Goal: Task Accomplishment & Management: Use online tool/utility

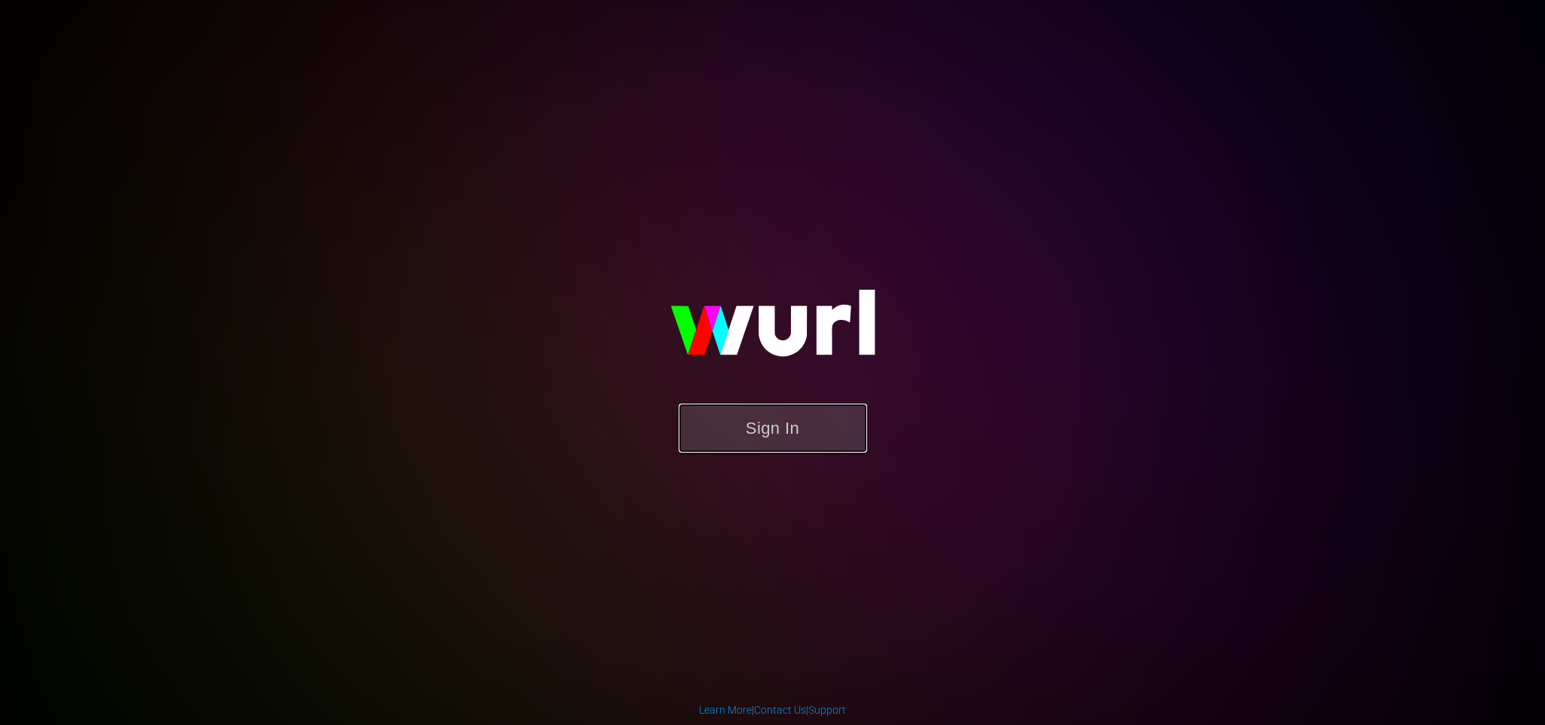
click at [770, 418] on button "Sign In" at bounding box center [773, 427] width 188 height 49
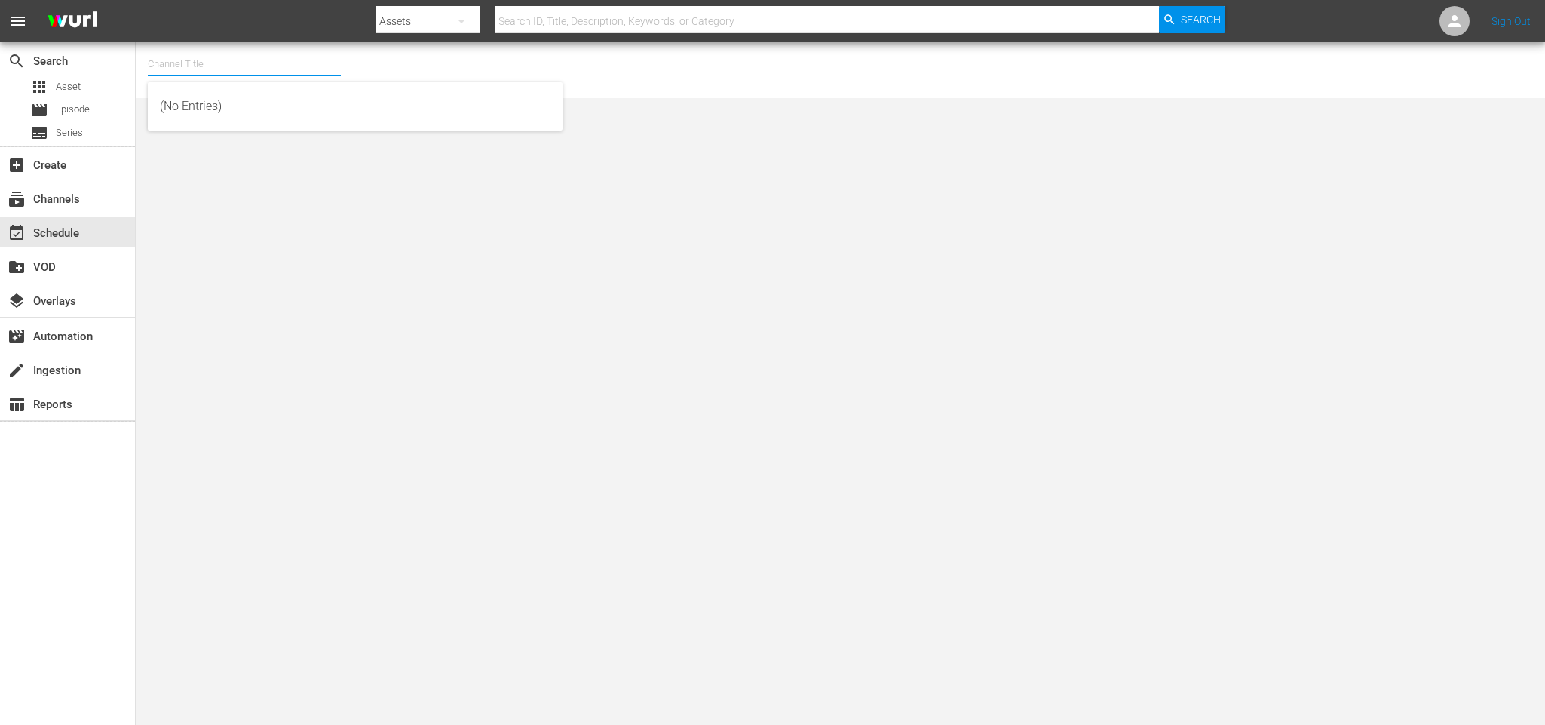
click at [182, 61] on input "text" at bounding box center [244, 64] width 193 height 36
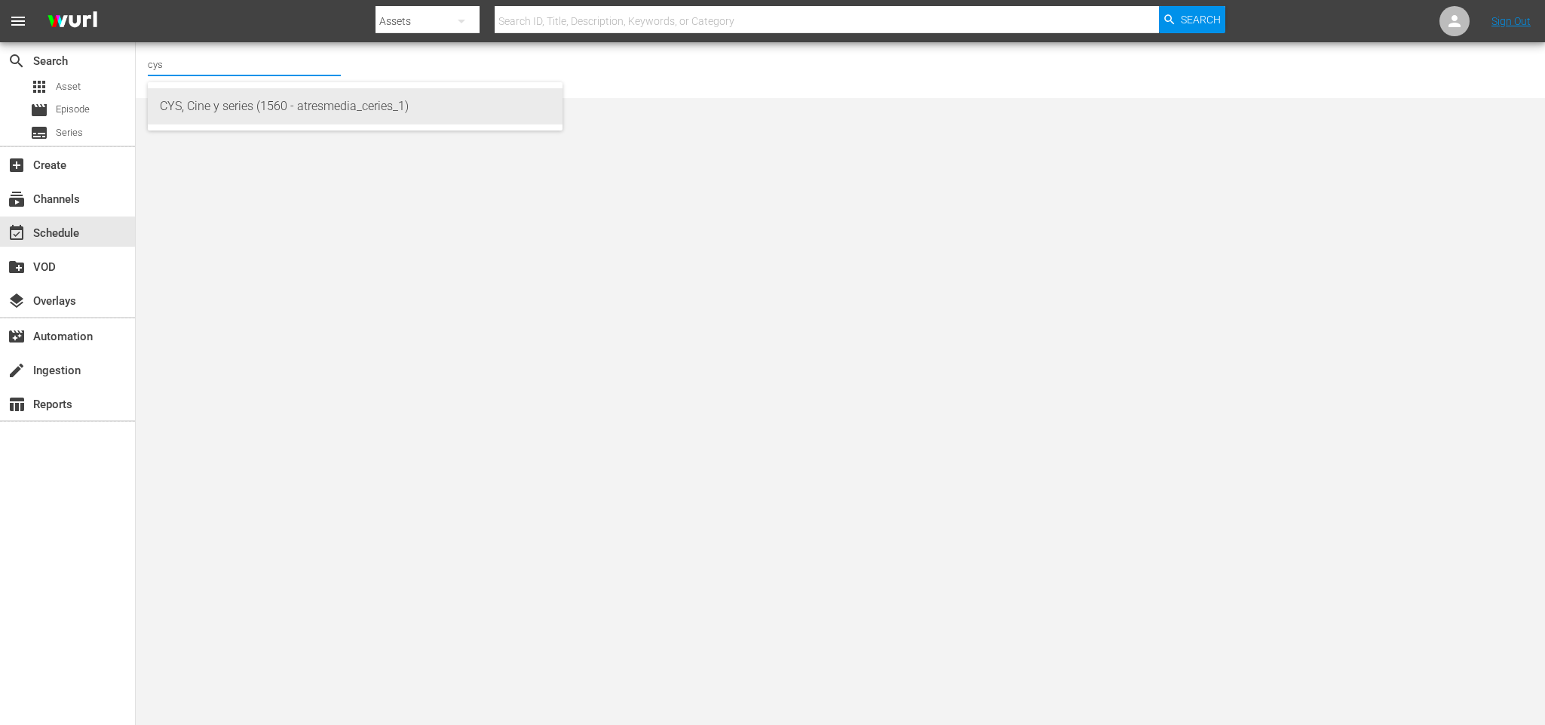
click at [245, 104] on div "CYS, Cine y series (1560 - atresmedia_ceries_1)" at bounding box center [355, 106] width 391 height 36
type input "CYS, Cine y series (1560 - atresmedia_ceries_1)"
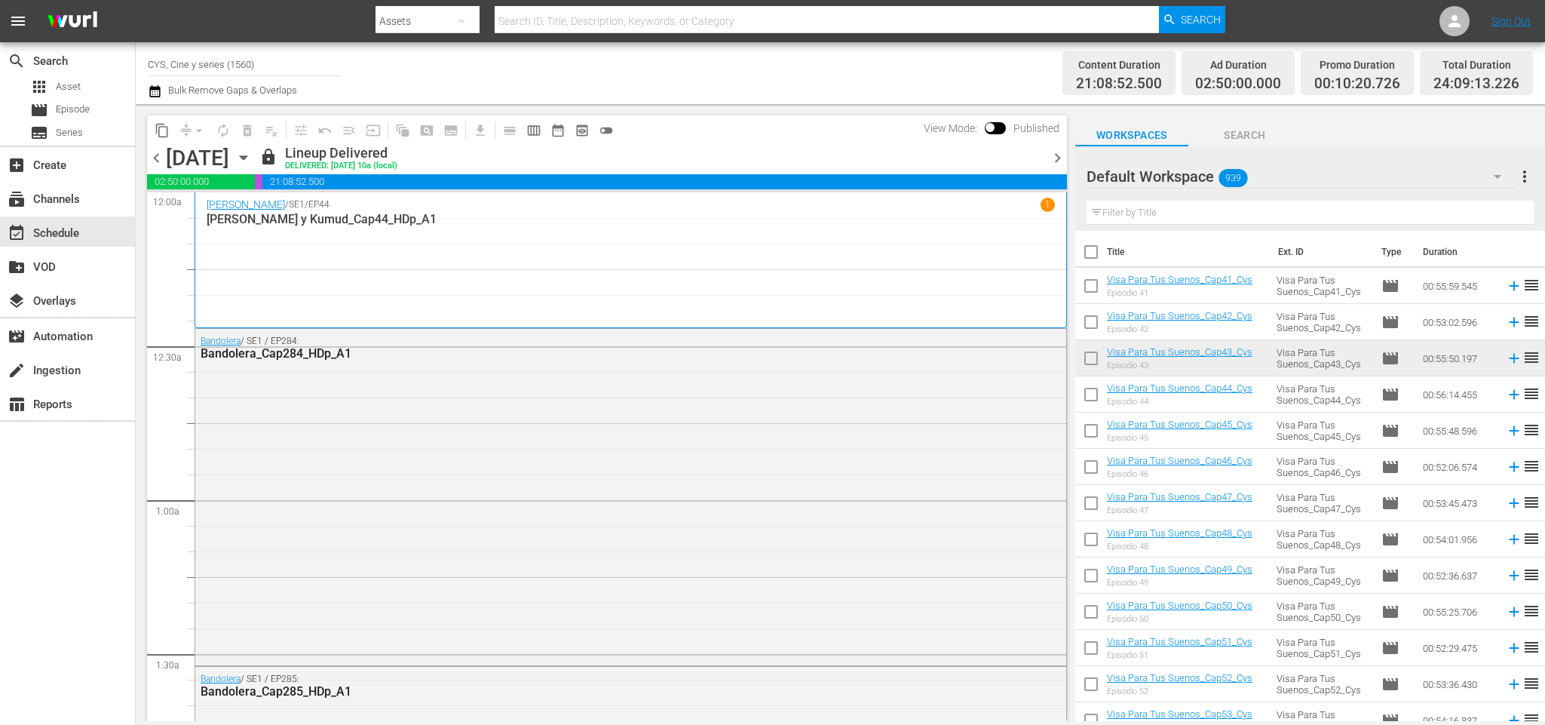
click at [1215, 207] on input "text" at bounding box center [1309, 213] width 447 height 24
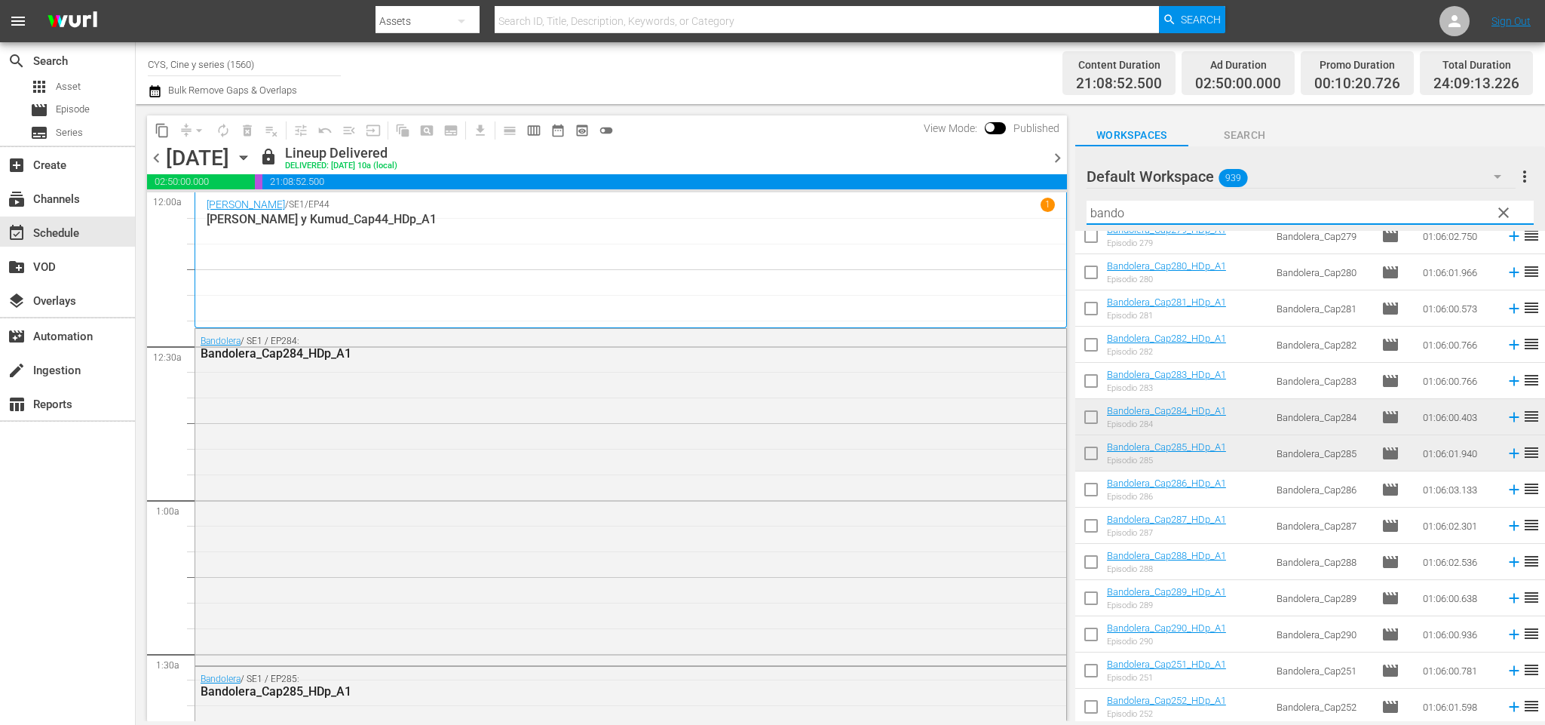
scroll to position [452, 0]
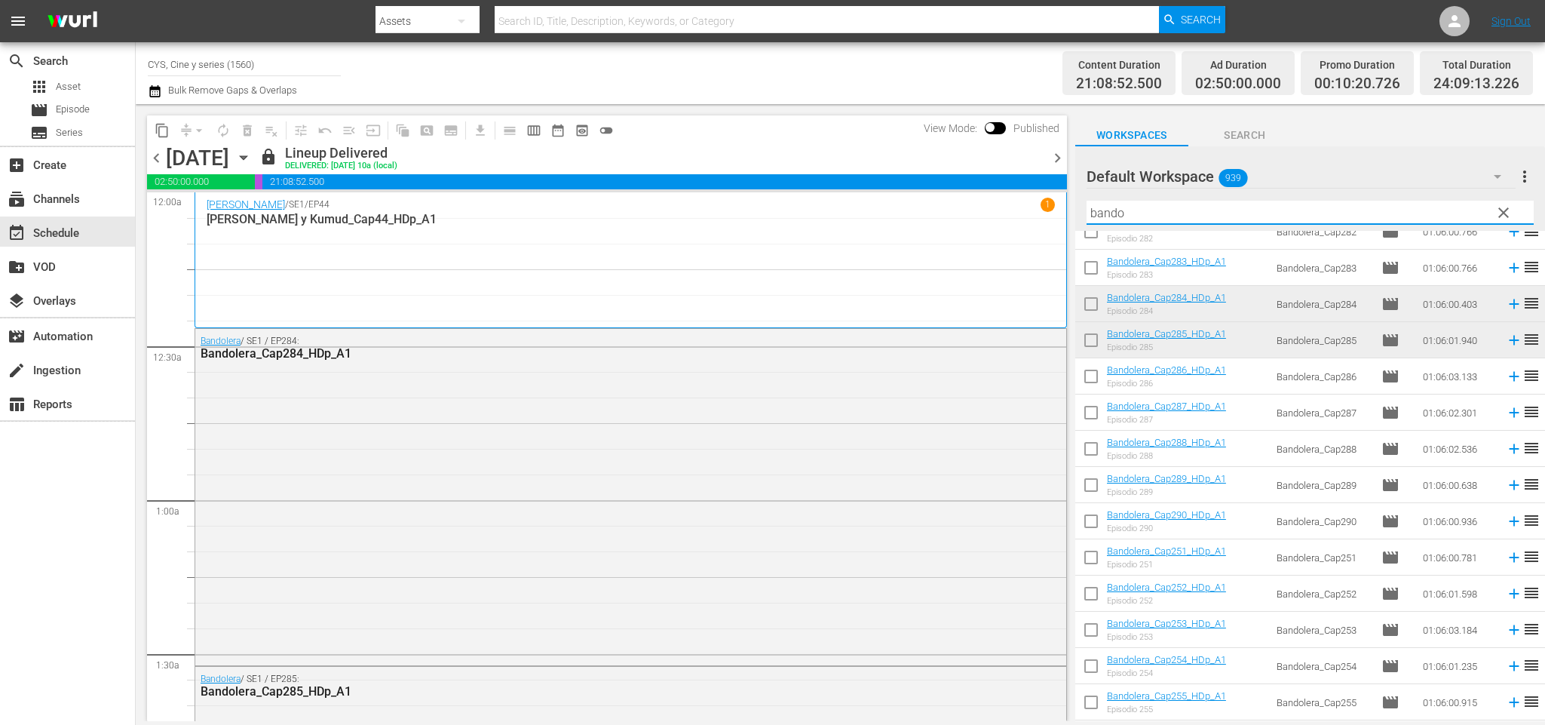
type input "bando"
click at [252, 159] on icon "button" at bounding box center [243, 157] width 17 height 17
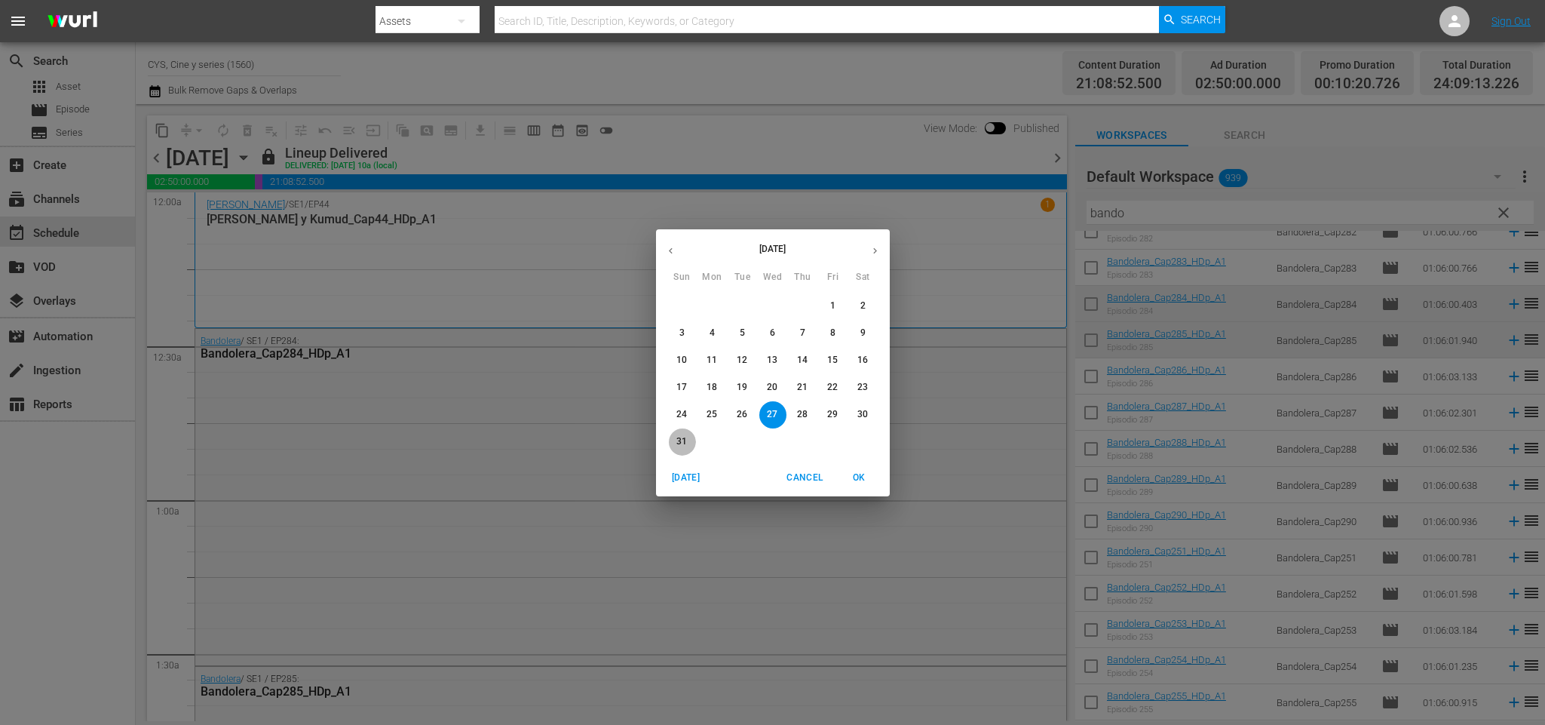
click at [674, 439] on span "31" at bounding box center [682, 441] width 27 height 13
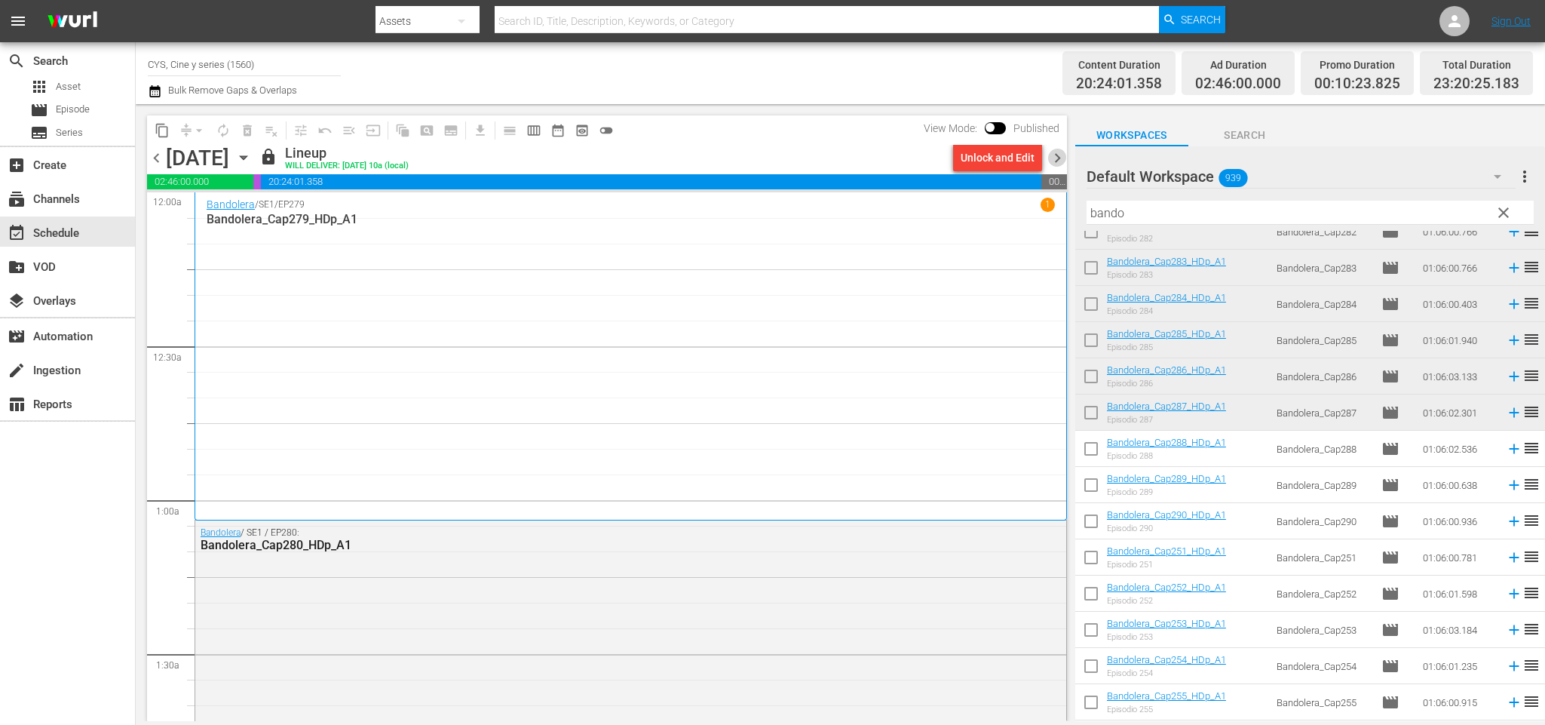
click at [1055, 159] on span "chevron_right" at bounding box center [1057, 158] width 19 height 19
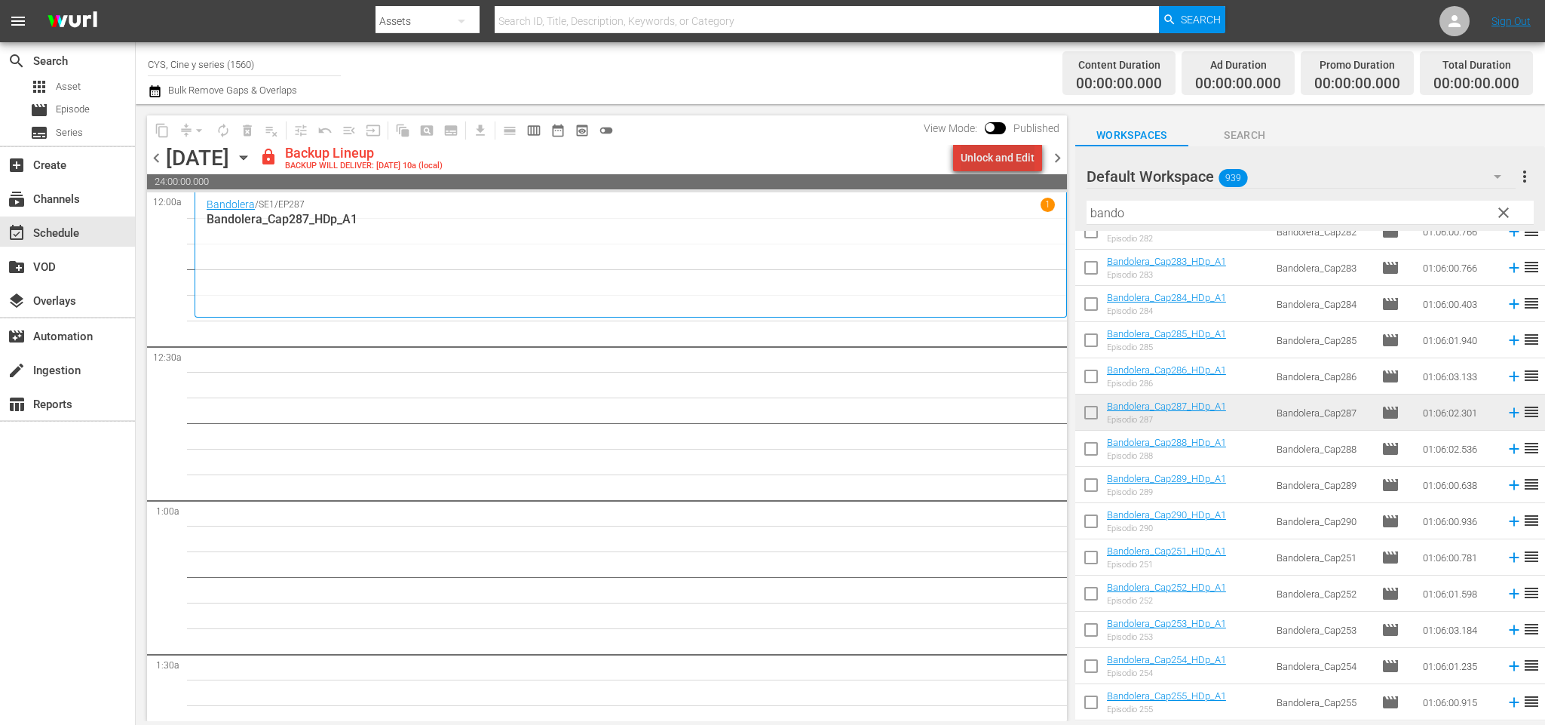
click at [1018, 152] on div "Unlock and Edit" at bounding box center [998, 157] width 74 height 27
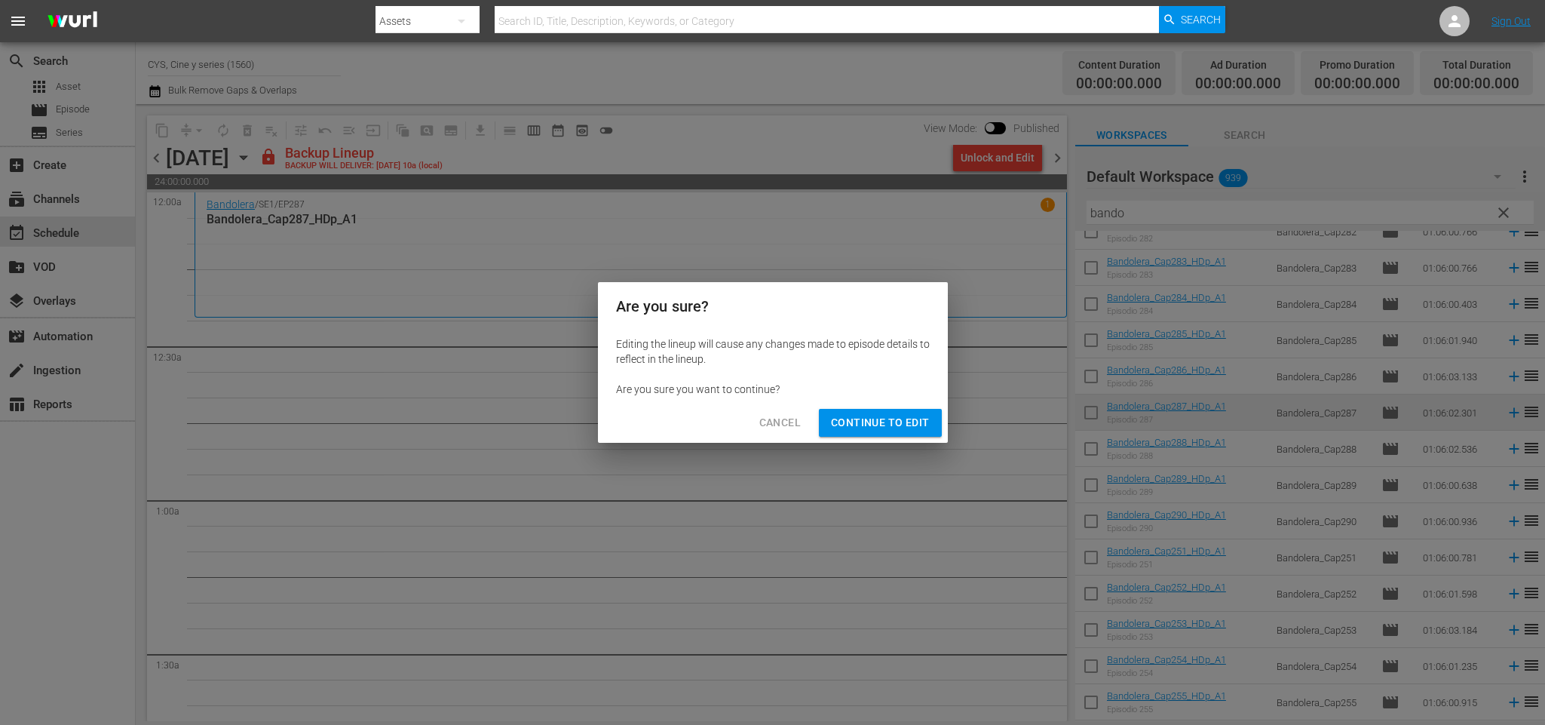
click at [907, 426] on span "Continue to Edit" at bounding box center [880, 422] width 98 height 19
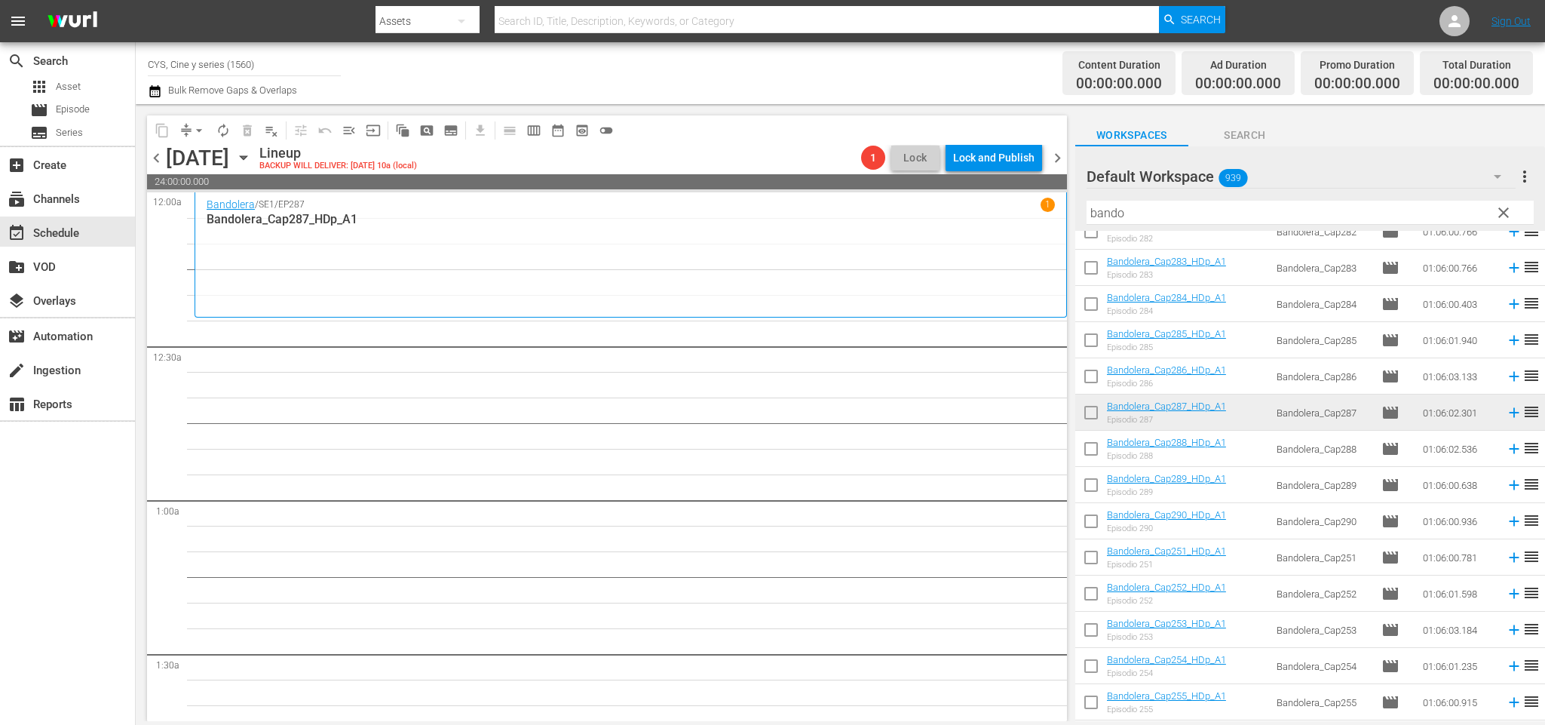
click at [1056, 158] on span "chevron_right" at bounding box center [1057, 158] width 19 height 19
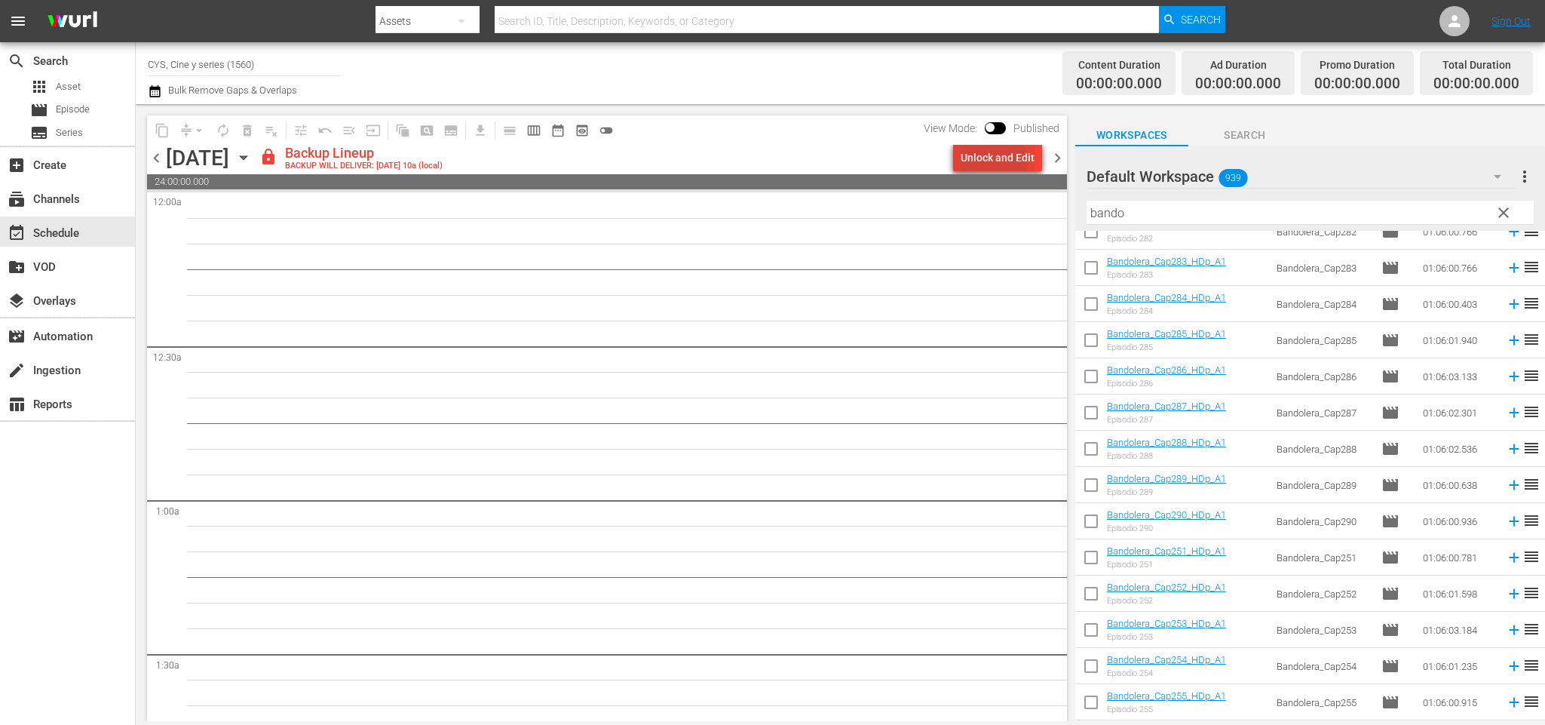
click at [994, 163] on div "Unlock and Edit" at bounding box center [998, 157] width 74 height 27
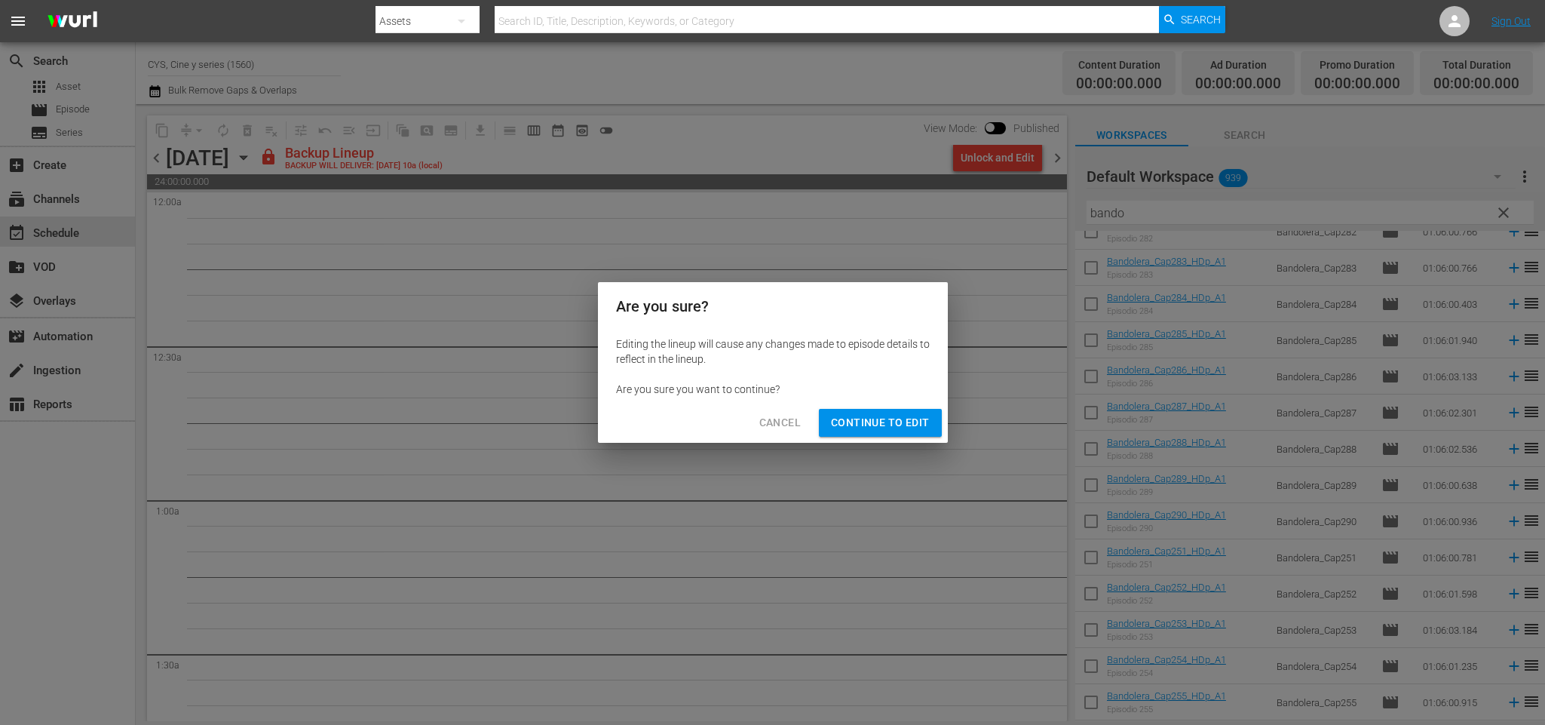
click at [908, 425] on span "Continue to Edit" at bounding box center [880, 422] width 98 height 19
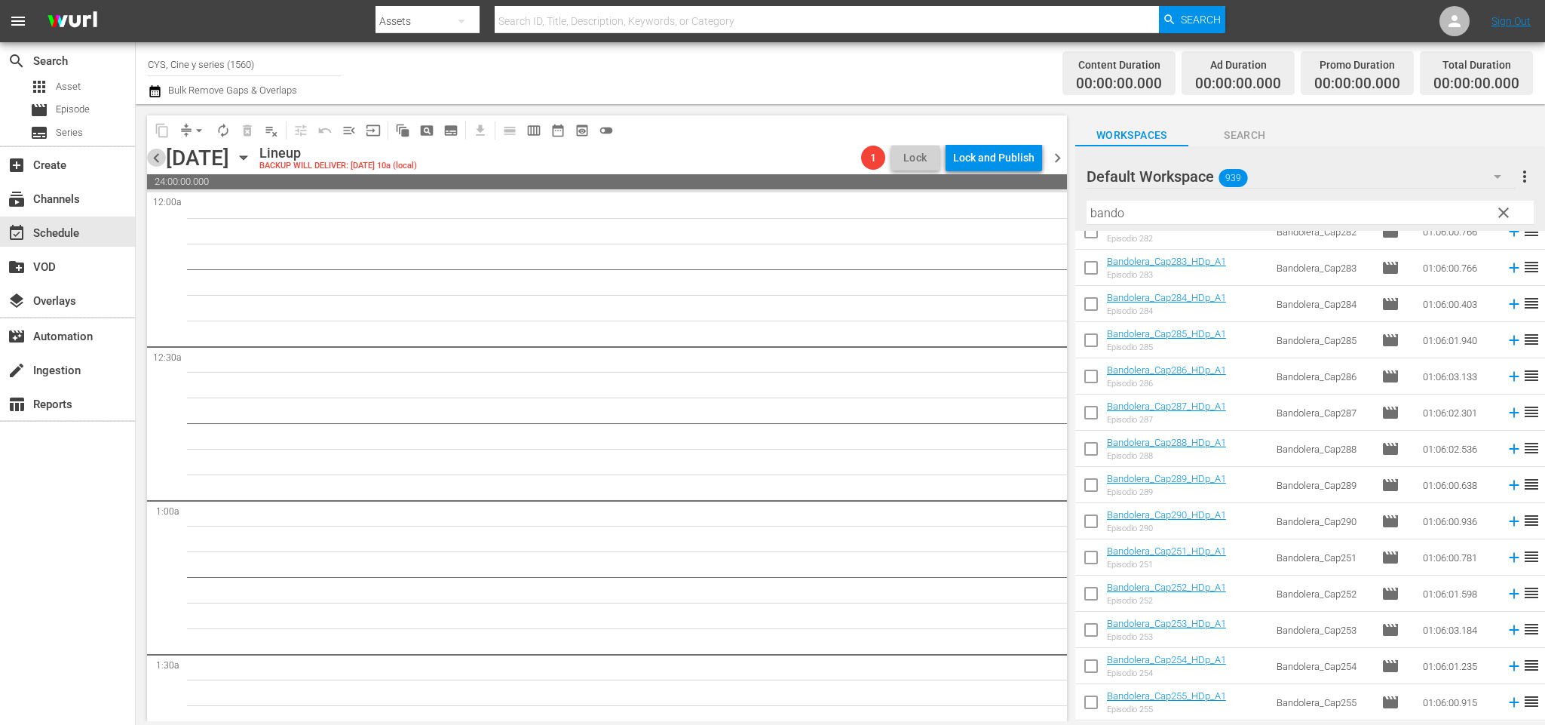
click at [161, 164] on span "chevron_left" at bounding box center [156, 158] width 19 height 19
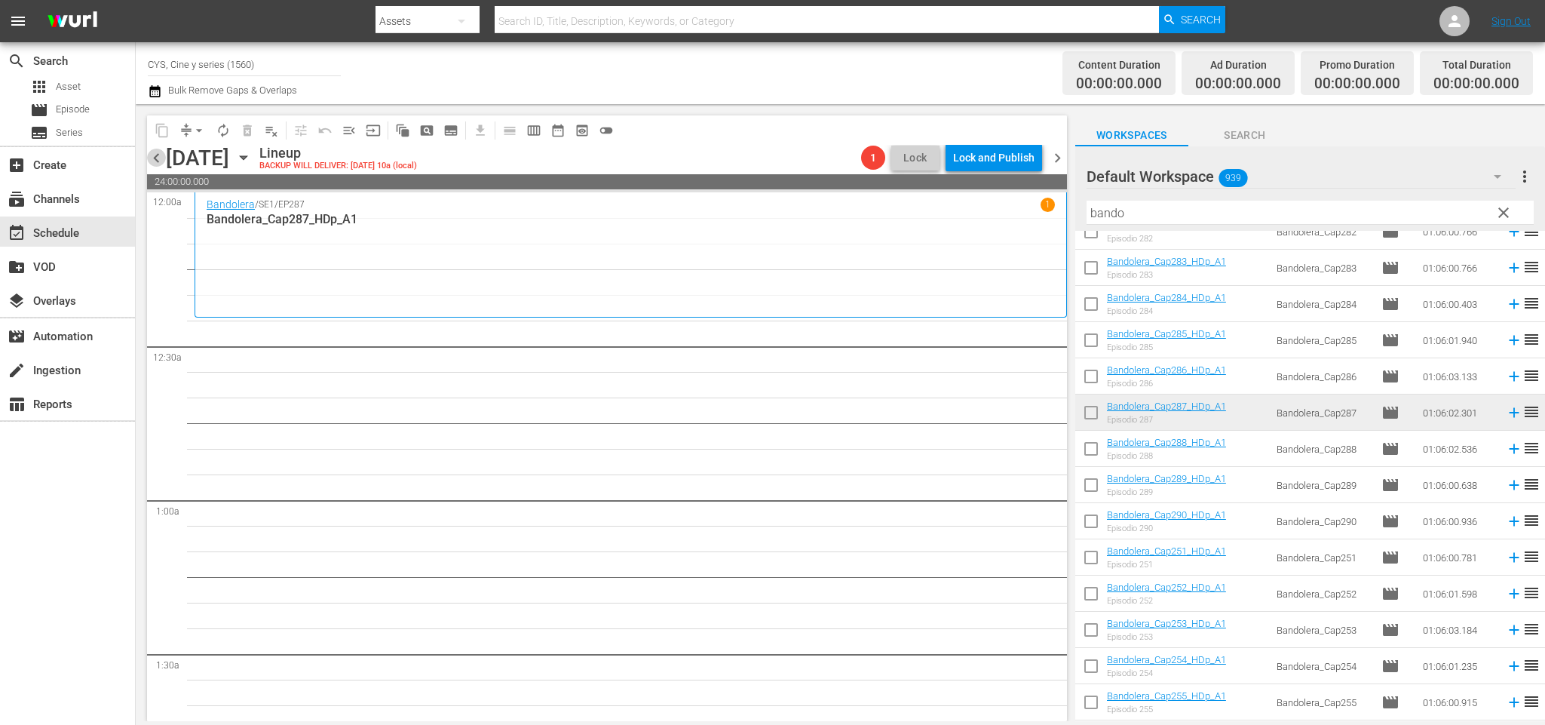
click at [156, 158] on span "chevron_left" at bounding box center [156, 158] width 19 height 19
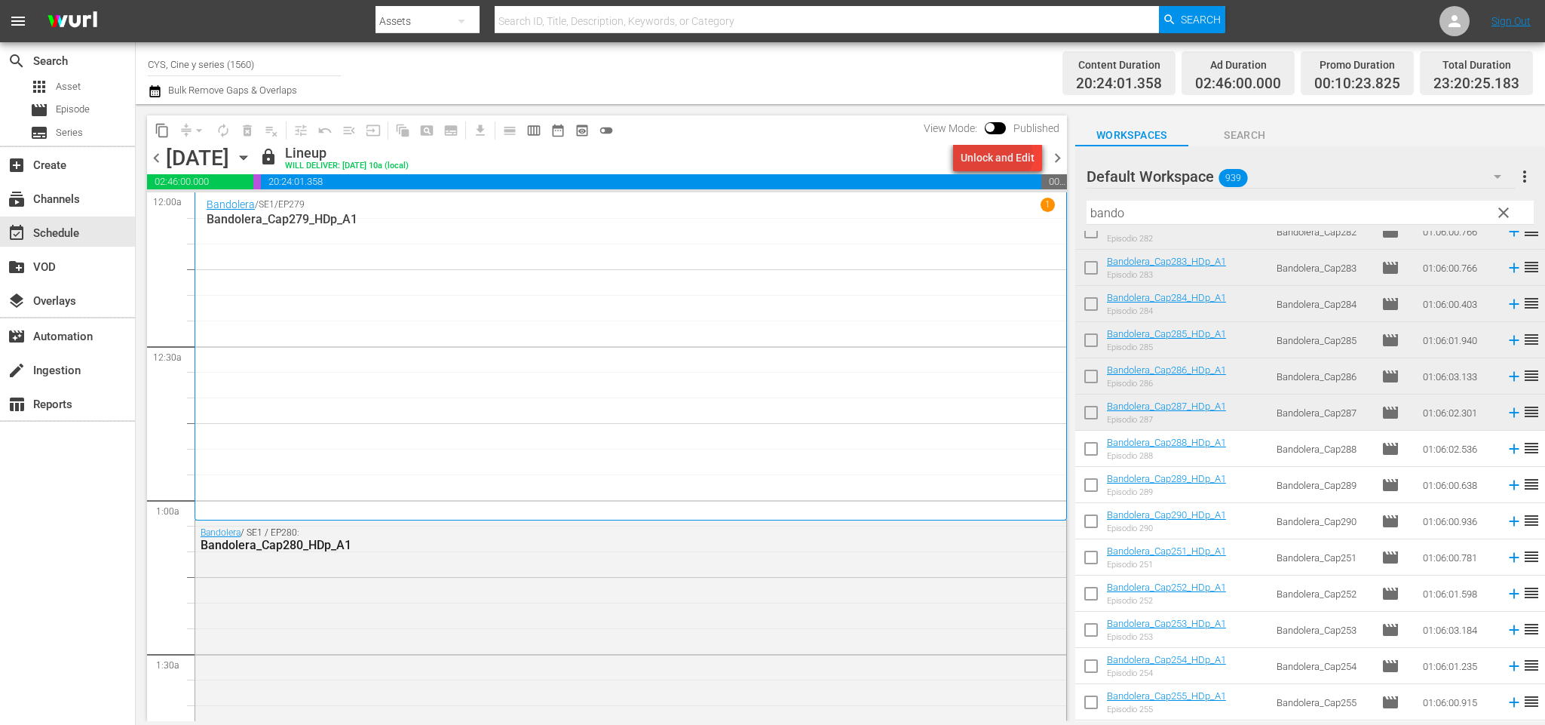
click at [1003, 157] on div "Unlock and Edit" at bounding box center [998, 157] width 74 height 27
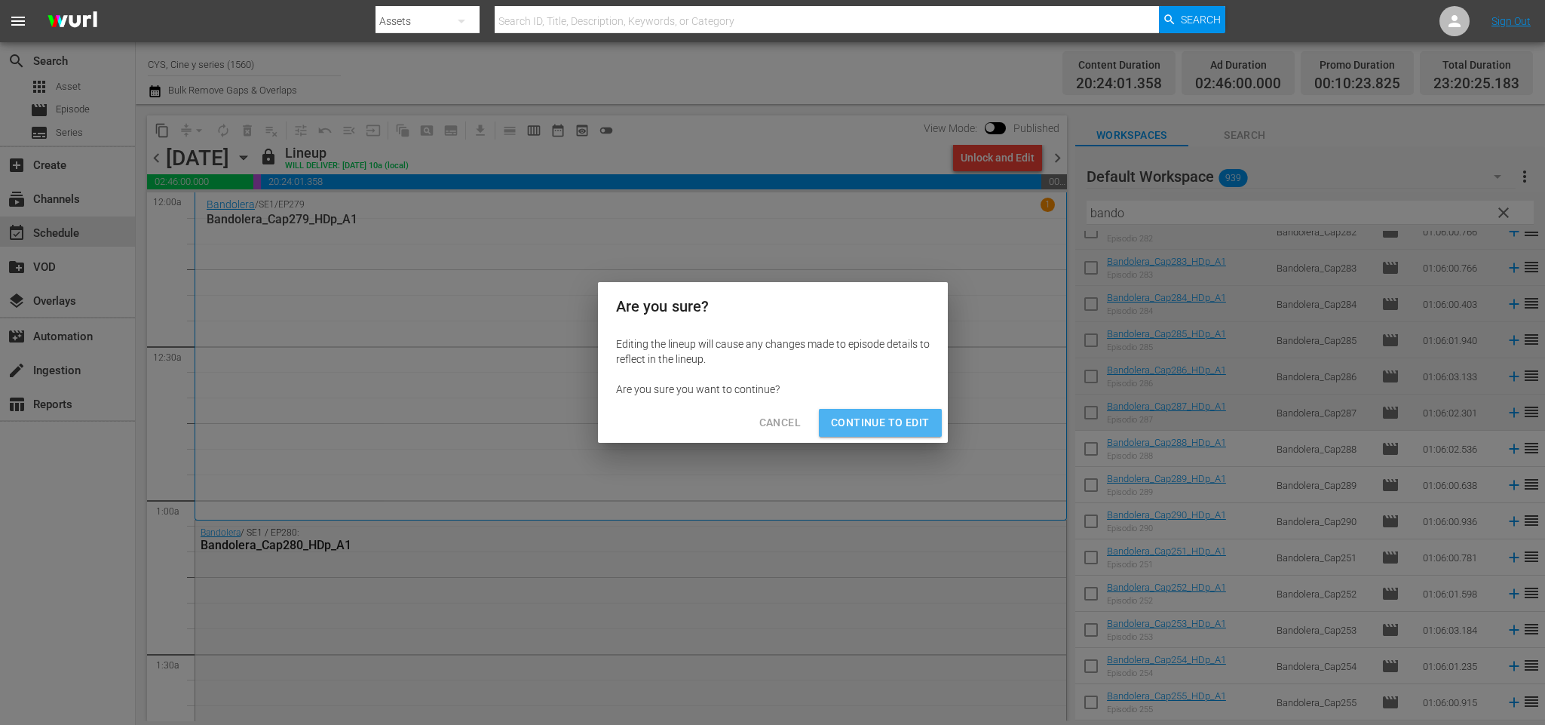
click at [905, 419] on span "Continue to Edit" at bounding box center [880, 422] width 98 height 19
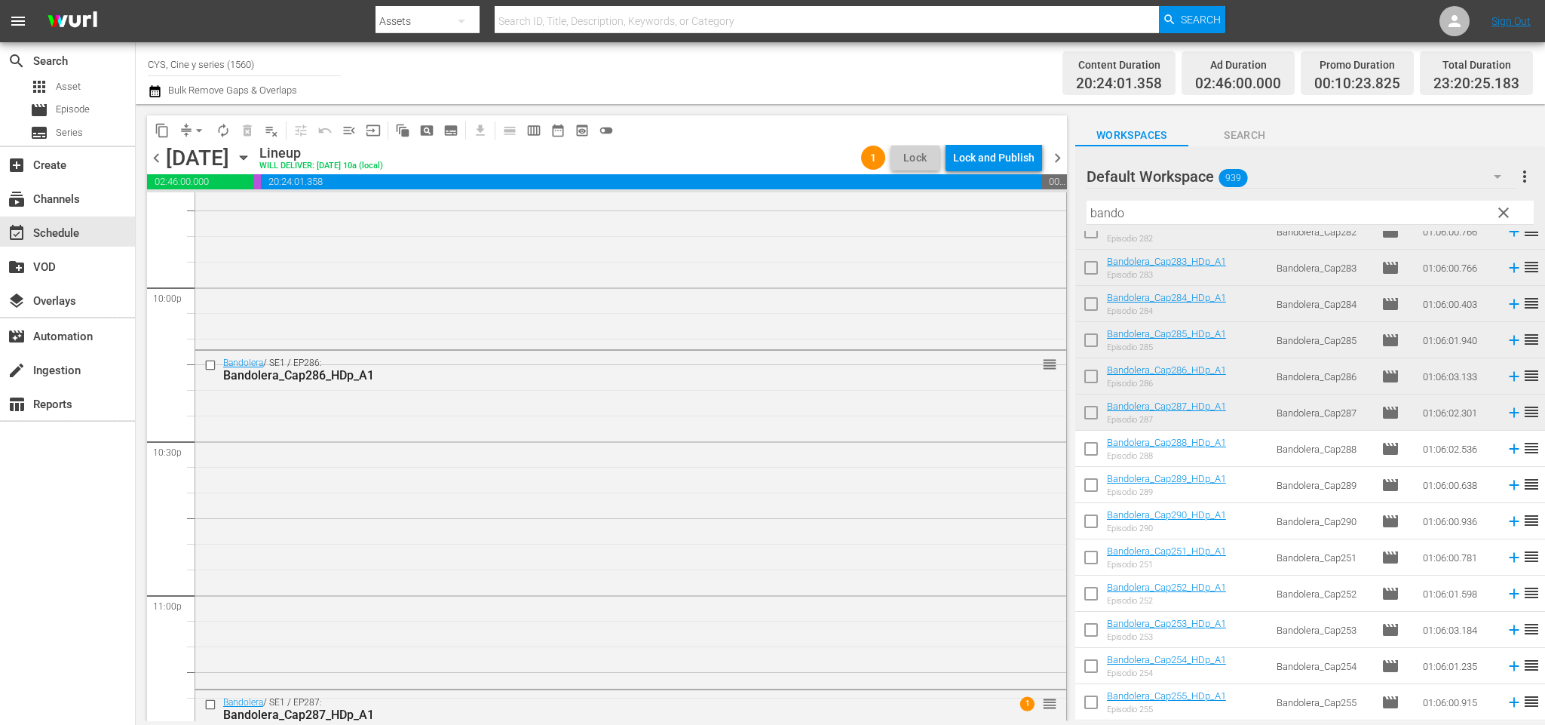
scroll to position [6978, 0]
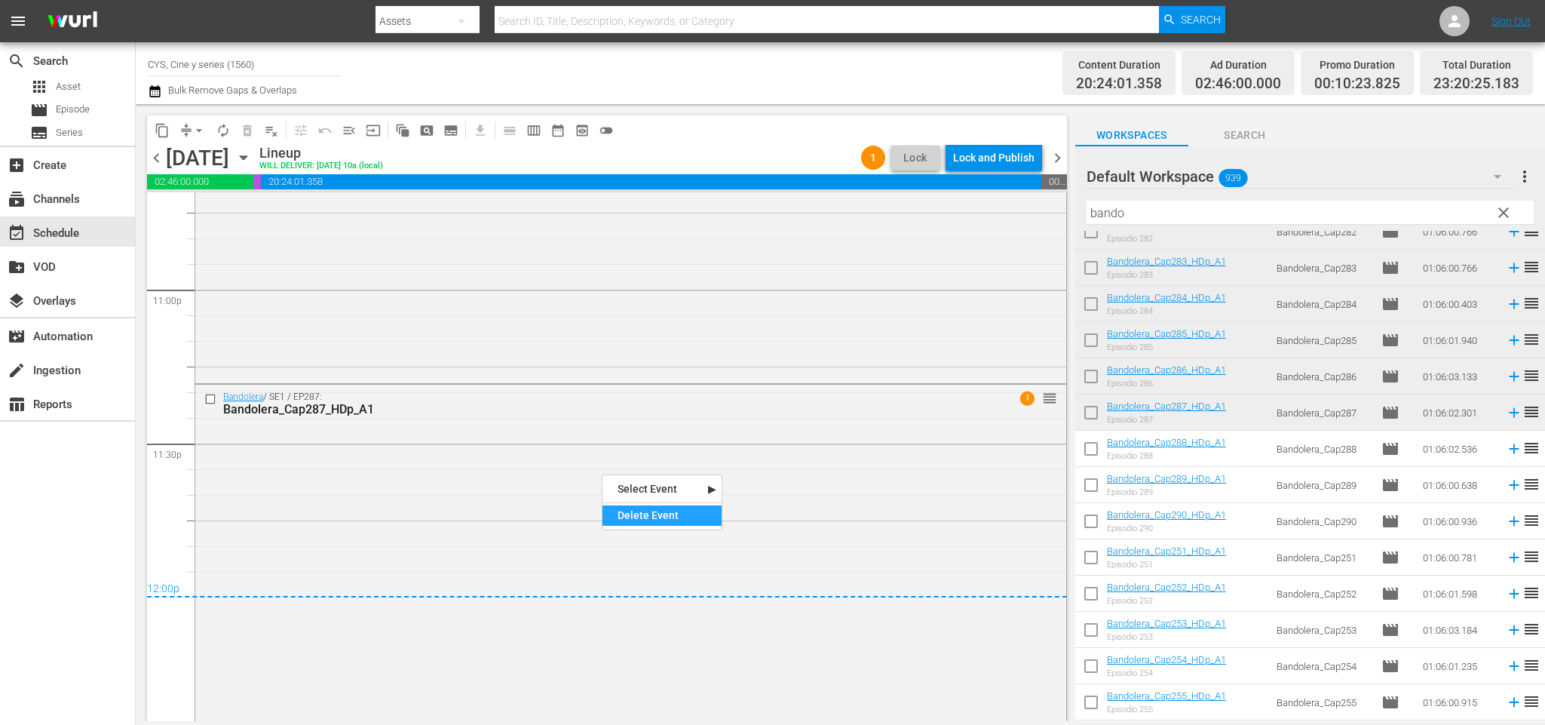
click at [681, 507] on div "Delete Event" at bounding box center [661, 515] width 119 height 20
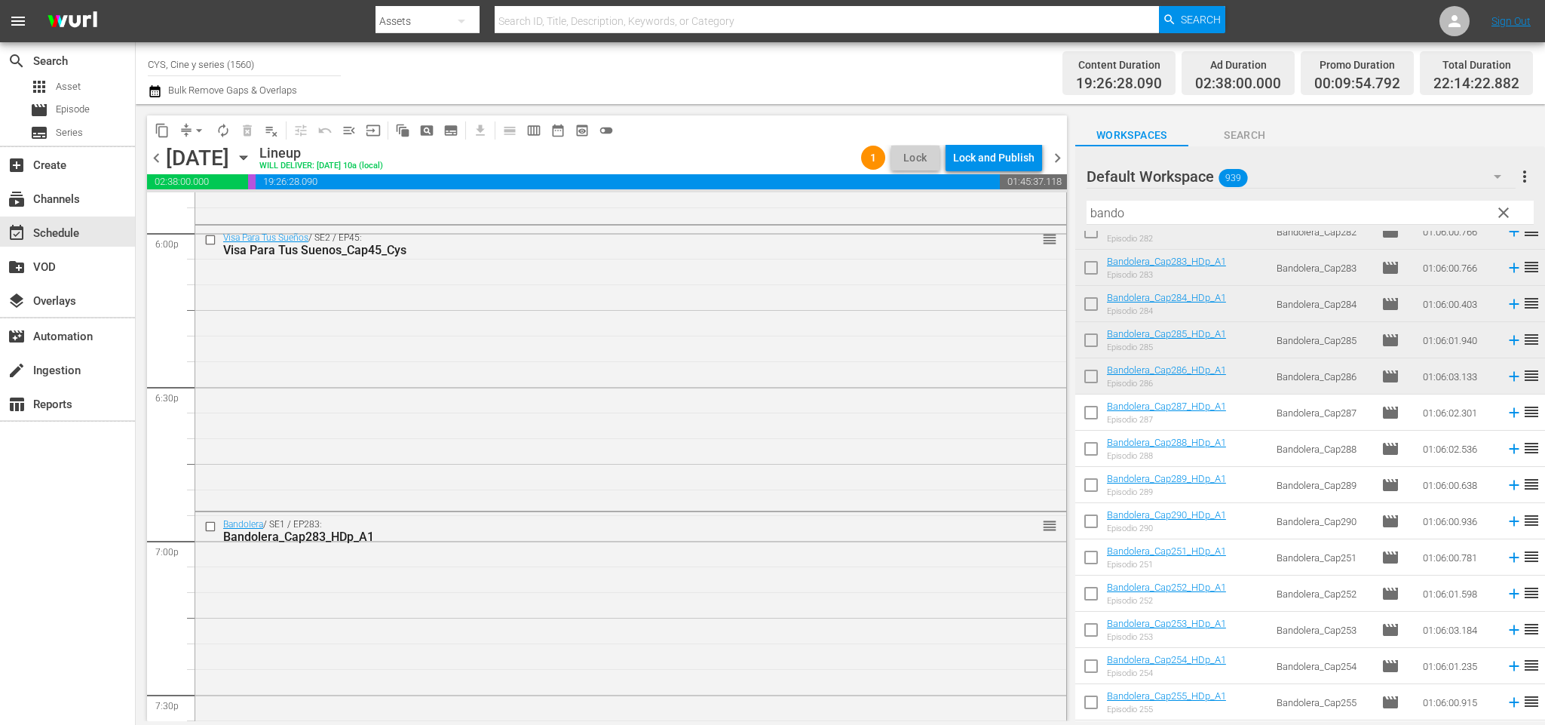
scroll to position [339, 0]
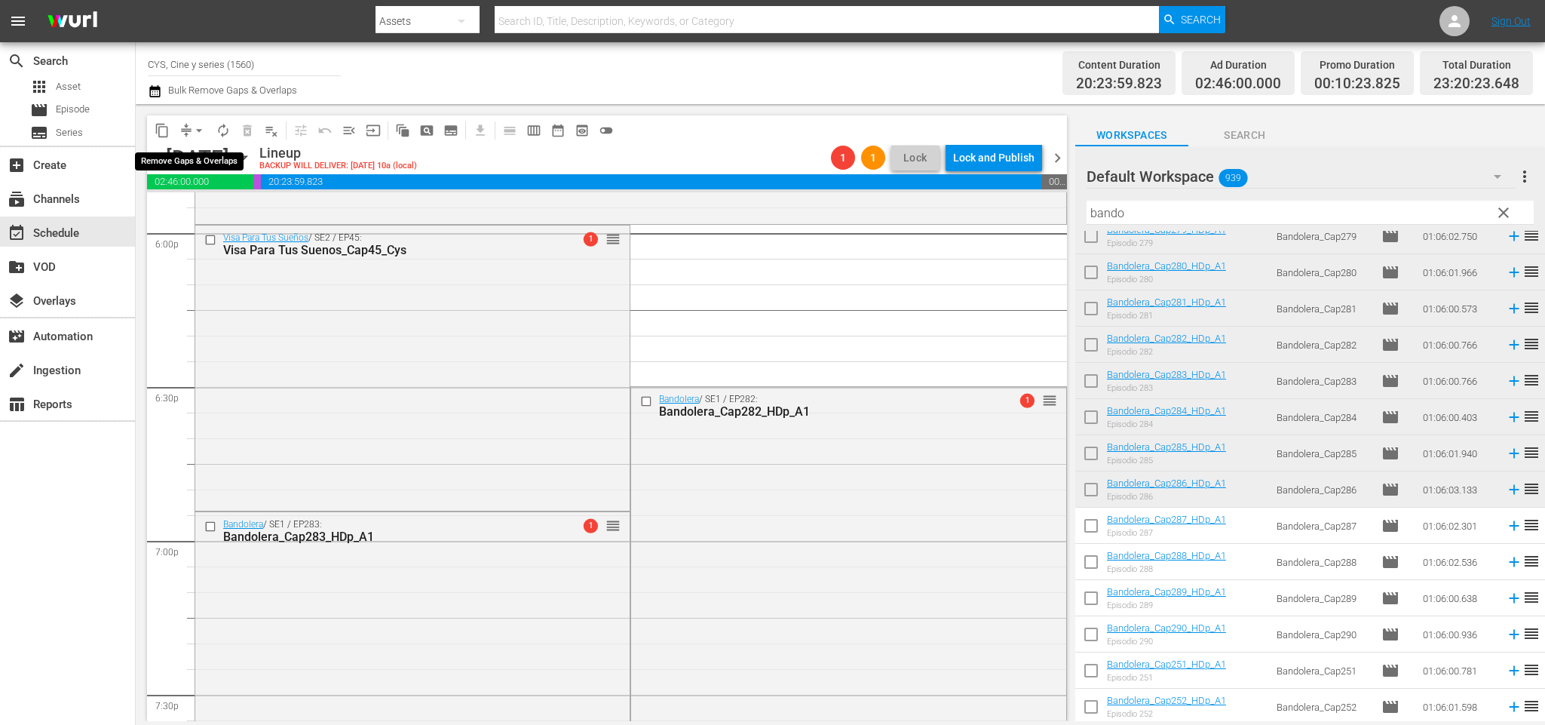
click at [200, 132] on span "arrow_drop_down" at bounding box center [199, 130] width 15 height 15
click at [218, 213] on li "Align to End of Previous Day" at bounding box center [202, 210] width 158 height 25
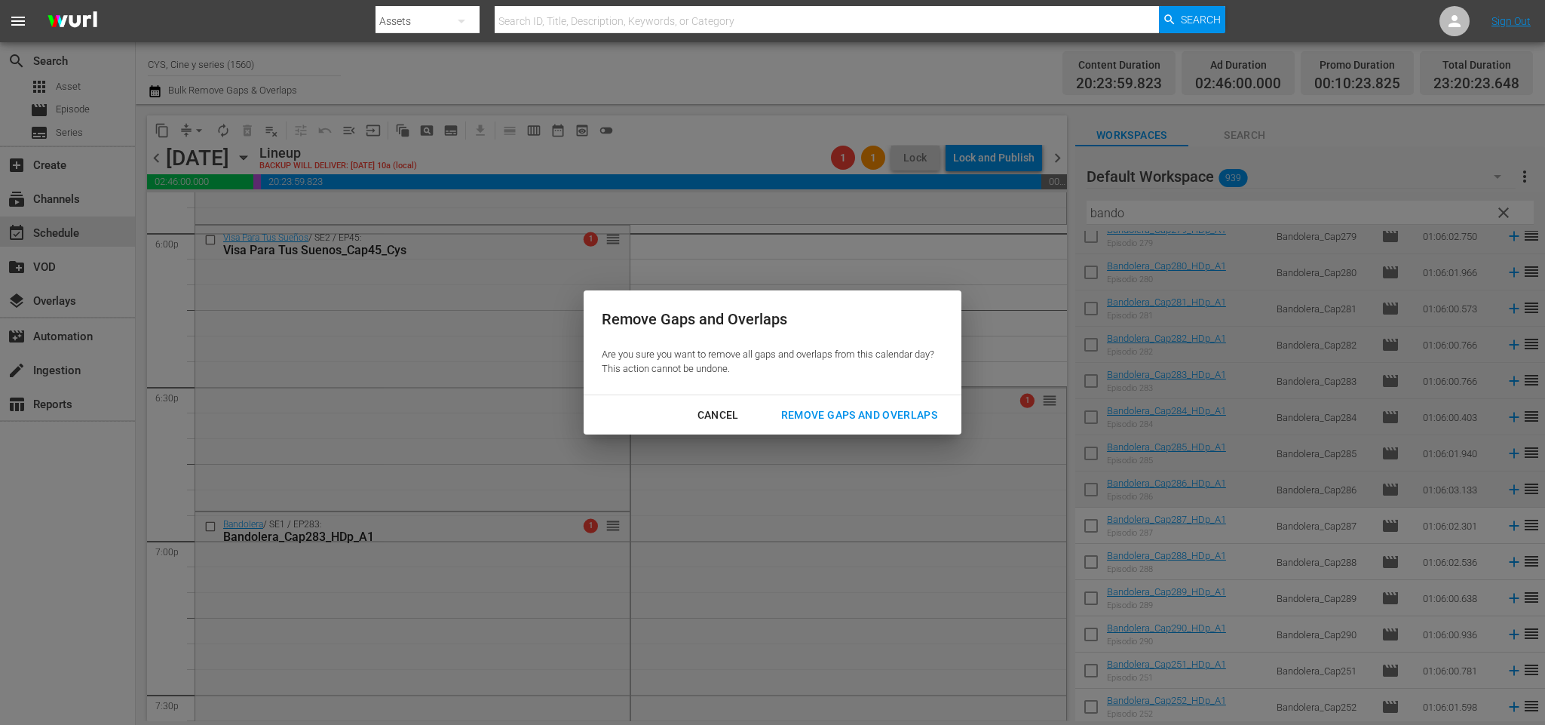
click at [894, 414] on div "Remove Gaps and Overlaps" at bounding box center [859, 415] width 180 height 19
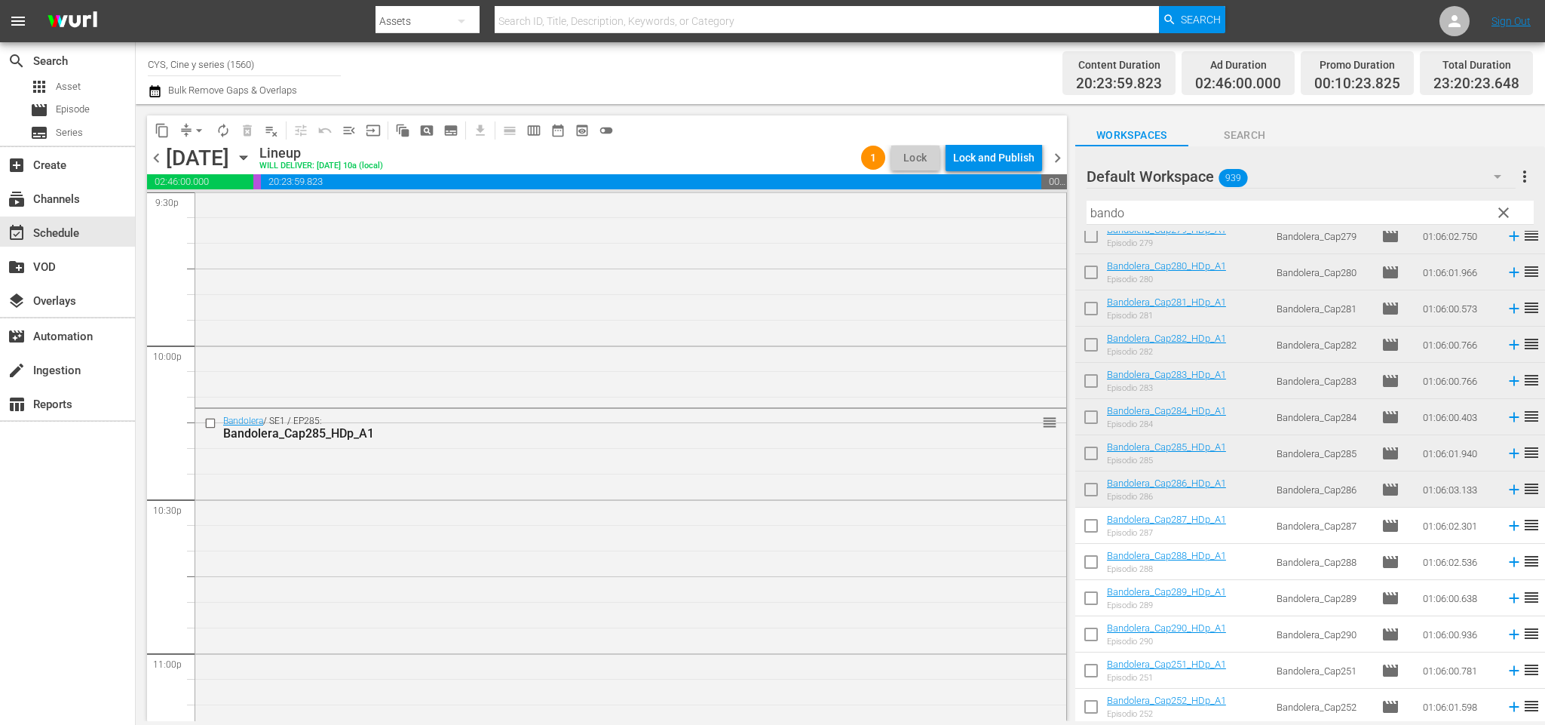
scroll to position [6978, 0]
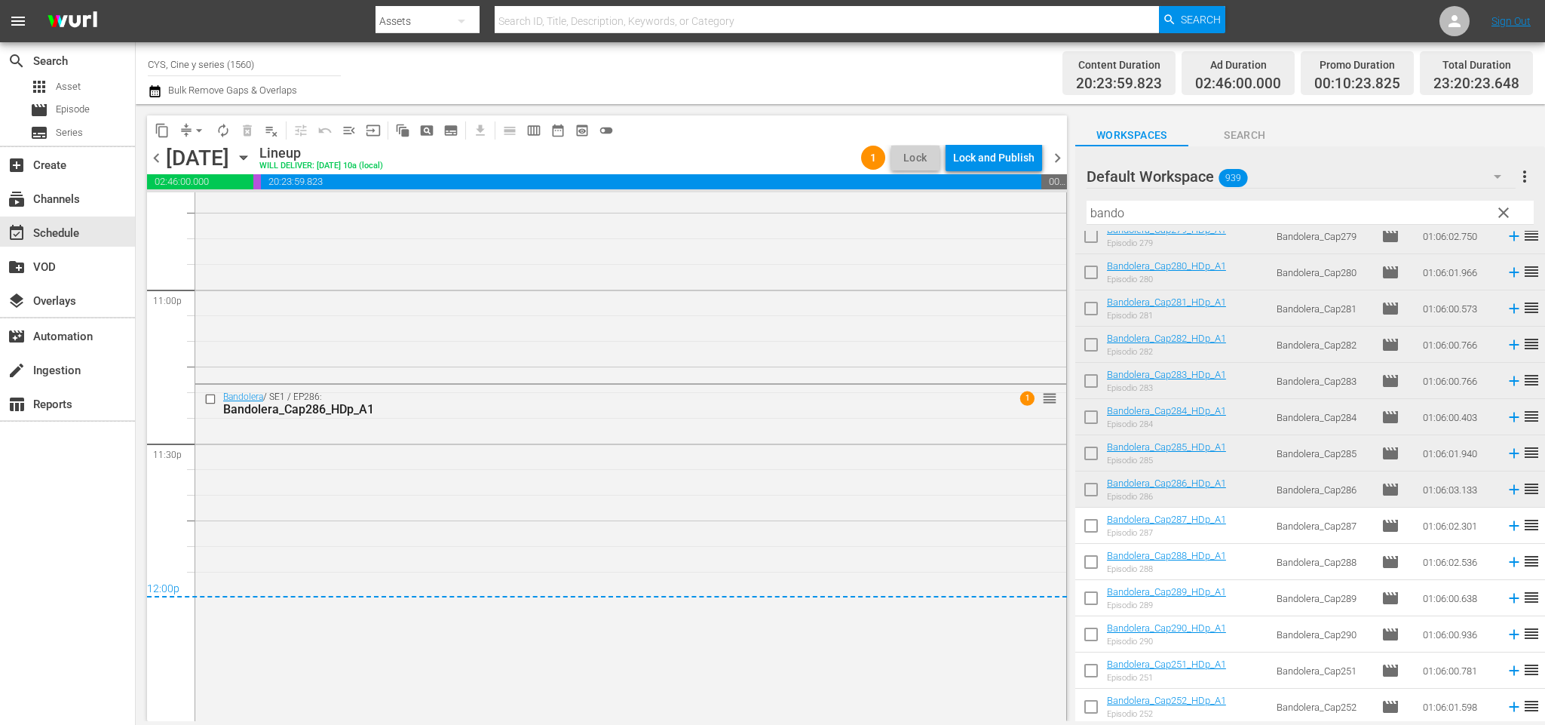
click at [1057, 155] on span "chevron_right" at bounding box center [1057, 158] width 19 height 19
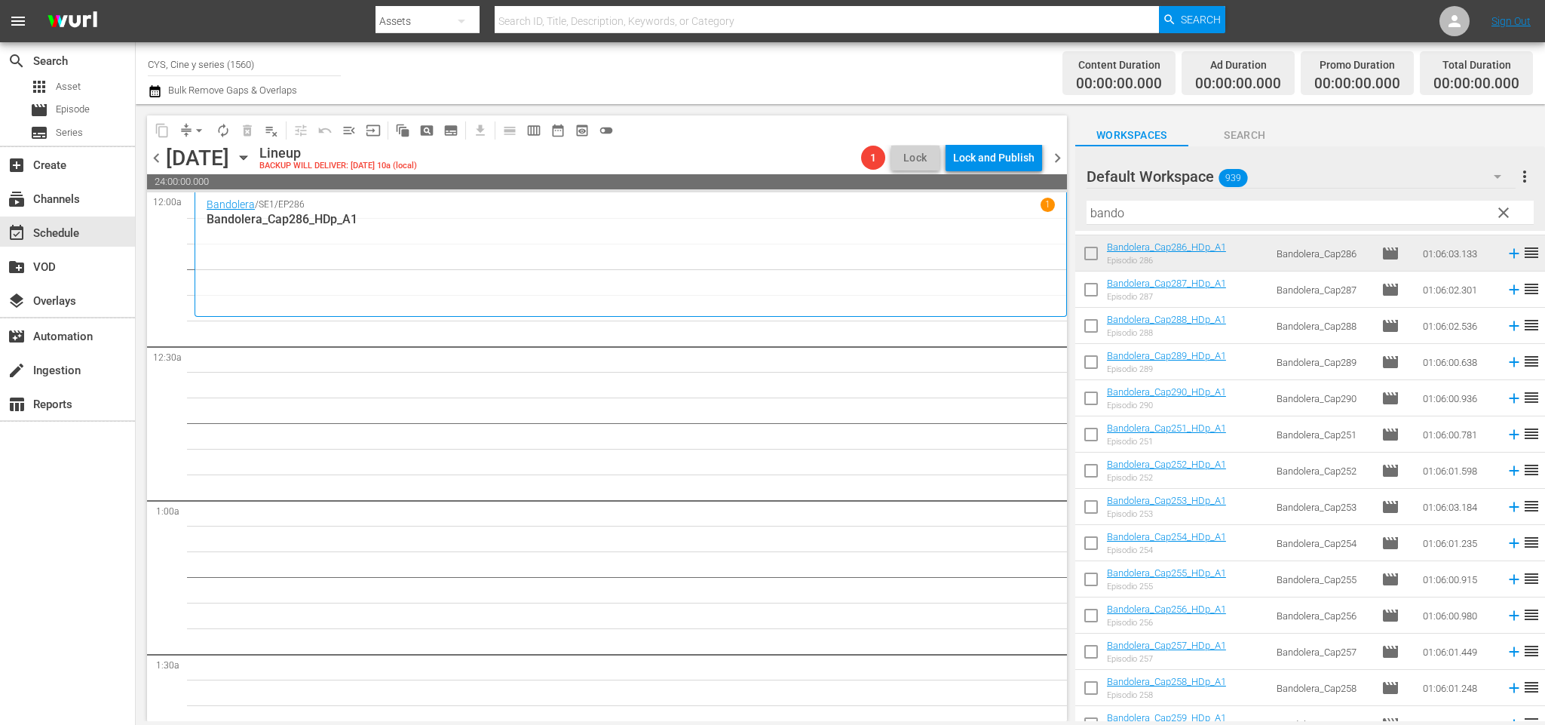
scroll to position [349, 0]
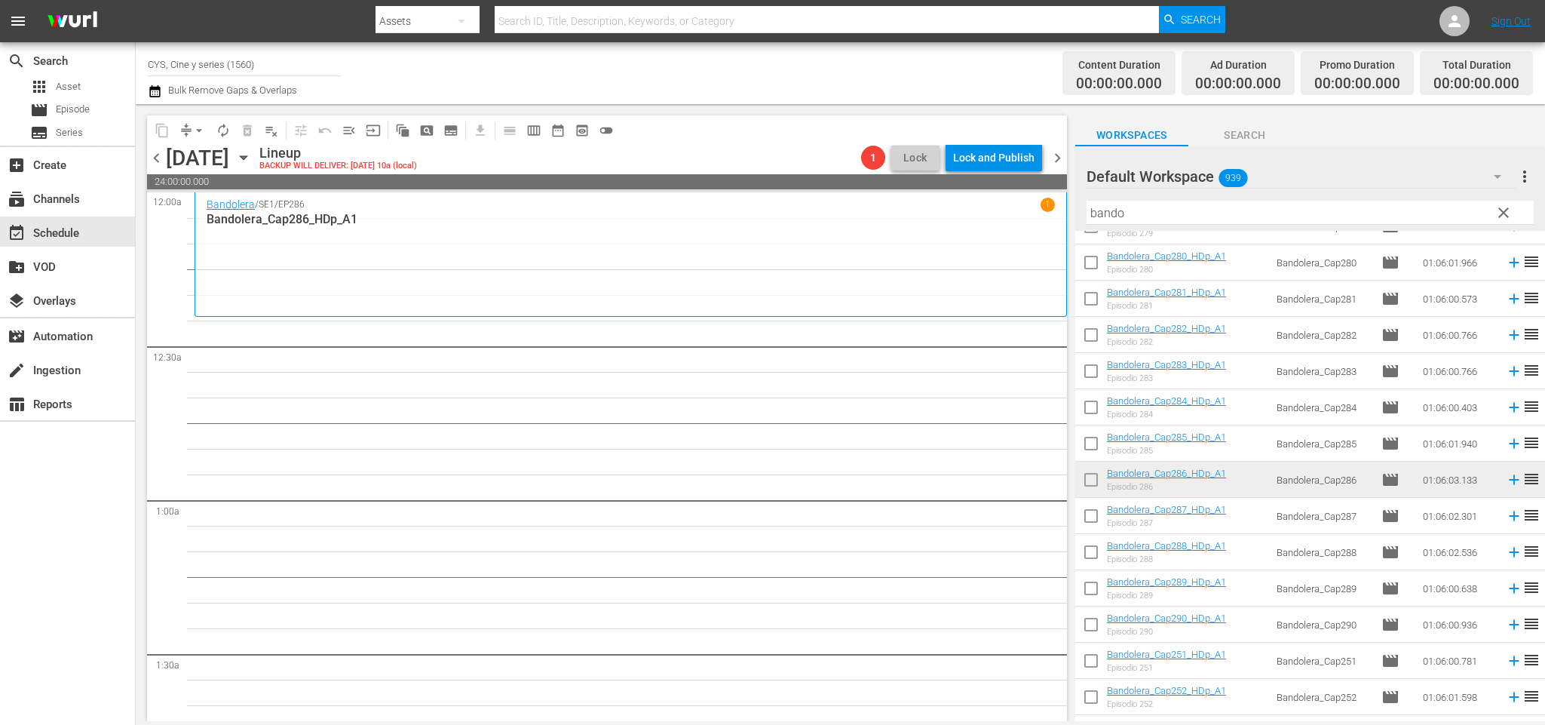
click at [1093, 483] on input "checkbox" at bounding box center [1091, 483] width 32 height 32
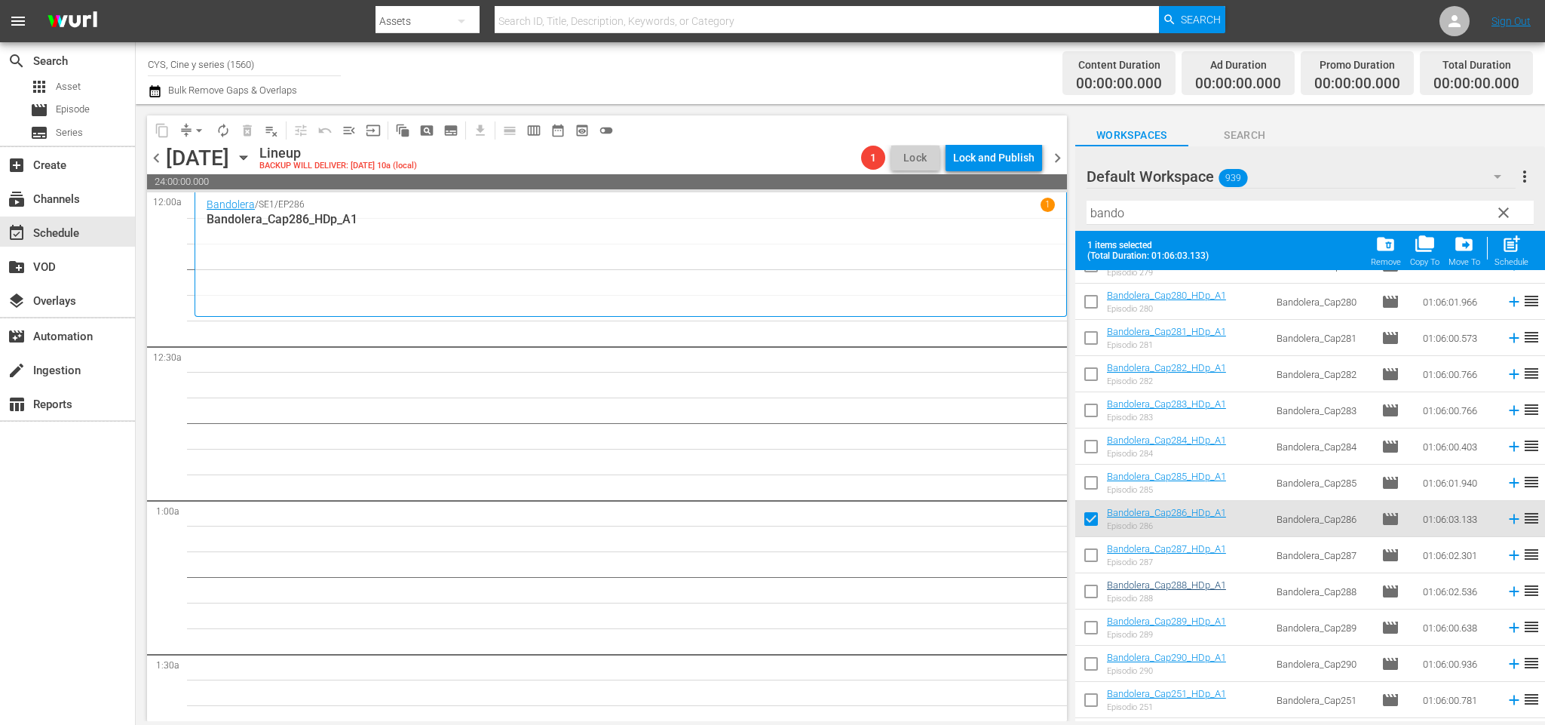
drag, startPoint x: 1086, startPoint y: 518, endPoint x: 1115, endPoint y: 541, distance: 37.0
click at [1086, 516] on input "checkbox" at bounding box center [1091, 522] width 32 height 32
checkbox input "false"
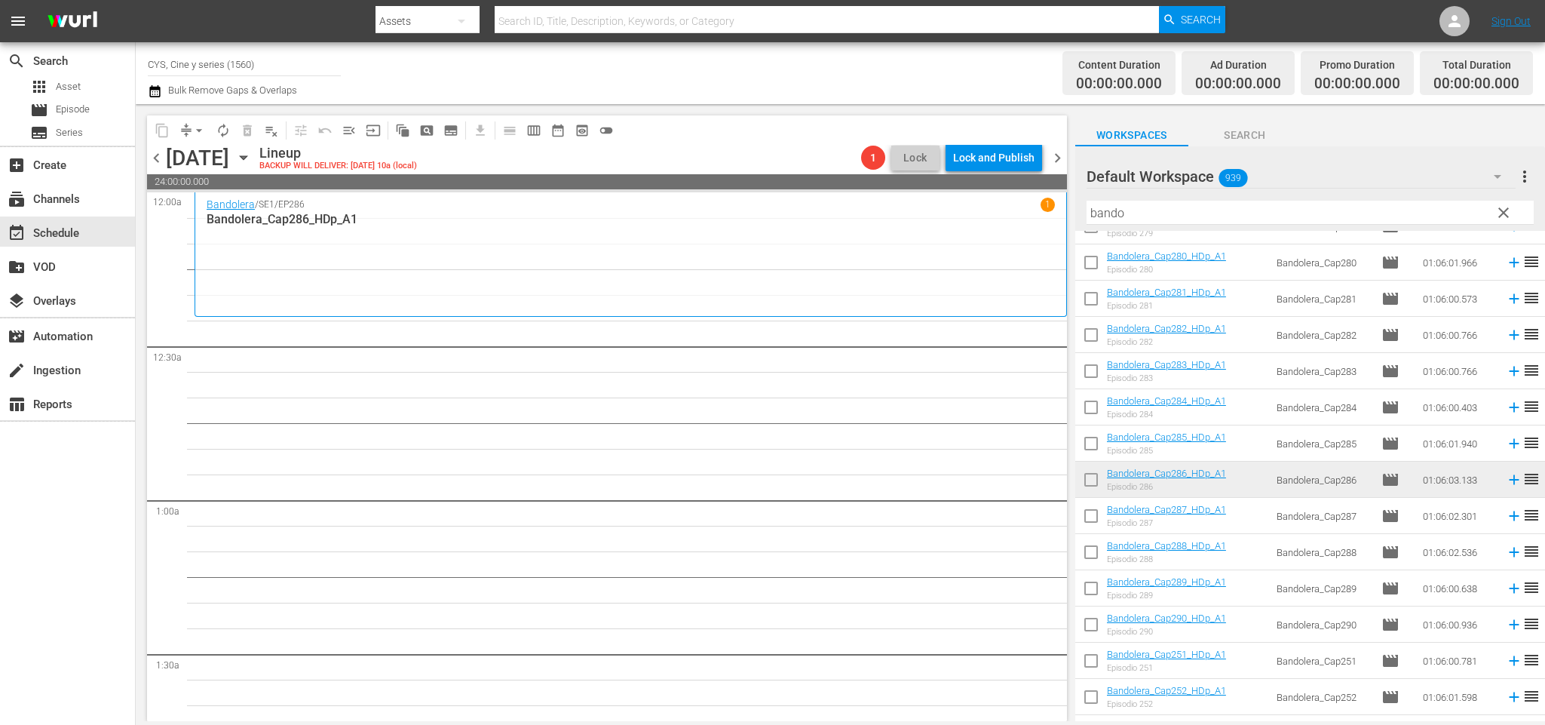
click at [1092, 516] on input "checkbox" at bounding box center [1091, 519] width 32 height 32
checkbox input "true"
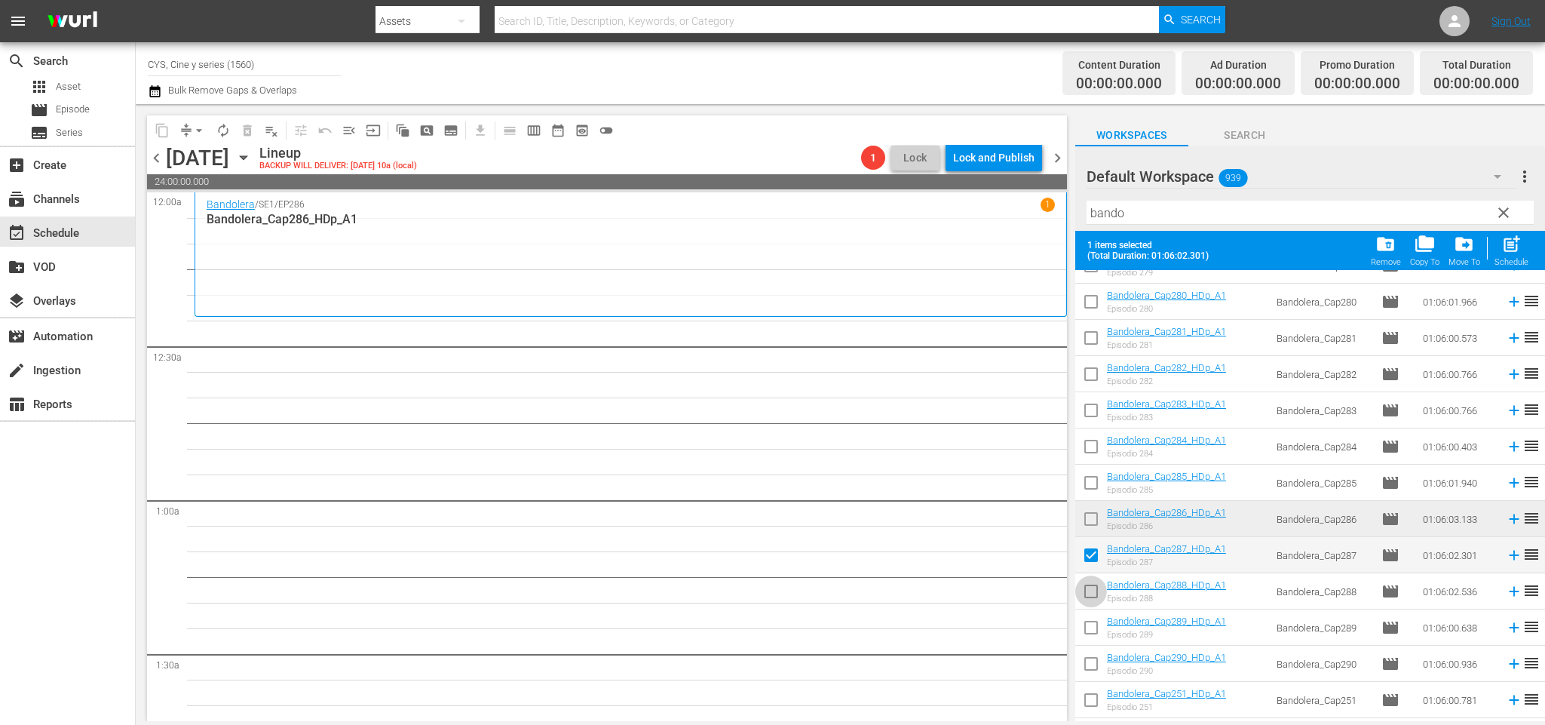
click at [1089, 589] on input "checkbox" at bounding box center [1091, 594] width 32 height 32
checkbox input "true"
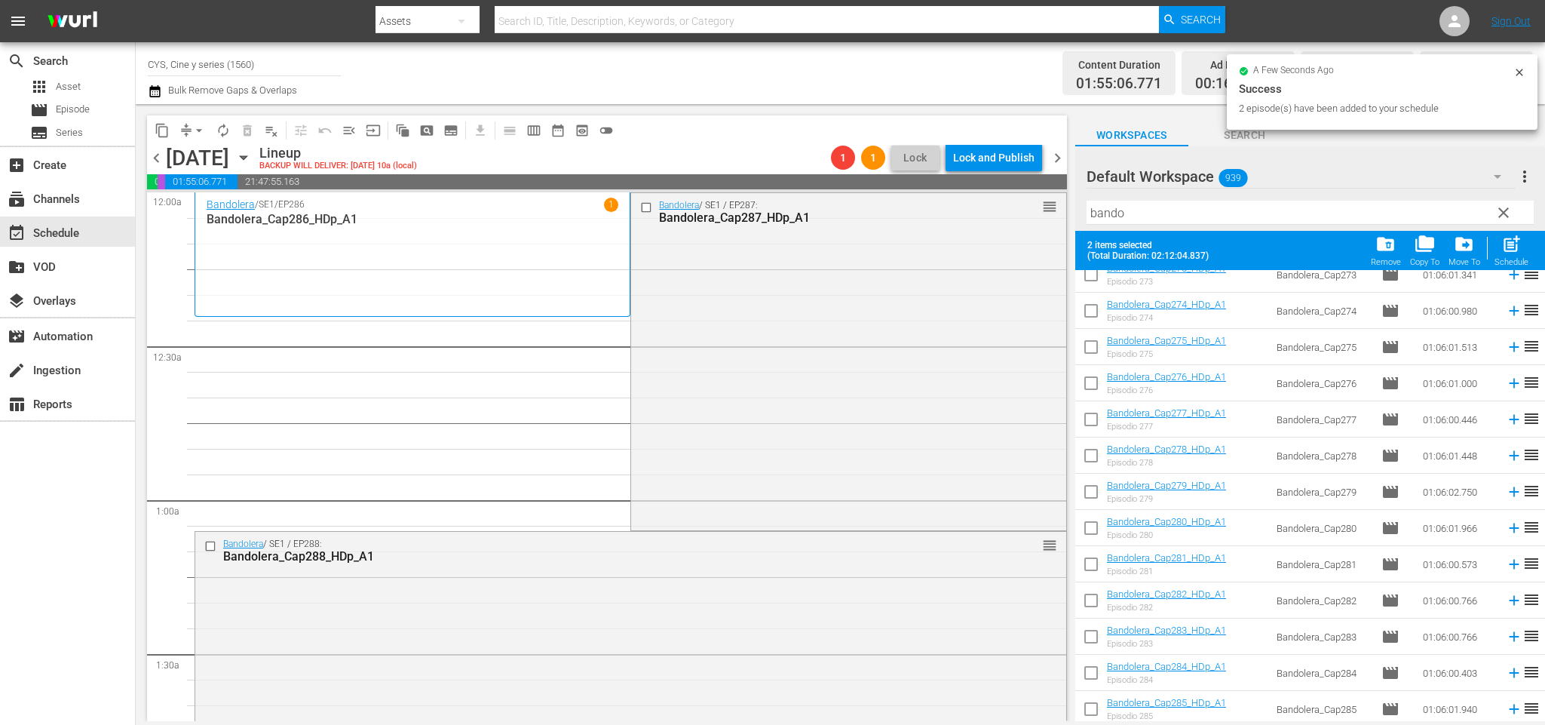
scroll to position [0, 0]
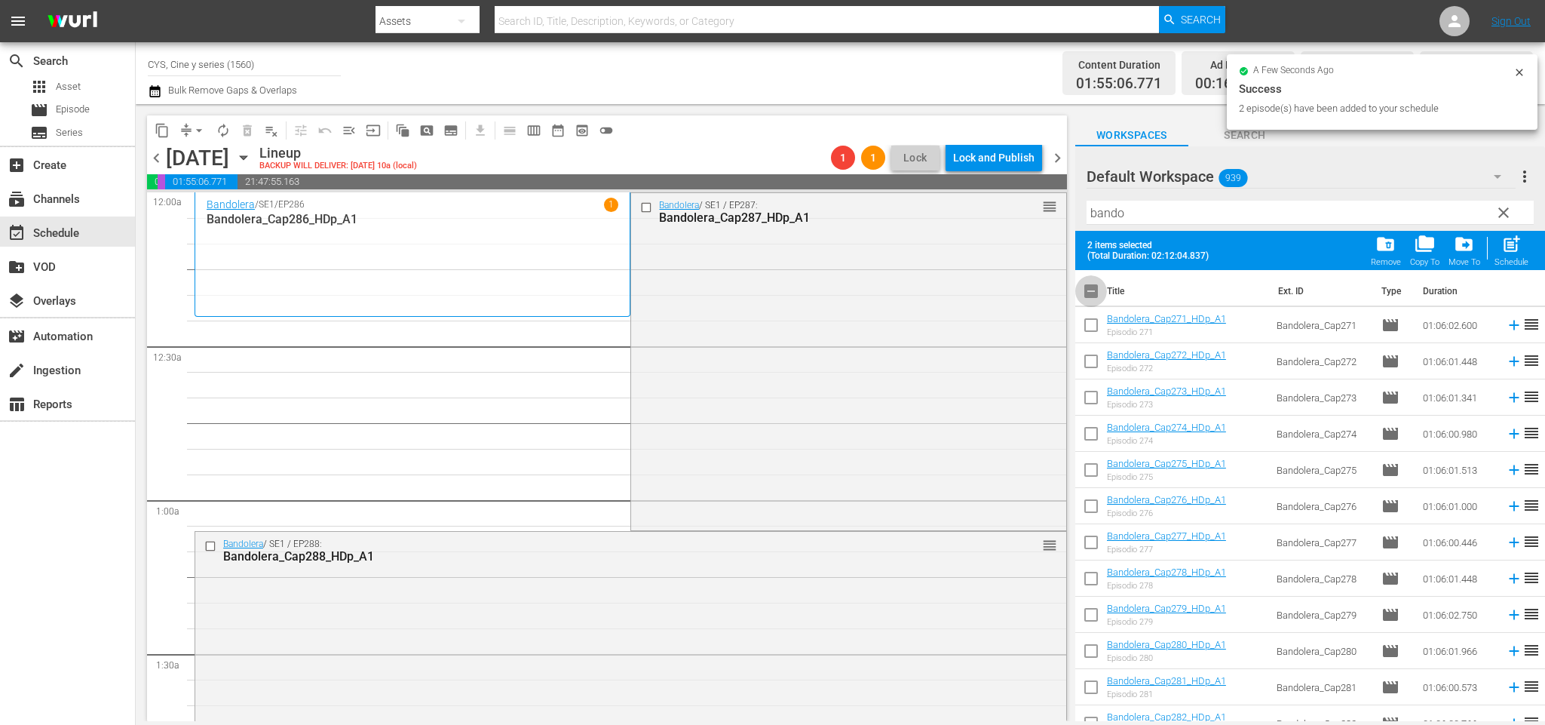
click at [1100, 290] on input "checkbox" at bounding box center [1091, 294] width 32 height 32
checkbox input "true"
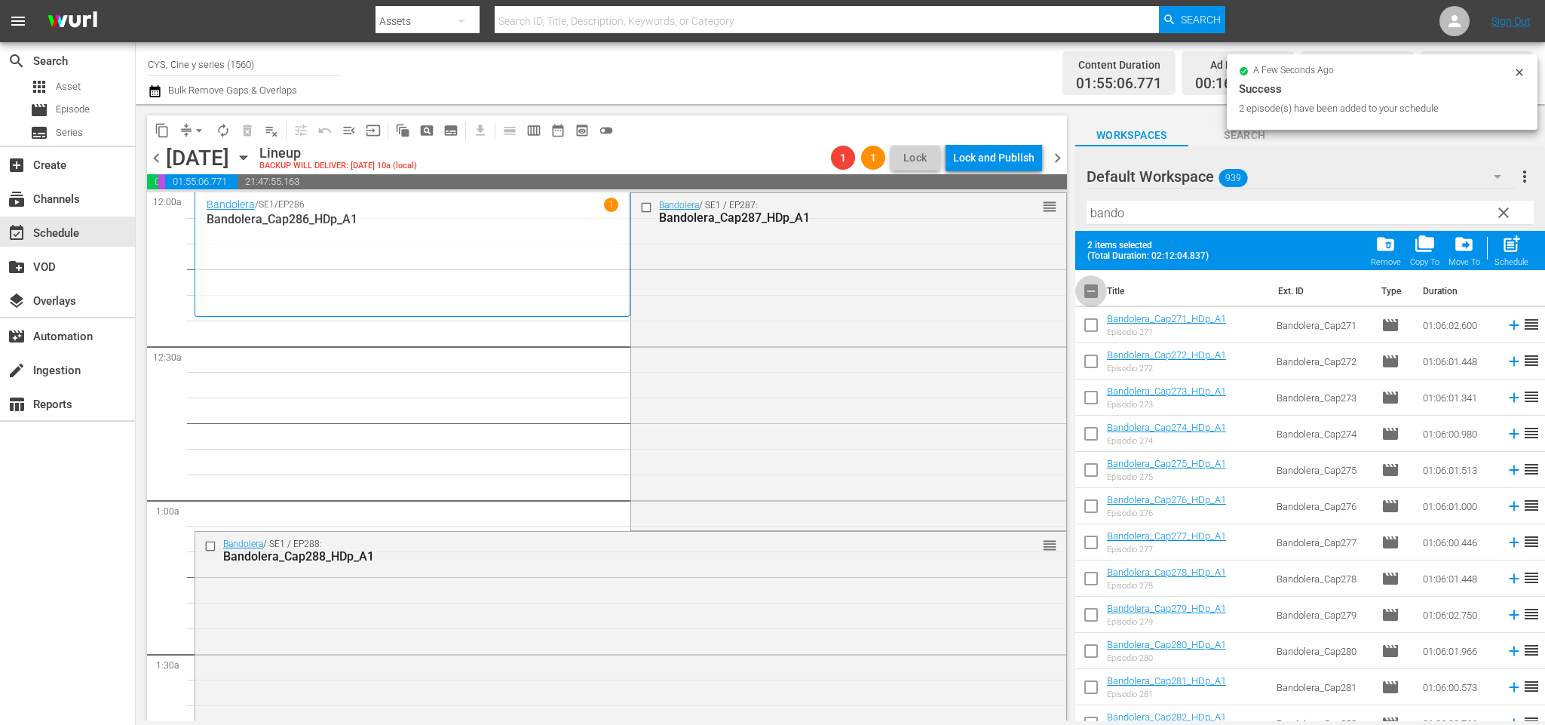
checkbox input "true"
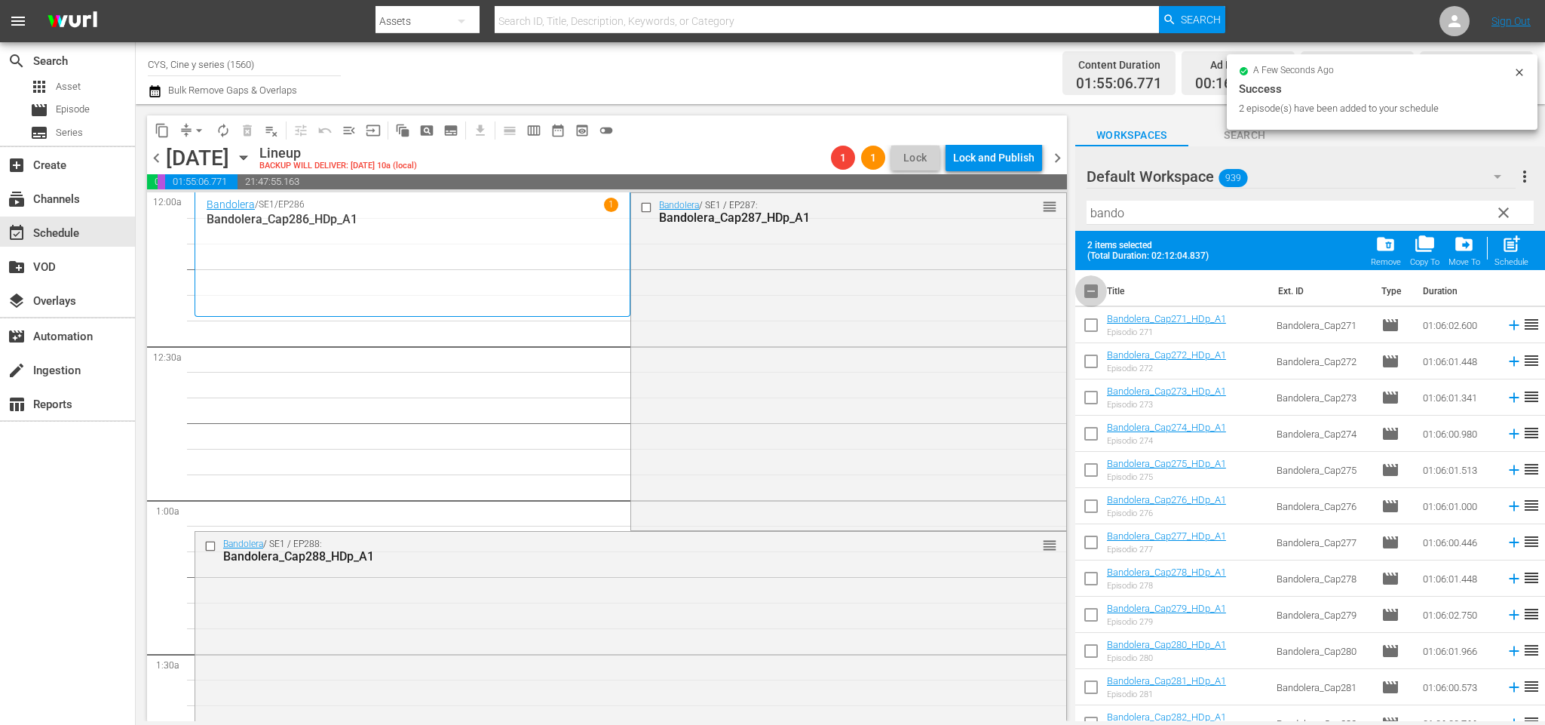
checkbox input "true"
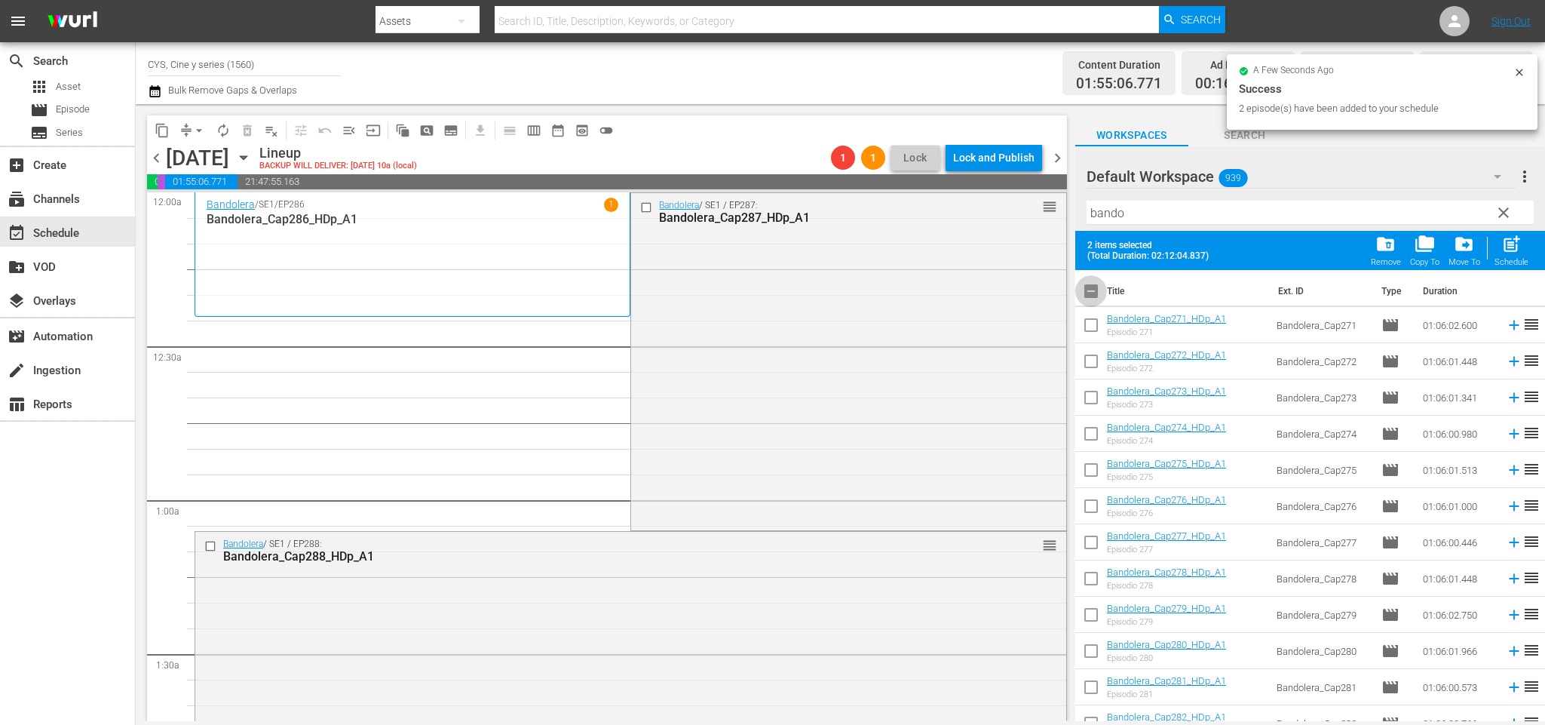
checkbox input "true"
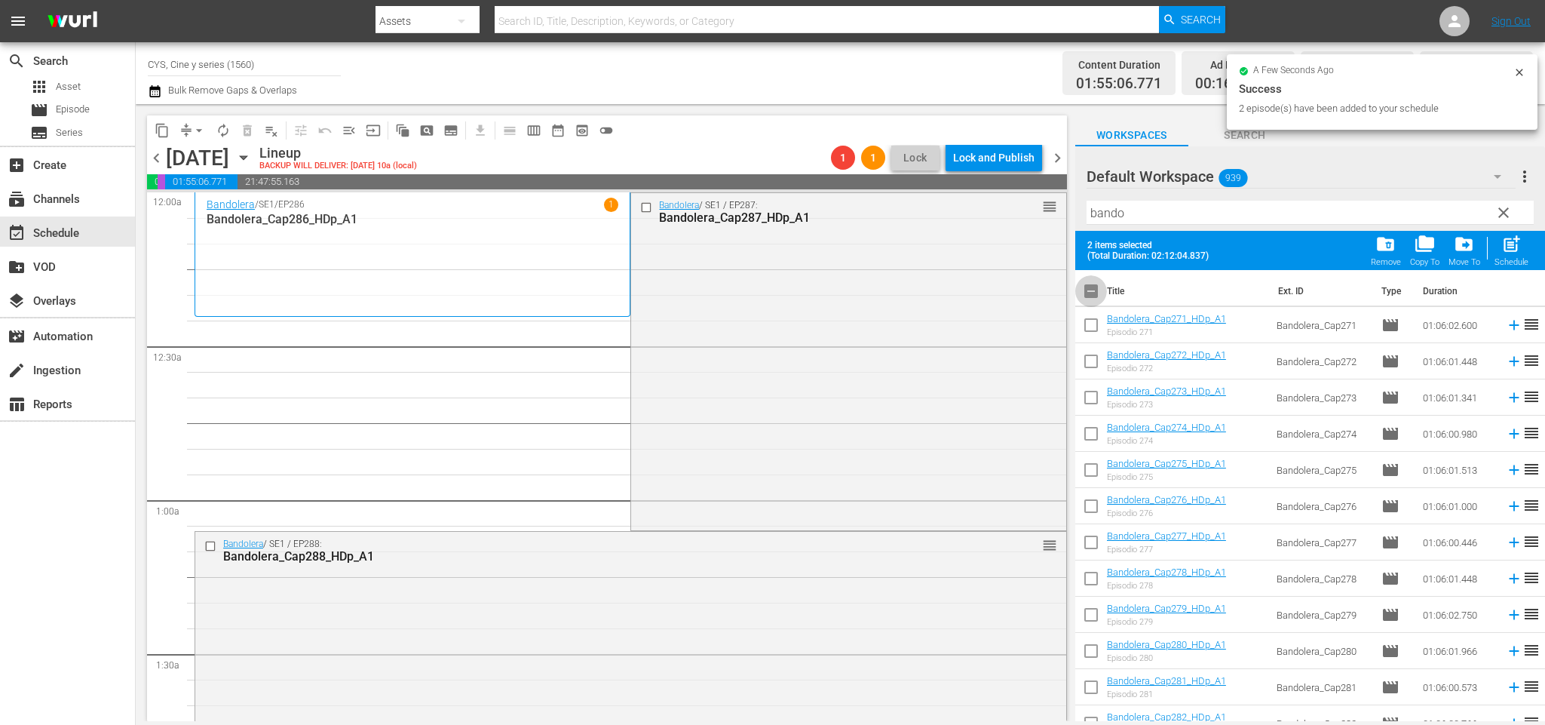
checkbox input "true"
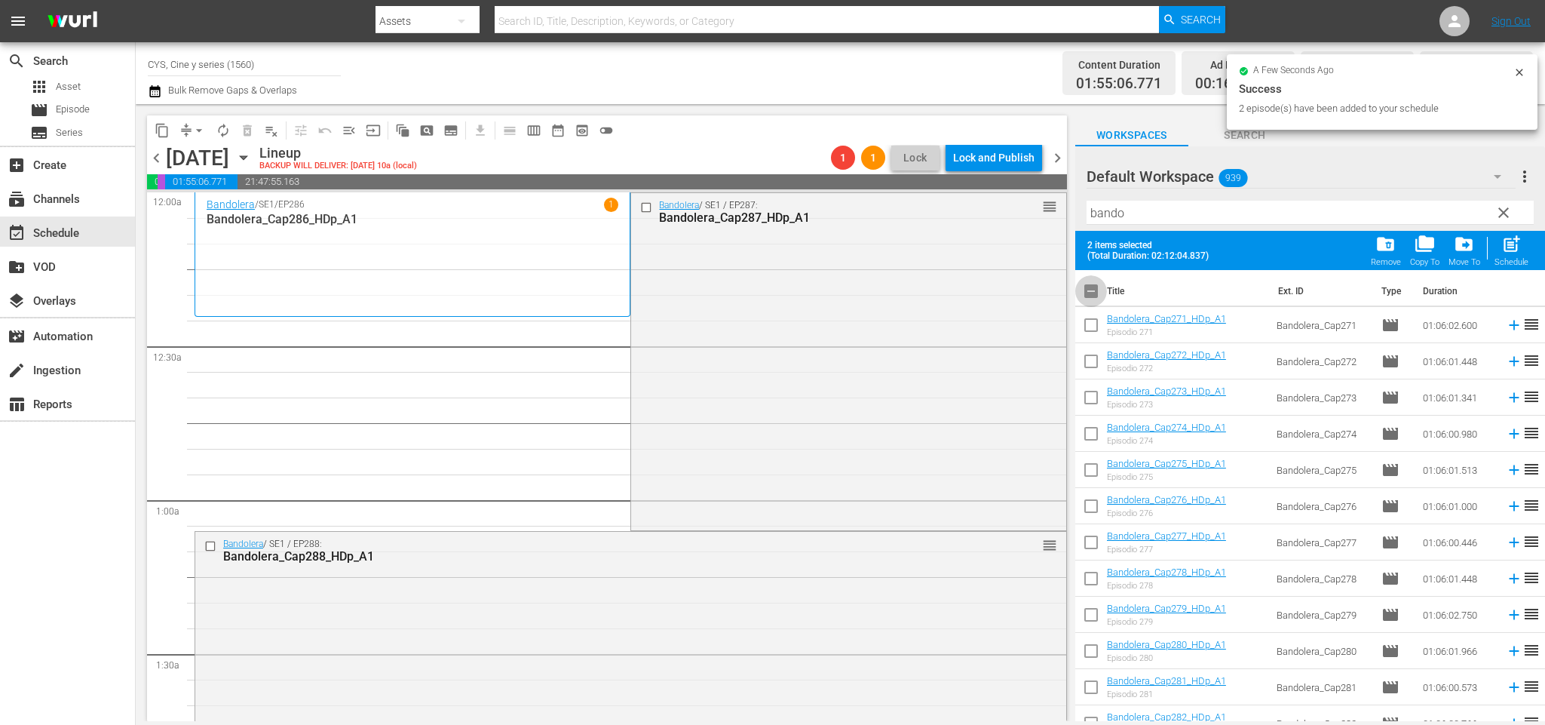
checkbox input "true"
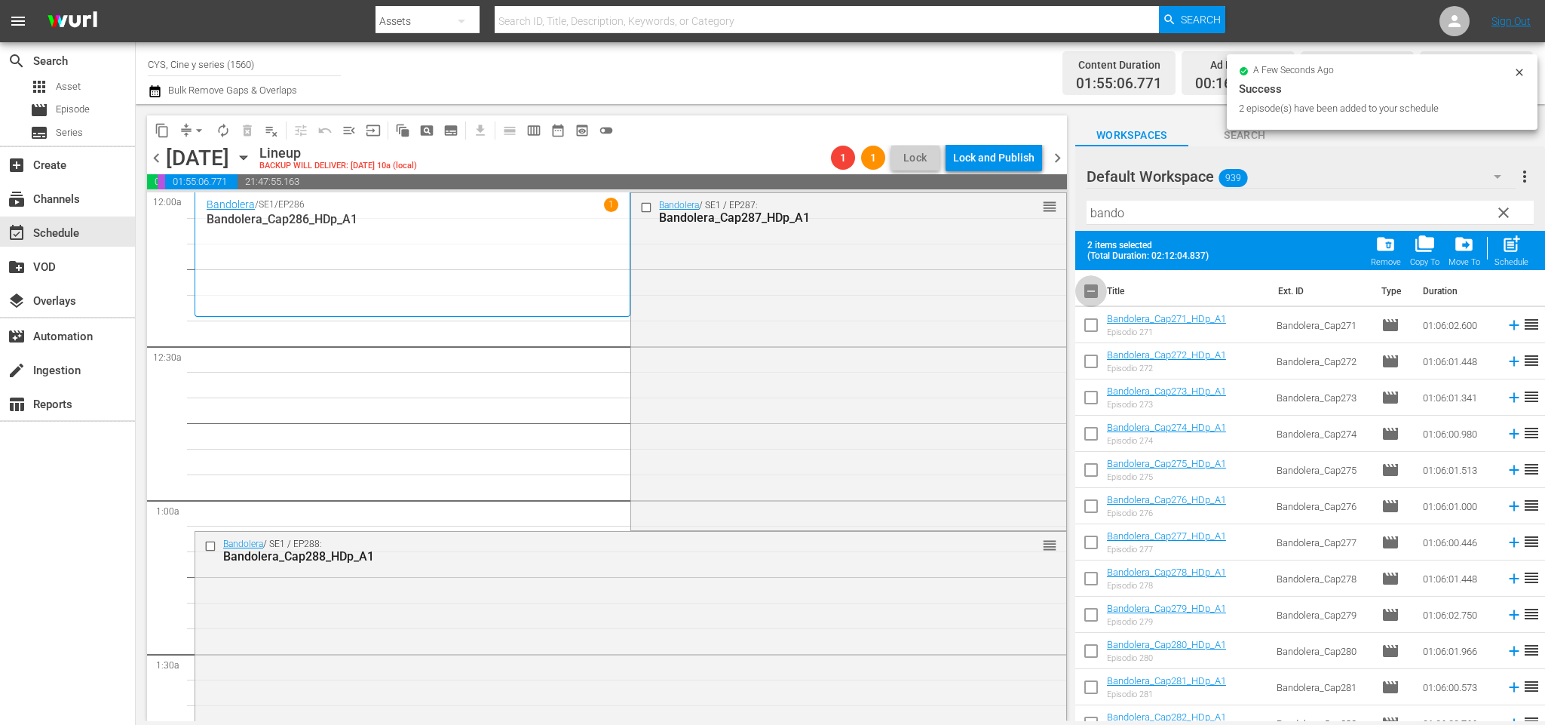
checkbox input "true"
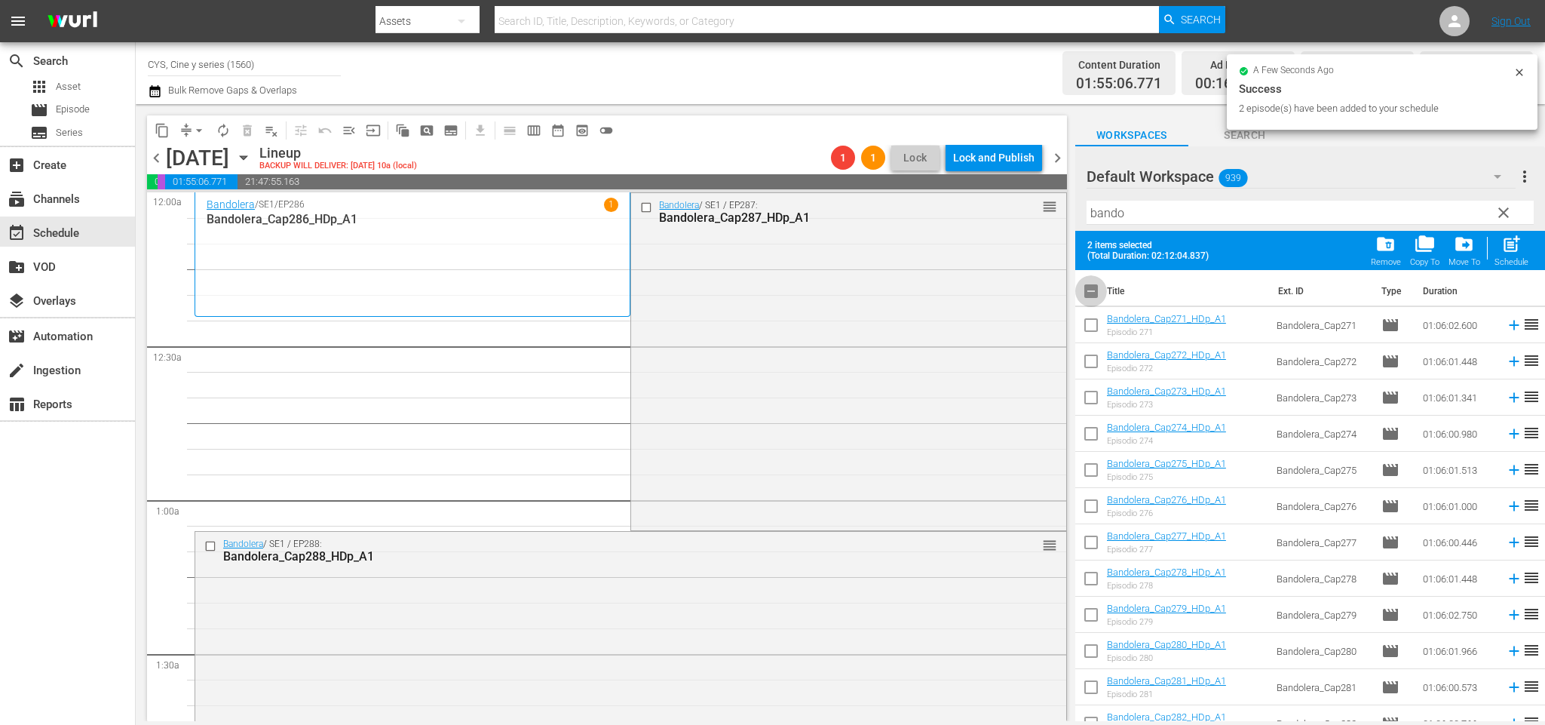
checkbox input "true"
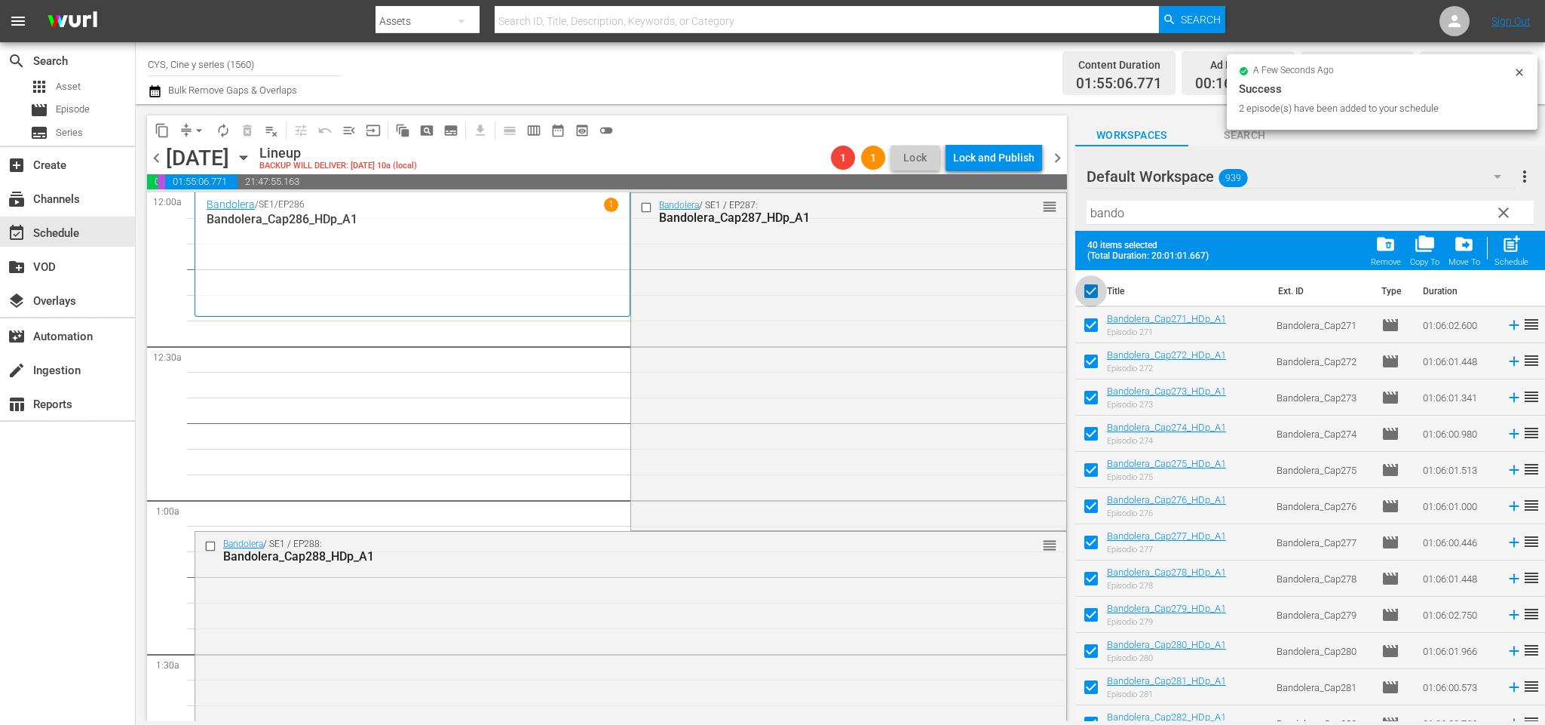
click at [1098, 290] on input "checkbox" at bounding box center [1091, 294] width 32 height 32
checkbox input "false"
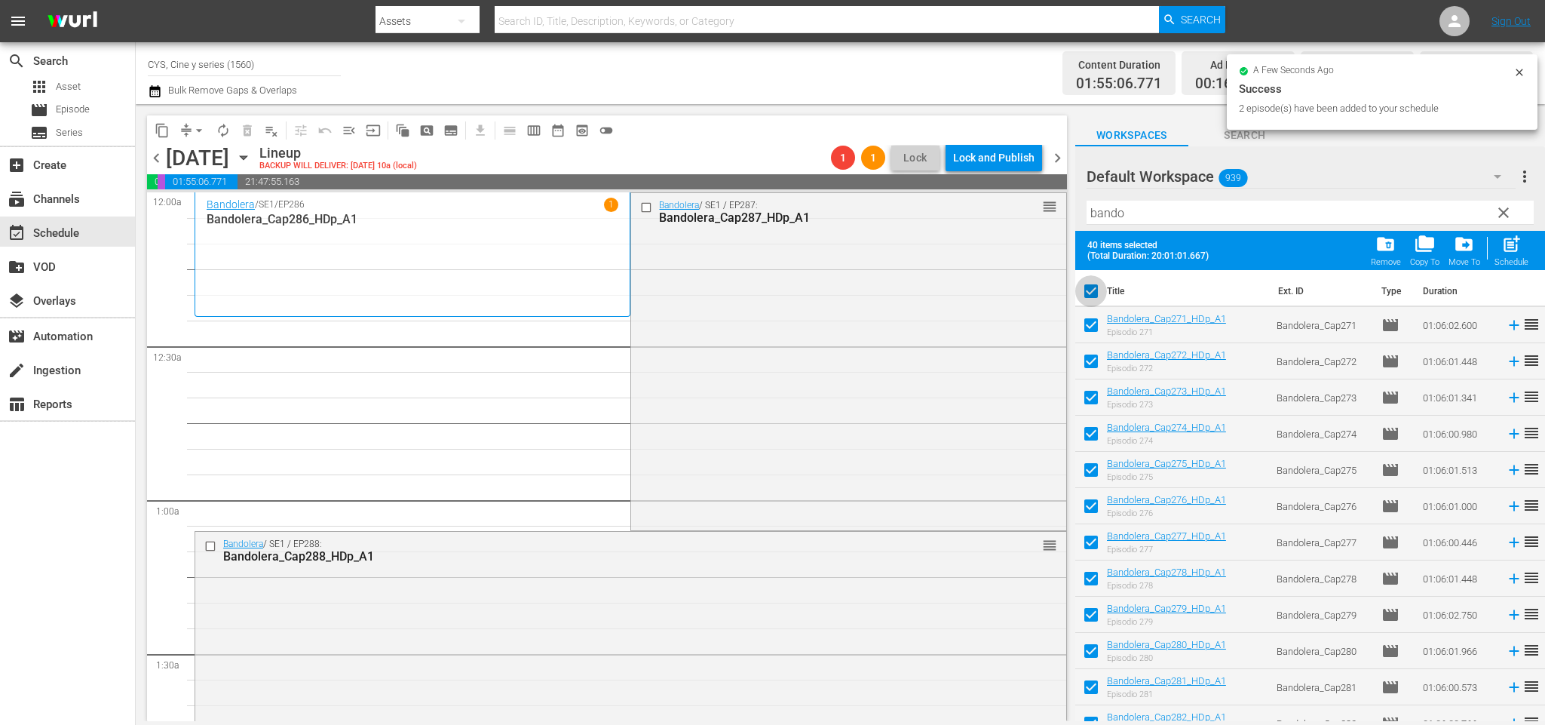
checkbox input "false"
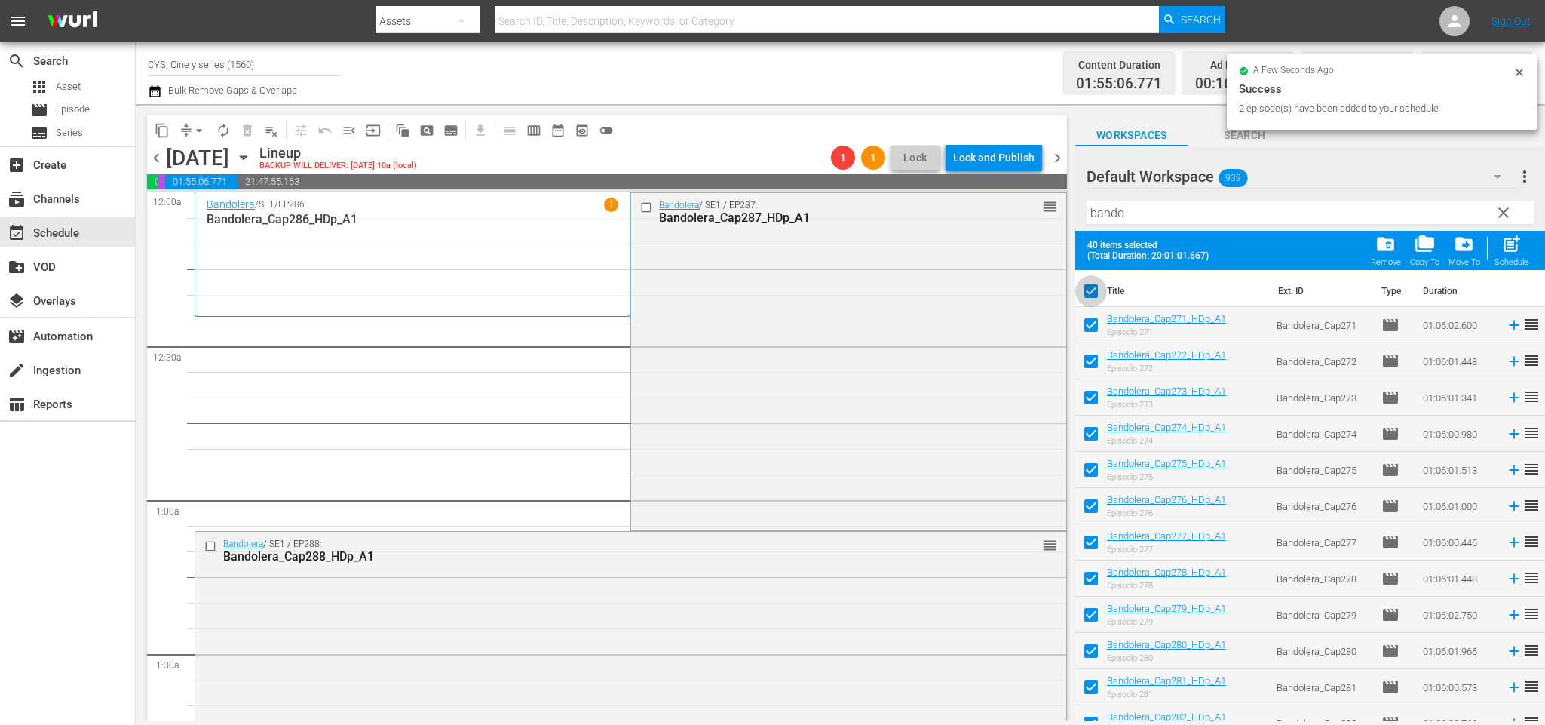
checkbox input "false"
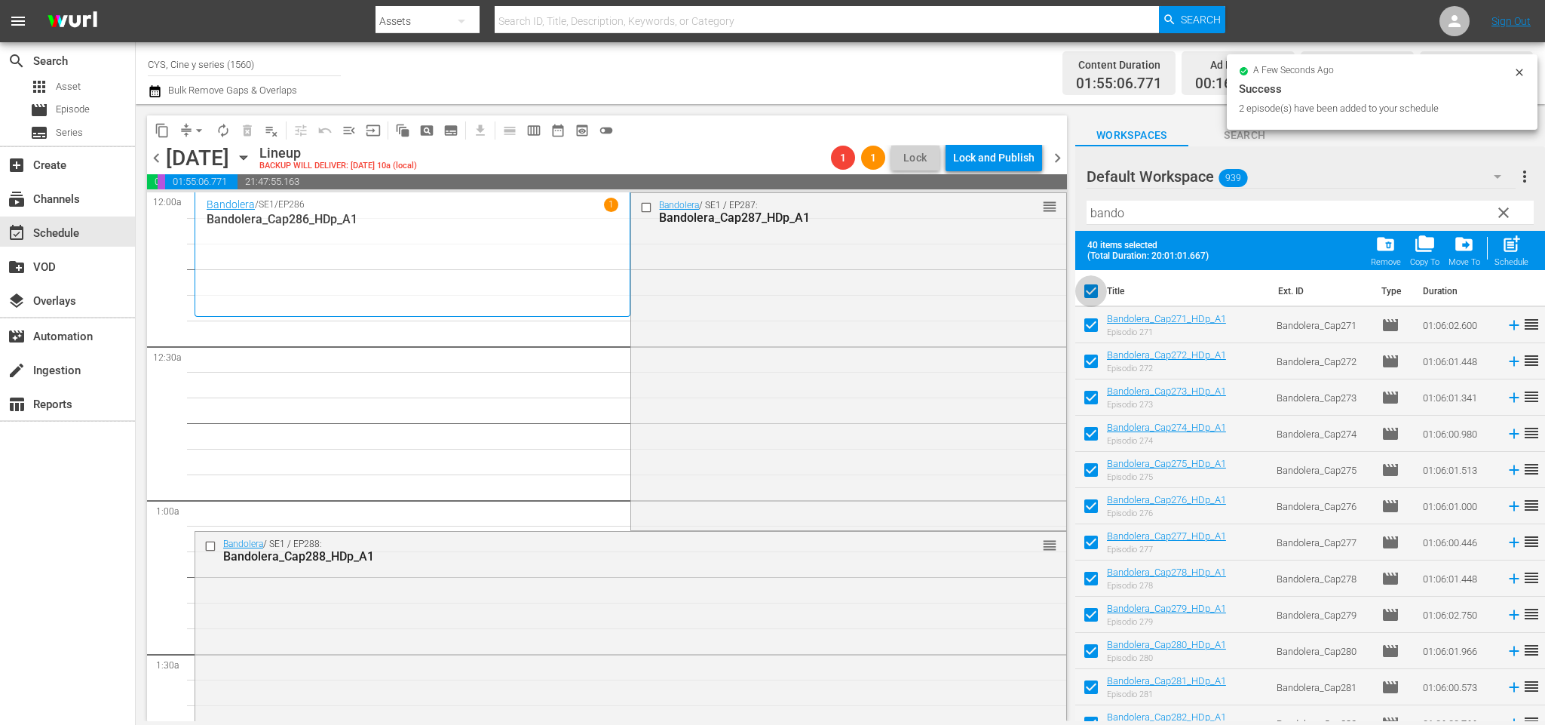
checkbox input "false"
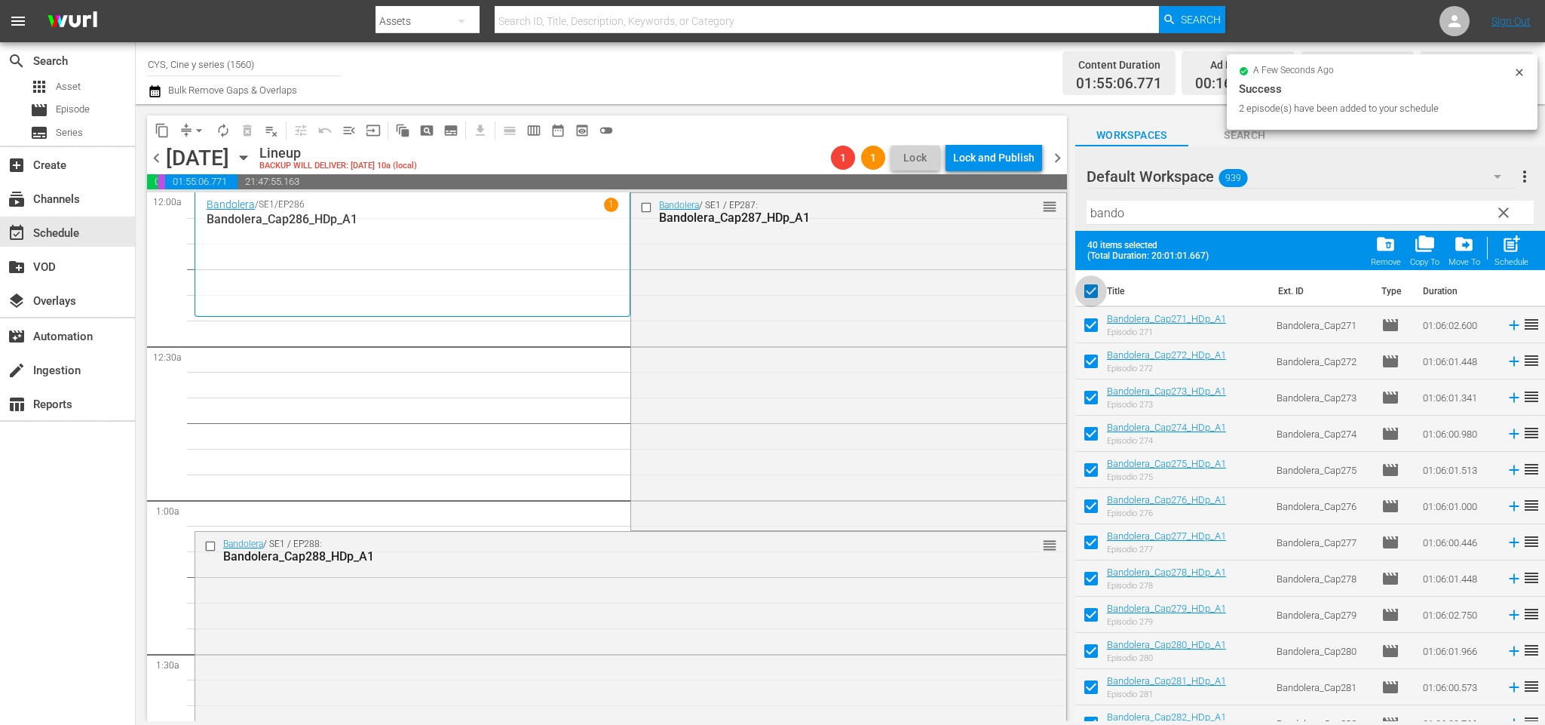
checkbox input "false"
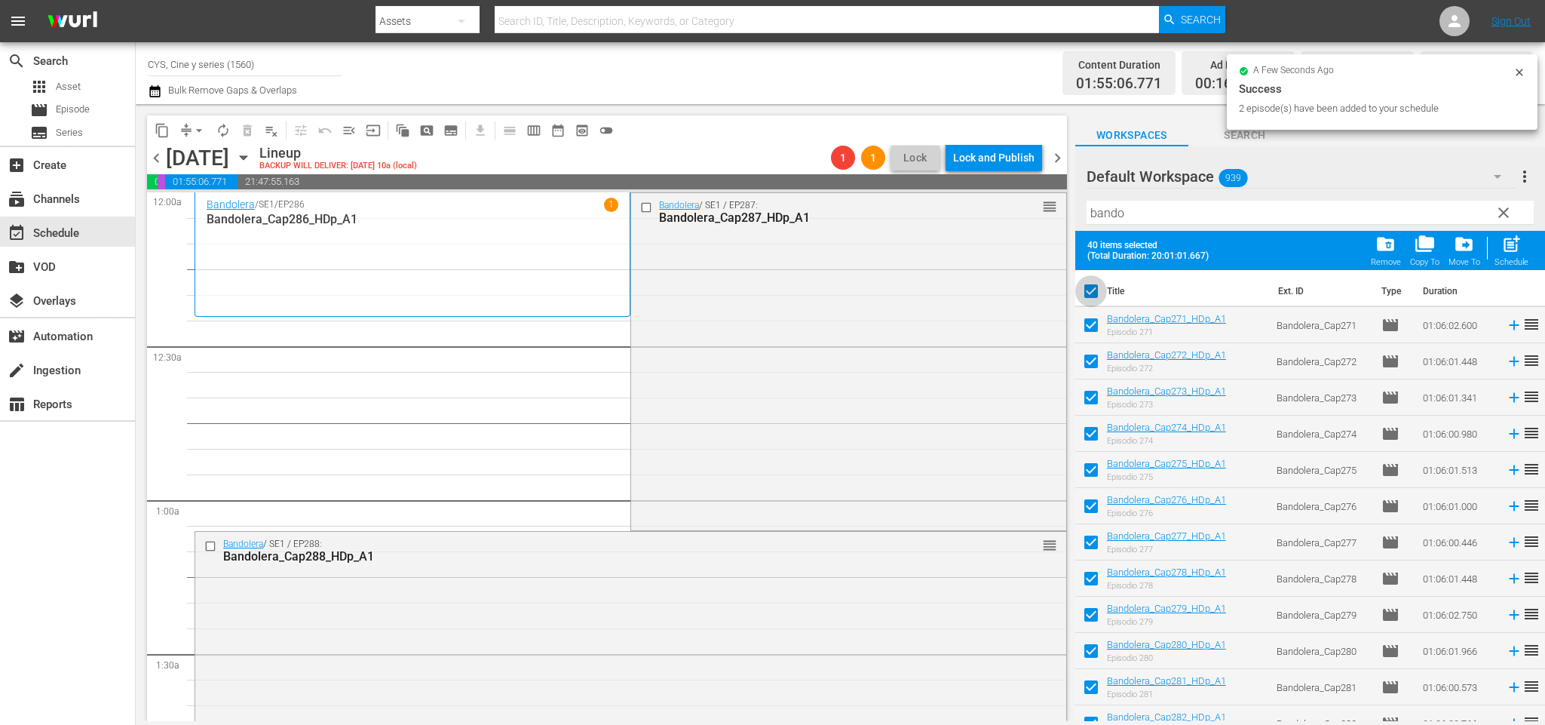
checkbox input "false"
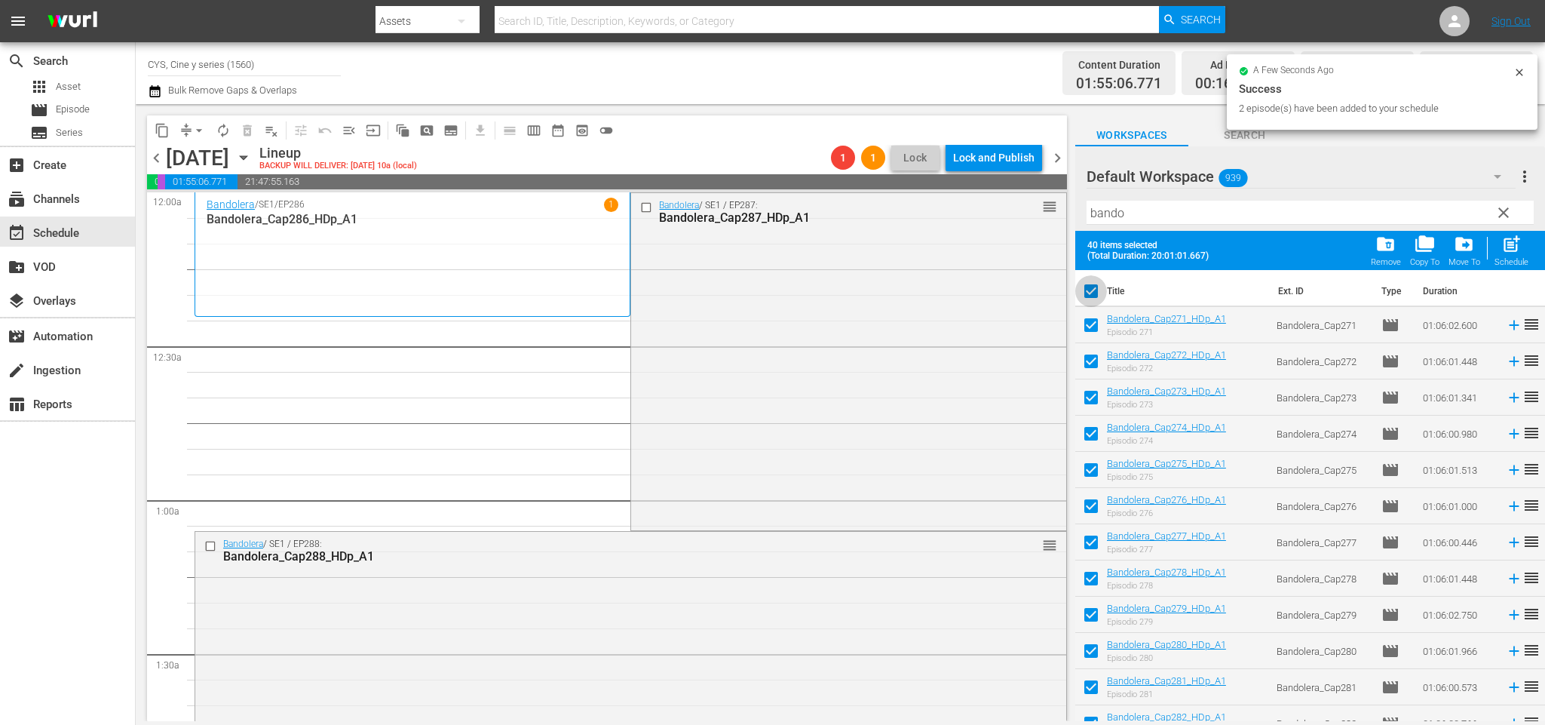
checkbox input "false"
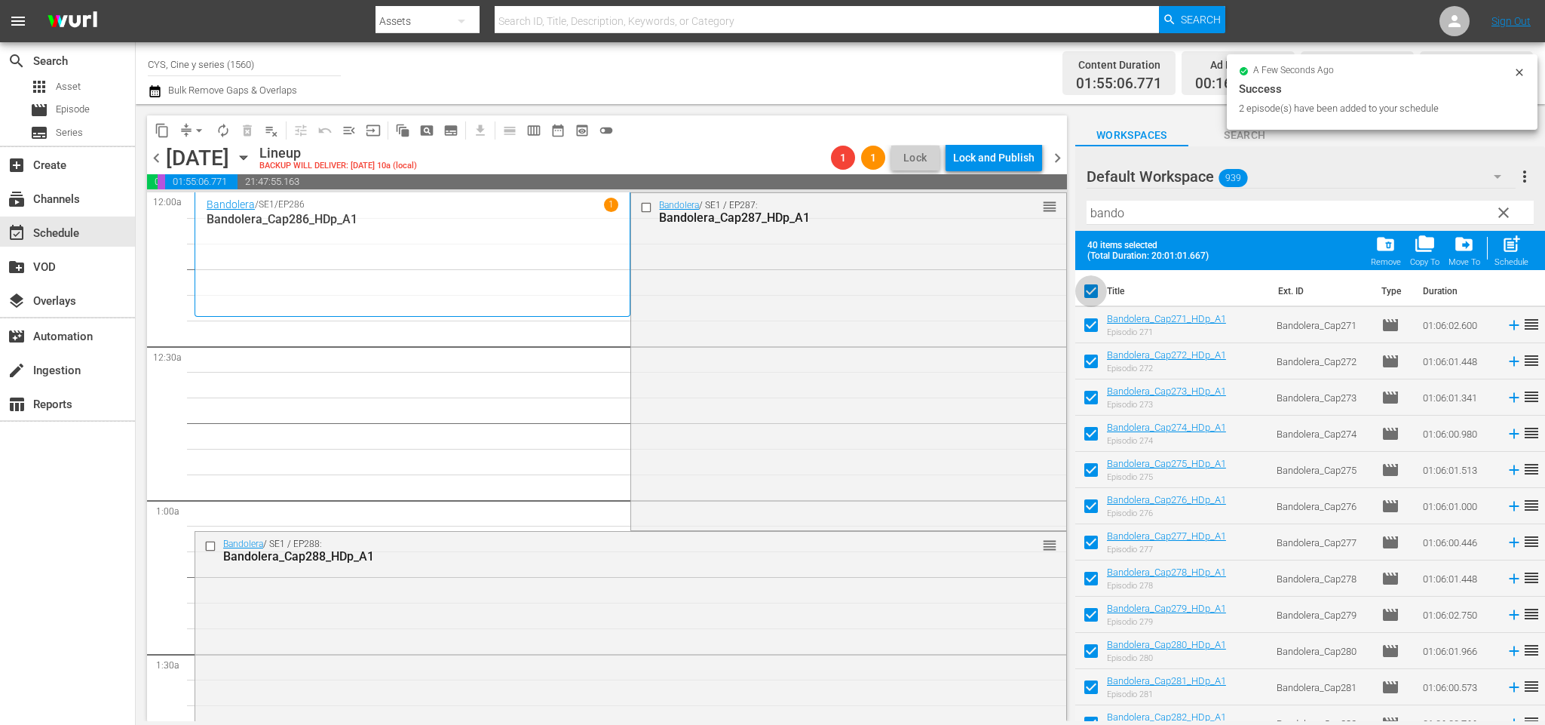
checkbox input "false"
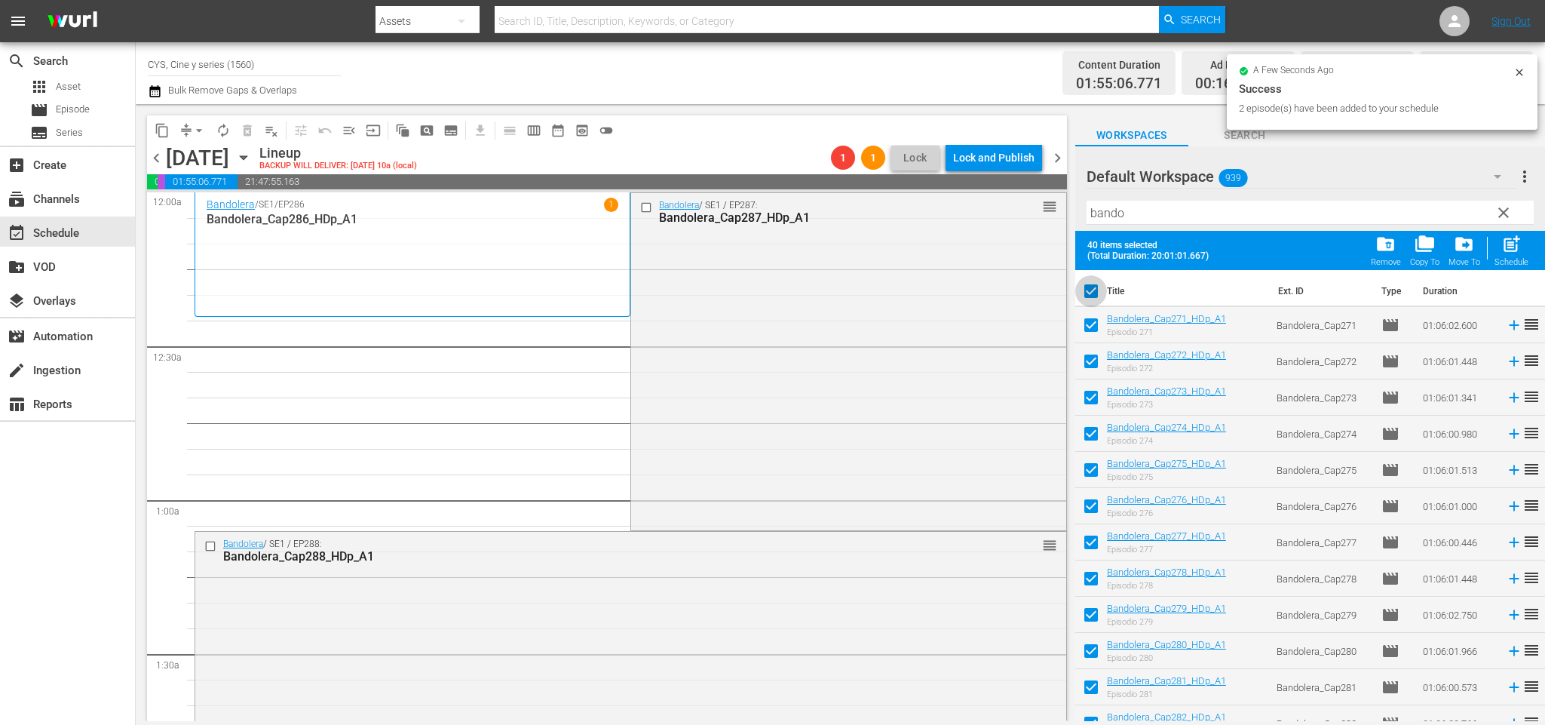
checkbox input "false"
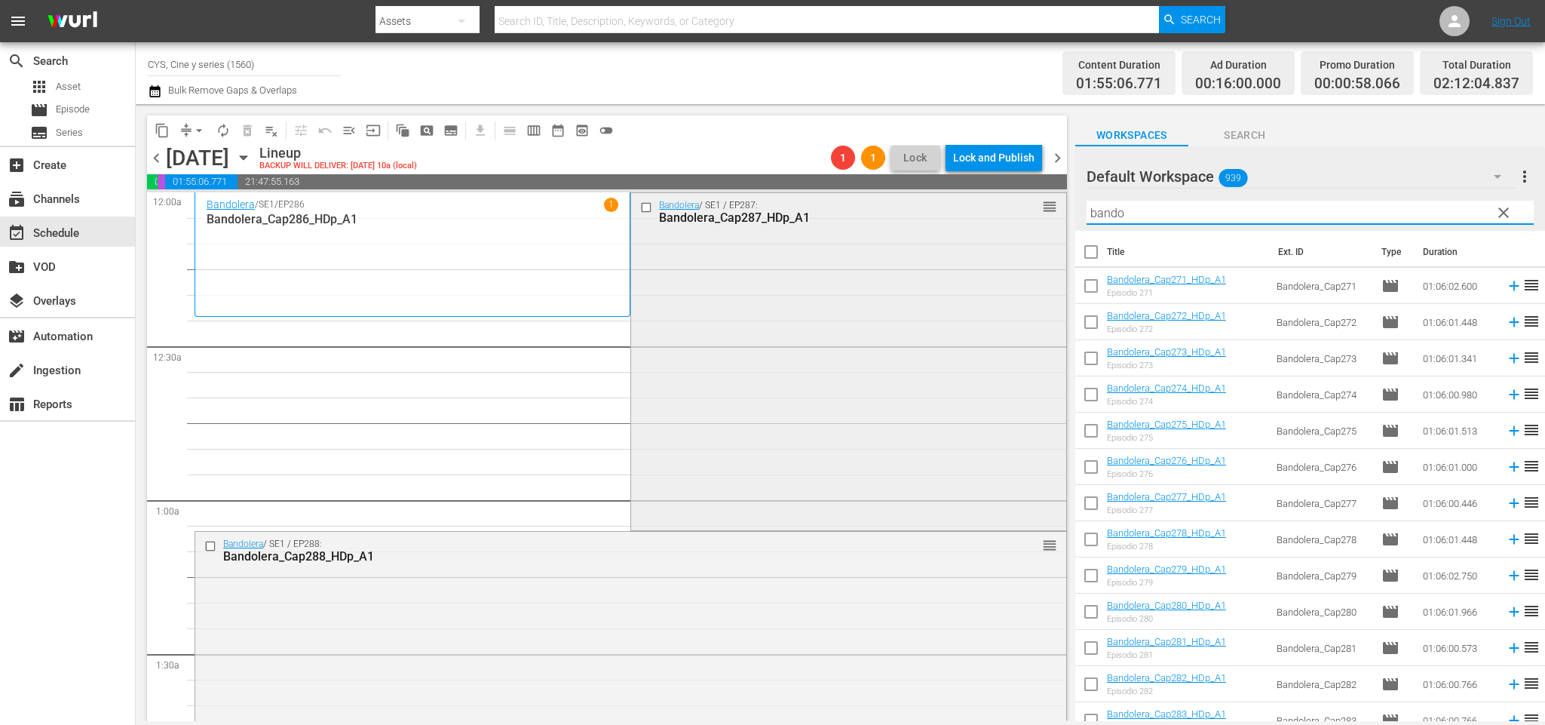
drag, startPoint x: 1193, startPoint y: 204, endPoint x: 830, endPoint y: 197, distance: 362.7
click at [830, 197] on div "content_copy compress arrow_drop_down autorenew_outlined delete_forever_outline…" at bounding box center [840, 412] width 1409 height 617
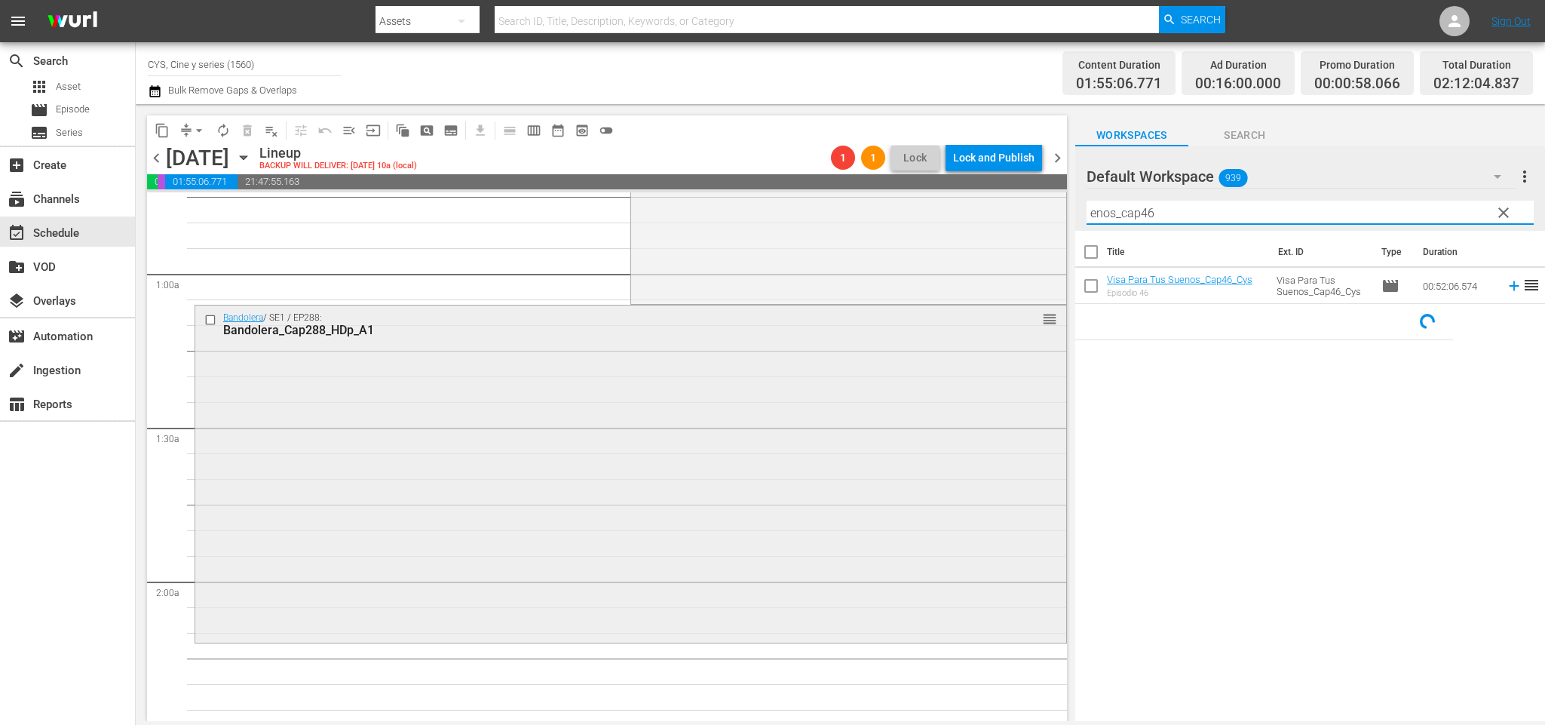
scroll to position [452, 0]
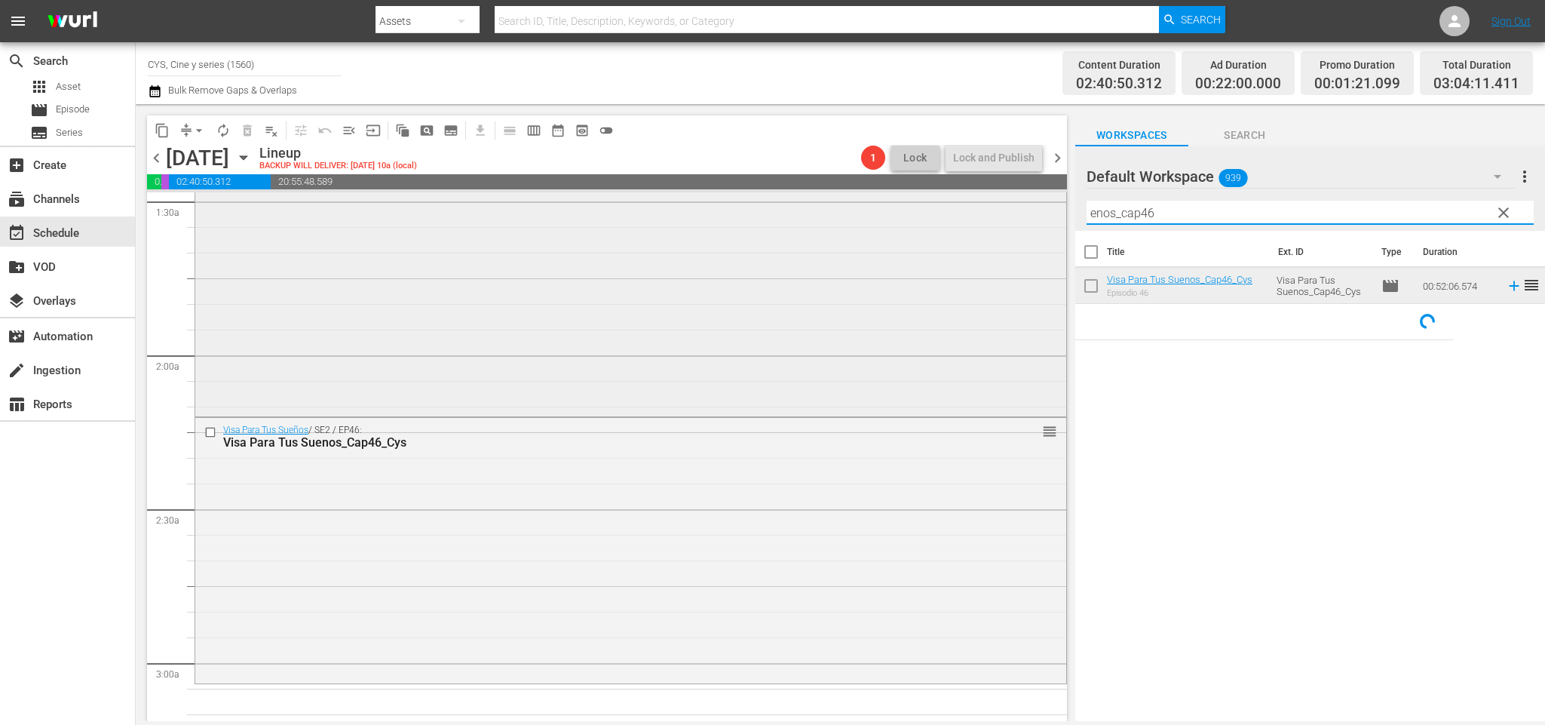
drag, startPoint x: 1201, startPoint y: 213, endPoint x: 885, endPoint y: 193, distance: 316.6
click at [885, 193] on div "content_copy compress arrow_drop_down autorenew_outlined delete_forever_outline…" at bounding box center [840, 412] width 1409 height 617
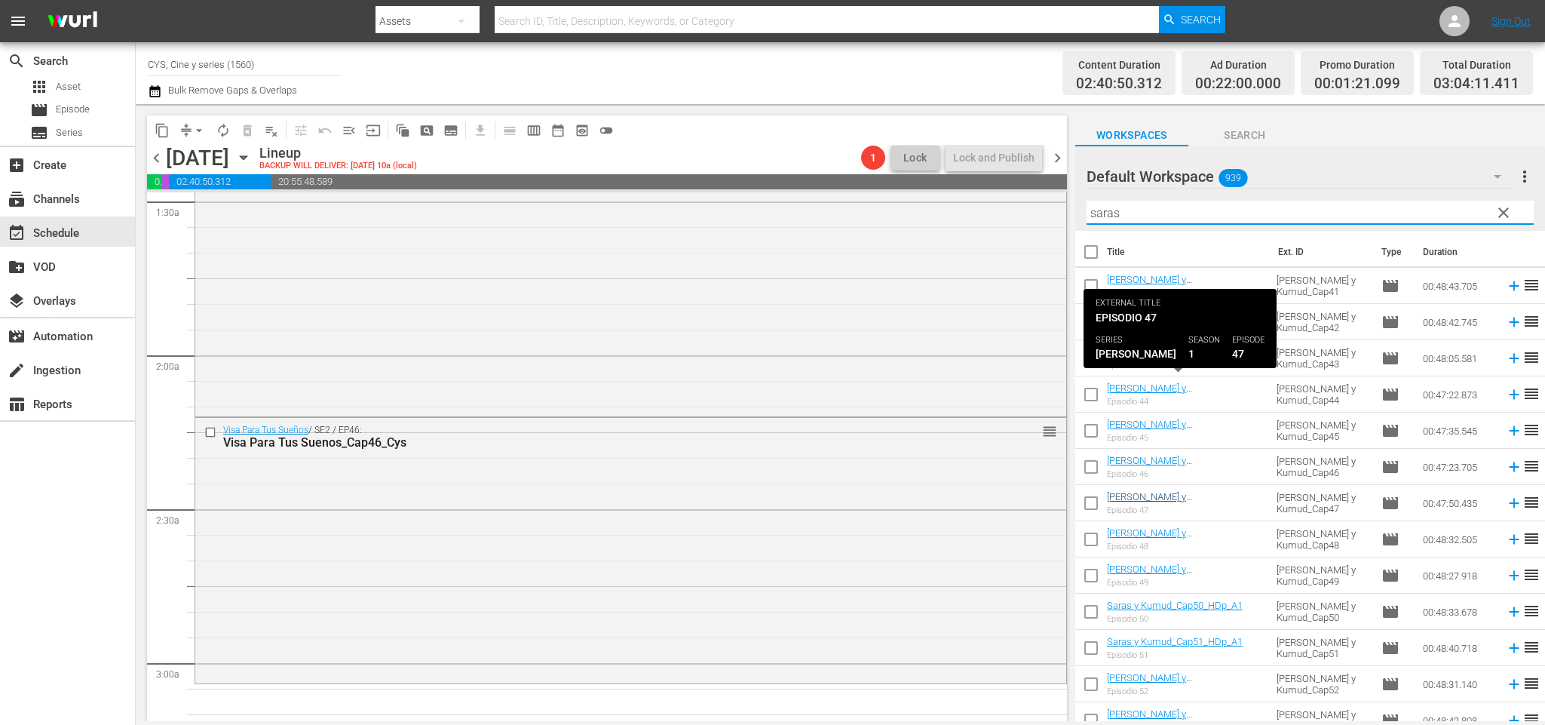
scroll to position [113, 0]
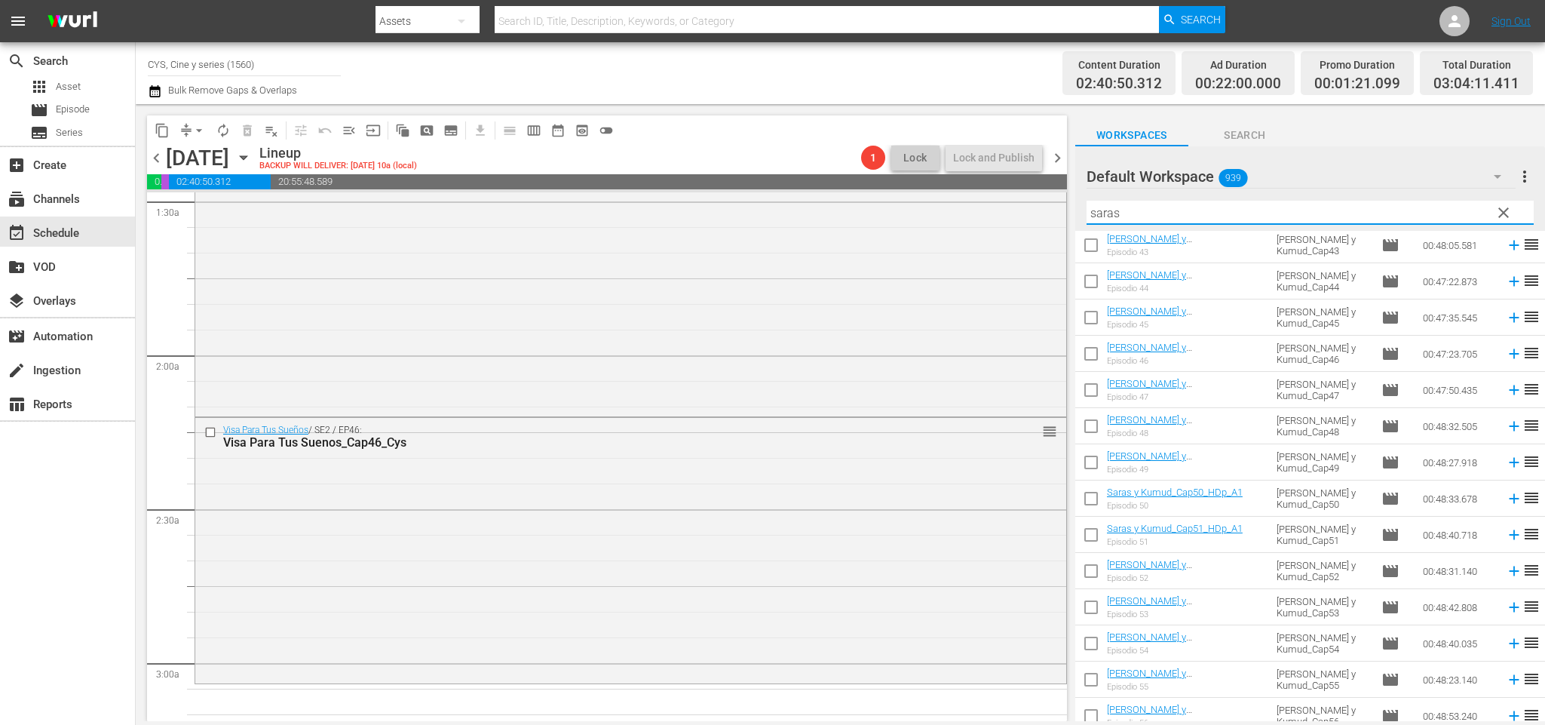
type input "saras"
click at [1088, 389] on input "checkbox" at bounding box center [1091, 393] width 32 height 32
checkbox input "true"
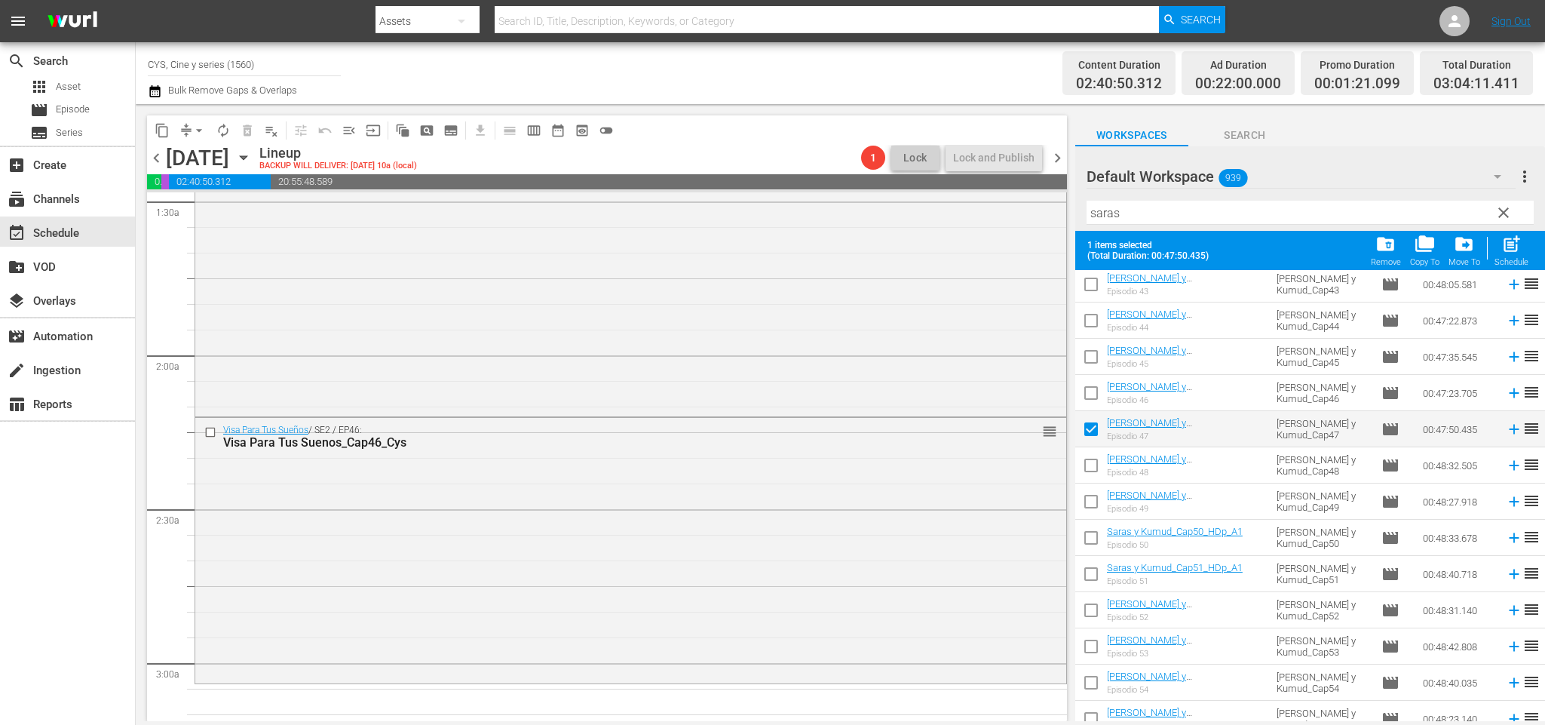
click at [1093, 462] on input "checkbox" at bounding box center [1091, 468] width 32 height 32
checkbox input "true"
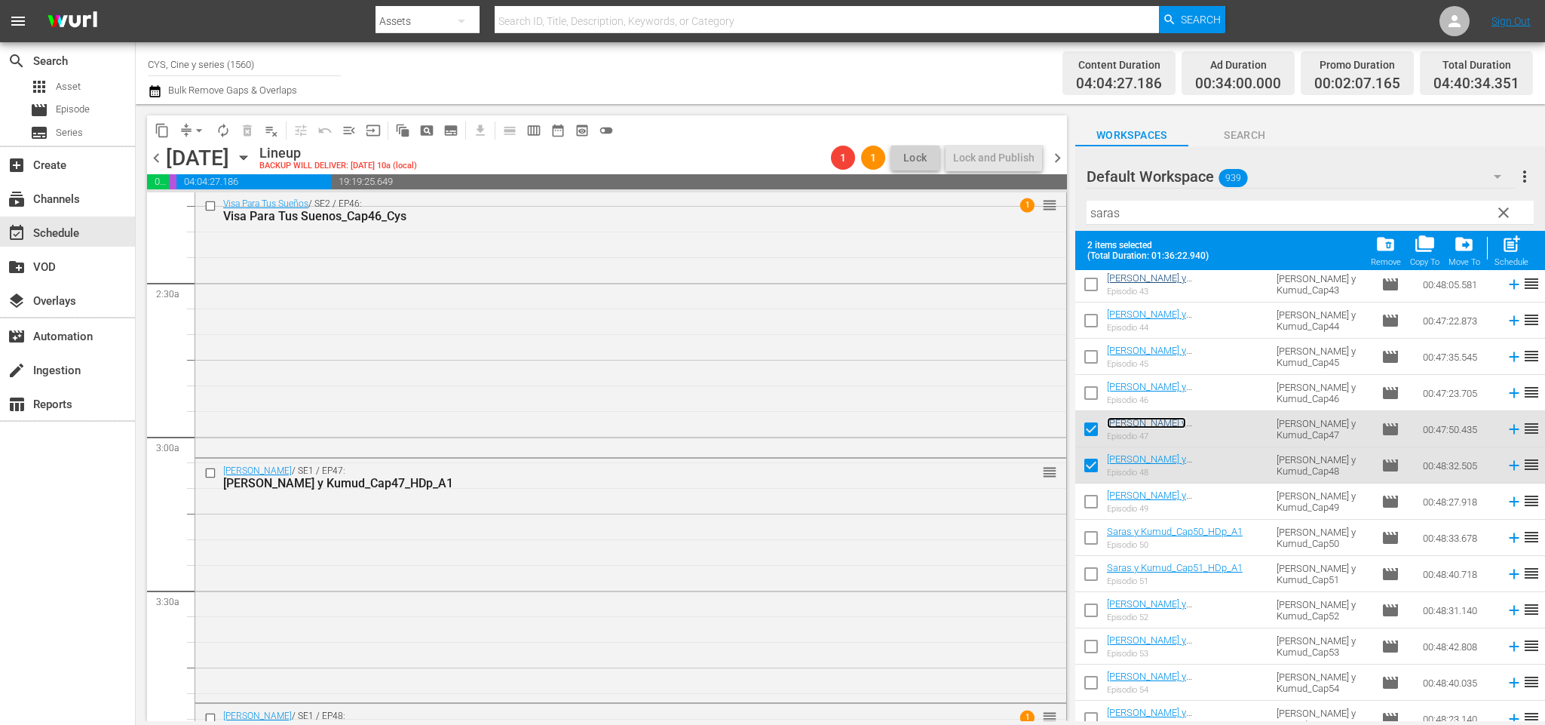
scroll to position [0, 0]
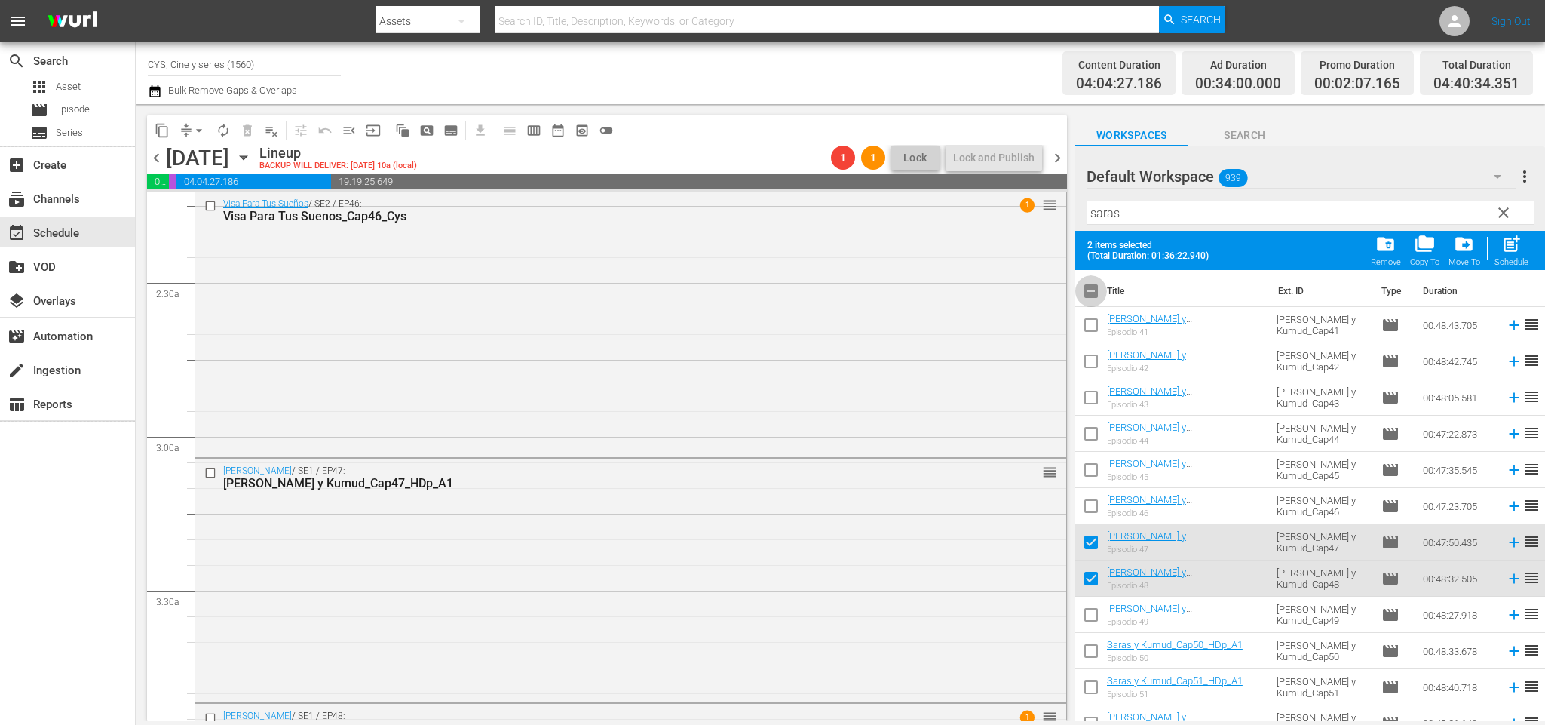
click at [1100, 285] on input "checkbox" at bounding box center [1091, 294] width 32 height 32
checkbox input "true"
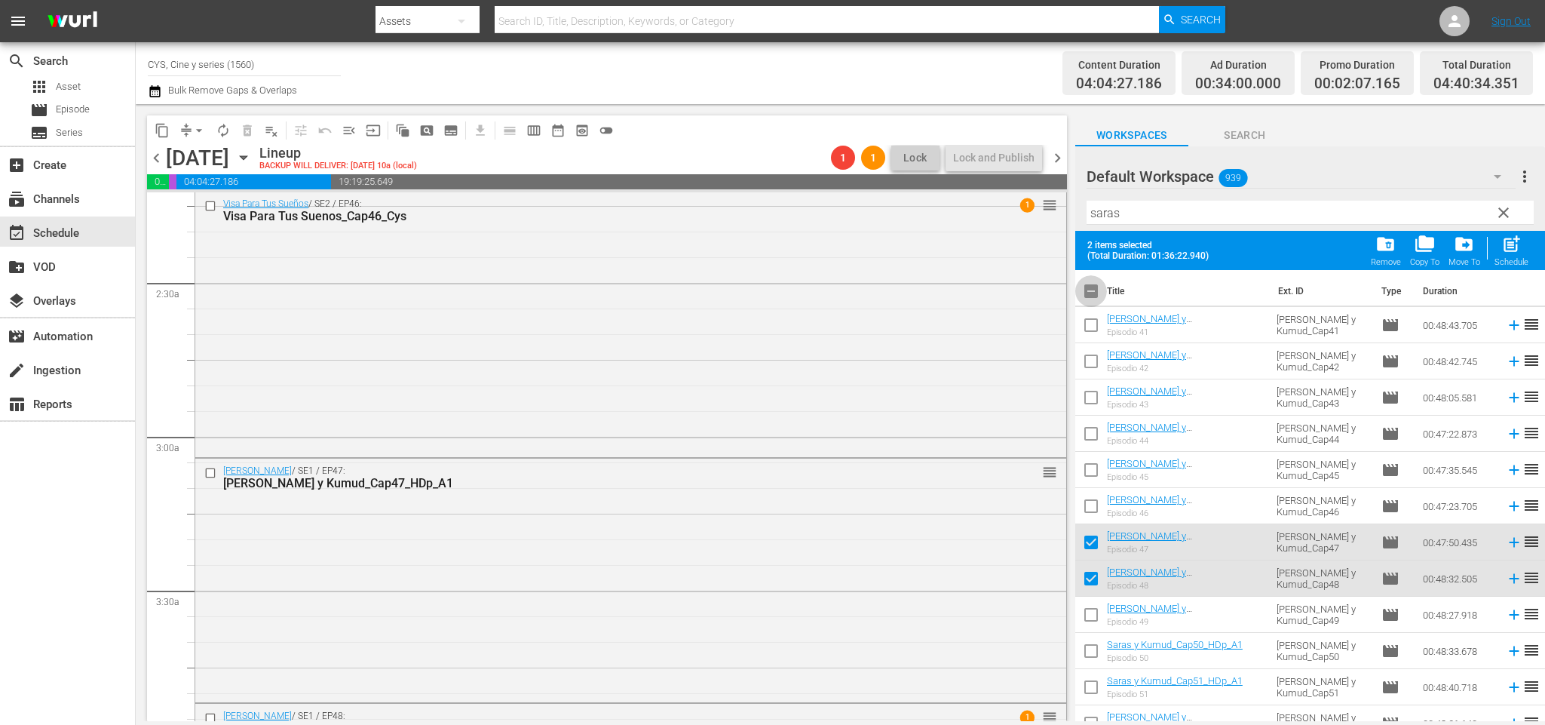
checkbox input "true"
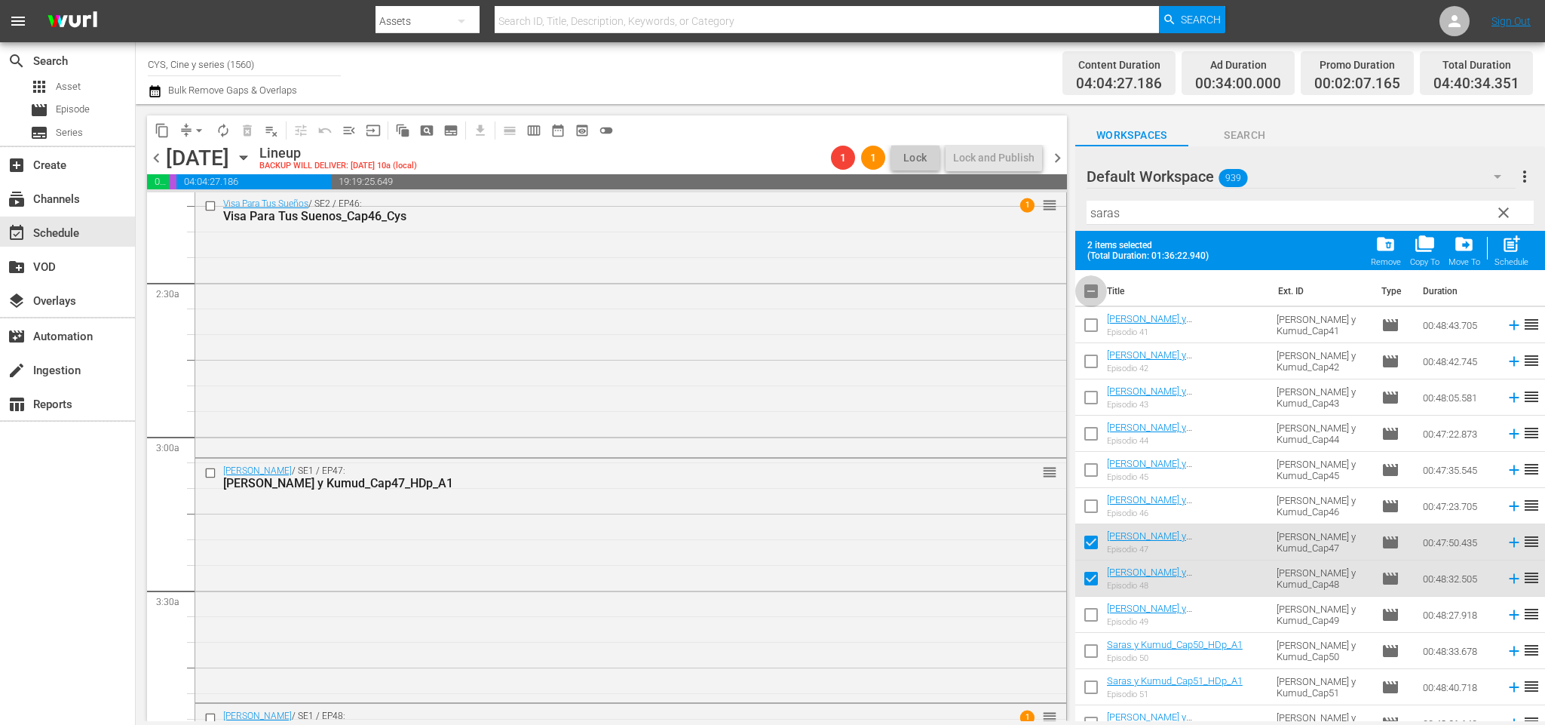
checkbox input "true"
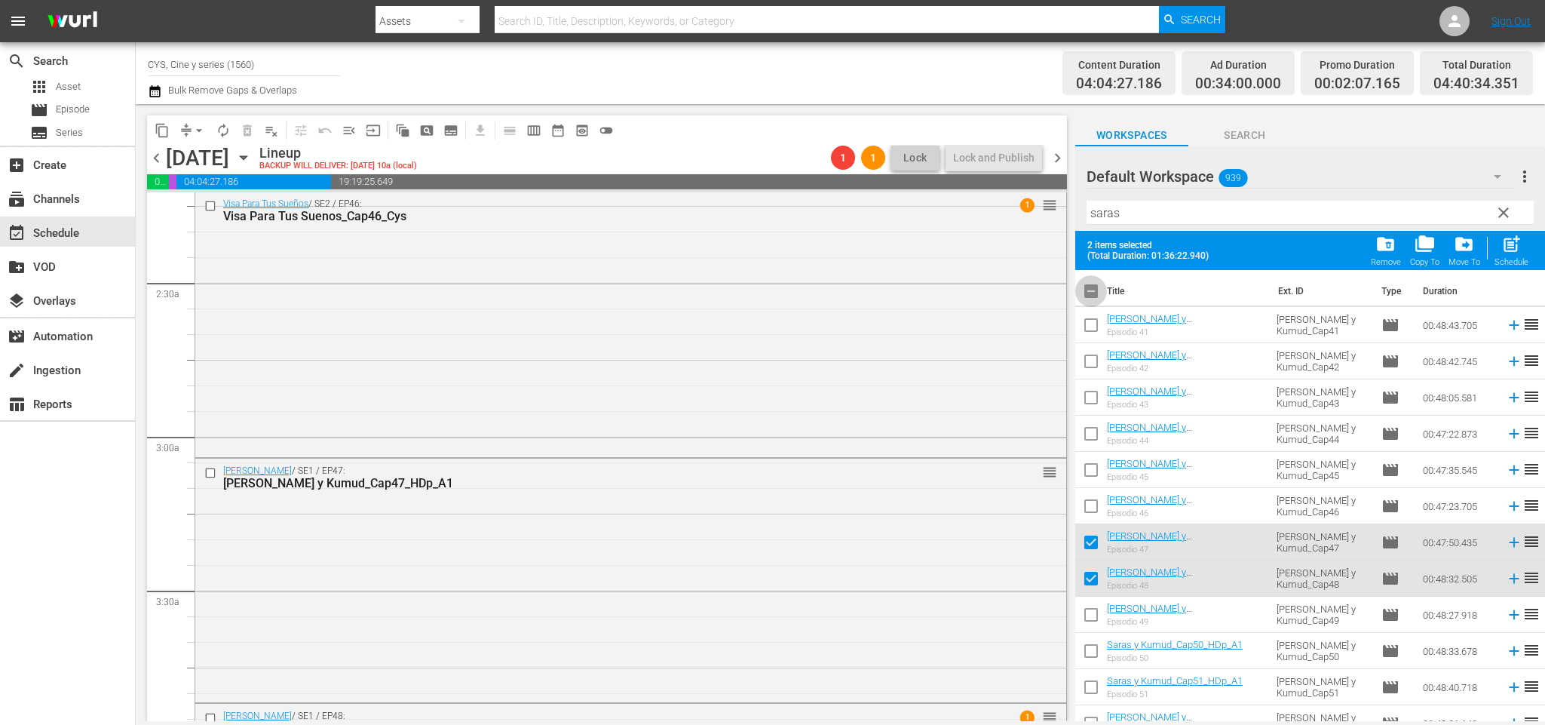
checkbox input "true"
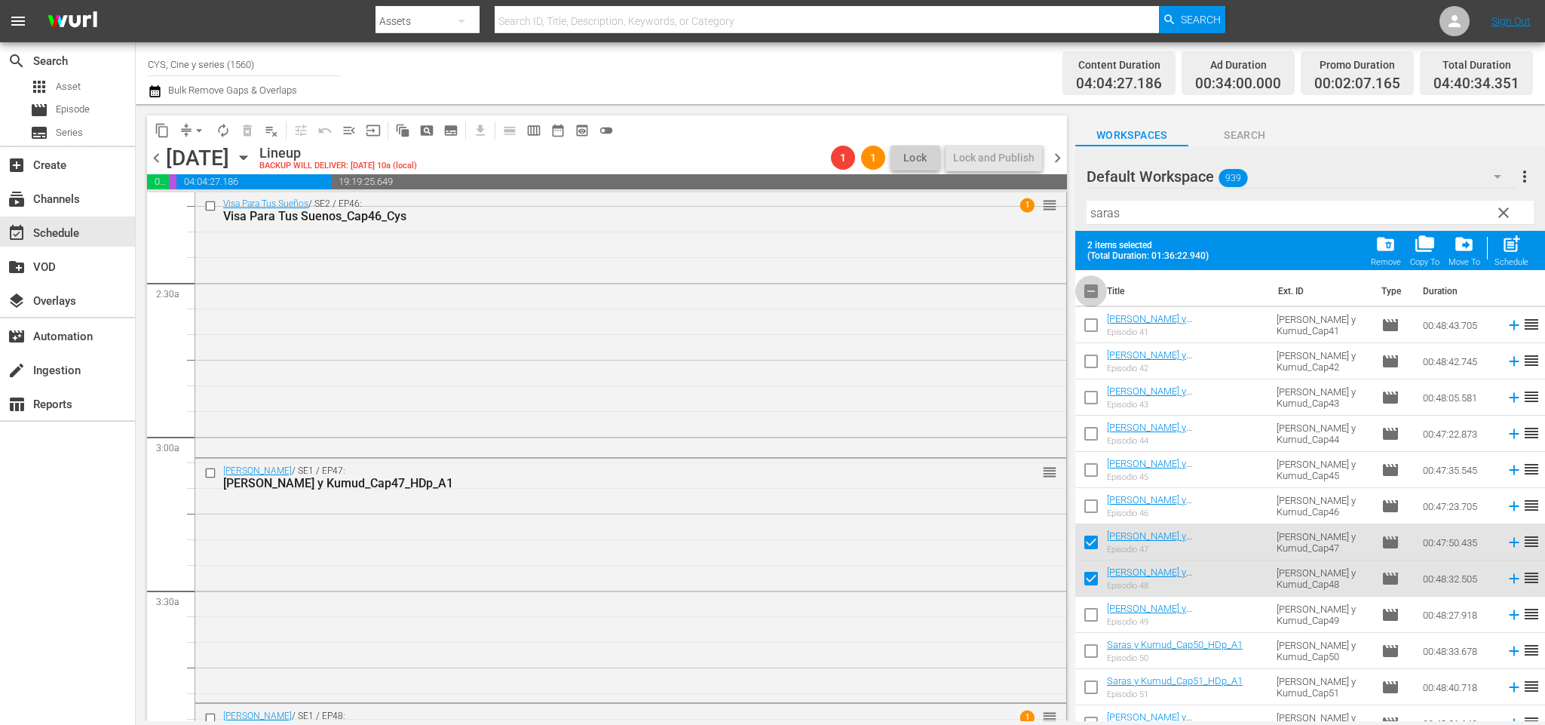
checkbox input "true"
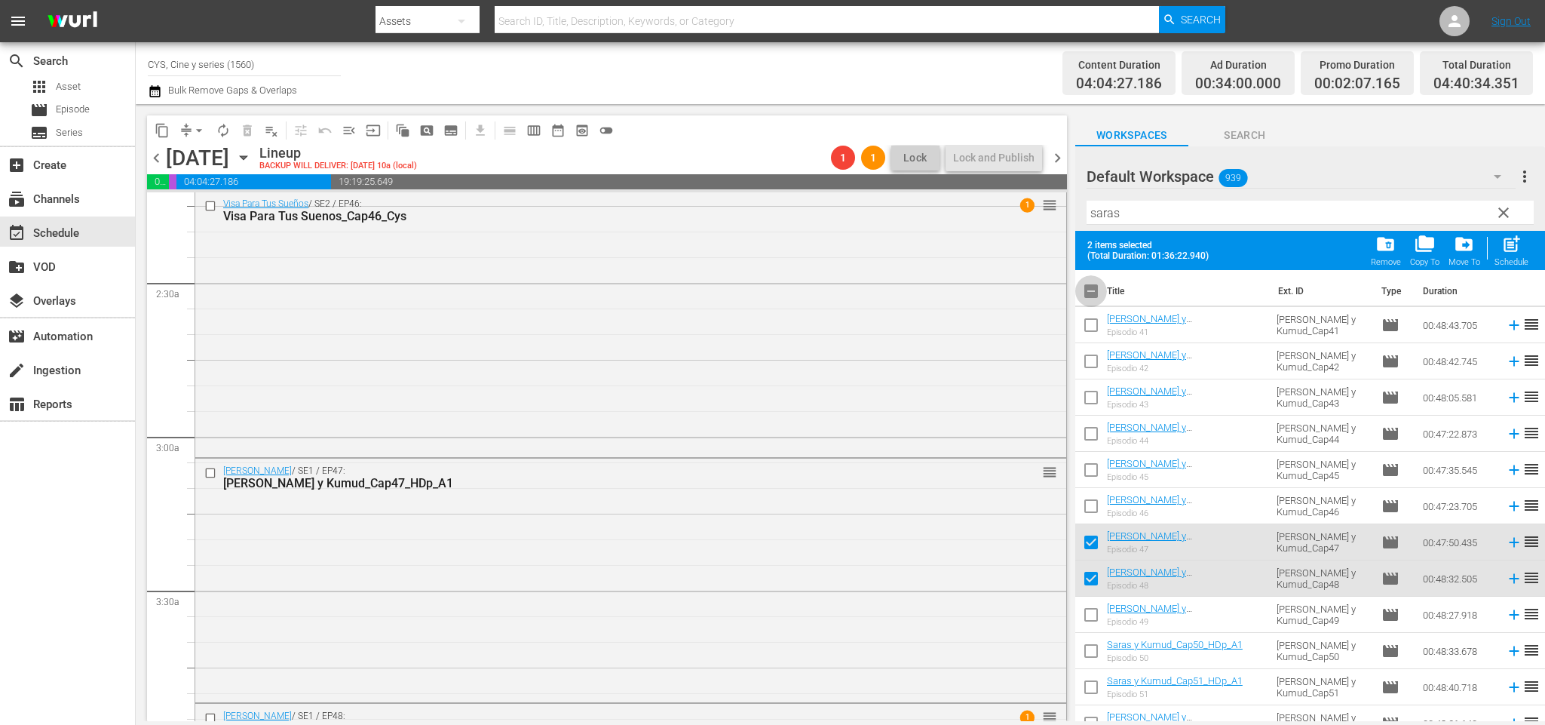
checkbox input "true"
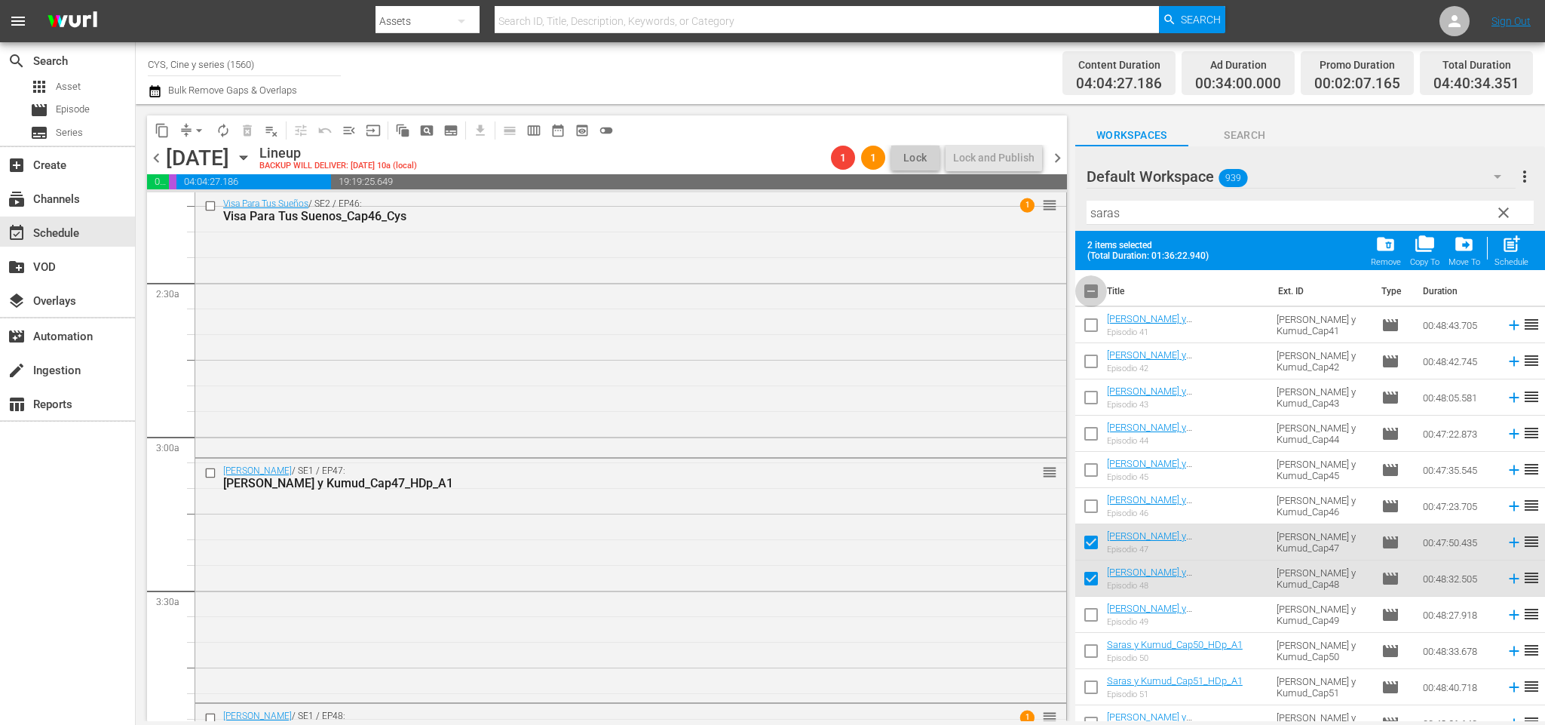
checkbox input "true"
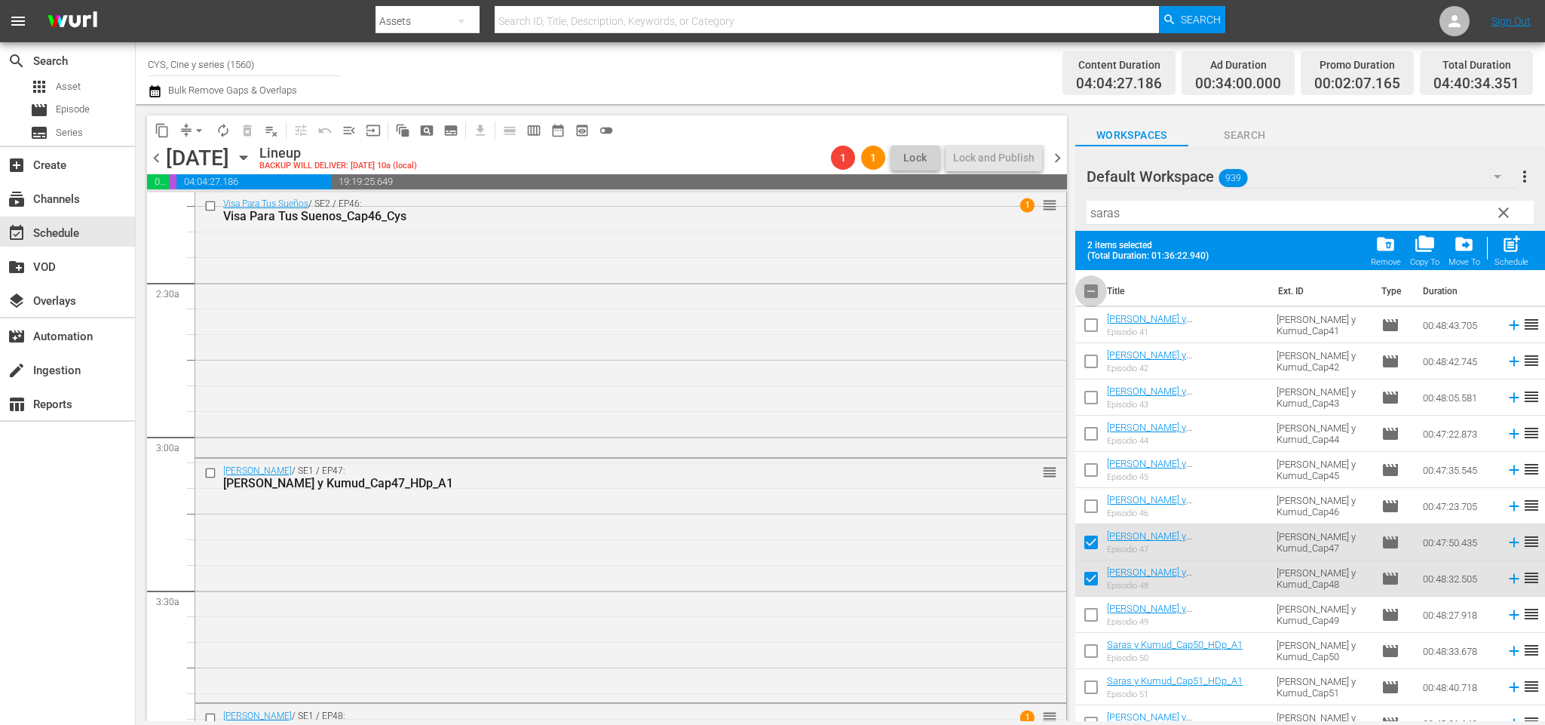
checkbox input "true"
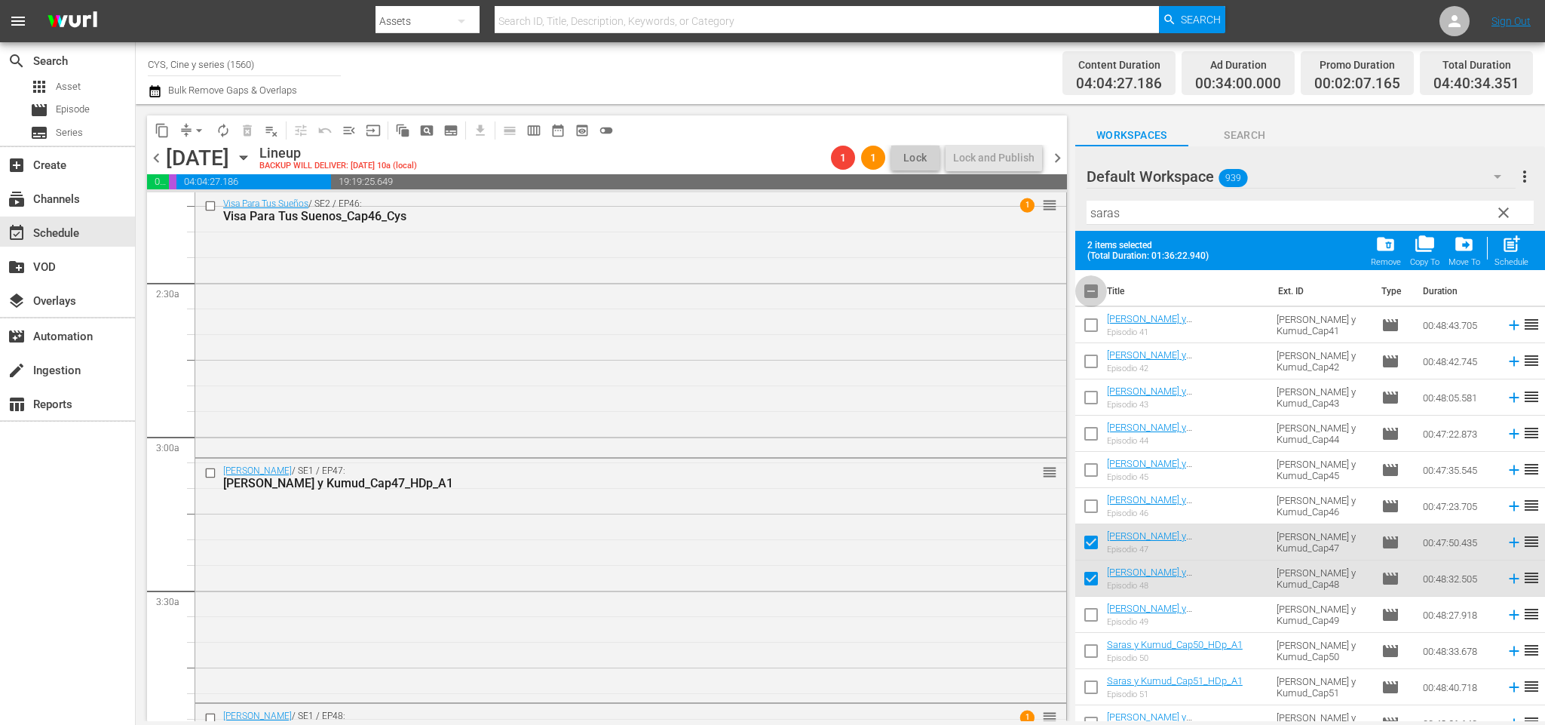
checkbox input "true"
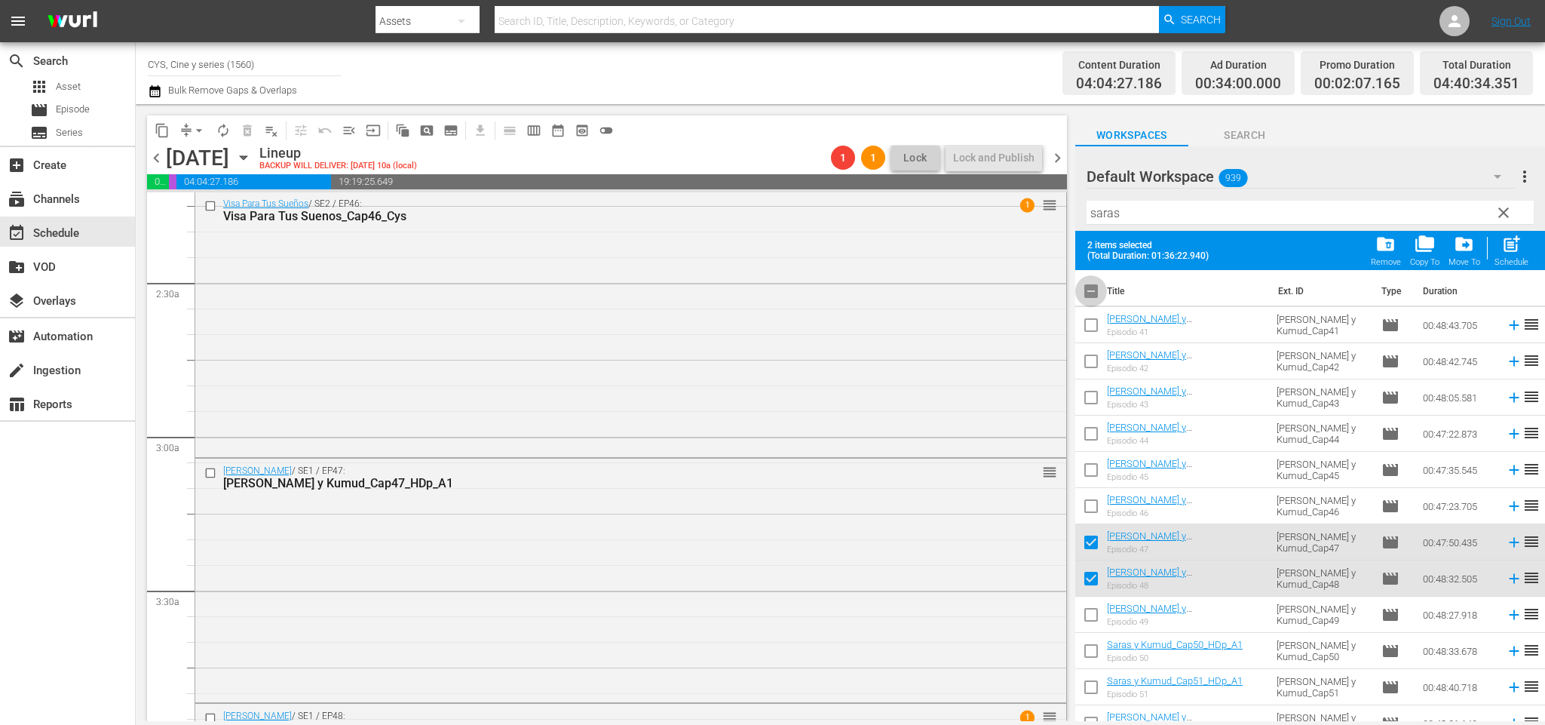
checkbox input "true"
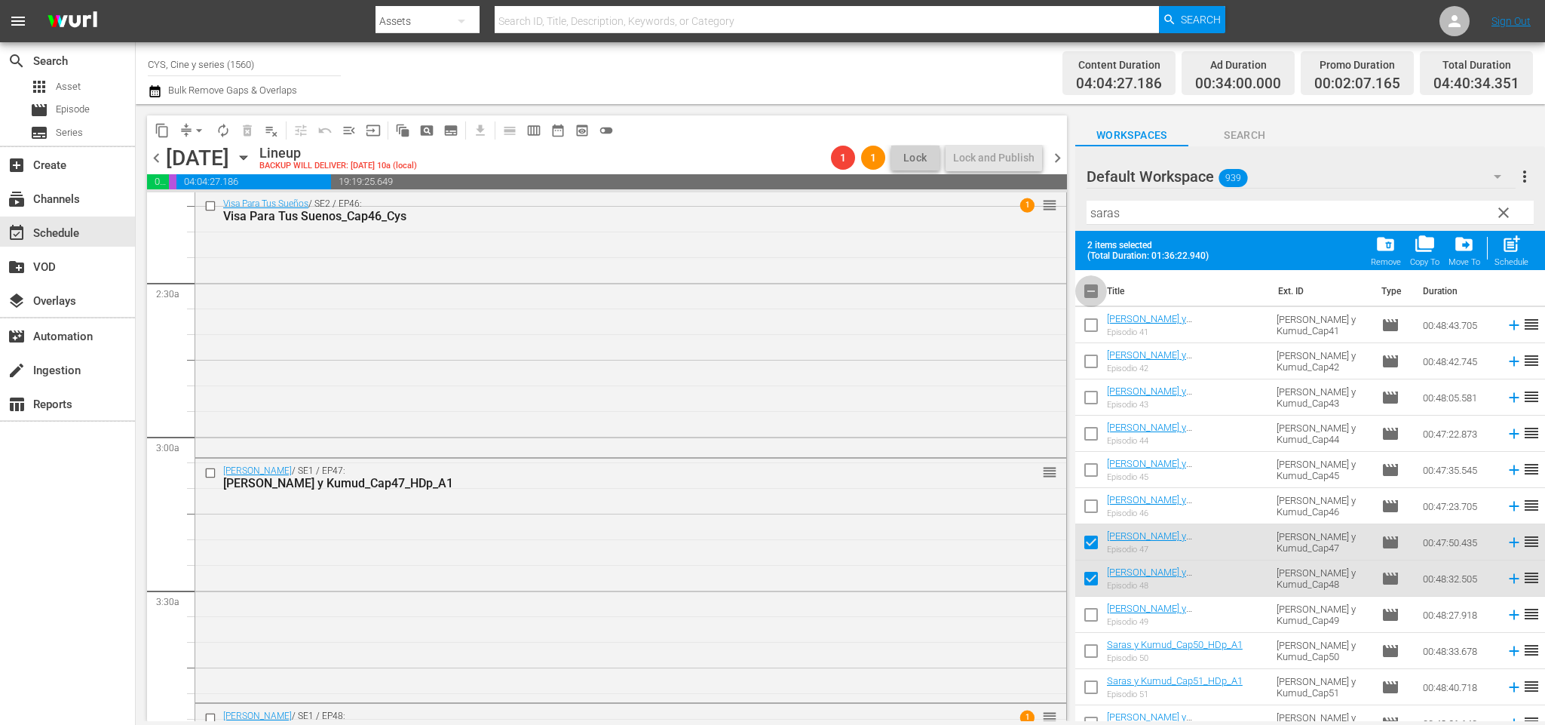
checkbox input "true"
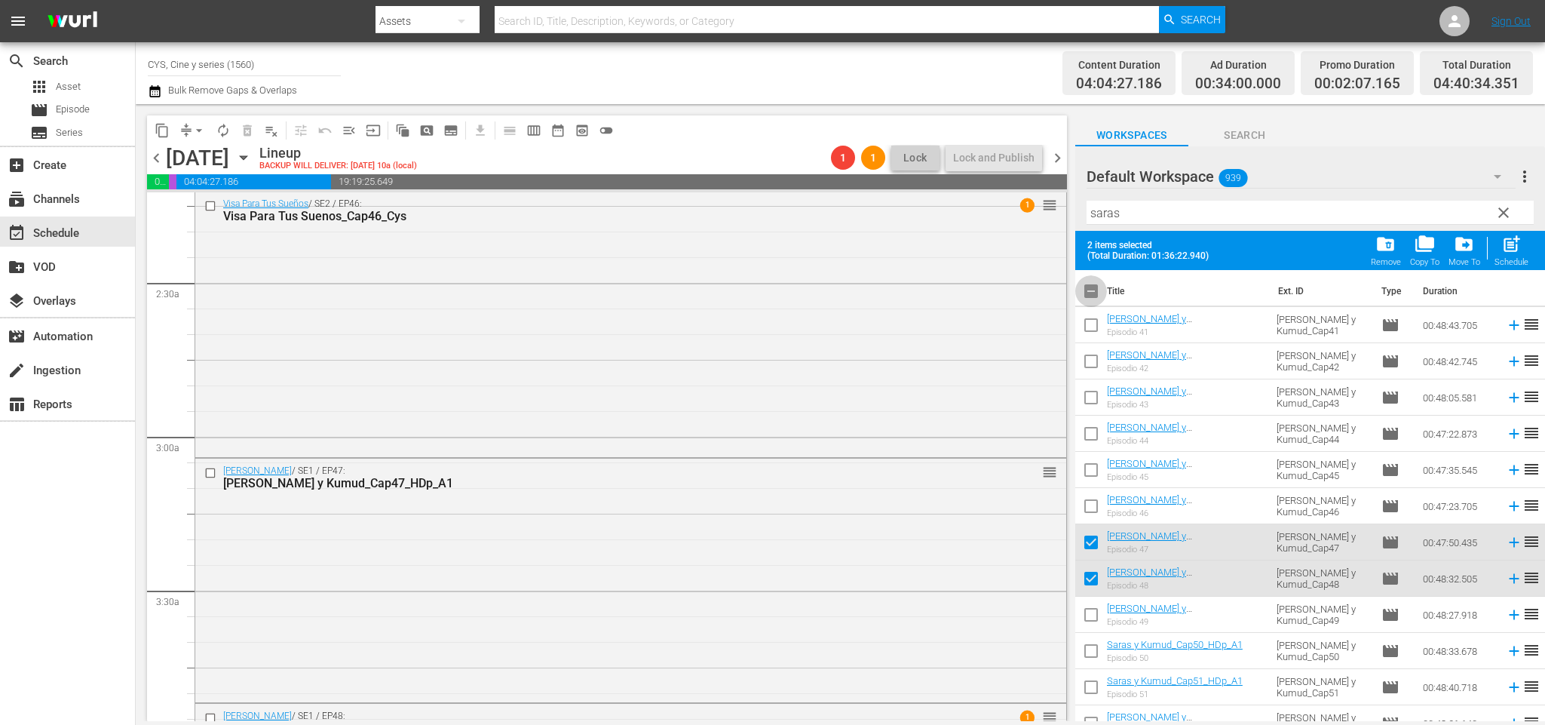
checkbox input "true"
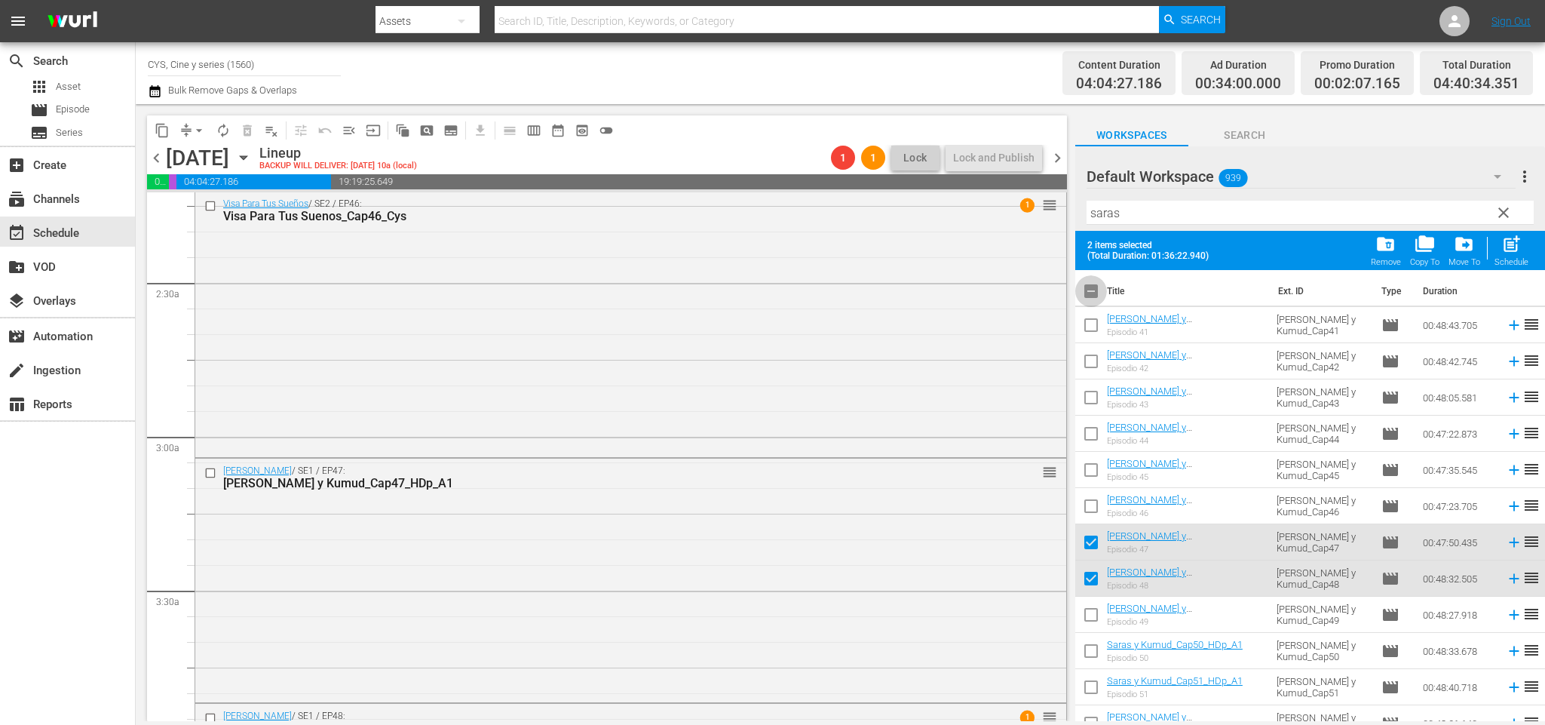
checkbox input "true"
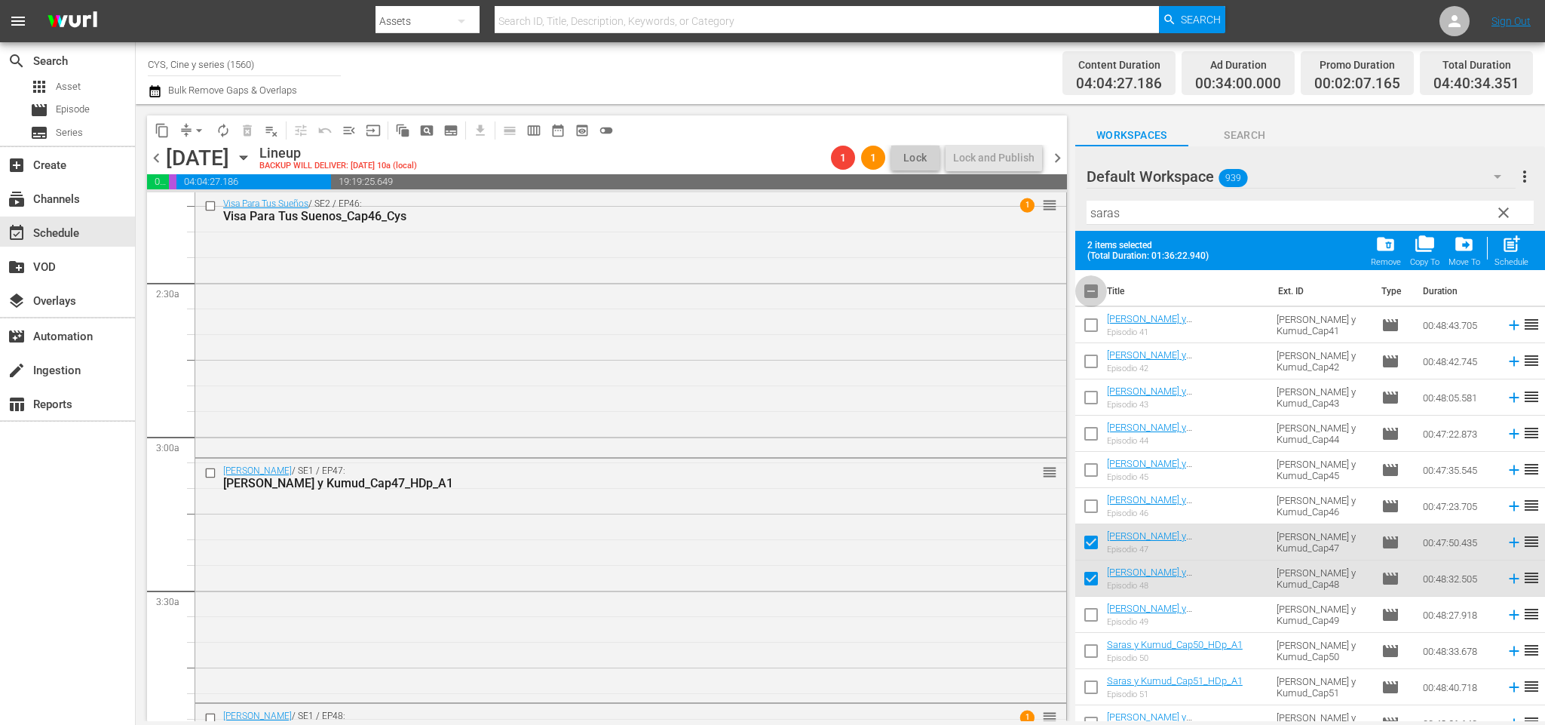
checkbox input "true"
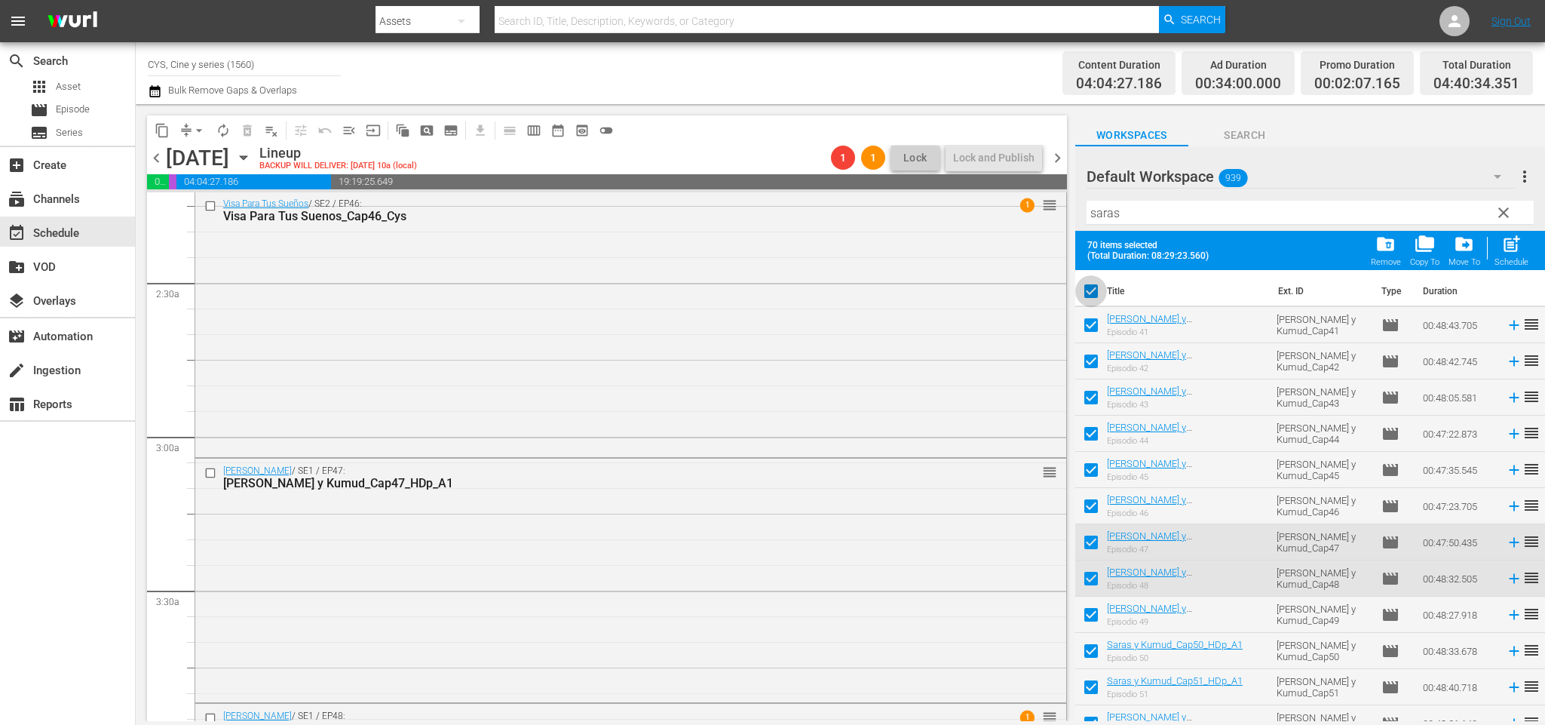
click at [1099, 287] on input "checkbox" at bounding box center [1091, 294] width 32 height 32
checkbox input "false"
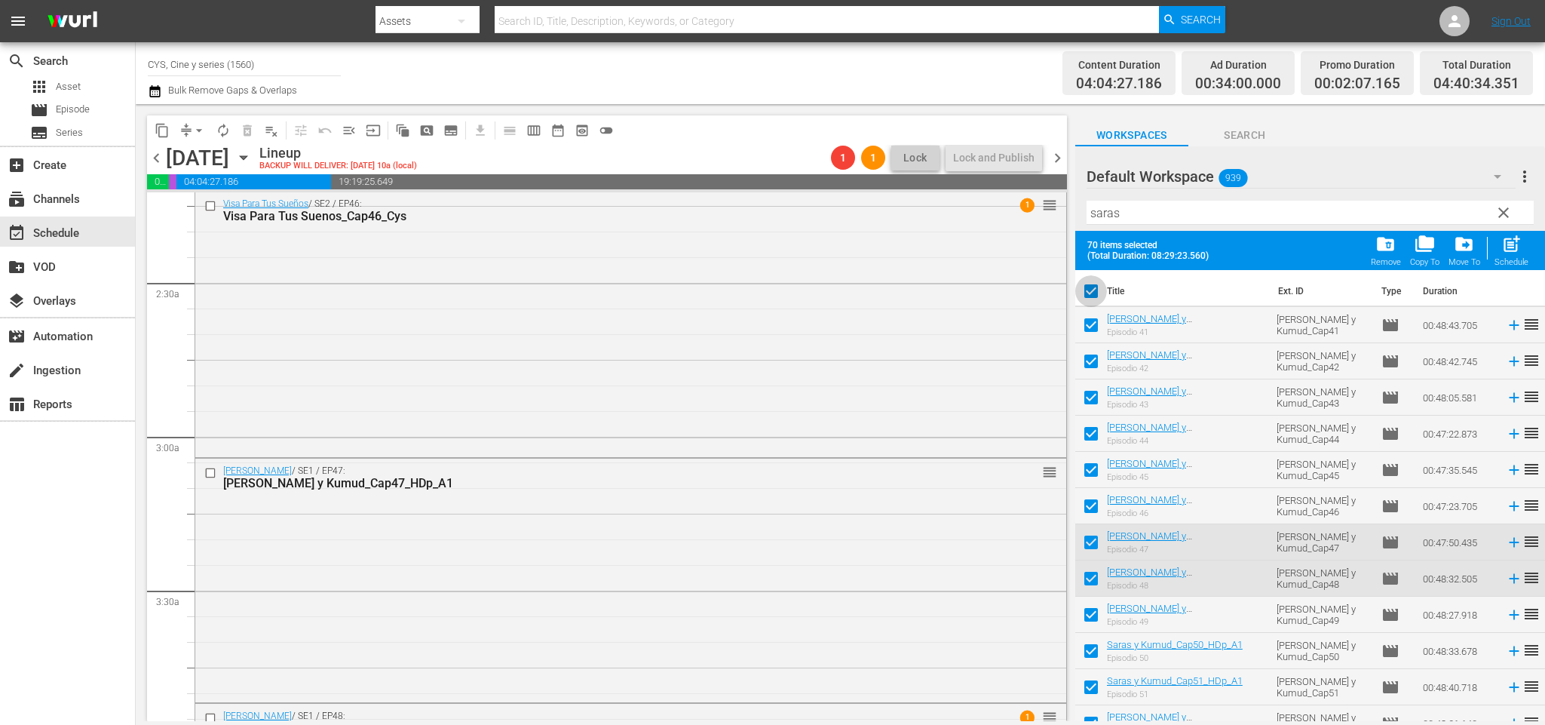
checkbox input "false"
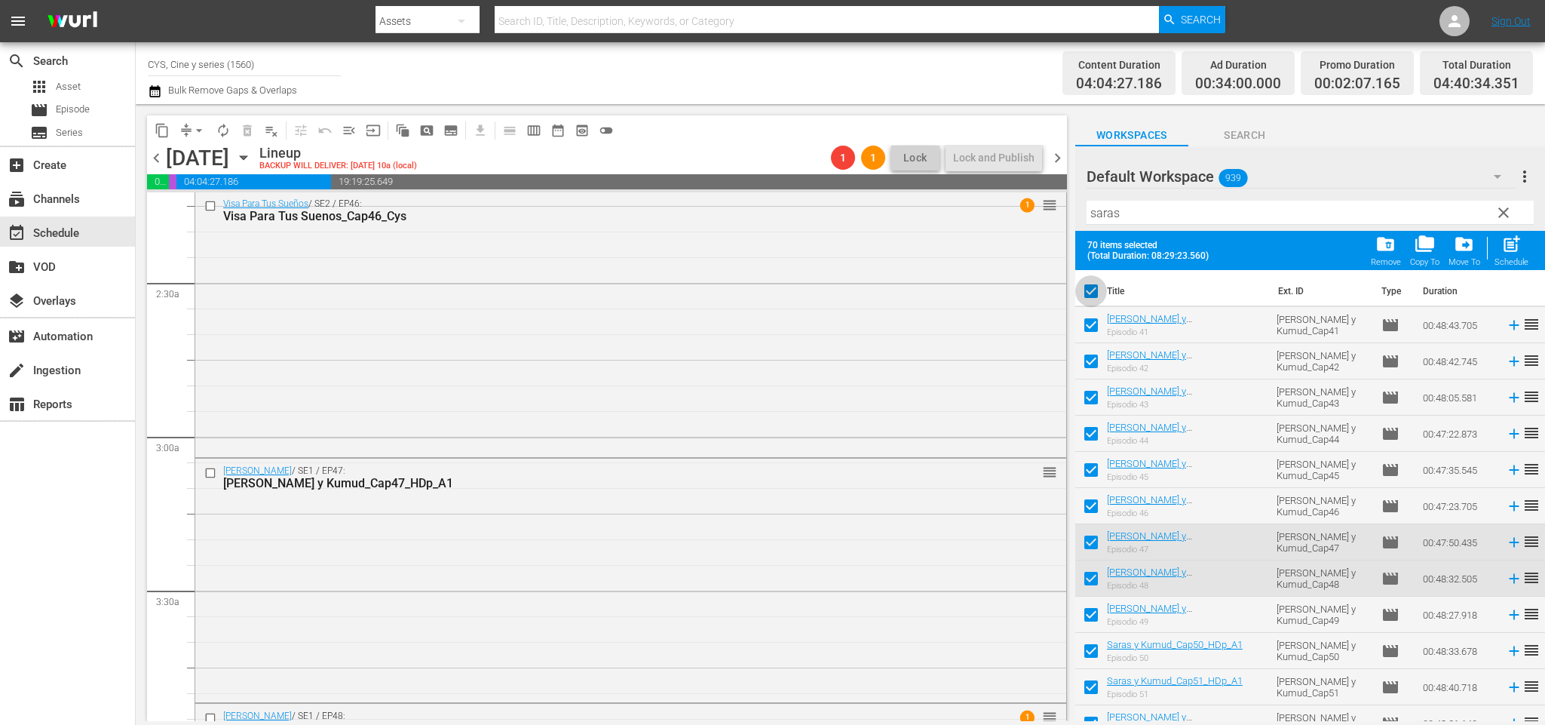
checkbox input "false"
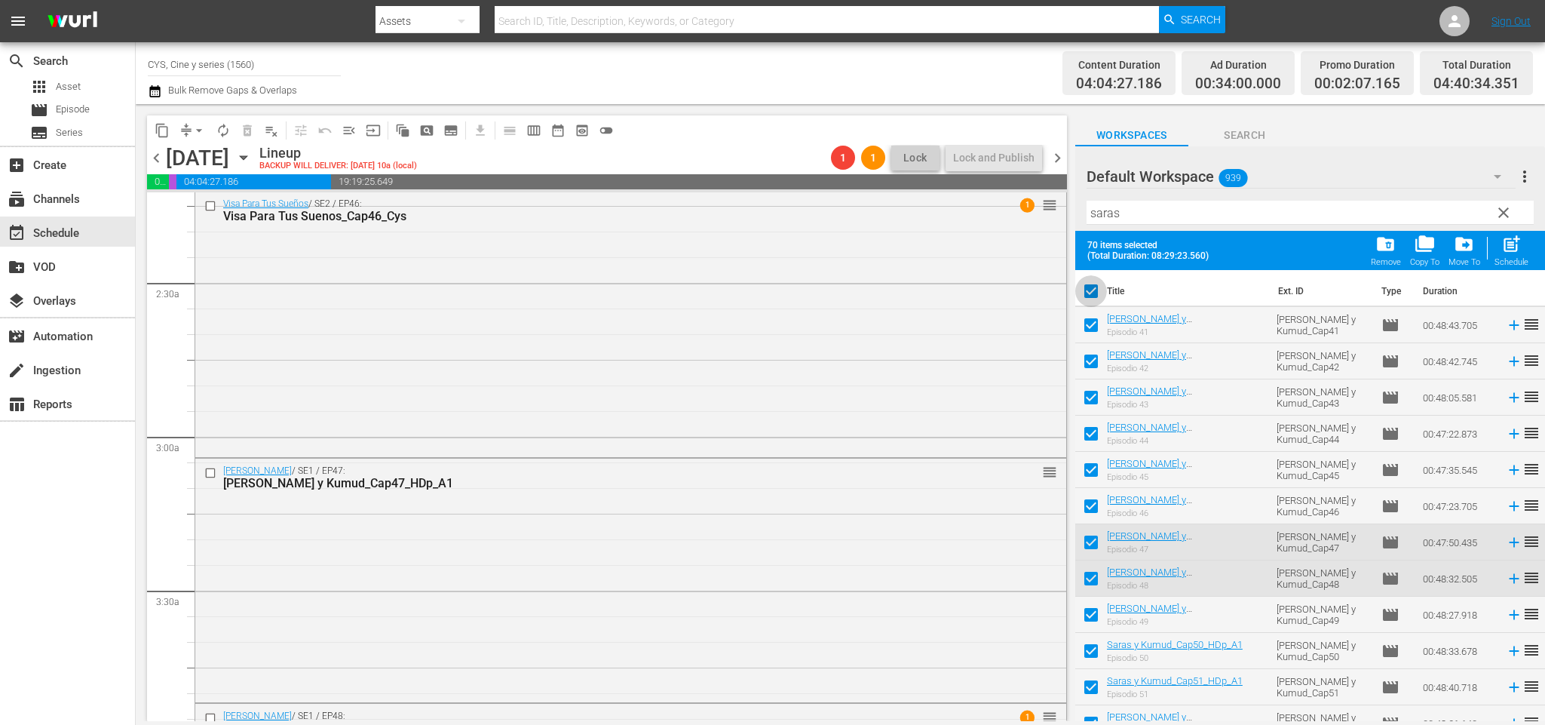
checkbox input "false"
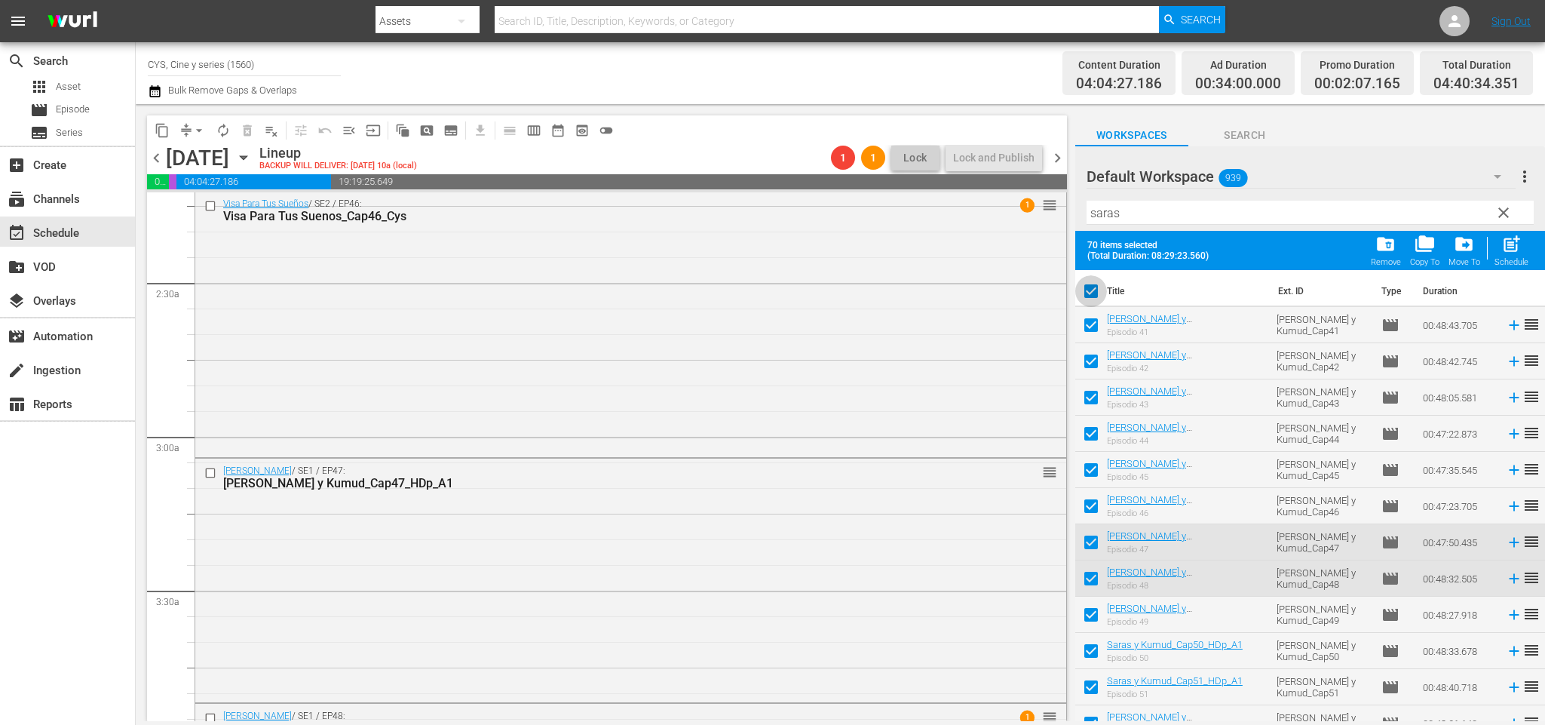
checkbox input "false"
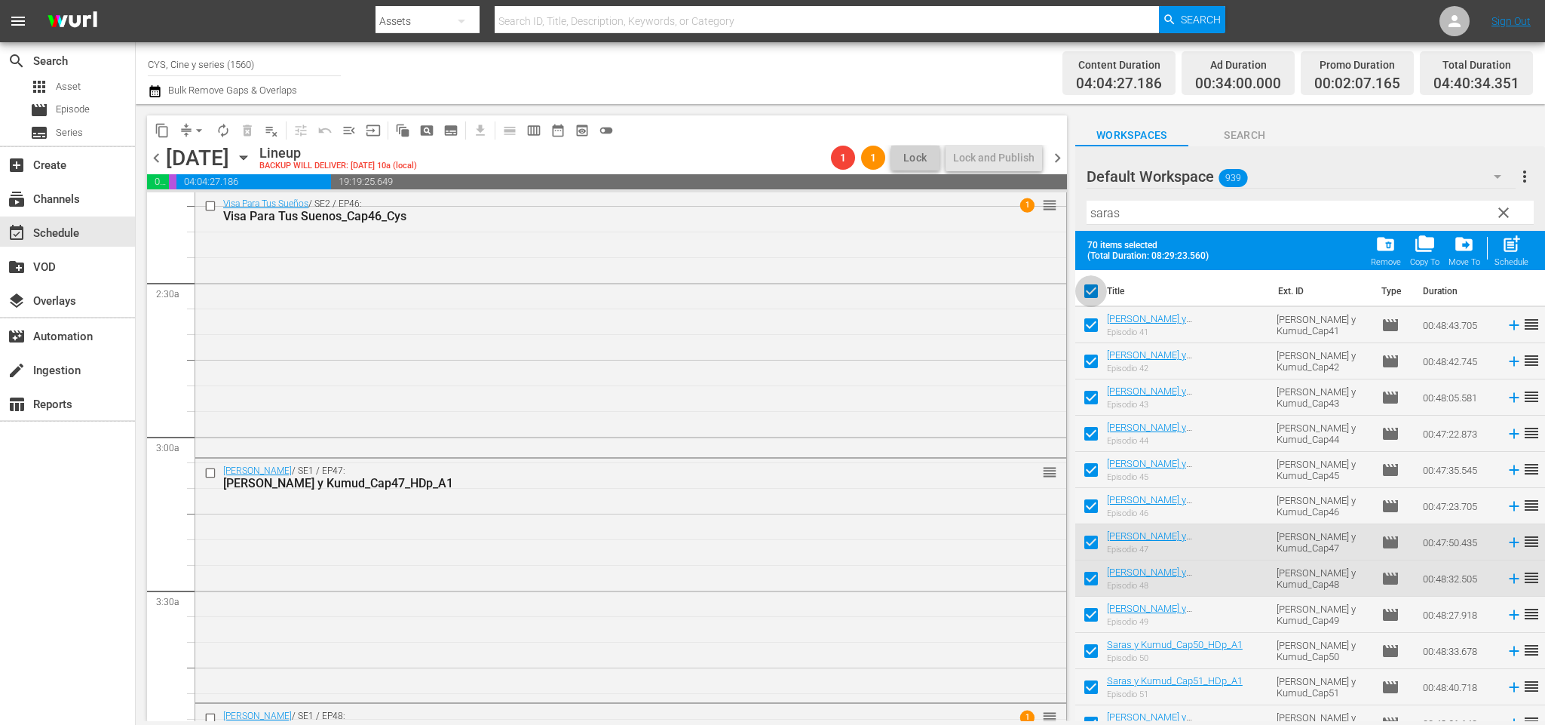
checkbox input "false"
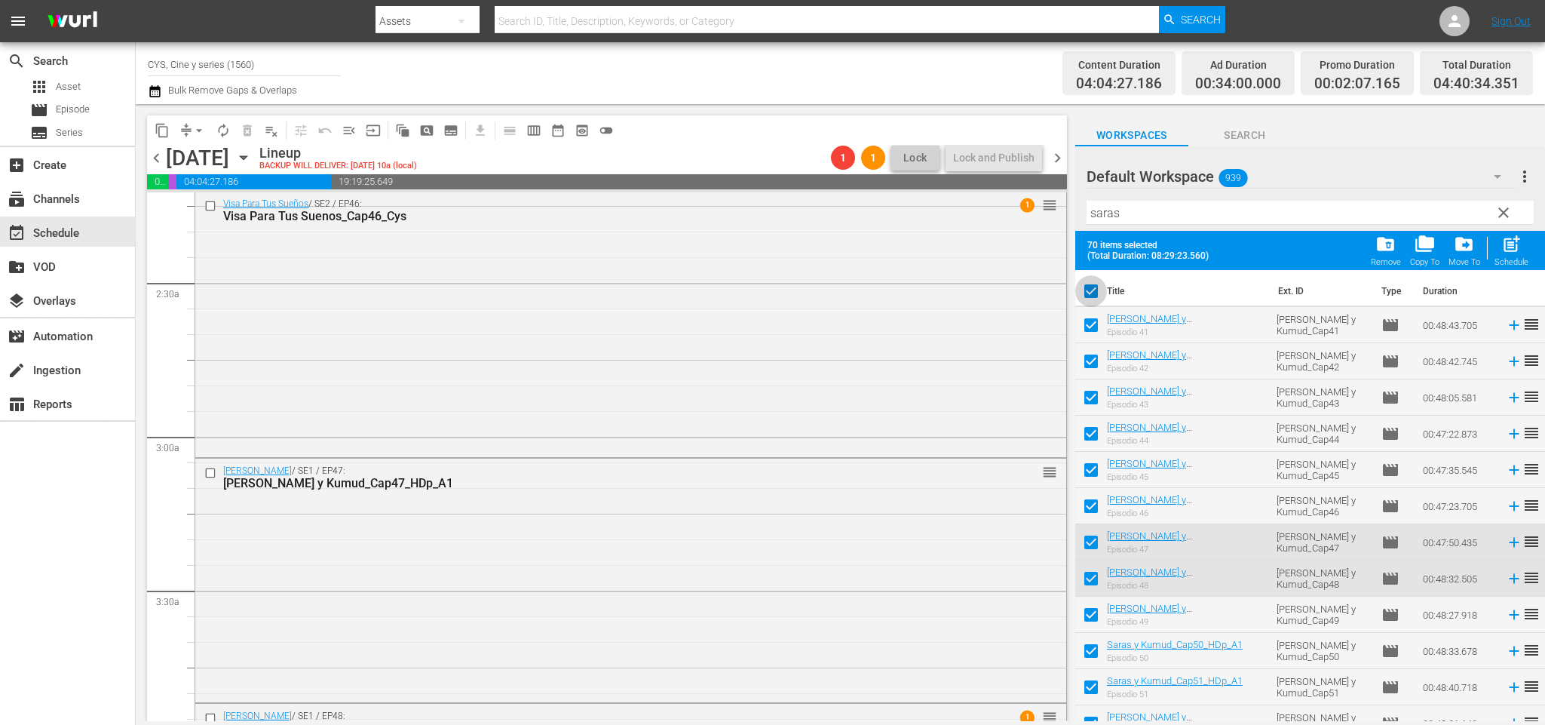
checkbox input "false"
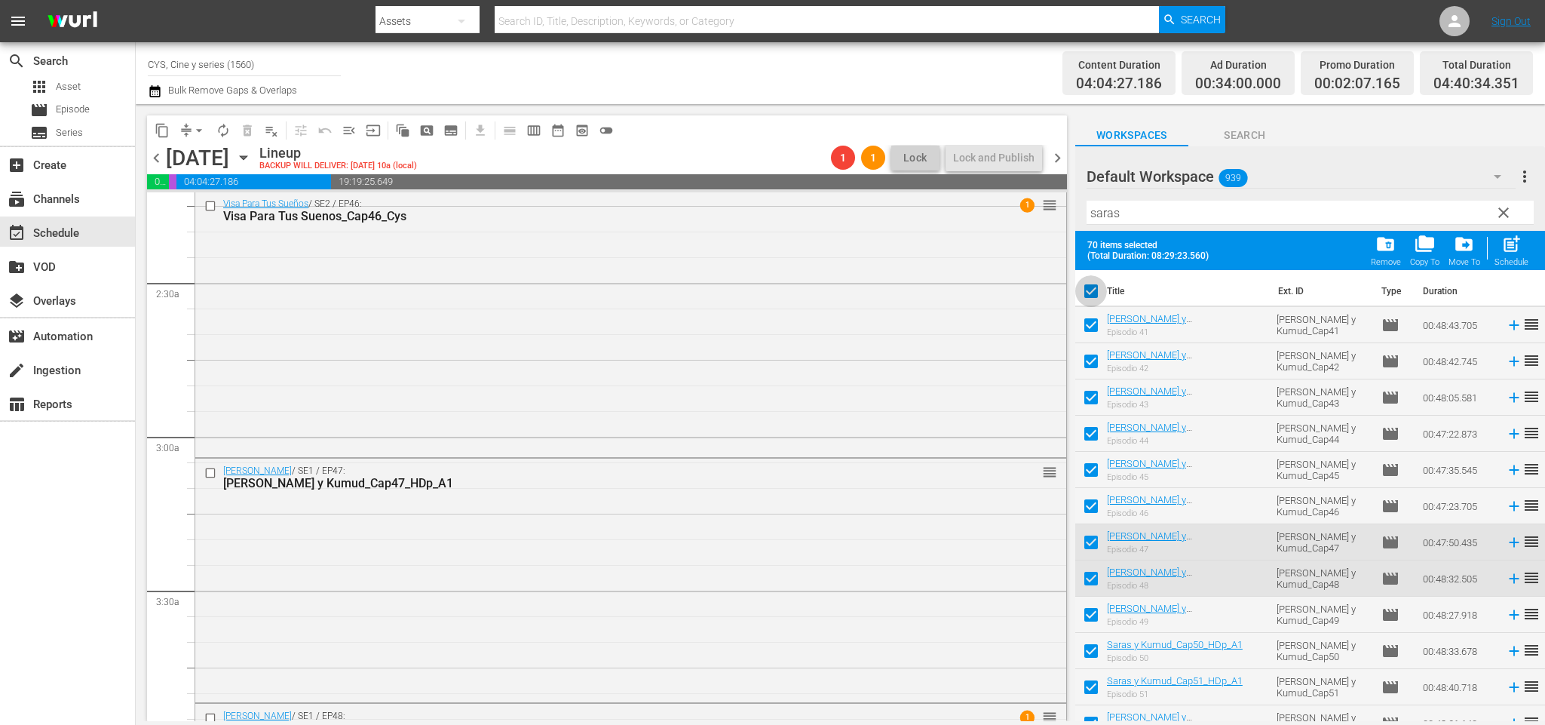
checkbox input "false"
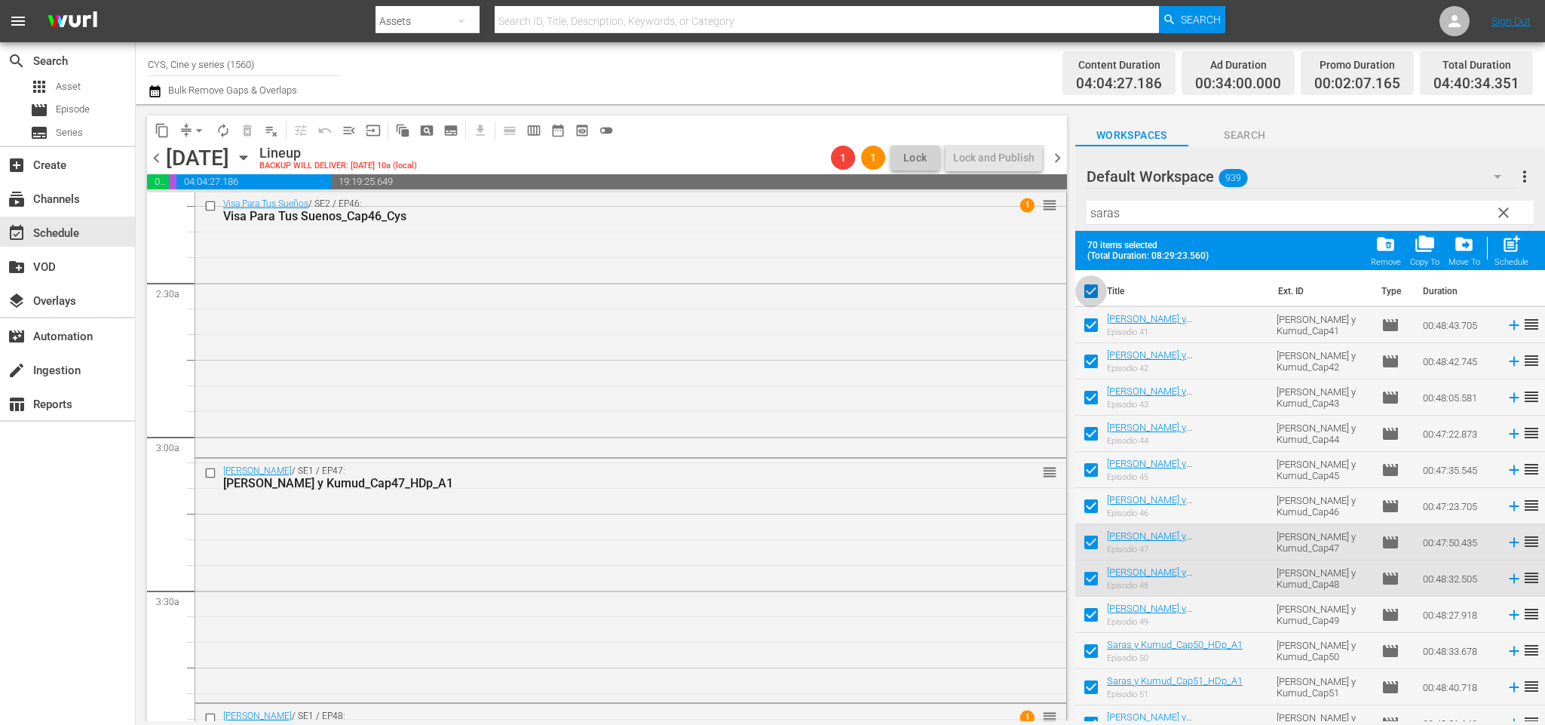
checkbox input "false"
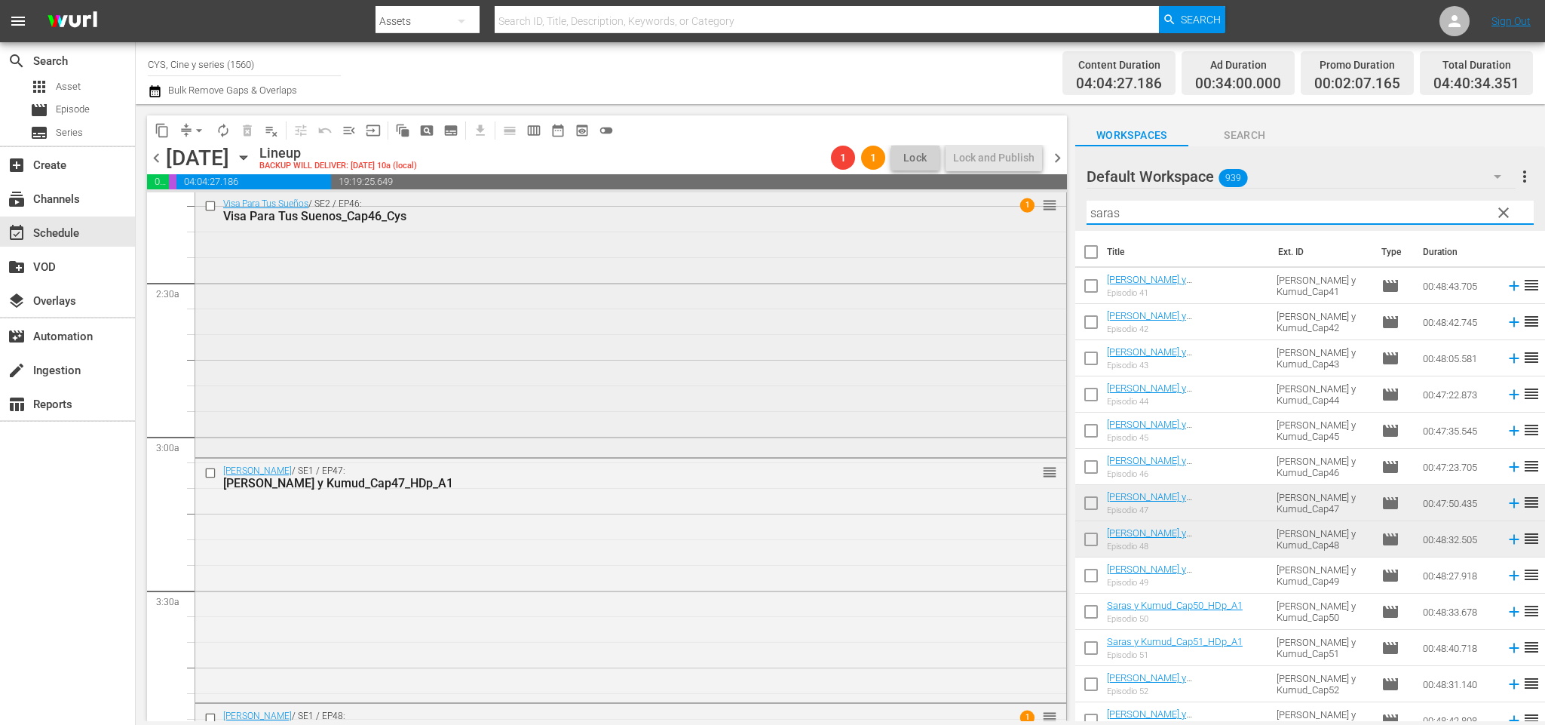
drag, startPoint x: 1144, startPoint y: 209, endPoint x: 1038, endPoint y: 208, distance: 106.3
click at [1039, 208] on div "content_copy compress arrow_drop_down autorenew_outlined delete_forever_outline…" at bounding box center [840, 412] width 1409 height 617
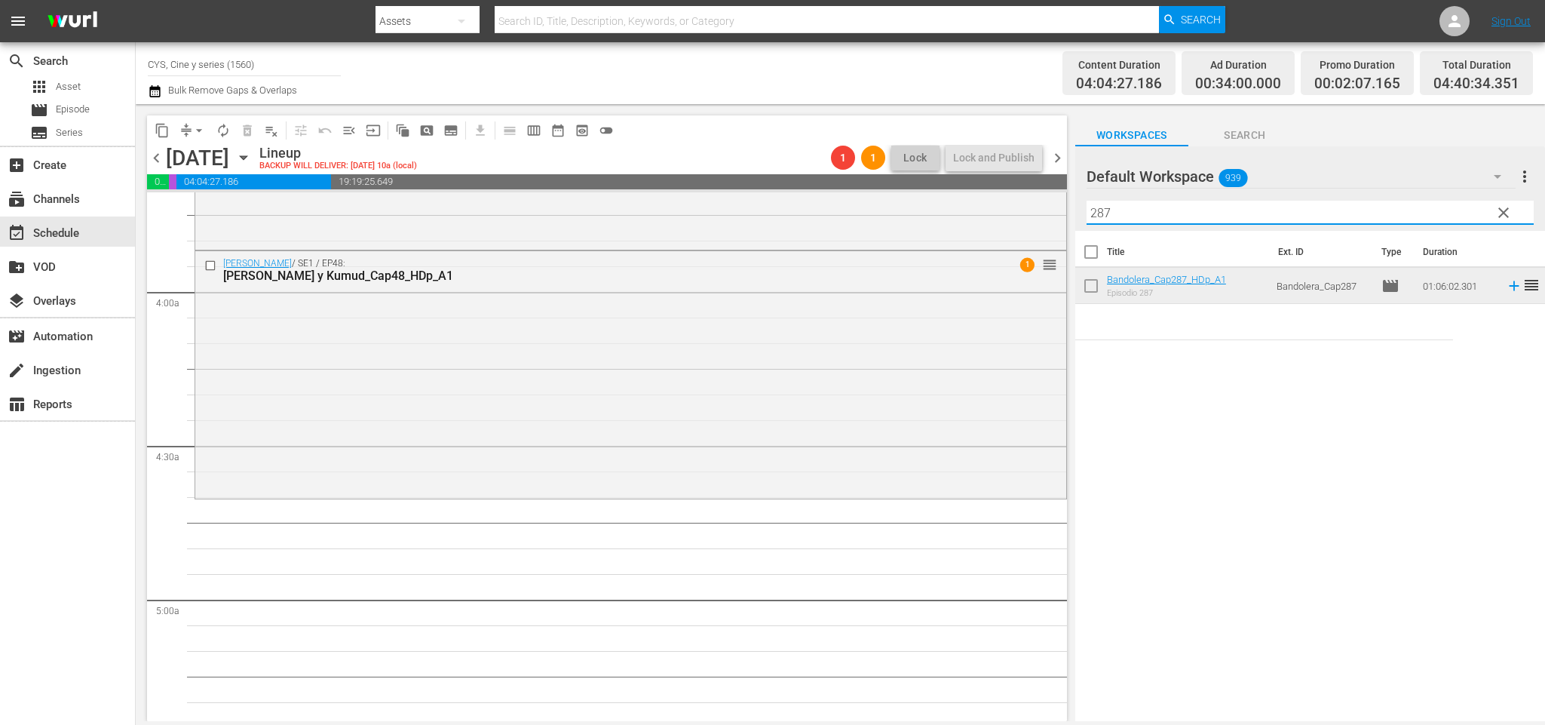
scroll to position [1244, 0]
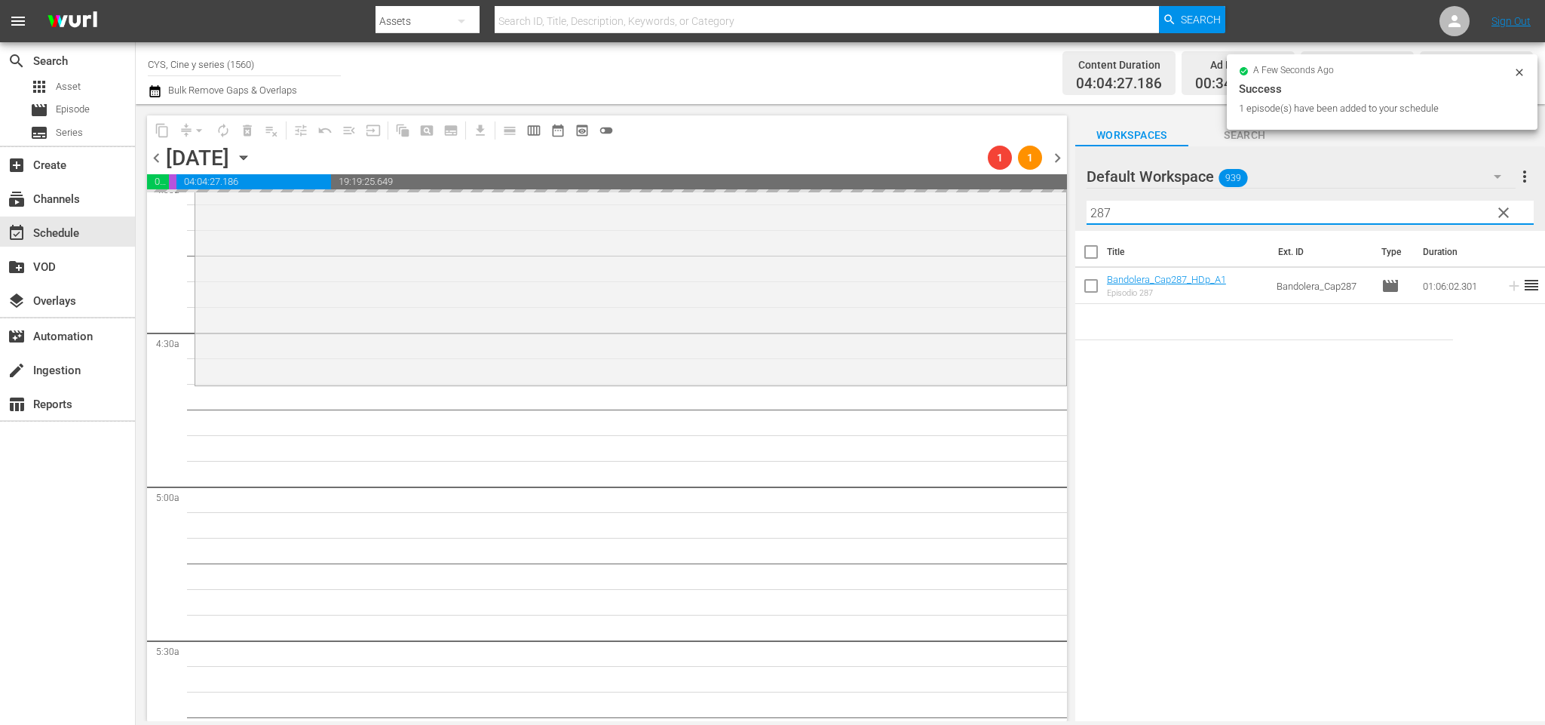
click at [1072, 210] on div "content_copy compress arrow_drop_down autorenew_outlined delete_forever_outline…" at bounding box center [840, 412] width 1409 height 617
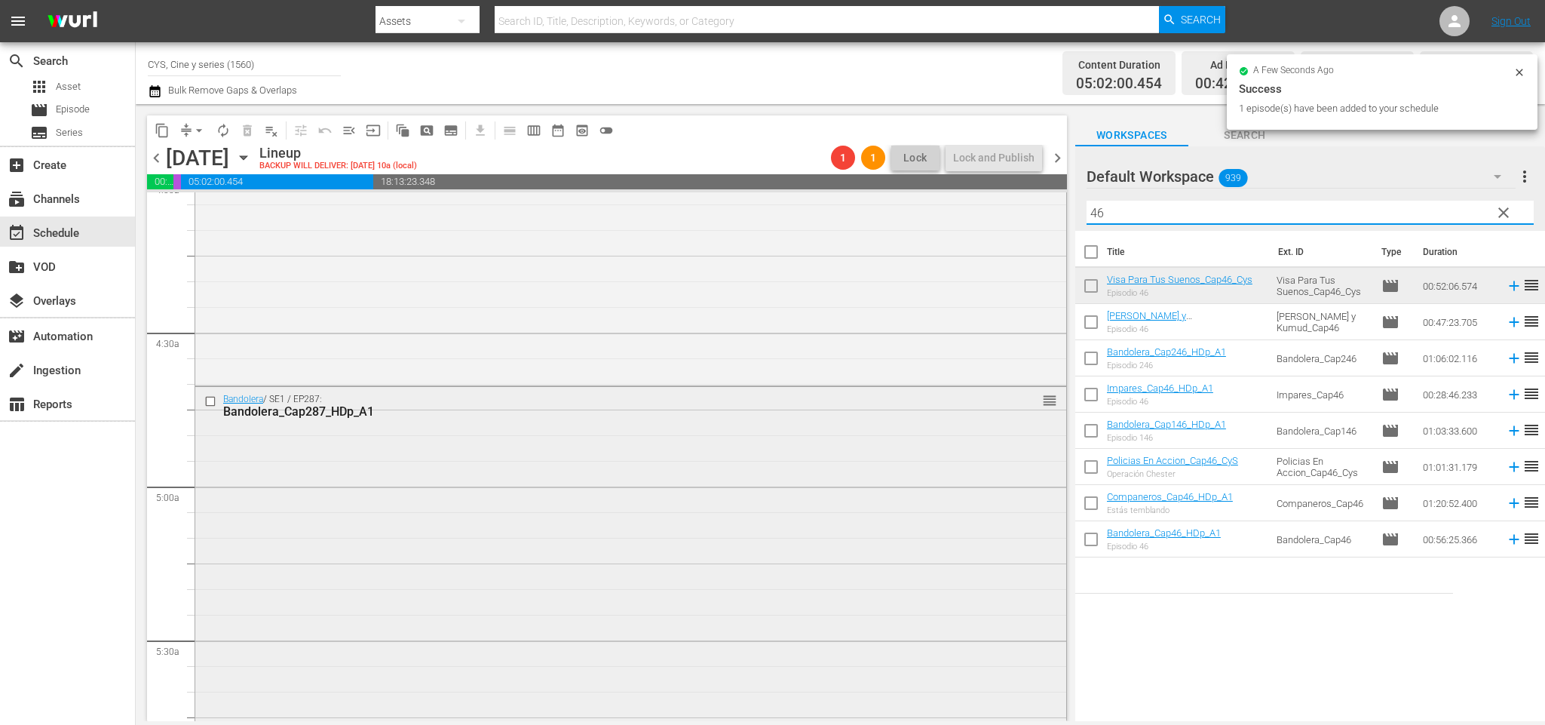
scroll to position [1470, 0]
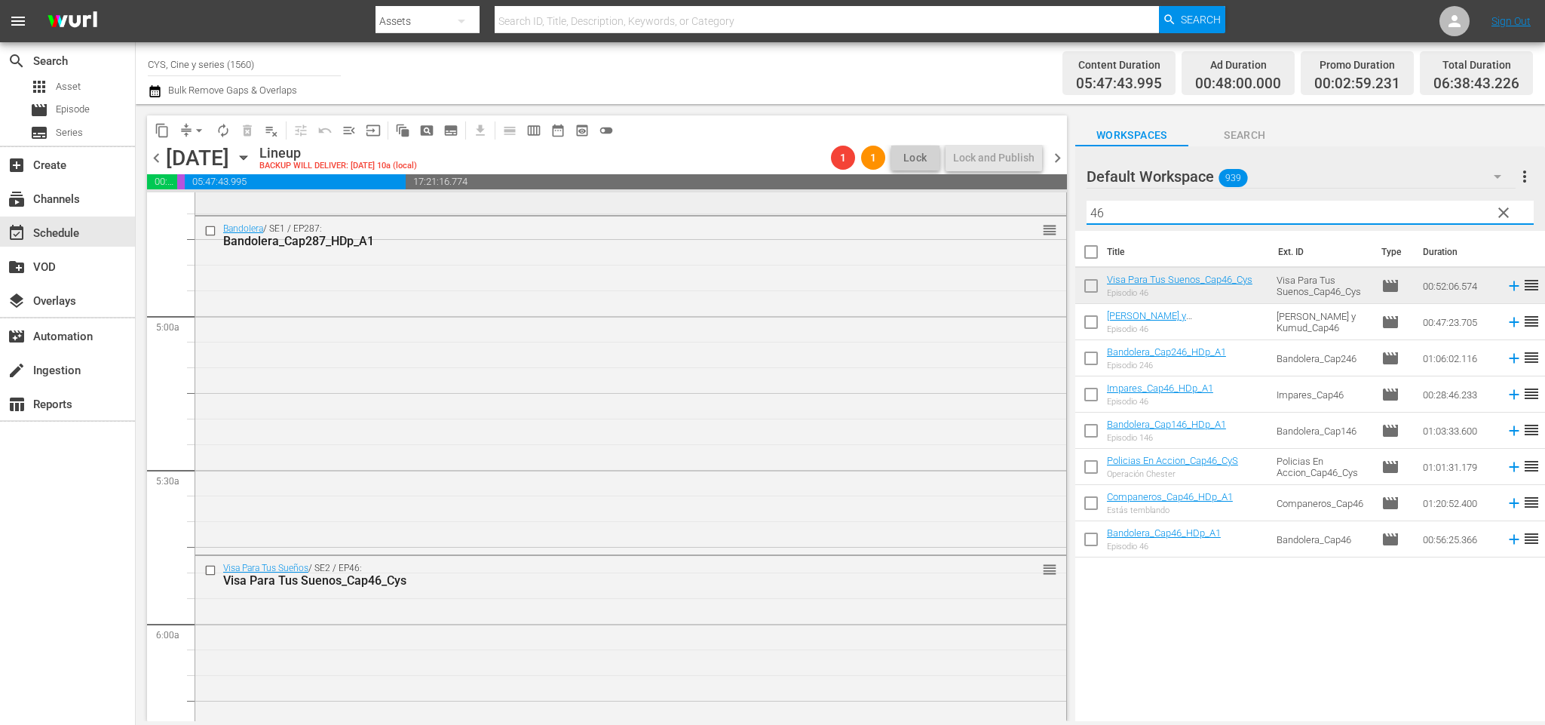
drag, startPoint x: 1193, startPoint y: 210, endPoint x: 884, endPoint y: 207, distance: 308.4
click at [884, 207] on div "content_copy compress arrow_drop_down autorenew_outlined delete_forever_outline…" at bounding box center [840, 412] width 1409 height 617
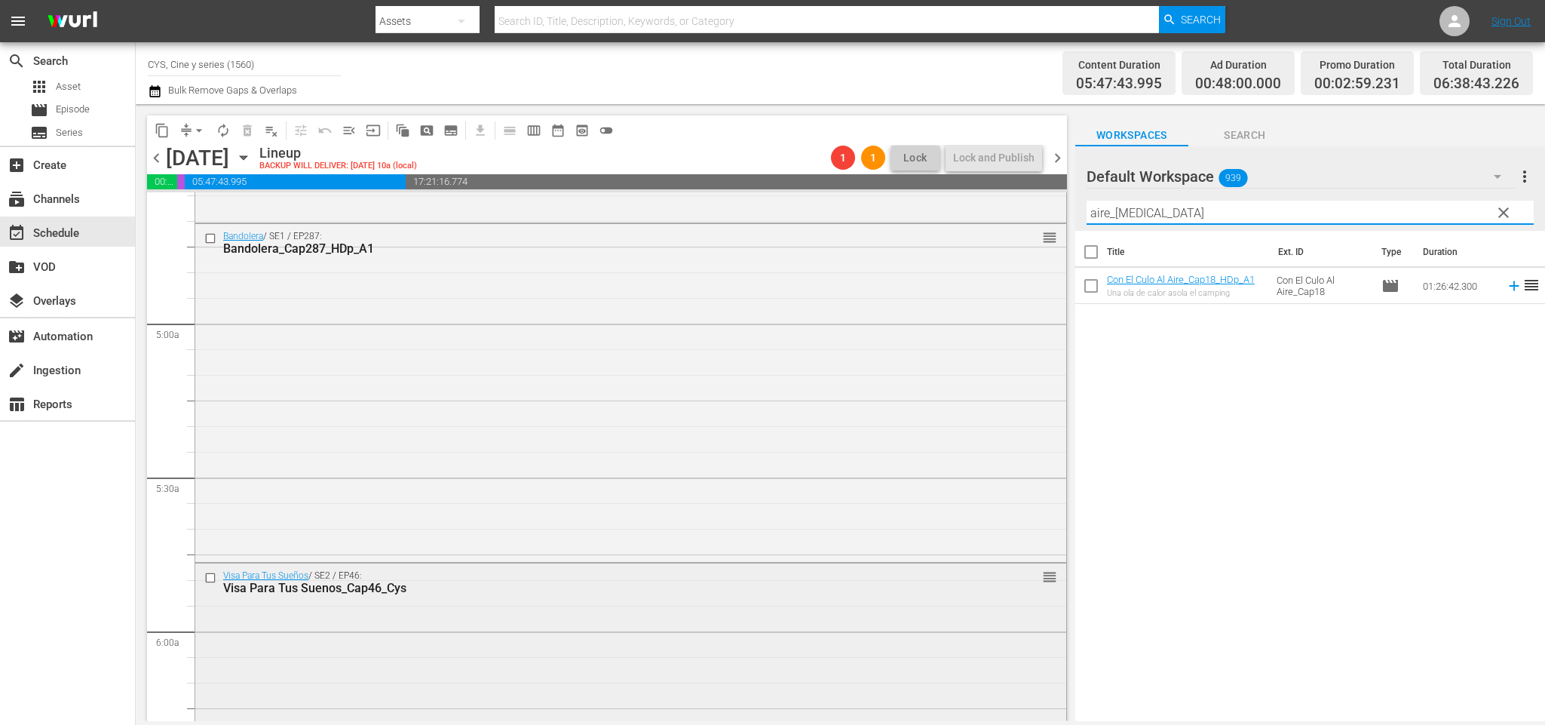
scroll to position [1746, 0]
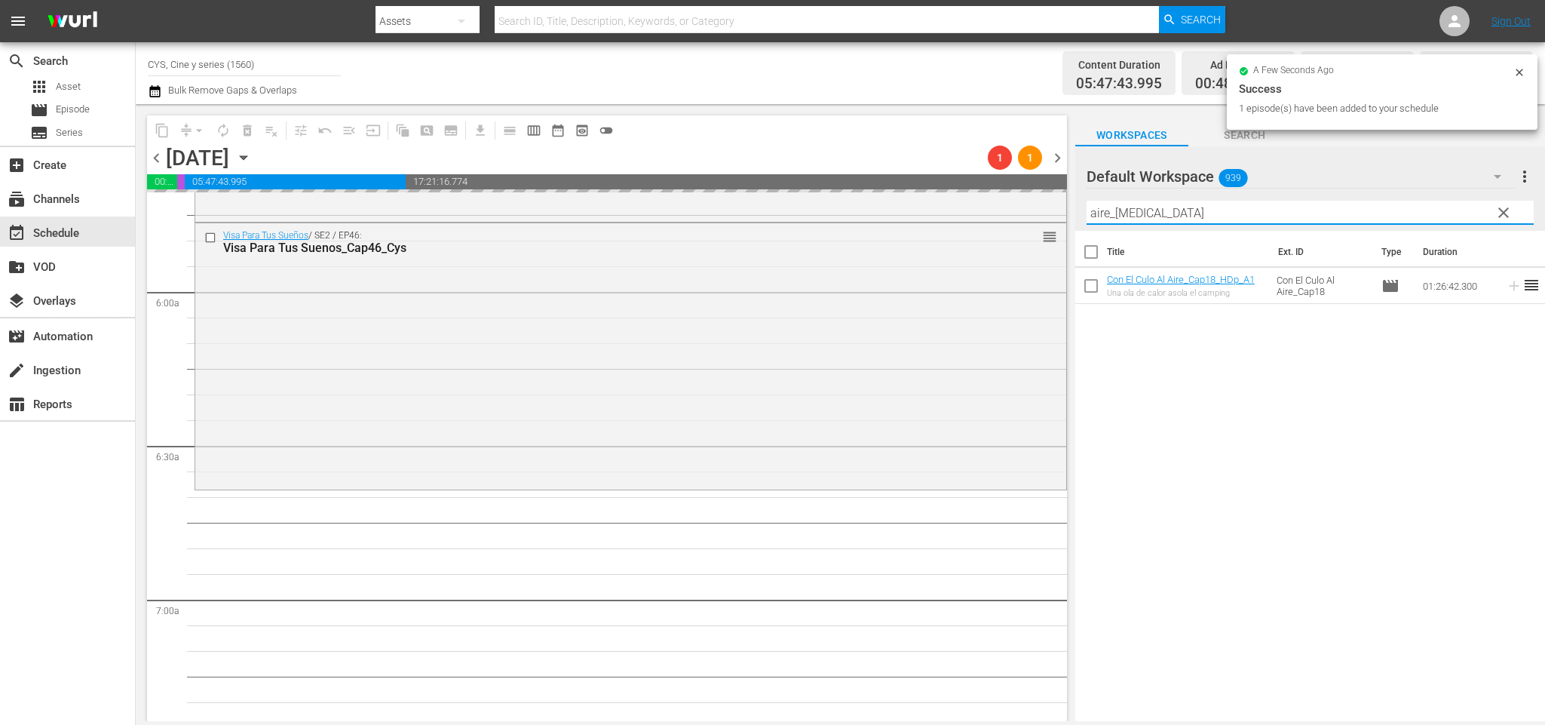
click at [1023, 202] on div "content_copy compress arrow_drop_down autorenew_outlined delete_forever_outline…" at bounding box center [840, 412] width 1409 height 617
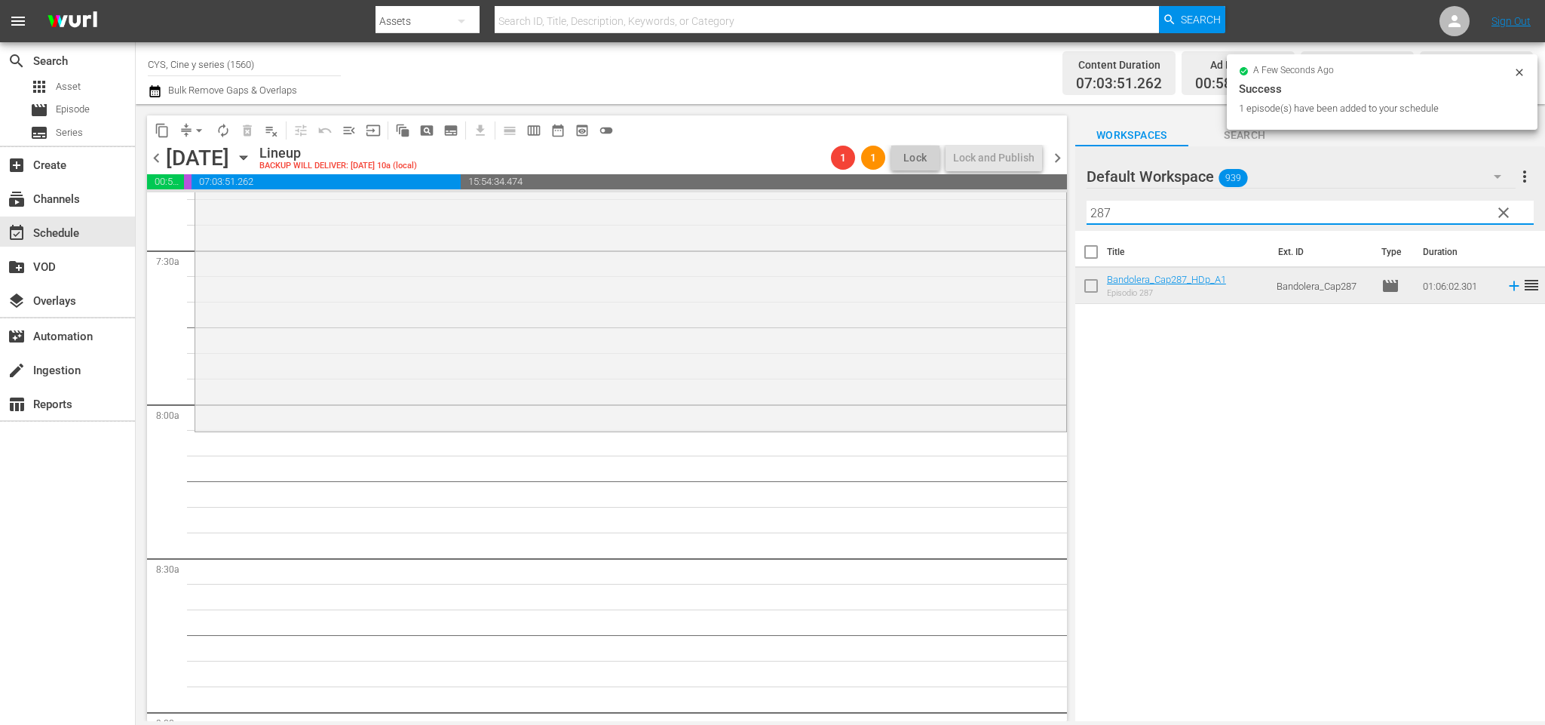
scroll to position [2362, 0]
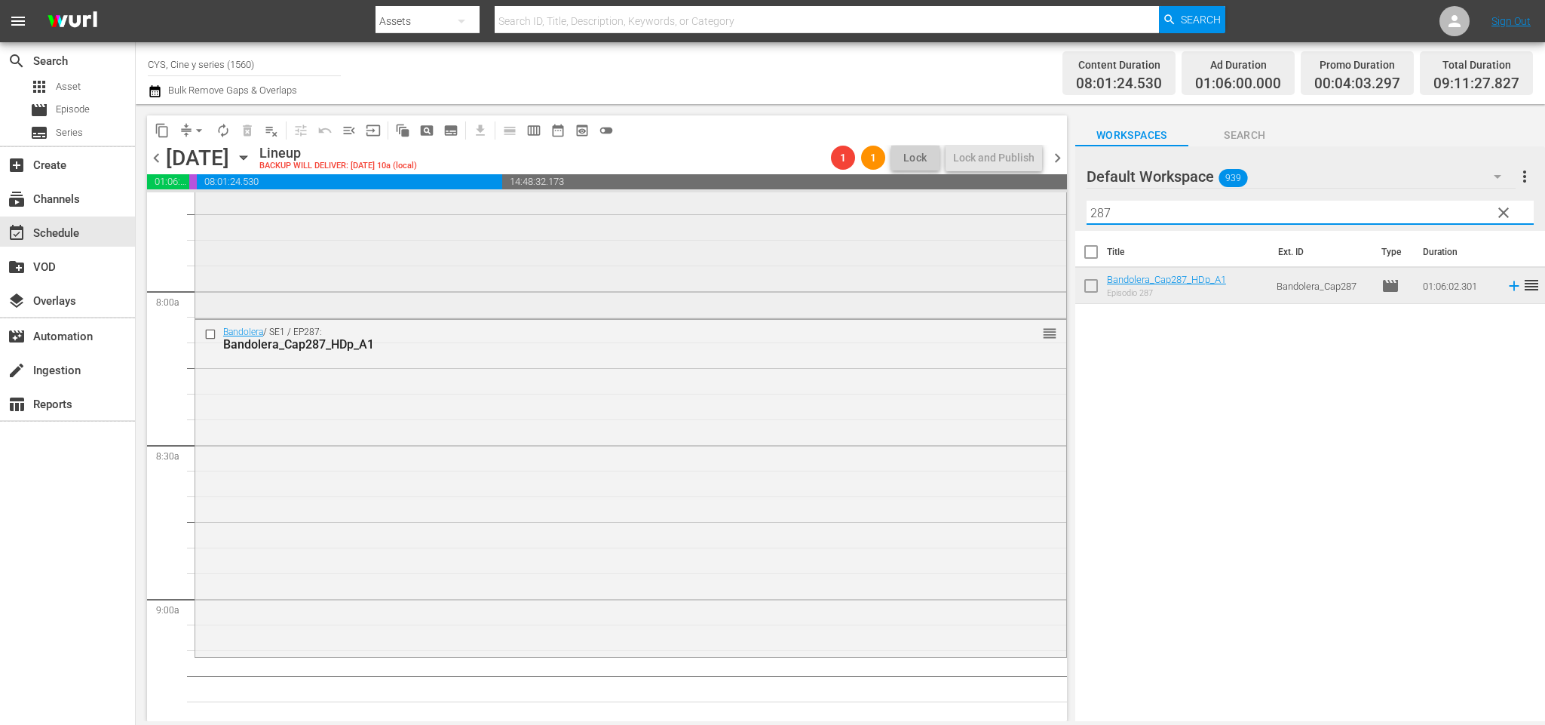
drag, startPoint x: 1025, startPoint y: 213, endPoint x: 991, endPoint y: 213, distance: 33.9
click at [991, 213] on div "content_copy compress arrow_drop_down autorenew_outlined delete_forever_outline…" at bounding box center [840, 412] width 1409 height 617
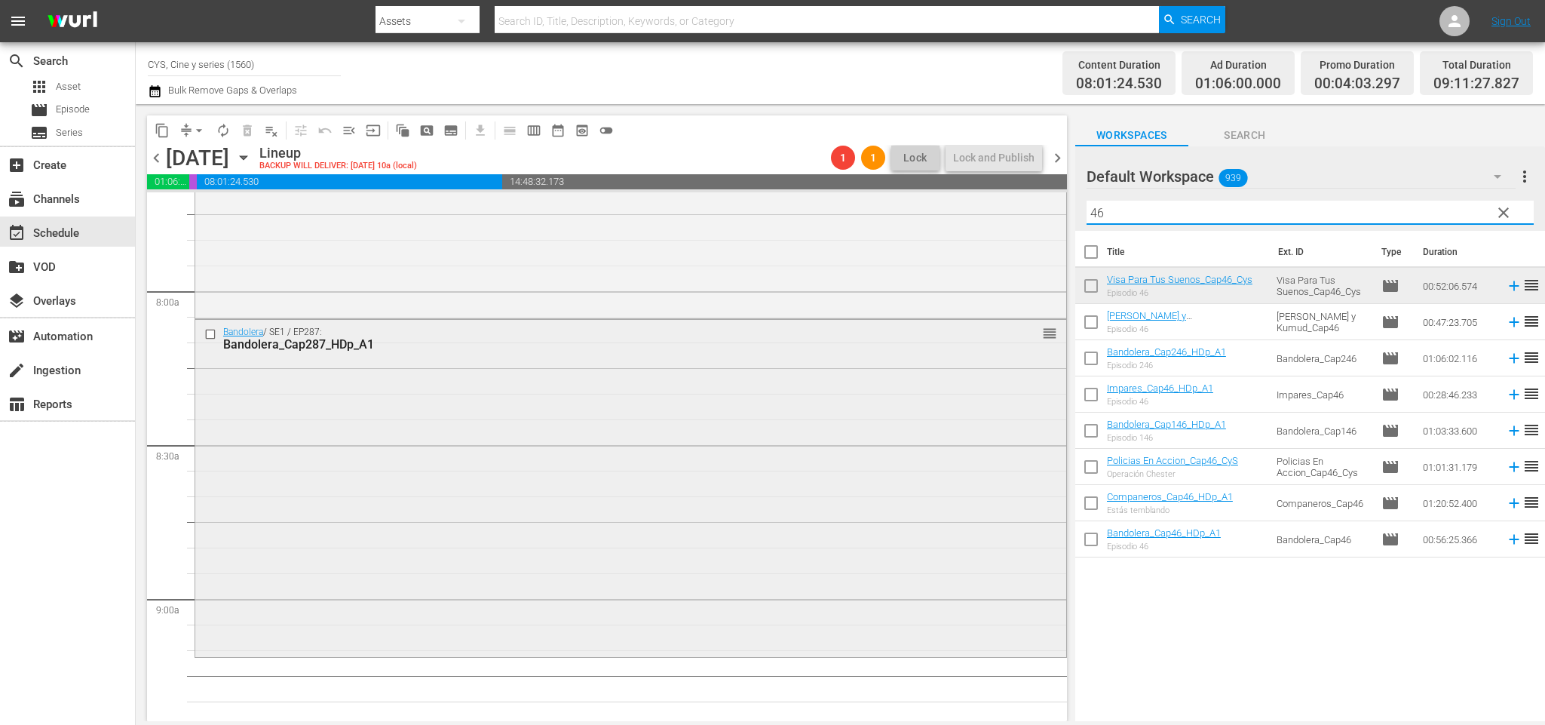
scroll to position [2475, 0]
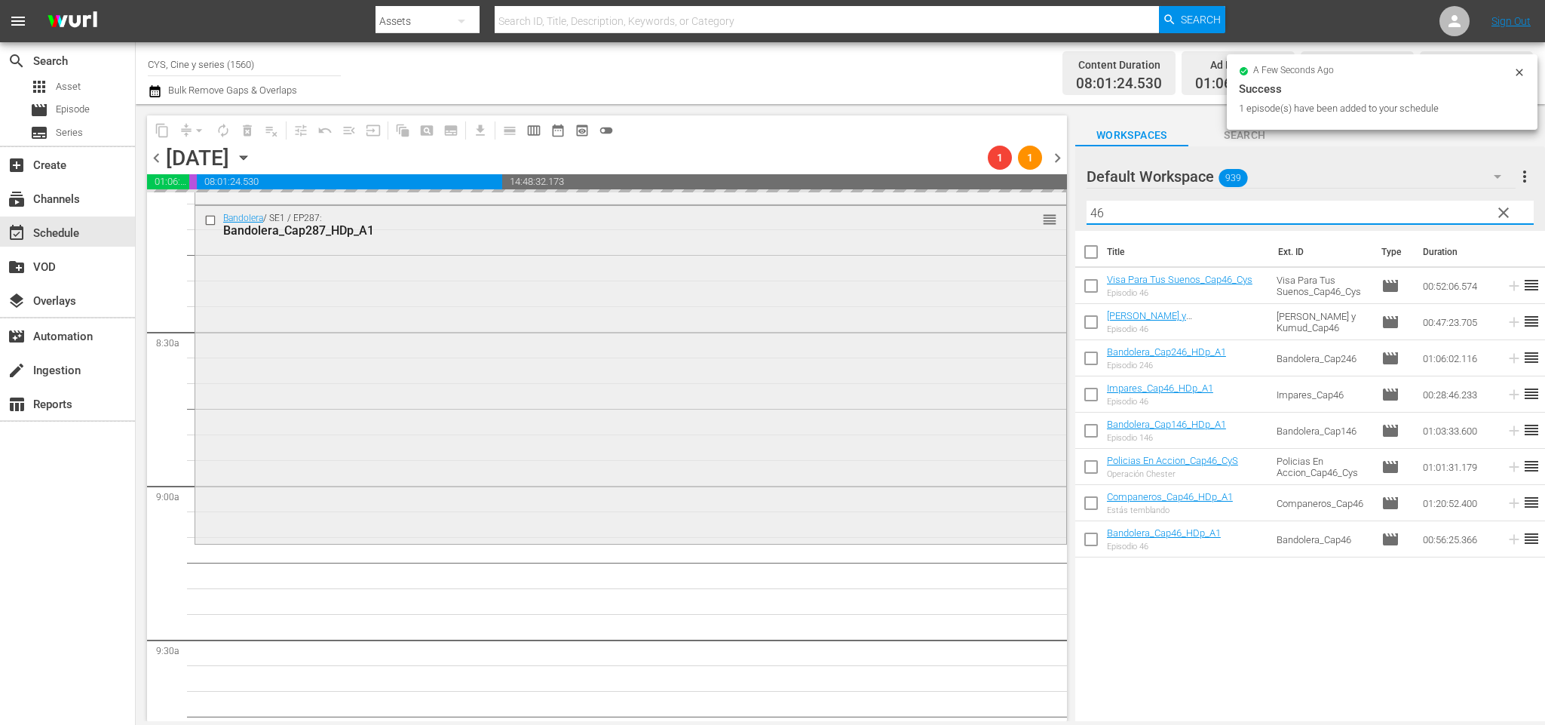
drag, startPoint x: 1077, startPoint y: 213, endPoint x: 953, endPoint y: 208, distance: 124.5
click at [953, 208] on div "content_copy compress arrow_drop_down autorenew_outlined delete_forever_outline…" at bounding box center [840, 412] width 1409 height 617
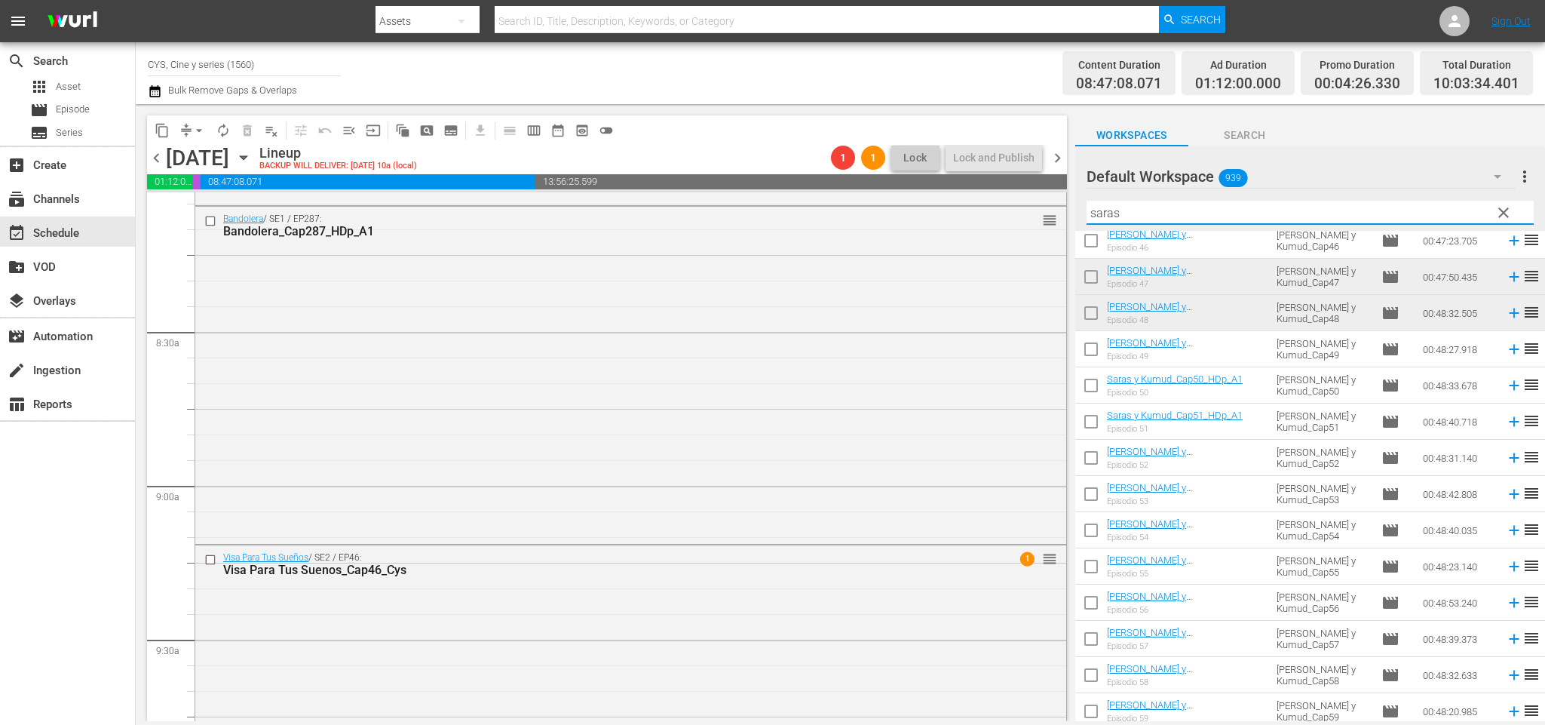
scroll to position [0, 0]
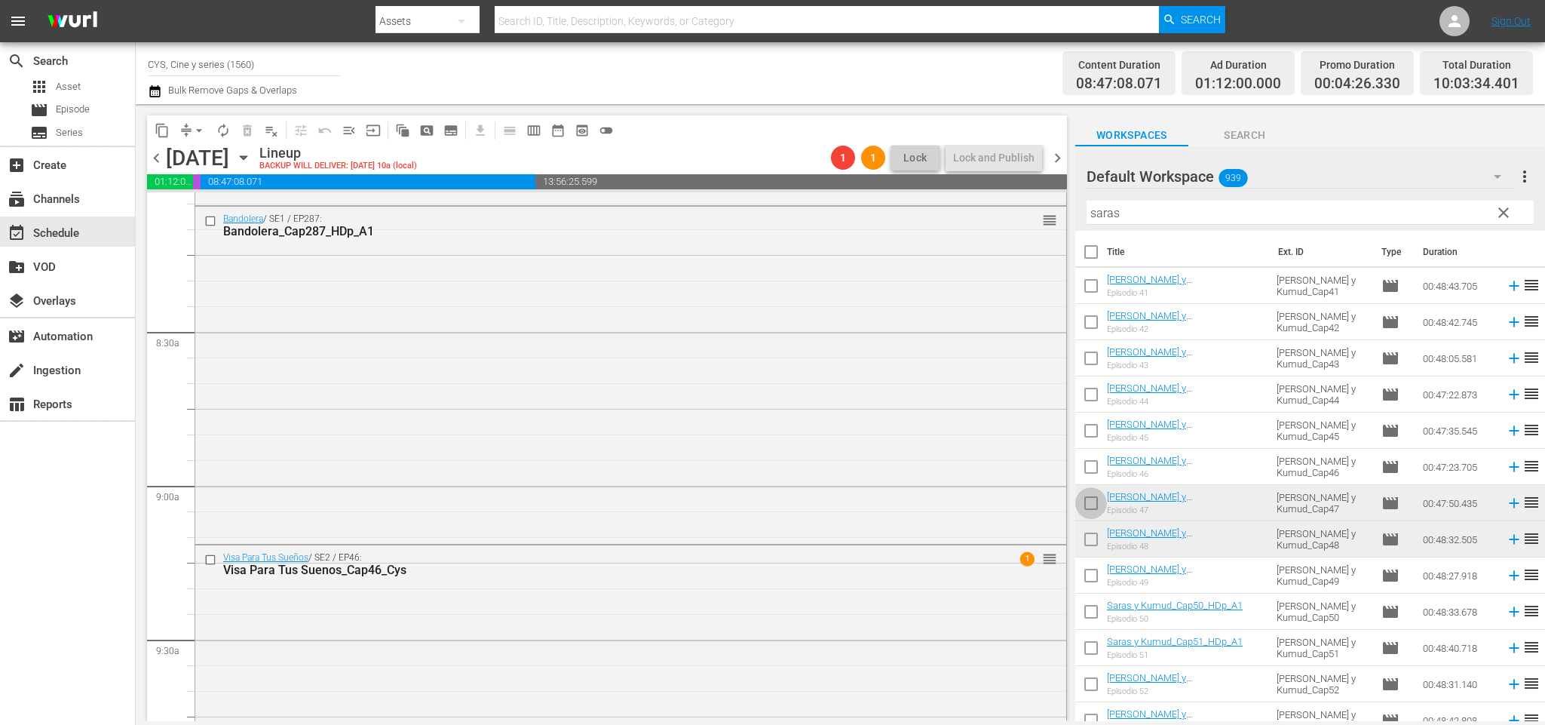
click at [1092, 502] on input "checkbox" at bounding box center [1091, 506] width 32 height 32
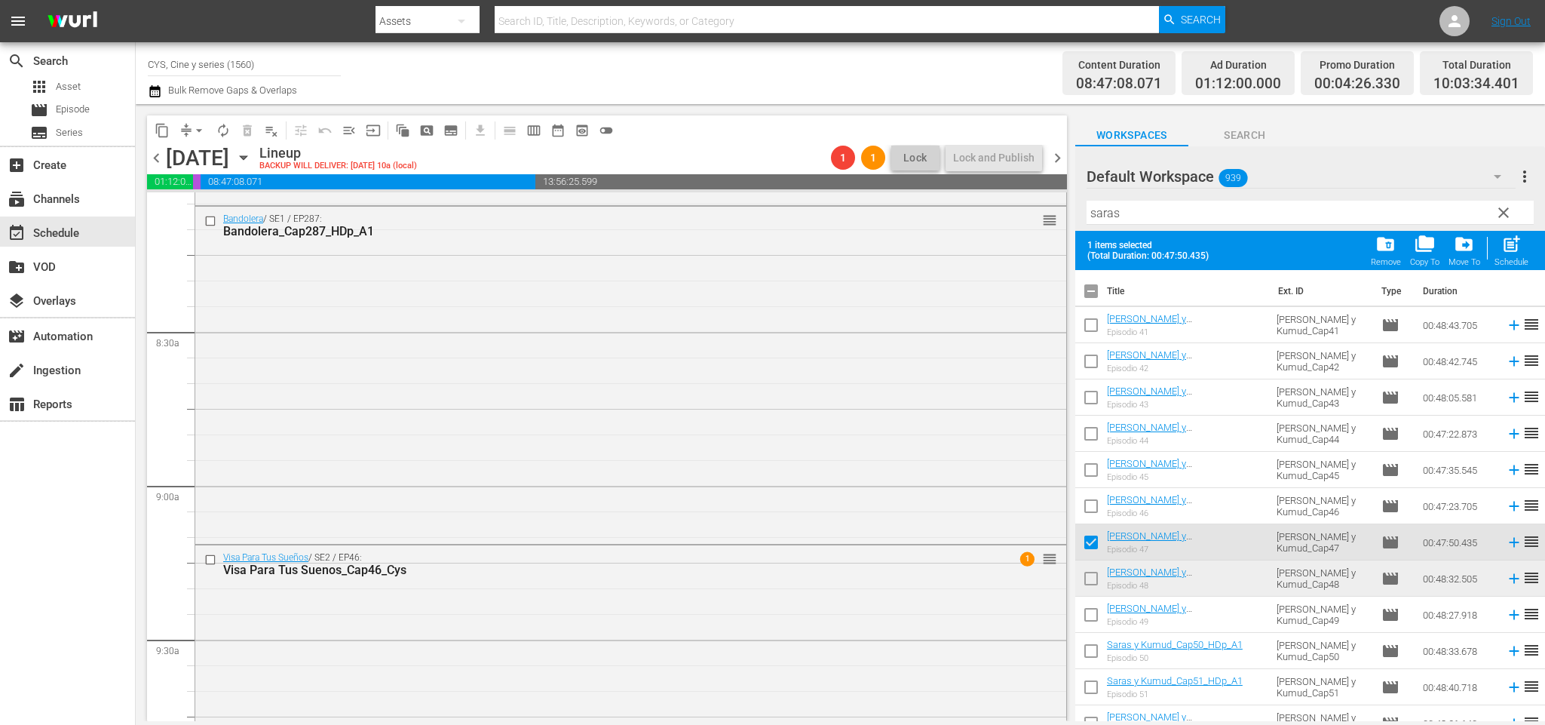
click at [1091, 578] on input "checkbox" at bounding box center [1091, 581] width 32 height 32
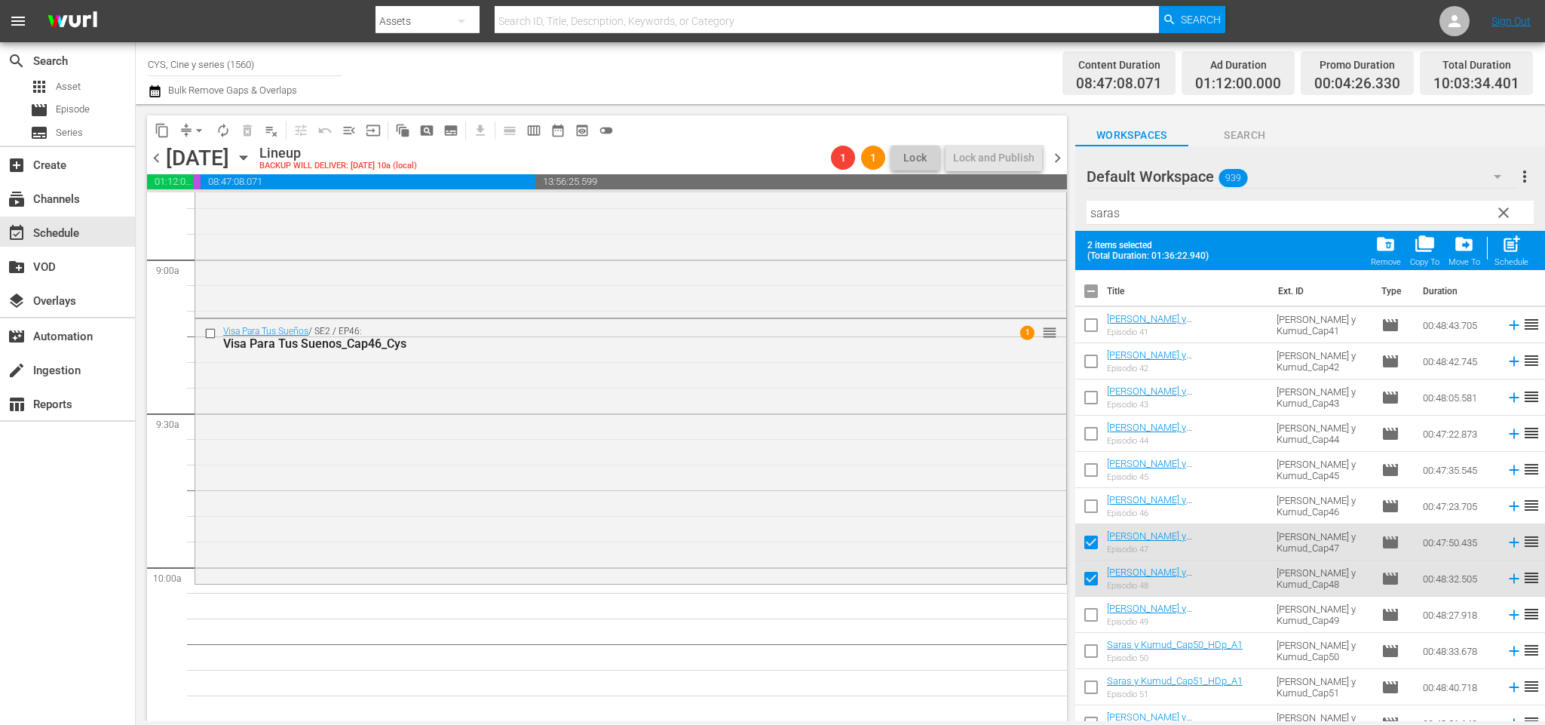
scroll to position [2814, 0]
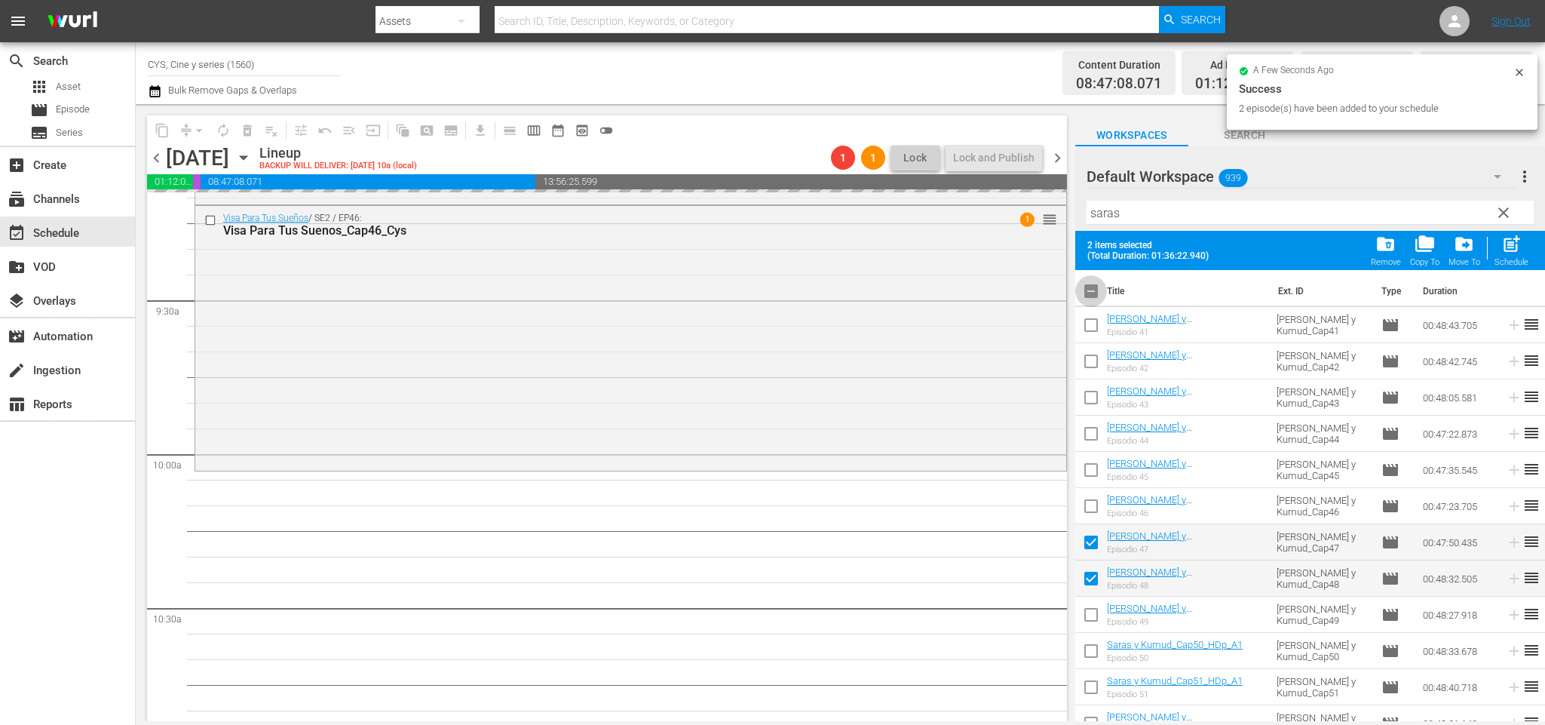
click at [1092, 295] on input "checkbox" at bounding box center [1091, 294] width 32 height 32
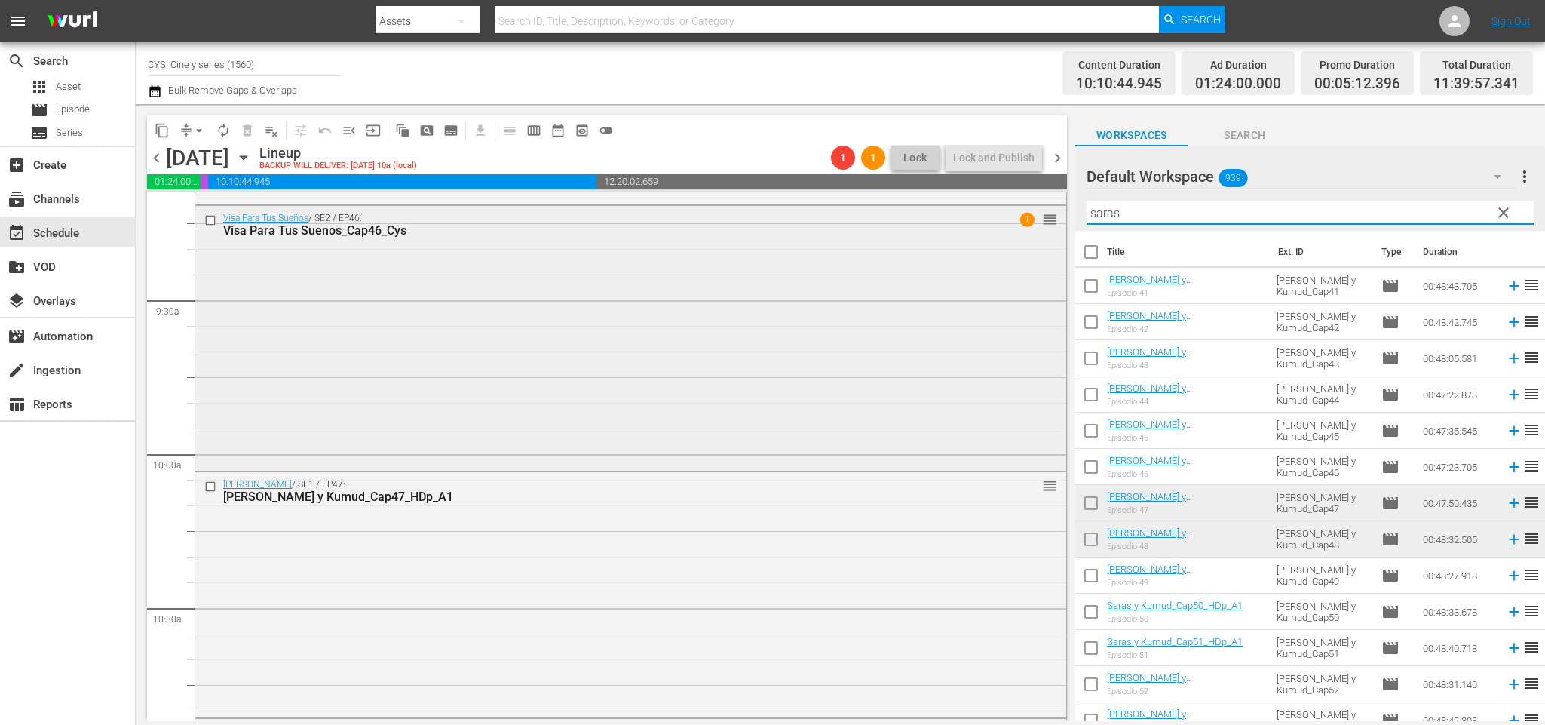
drag, startPoint x: 1064, startPoint y: 215, endPoint x: 890, endPoint y: 217, distance: 174.2
click at [892, 215] on div "content_copy compress arrow_drop_down autorenew_outlined delete_forever_outline…" at bounding box center [840, 412] width 1409 height 617
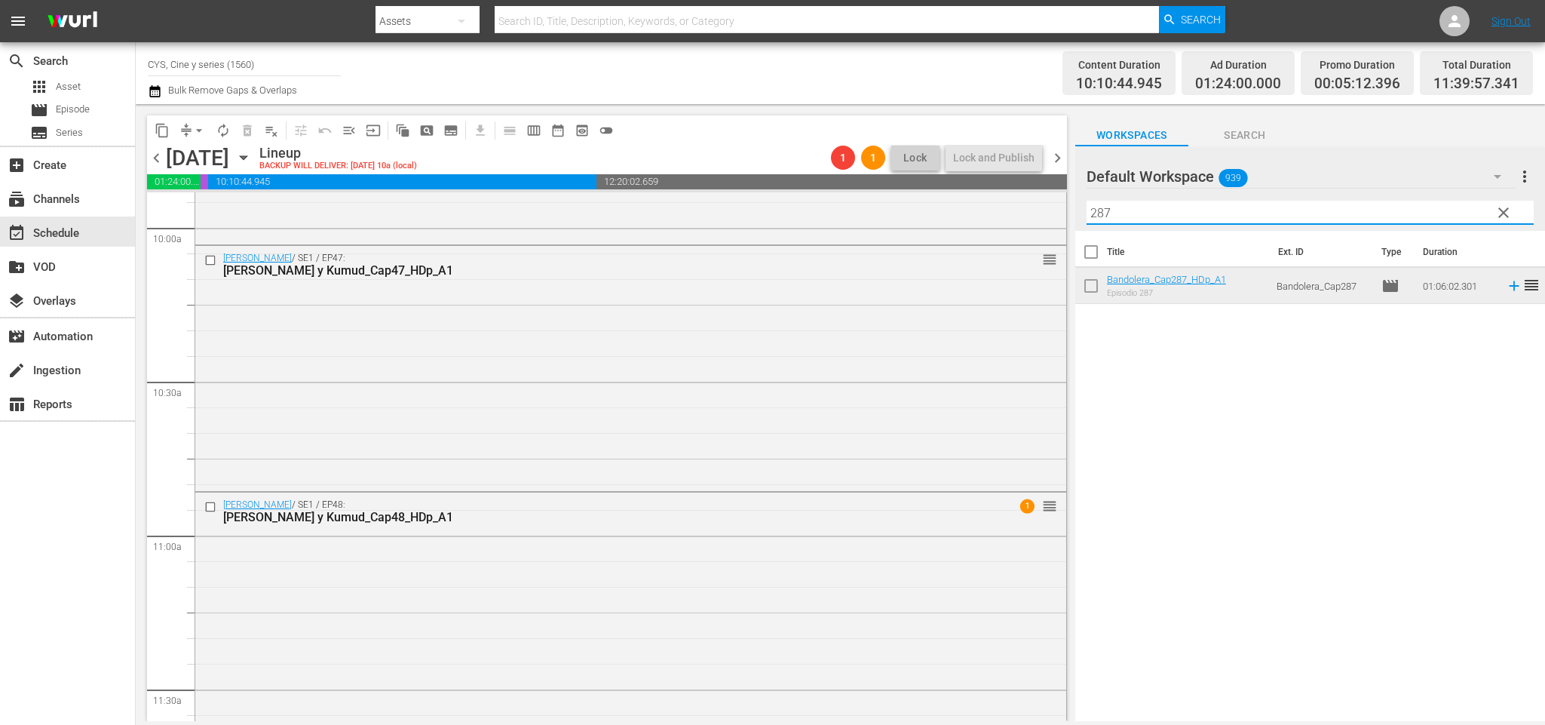
scroll to position [3380, 0]
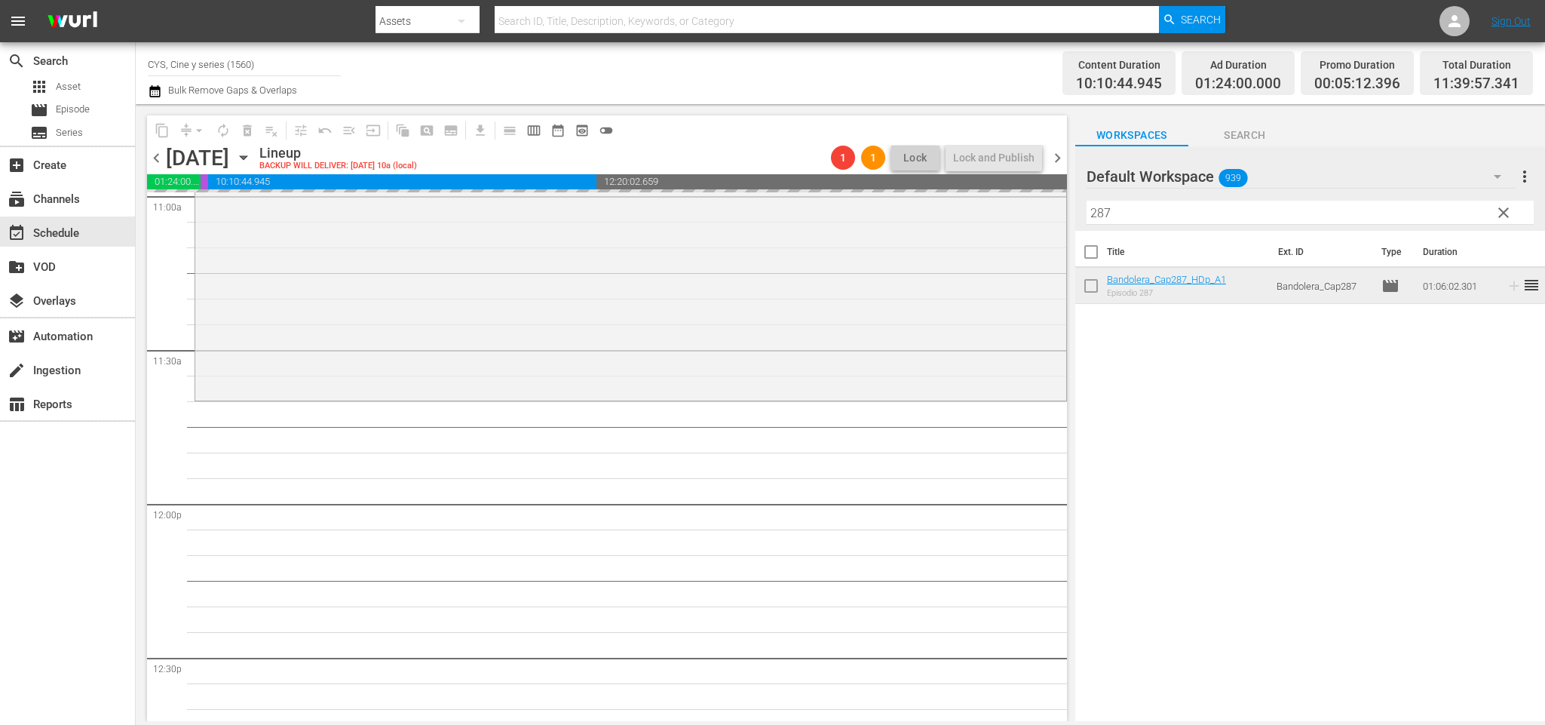
click at [994, 192] on div "content_copy compress arrow_drop_down autorenew_outlined delete_forever_outline…" at bounding box center [840, 412] width 1409 height 617
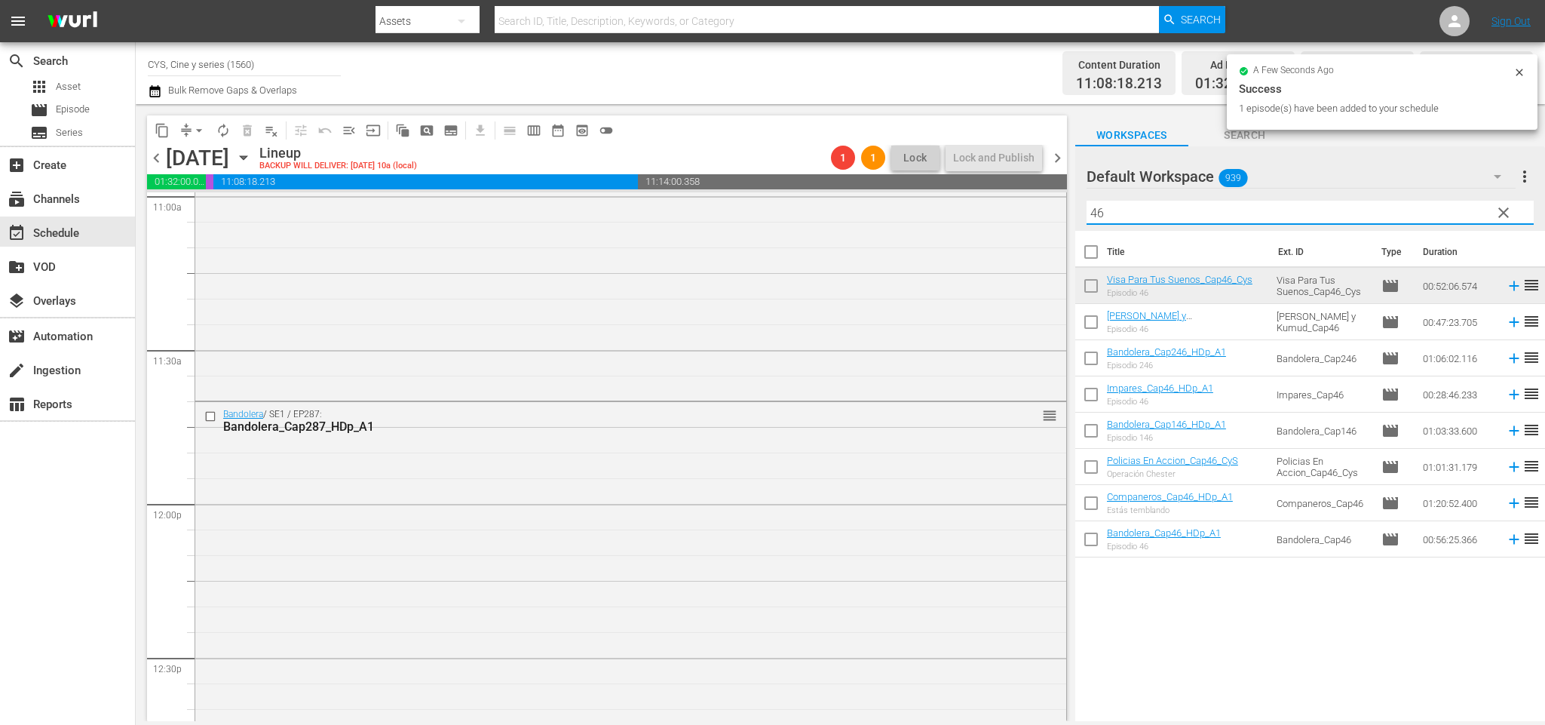
scroll to position [3832, 0]
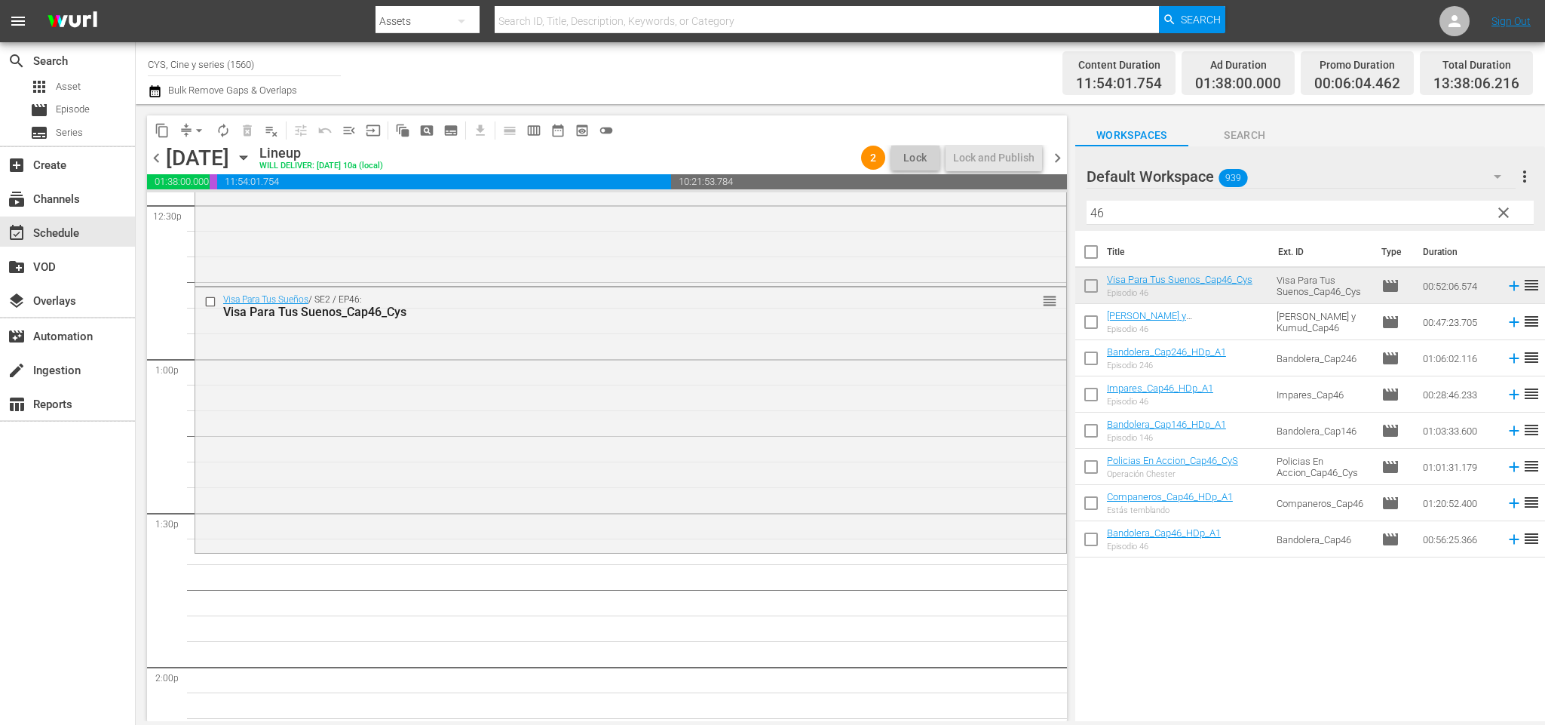
drag, startPoint x: 1165, startPoint y: 208, endPoint x: 783, endPoint y: 185, distance: 382.9
click at [783, 185] on div "content_copy compress arrow_drop_down autorenew_outlined delete_forever_outline…" at bounding box center [840, 412] width 1409 height 617
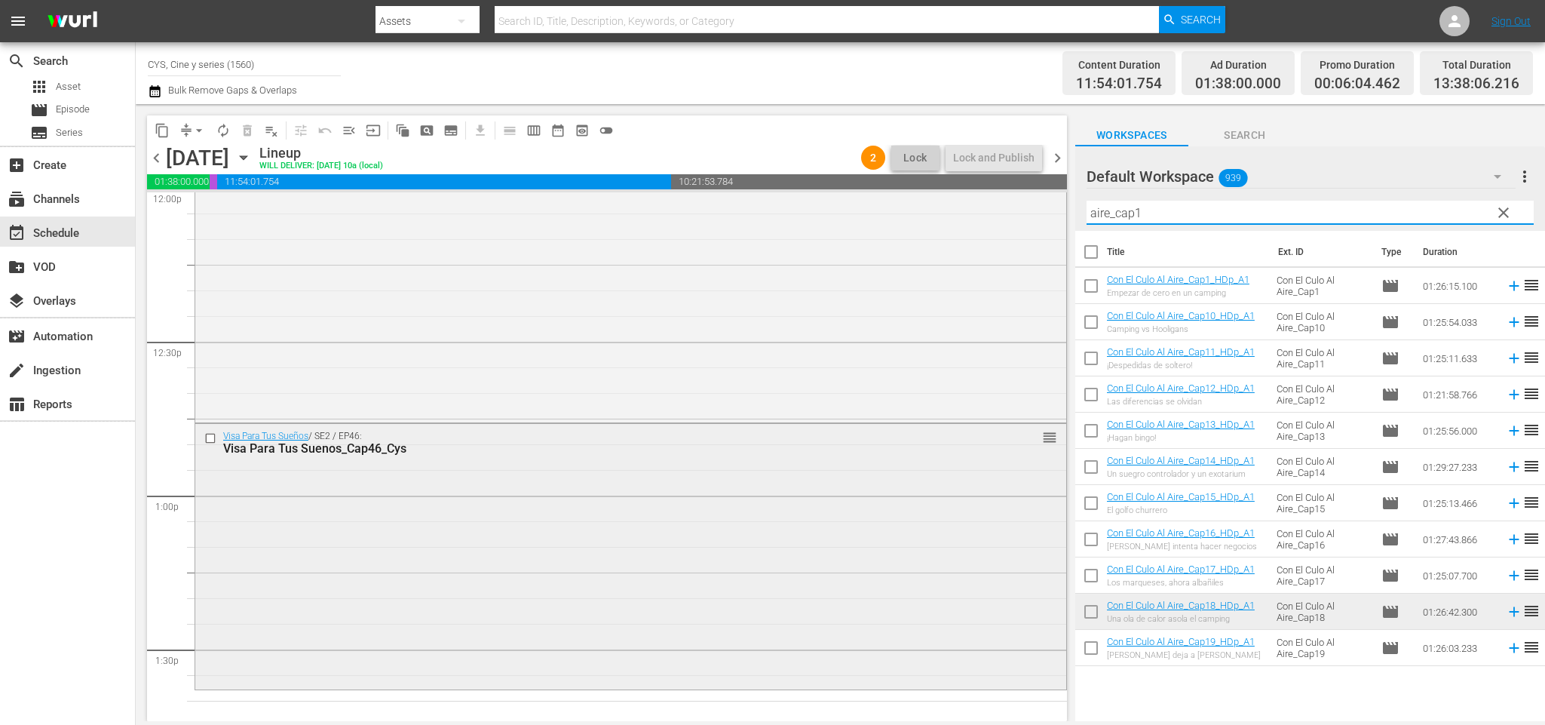
scroll to position [3922, 0]
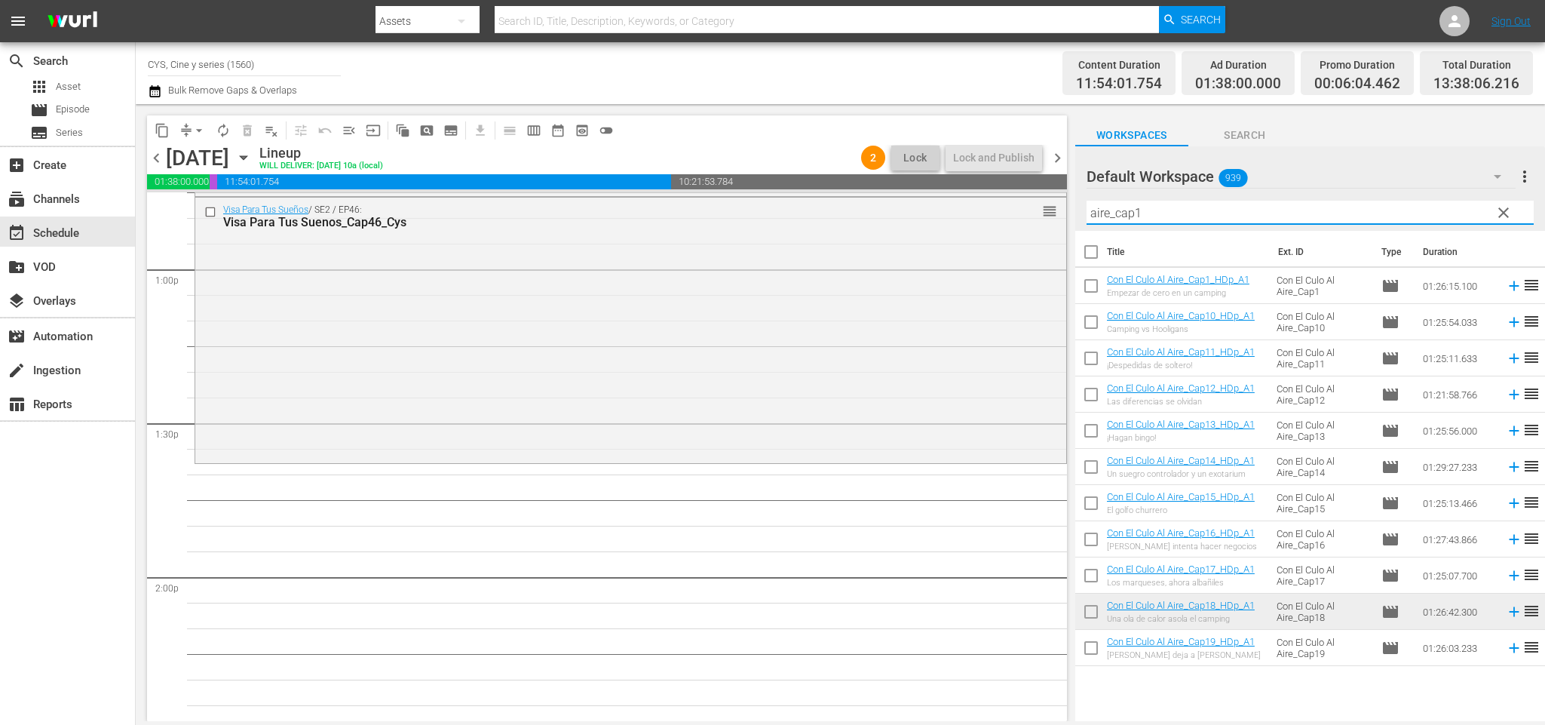
click at [1095, 614] on input "checkbox" at bounding box center [1091, 615] width 32 height 32
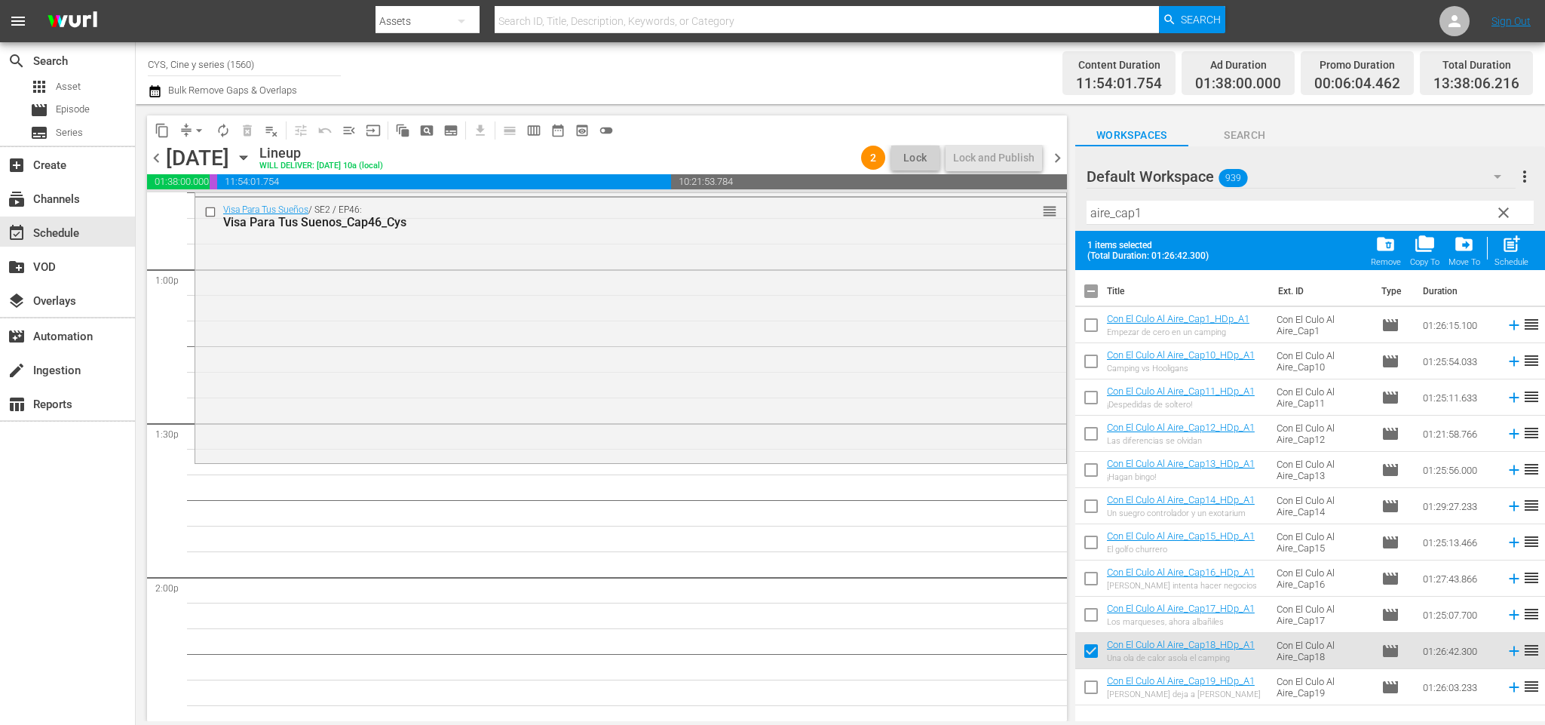
click at [1091, 686] on input "checkbox" at bounding box center [1091, 690] width 32 height 32
click at [1093, 292] on input "checkbox" at bounding box center [1091, 294] width 32 height 32
drag, startPoint x: 1093, startPoint y: 292, endPoint x: 853, endPoint y: 724, distance: 494.4
click at [1092, 292] on input "checkbox" at bounding box center [1091, 294] width 32 height 32
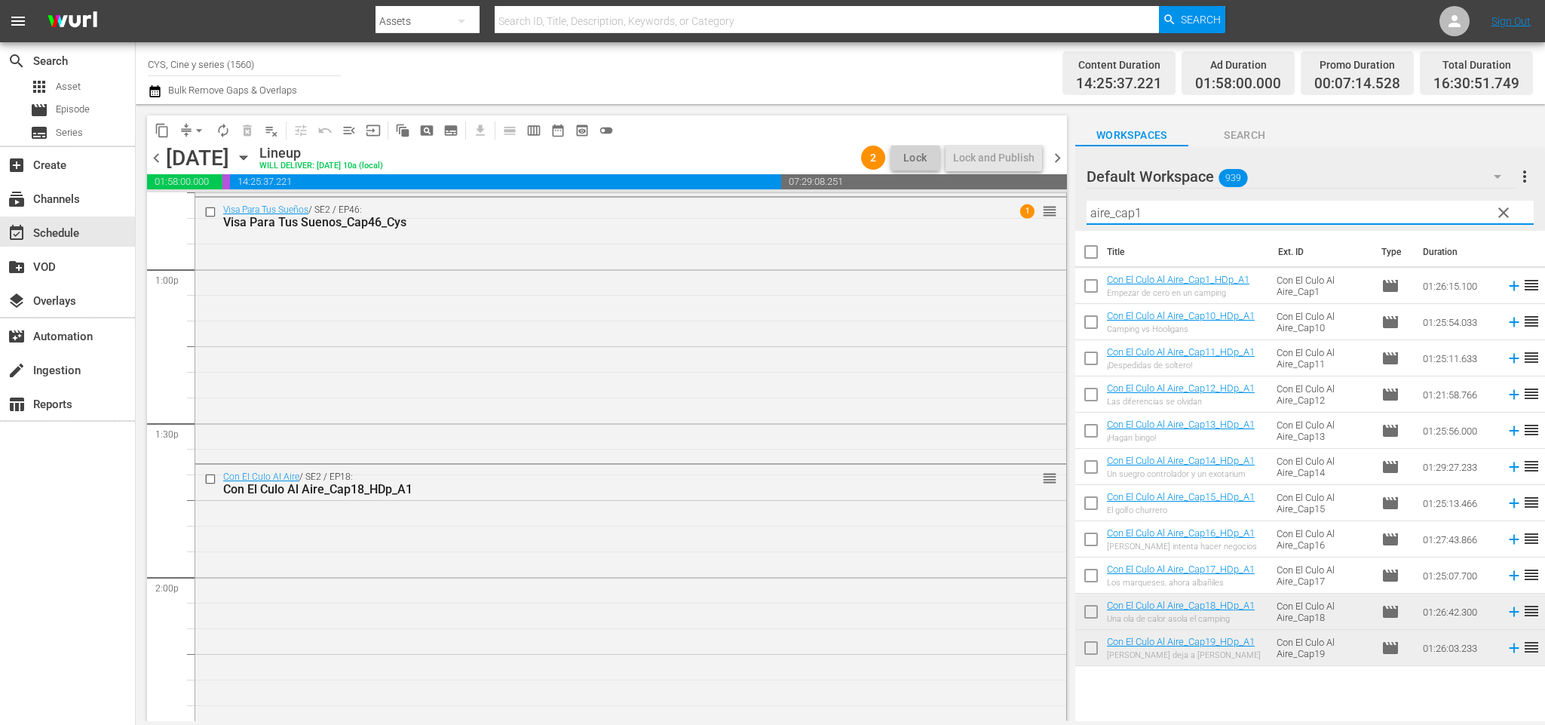
drag, startPoint x: 1072, startPoint y: 200, endPoint x: 1047, endPoint y: 195, distance: 25.3
click at [1047, 195] on div "content_copy compress arrow_drop_down autorenew_outlined delete_forever_outline…" at bounding box center [840, 412] width 1409 height 617
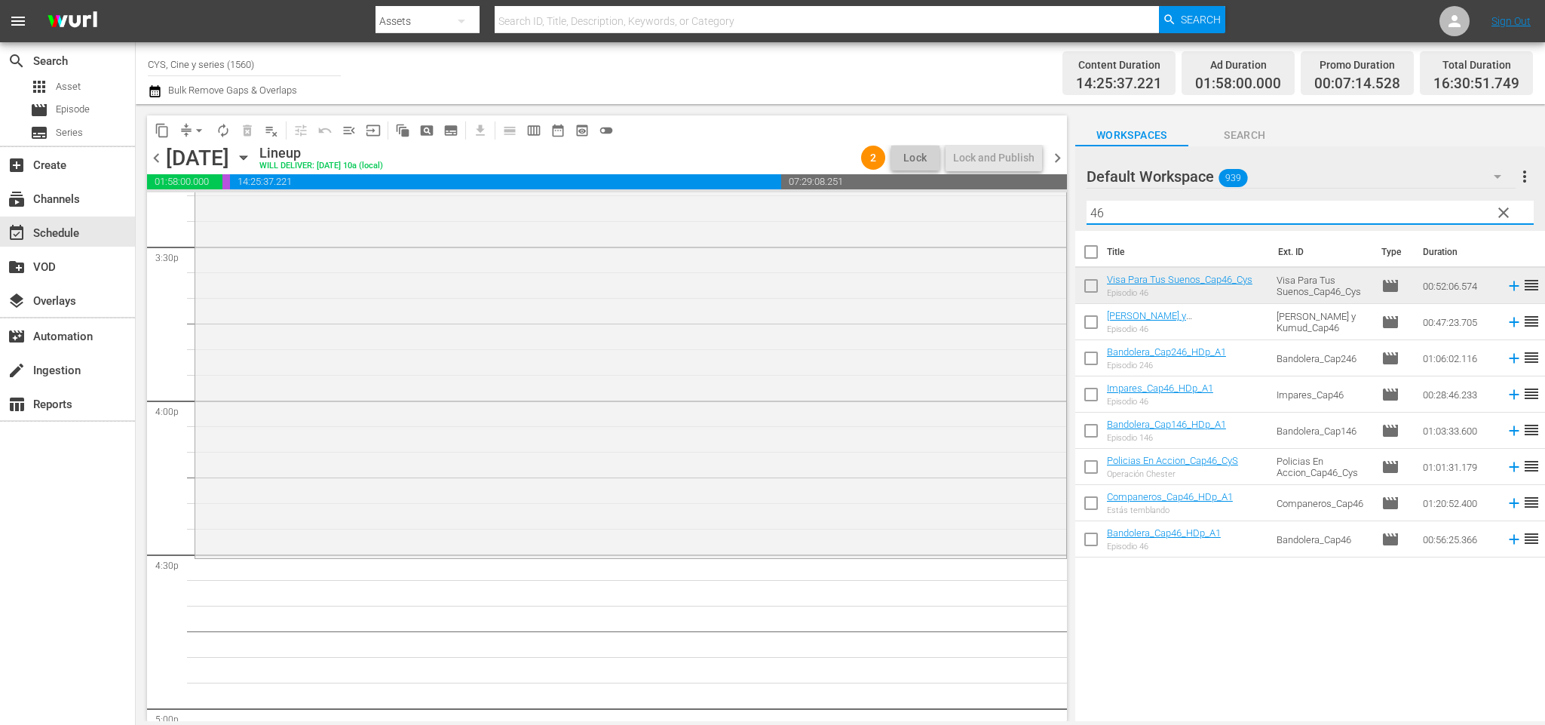
scroll to position [4940, 0]
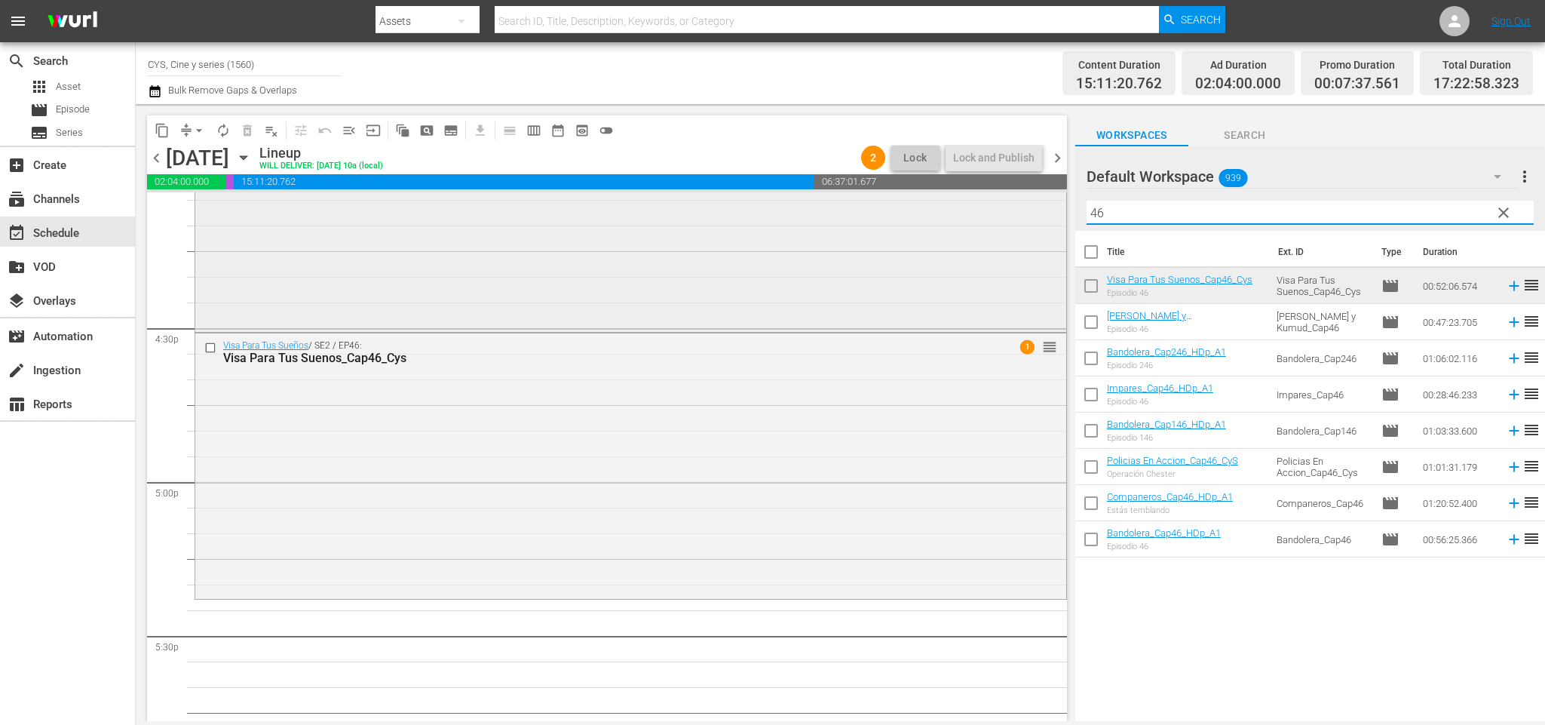
drag, startPoint x: 1120, startPoint y: 208, endPoint x: 961, endPoint y: 199, distance: 158.6
click at [961, 199] on div "content_copy compress arrow_drop_down autorenew_outlined delete_forever_outline…" at bounding box center [840, 412] width 1409 height 617
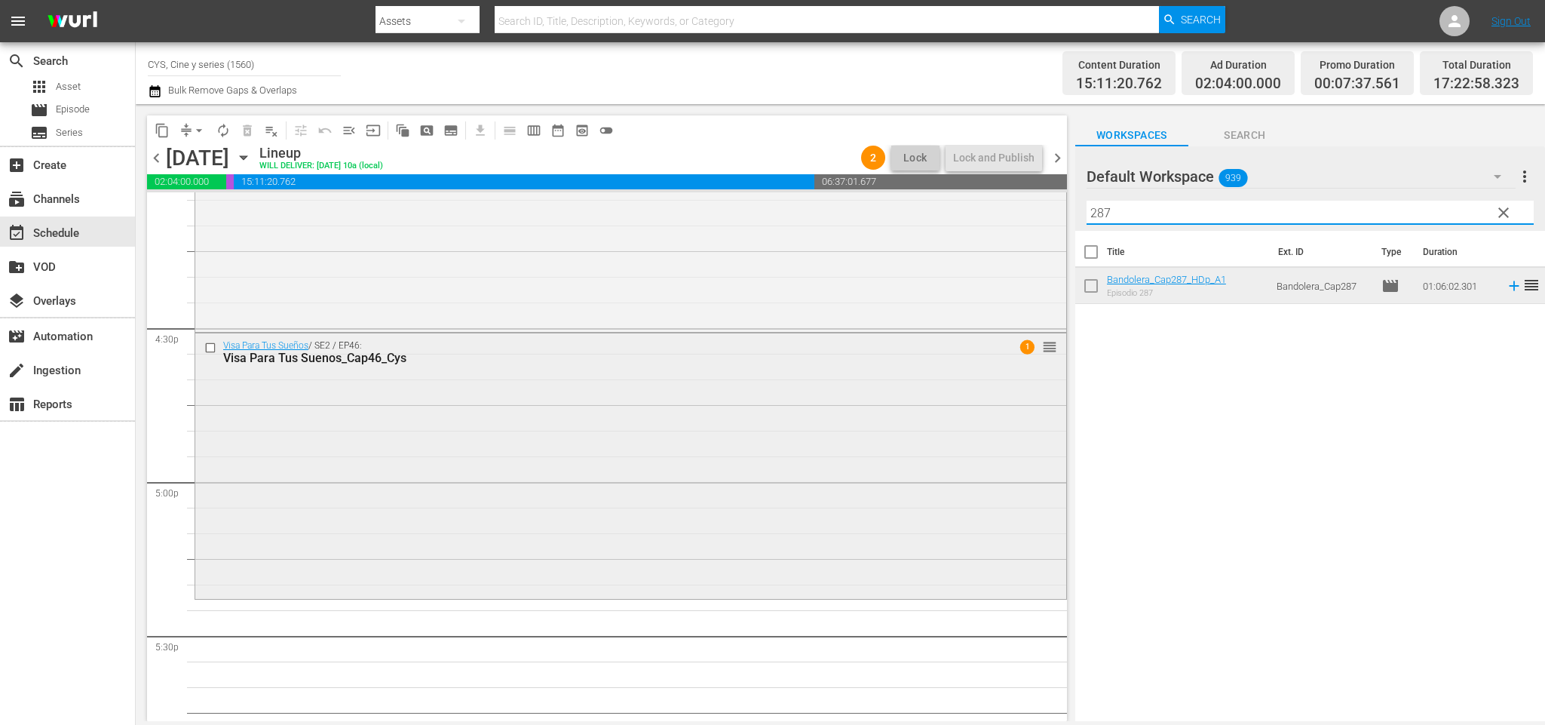
scroll to position [5166, 0]
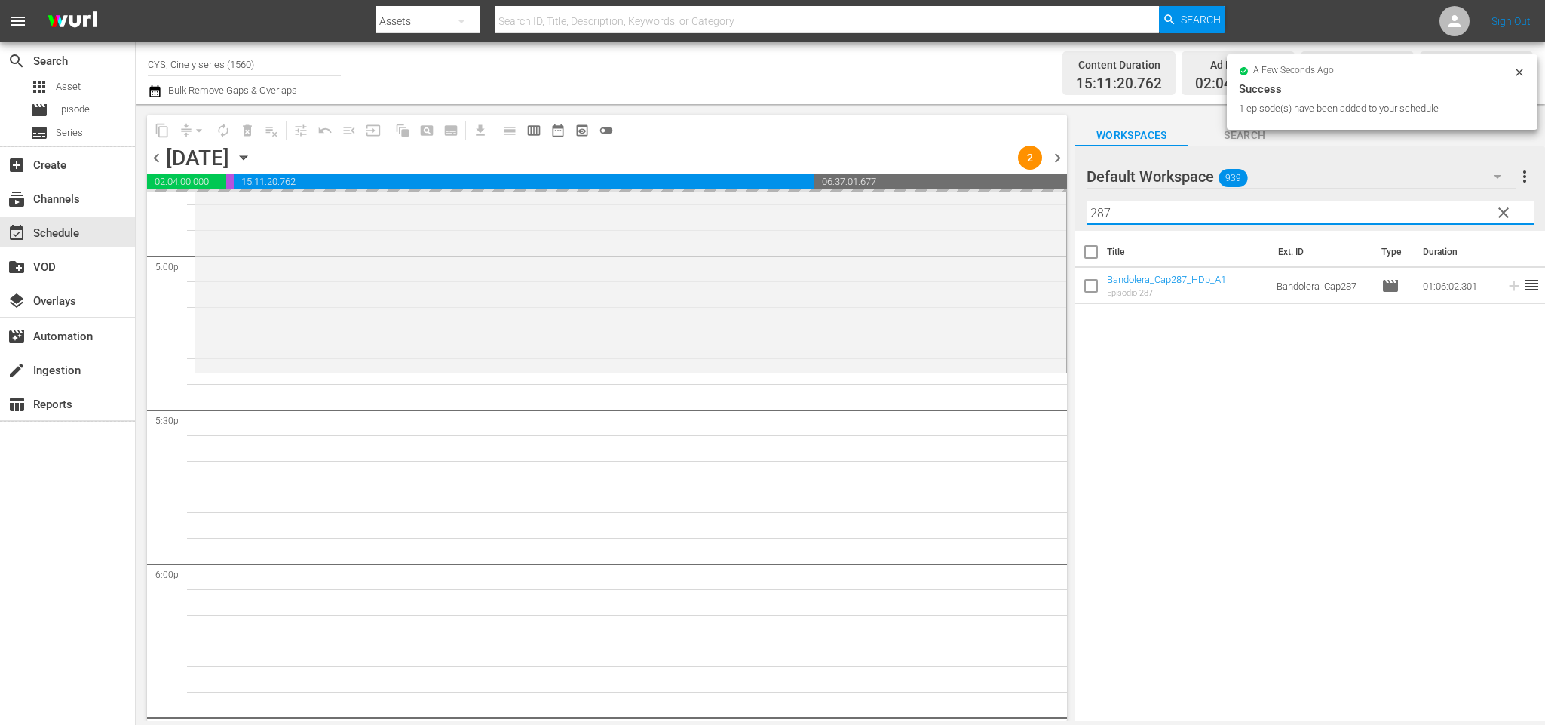
click at [991, 210] on div "content_copy compress arrow_drop_down autorenew_outlined delete_forever_outline…" at bounding box center [840, 412] width 1409 height 617
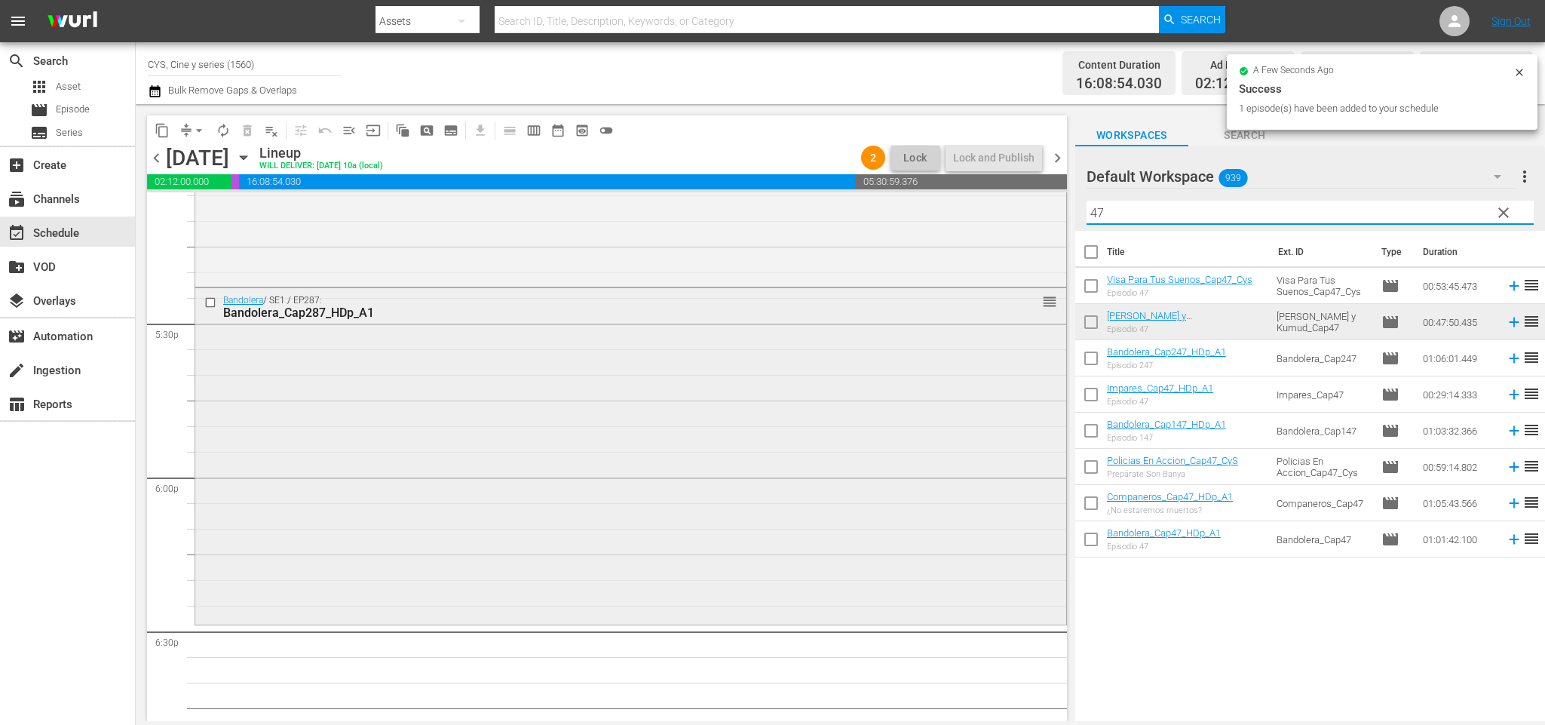
scroll to position [5365, 0]
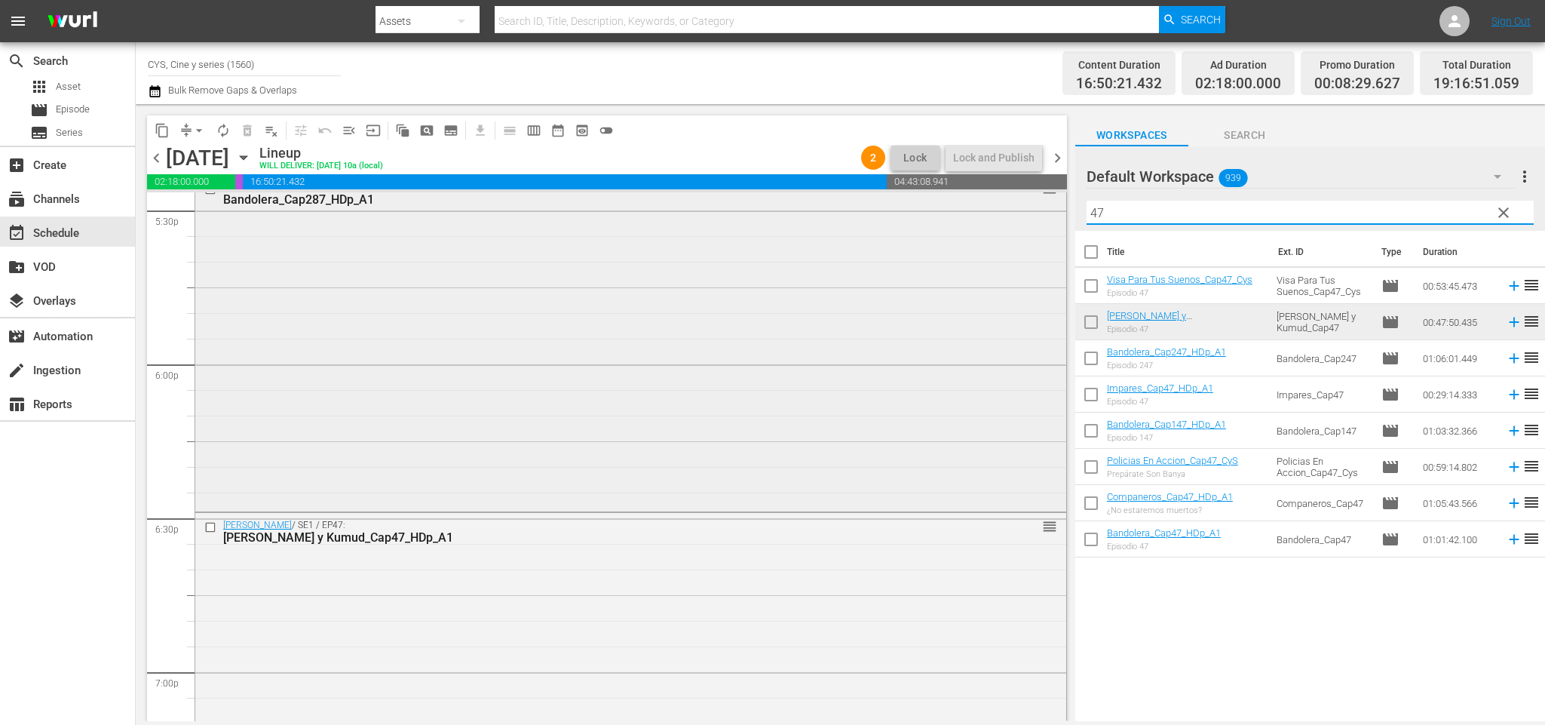
drag, startPoint x: 1163, startPoint y: 217, endPoint x: 945, endPoint y: 210, distance: 218.0
click at [953, 207] on div "content_copy compress arrow_drop_down autorenew_outlined delete_forever_outline…" at bounding box center [840, 412] width 1409 height 617
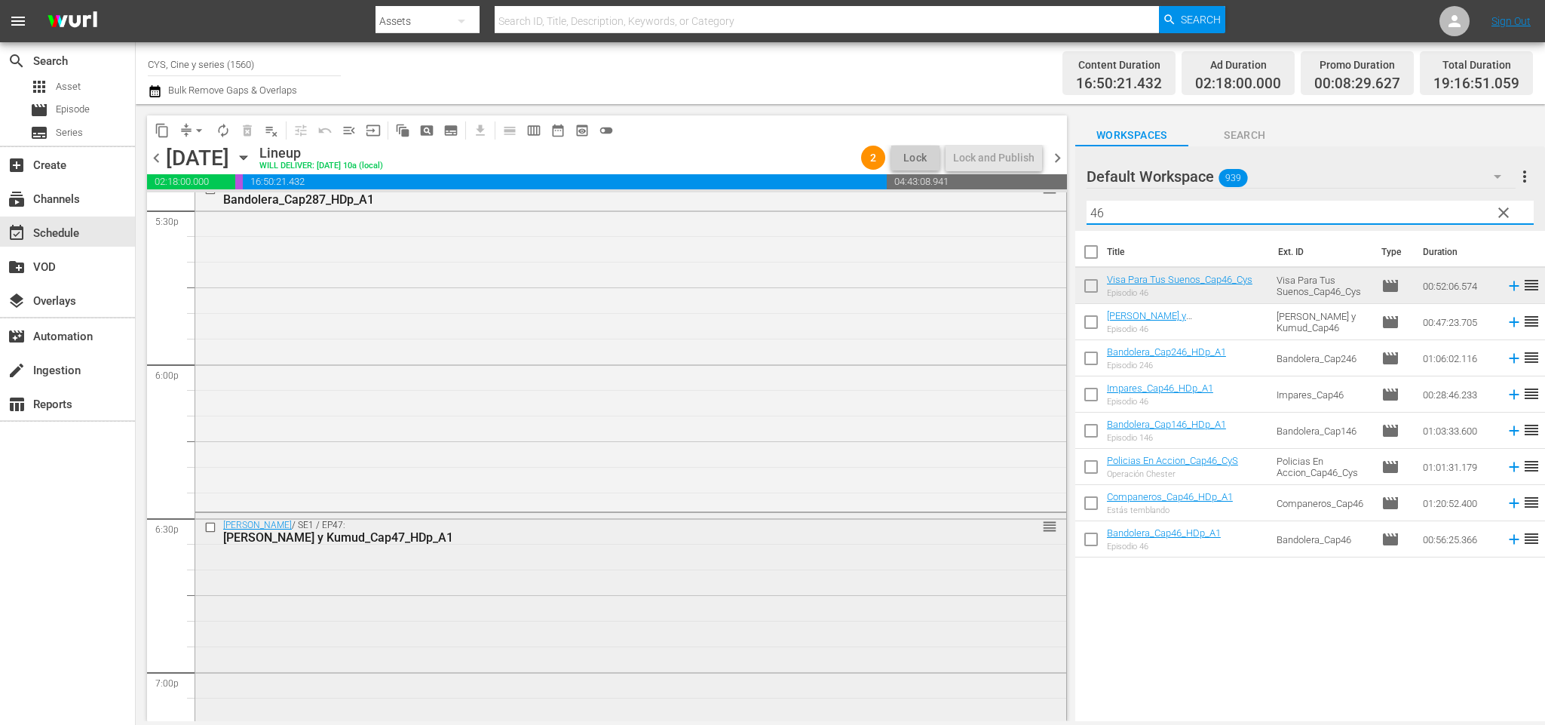
scroll to position [5591, 0]
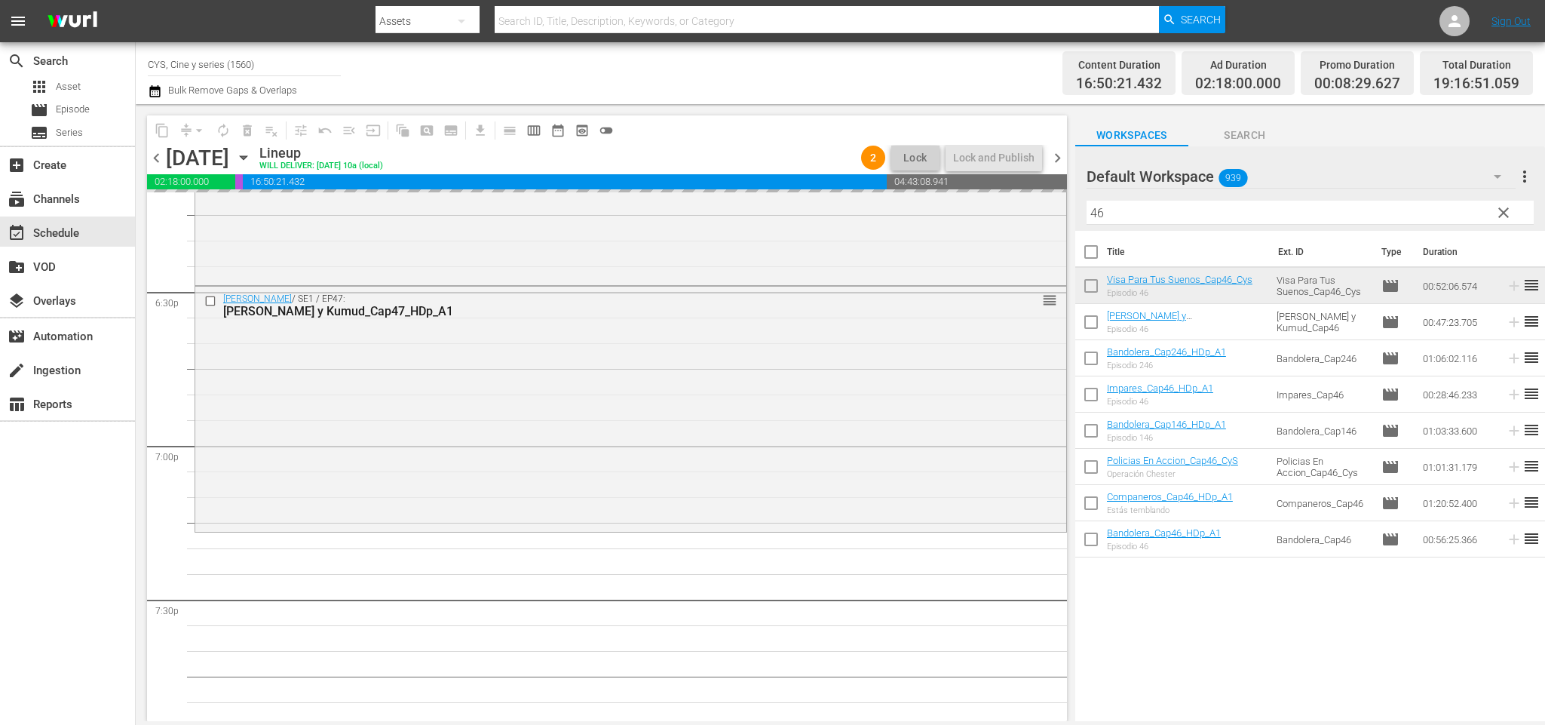
click at [1011, 211] on div "content_copy compress arrow_drop_down autorenew_outlined delete_forever_outline…" at bounding box center [840, 412] width 1409 height 617
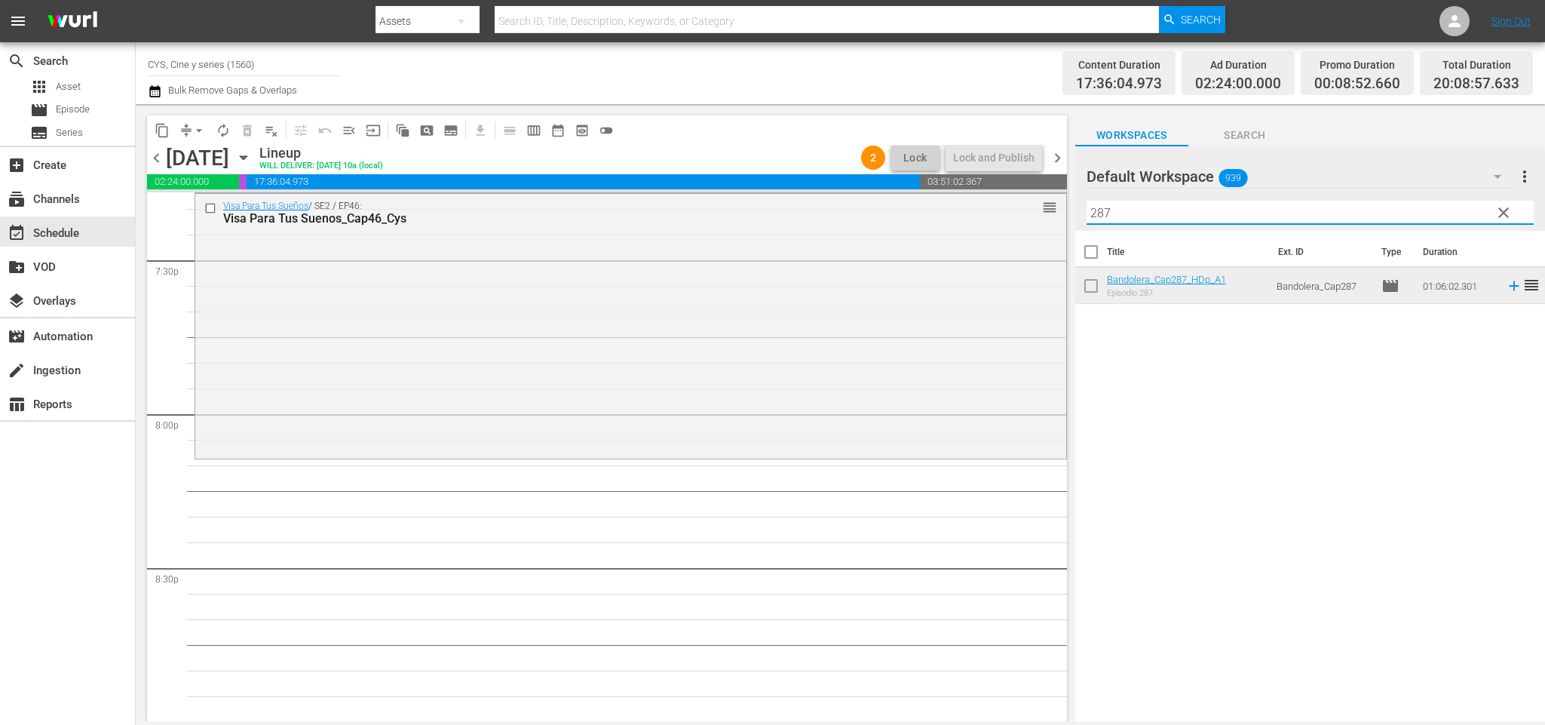
scroll to position [5817, 0]
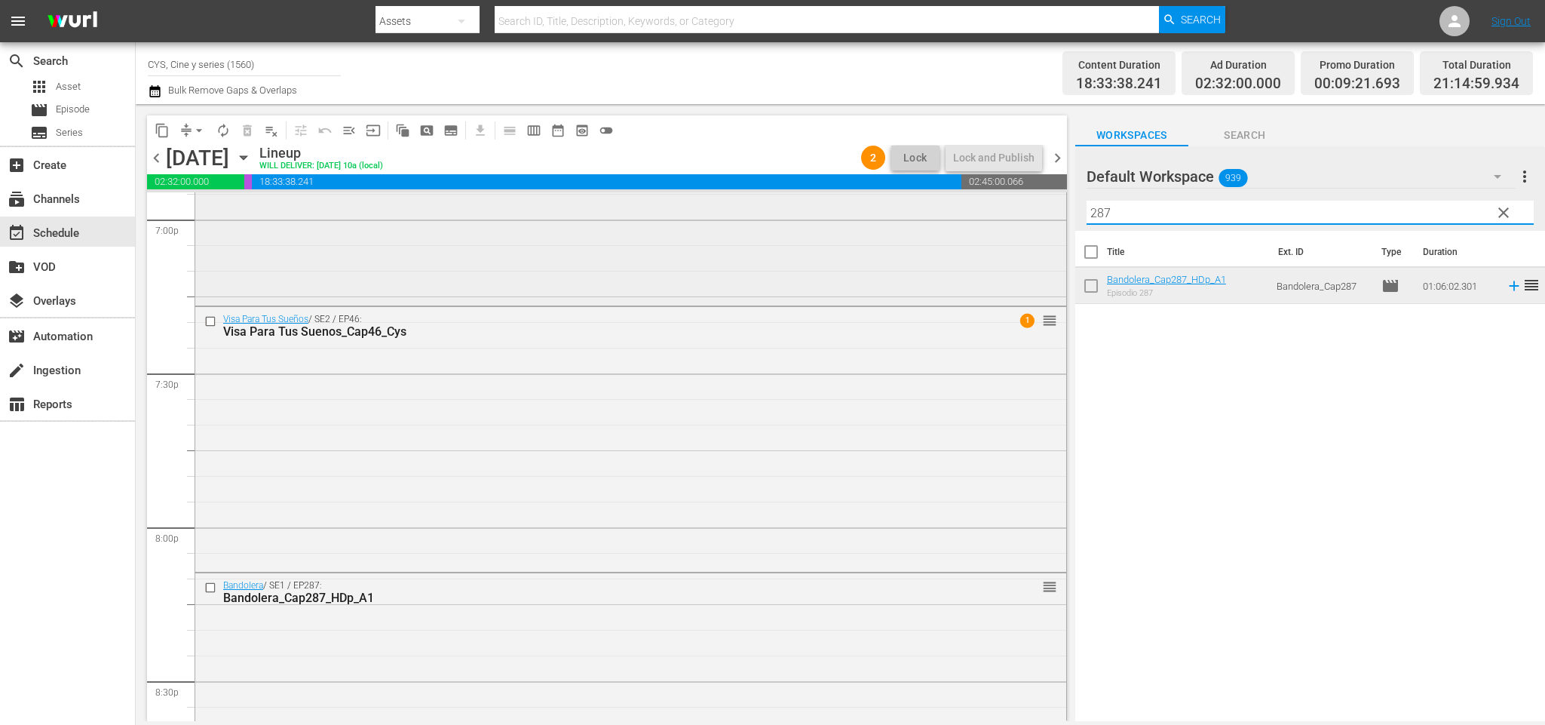
drag, startPoint x: 1166, startPoint y: 209, endPoint x: 905, endPoint y: 195, distance: 260.5
click at [907, 195] on div "content_copy compress arrow_drop_down autorenew_outlined delete_forever_outline…" at bounding box center [840, 412] width 1409 height 617
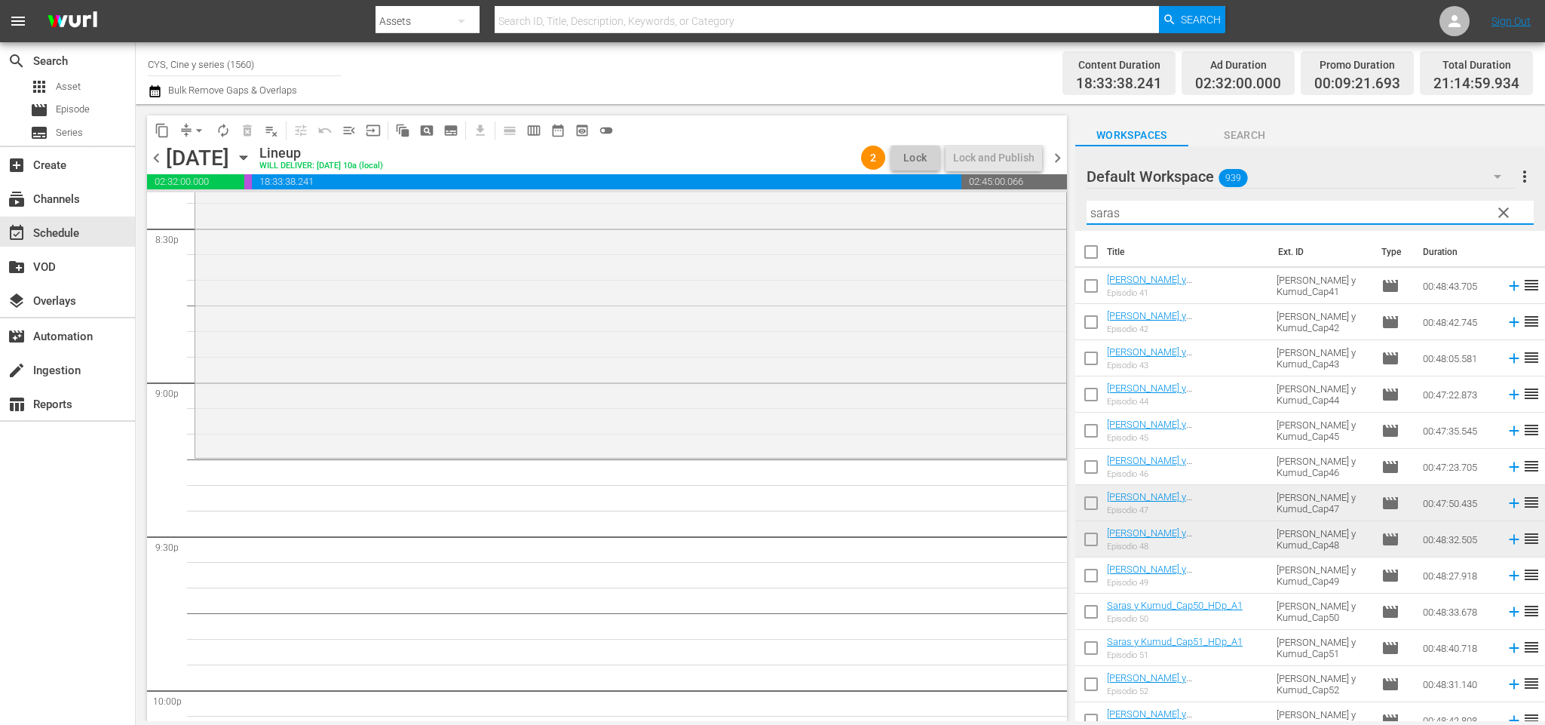
scroll to position [6383, 0]
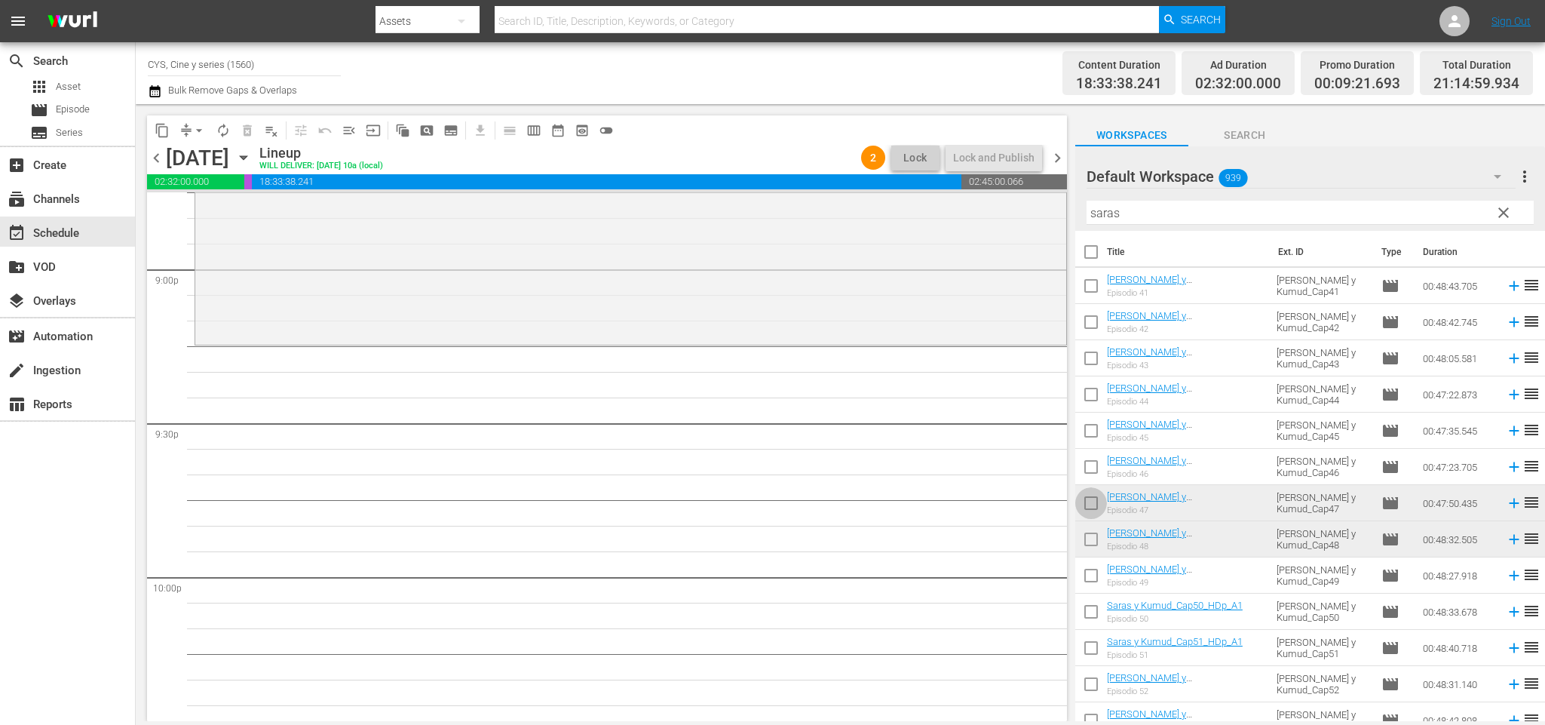
click at [1097, 507] on input "checkbox" at bounding box center [1091, 506] width 32 height 32
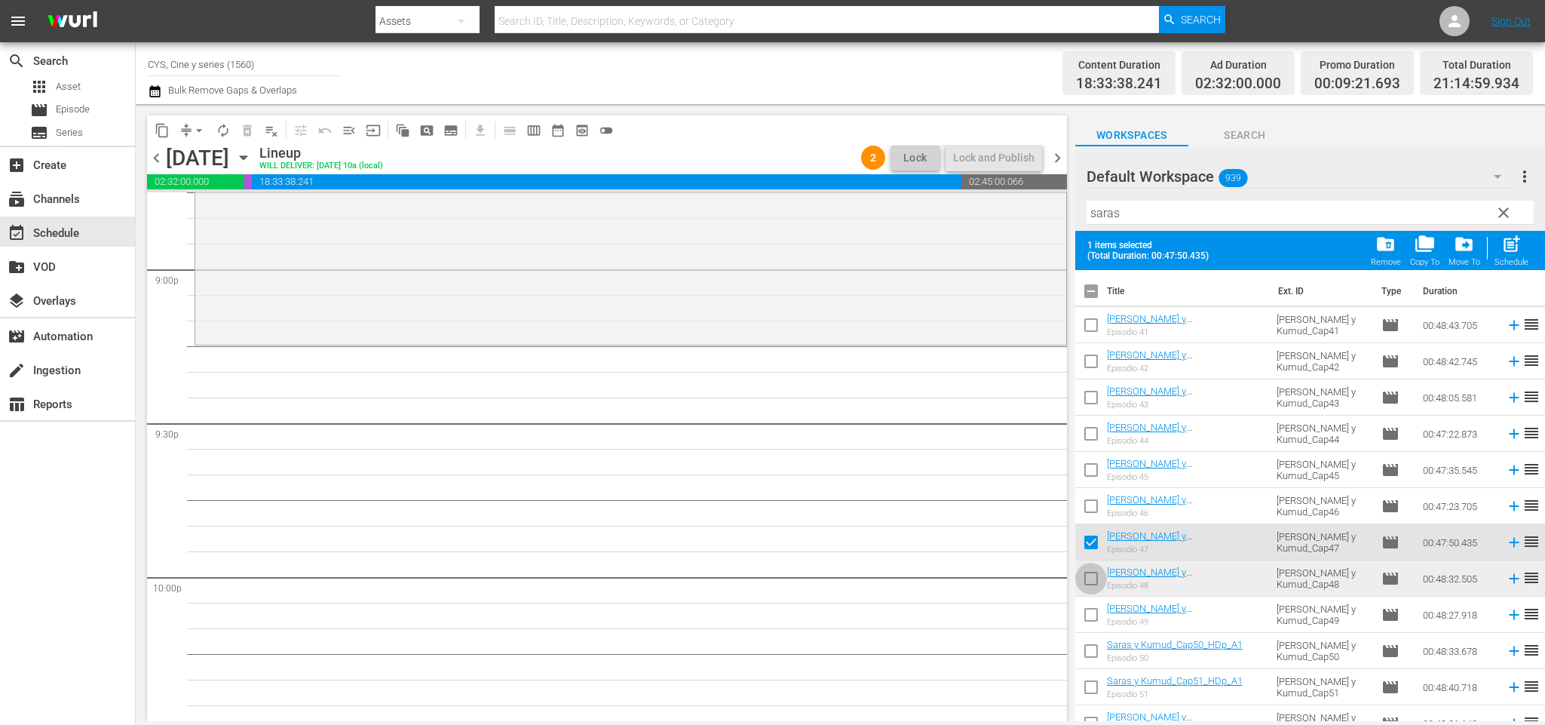
click at [1102, 573] on input "checkbox" at bounding box center [1091, 581] width 32 height 32
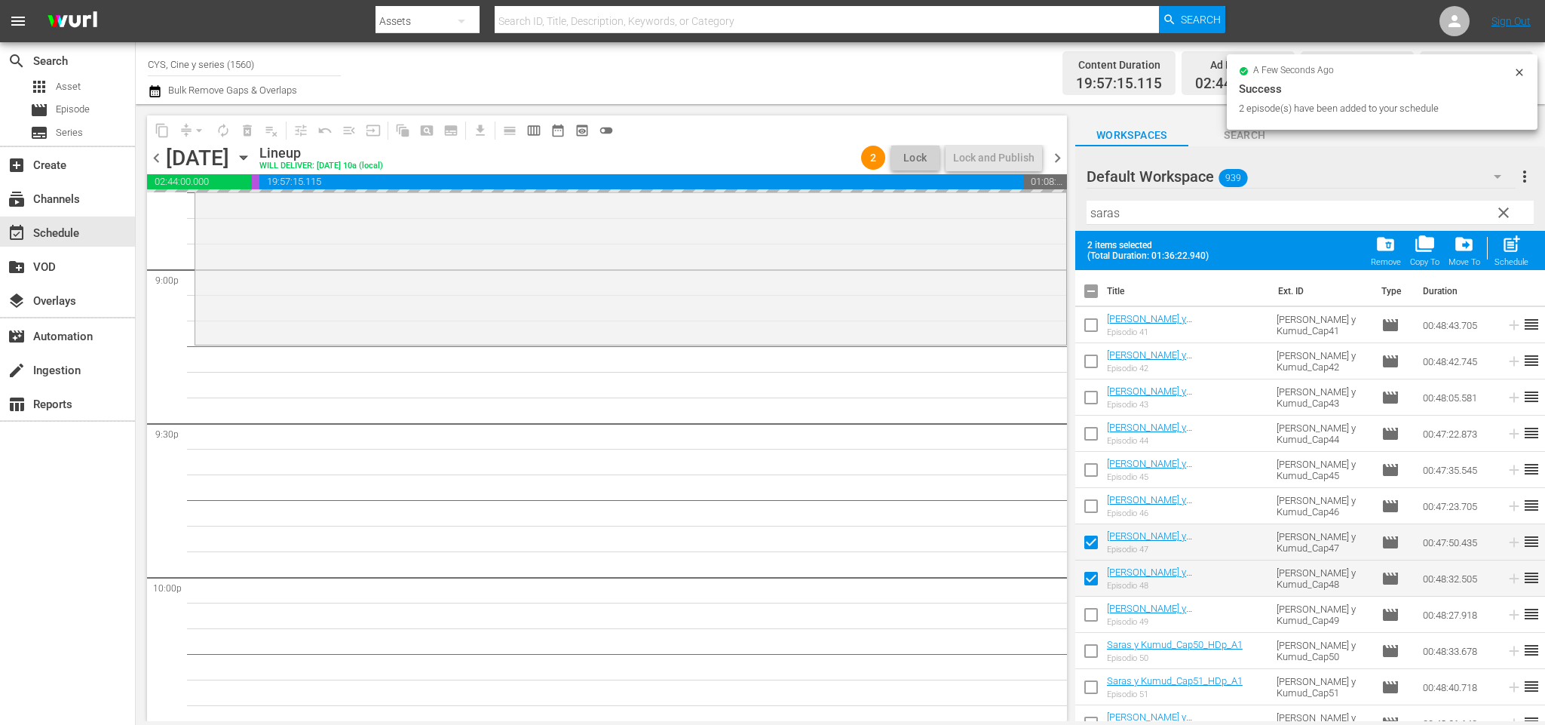
click at [1088, 290] on input "checkbox" at bounding box center [1091, 294] width 32 height 32
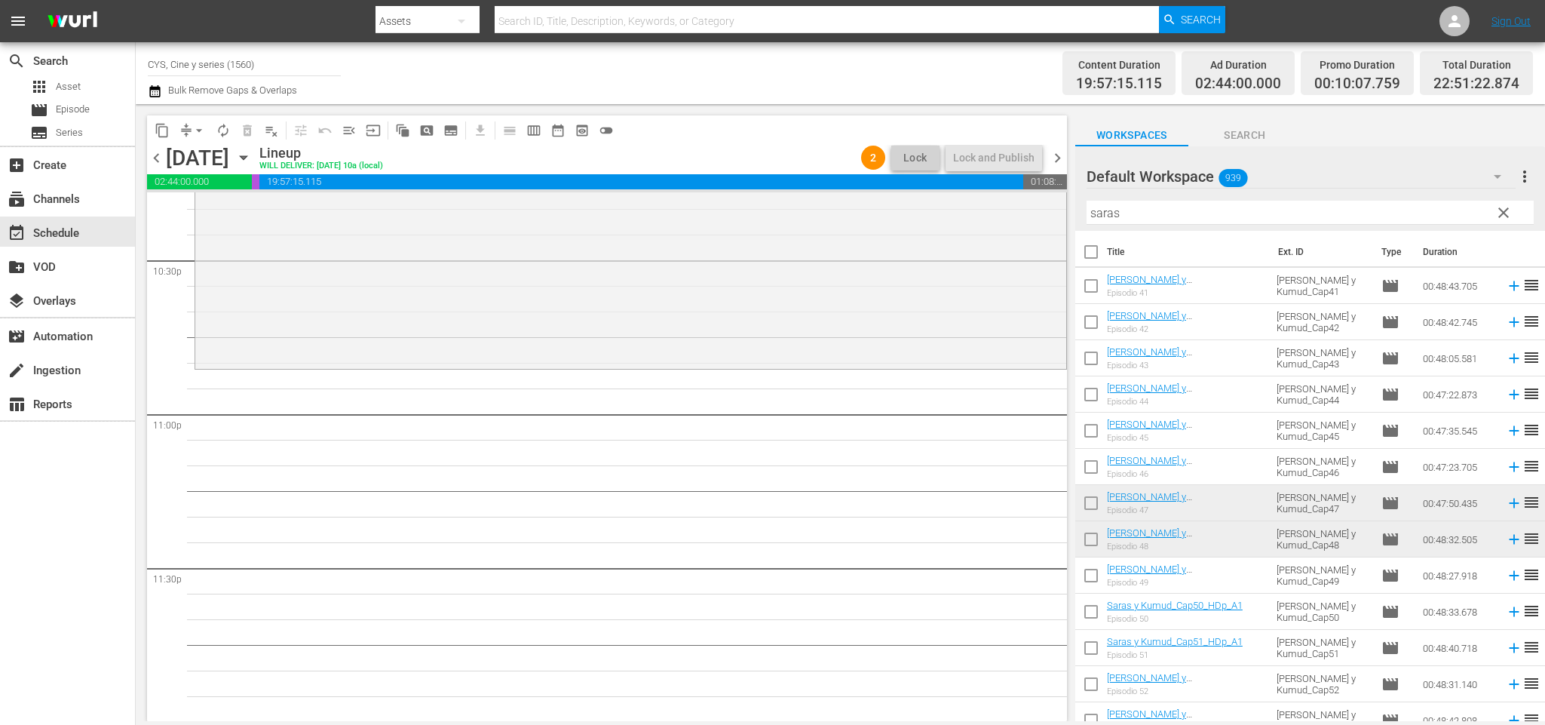
scroll to position [6627, 0]
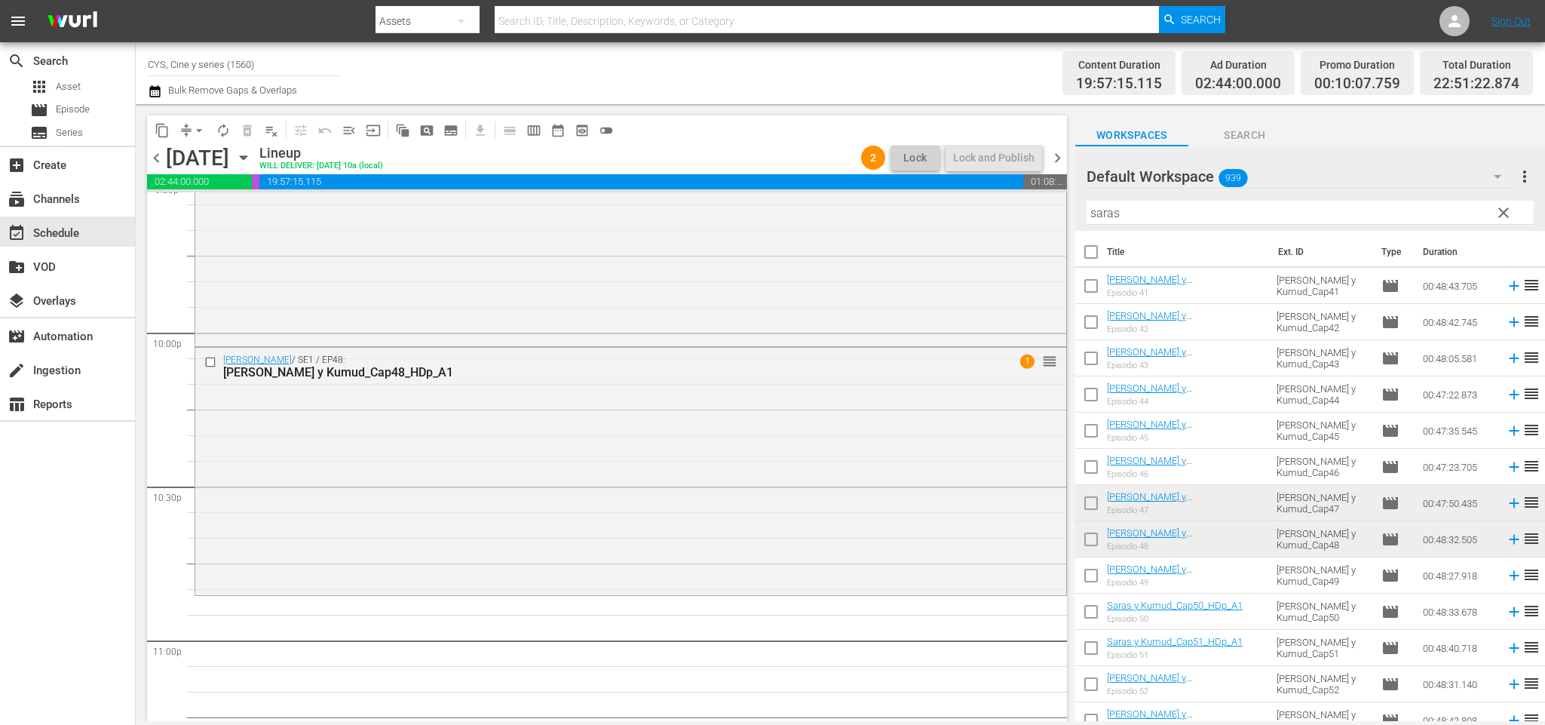
click at [1056, 152] on span "chevron_right" at bounding box center [1057, 158] width 19 height 19
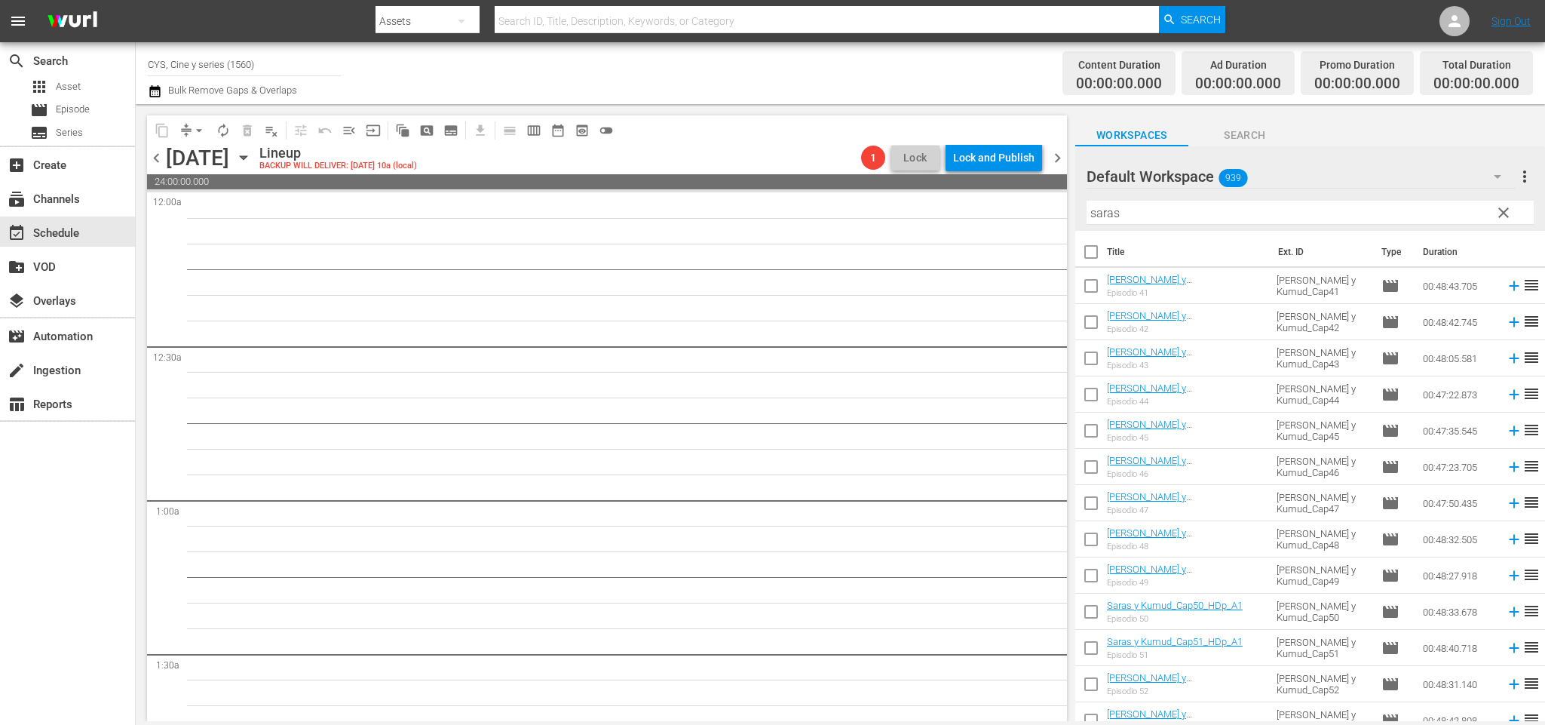
click at [152, 163] on span "chevron_left" at bounding box center [156, 158] width 19 height 19
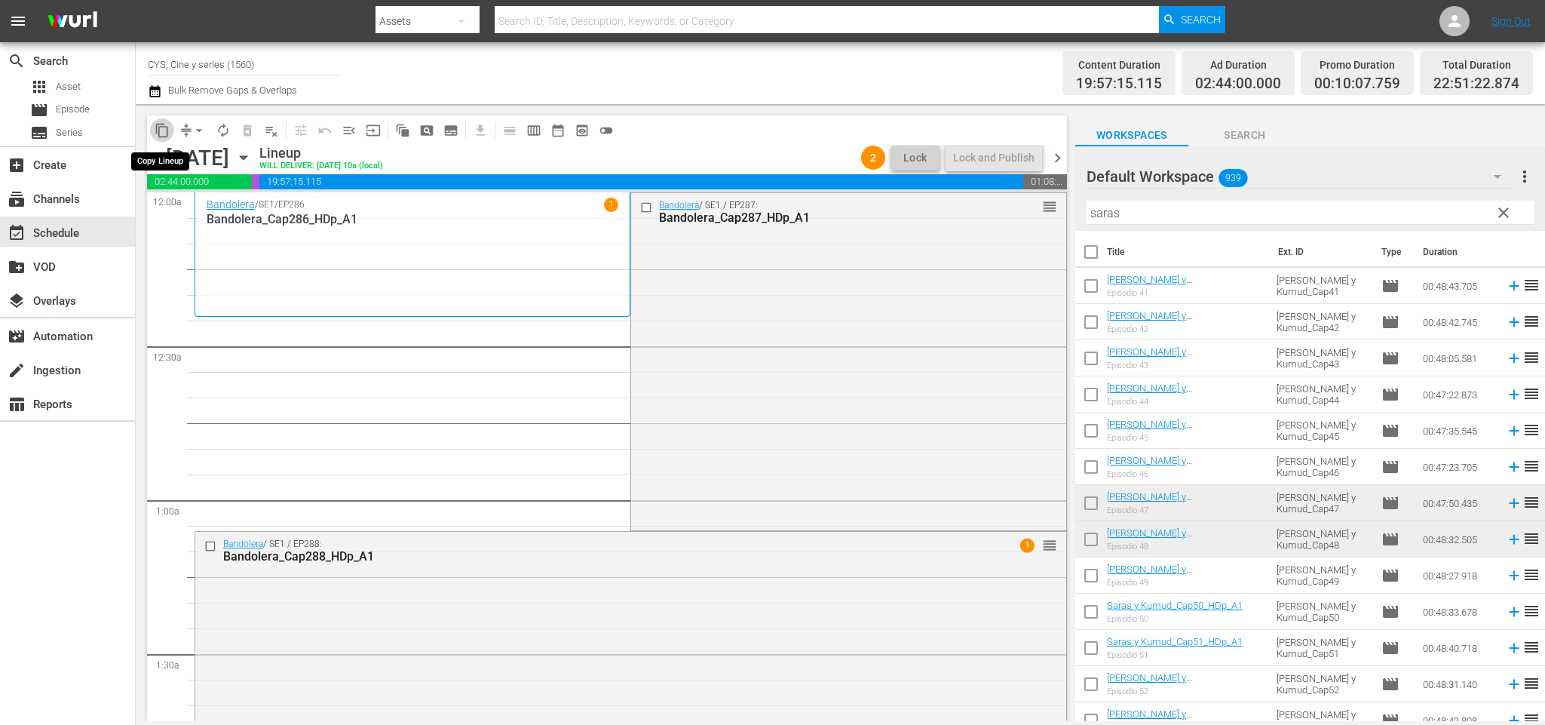
click at [161, 130] on span "content_copy" at bounding box center [162, 130] width 15 height 15
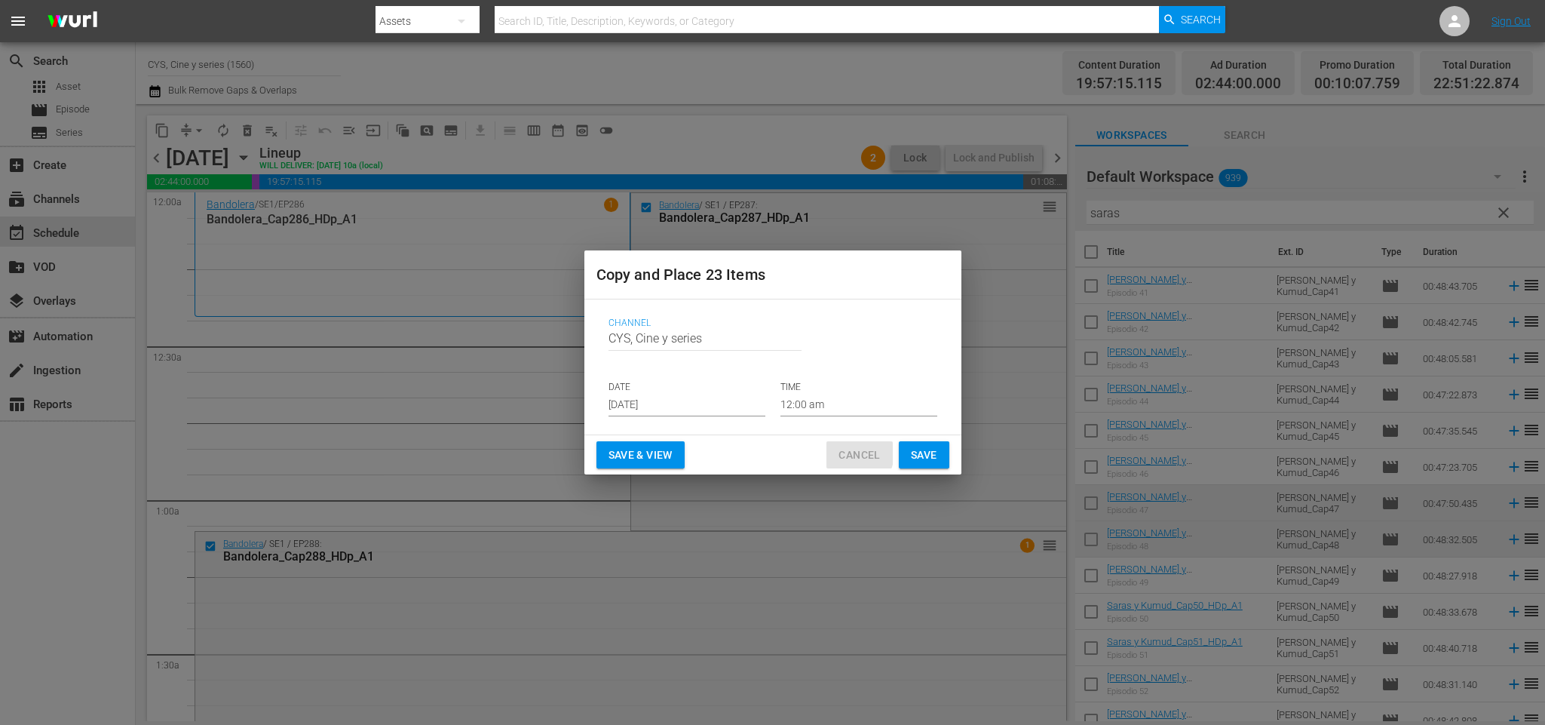
click at [851, 453] on span "Cancel" at bounding box center [858, 455] width 41 height 19
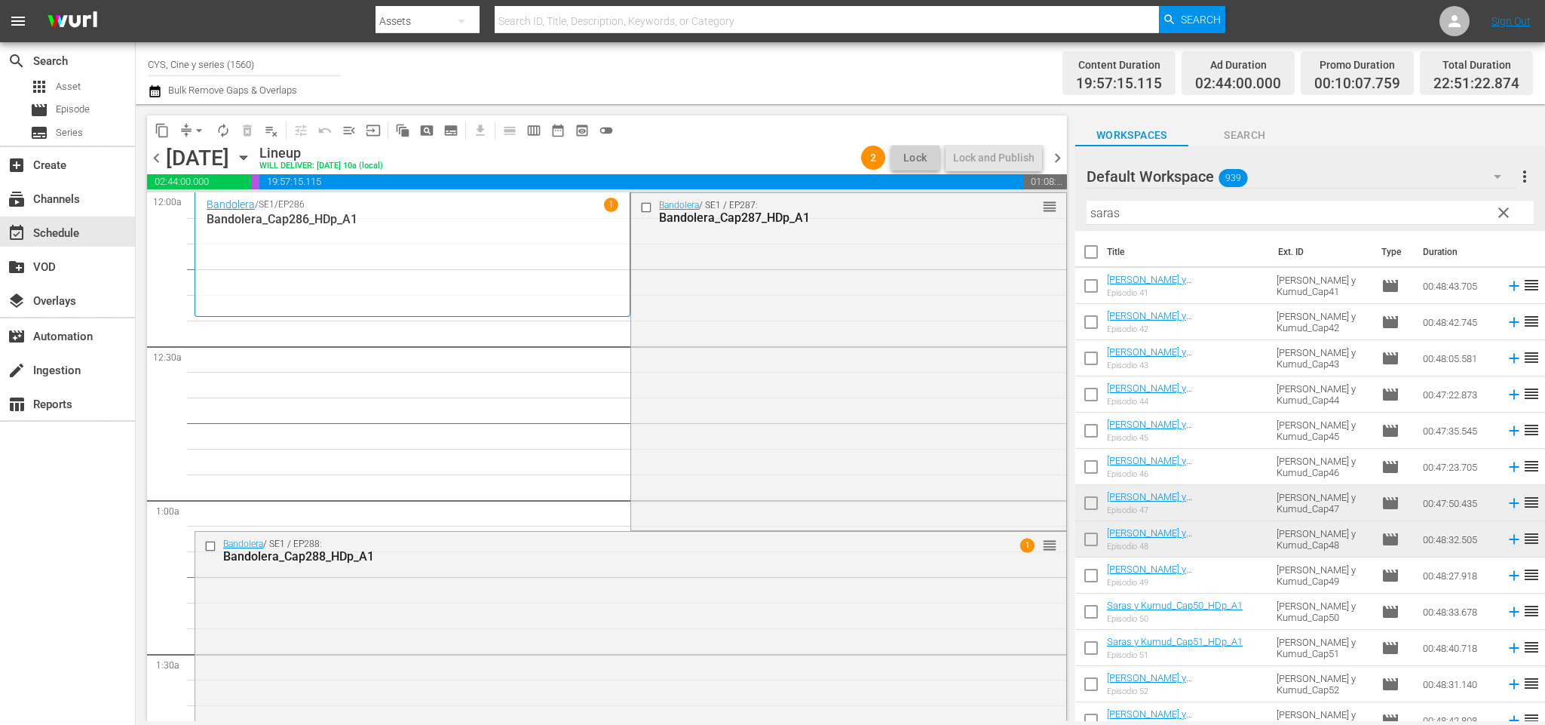
click at [1064, 157] on span "chevron_right" at bounding box center [1057, 158] width 19 height 19
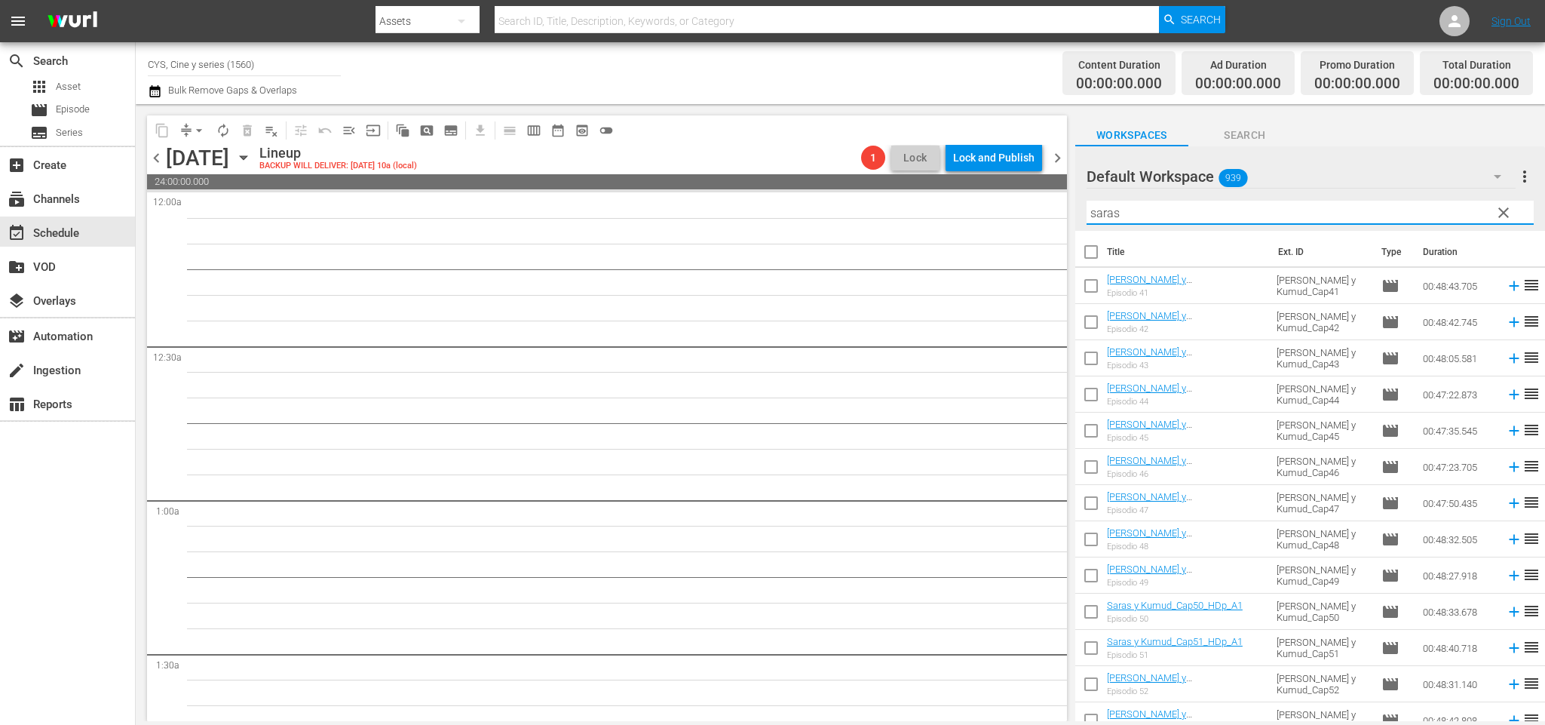
drag, startPoint x: 1186, startPoint y: 208, endPoint x: 894, endPoint y: 200, distance: 291.9
click at [894, 200] on div "content_copy compress arrow_drop_down autorenew_outlined delete_forever_outline…" at bounding box center [840, 412] width 1409 height 617
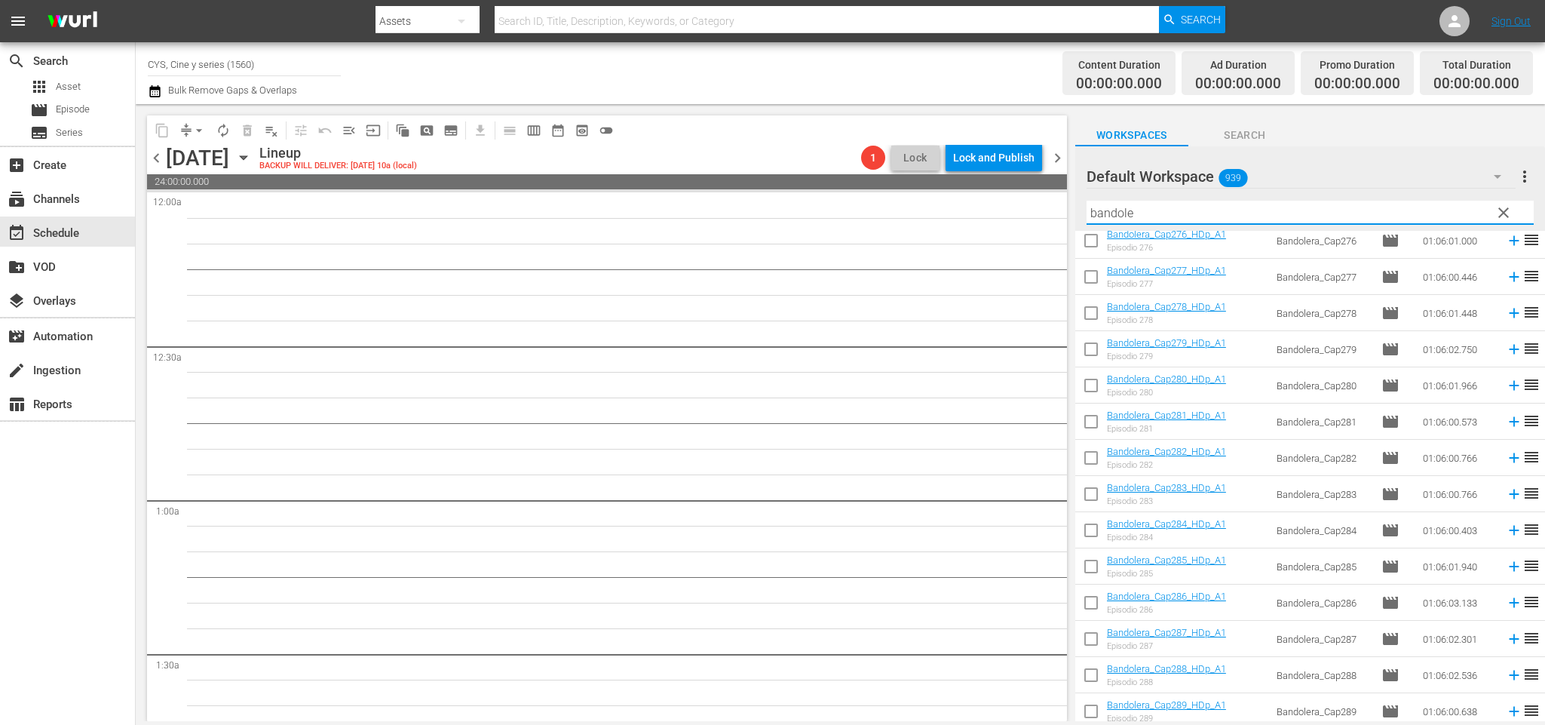
scroll to position [339, 0]
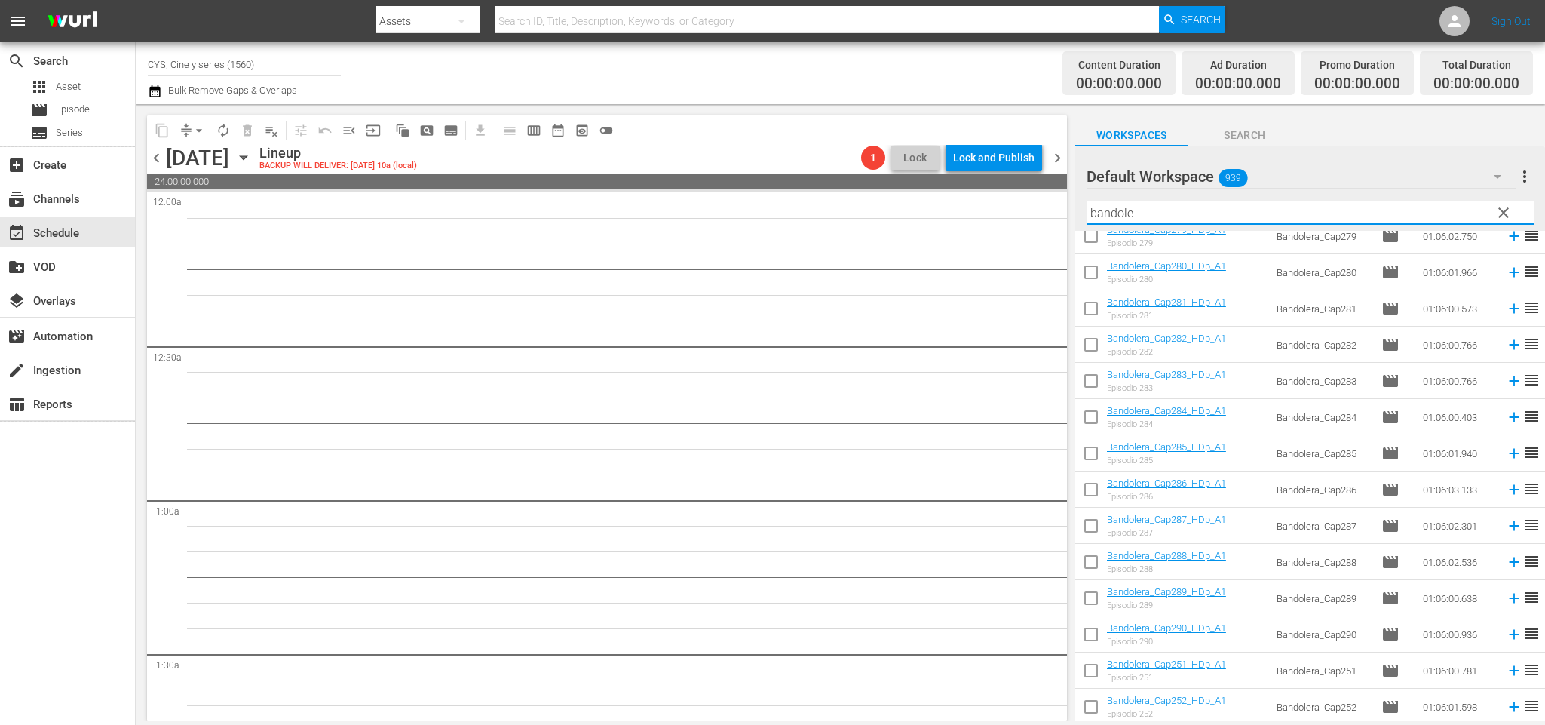
click at [1088, 552] on input "checkbox" at bounding box center [1091, 565] width 32 height 32
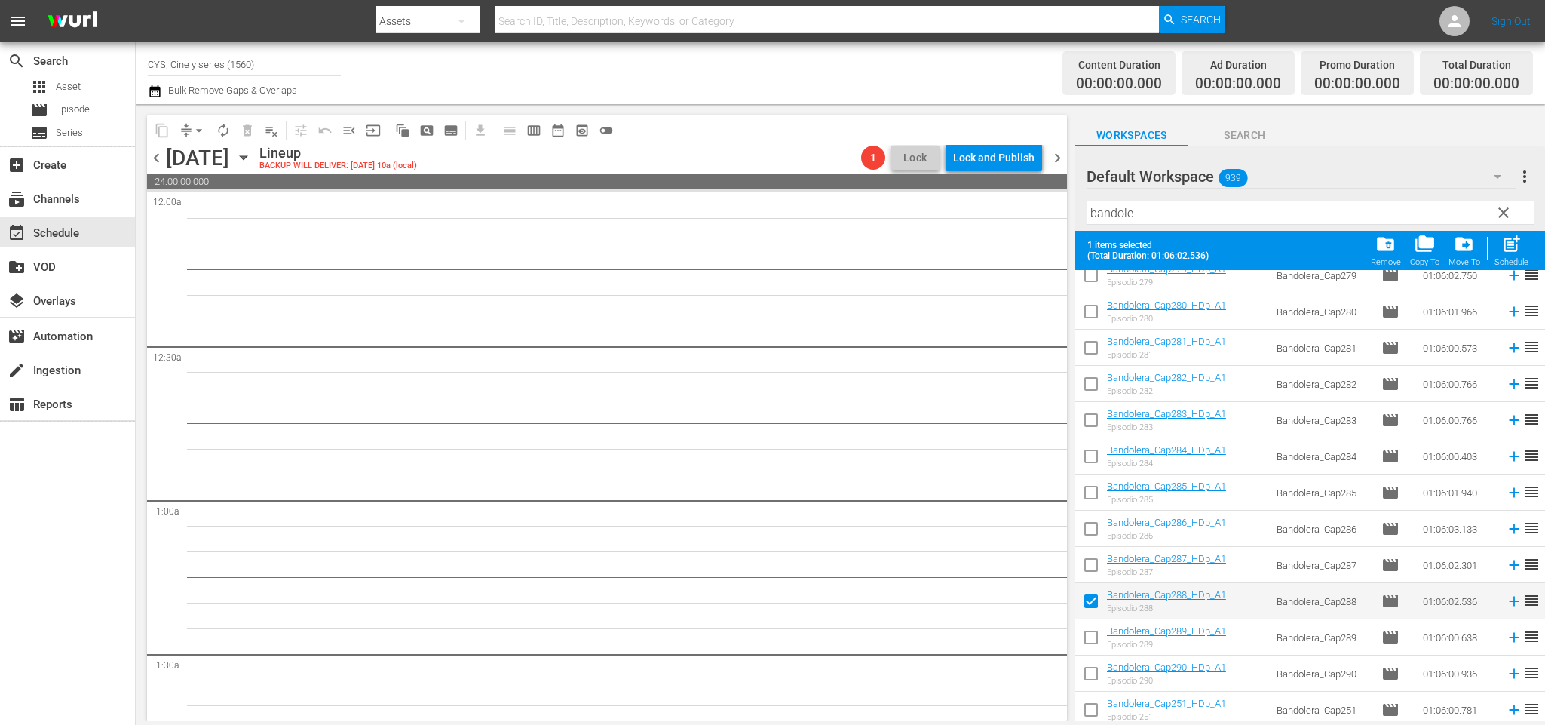
click at [1095, 632] on input "checkbox" at bounding box center [1091, 640] width 32 height 32
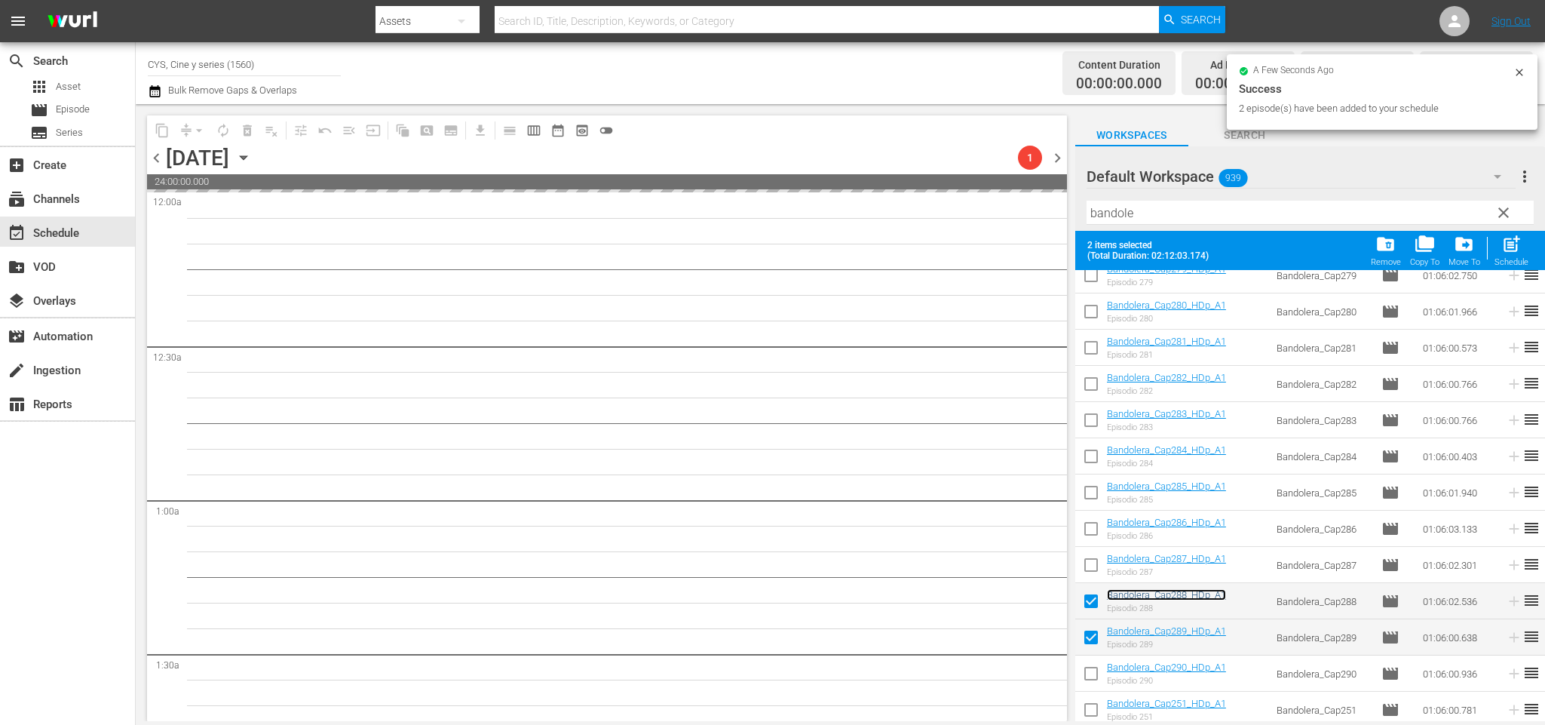
scroll to position [0, 0]
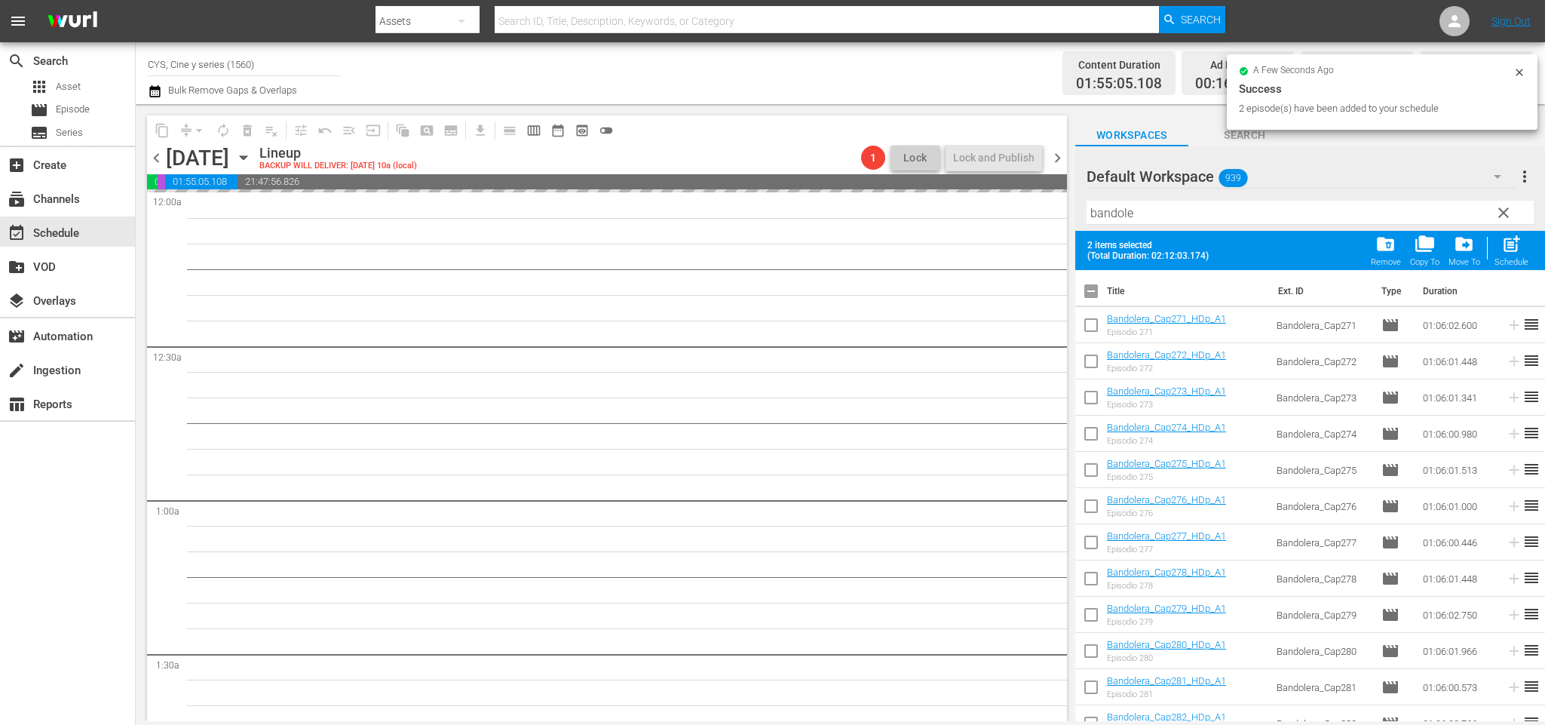
click at [1095, 290] on input "checkbox" at bounding box center [1091, 294] width 32 height 32
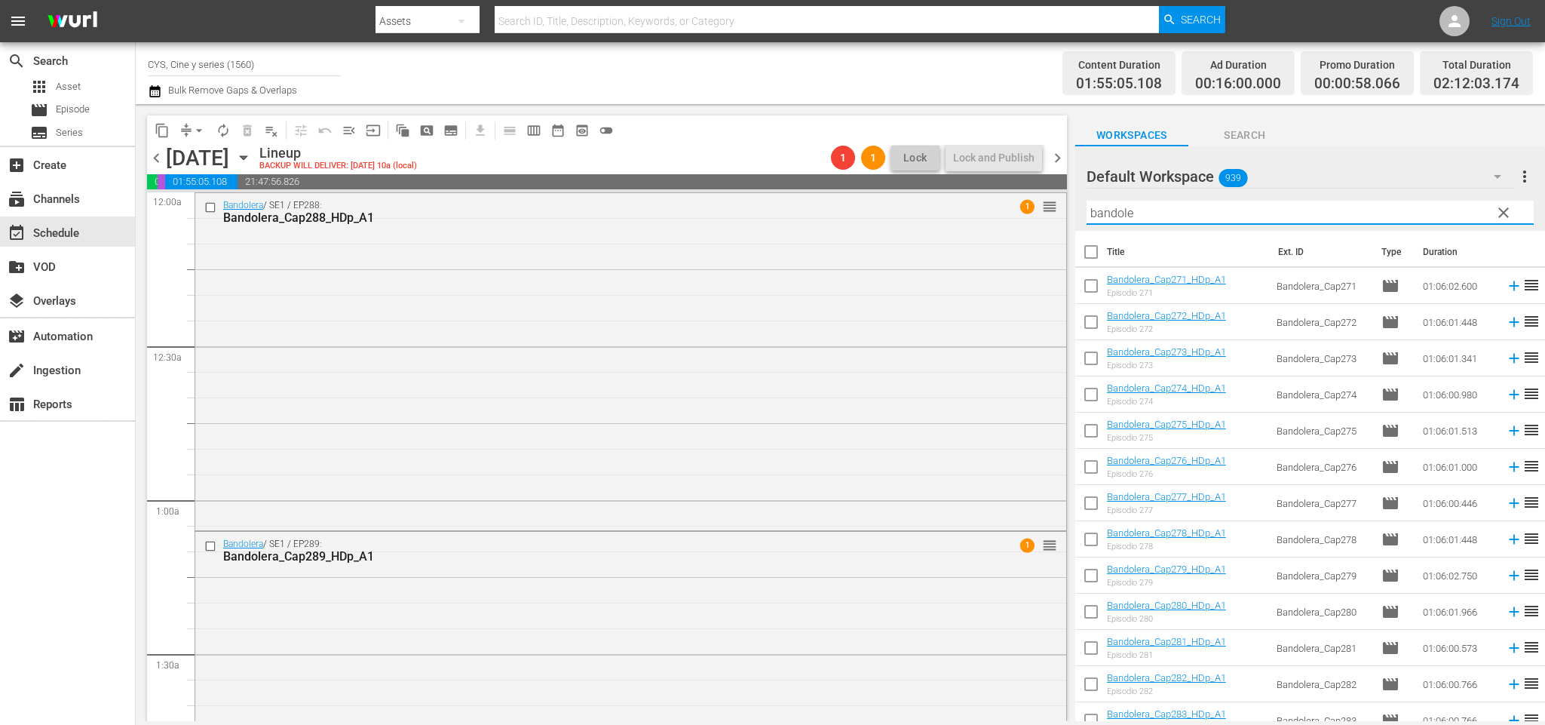
drag, startPoint x: 1138, startPoint y: 213, endPoint x: 1053, endPoint y: 209, distance: 85.3
click at [1053, 209] on div "content_copy compress arrow_drop_down autorenew_outlined delete_forever_outline…" at bounding box center [840, 412] width 1409 height 617
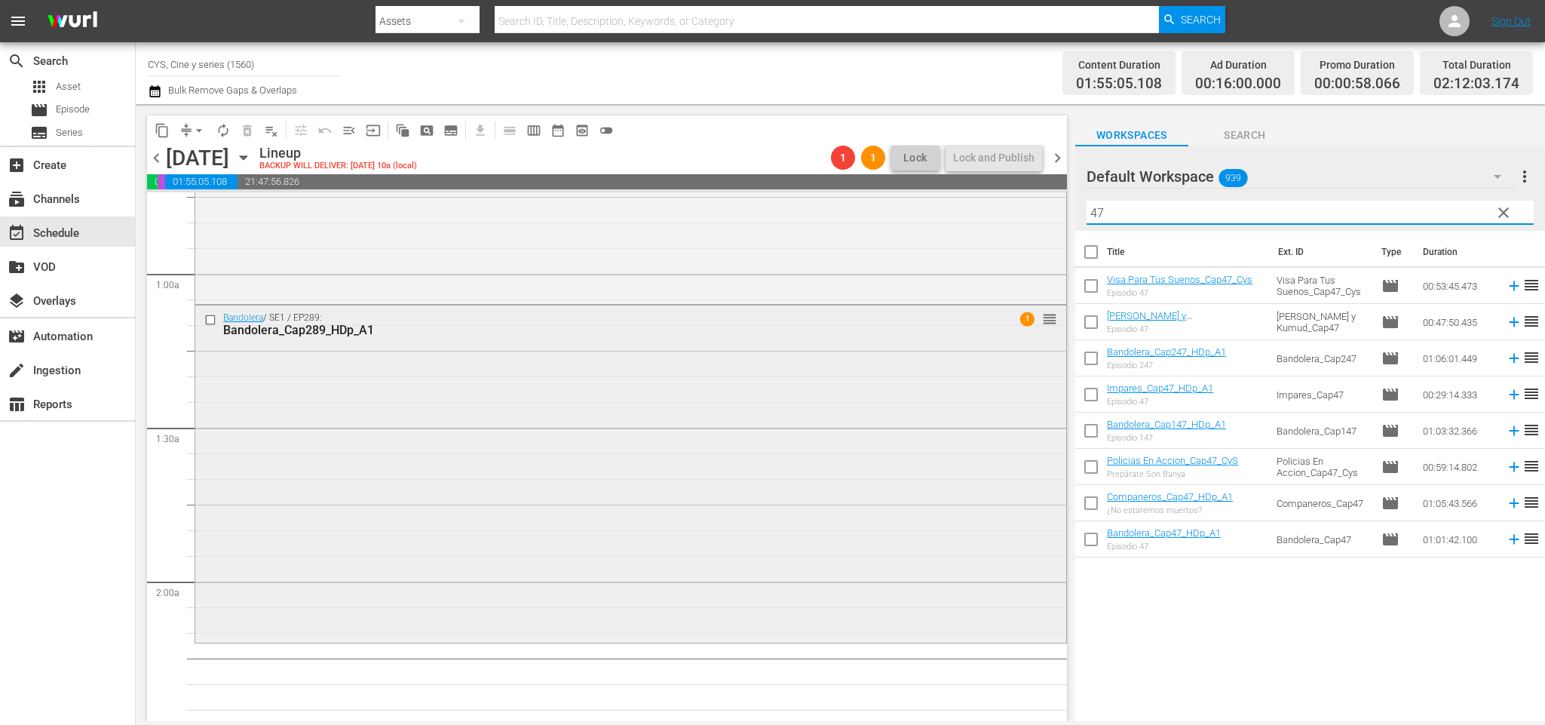
scroll to position [452, 0]
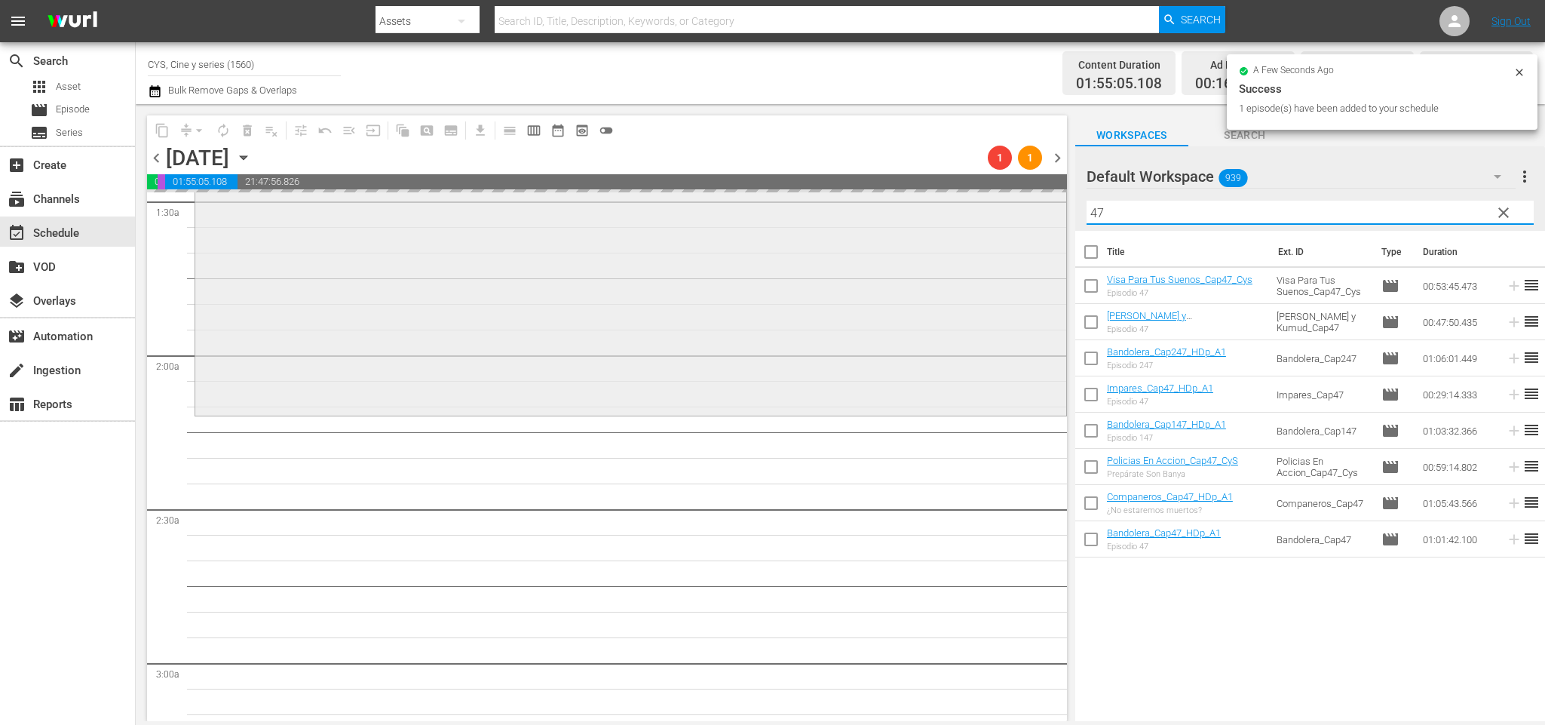
click at [1019, 207] on div "content_copy compress arrow_drop_down autorenew_outlined delete_forever_outline…" at bounding box center [840, 412] width 1409 height 617
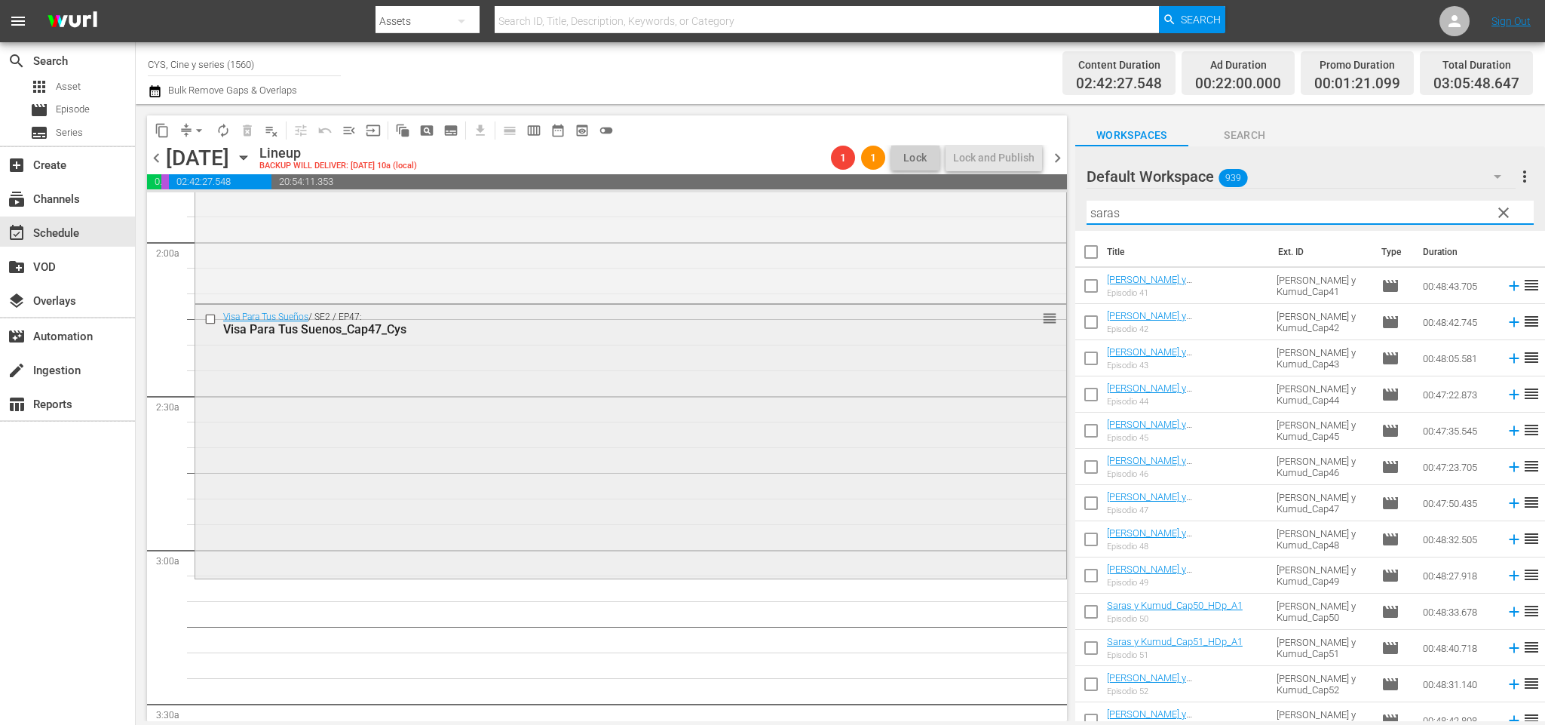
scroll to position [679, 0]
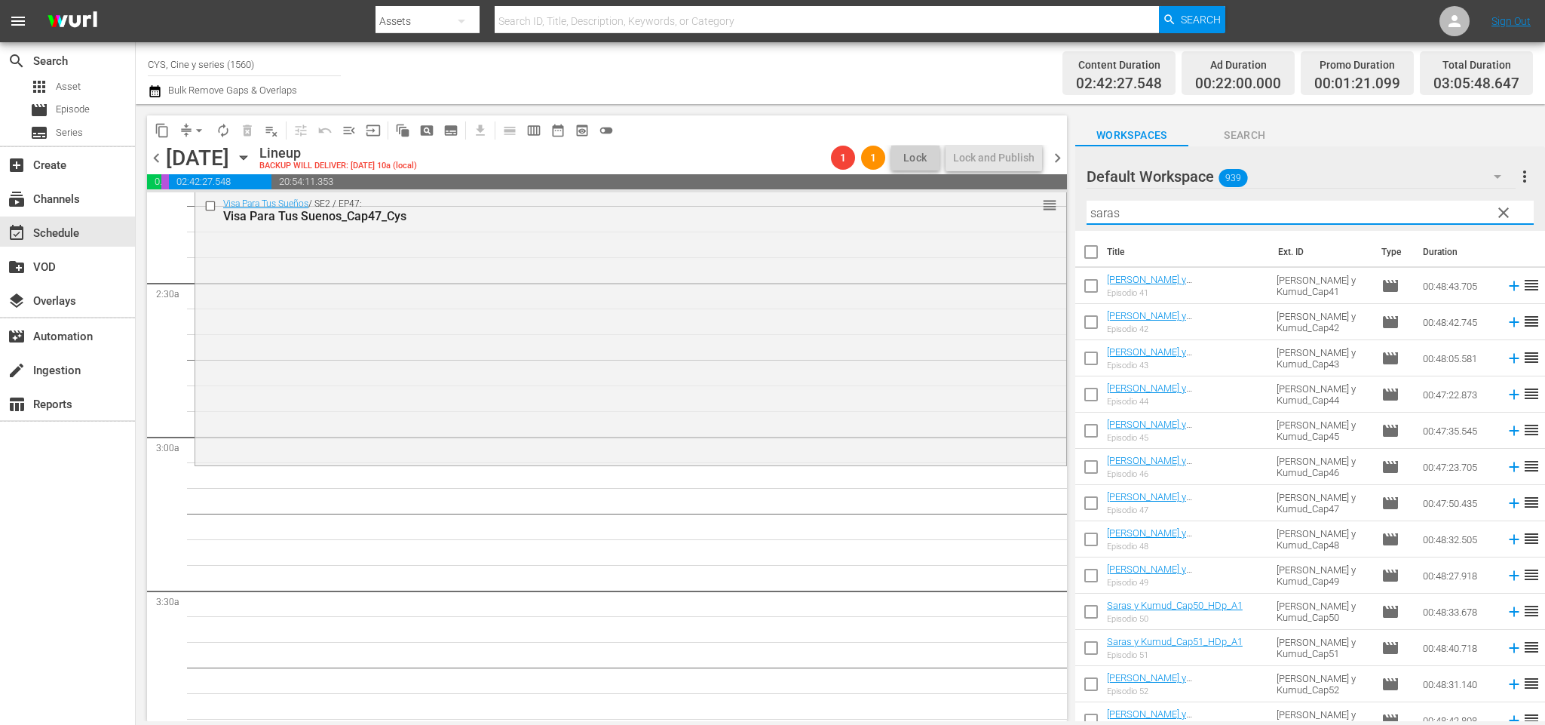
type input "saras"
click at [1090, 539] on input "checkbox" at bounding box center [1091, 542] width 32 height 32
checkbox input "true"
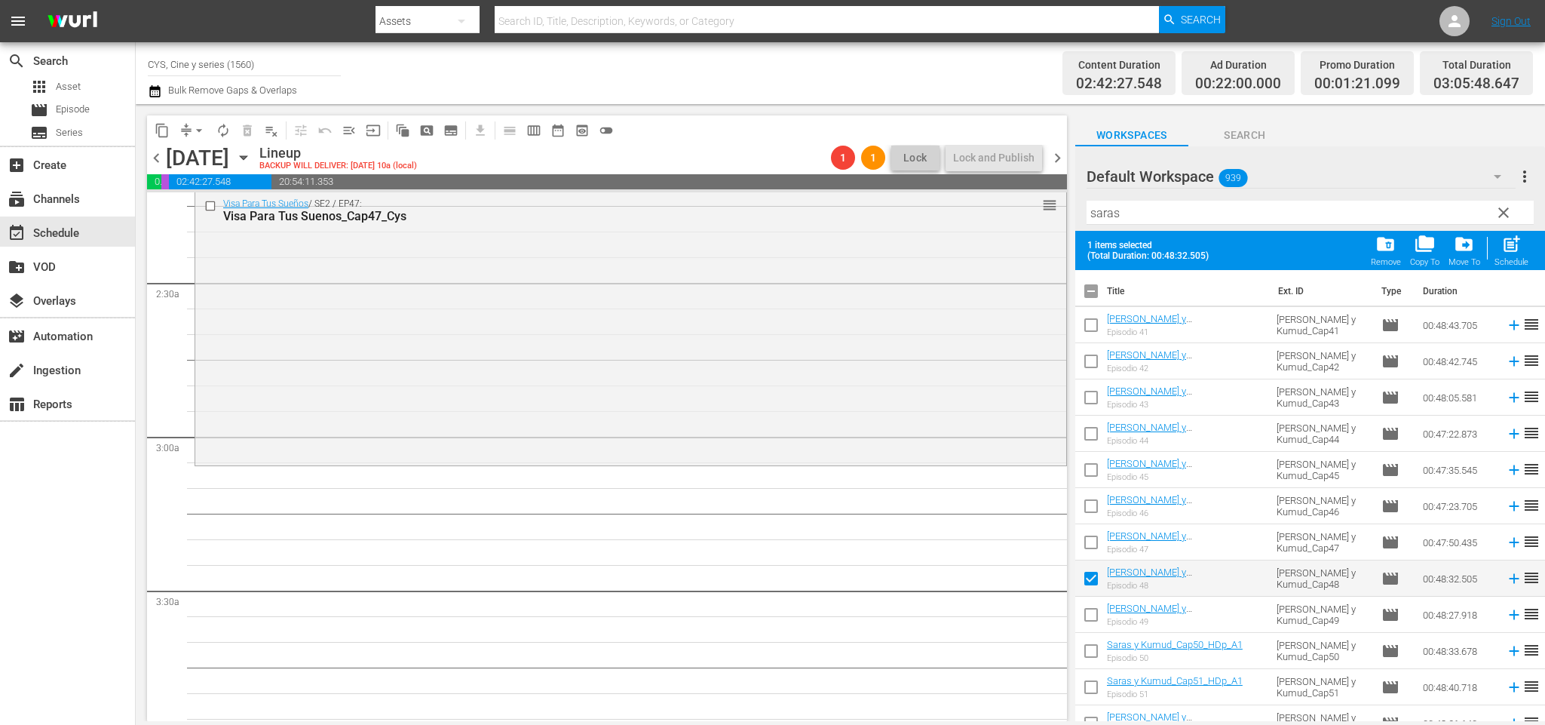
drag, startPoint x: 1088, startPoint y: 615, endPoint x: 1142, endPoint y: 597, distance: 57.2
click at [1090, 611] on input "checkbox" at bounding box center [1091, 618] width 32 height 32
checkbox input "true"
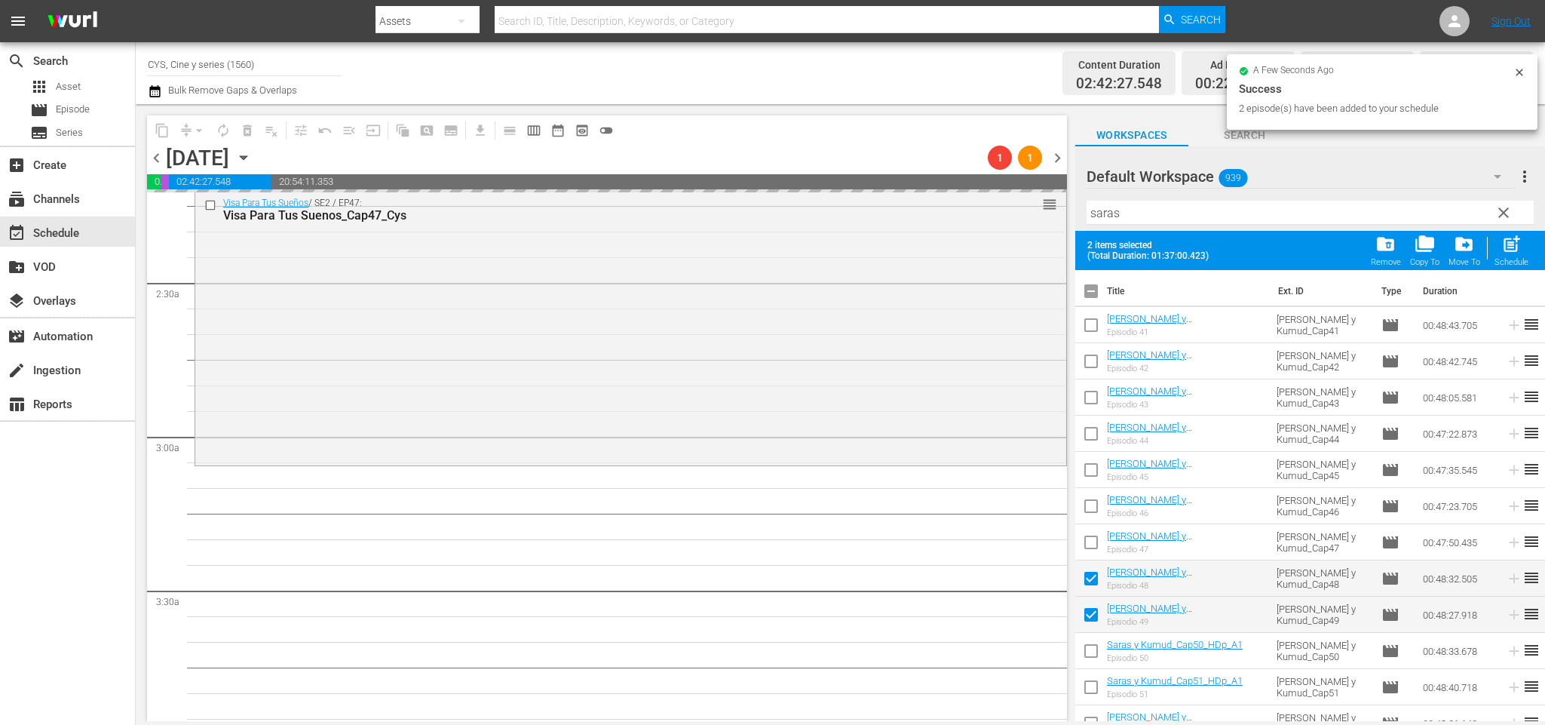
click at [1099, 287] on input "checkbox" at bounding box center [1091, 294] width 32 height 32
checkbox input "true"
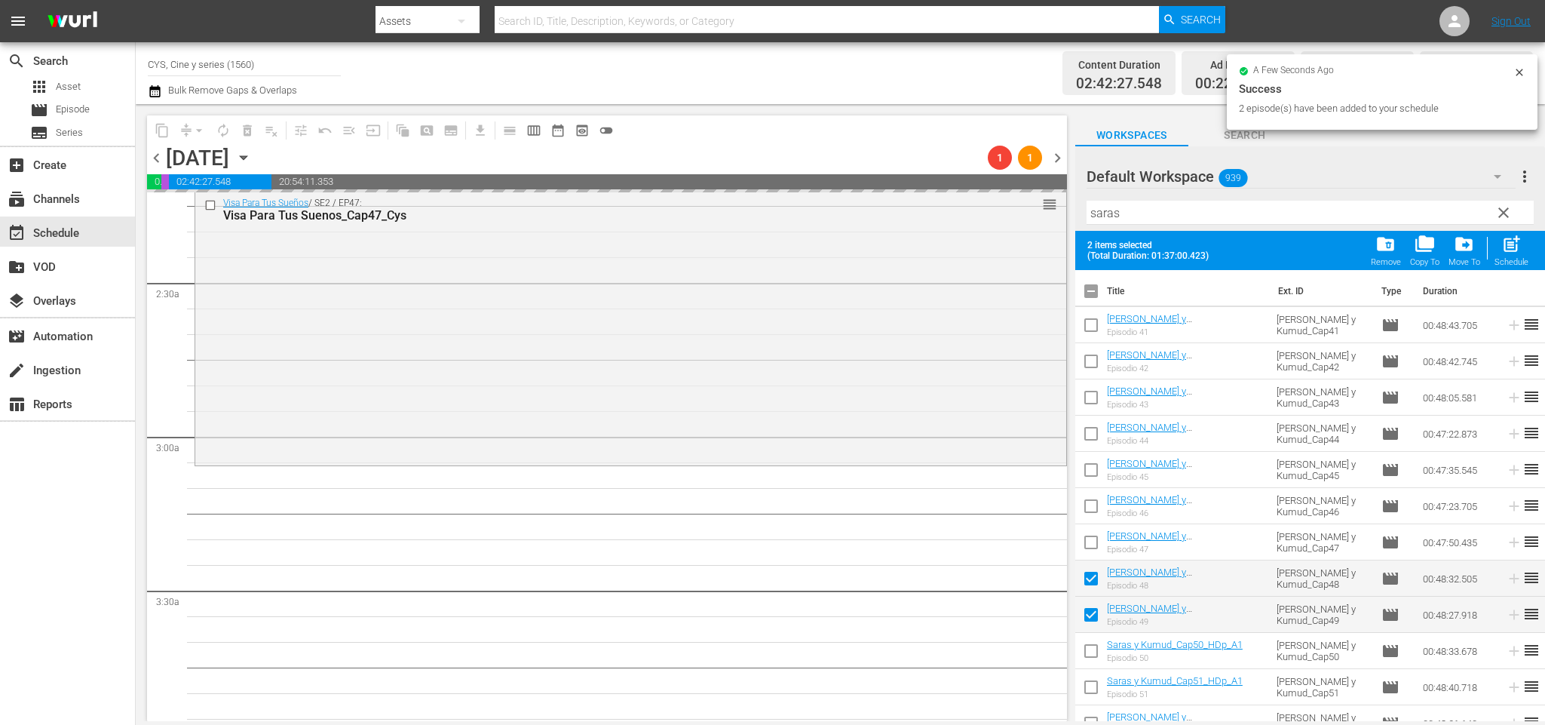
checkbox input "true"
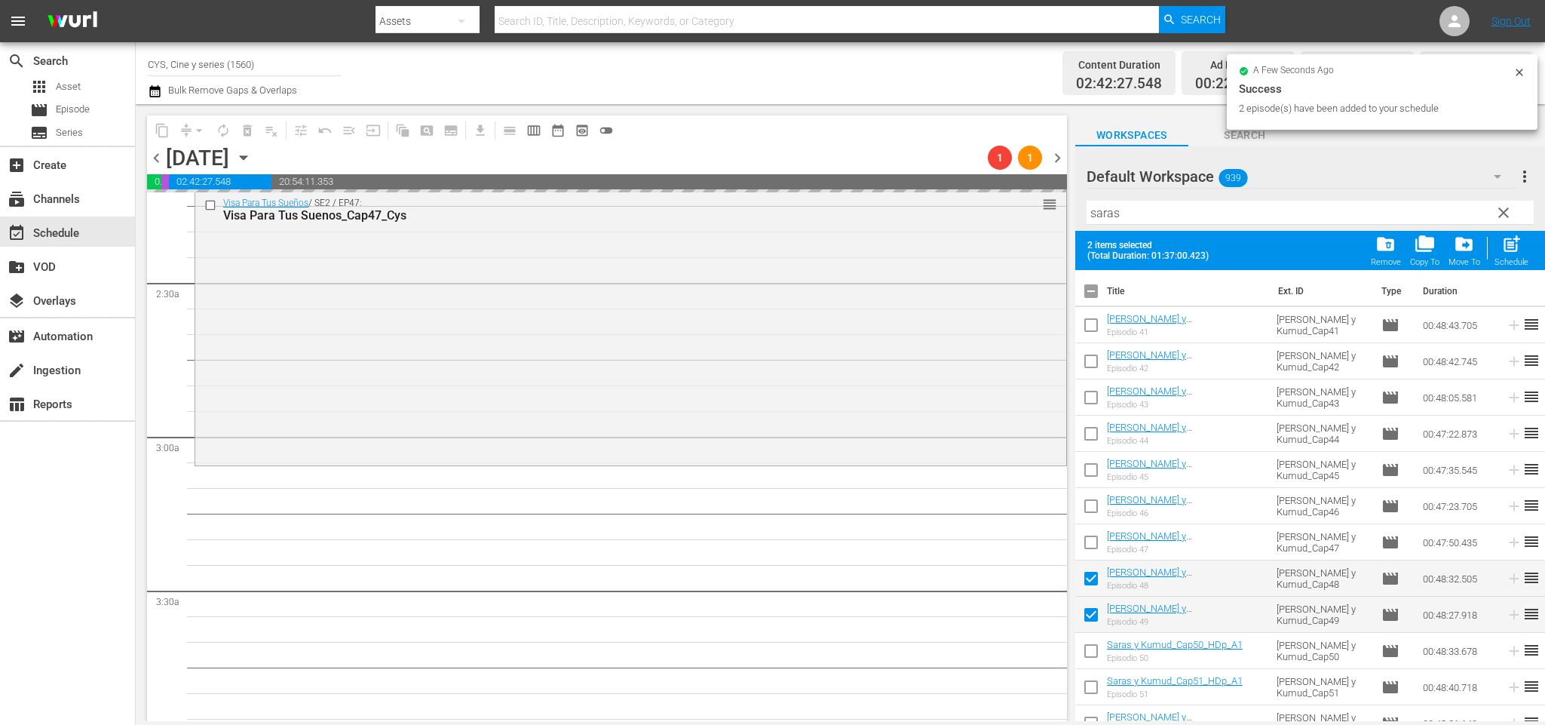
checkbox input "true"
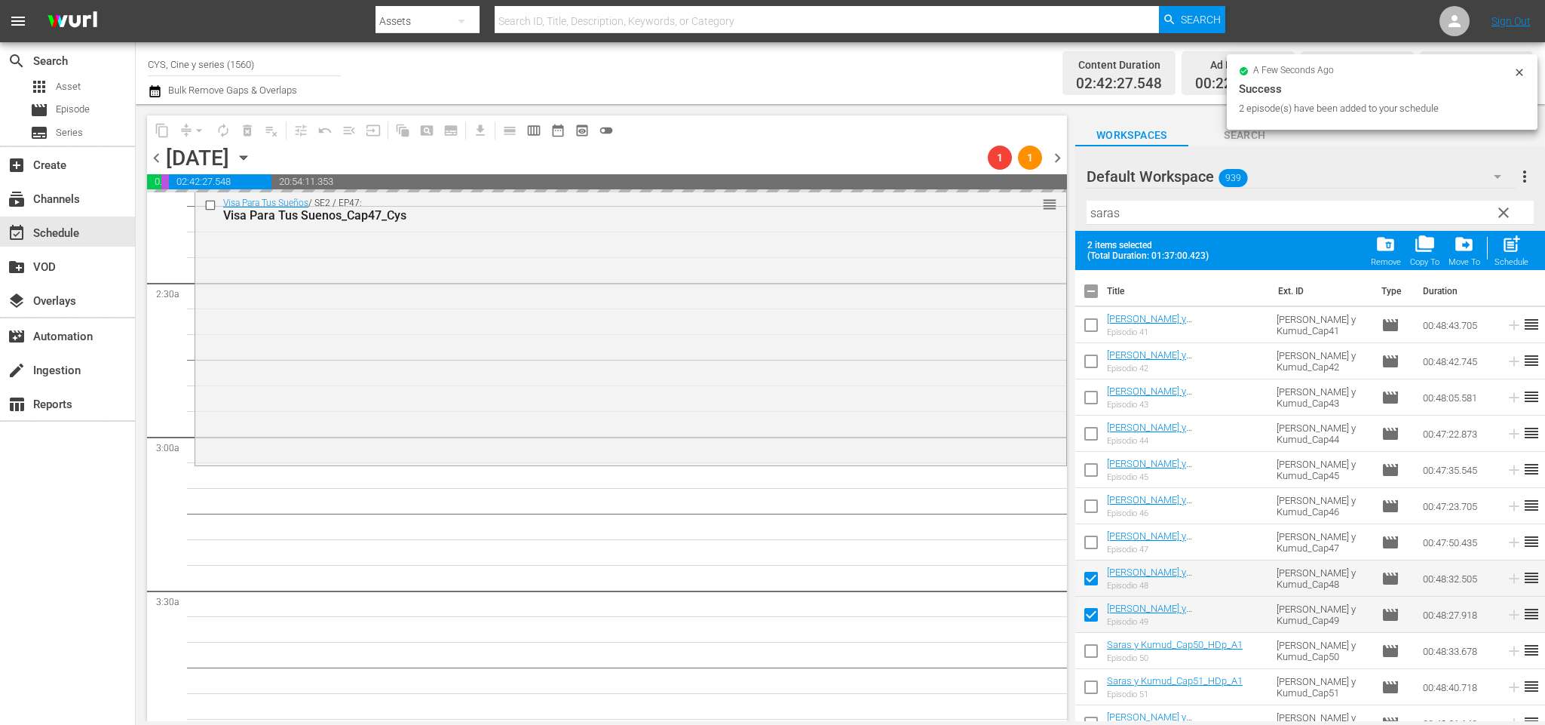
checkbox input "true"
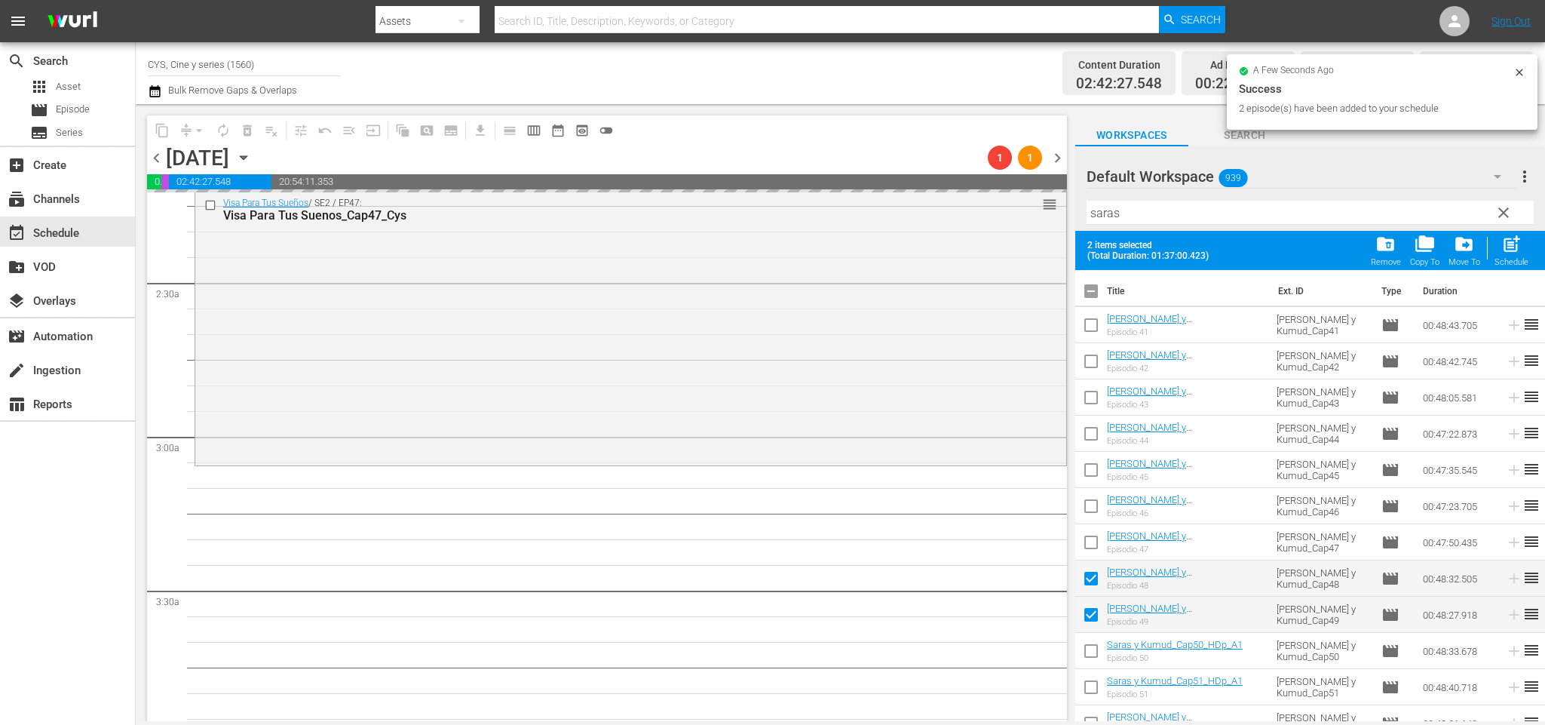
checkbox input "true"
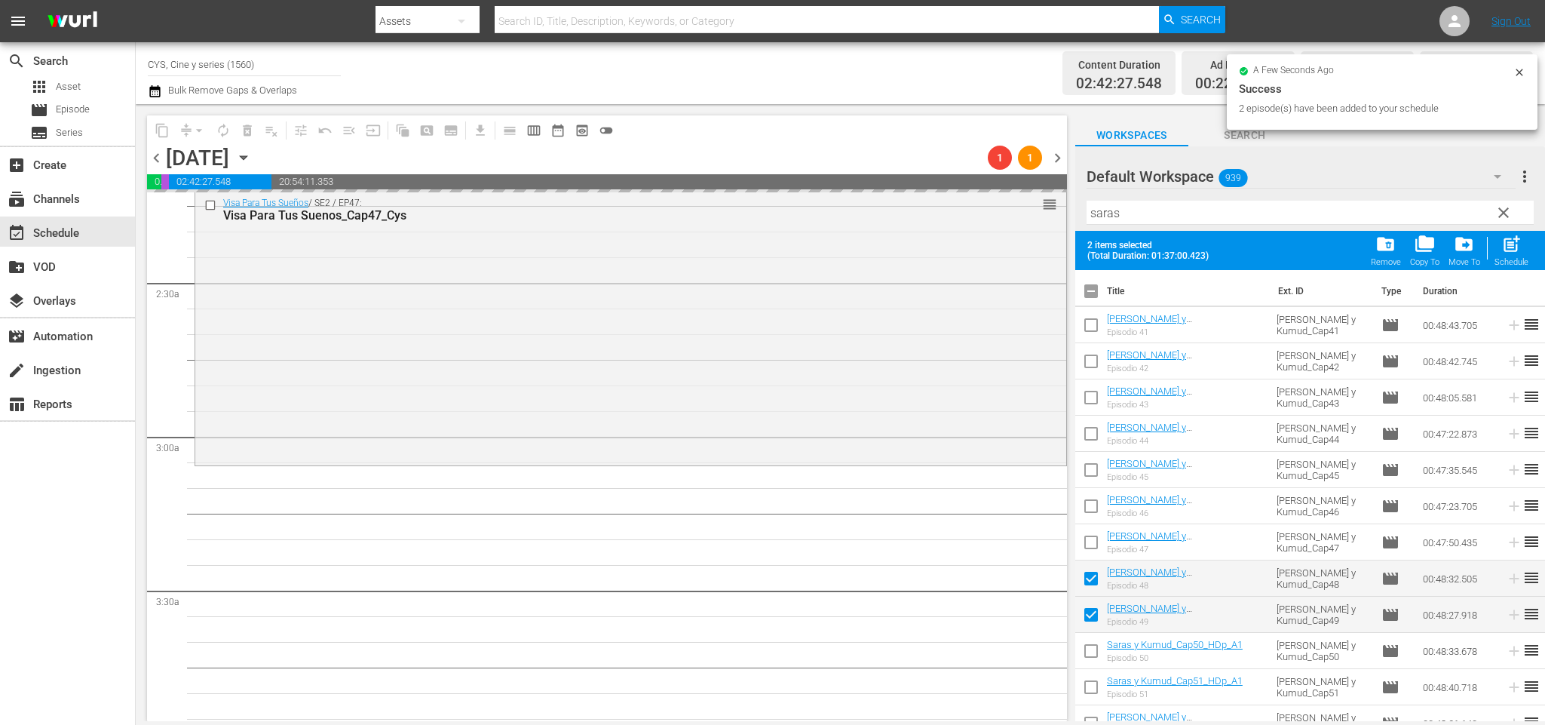
checkbox input "true"
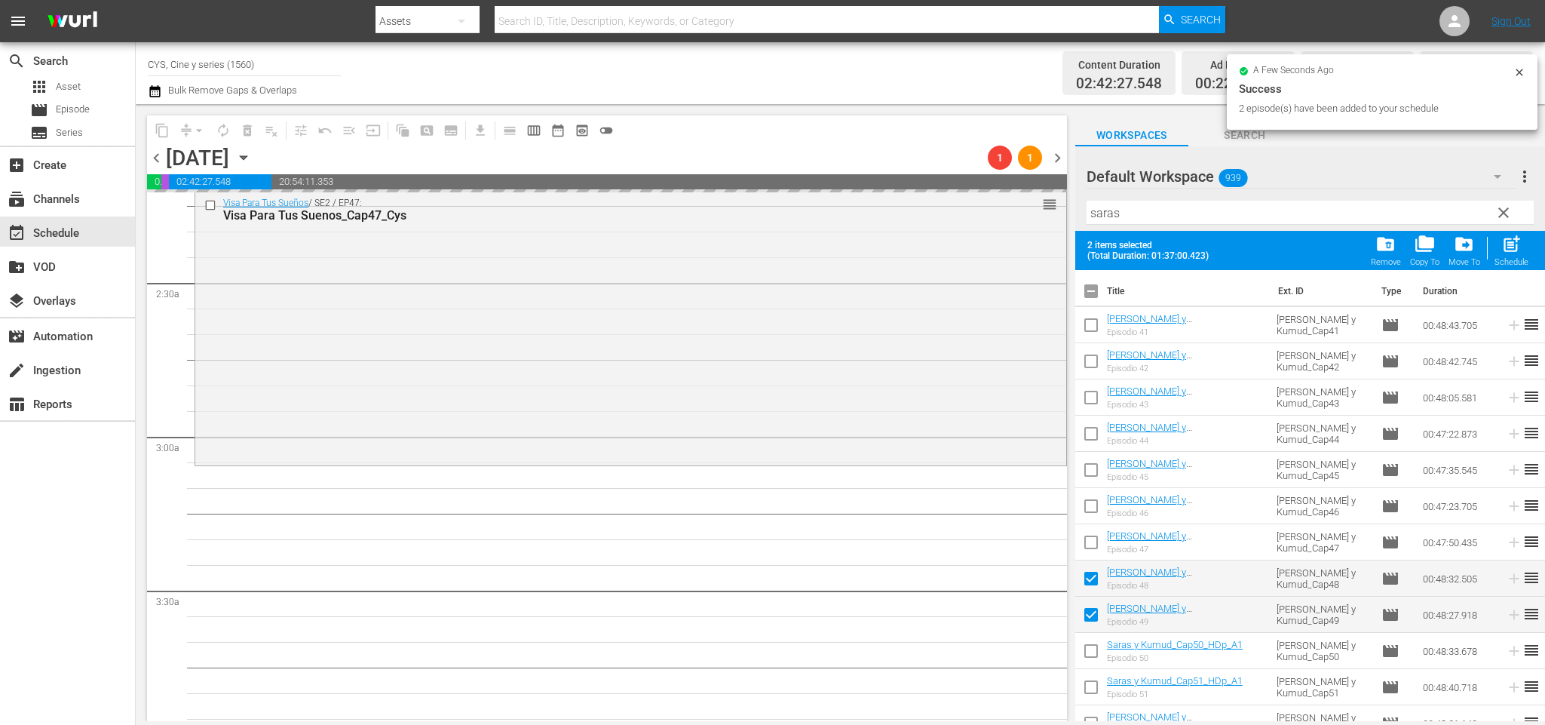
checkbox input "true"
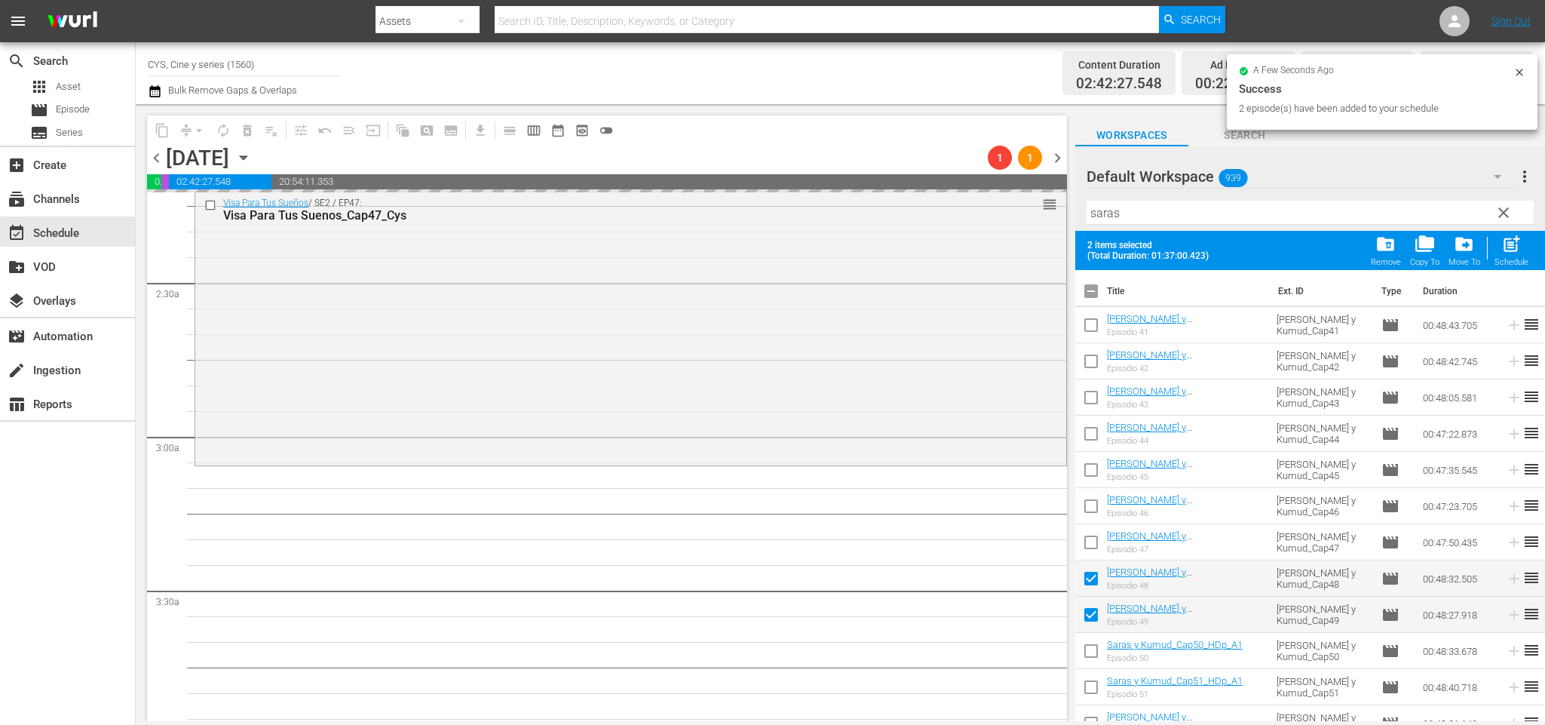
checkbox input "true"
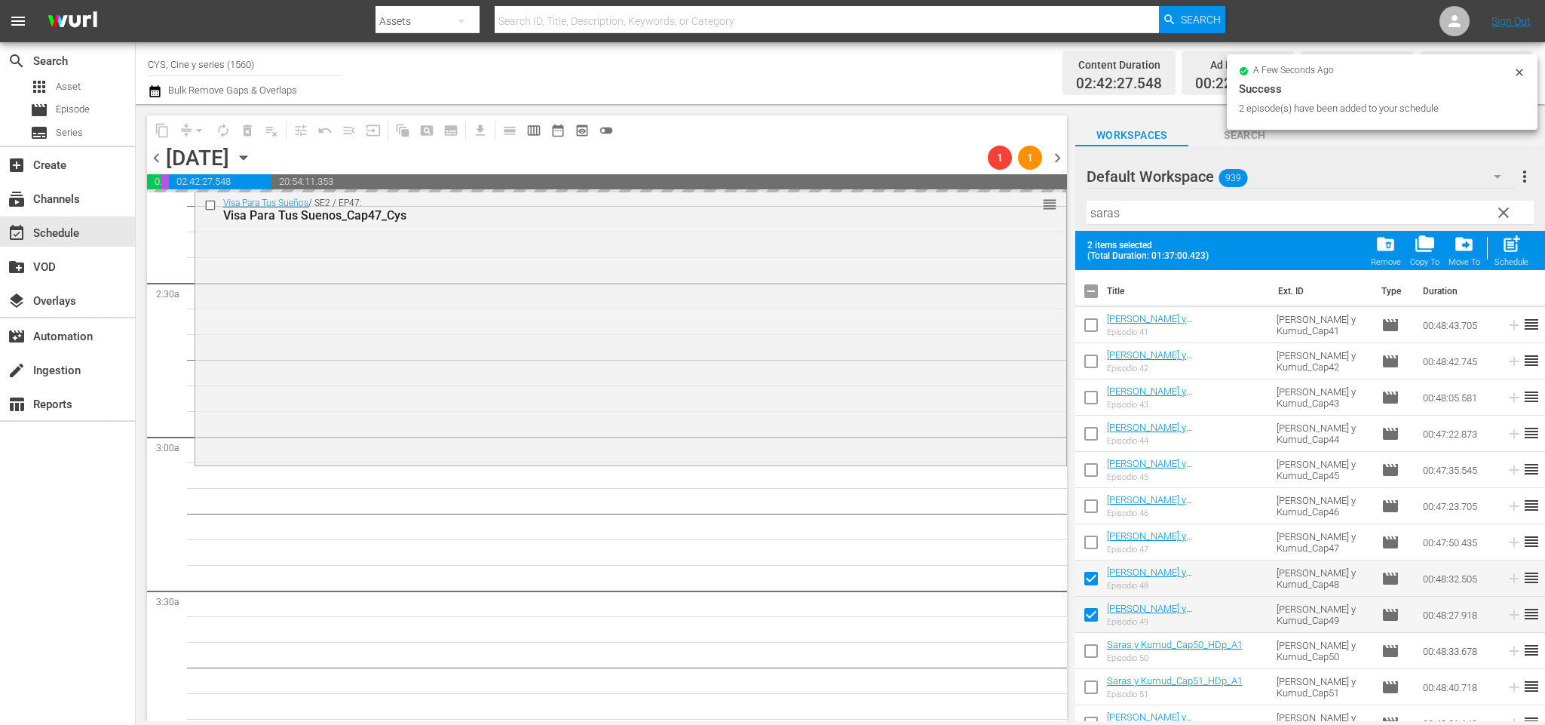
checkbox input "true"
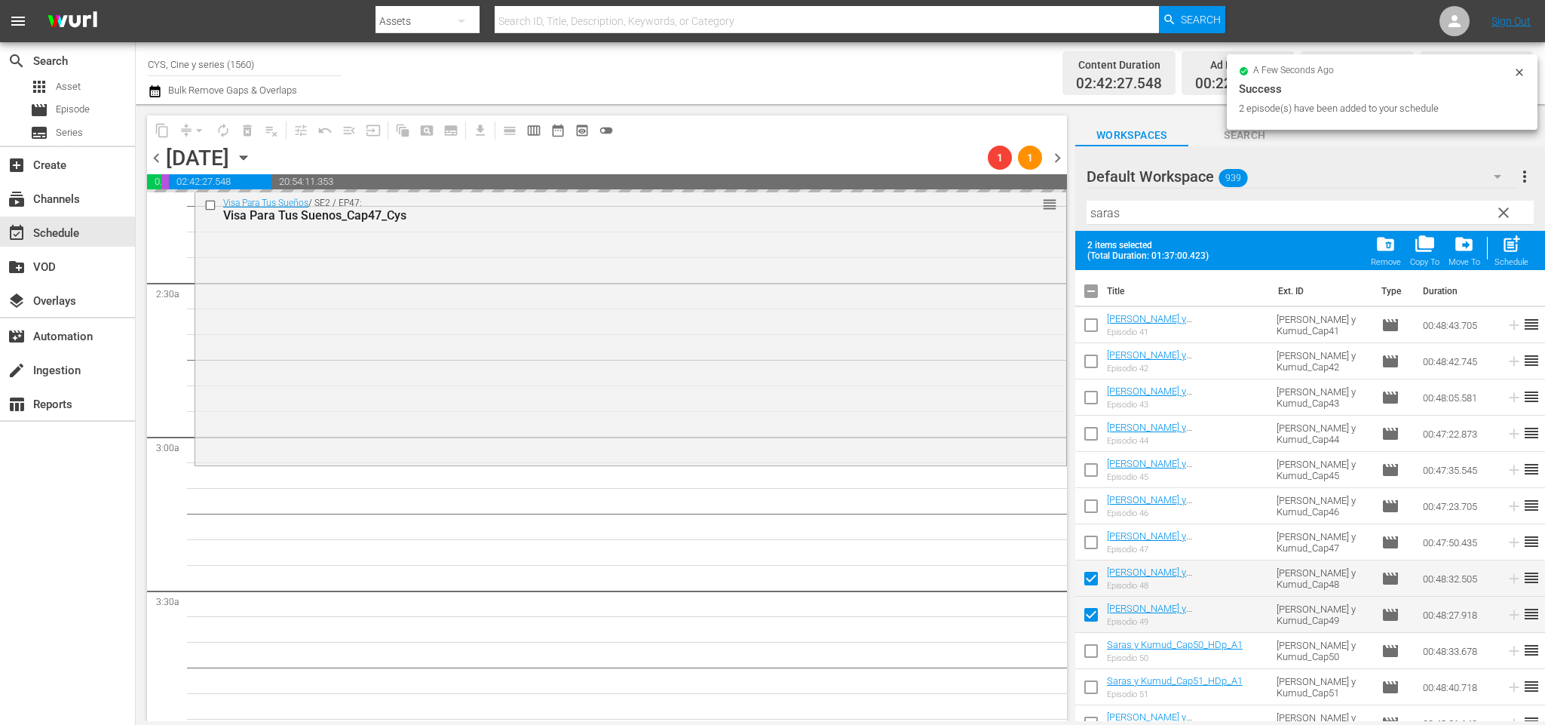
checkbox input "true"
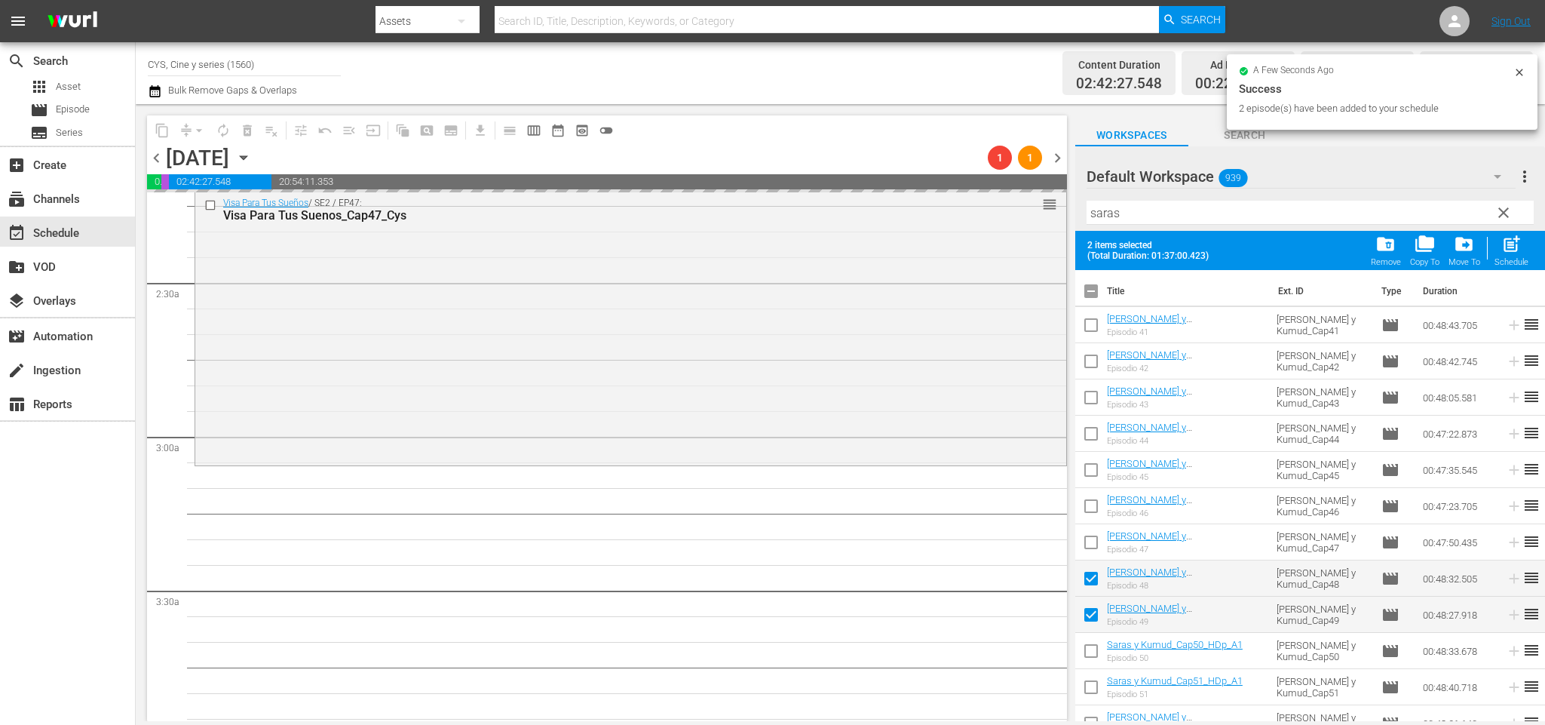
checkbox input "true"
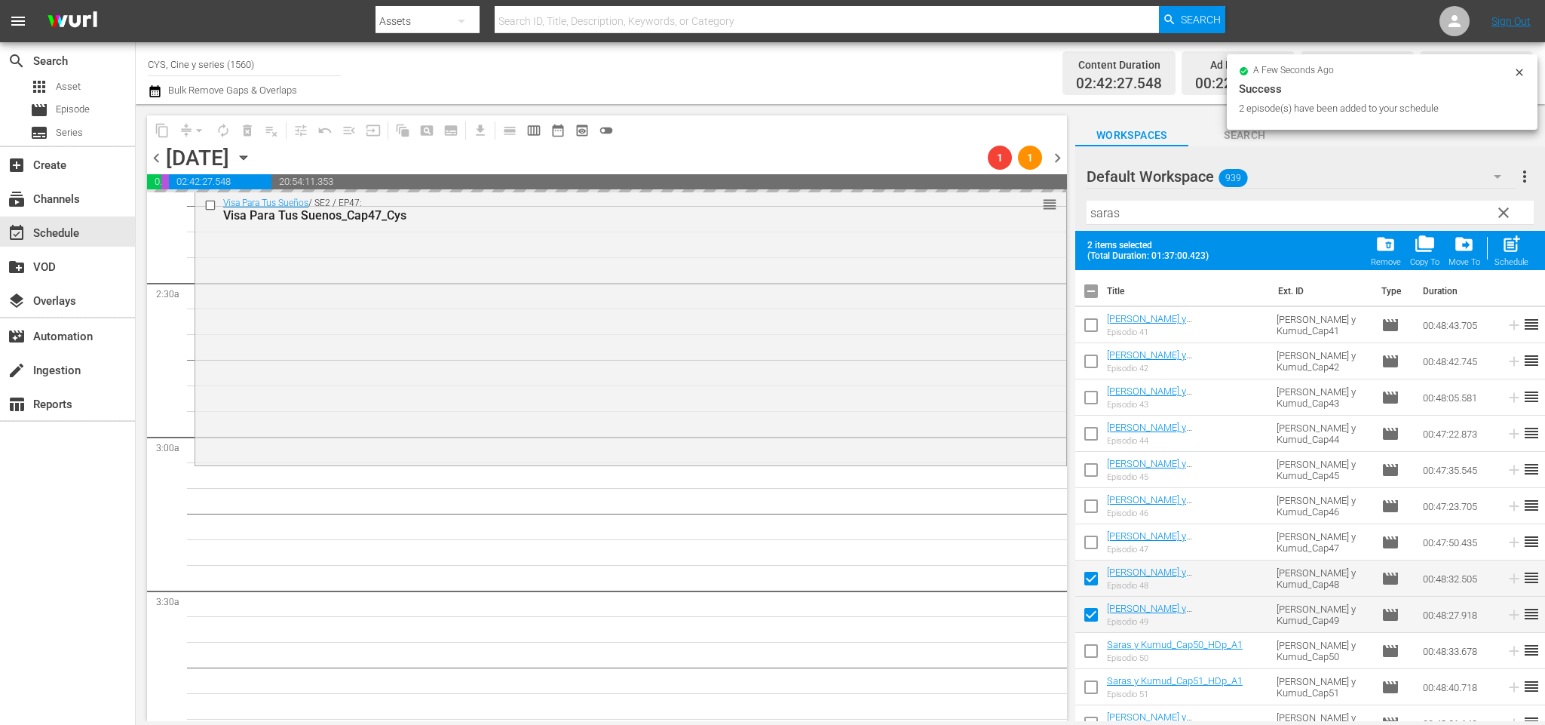
checkbox input "true"
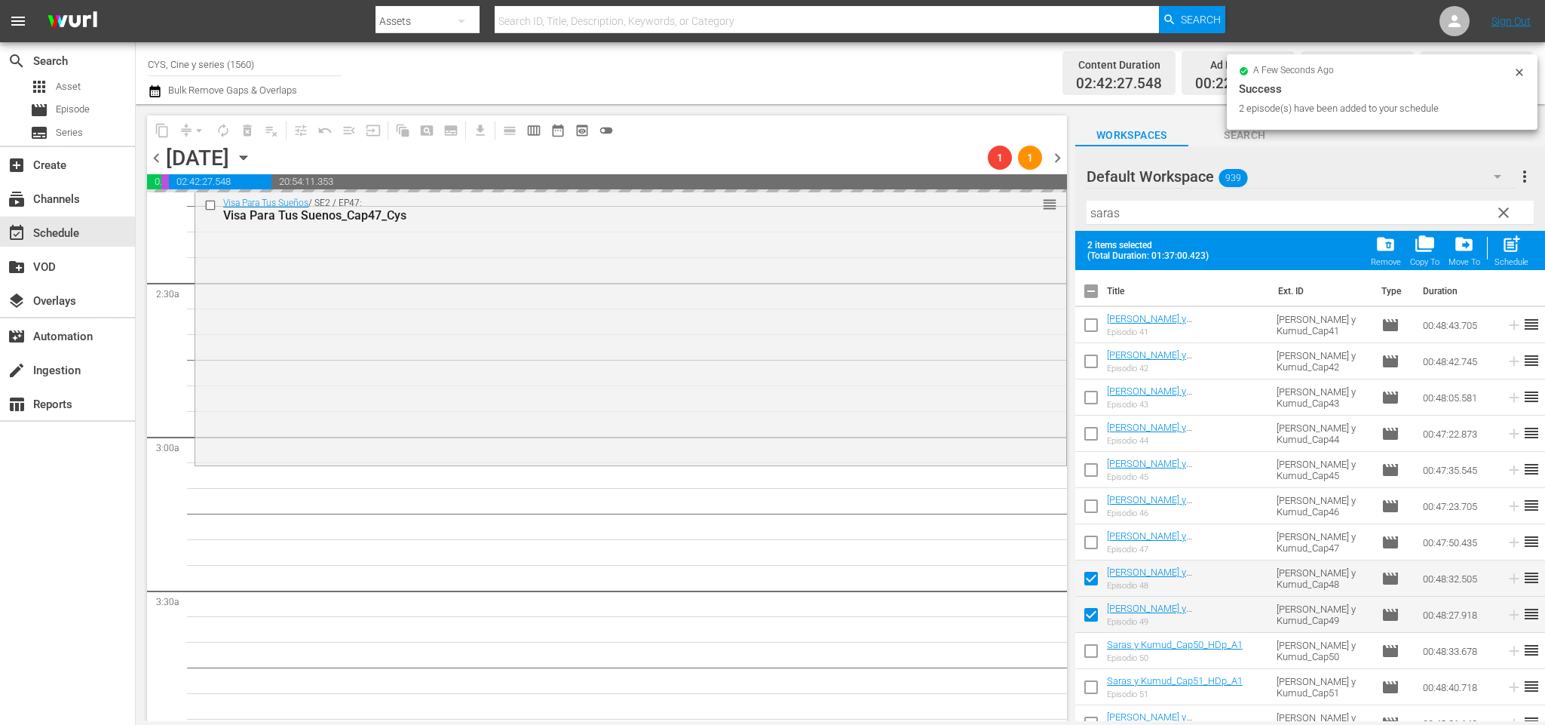
checkbox input "true"
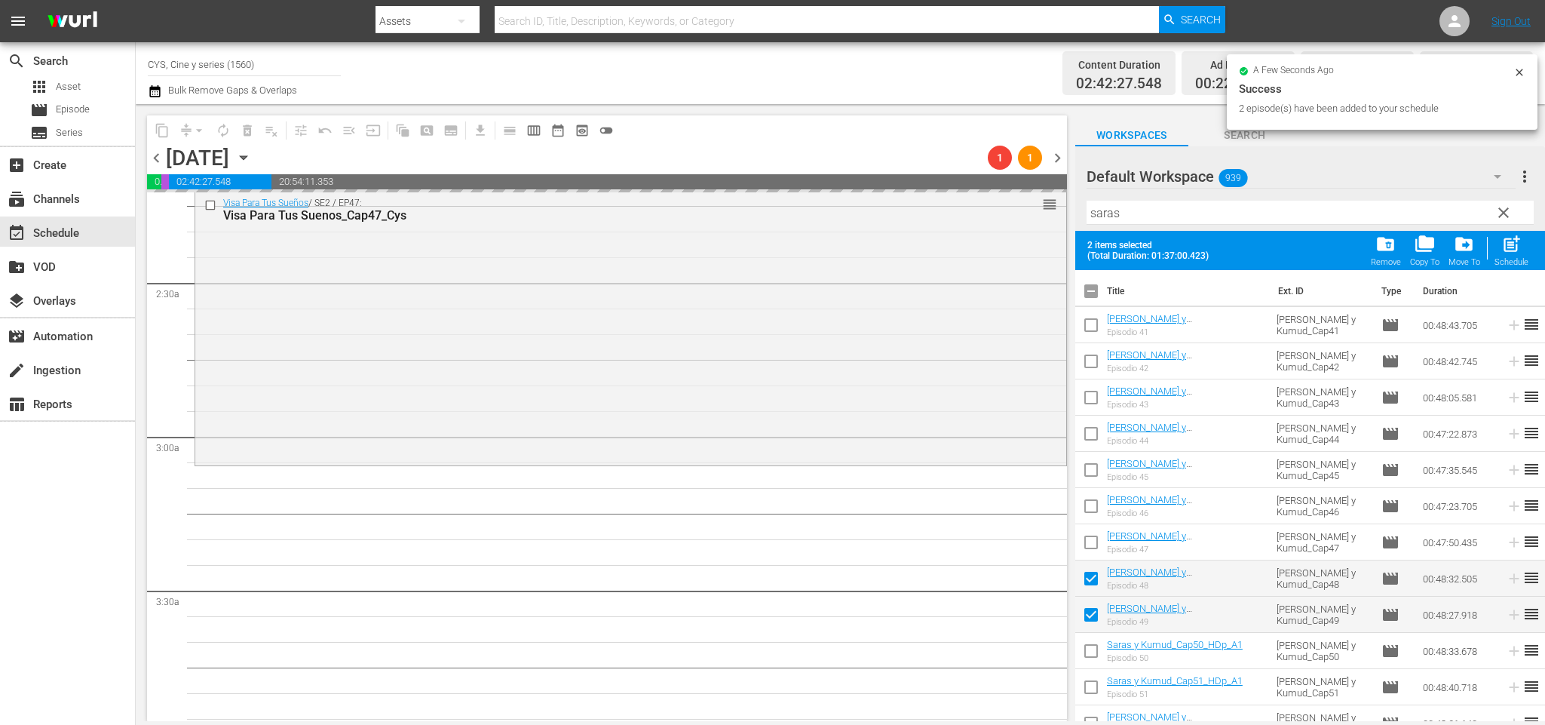
checkbox input "true"
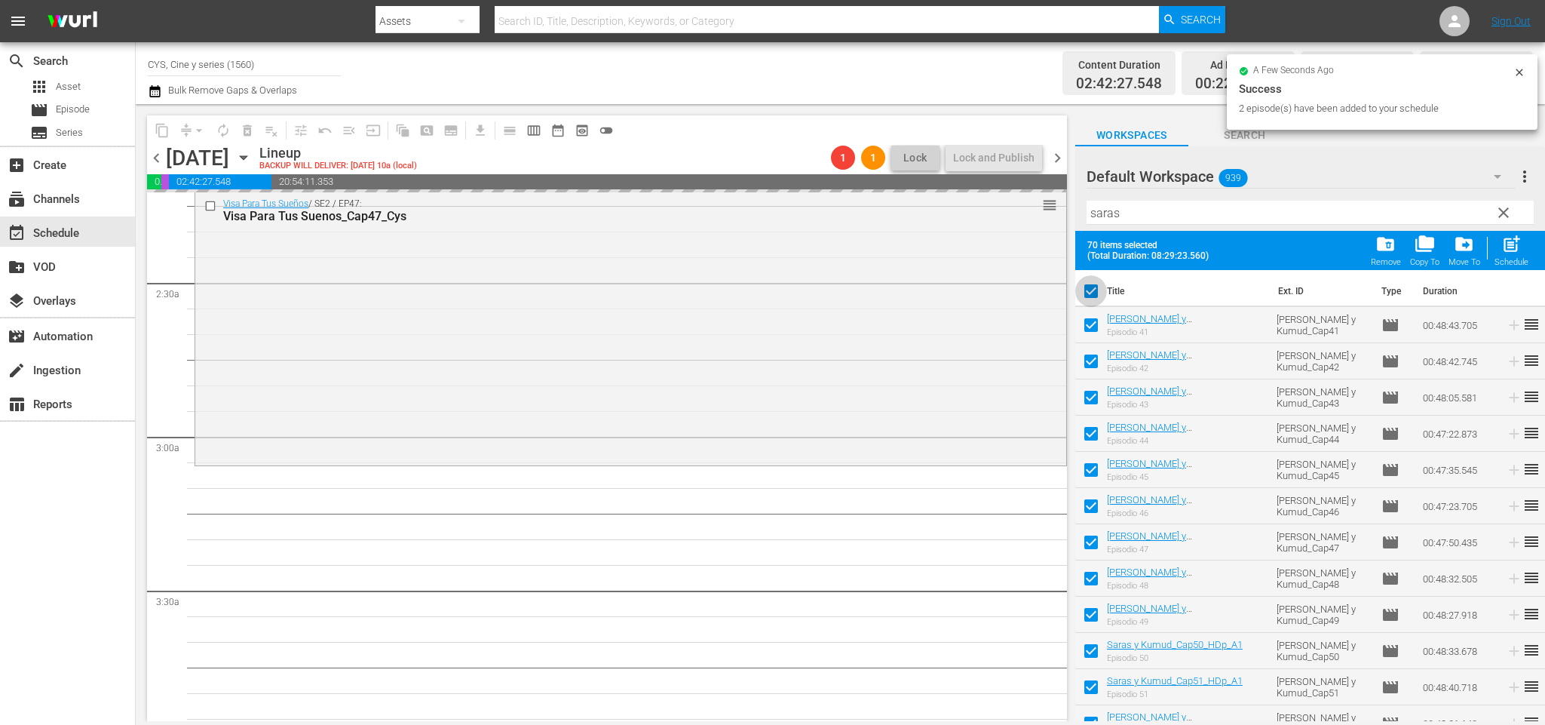
click at [1099, 287] on input "checkbox" at bounding box center [1091, 294] width 32 height 32
checkbox input "false"
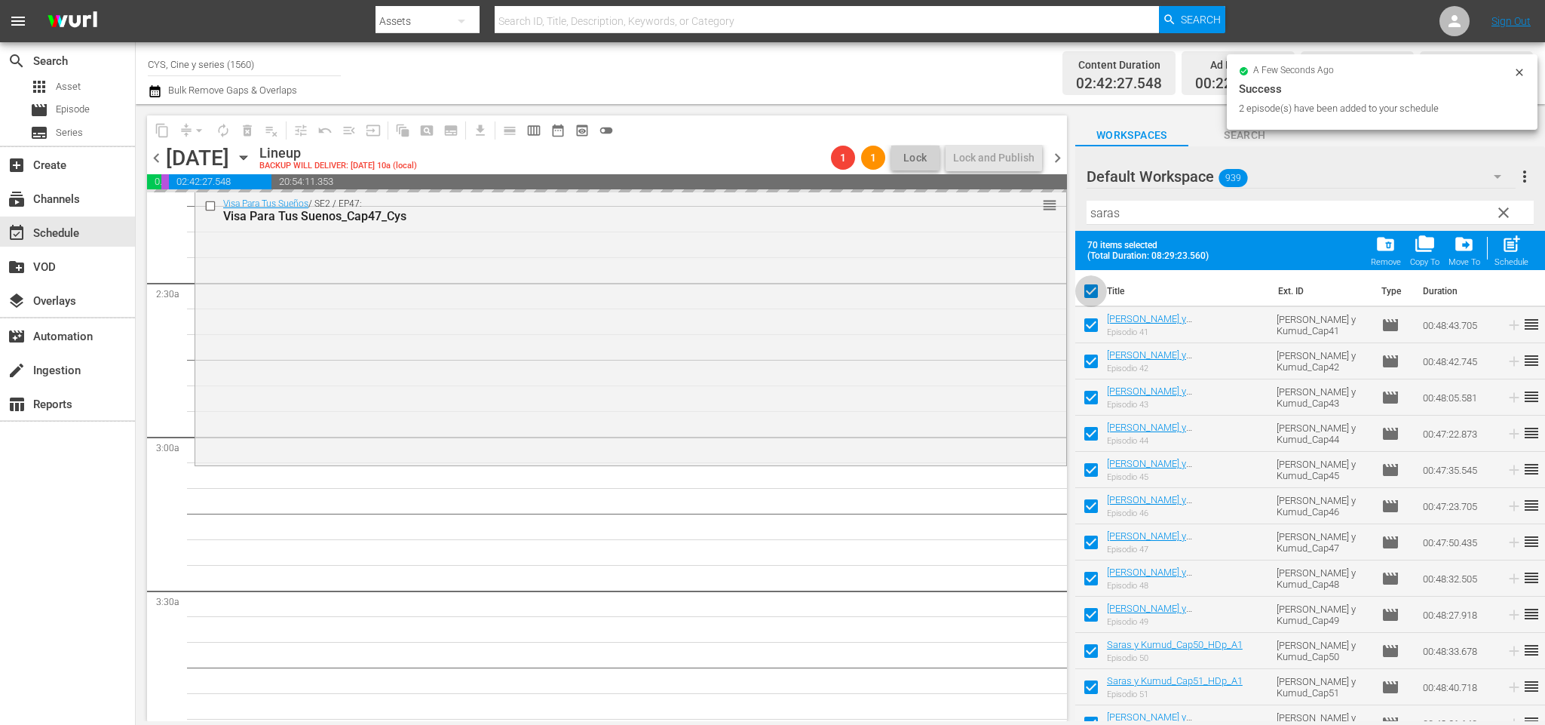
checkbox input "false"
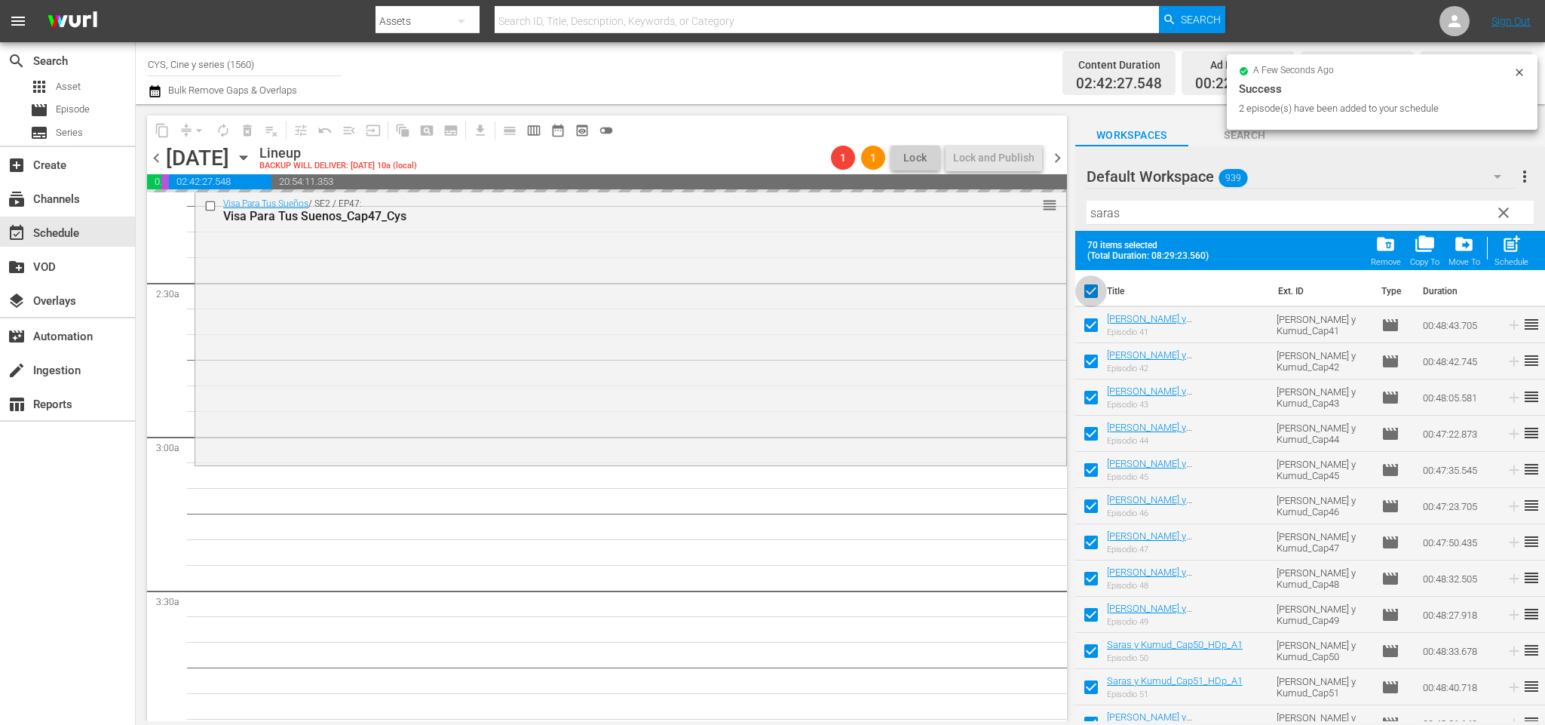
checkbox input "false"
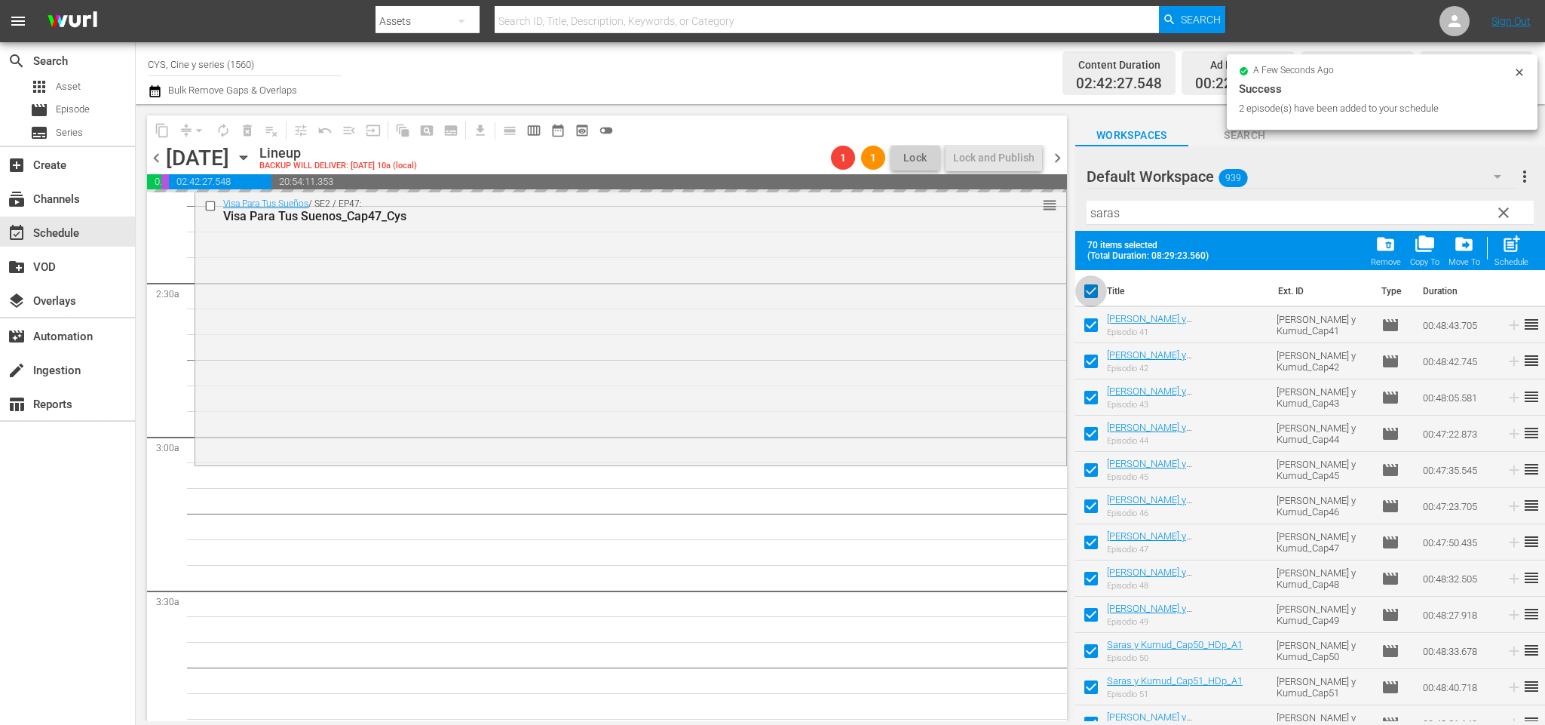
checkbox input "false"
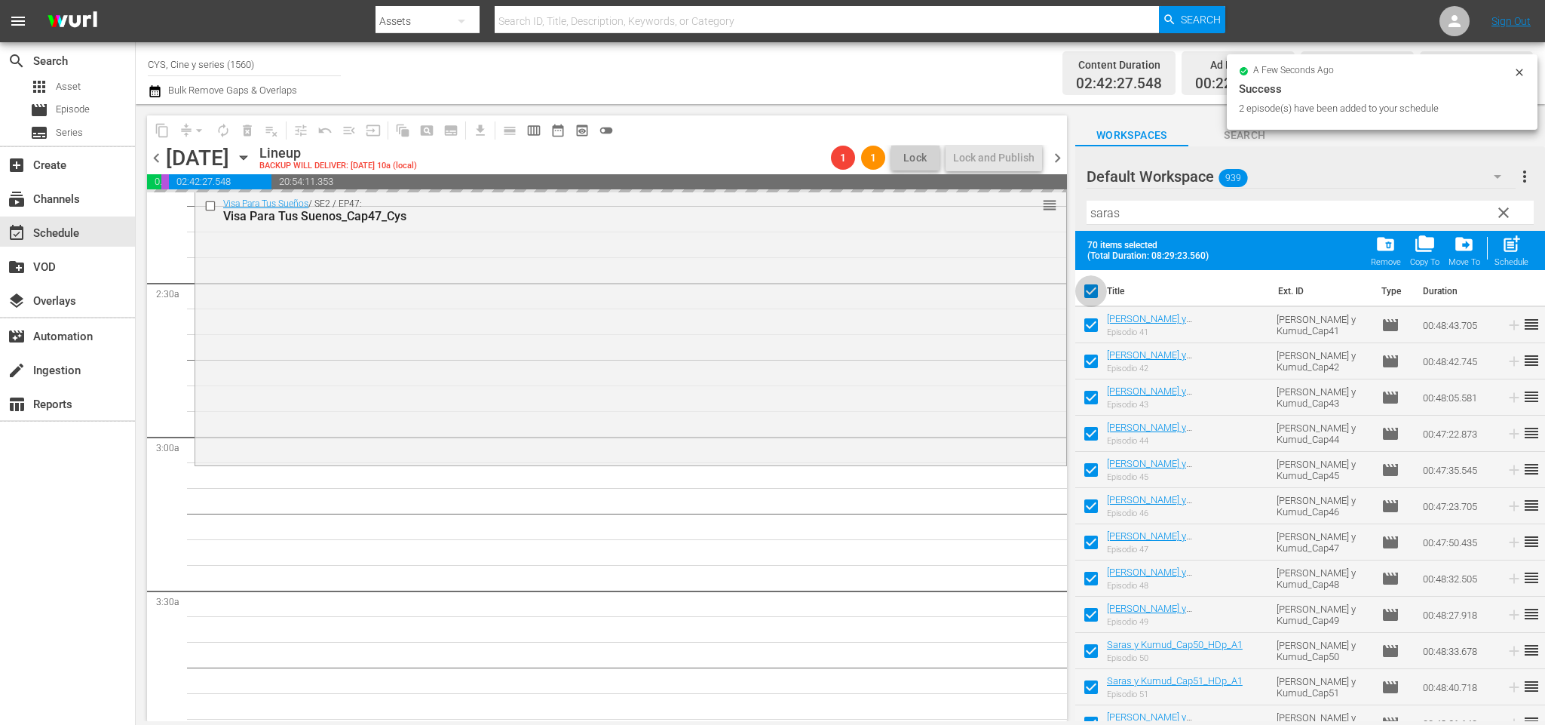
checkbox input "false"
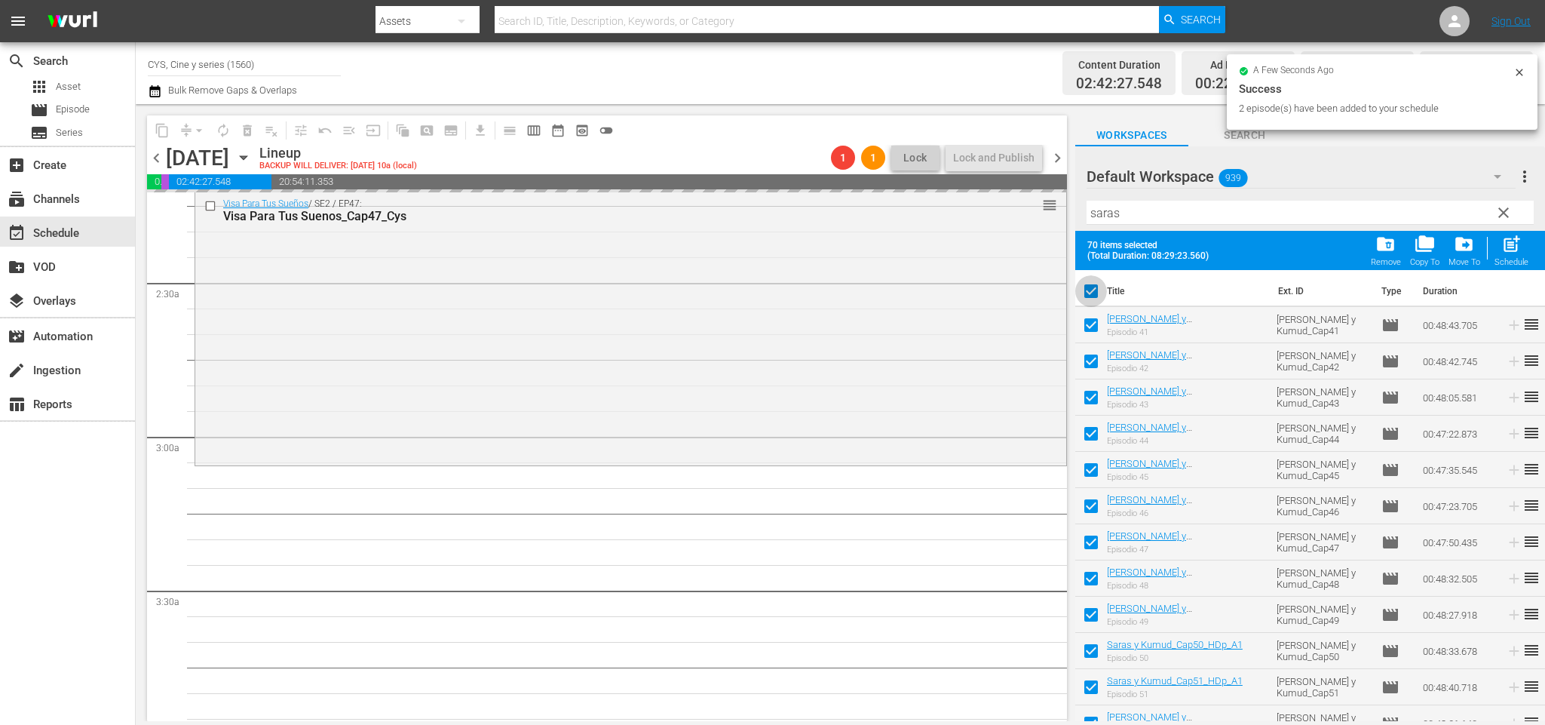
checkbox input "false"
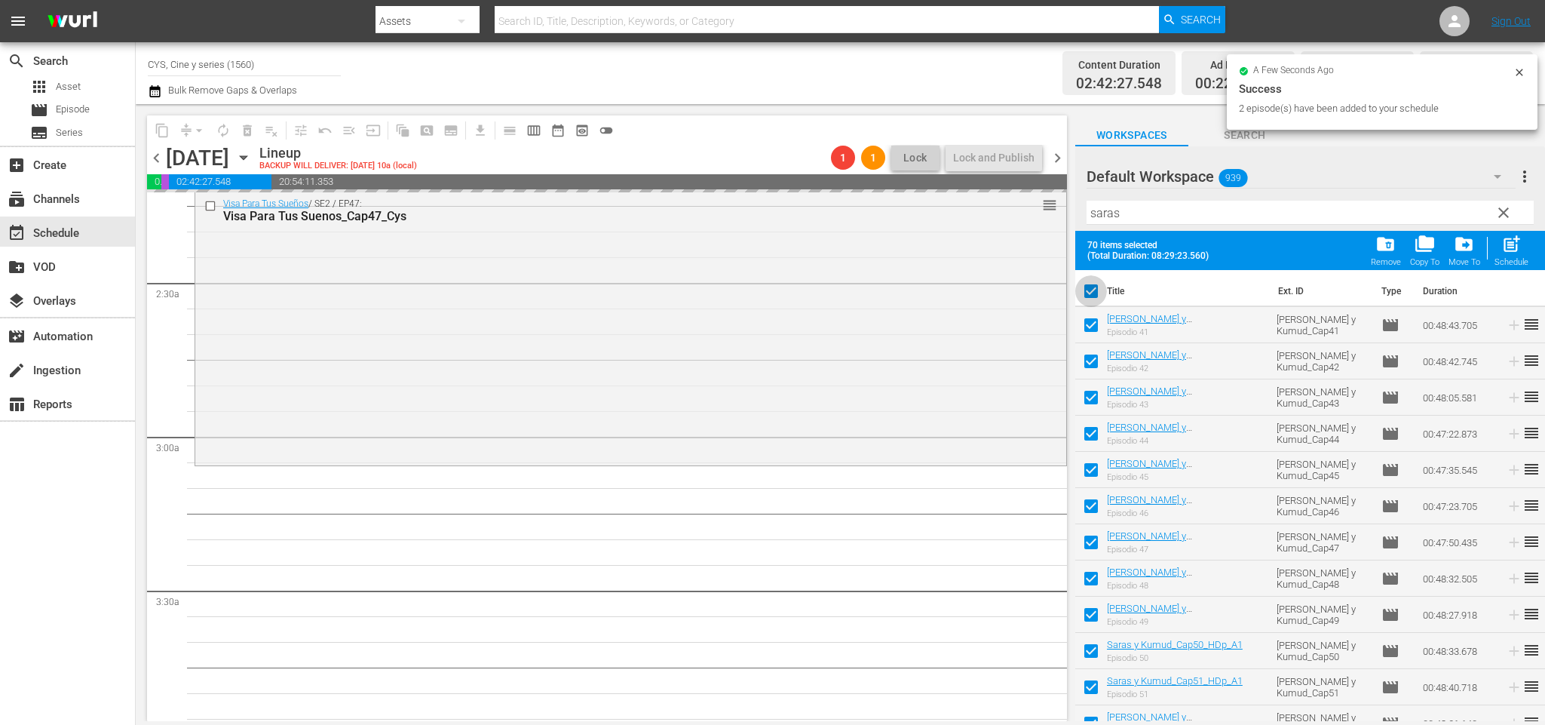
checkbox input "false"
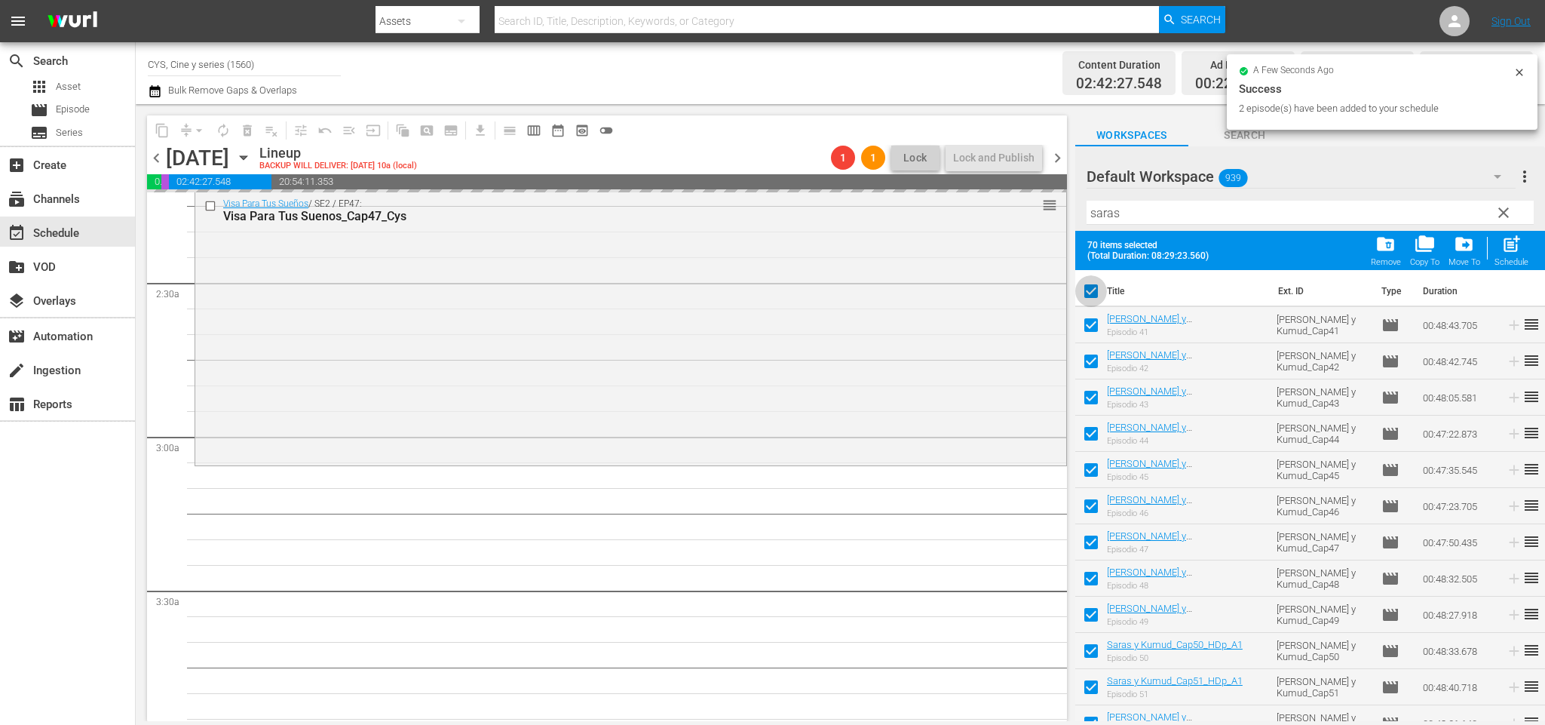
checkbox input "false"
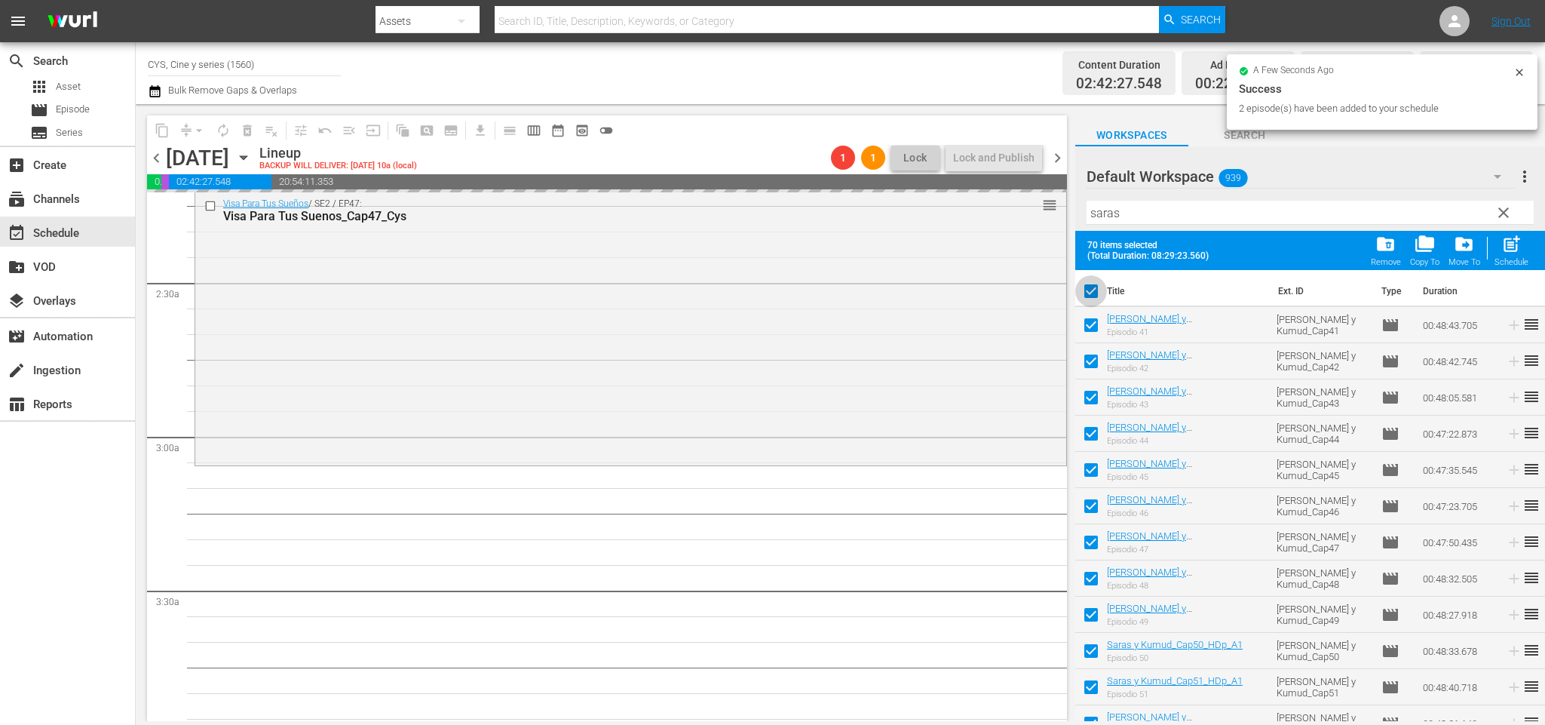
checkbox input "false"
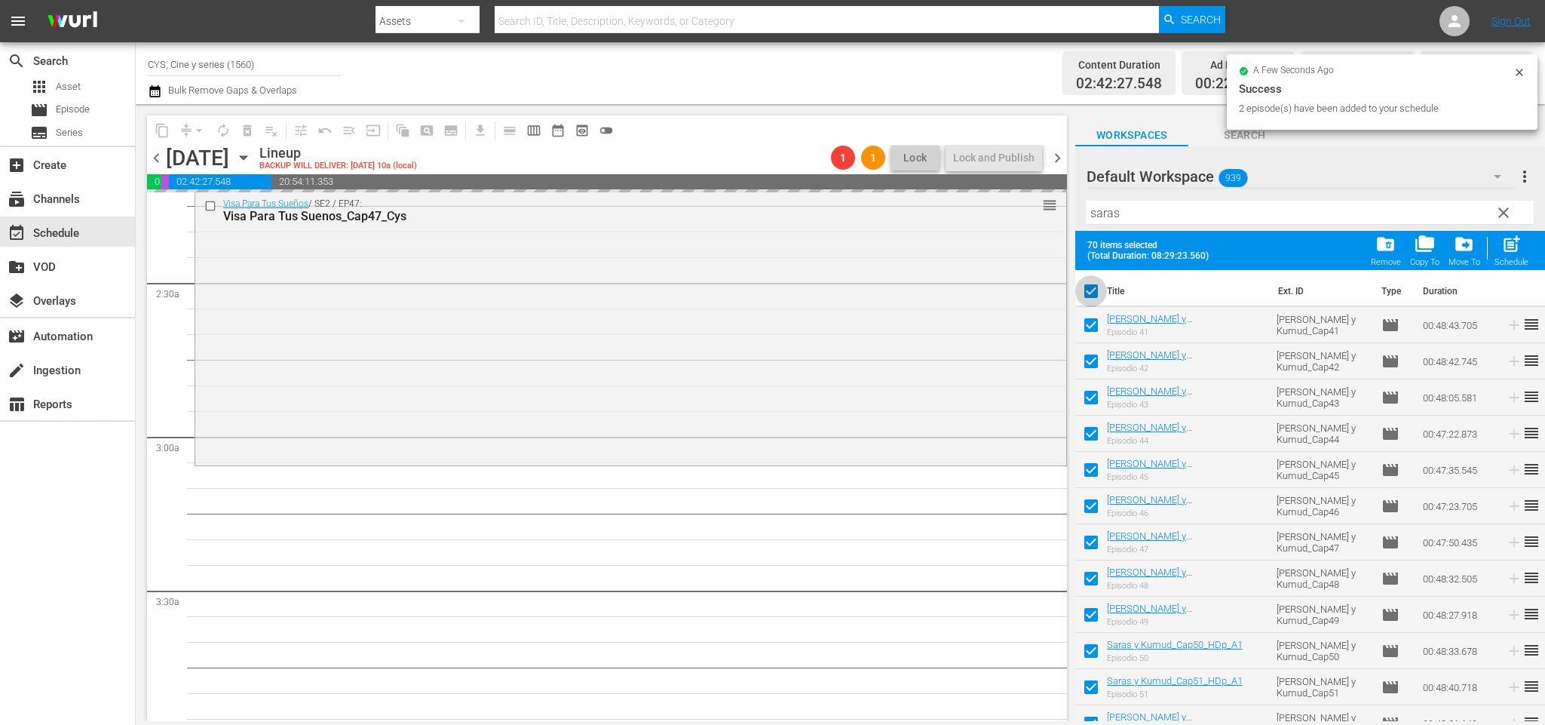
checkbox input "false"
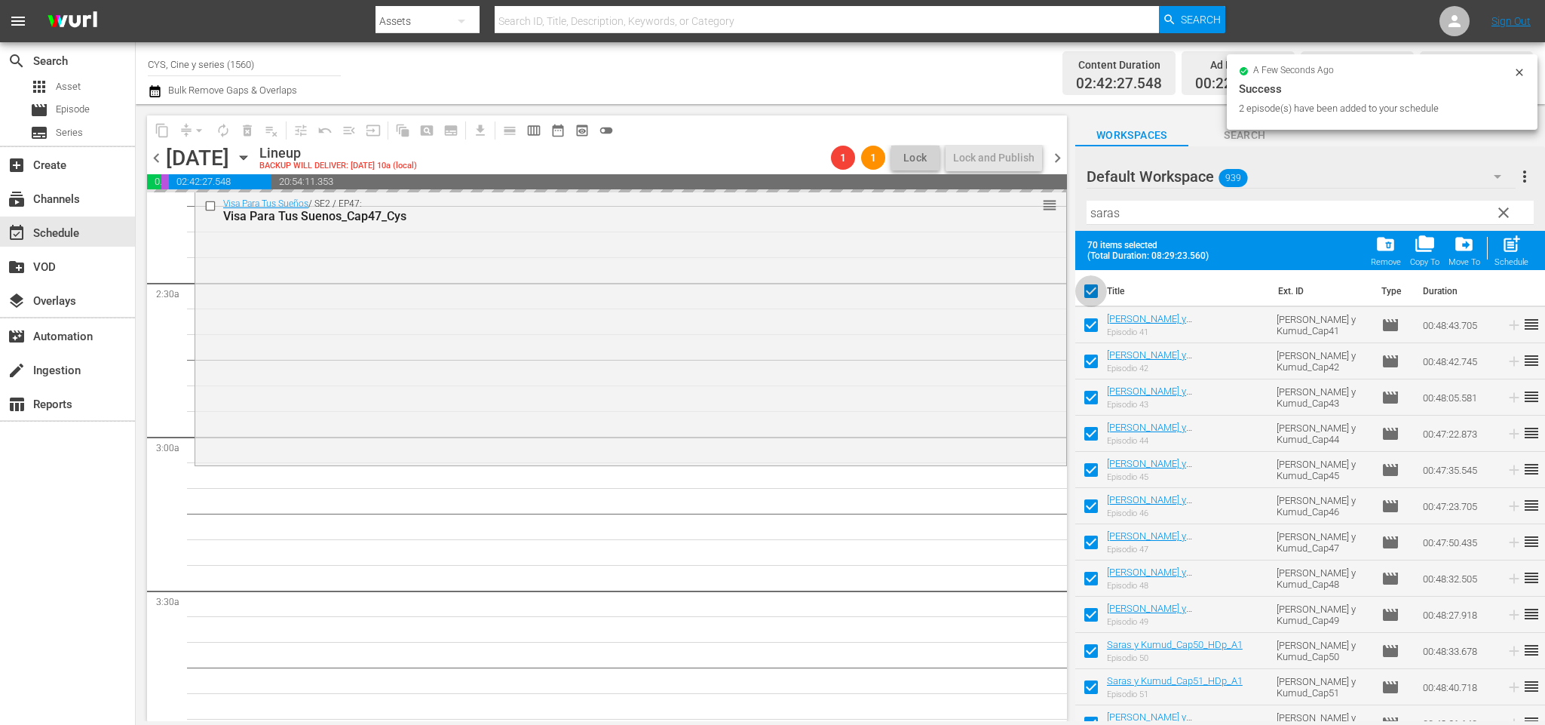
checkbox input "false"
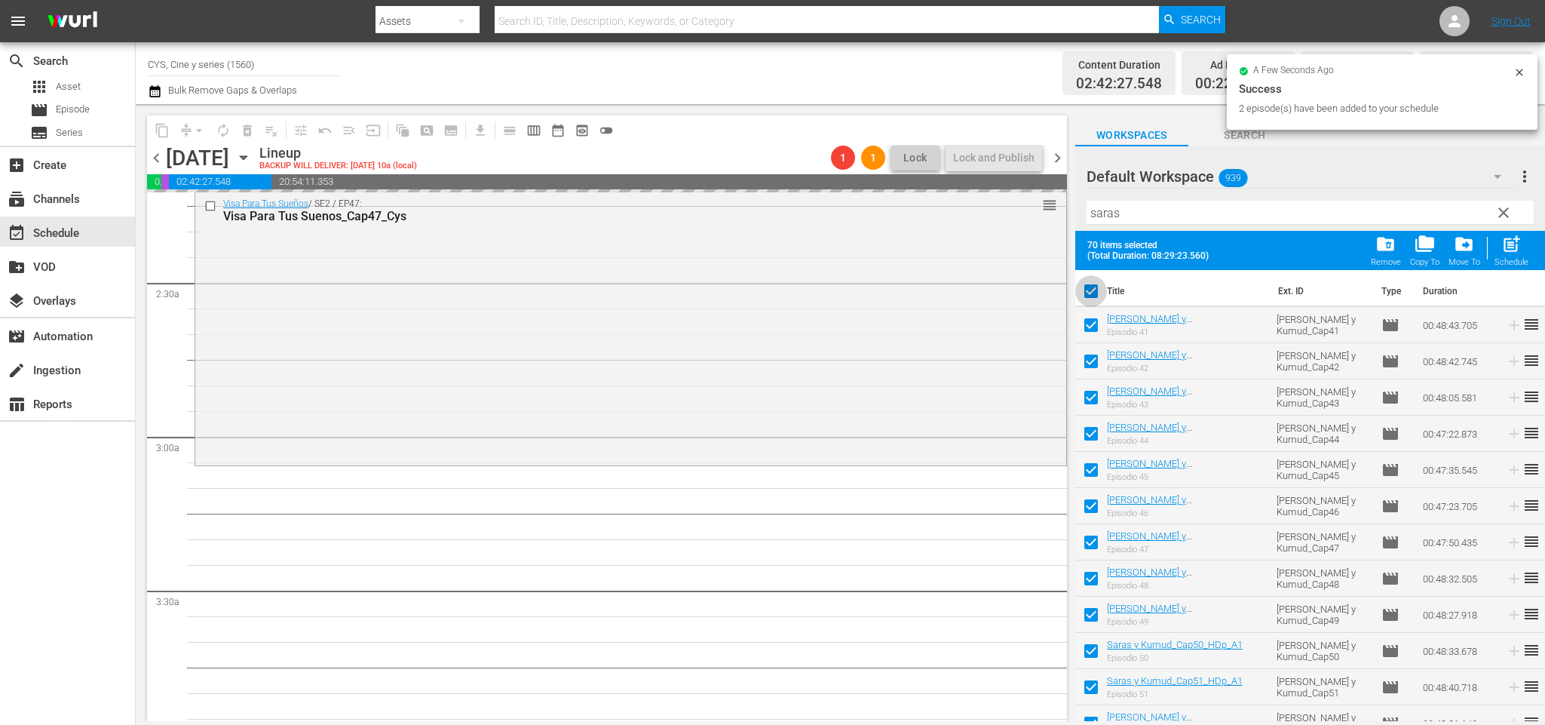
checkbox input "false"
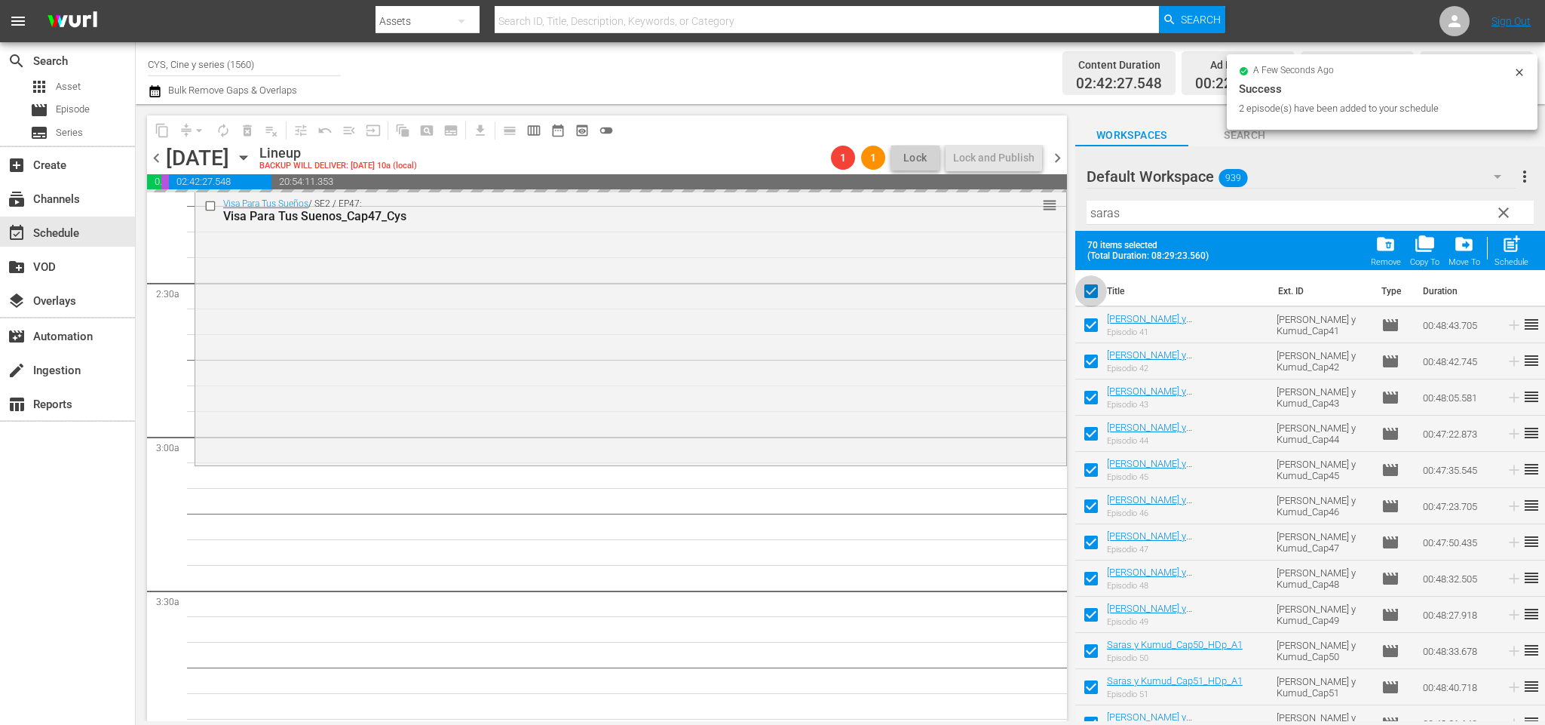
checkbox input "false"
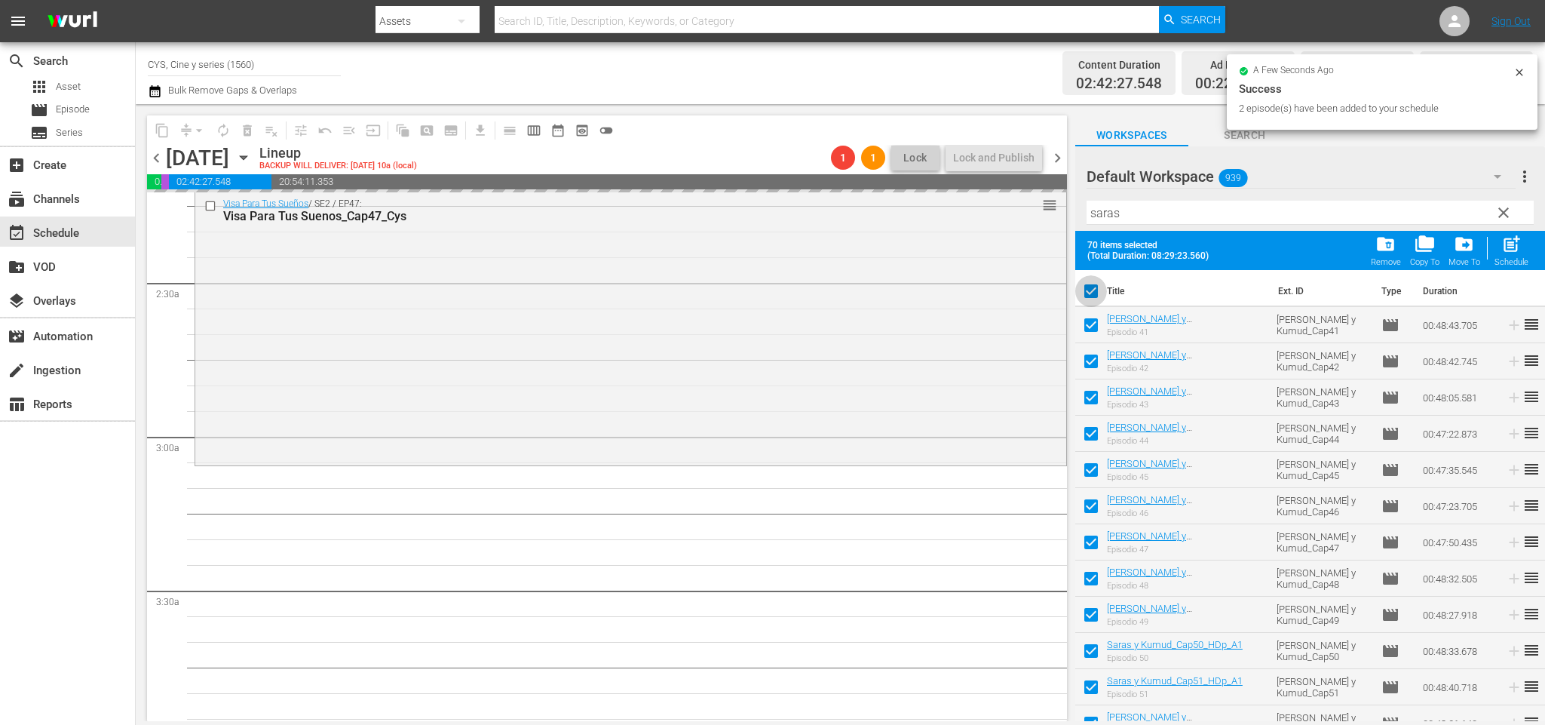
checkbox input "false"
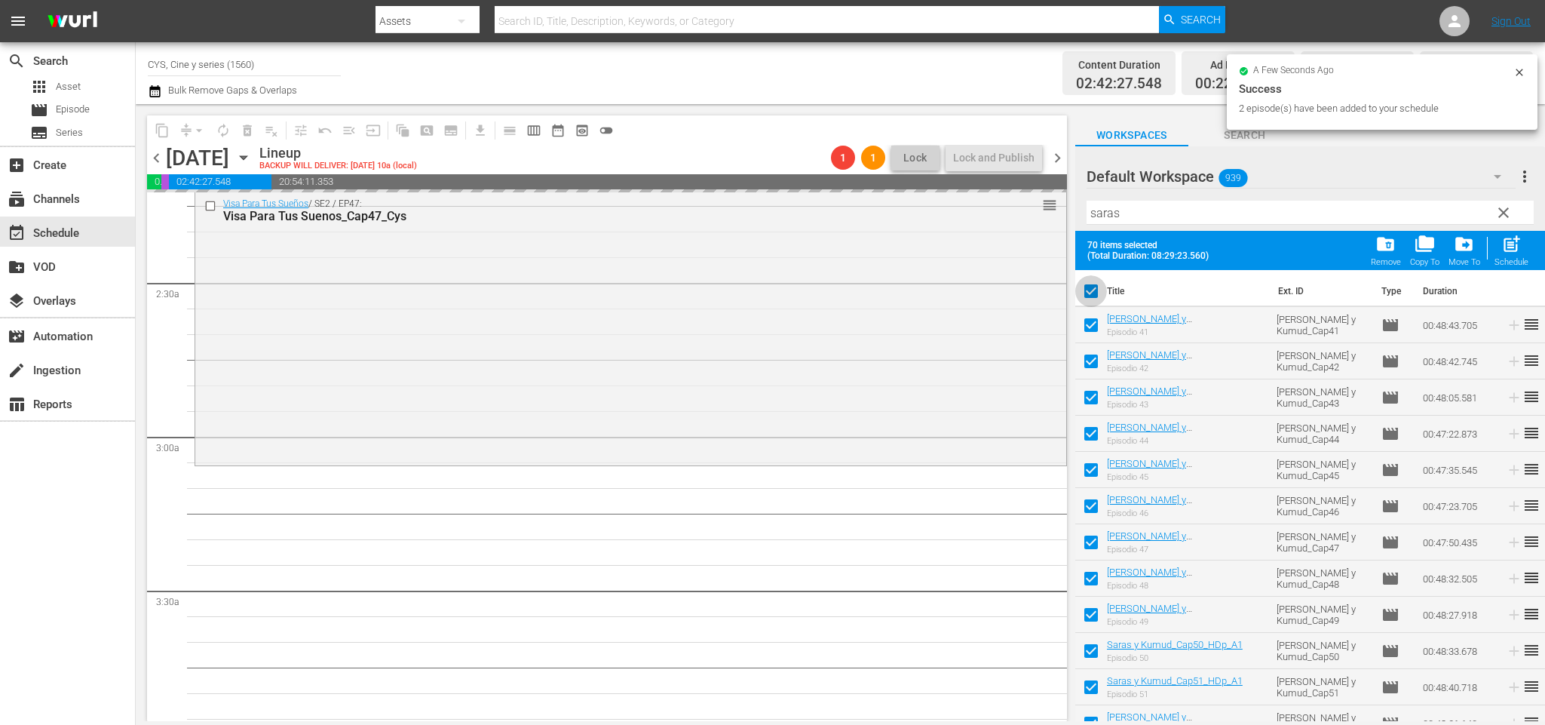
checkbox input "false"
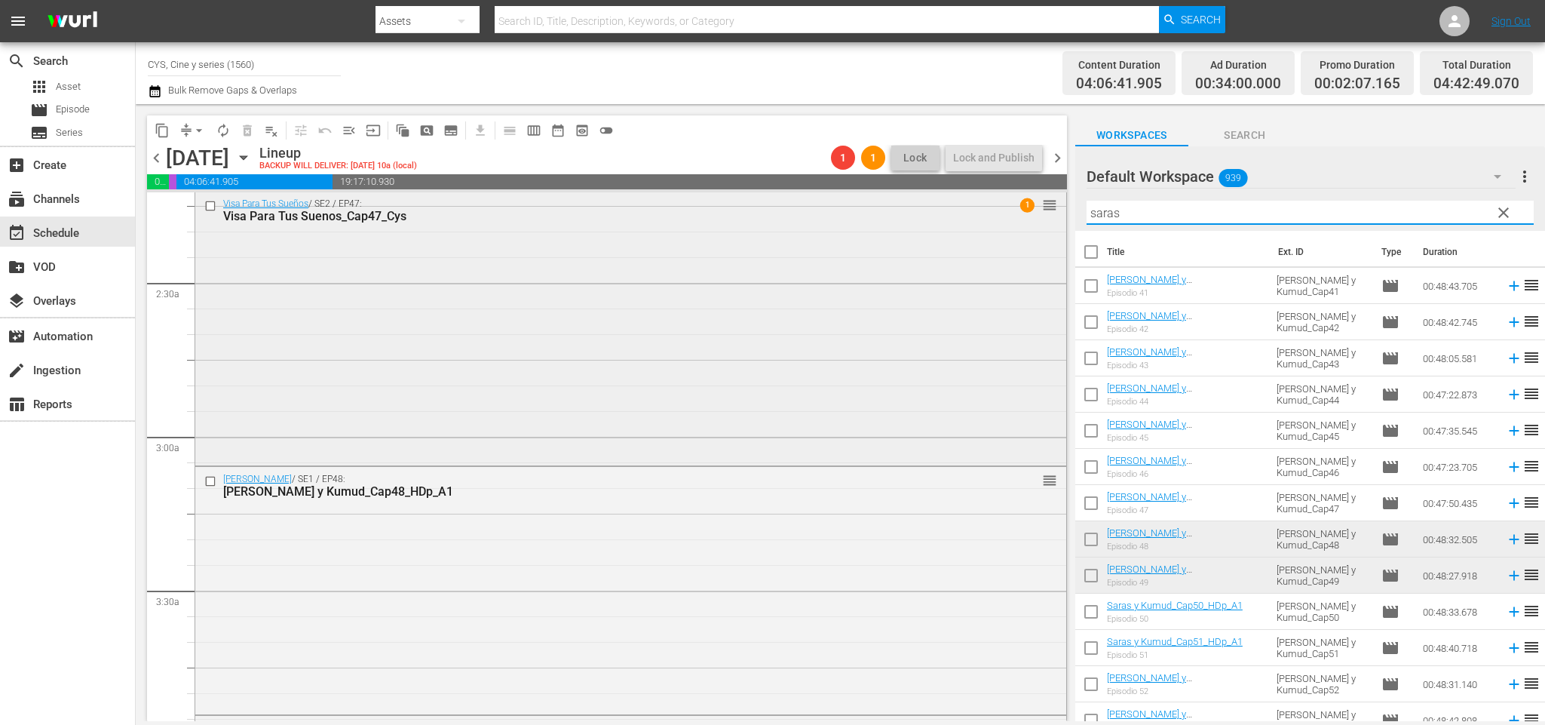
drag, startPoint x: 1088, startPoint y: 201, endPoint x: 966, endPoint y: 197, distance: 122.2
click at [966, 197] on div "content_copy compress arrow_drop_down autorenew_outlined delete_forever_outline…" at bounding box center [840, 412] width 1409 height 617
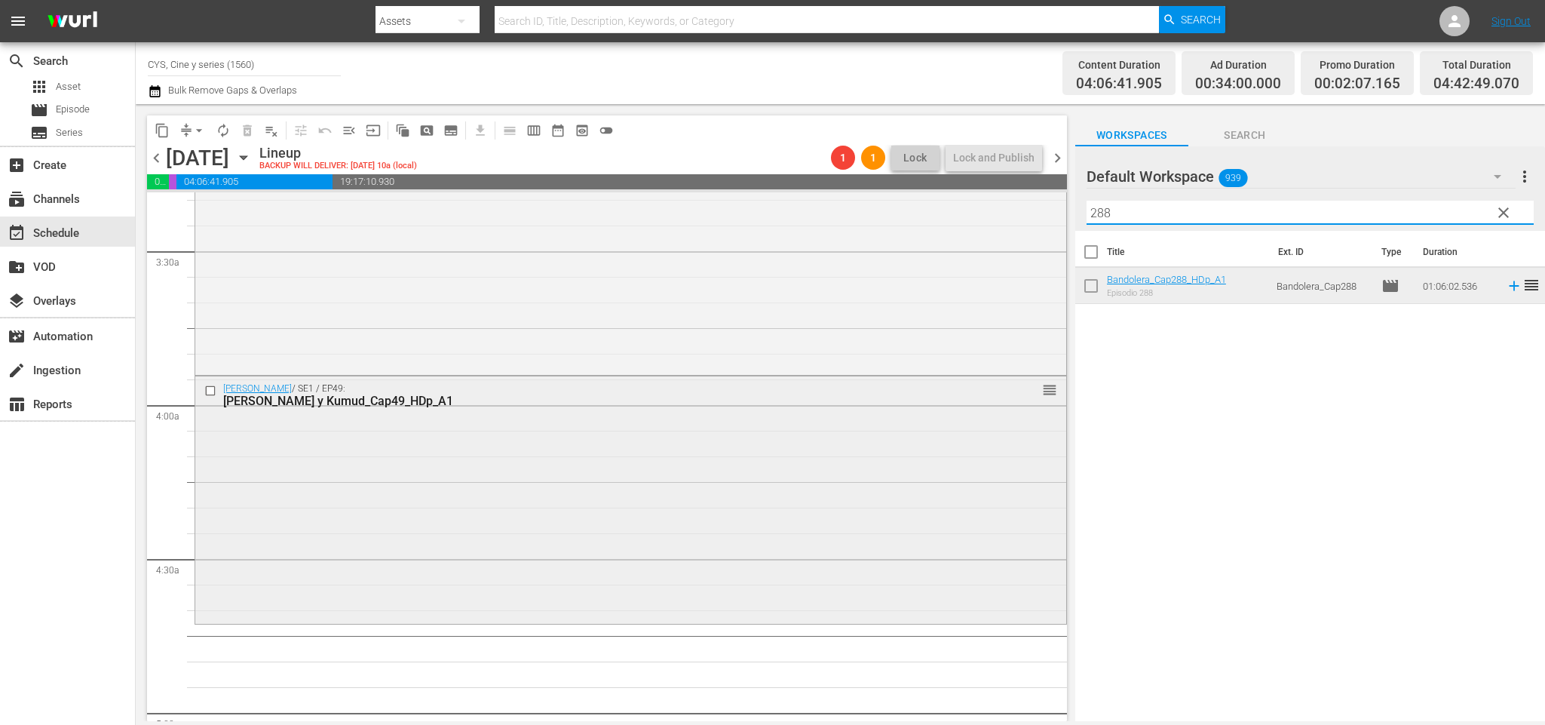
scroll to position [1131, 0]
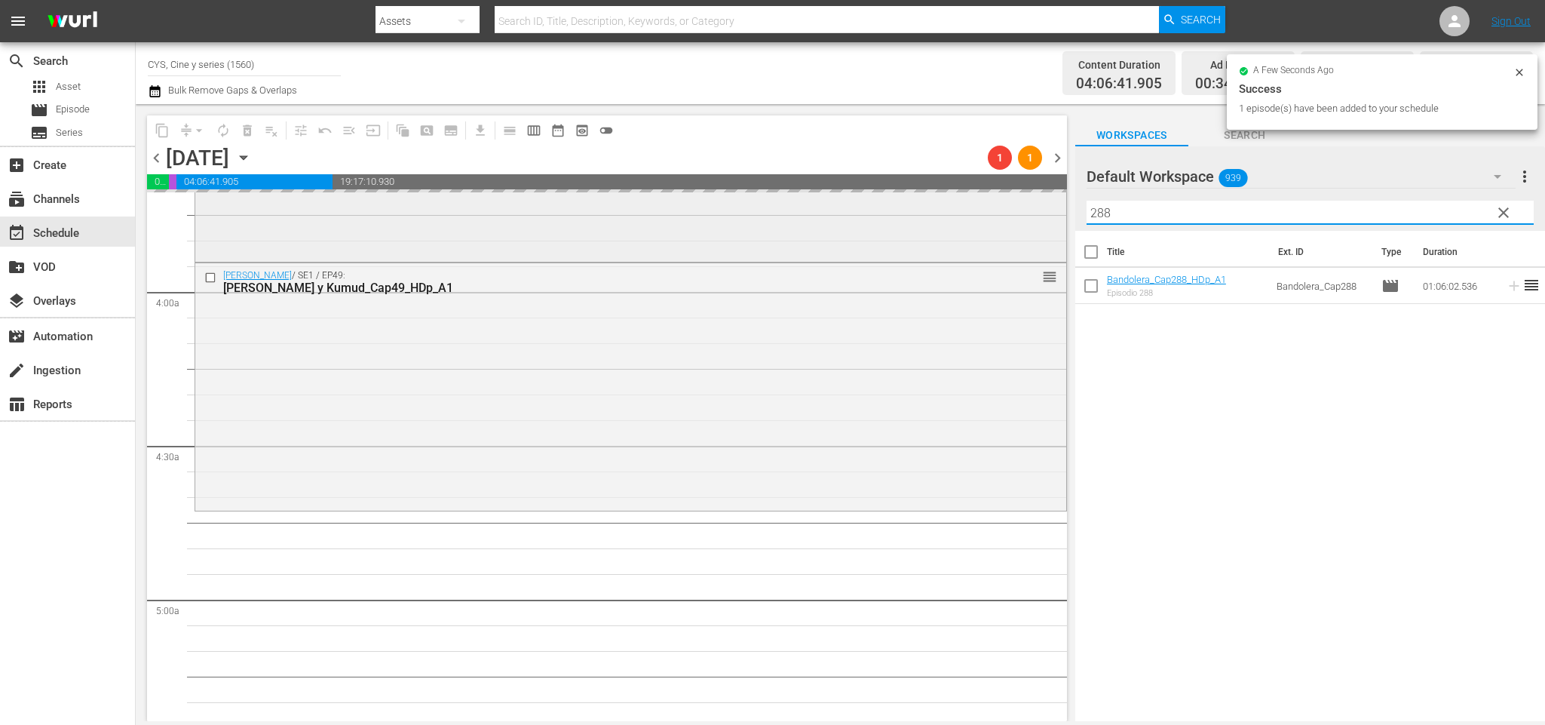
drag, startPoint x: 1178, startPoint y: 202, endPoint x: 941, endPoint y: 202, distance: 237.5
click at [941, 202] on div "content_copy compress arrow_drop_down autorenew_outlined delete_forever_outline…" at bounding box center [840, 412] width 1409 height 617
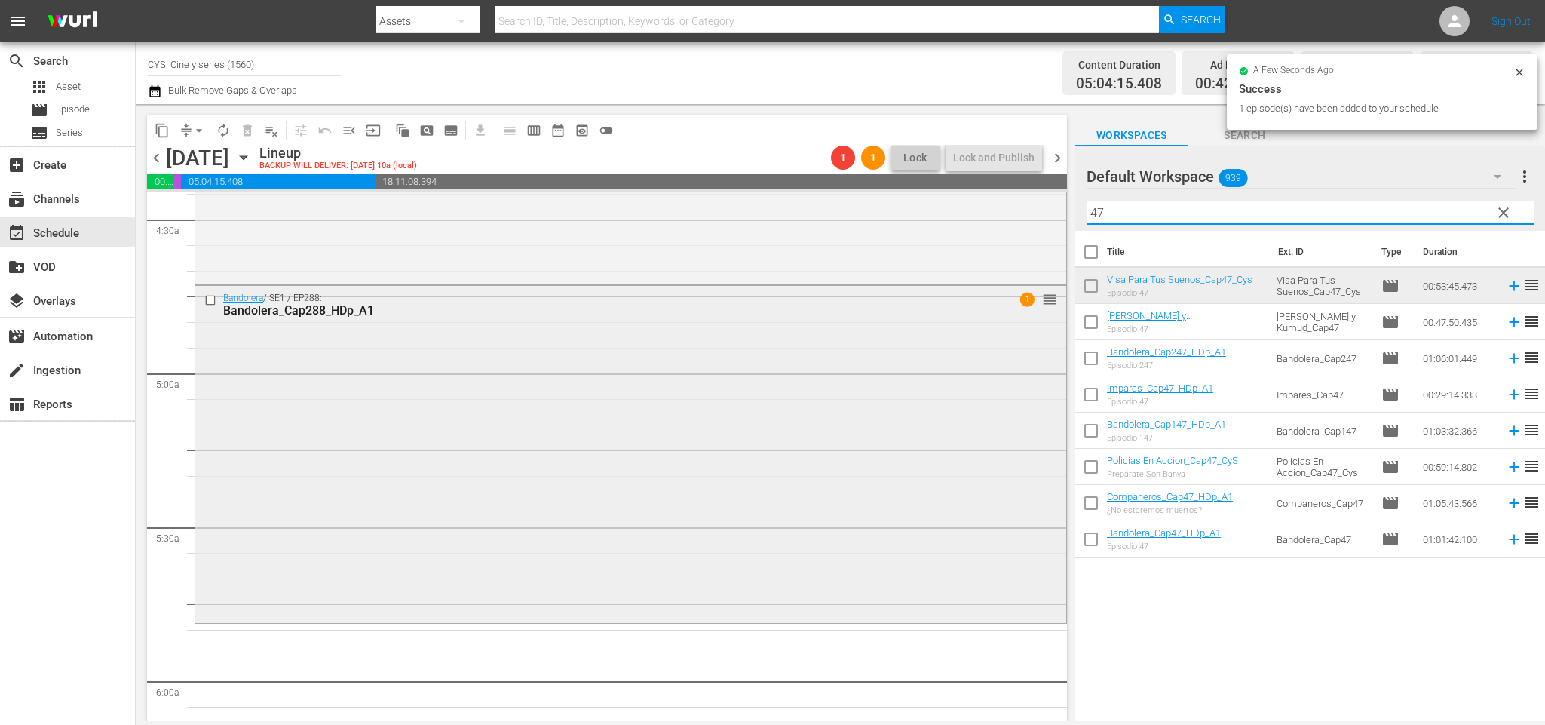
scroll to position [1470, 0]
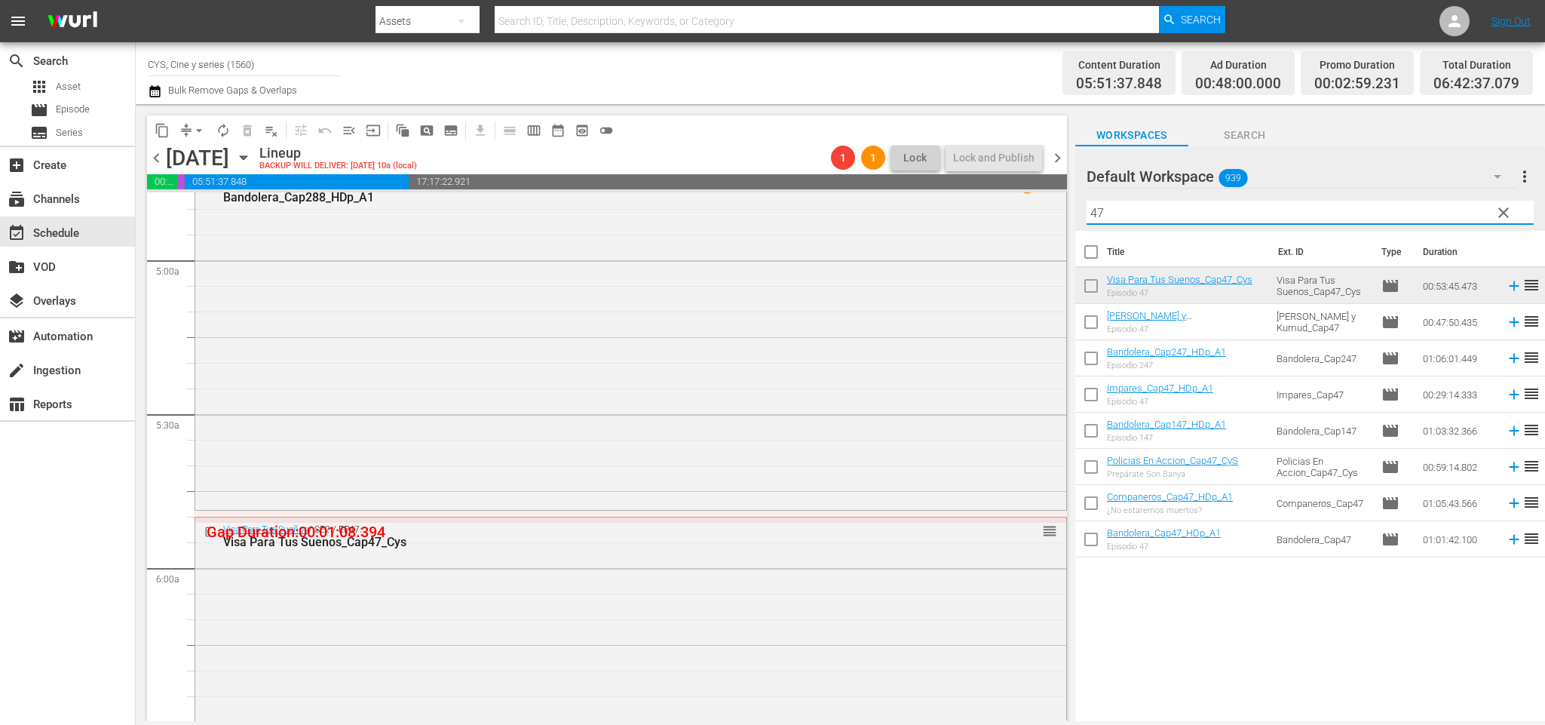
drag, startPoint x: 1158, startPoint y: 207, endPoint x: 916, endPoint y: 177, distance: 243.8
click at [916, 177] on div "content_copy compress arrow_drop_down autorenew_outlined delete_forever_outline…" at bounding box center [840, 412] width 1409 height 617
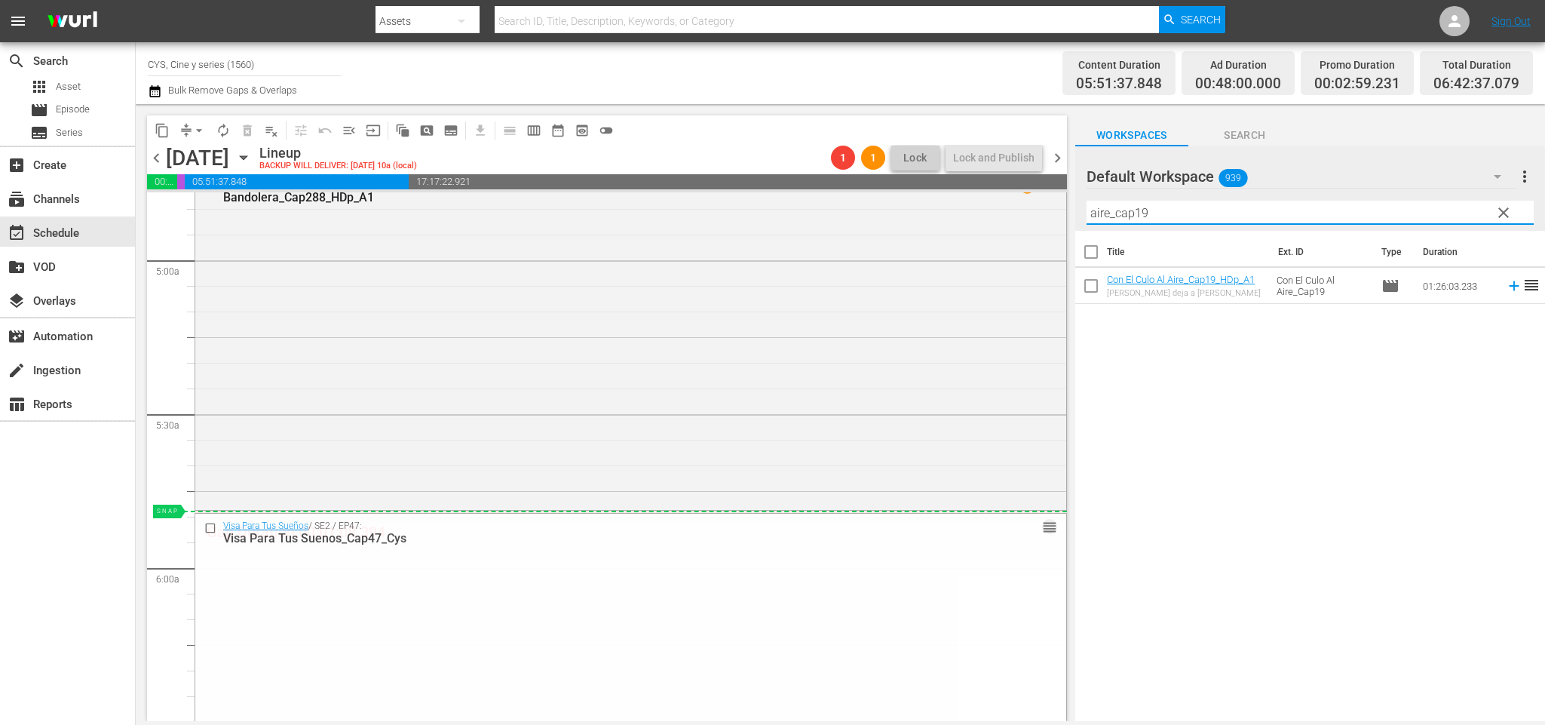
drag, startPoint x: 1034, startPoint y: 532, endPoint x: 1030, endPoint y: 514, distance: 18.5
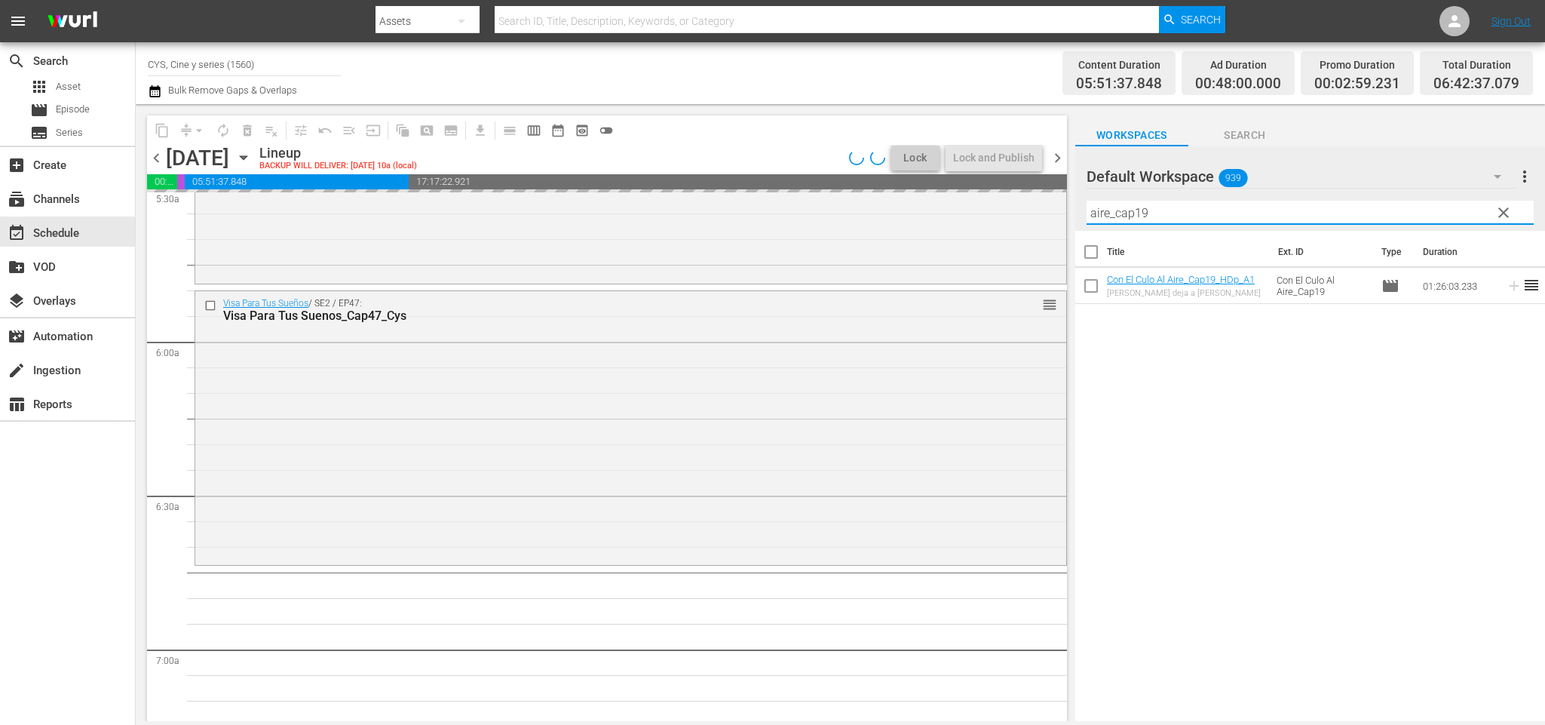
scroll to position [1809, 0]
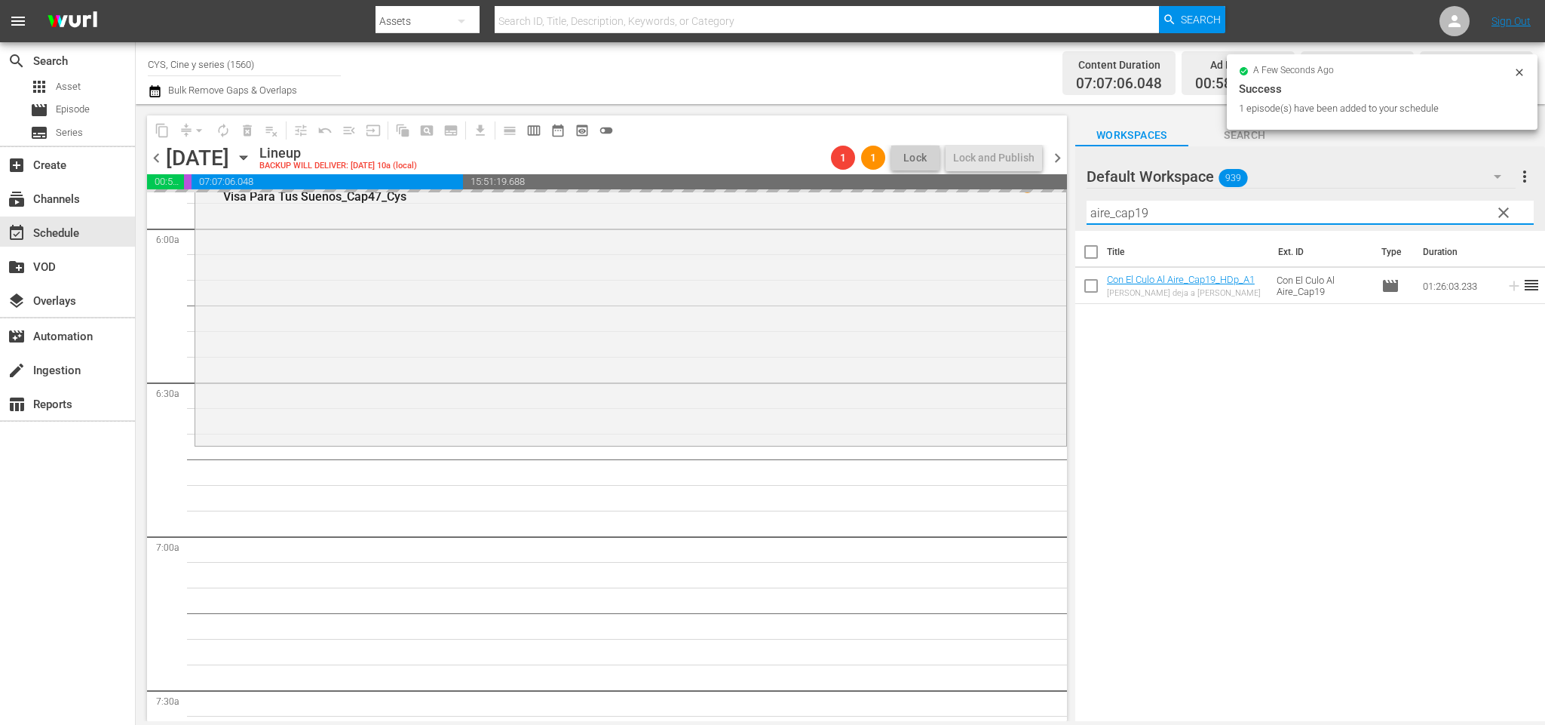
click at [1013, 216] on div "content_copy compress arrow_drop_down autorenew_outlined delete_forever_outline…" at bounding box center [840, 412] width 1409 height 617
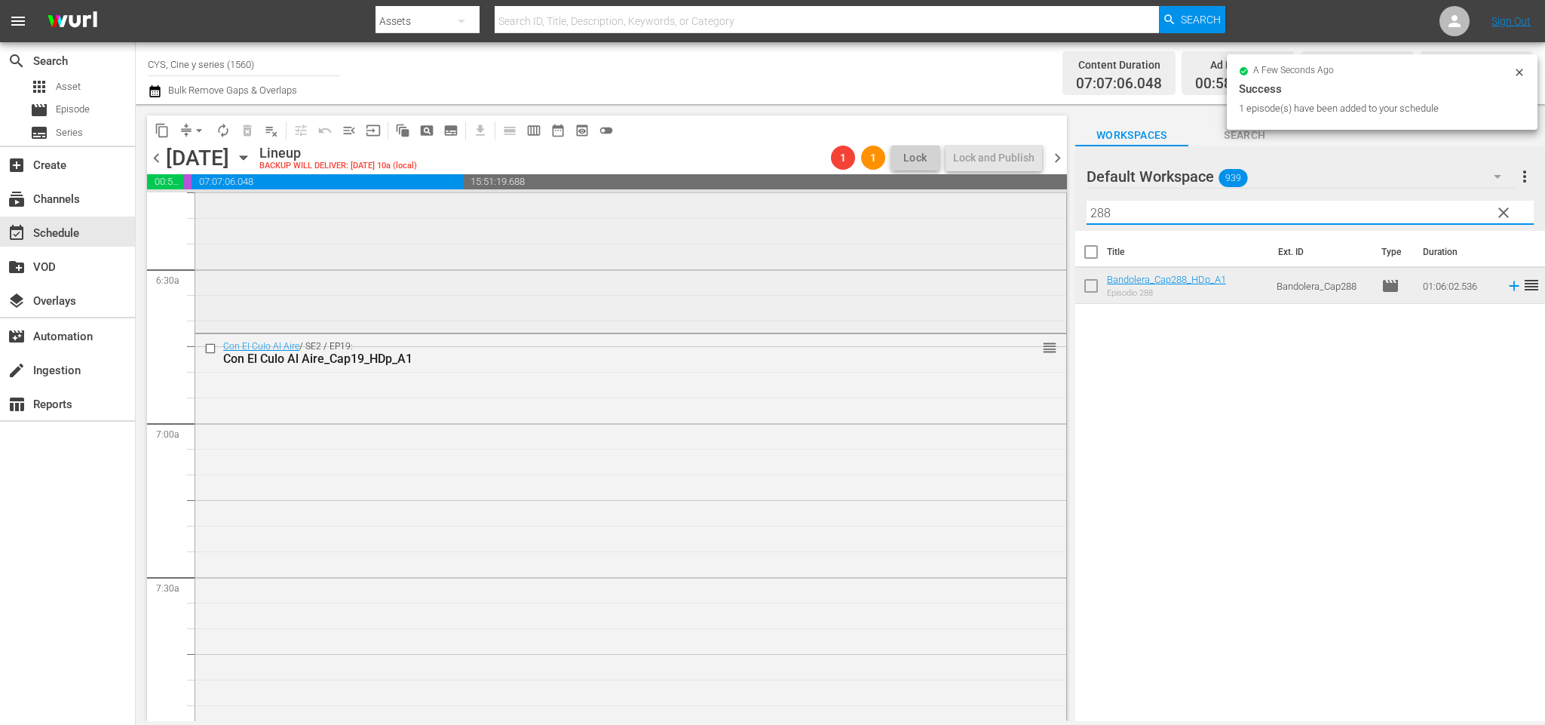
scroll to position [2149, 0]
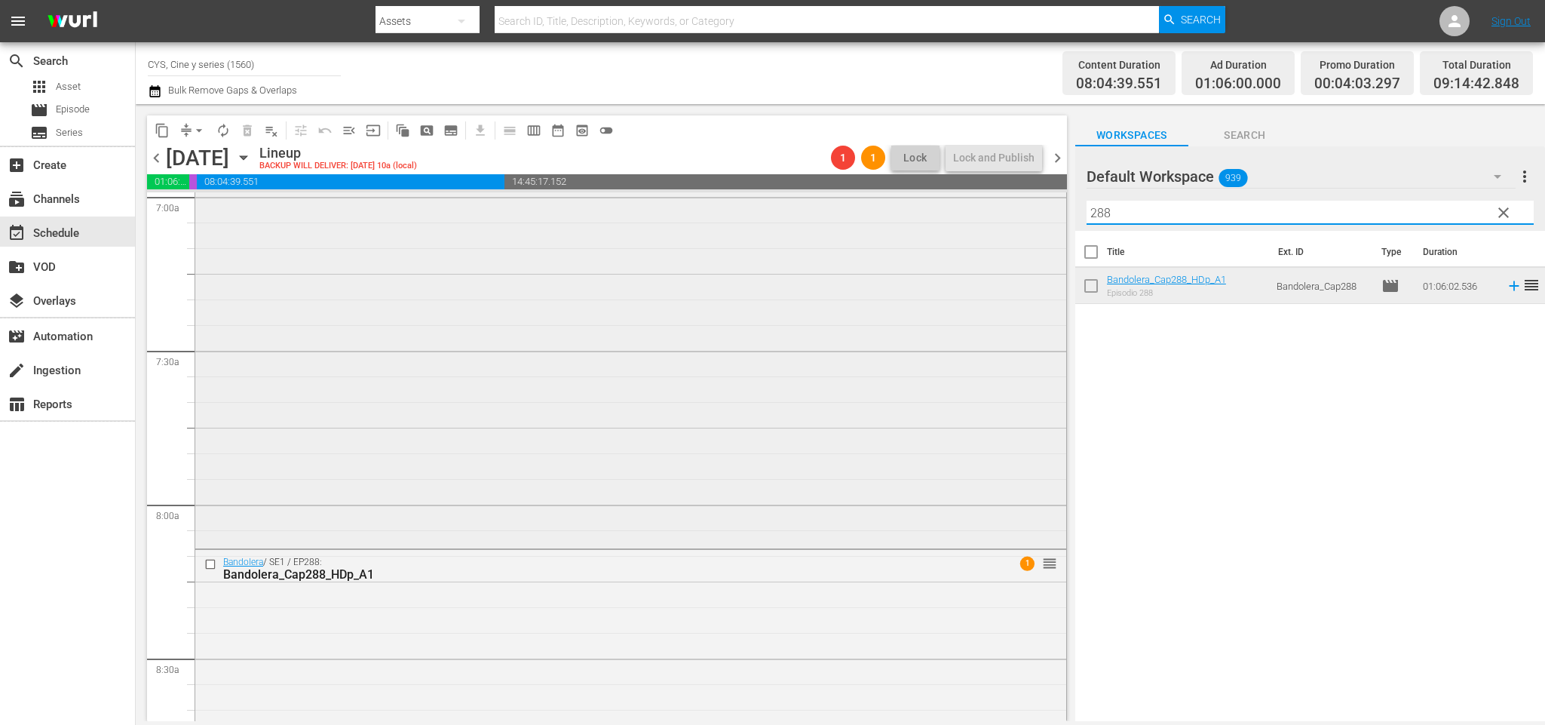
drag, startPoint x: 1169, startPoint y: 213, endPoint x: 1016, endPoint y: 198, distance: 154.6
click at [1016, 198] on div "content_copy compress arrow_drop_down autorenew_outlined delete_forever_outline…" at bounding box center [840, 412] width 1409 height 617
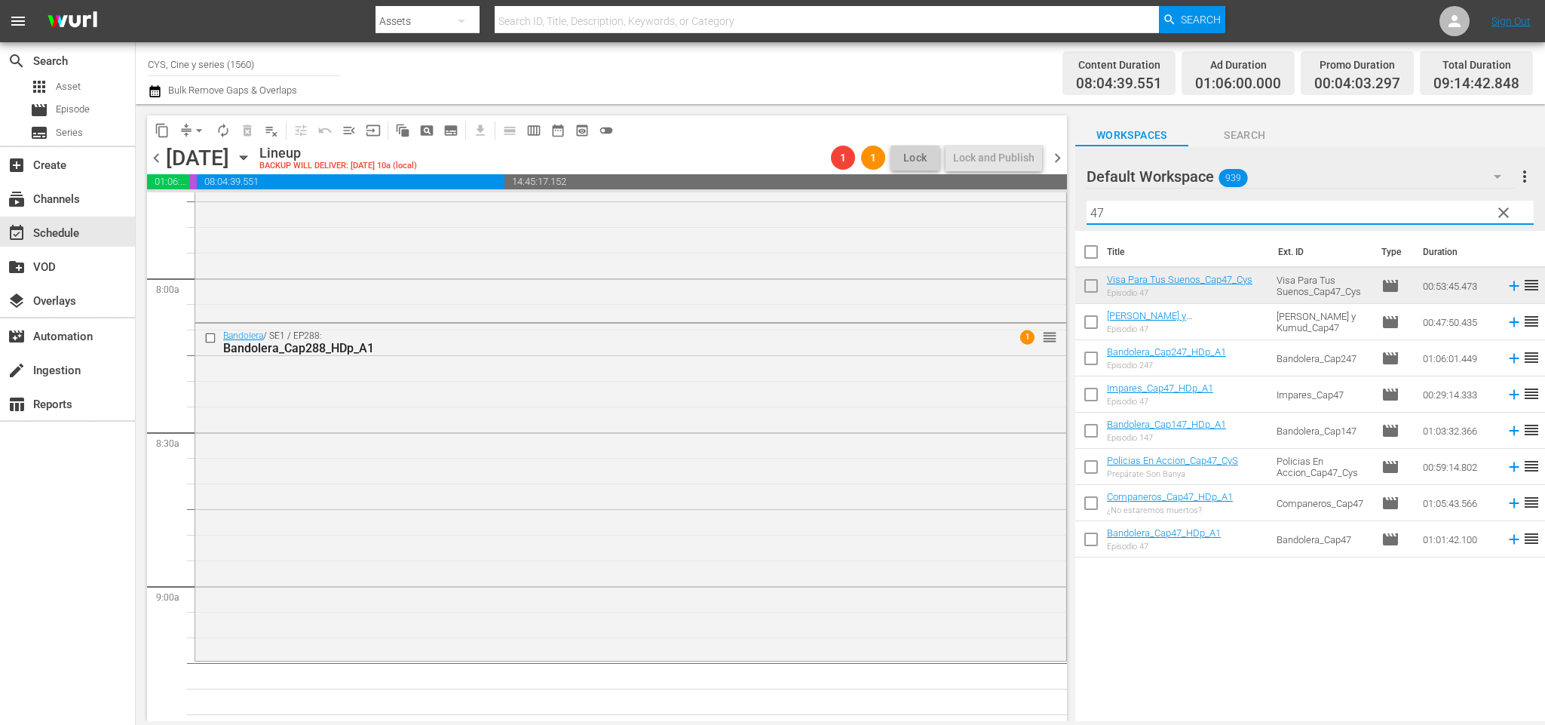
scroll to position [2488, 0]
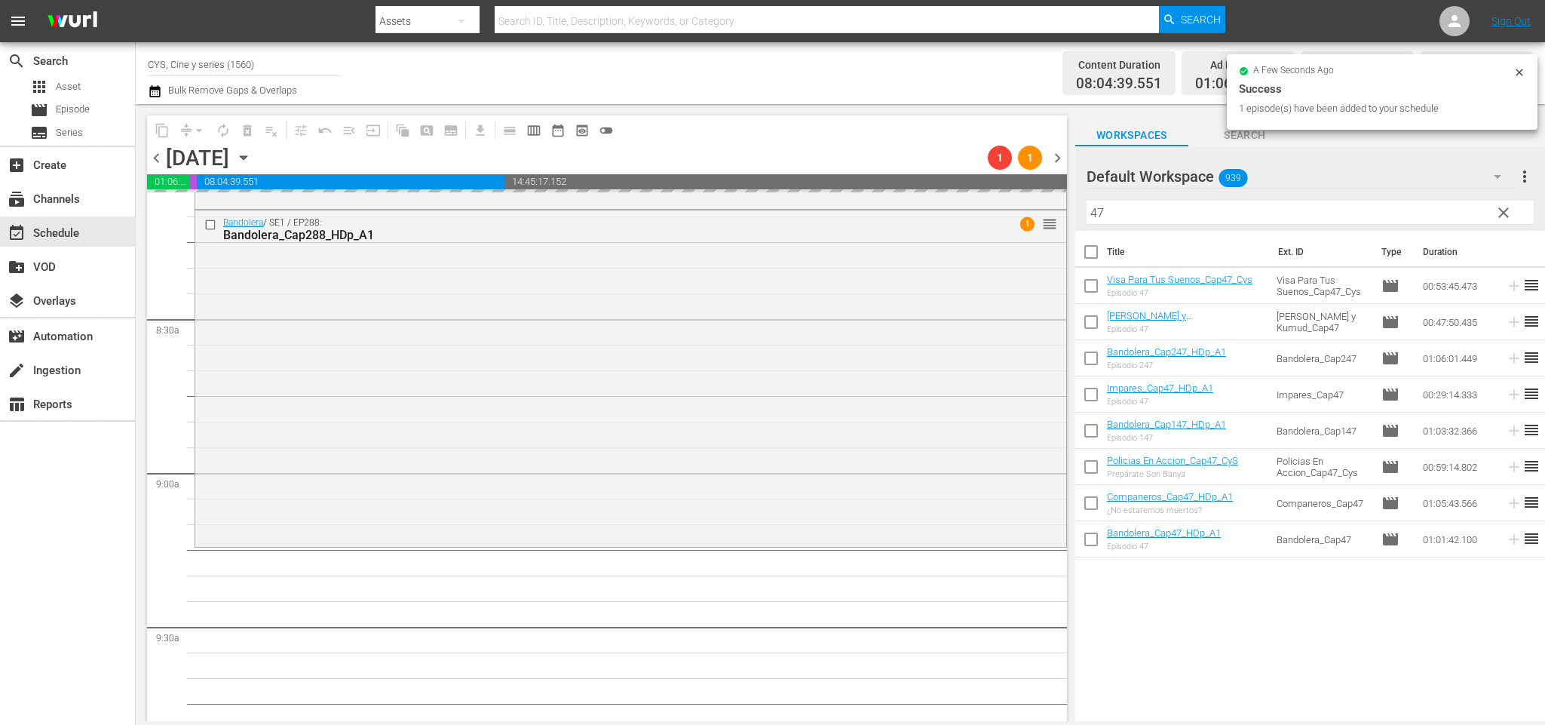
click at [1190, 195] on div at bounding box center [1140, 177] width 109 height 38
click at [994, 209] on div "content_copy compress arrow_drop_down autorenew_outlined delete_forever_outline…" at bounding box center [840, 412] width 1409 height 617
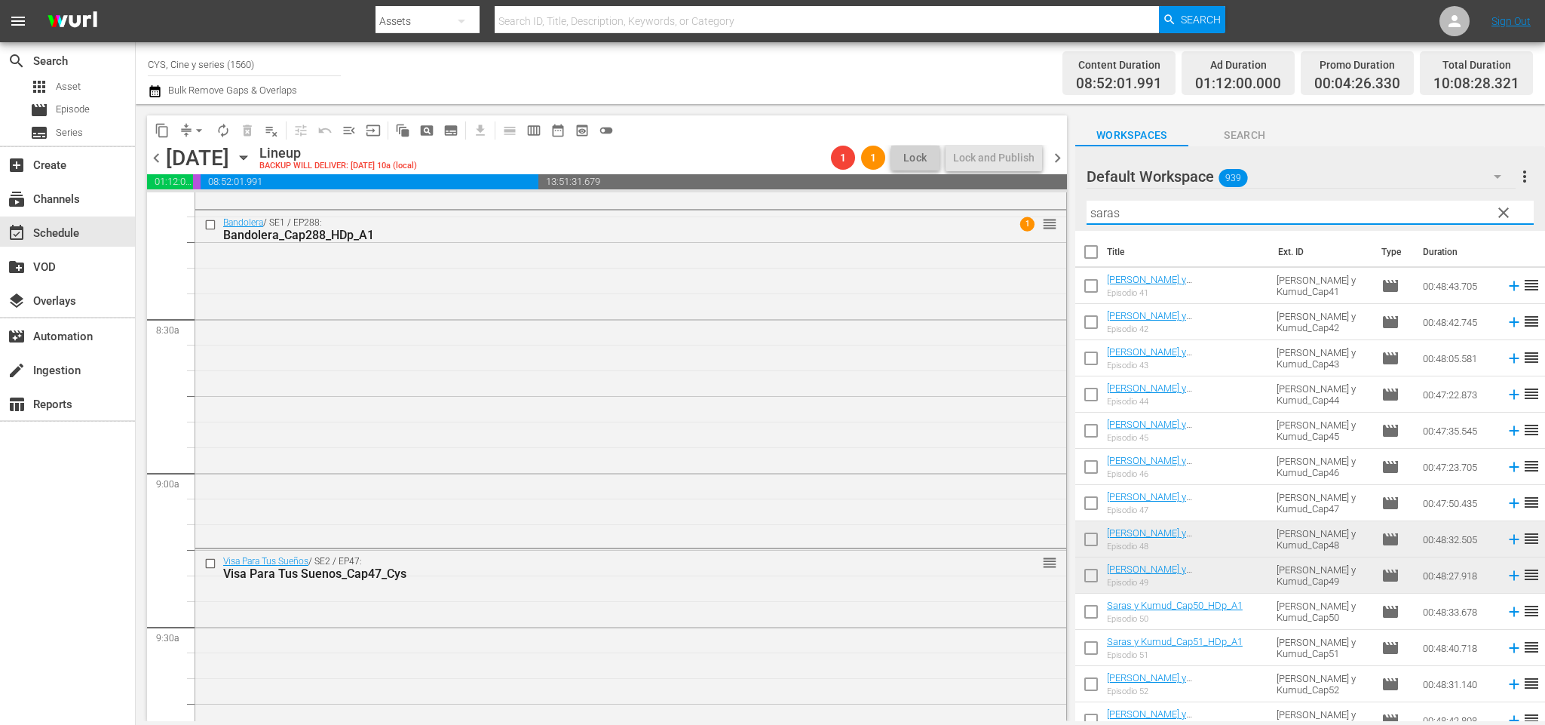
scroll to position [2714, 0]
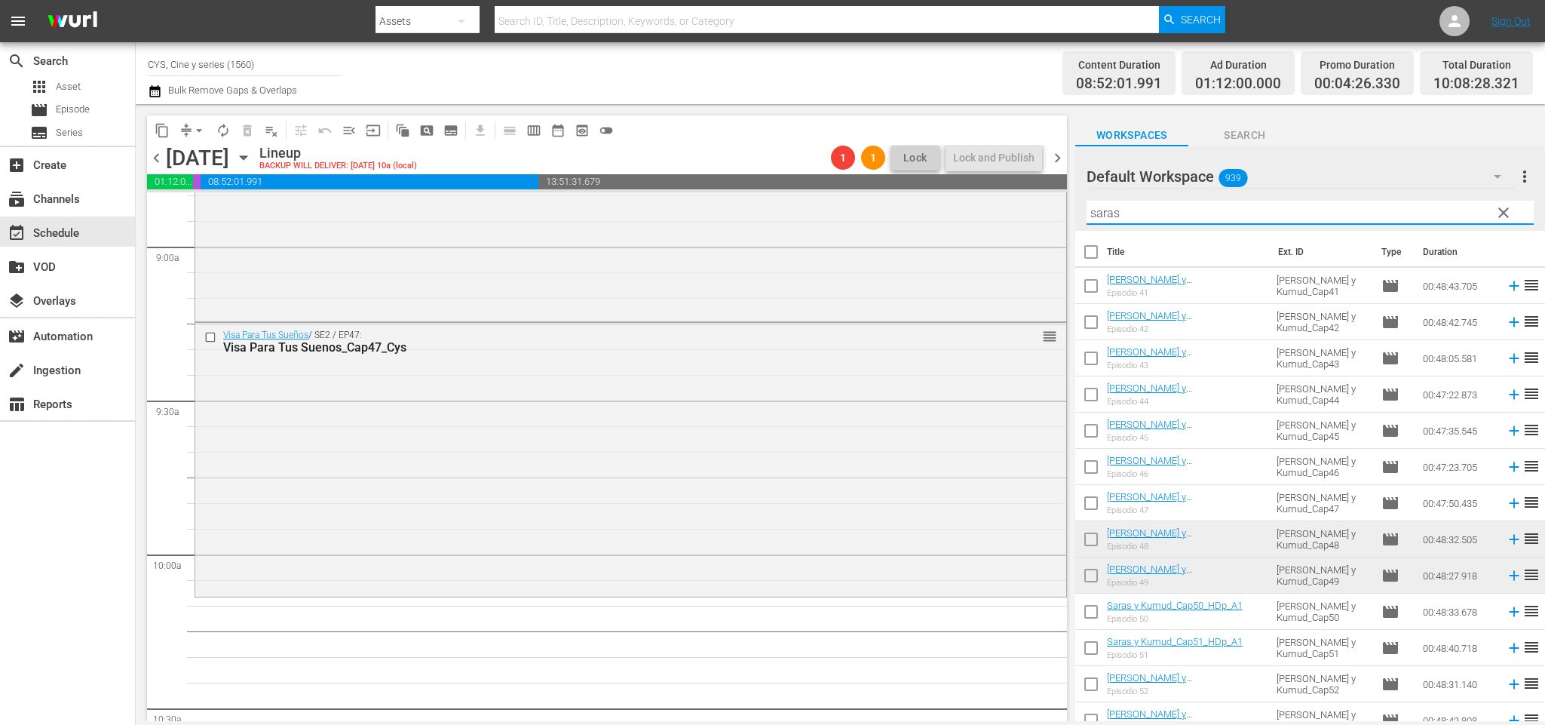
type input "saras"
click at [1086, 543] on input "checkbox" at bounding box center [1091, 542] width 32 height 32
checkbox input "true"
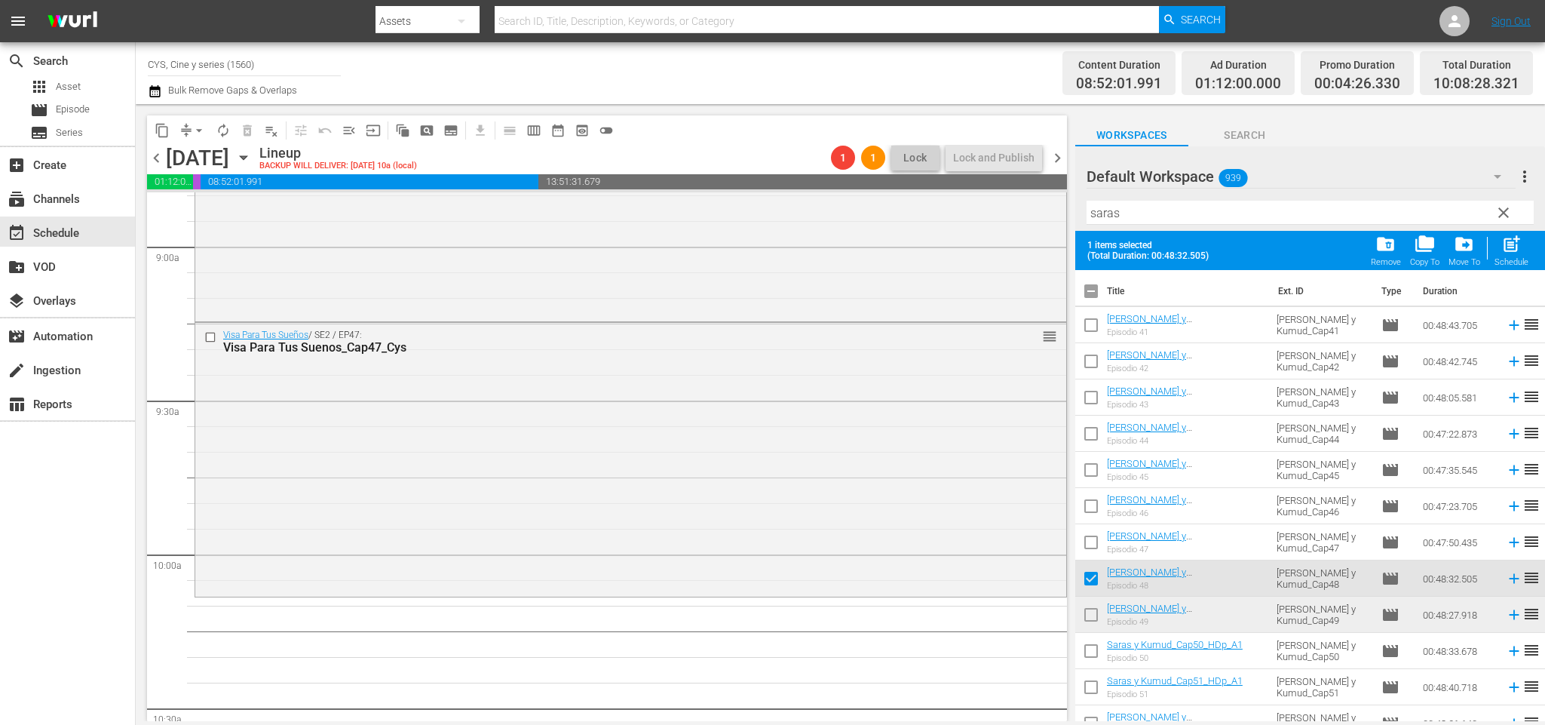
click at [1090, 615] on input "checkbox" at bounding box center [1091, 618] width 32 height 32
checkbox input "true"
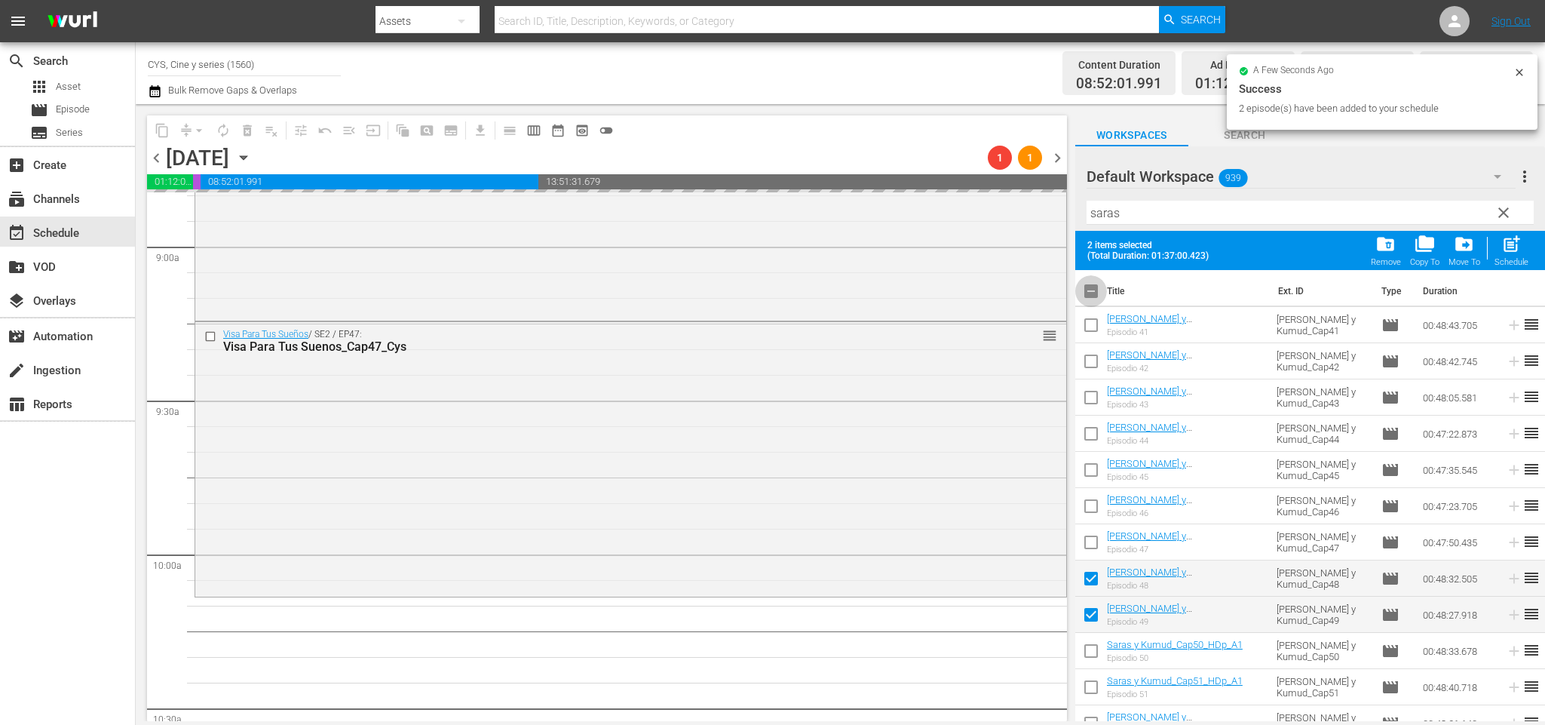
click at [1089, 295] on input "checkbox" at bounding box center [1091, 294] width 32 height 32
checkbox input "false"
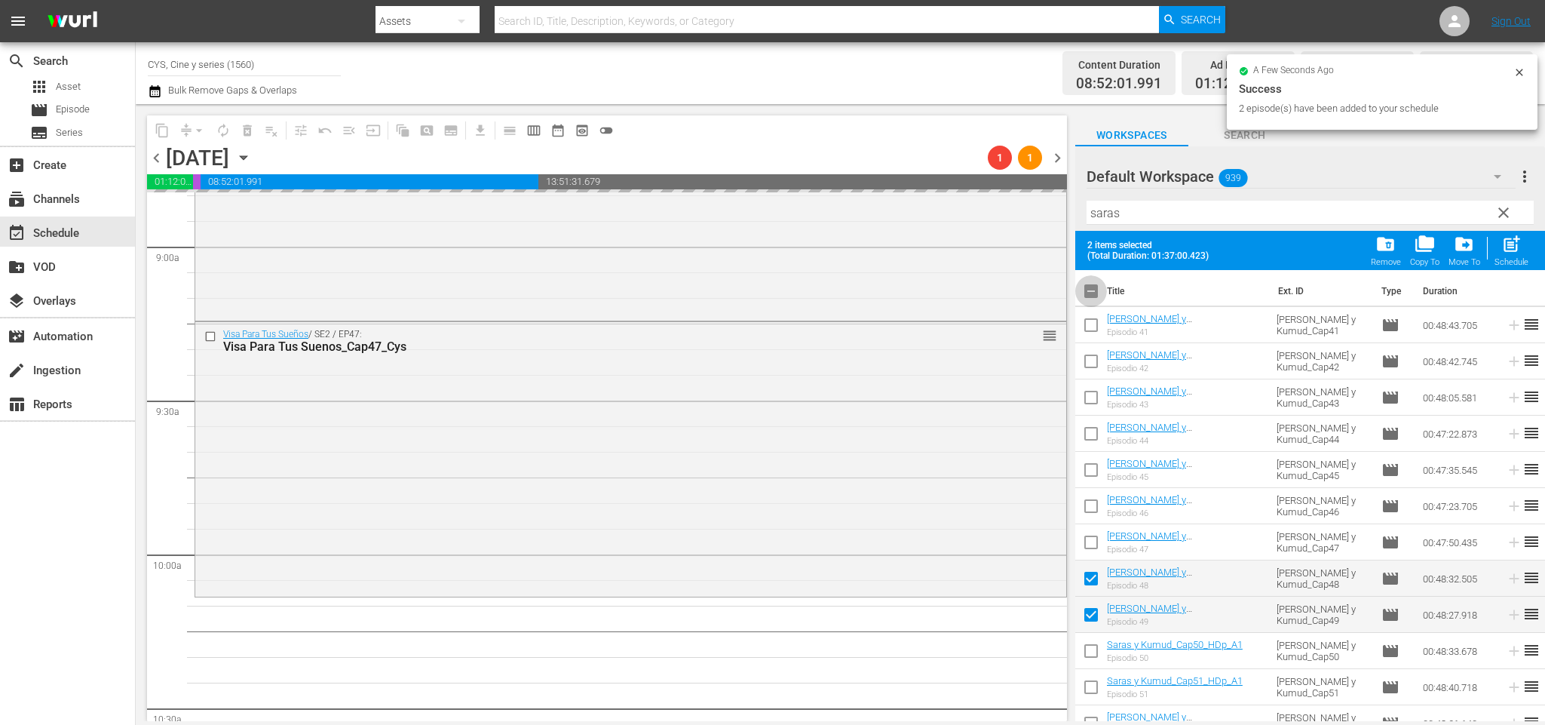
checkbox input "false"
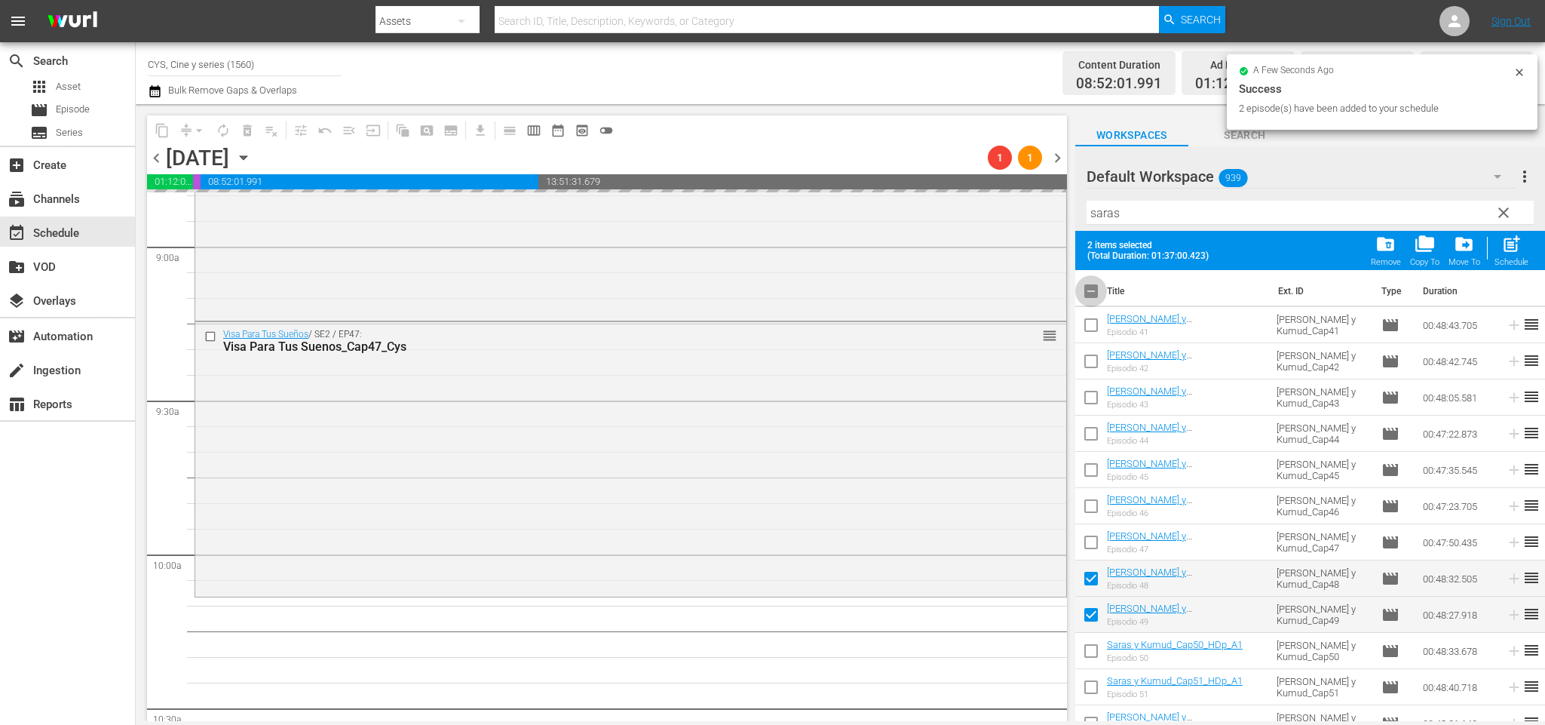
checkbox input "false"
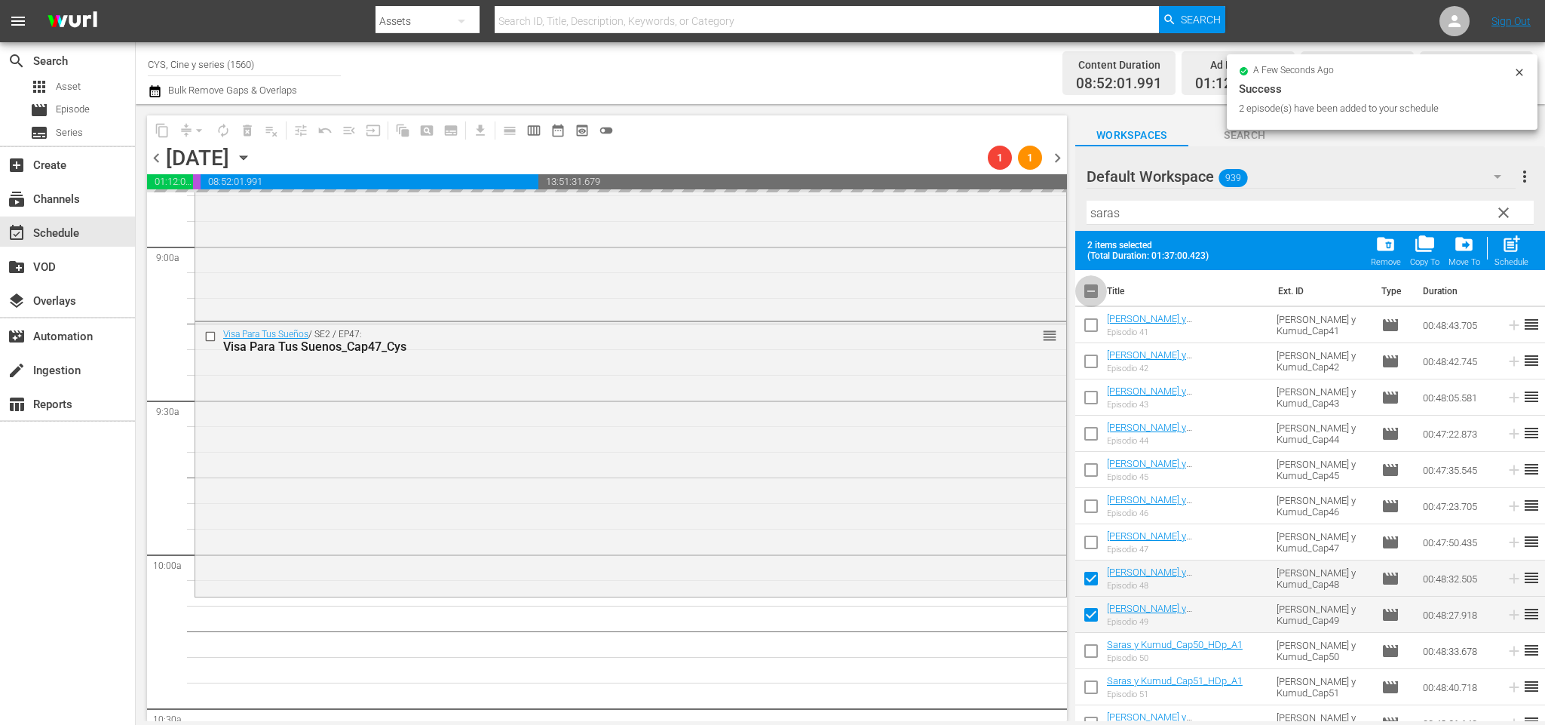
checkbox input "false"
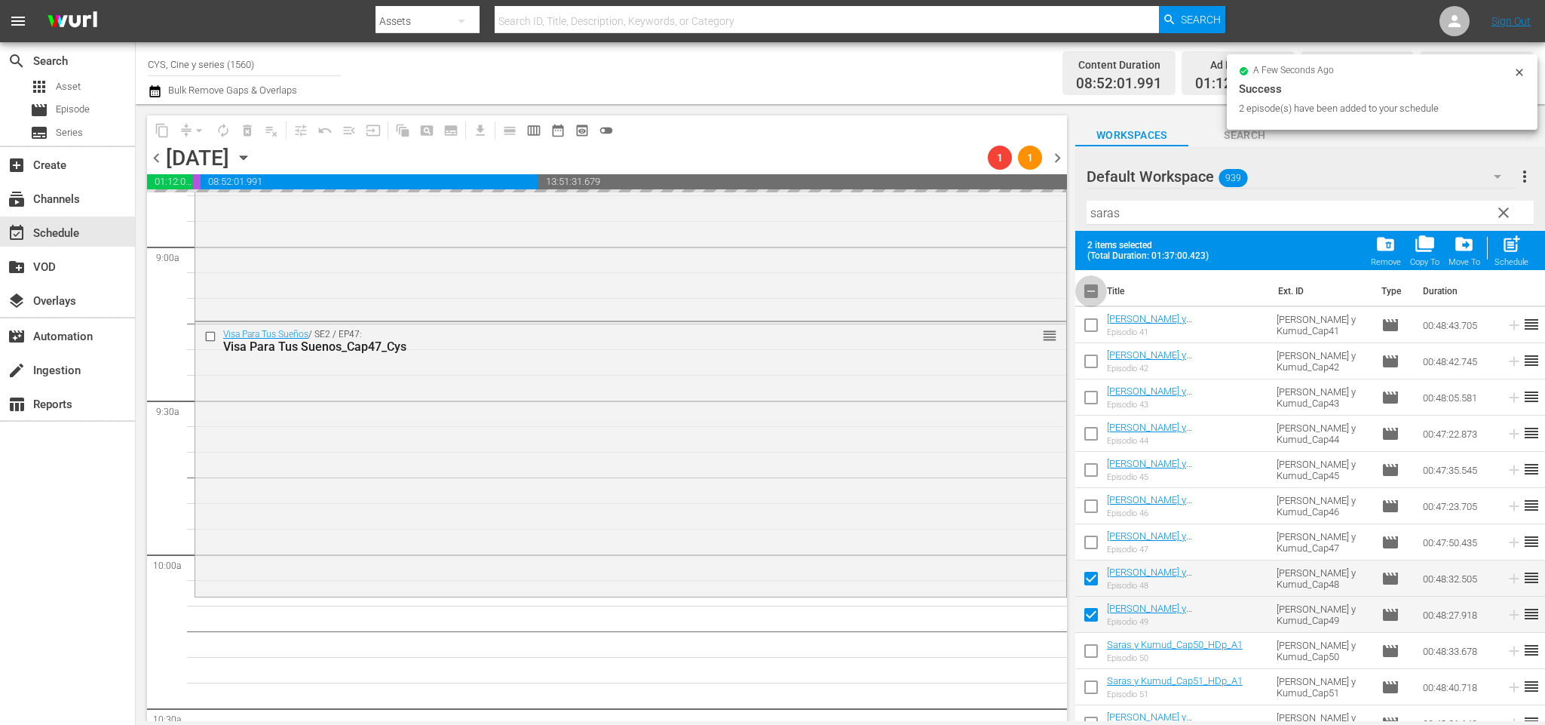
checkbox input "false"
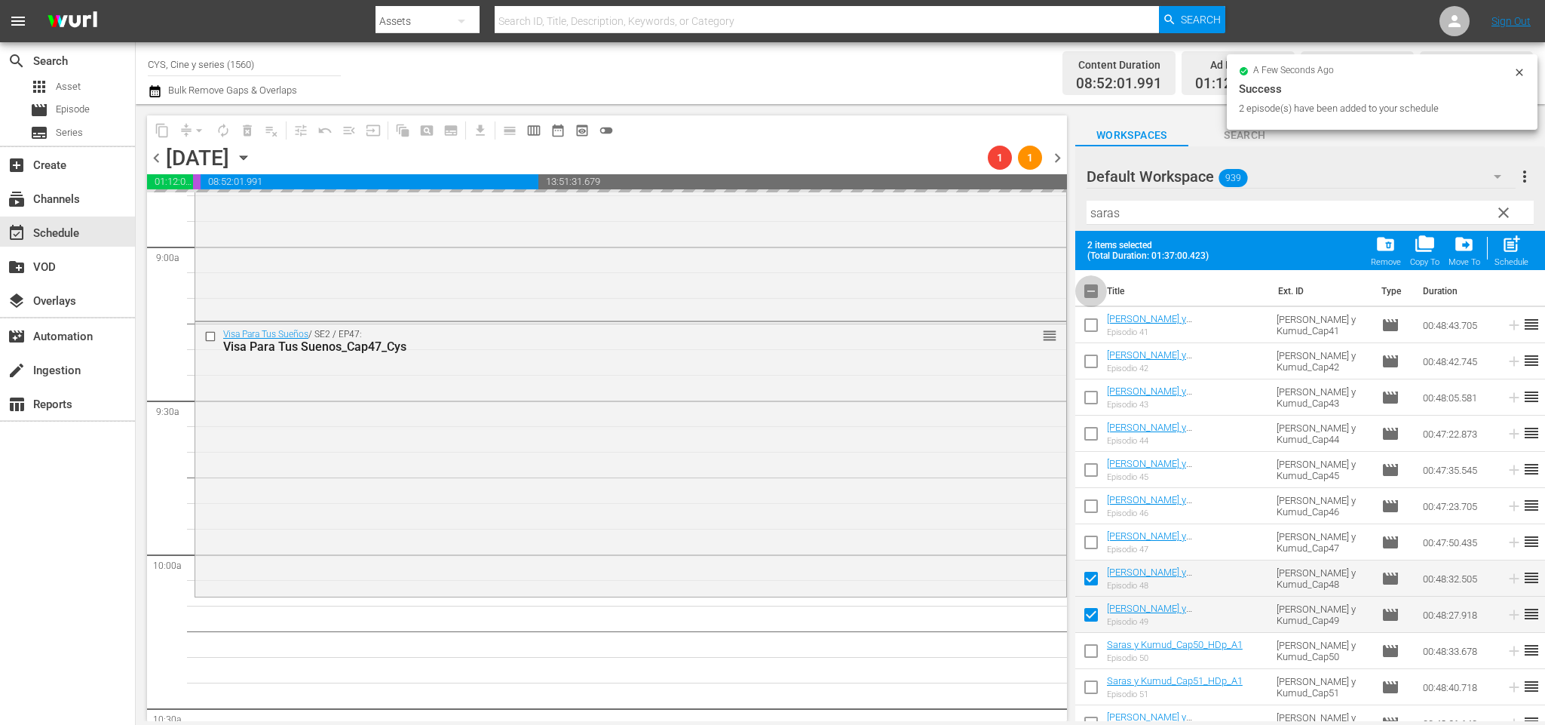
checkbox input "false"
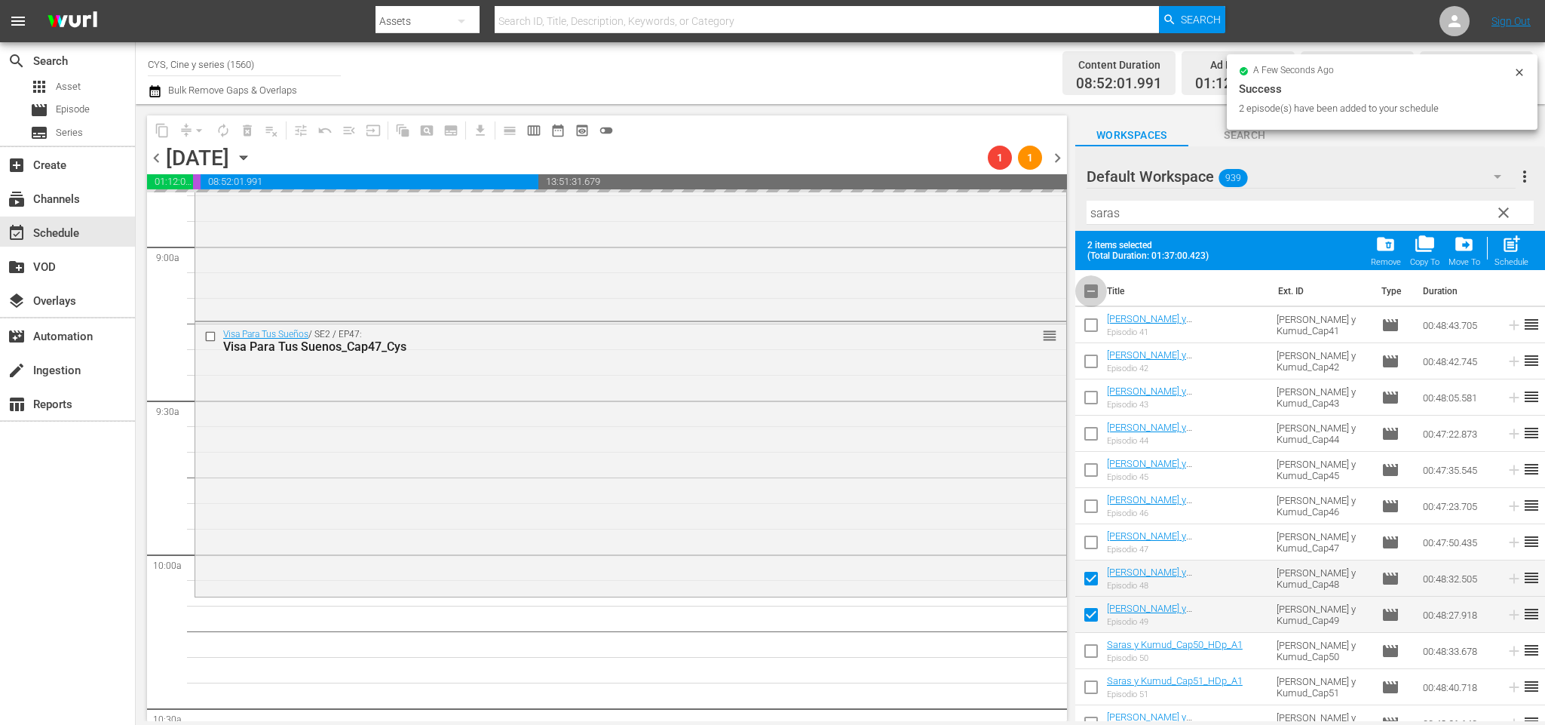
checkbox input "false"
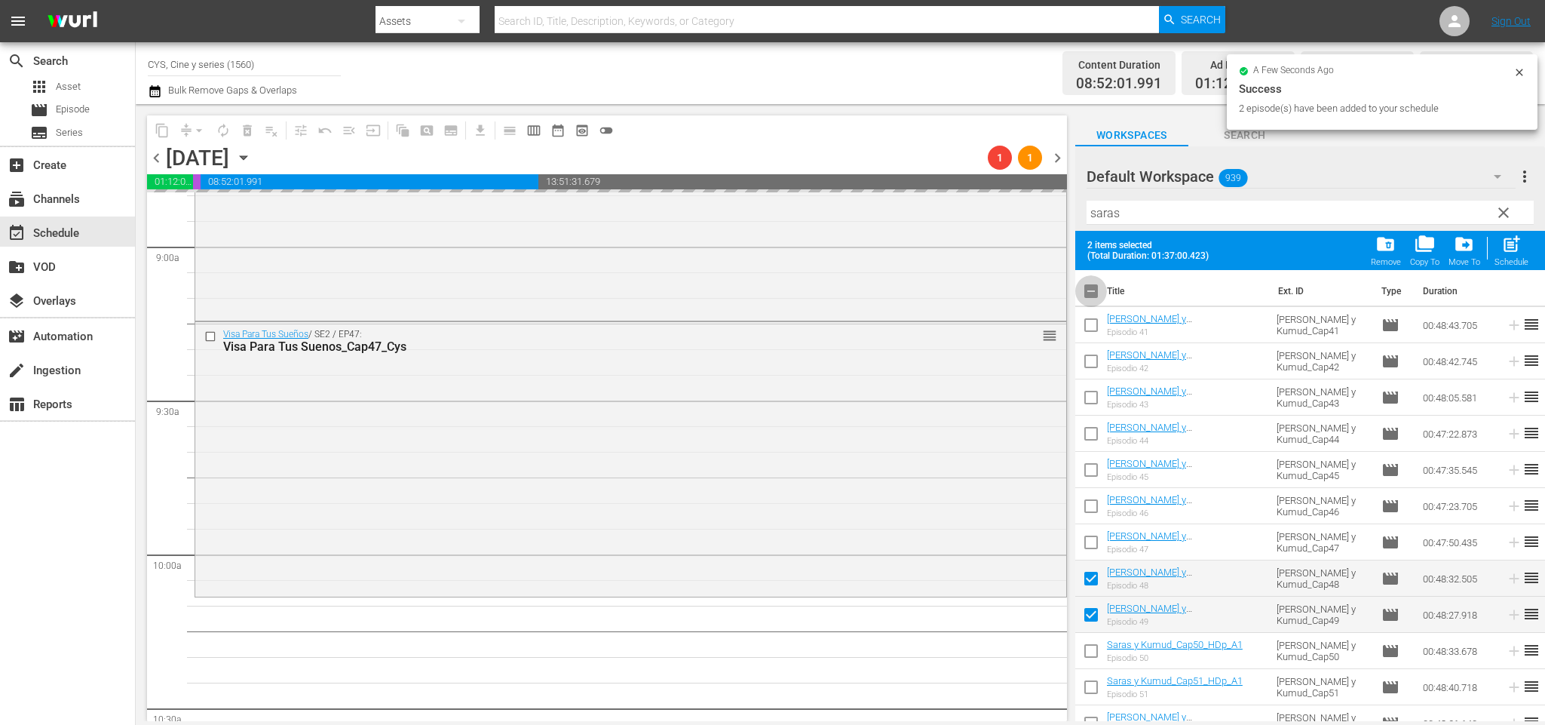
checkbox input "false"
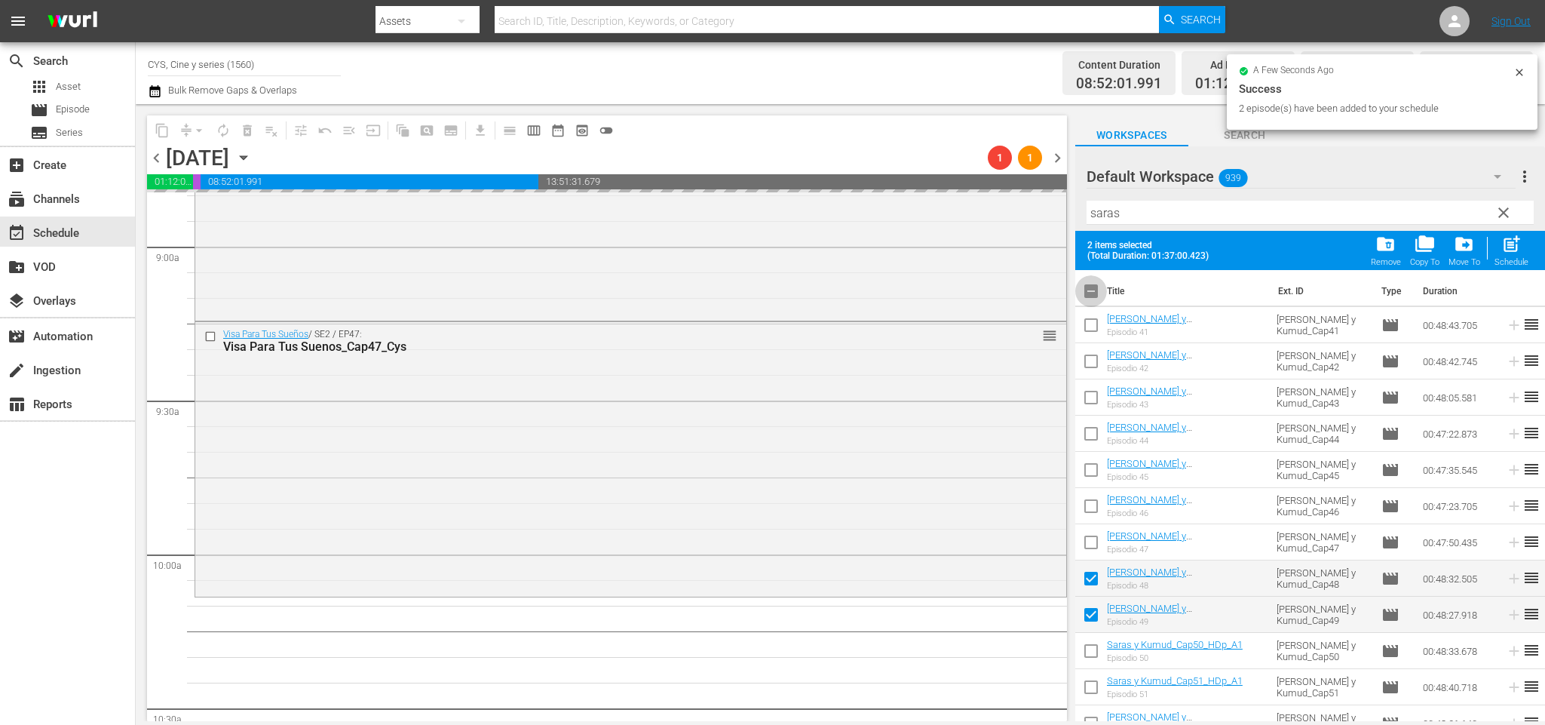
checkbox input "false"
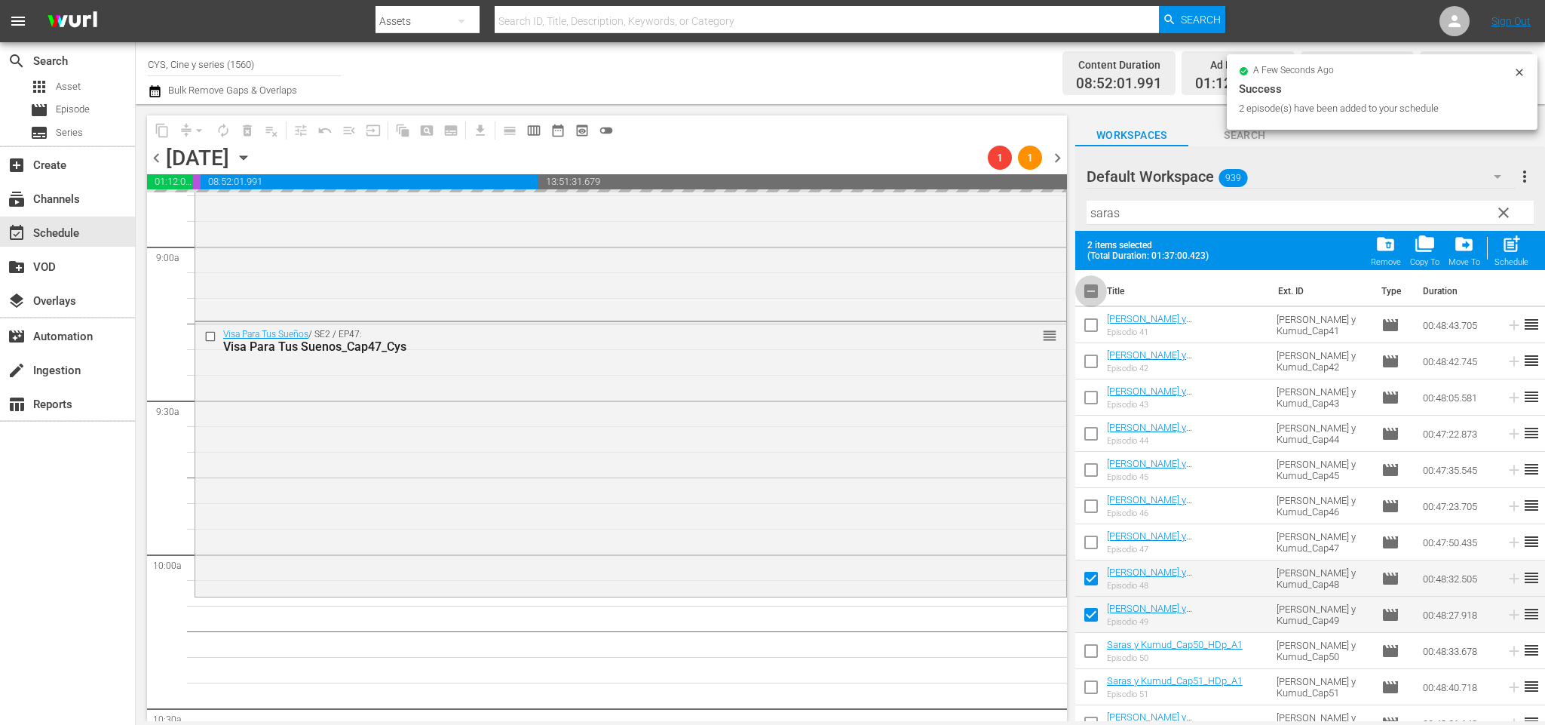
checkbox input "false"
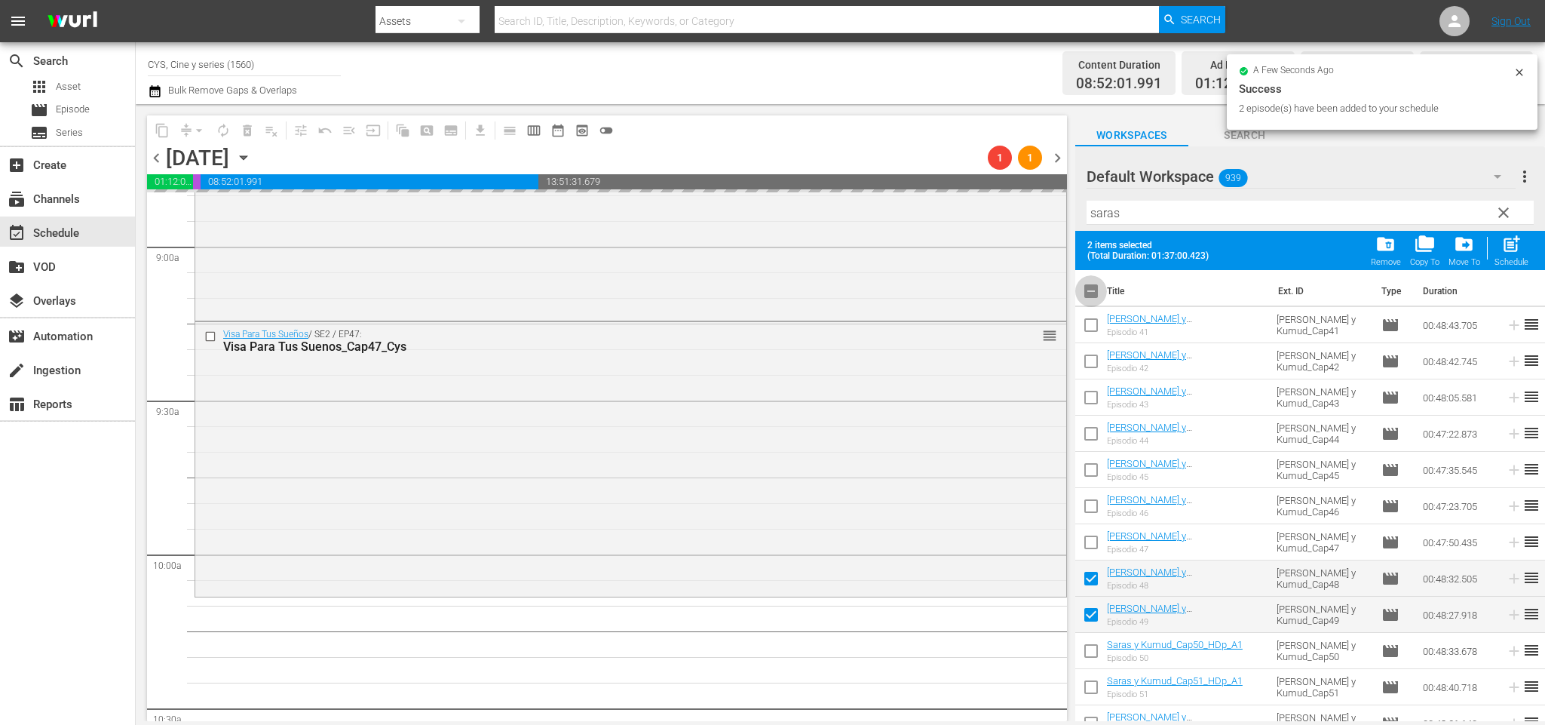
checkbox input "false"
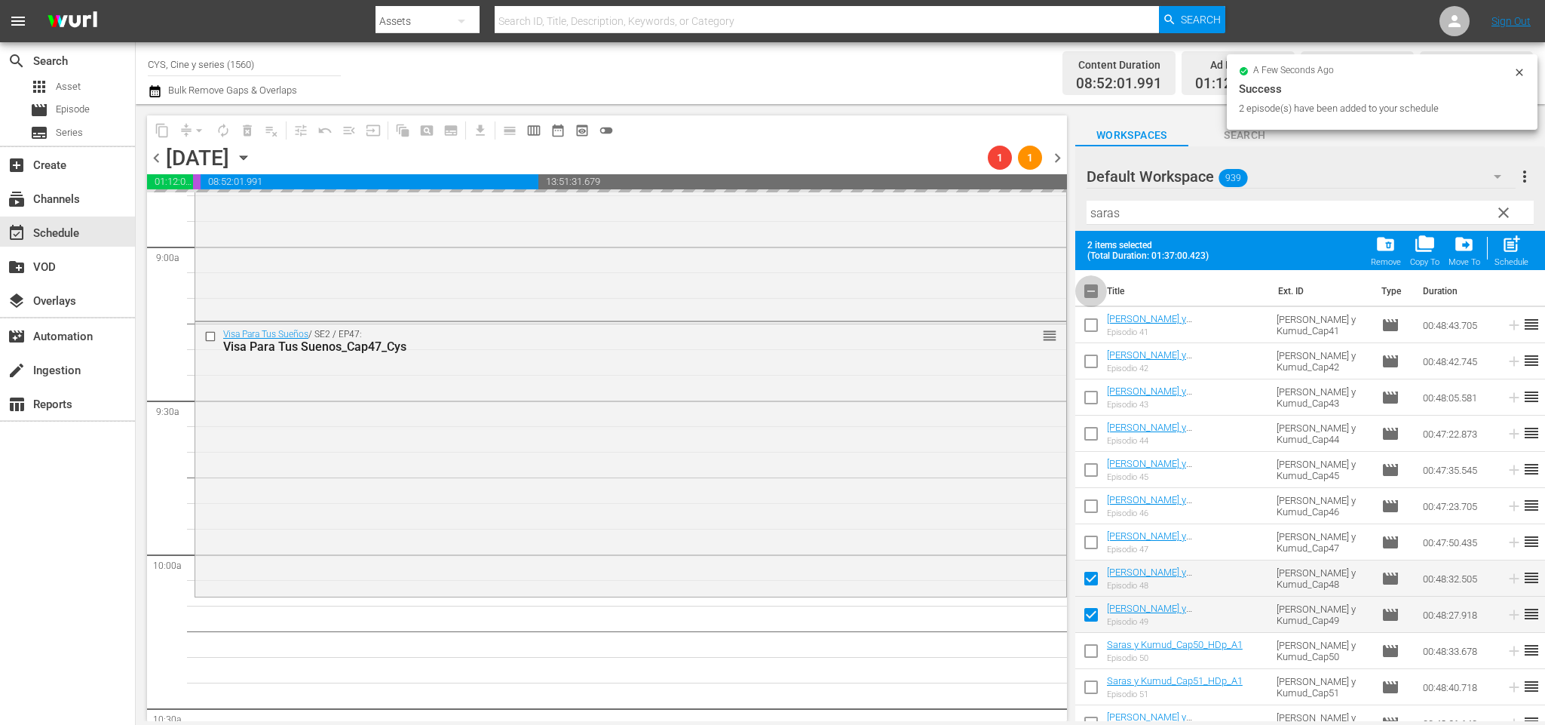
checkbox input "false"
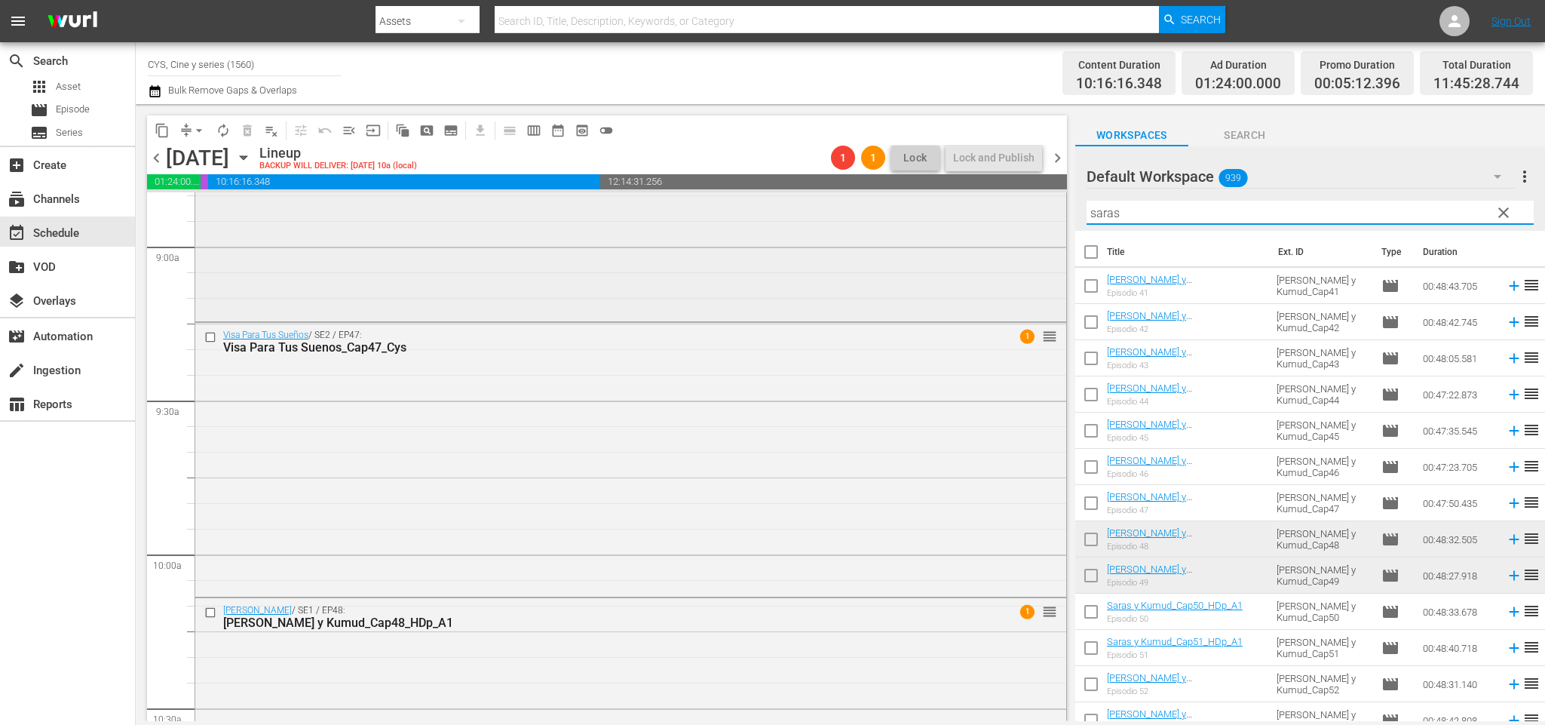
drag, startPoint x: 1120, startPoint y: 211, endPoint x: 982, endPoint y: 199, distance: 138.5
click at [982, 199] on div "content_copy compress arrow_drop_down autorenew_outlined delete_forever_outline…" at bounding box center [840, 412] width 1409 height 617
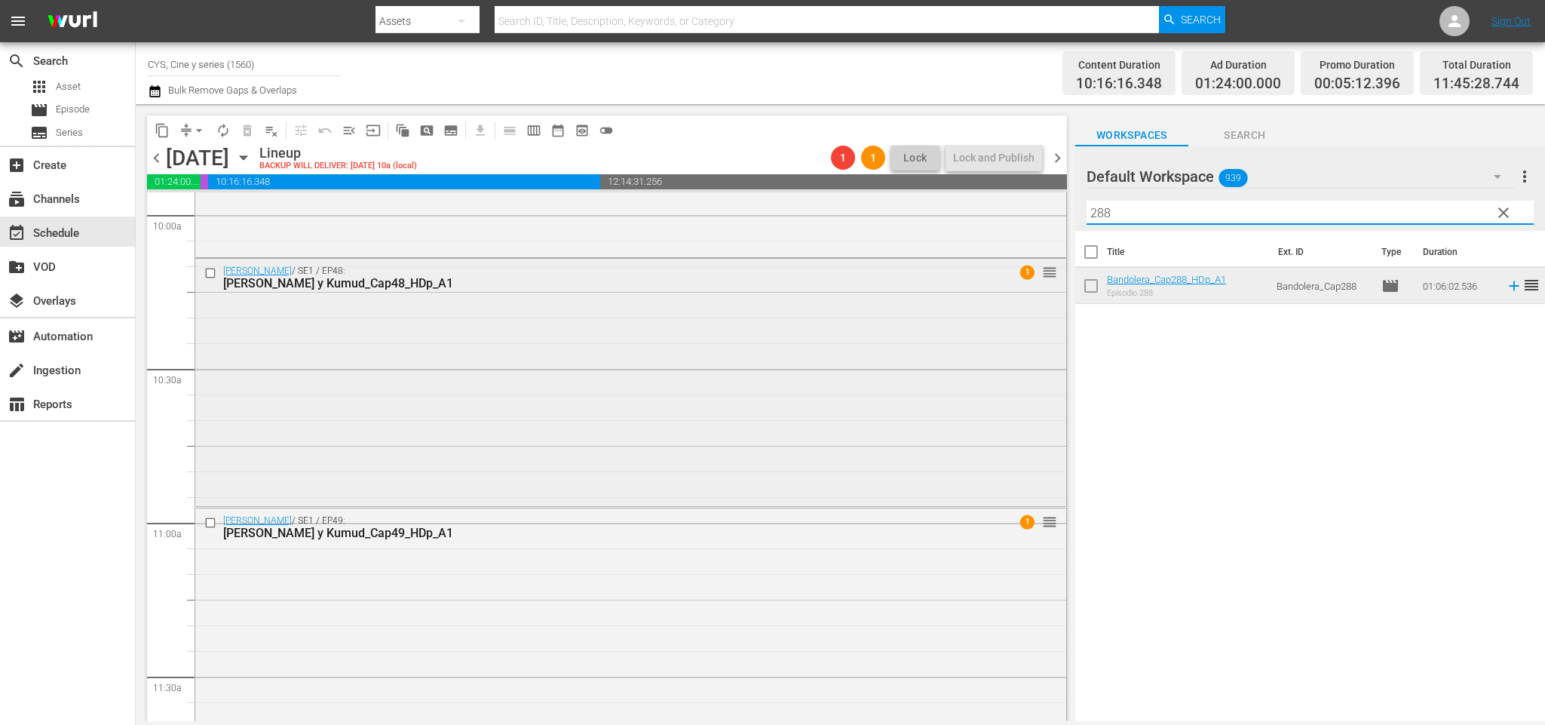
scroll to position [3393, 0]
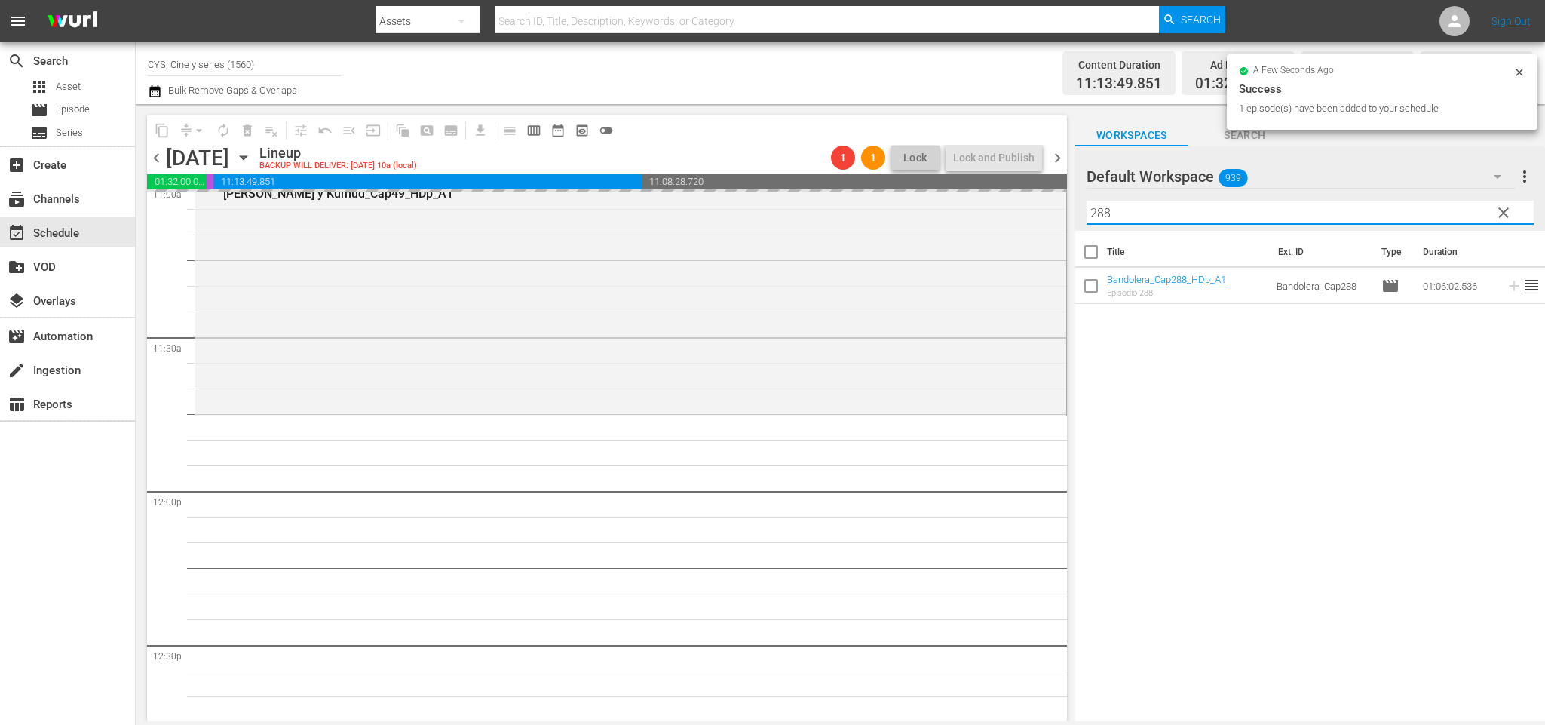
click at [1054, 204] on div "content_copy compress arrow_drop_down autorenew_outlined delete_forever_outline…" at bounding box center [840, 412] width 1409 height 617
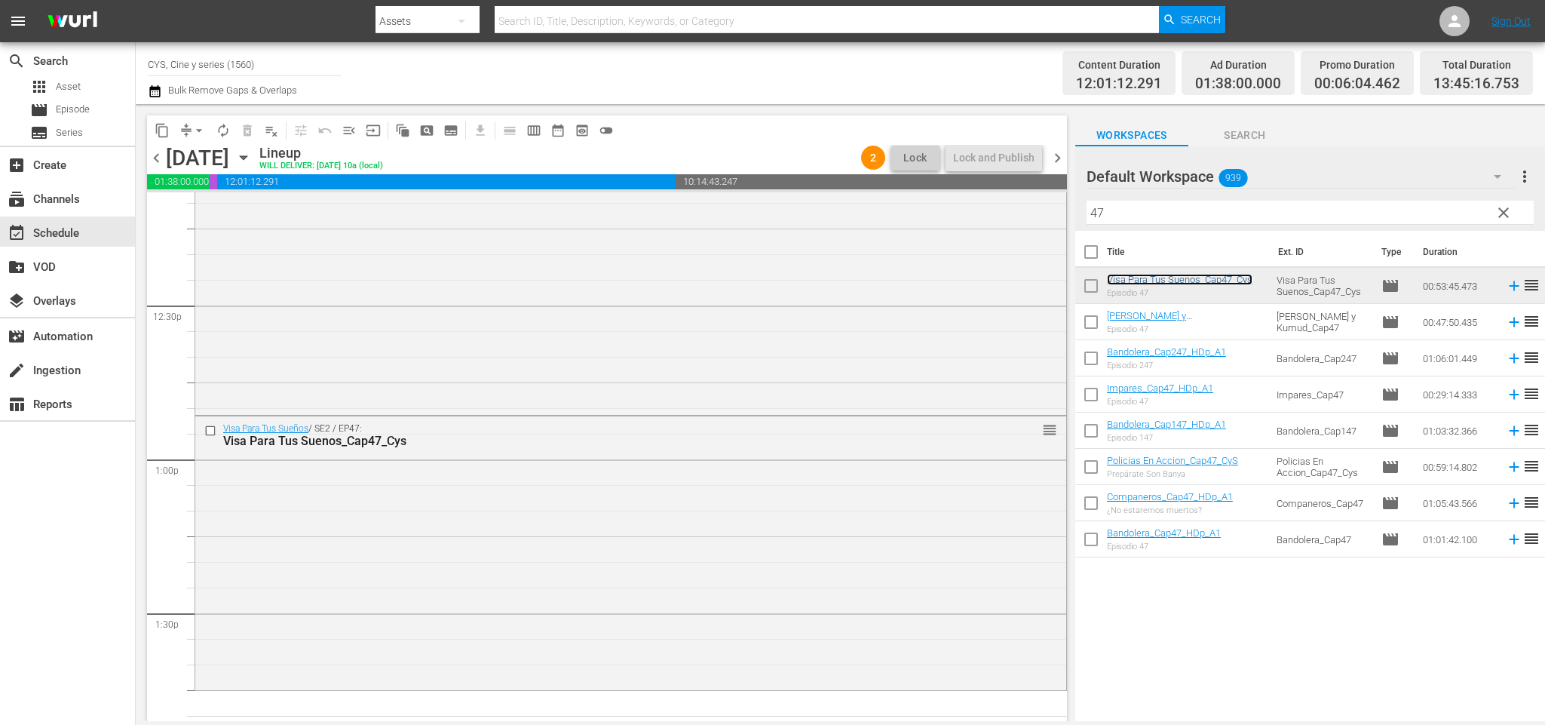
scroll to position [3269, 0]
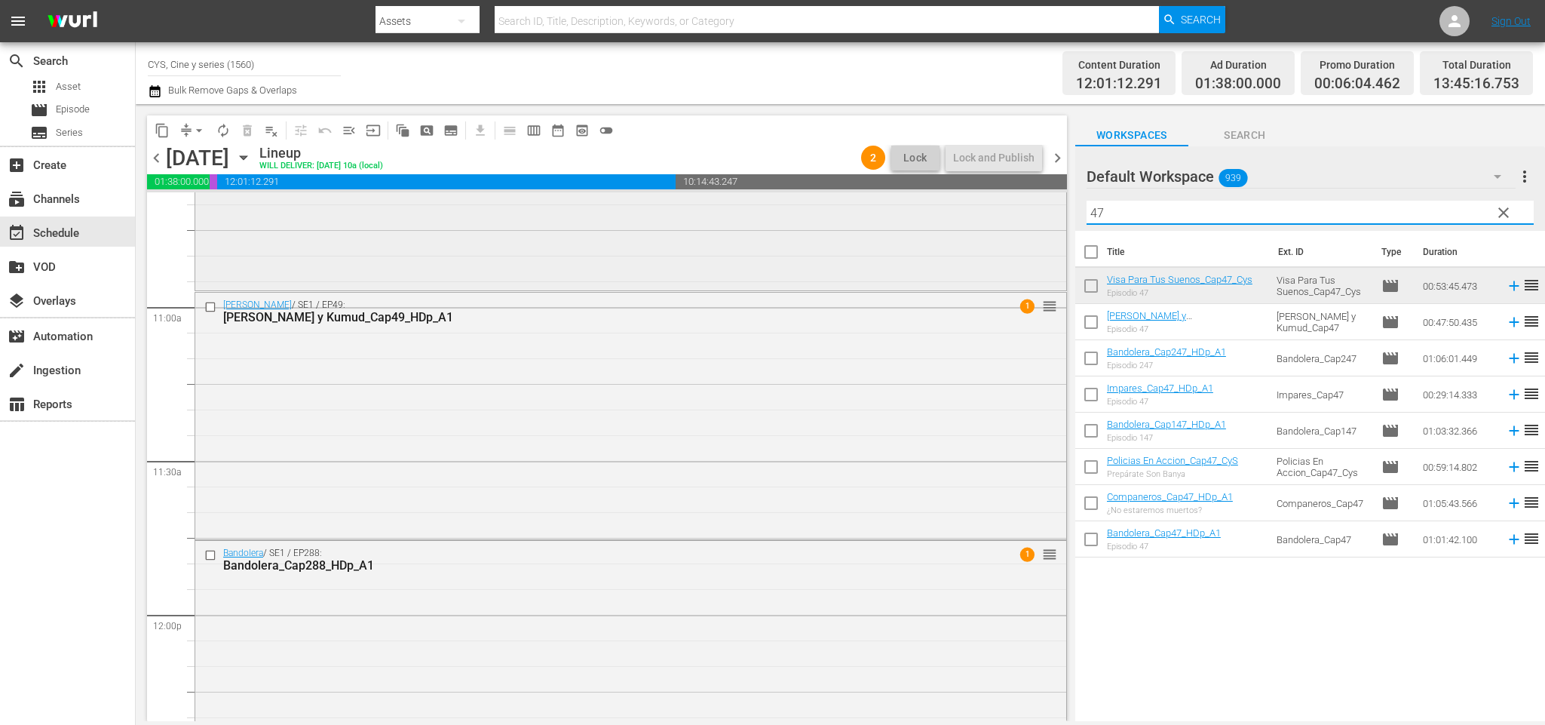
drag, startPoint x: 960, startPoint y: 206, endPoint x: 951, endPoint y: 207, distance: 9.1
click at [951, 204] on div "content_copy compress arrow_drop_down autorenew_outlined delete_forever_outline…" at bounding box center [840, 412] width 1409 height 617
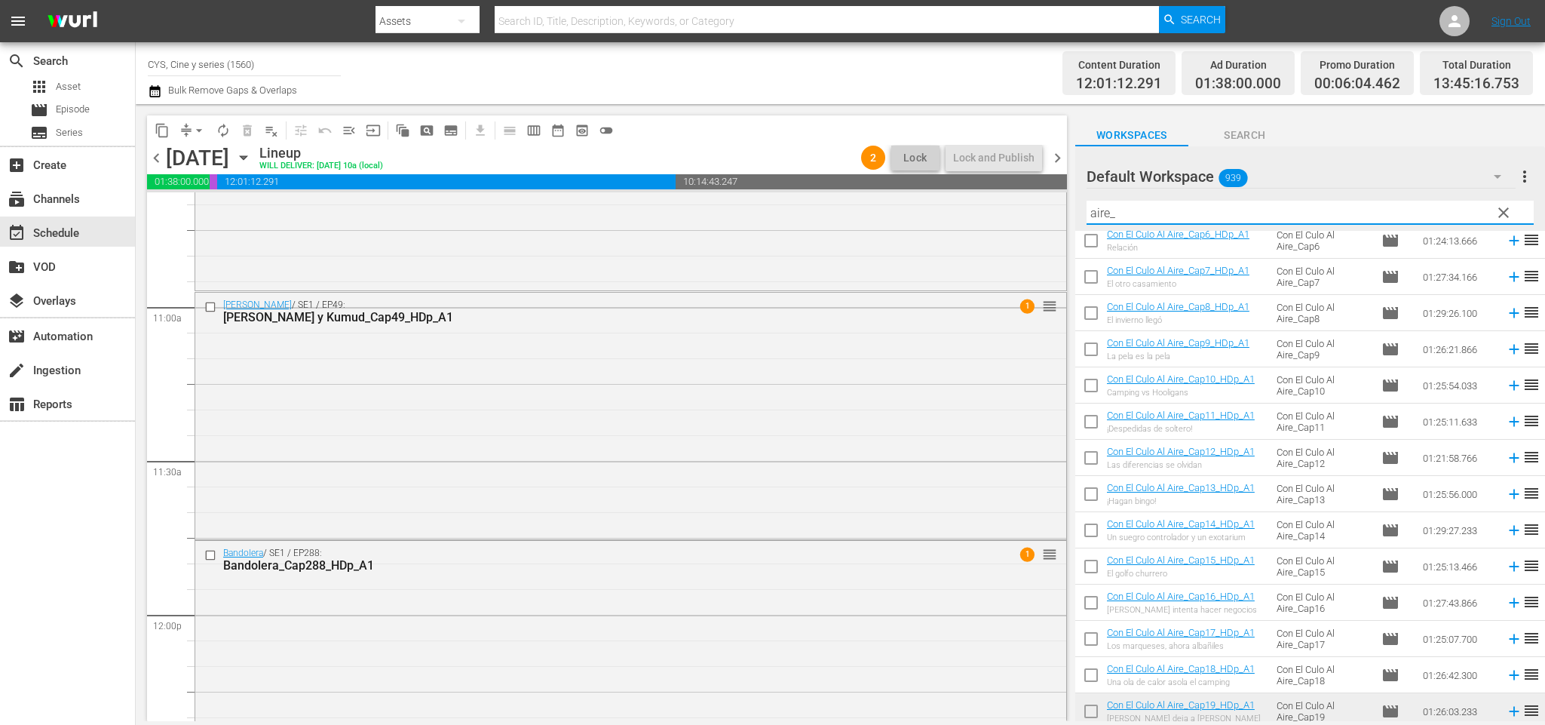
scroll to position [339, 0]
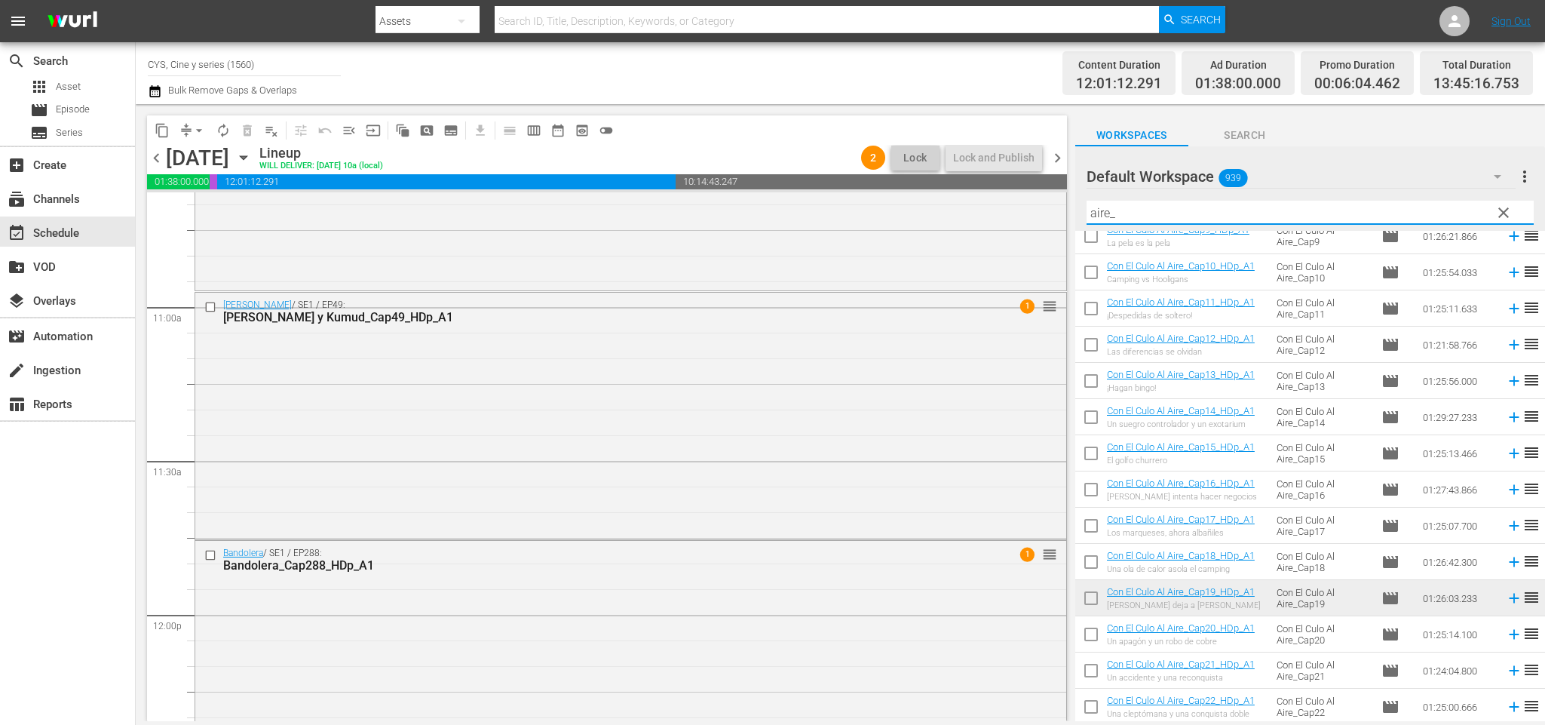
drag, startPoint x: 1092, startPoint y: 602, endPoint x: 1159, endPoint y: 638, distance: 75.2
click at [1092, 602] on input "checkbox" at bounding box center [1091, 601] width 32 height 32
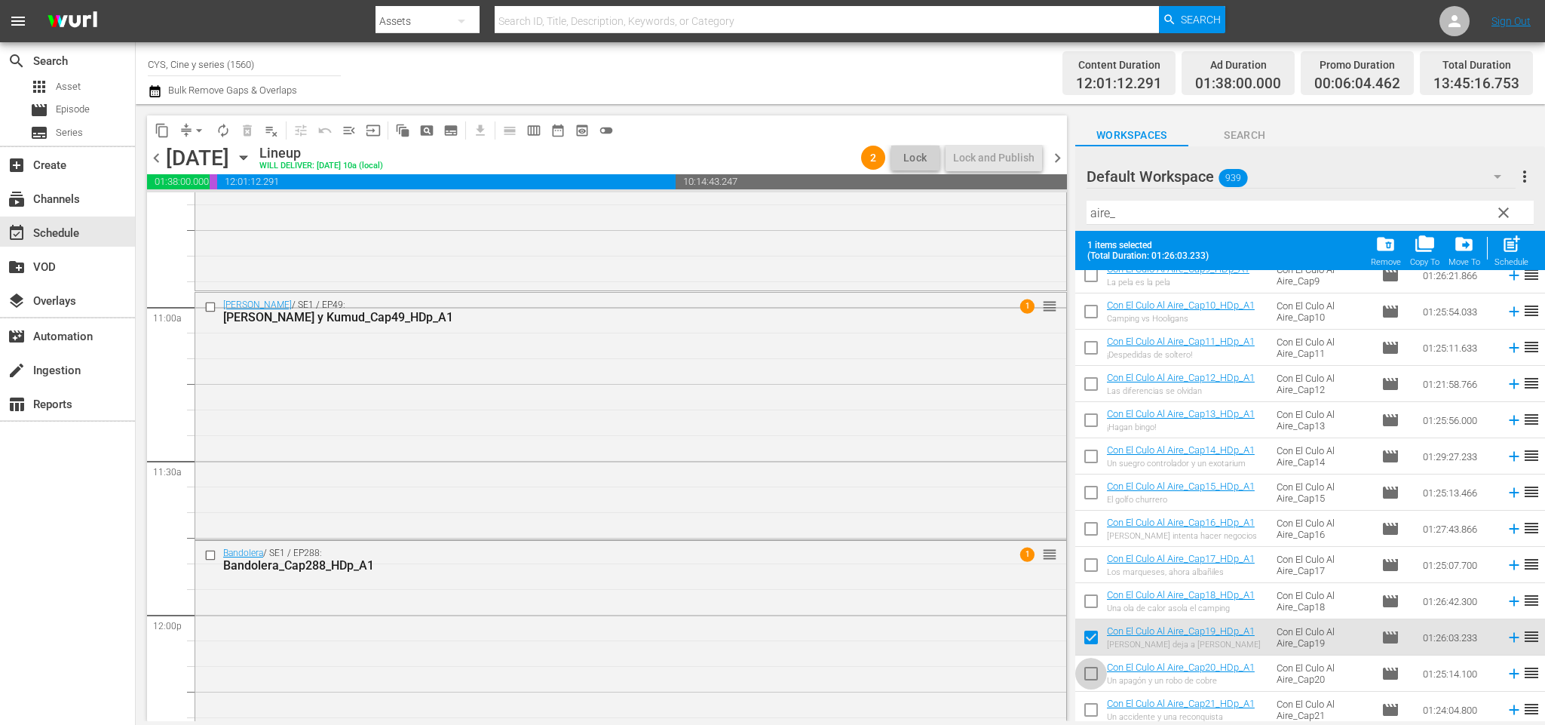
click at [1098, 663] on input "checkbox" at bounding box center [1091, 676] width 32 height 32
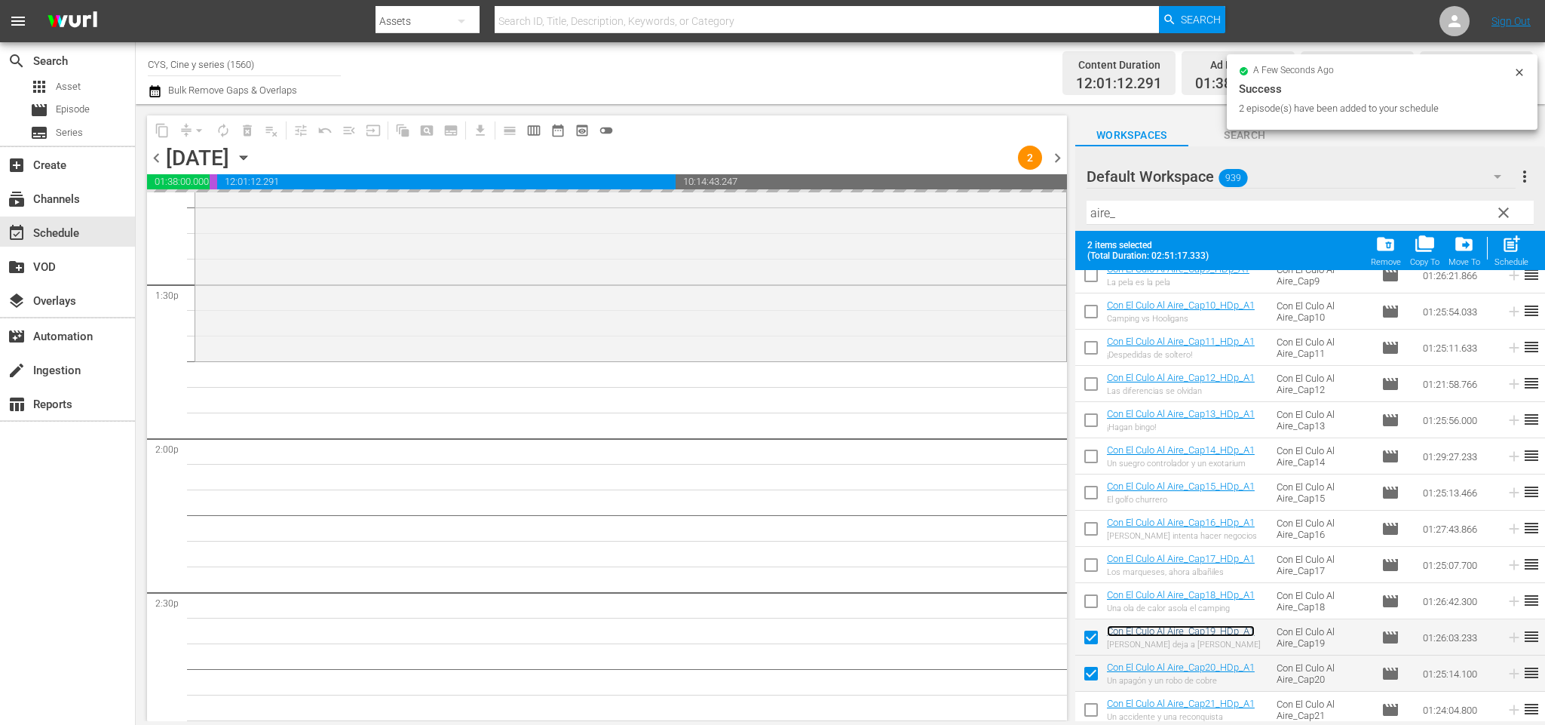
scroll to position [0, 0]
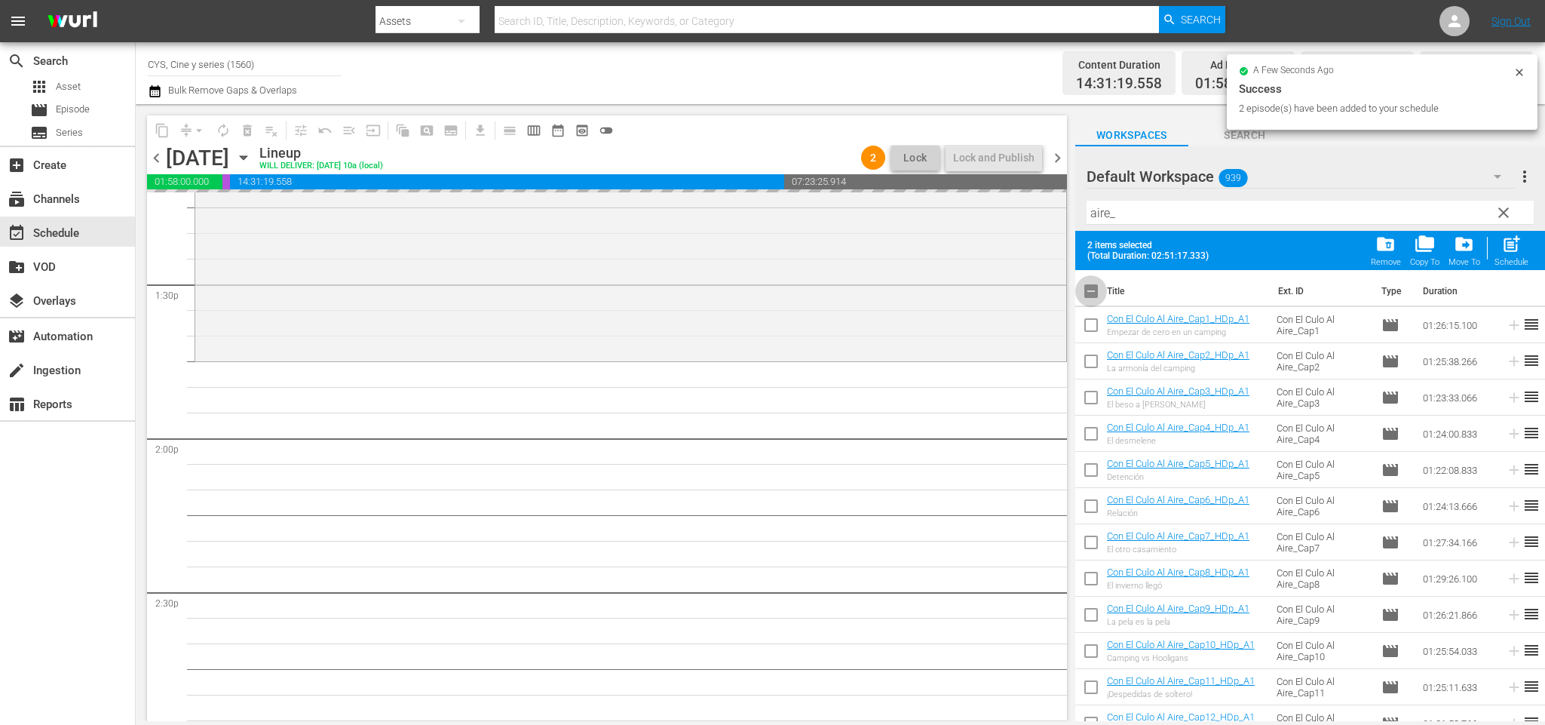
click at [1100, 293] on input "checkbox" at bounding box center [1091, 294] width 32 height 32
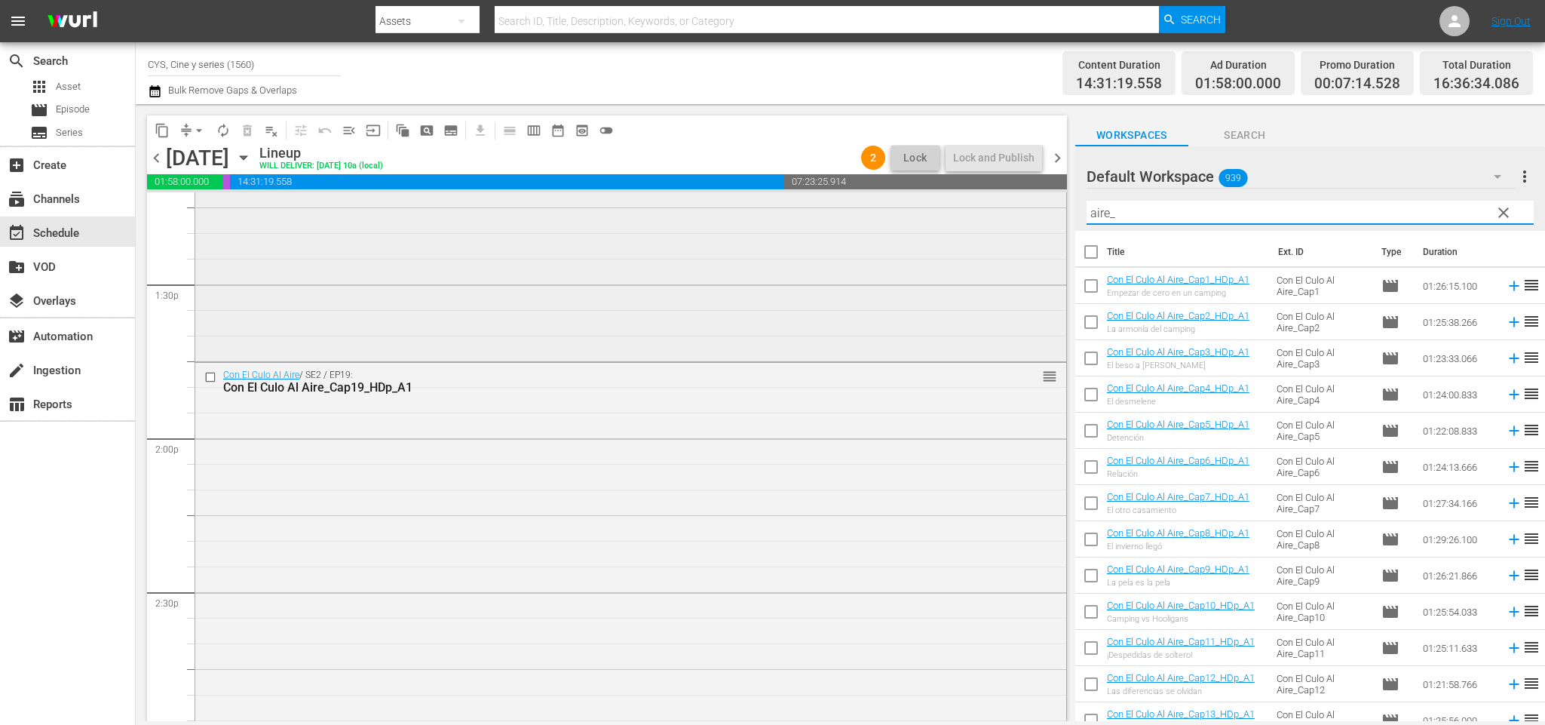
drag, startPoint x: 1129, startPoint y: 211, endPoint x: 1025, endPoint y: 192, distance: 105.7
click at [1025, 192] on div "content_copy compress arrow_drop_down autorenew_outlined delete_forever_outline…" at bounding box center [840, 412] width 1409 height 617
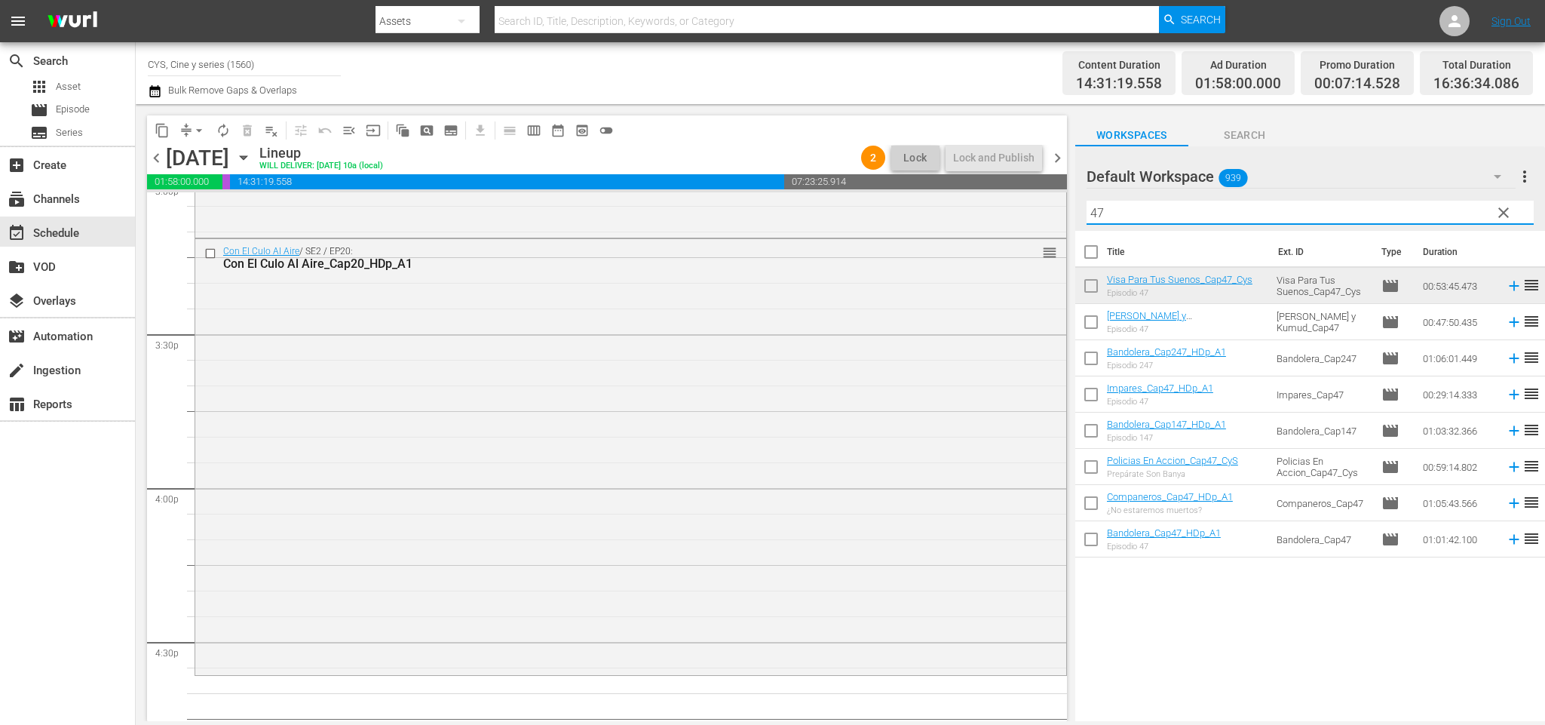
scroll to position [4852, 0]
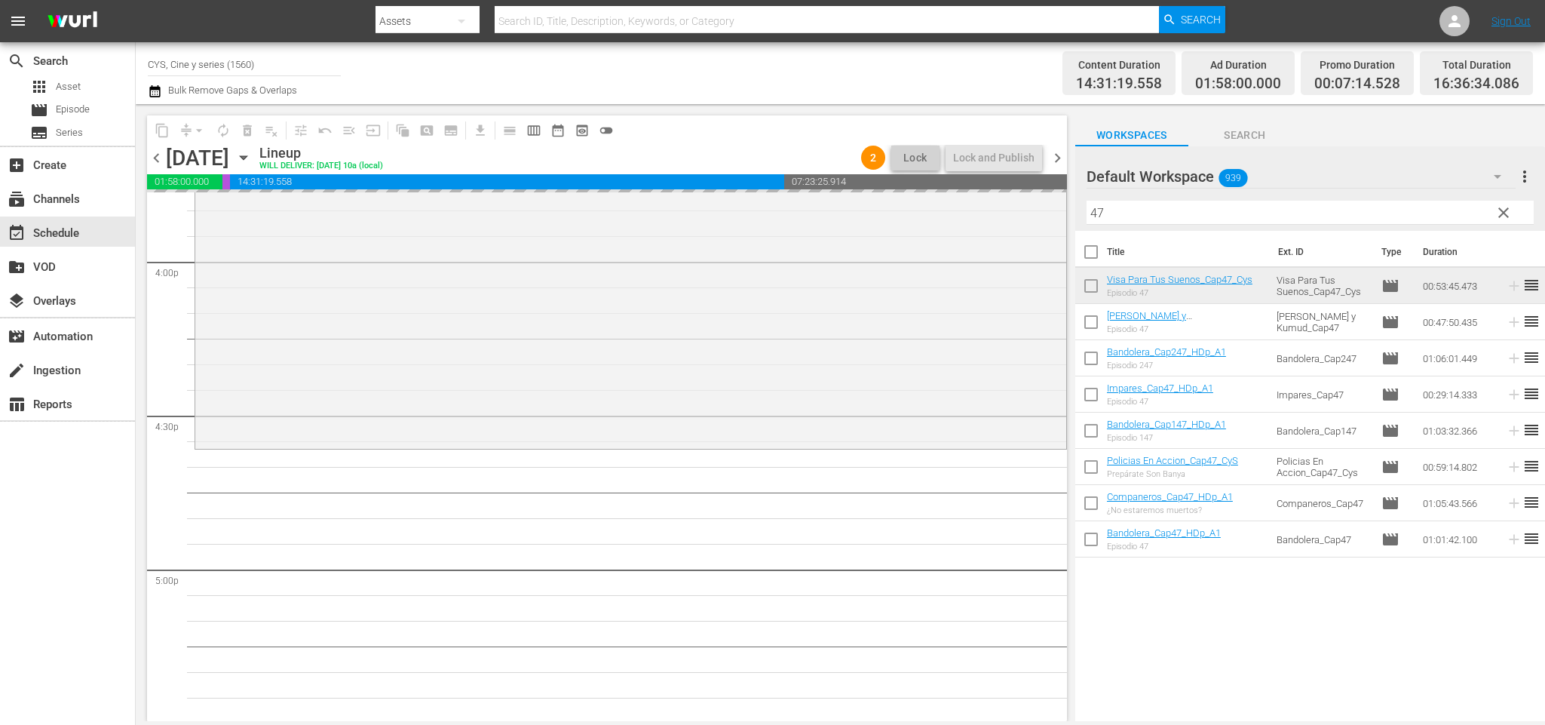
click at [1003, 202] on div "content_copy compress arrow_drop_down autorenew_outlined delete_forever_outline…" at bounding box center [840, 412] width 1409 height 617
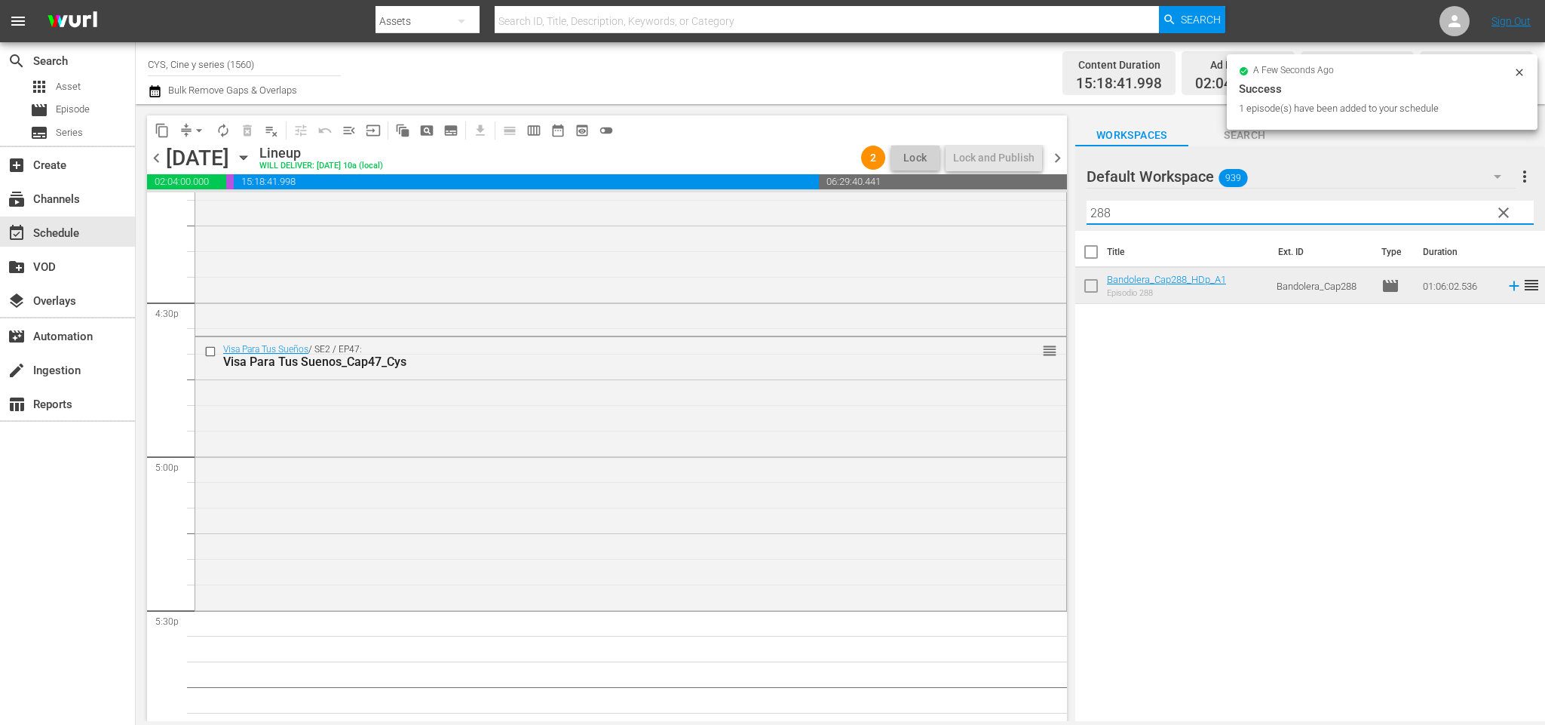
scroll to position [5079, 0]
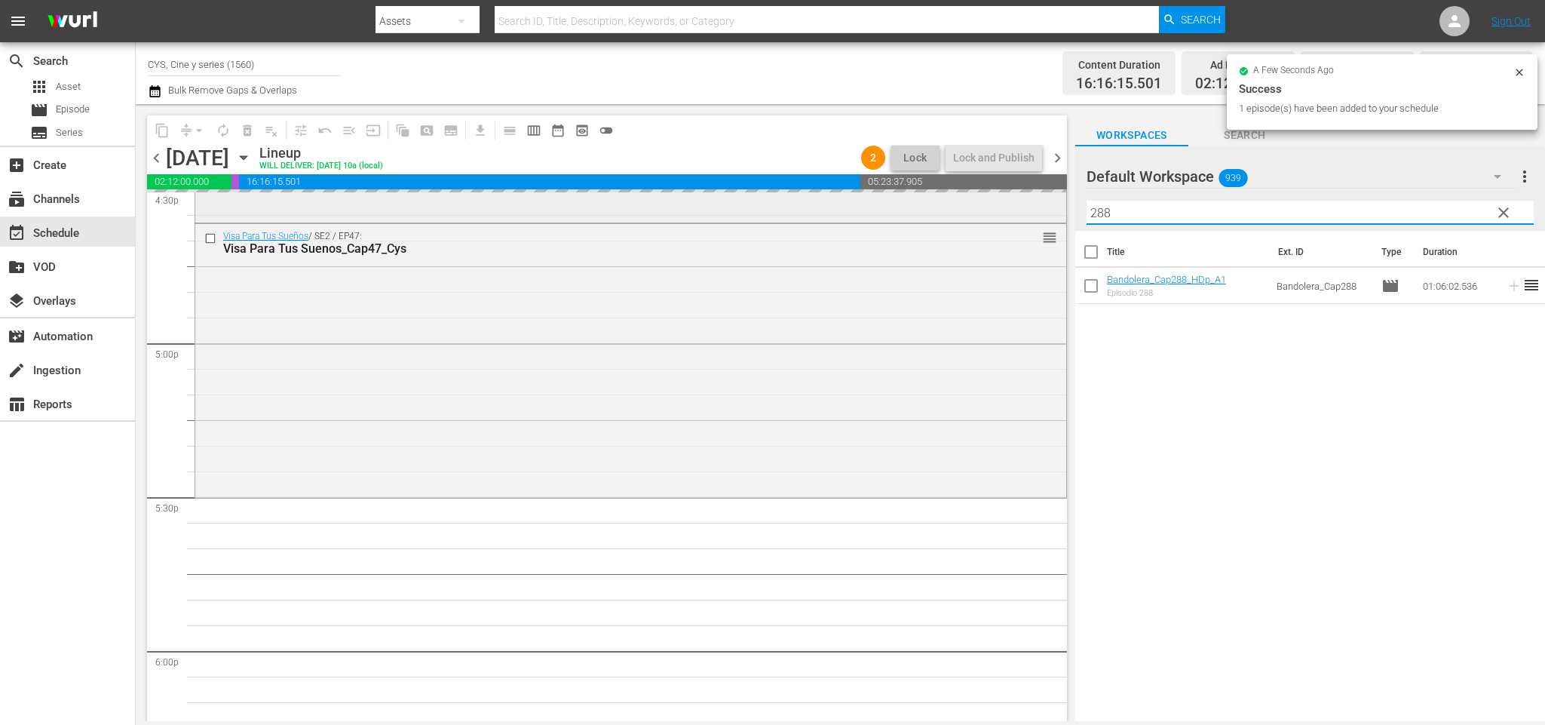
click at [998, 200] on div "content_copy compress arrow_drop_down autorenew_outlined delete_forever_outline…" at bounding box center [840, 412] width 1409 height 617
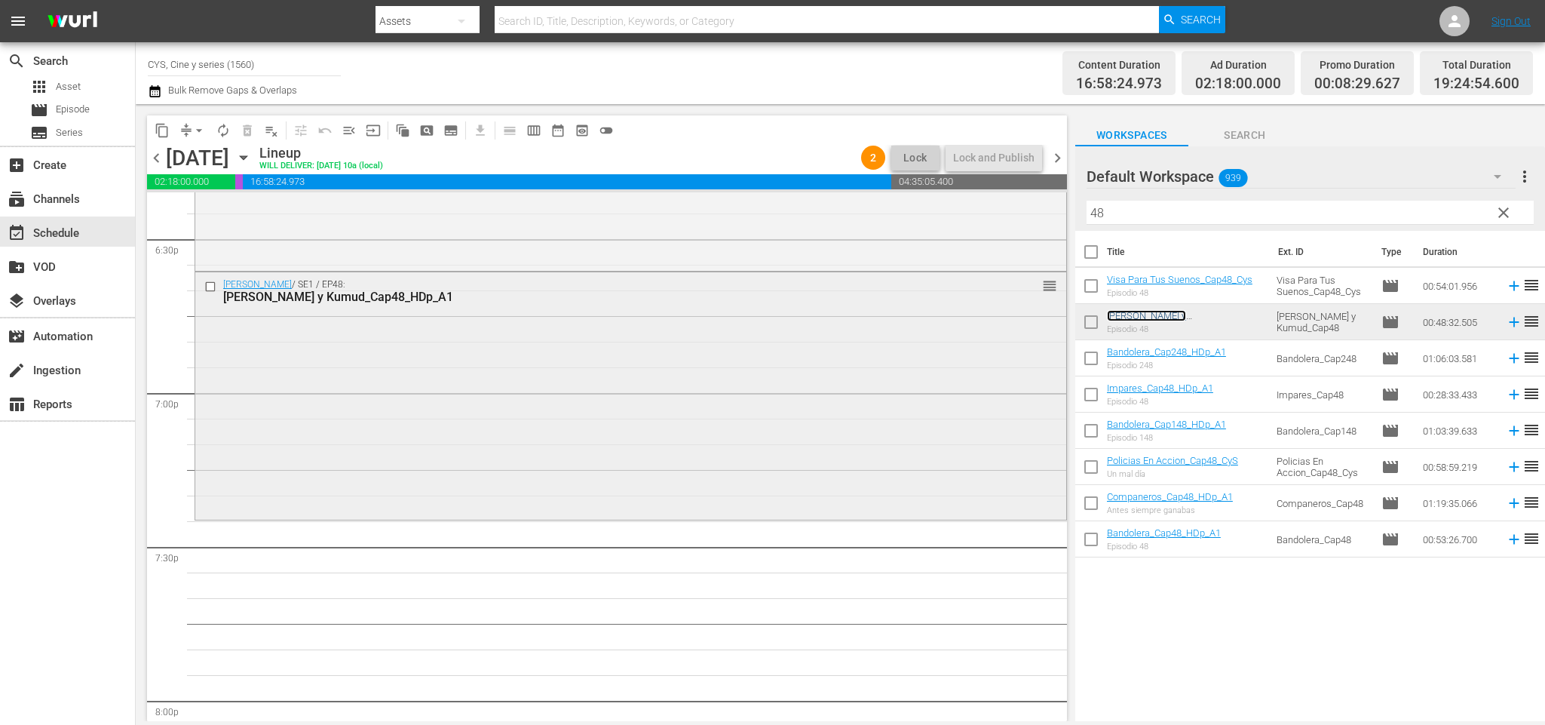
scroll to position [5757, 0]
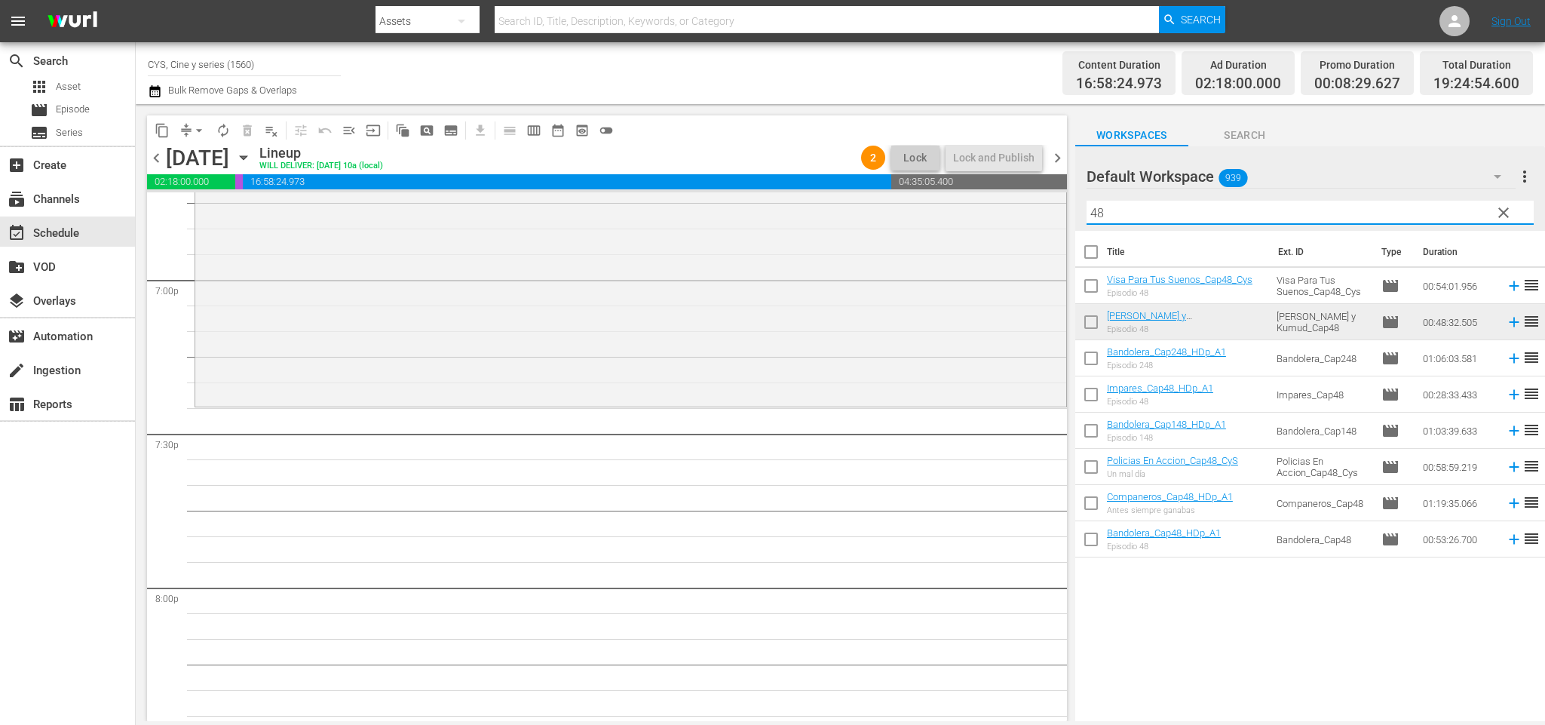
click at [1148, 215] on input "48" at bounding box center [1309, 213] width 447 height 24
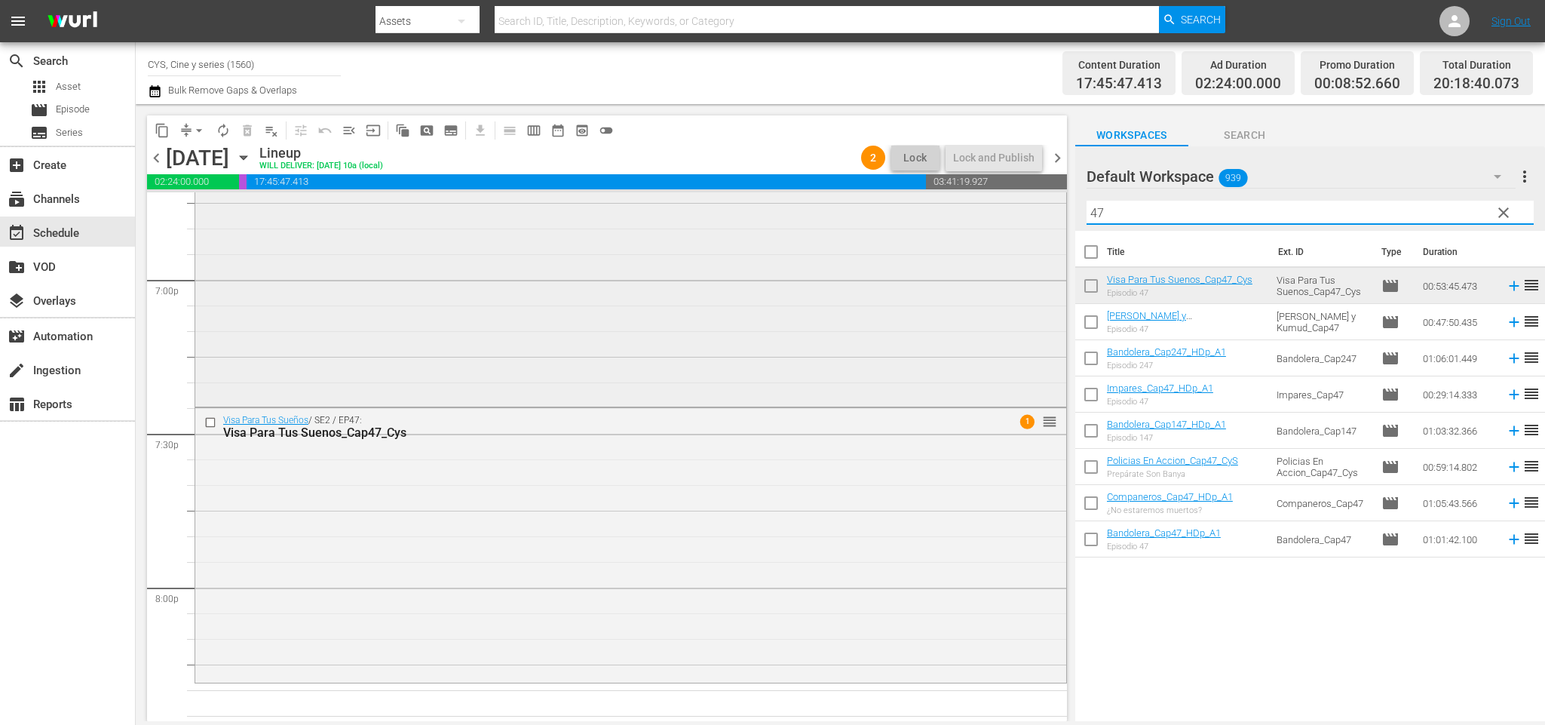
drag, startPoint x: 1142, startPoint y: 213, endPoint x: 1003, endPoint y: 200, distance: 140.1
click at [1003, 200] on div "content_copy compress arrow_drop_down autorenew_outlined delete_forever_outline…" at bounding box center [840, 412] width 1409 height 617
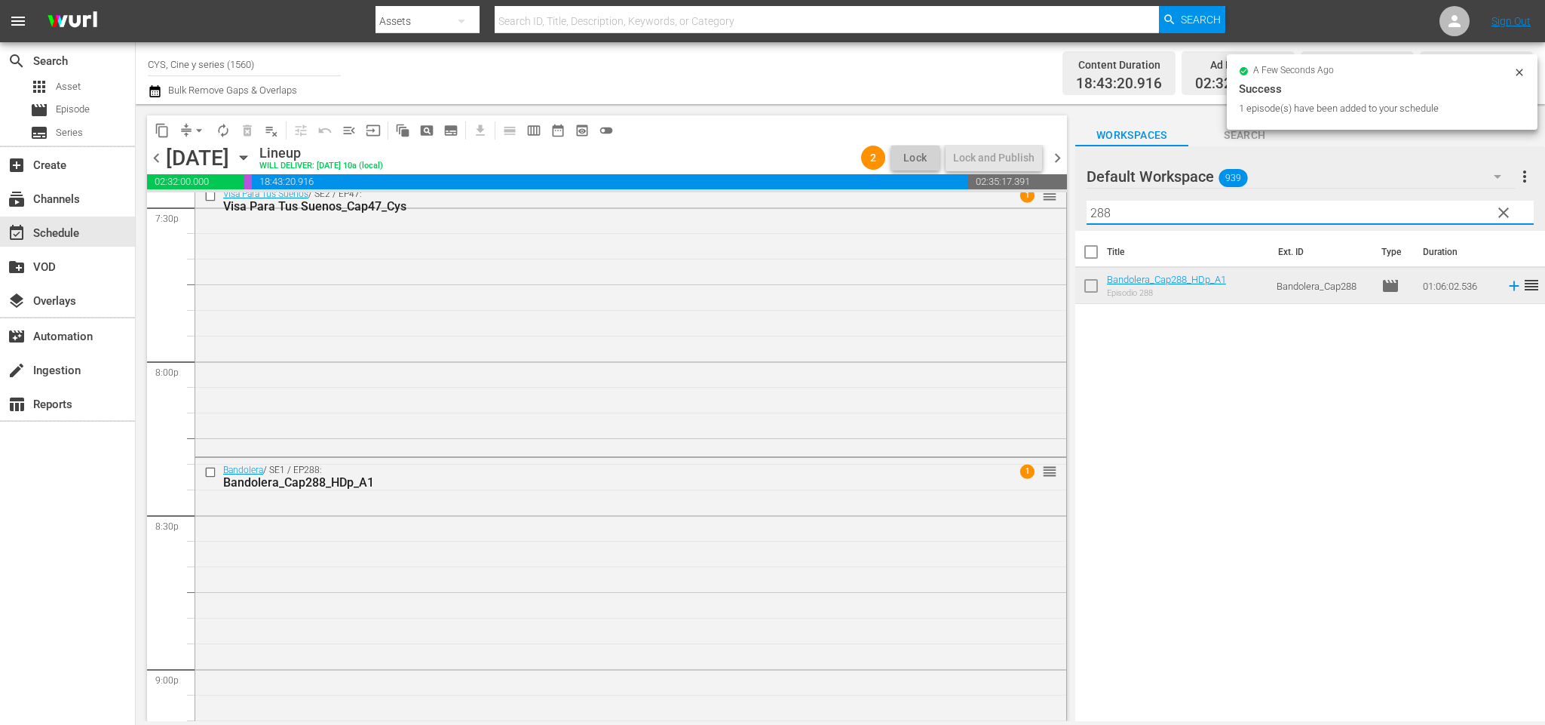
scroll to position [5934, 0]
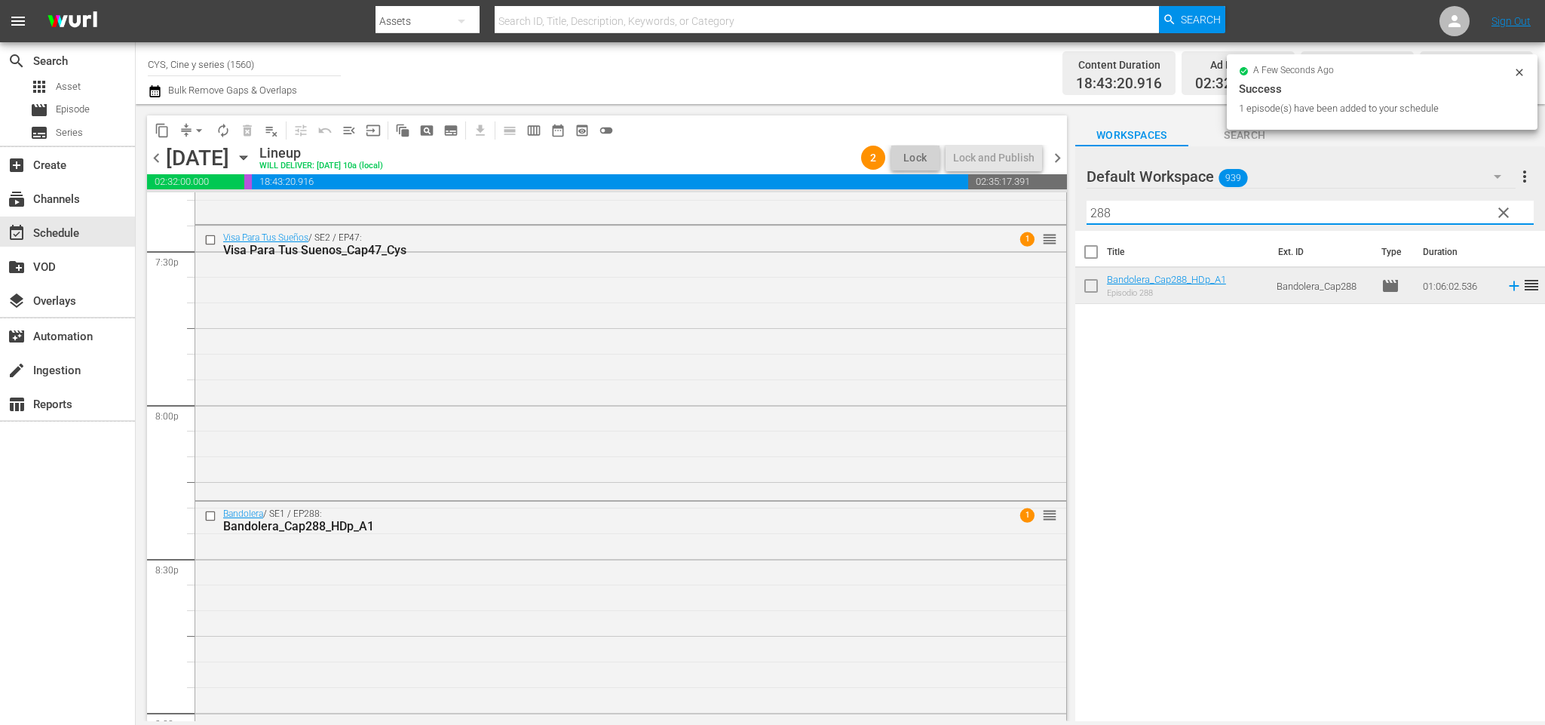
click at [1043, 210] on div "content_copy compress arrow_drop_down autorenew_outlined delete_forever_outline…" at bounding box center [840, 412] width 1409 height 617
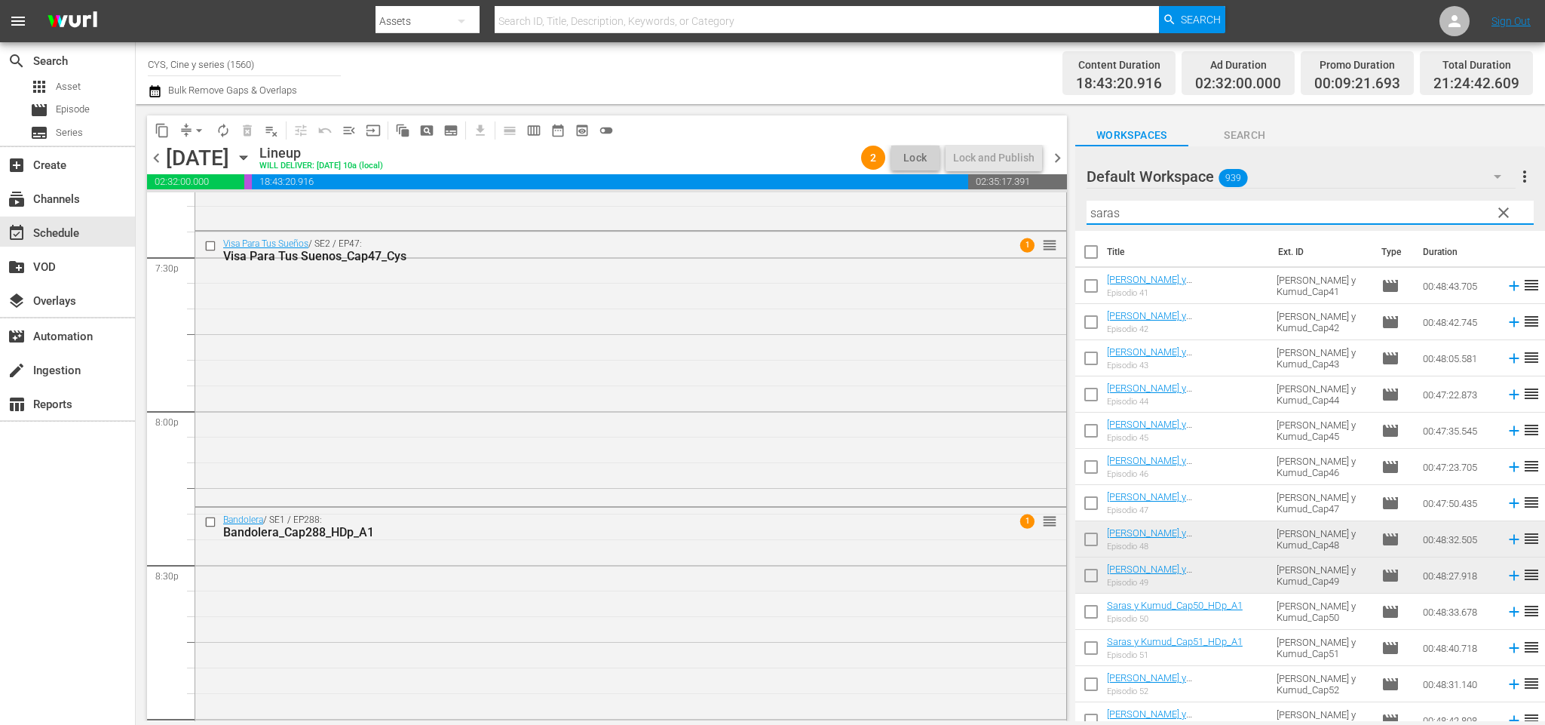
scroll to position [226, 0]
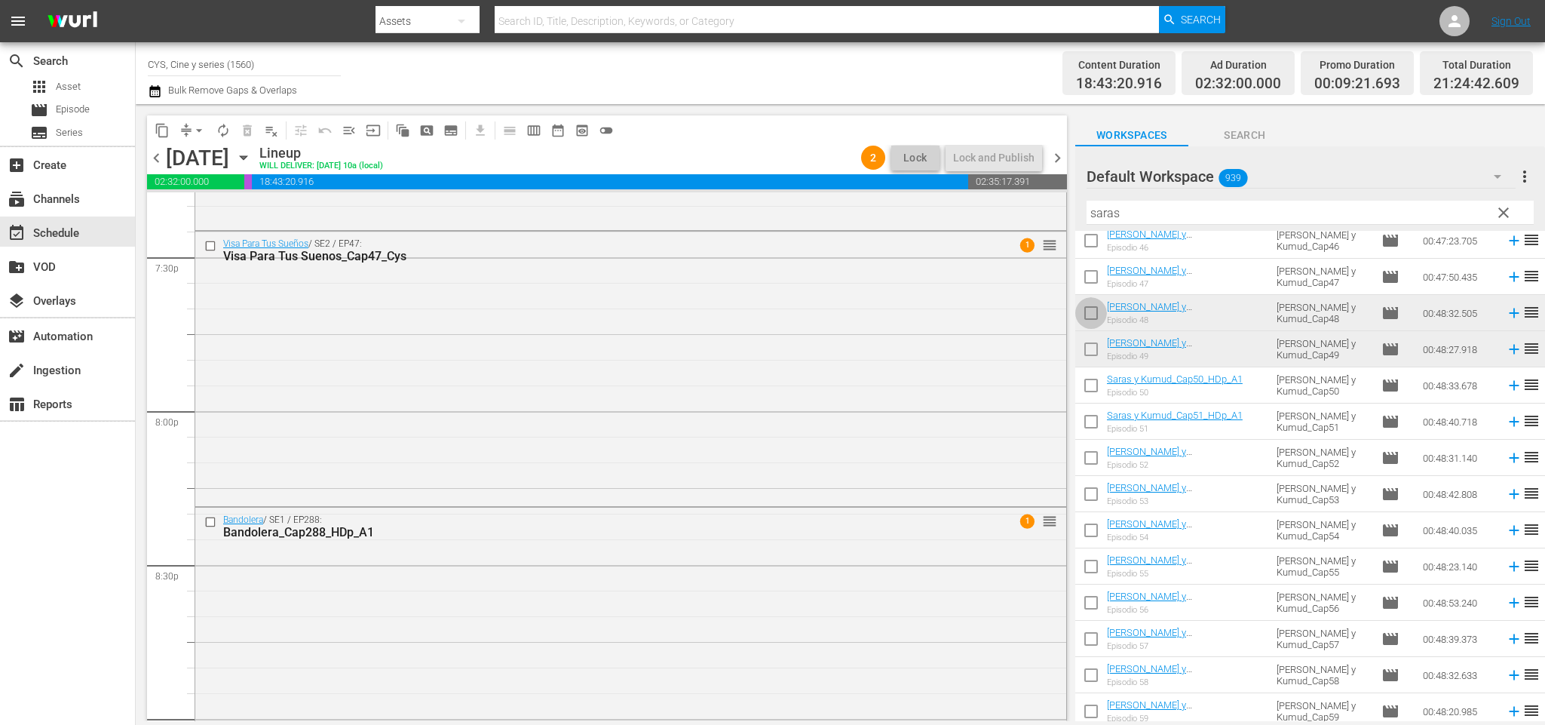
click at [1097, 317] on input "checkbox" at bounding box center [1091, 316] width 32 height 32
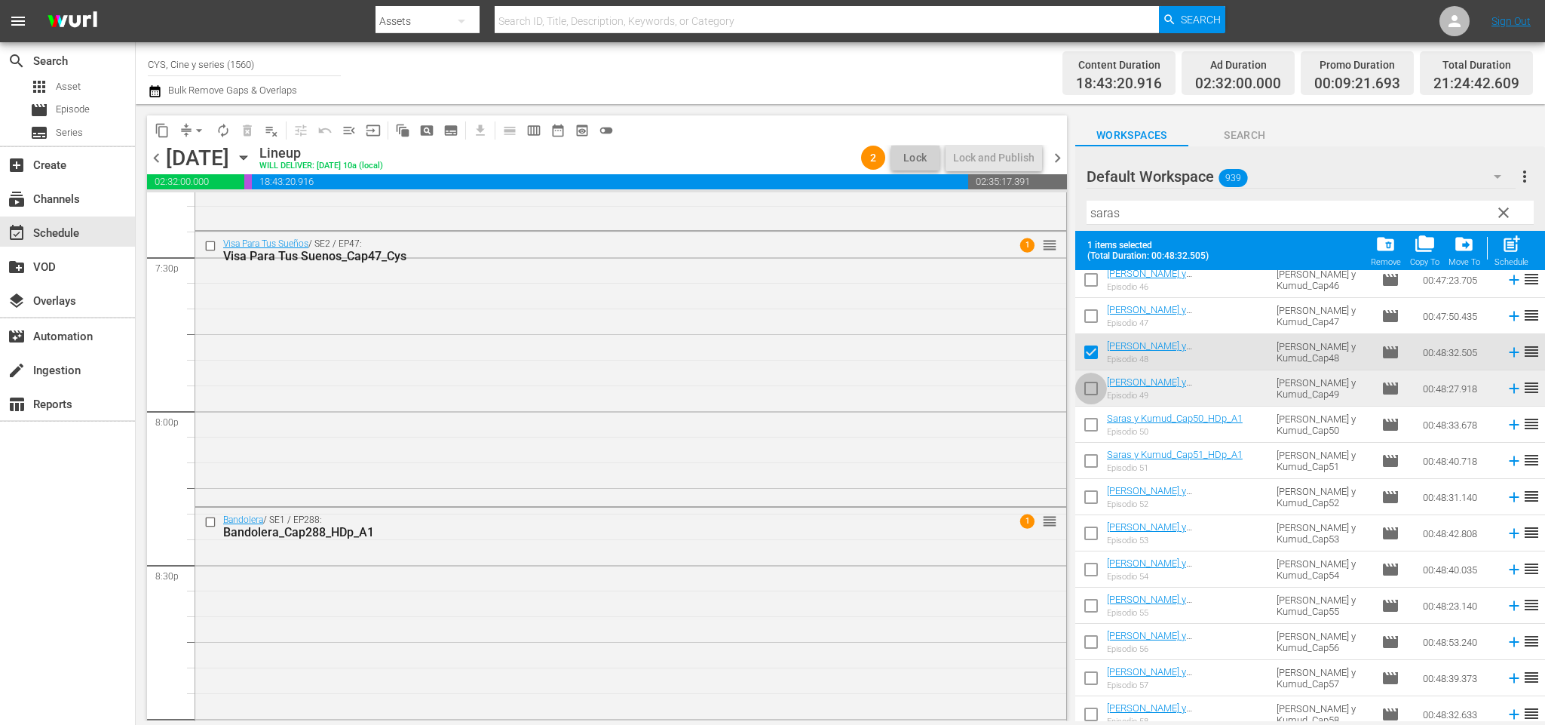
click at [1097, 389] on input "checkbox" at bounding box center [1091, 391] width 32 height 32
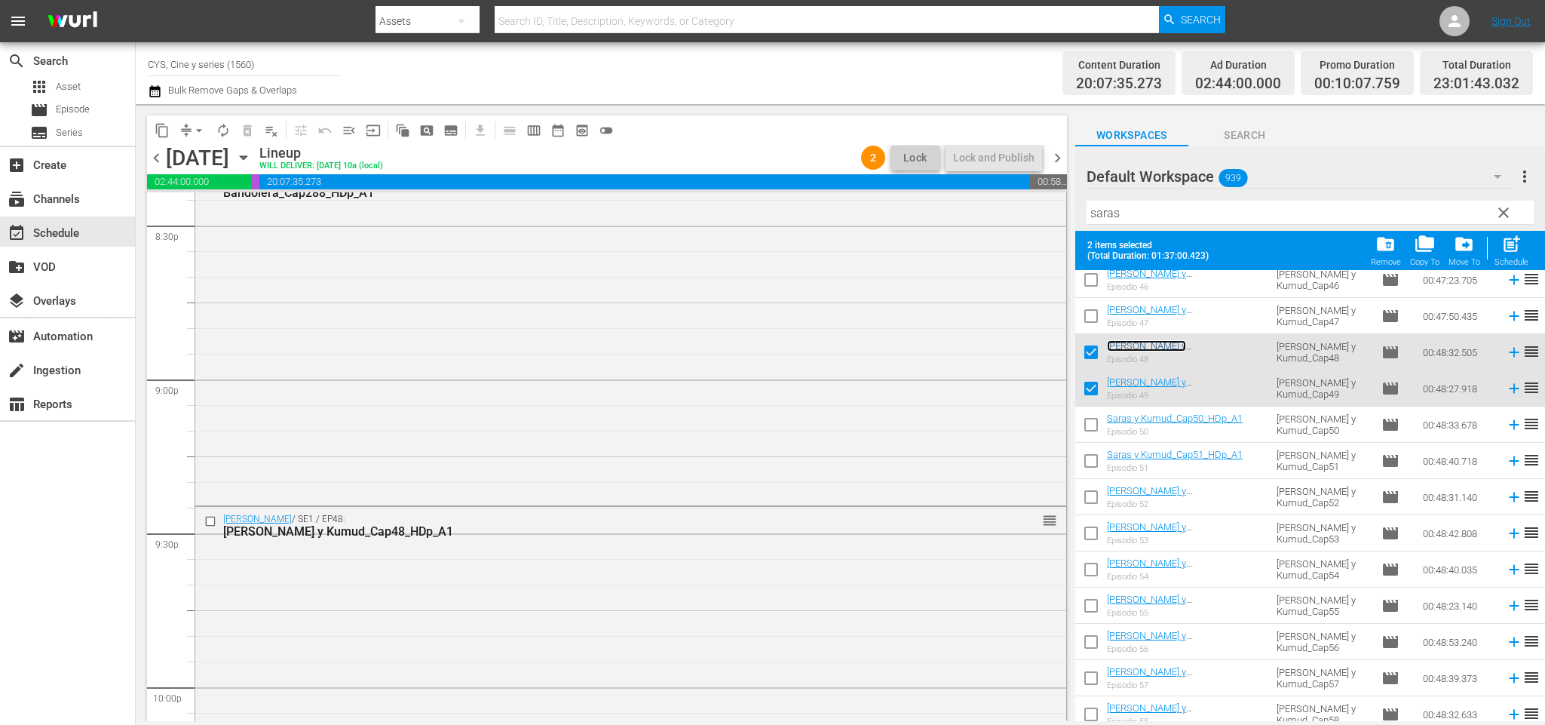
scroll to position [0, 0]
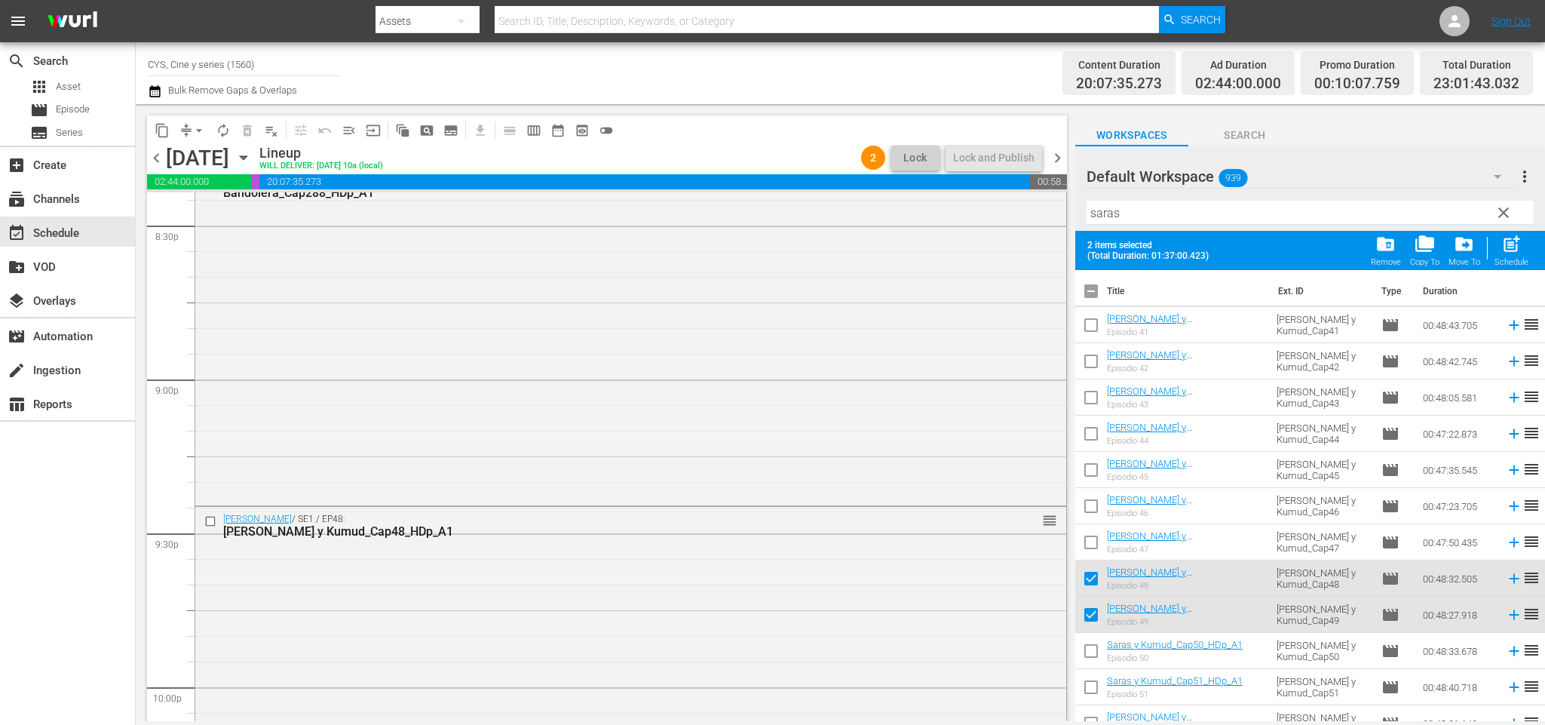
click at [1095, 285] on input "checkbox" at bounding box center [1091, 294] width 32 height 32
click at [1093, 285] on input "checkbox" at bounding box center [1091, 294] width 32 height 32
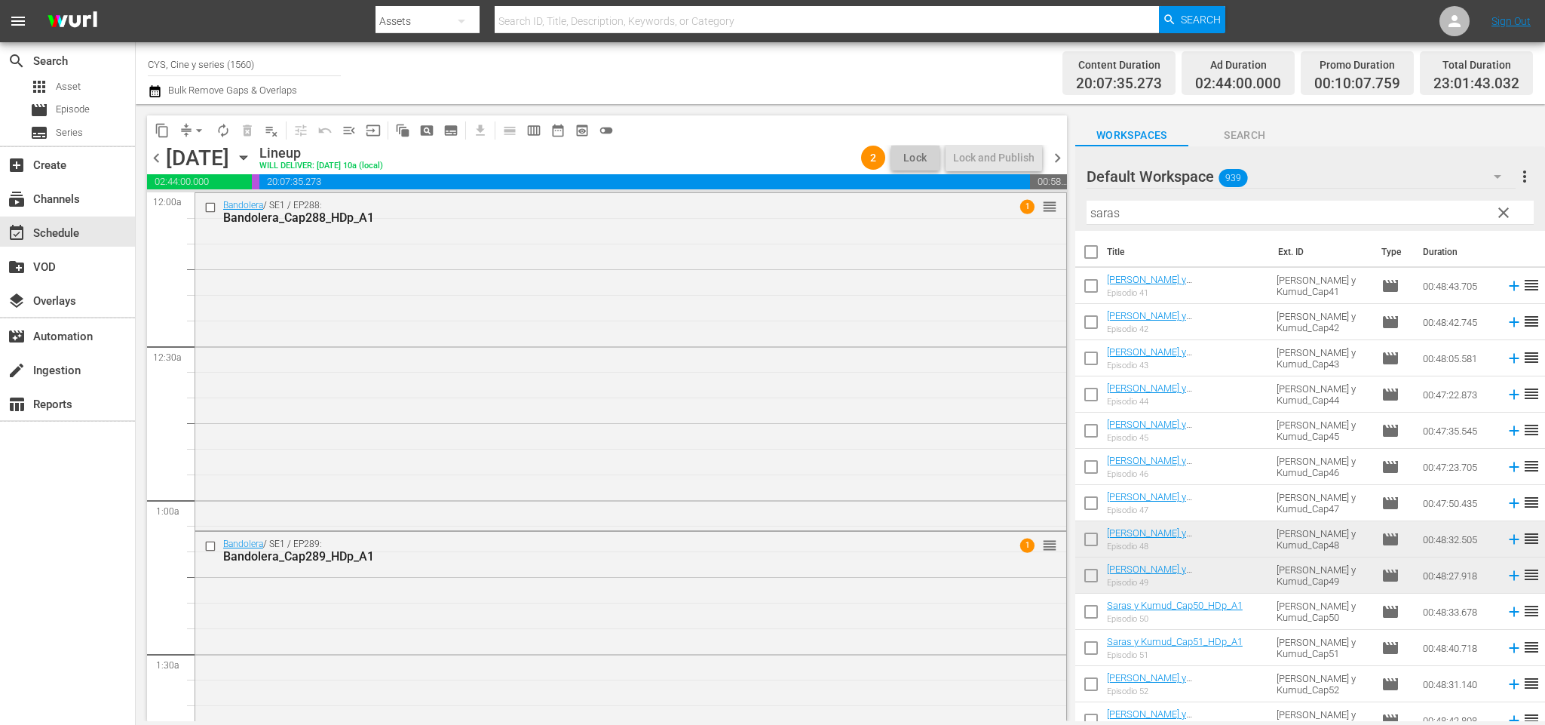
click at [161, 158] on span "chevron_left" at bounding box center [156, 158] width 19 height 19
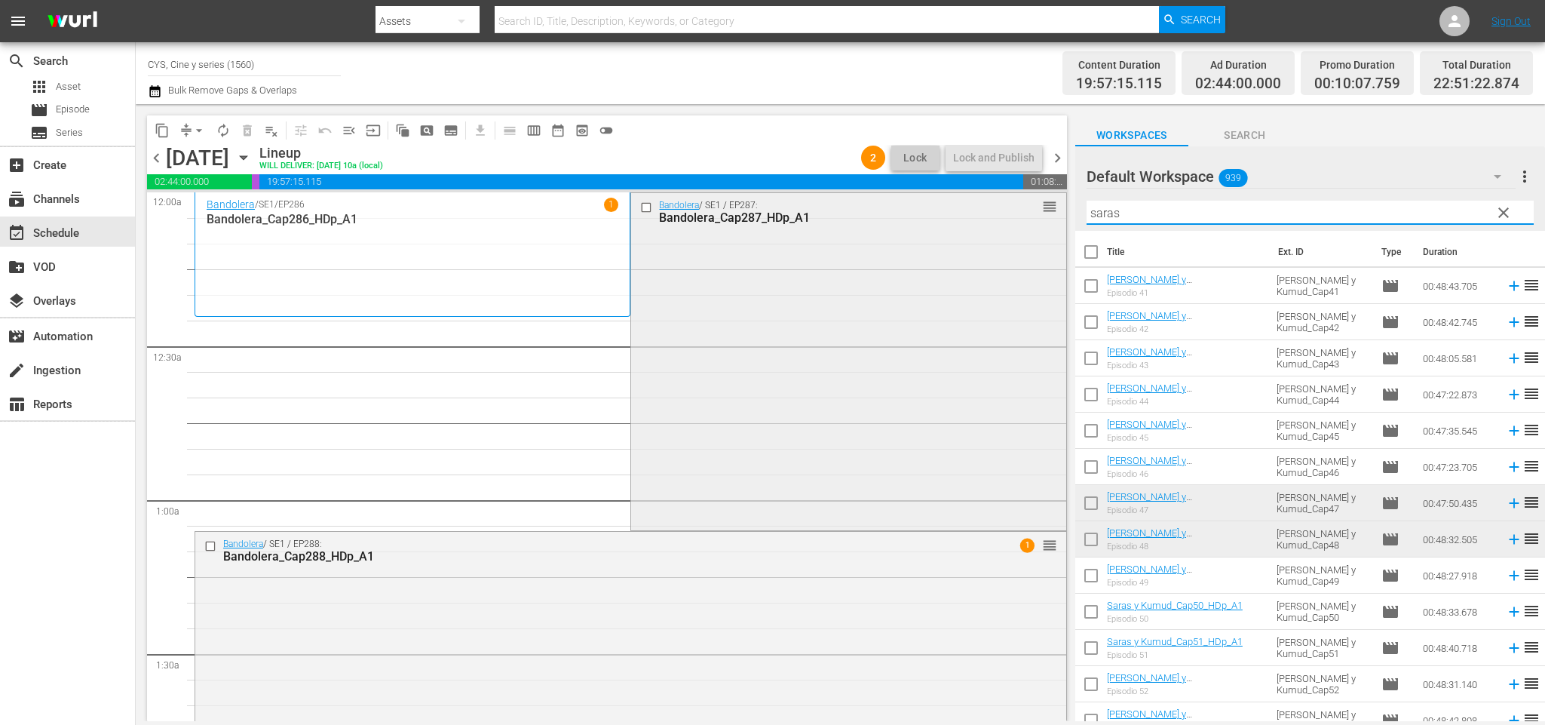
click at [756, 213] on div "content_copy compress arrow_drop_down autorenew_outlined delete_forever_outline…" at bounding box center [840, 412] width 1409 height 617
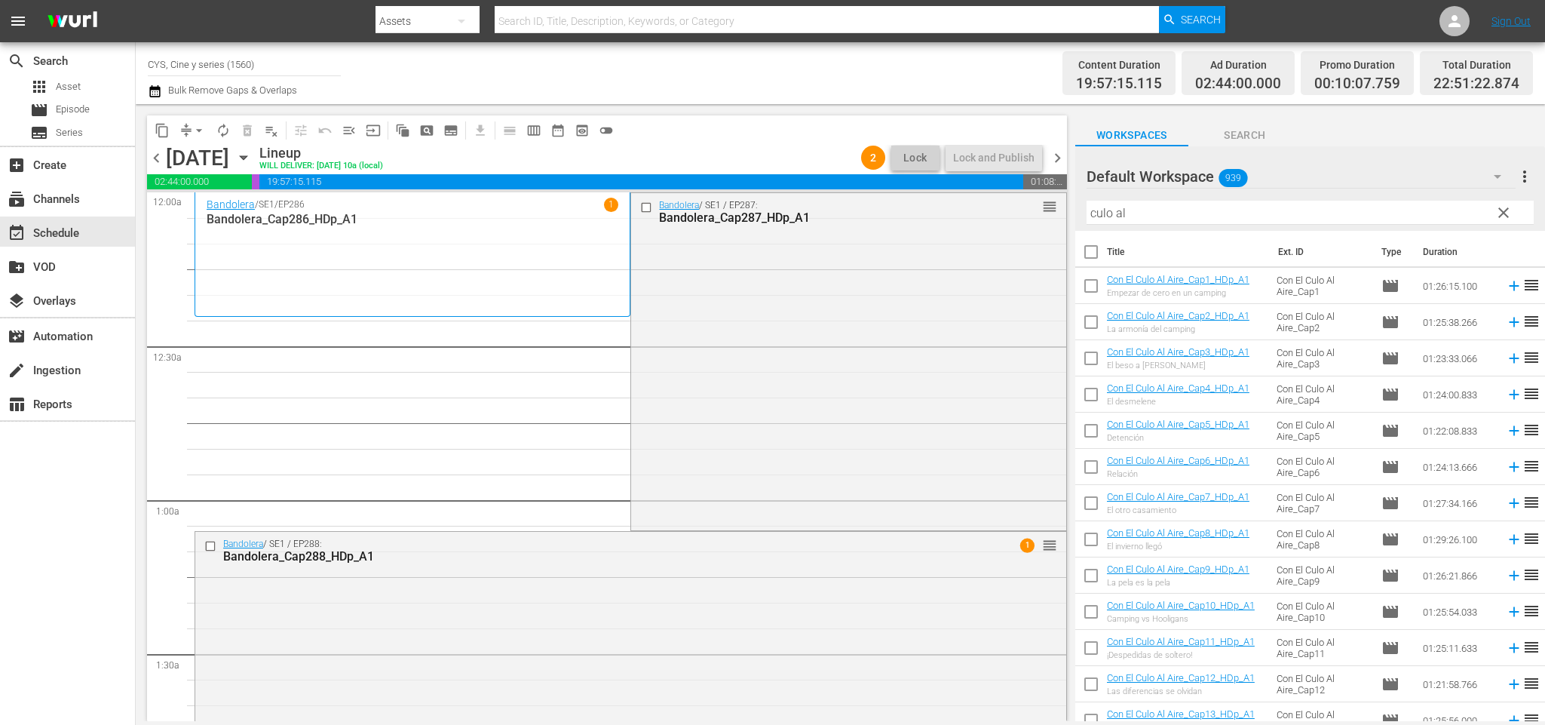
click at [1344, 201] on div "Filter by Title culo al" at bounding box center [1309, 213] width 447 height 36
drag, startPoint x: 1328, startPoint y: 213, endPoint x: 948, endPoint y: 199, distance: 380.3
click at [948, 200] on div "content_copy compress arrow_drop_down autorenew_outlined delete_forever_outline…" at bounding box center [840, 412] width 1409 height 617
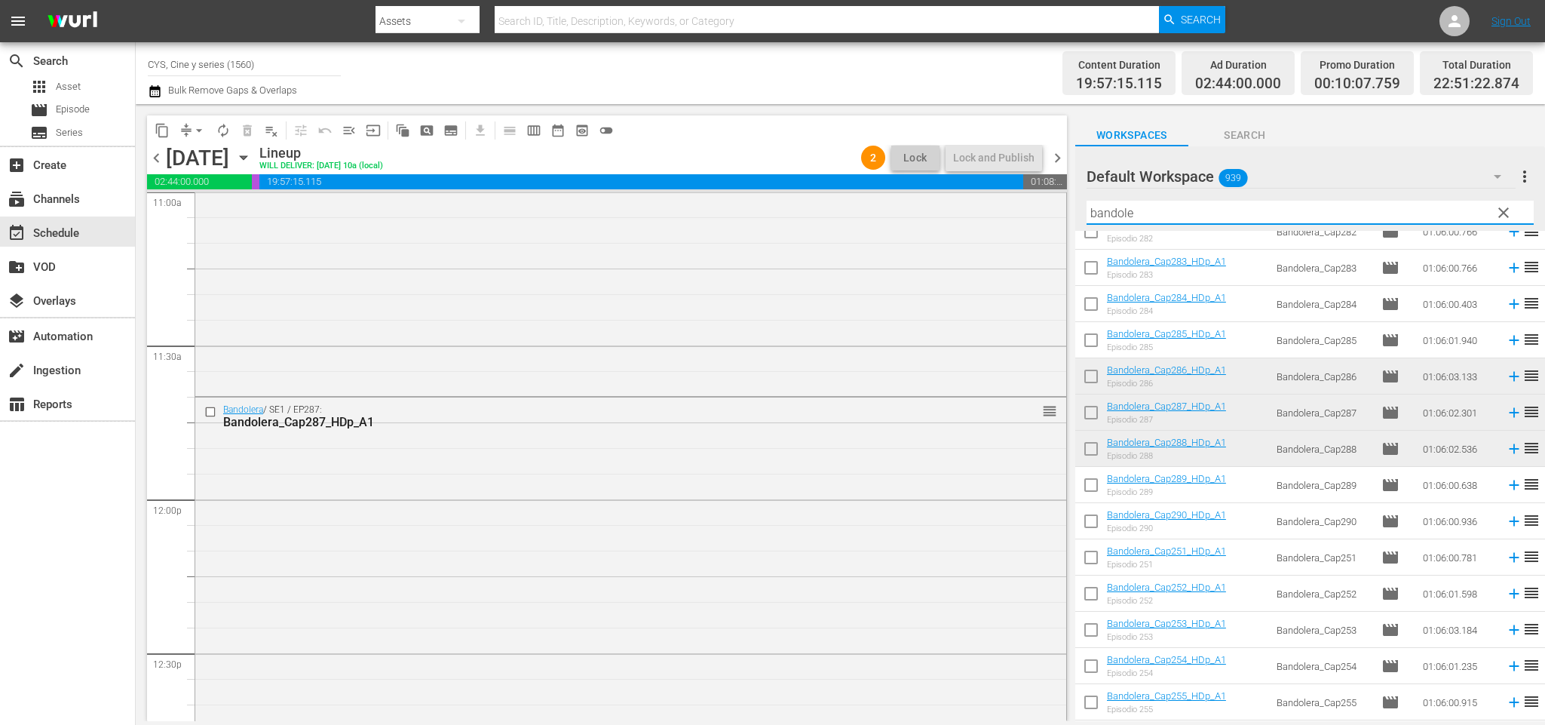
scroll to position [3434, 0]
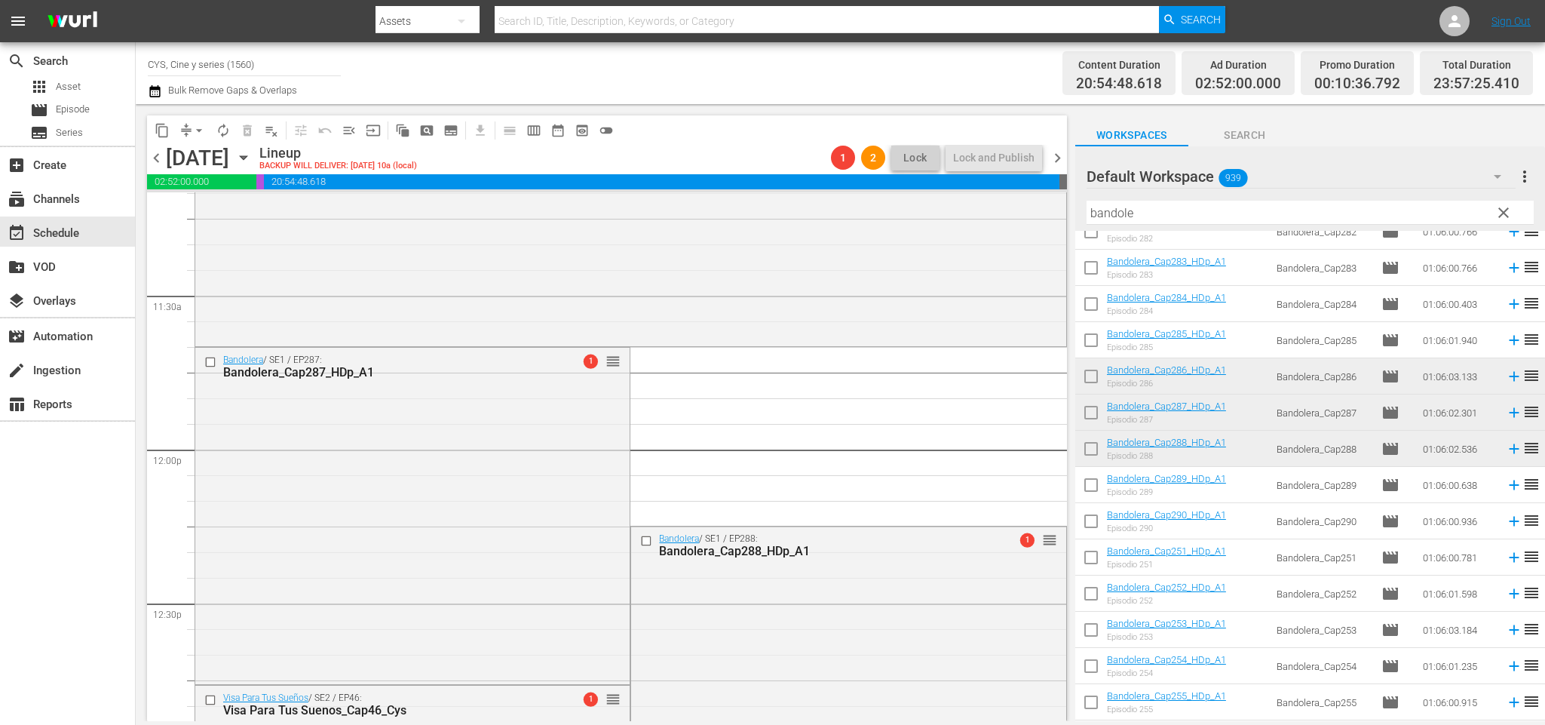
click at [1055, 163] on span "chevron_right" at bounding box center [1057, 158] width 19 height 19
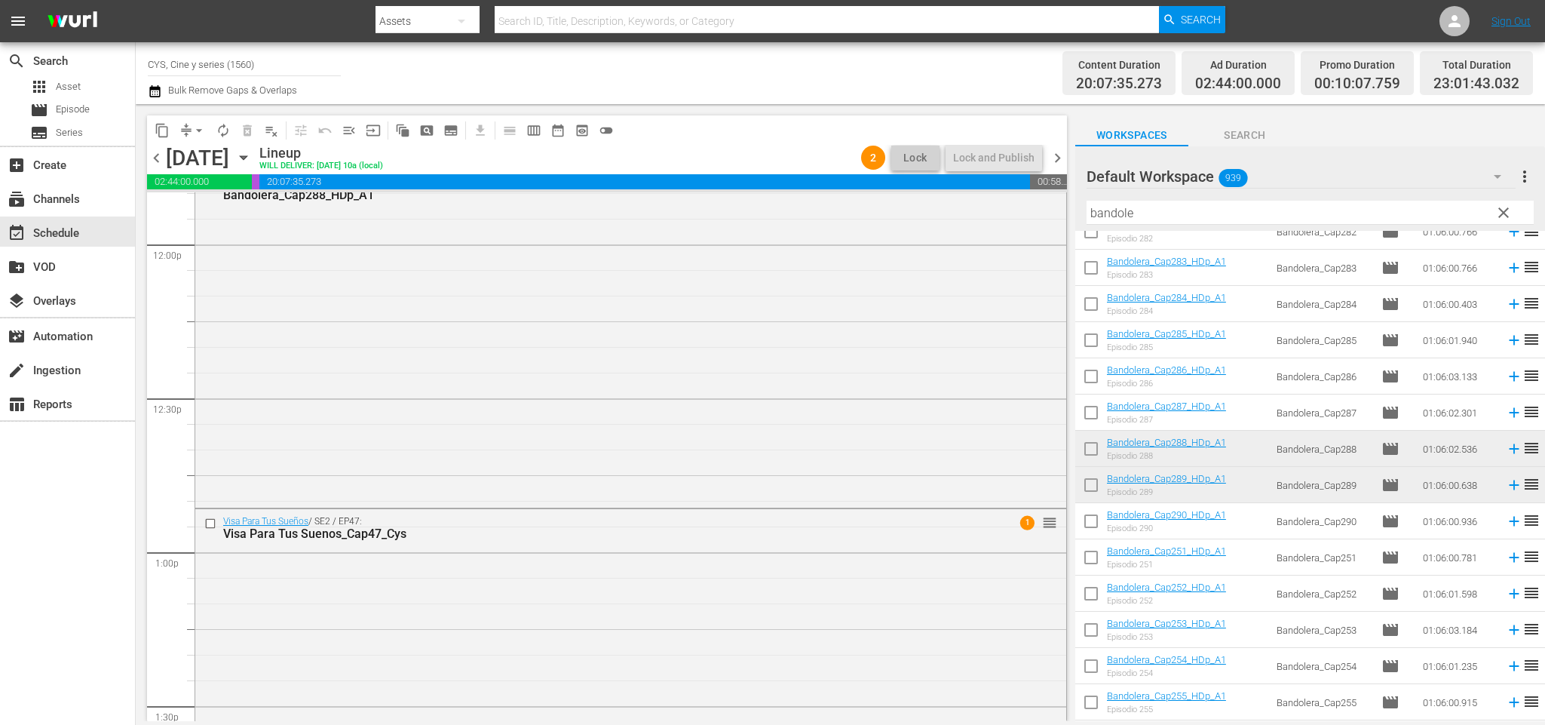
scroll to position [3434, 0]
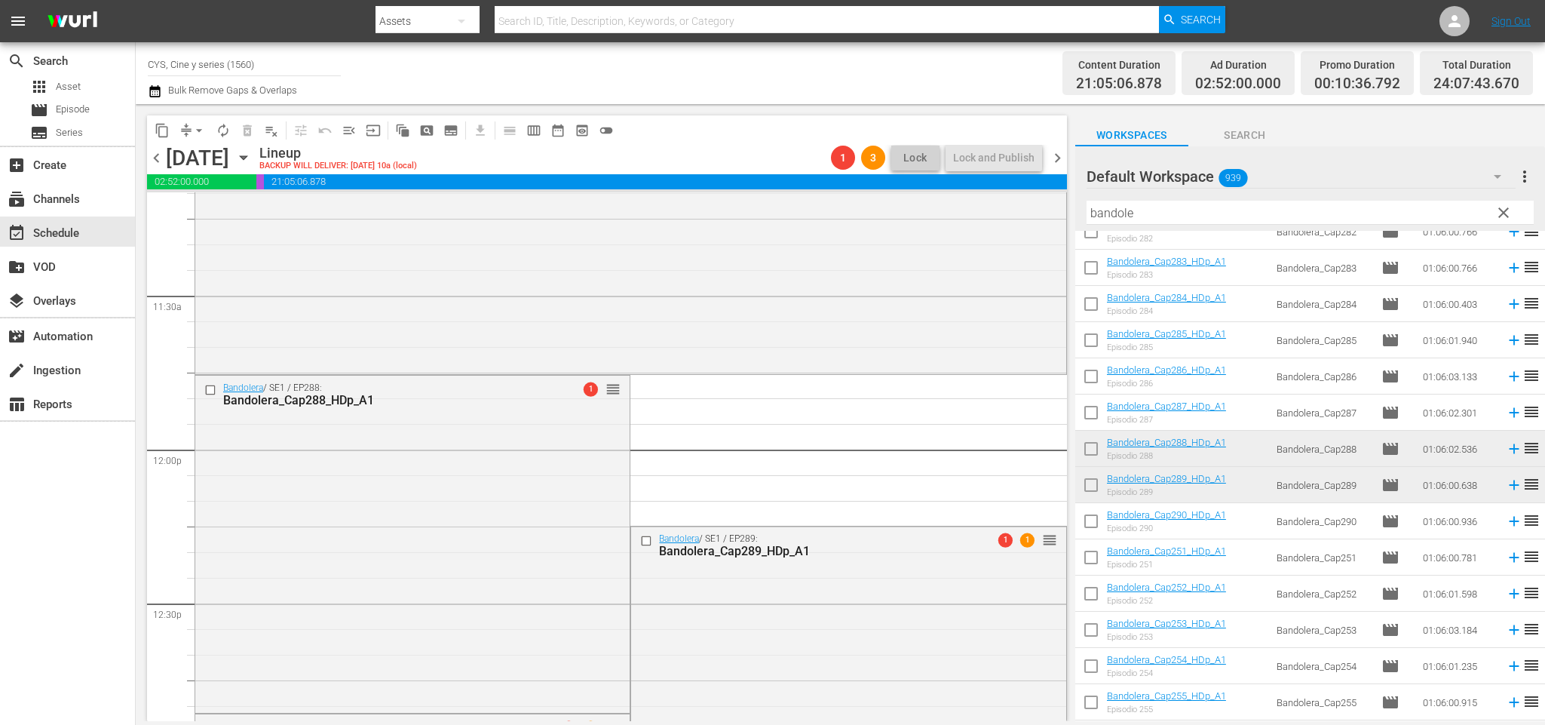
click at [154, 154] on span "chevron_left" at bounding box center [156, 158] width 19 height 19
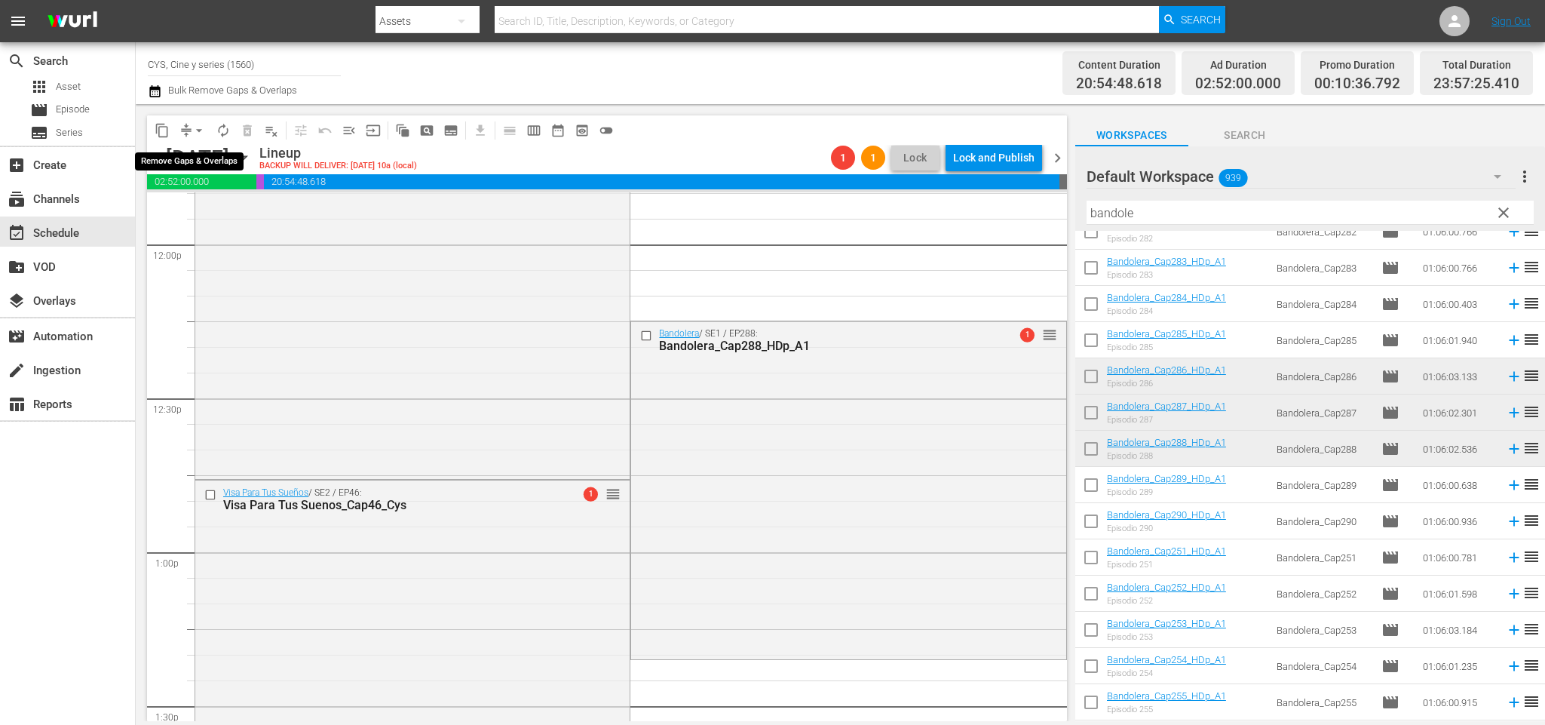
scroll to position [3434, 0]
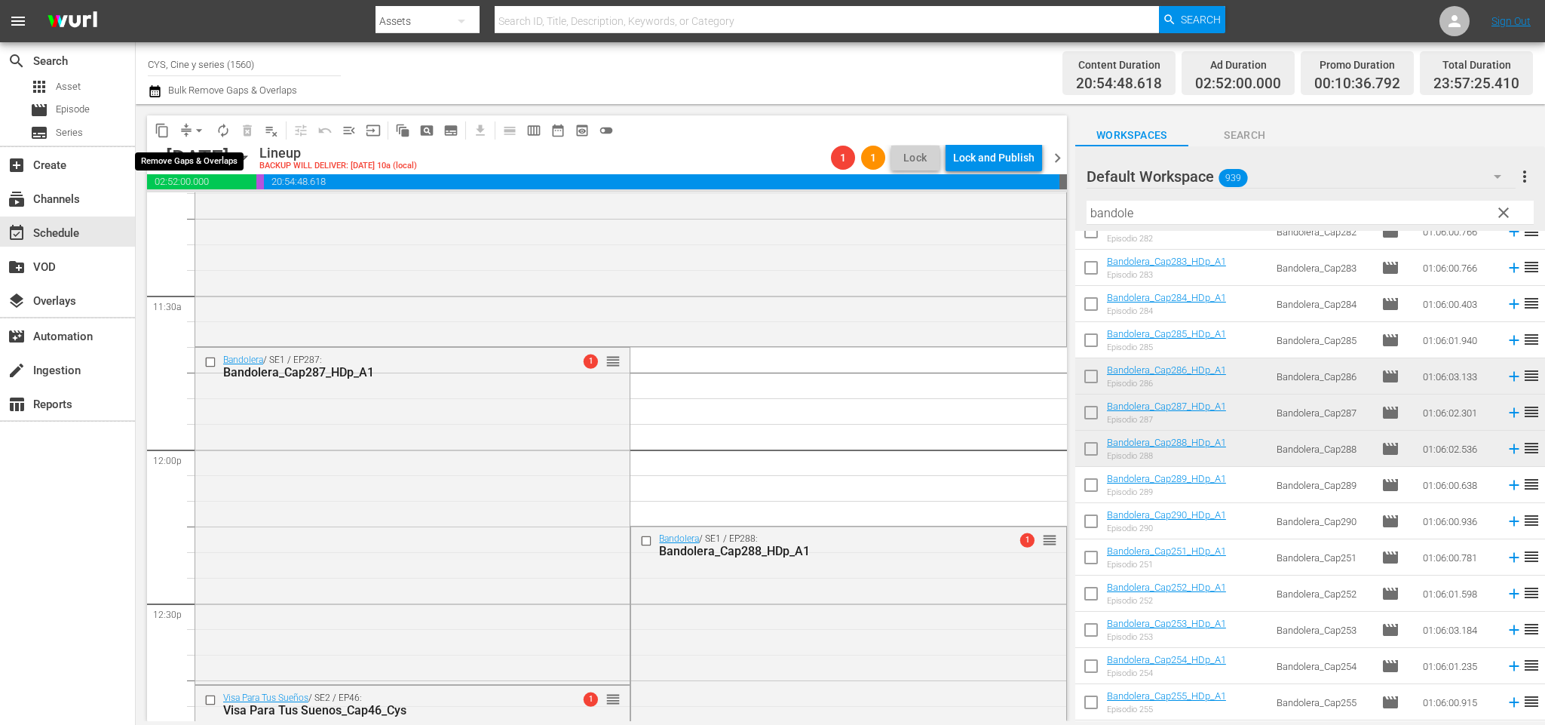
click at [198, 131] on span "arrow_drop_down" at bounding box center [199, 130] width 15 height 15
click at [217, 215] on li "Align to End of Previous Day" at bounding box center [202, 210] width 158 height 25
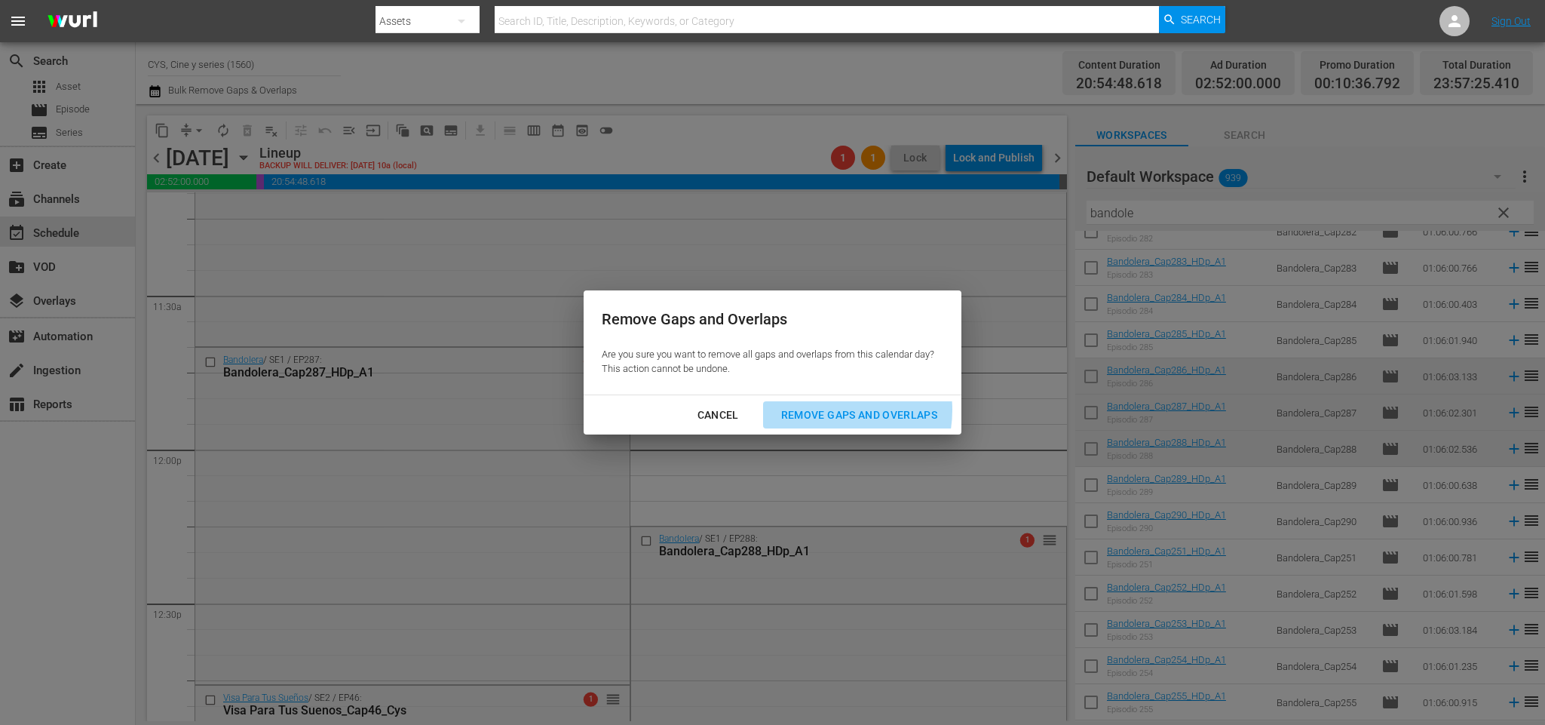
click at [840, 410] on div "Remove Gaps and Overlaps" at bounding box center [859, 415] width 180 height 19
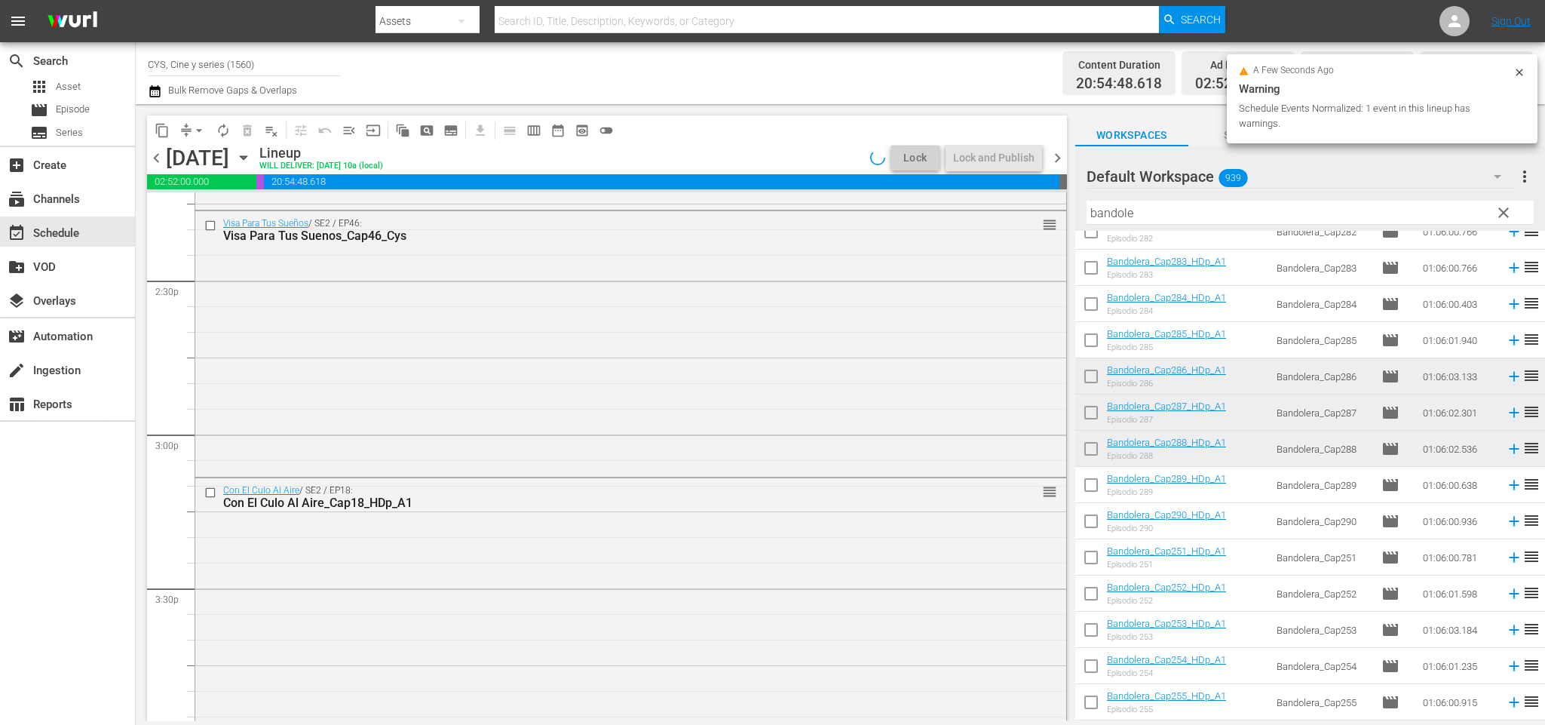
scroll to position [6965, 0]
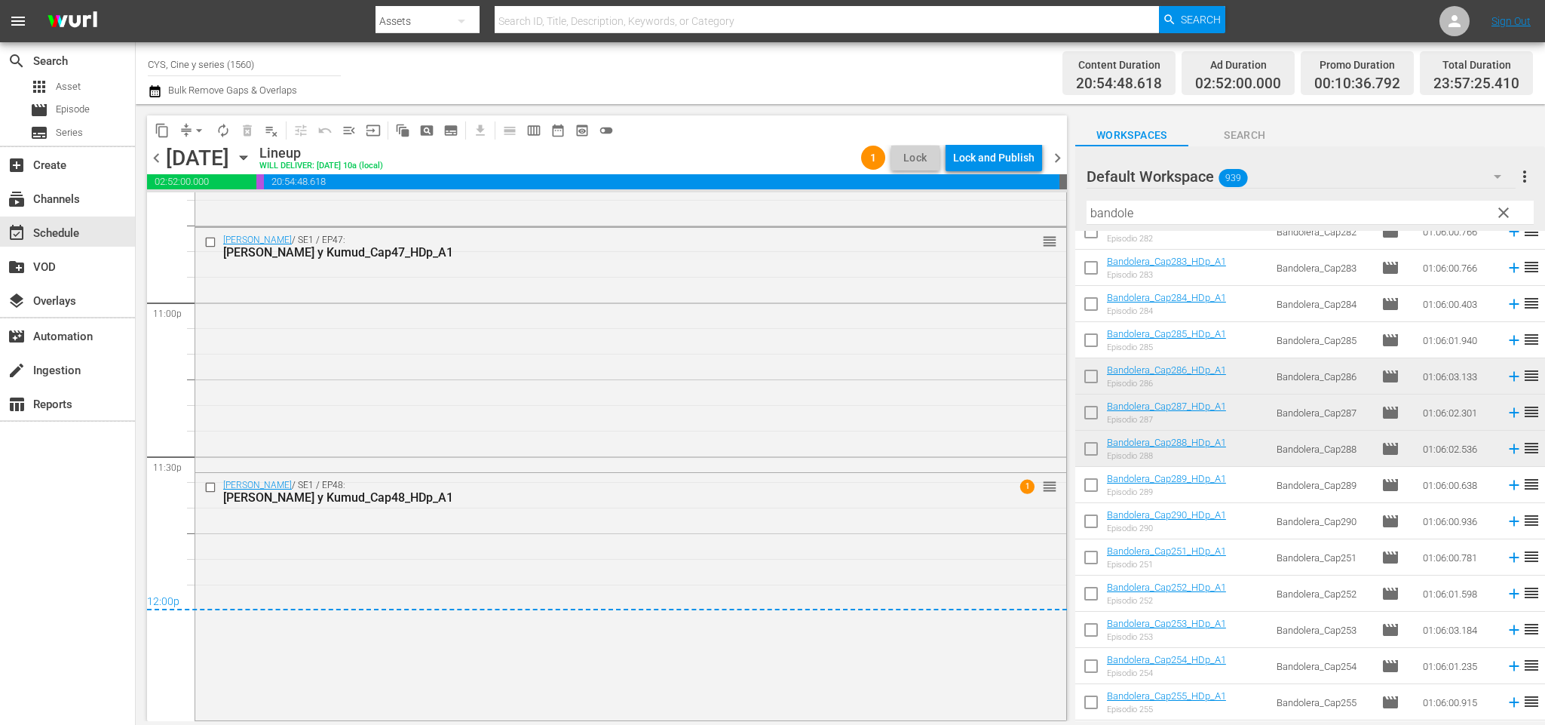
click at [1049, 154] on span "chevron_right" at bounding box center [1057, 158] width 19 height 19
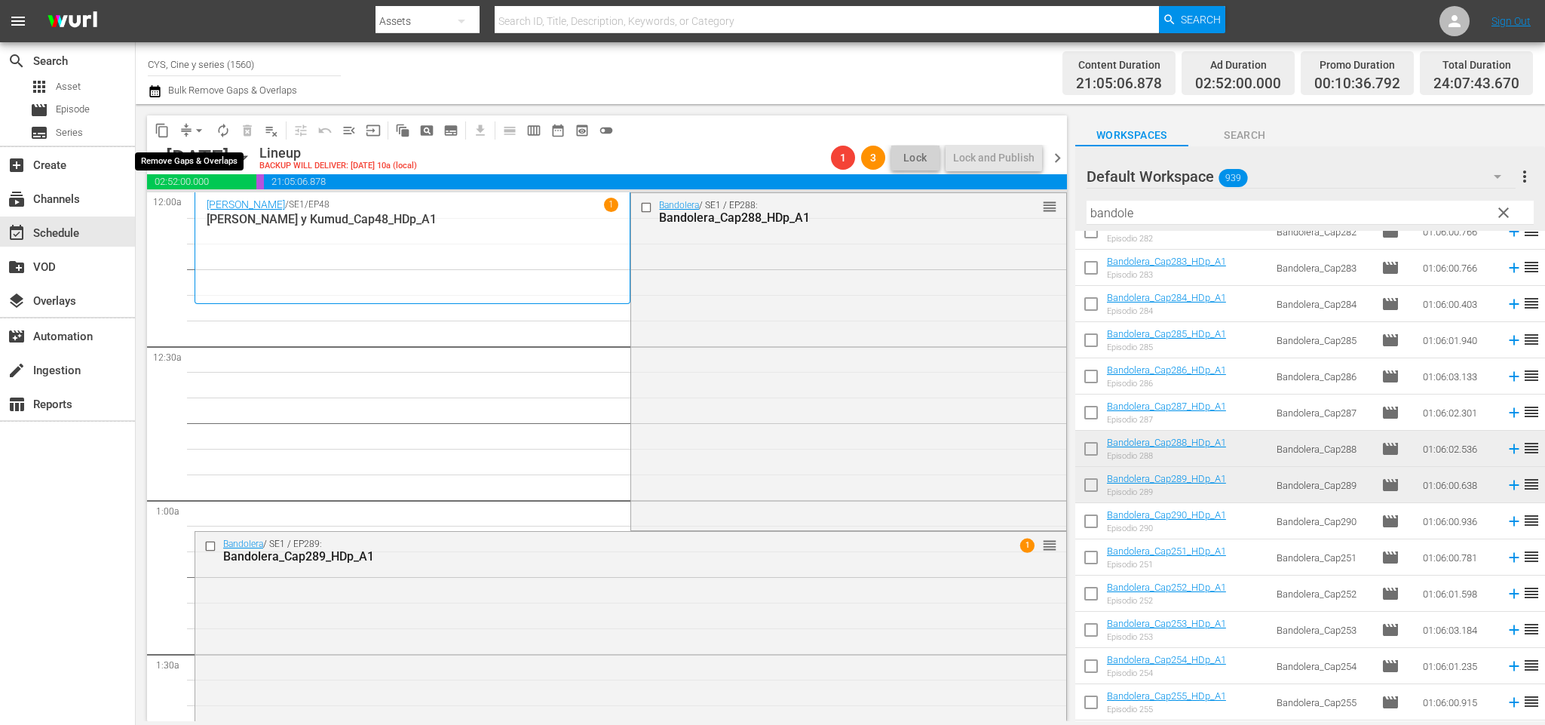
click at [200, 129] on span "arrow_drop_down" at bounding box center [199, 130] width 15 height 15
click at [222, 215] on li "Align to End of Previous Day" at bounding box center [202, 210] width 158 height 25
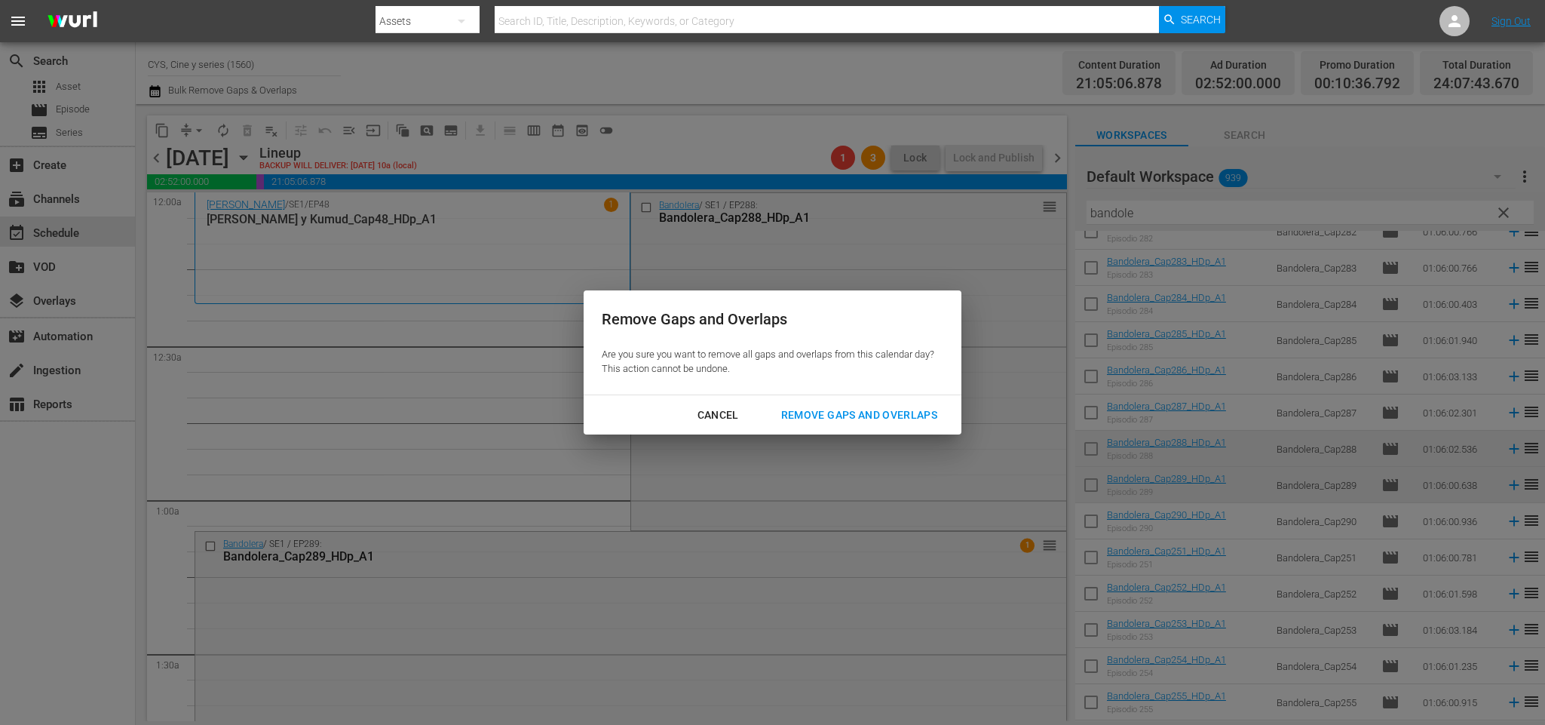
click at [869, 412] on div "Remove Gaps and Overlaps" at bounding box center [859, 415] width 180 height 19
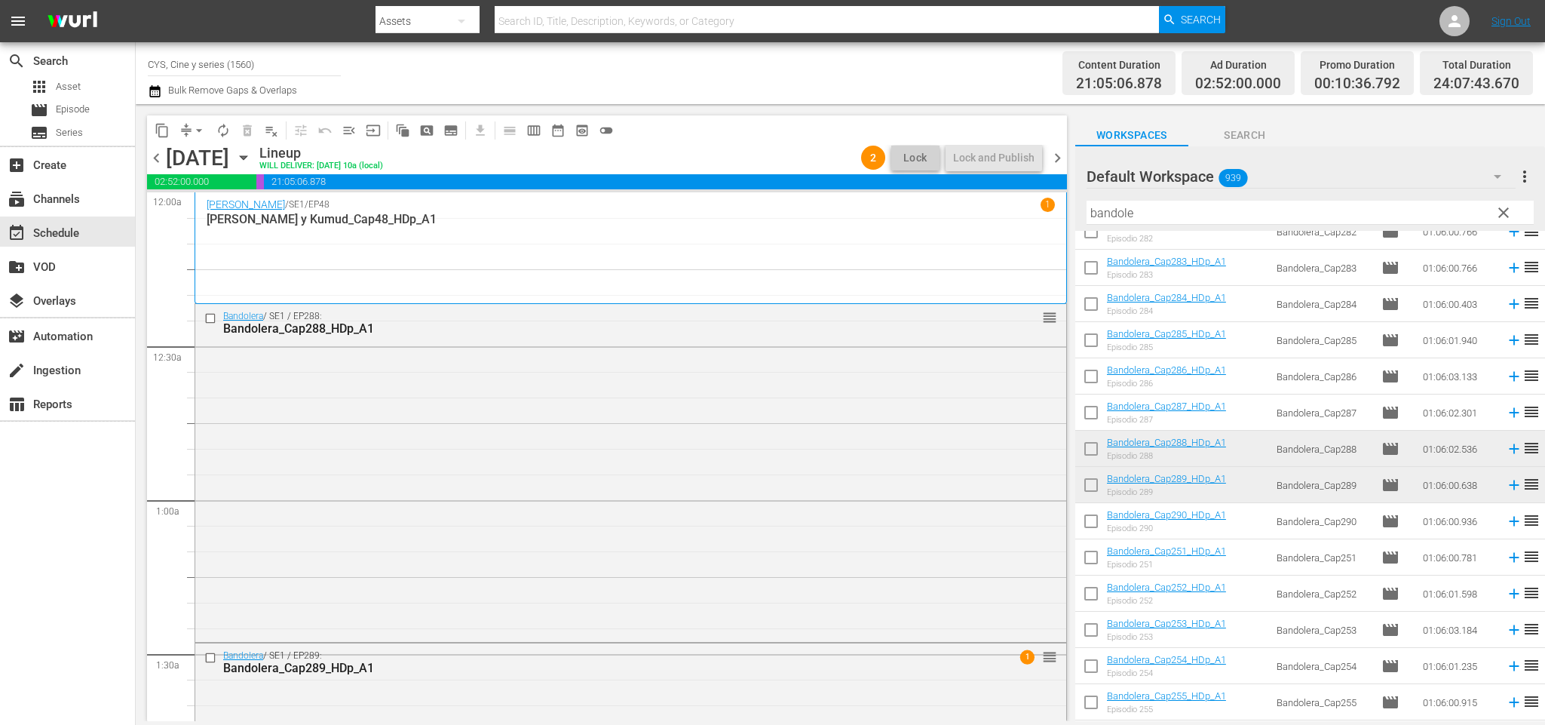
click at [1065, 157] on span "chevron_right" at bounding box center [1057, 158] width 19 height 19
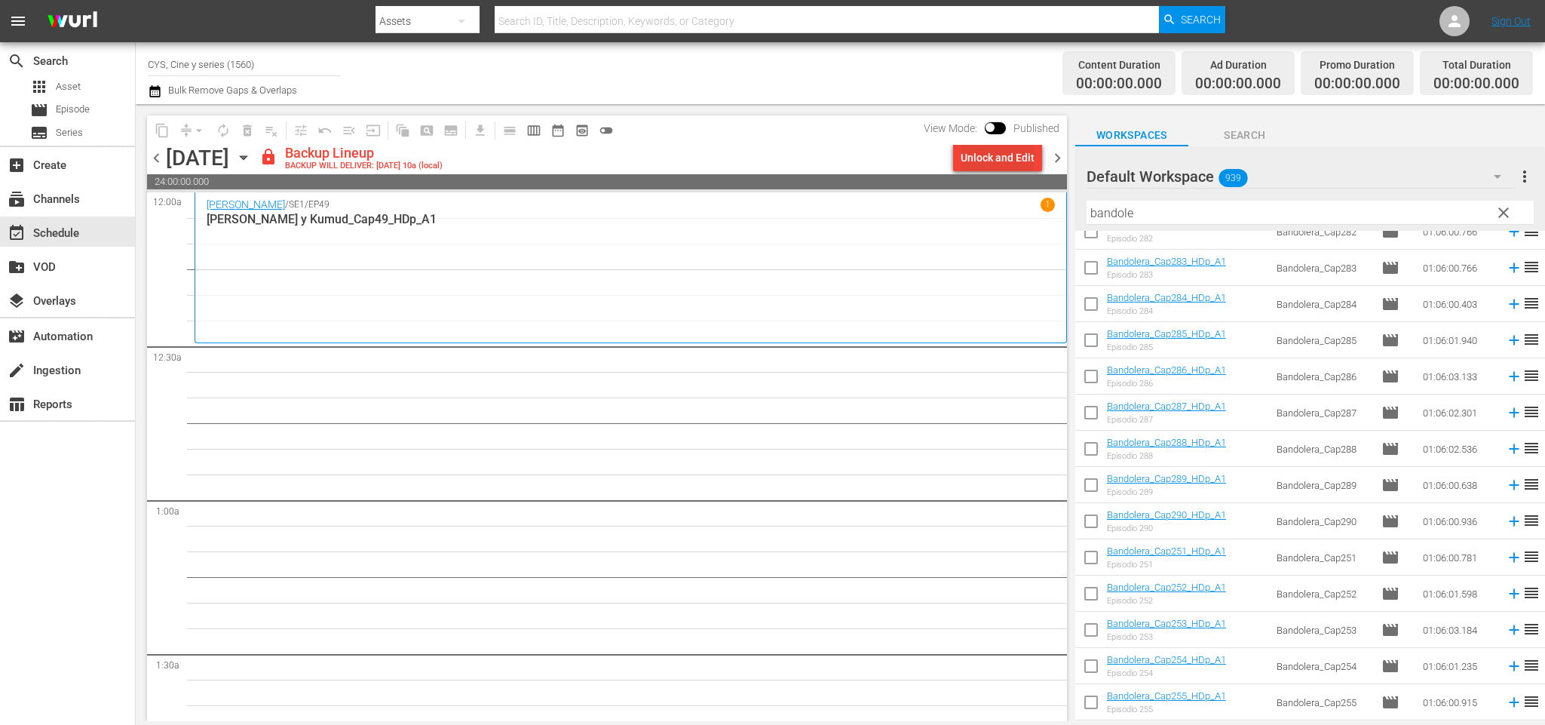
click at [1011, 159] on div "Unlock and Edit" at bounding box center [998, 157] width 74 height 27
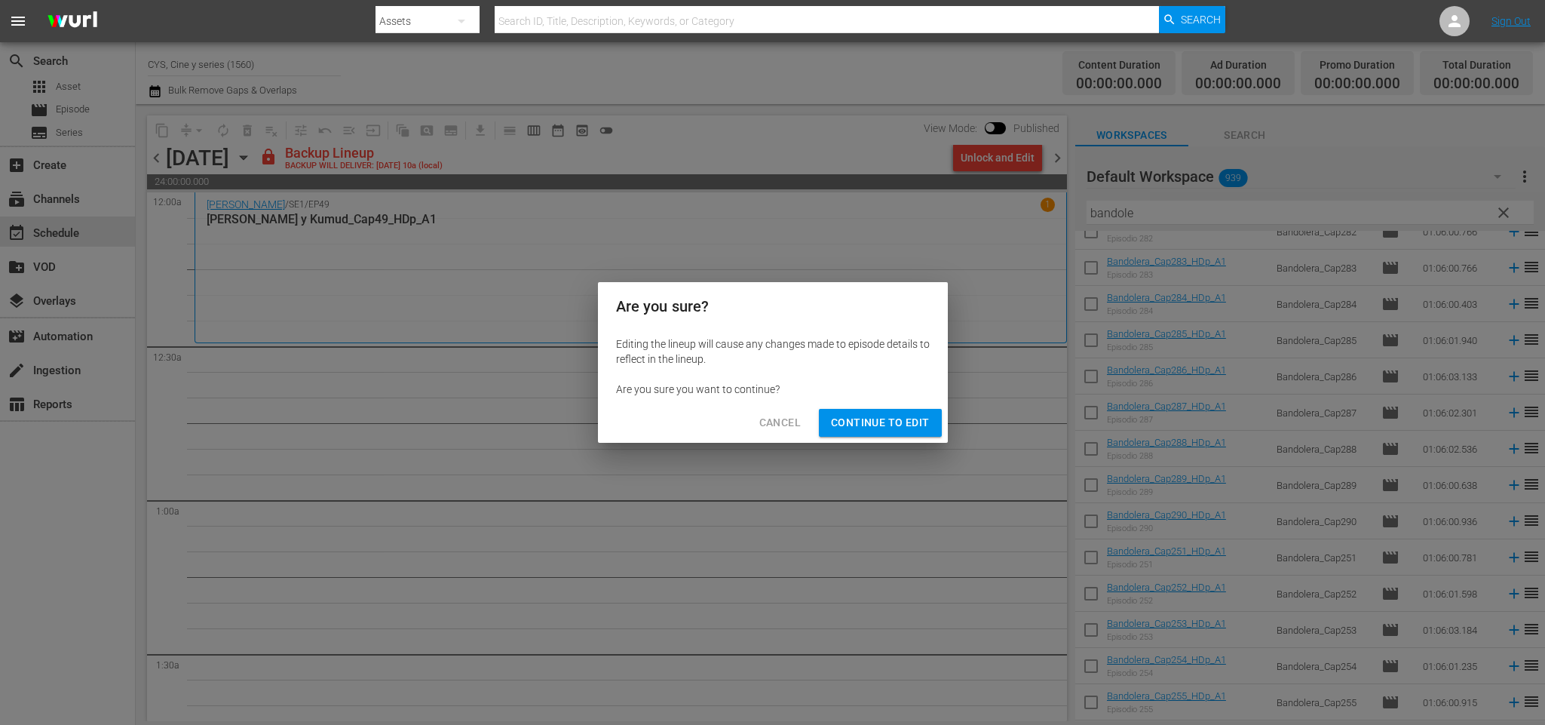
click at [869, 414] on span "Continue to Edit" at bounding box center [880, 422] width 98 height 19
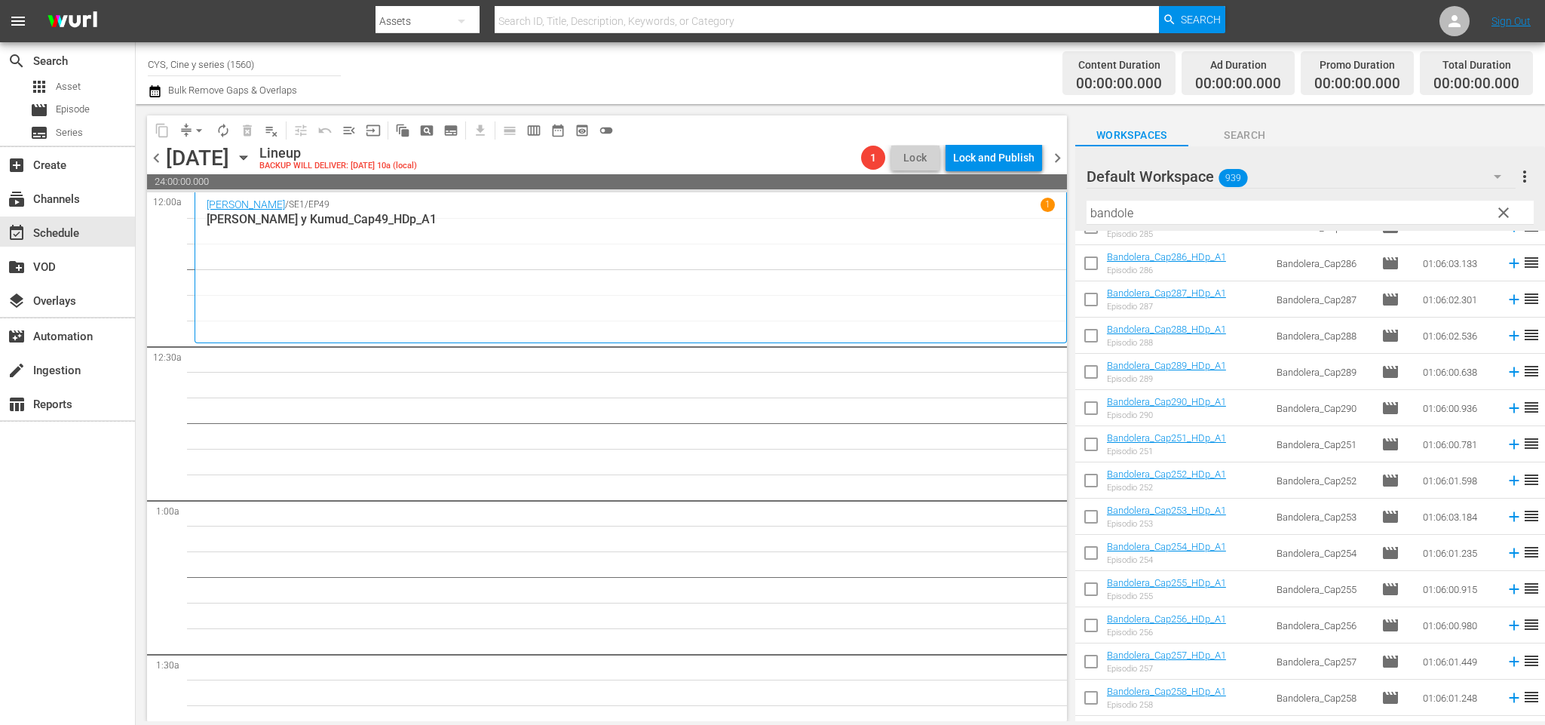
scroll to position [452, 0]
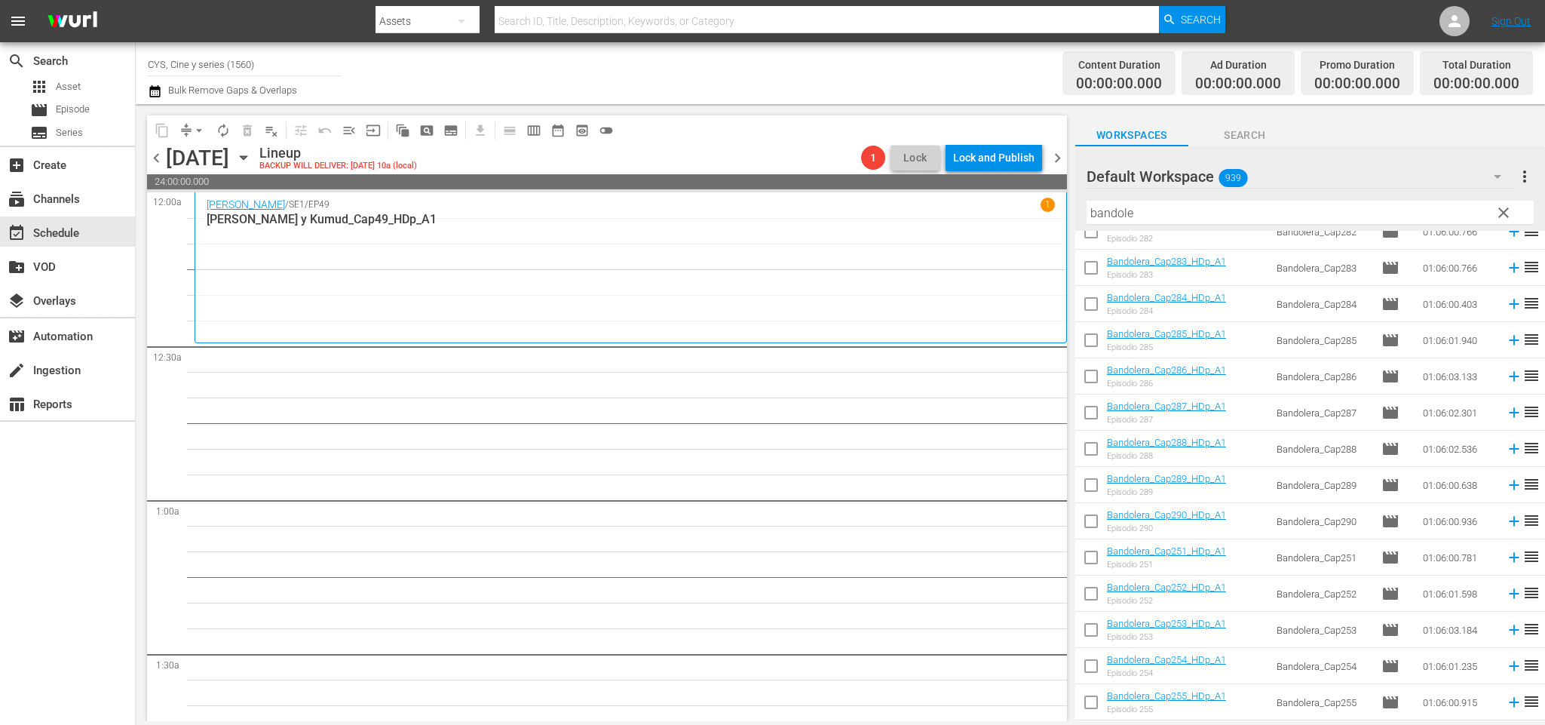
click at [1097, 486] on input "checkbox" at bounding box center [1091, 488] width 32 height 32
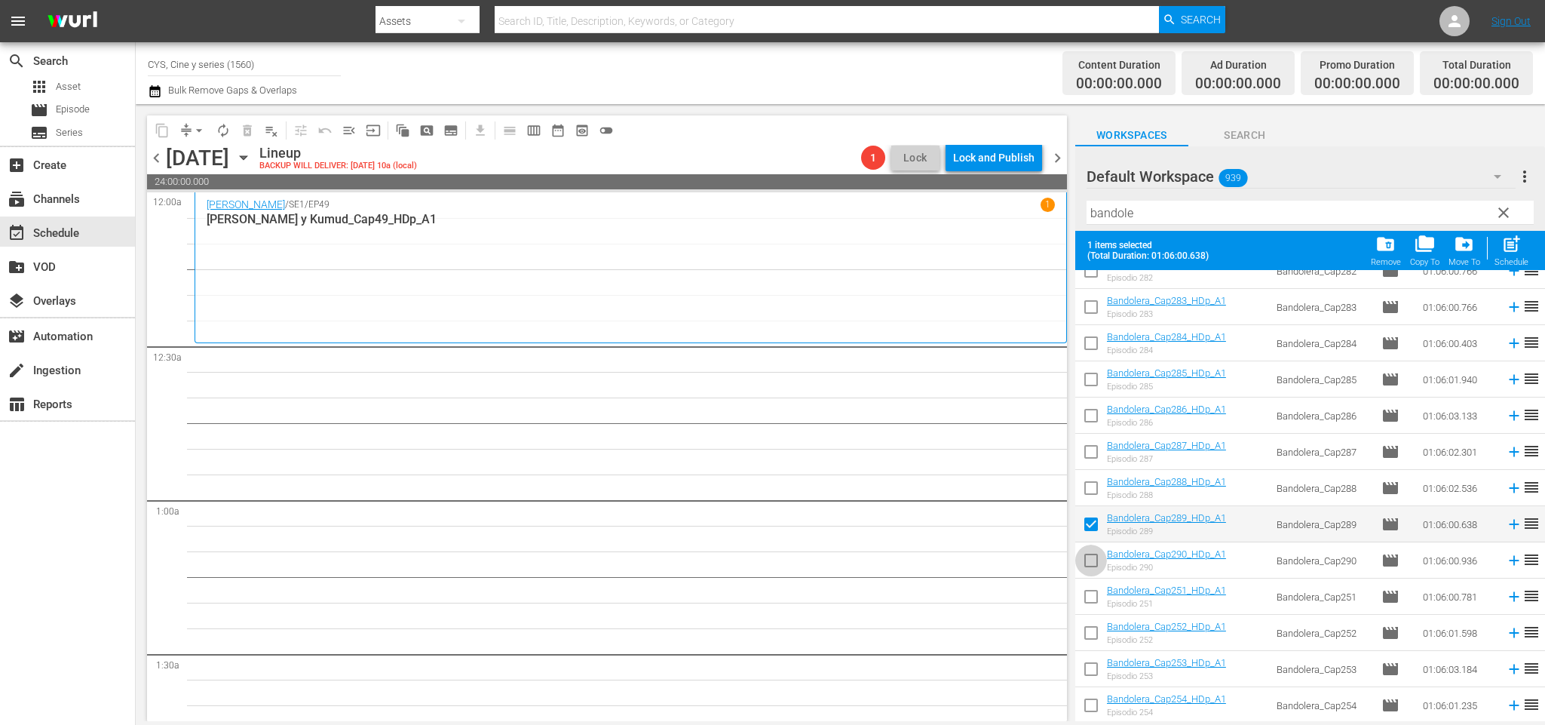
click at [1092, 562] on input "checkbox" at bounding box center [1091, 563] width 32 height 32
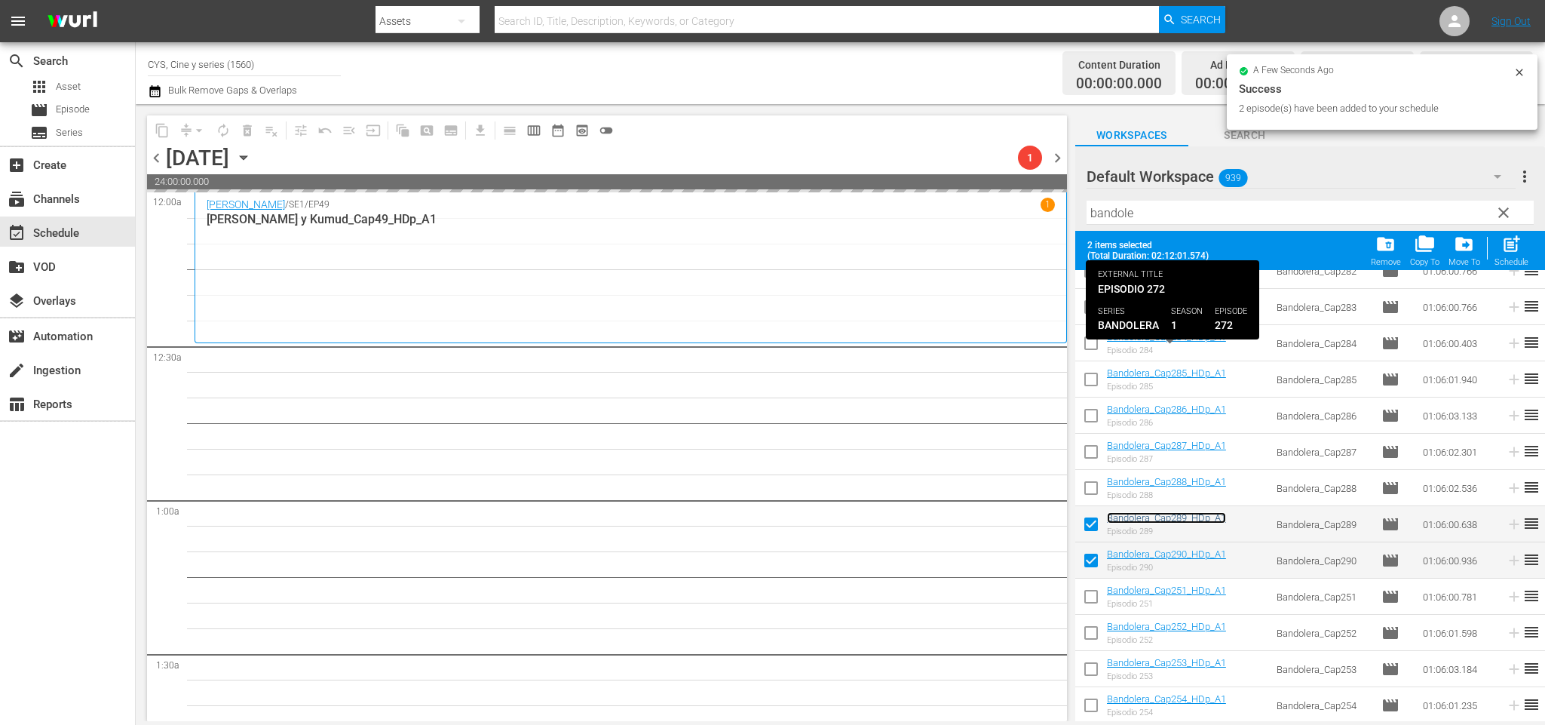
scroll to position [0, 0]
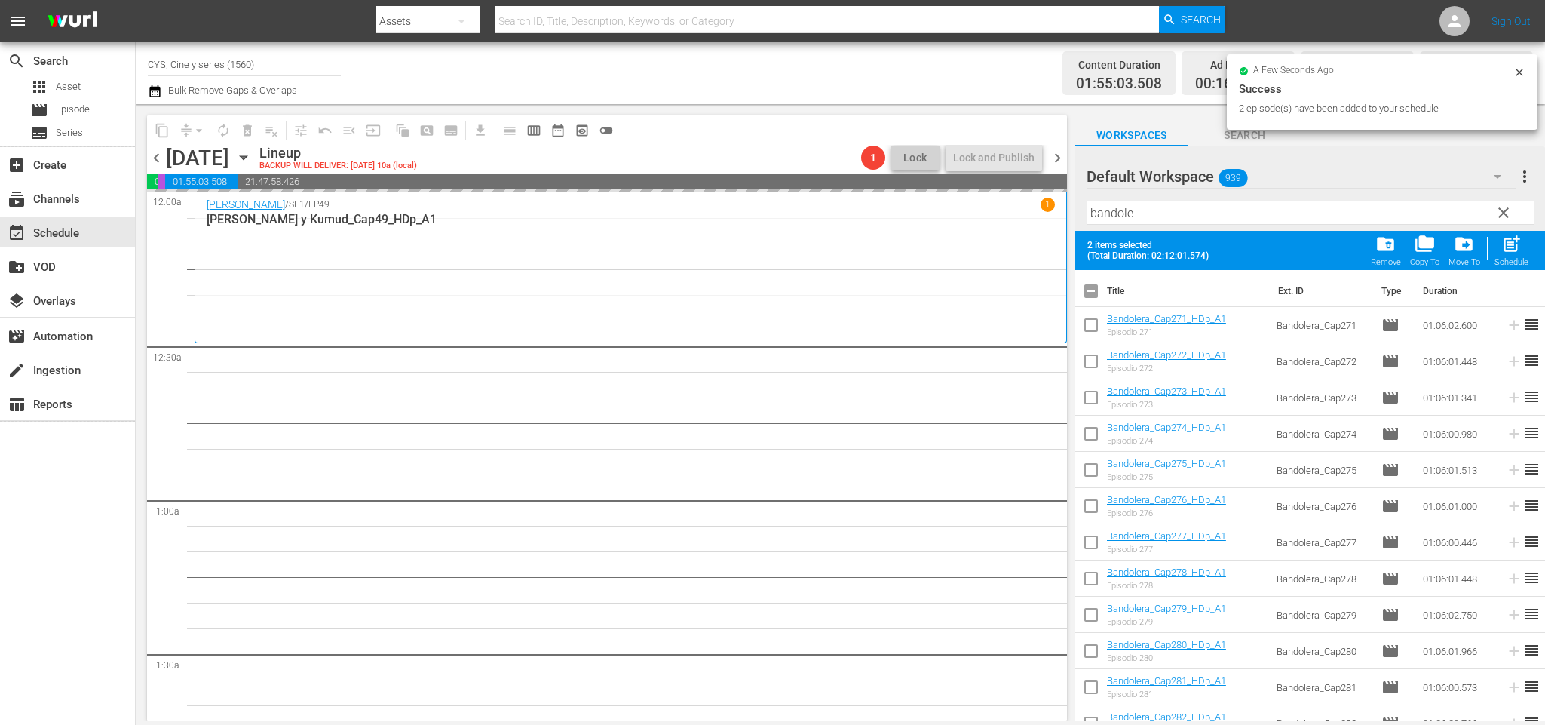
click at [1088, 296] on input "checkbox" at bounding box center [1091, 294] width 32 height 32
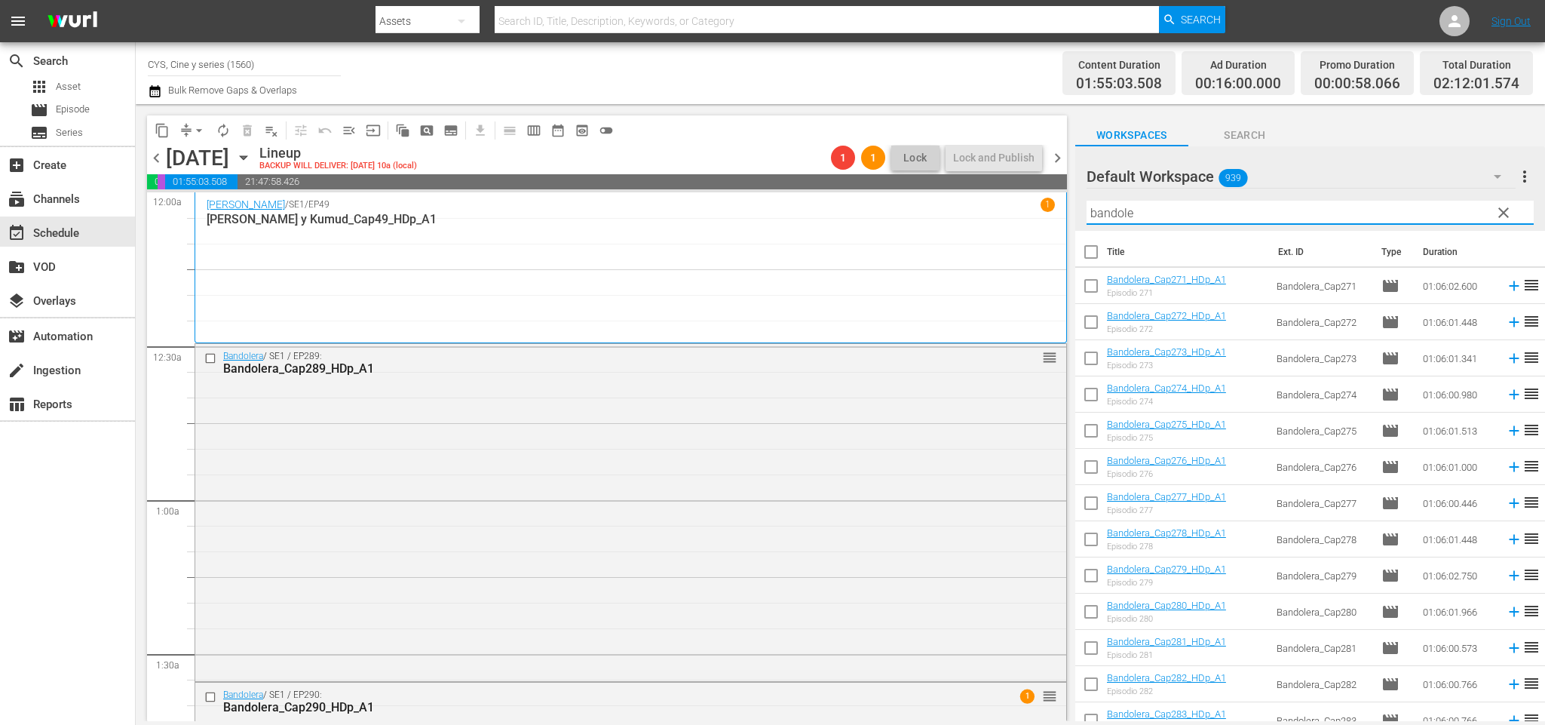
drag, startPoint x: 1179, startPoint y: 207, endPoint x: 883, endPoint y: 217, distance: 296.5
click at [885, 217] on div "content_copy compress arrow_drop_down autorenew_outlined delete_forever_outline…" at bounding box center [840, 412] width 1409 height 617
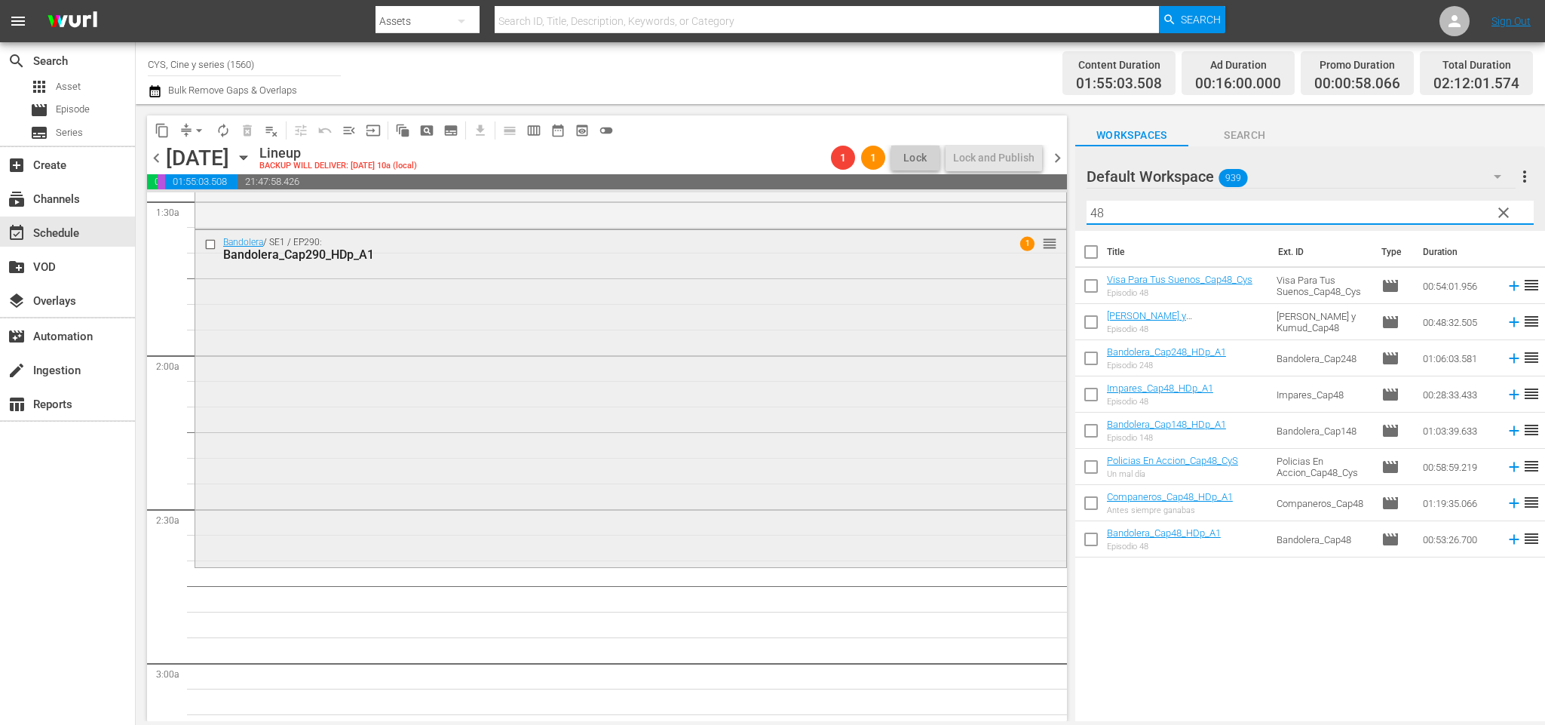
scroll to position [565, 0]
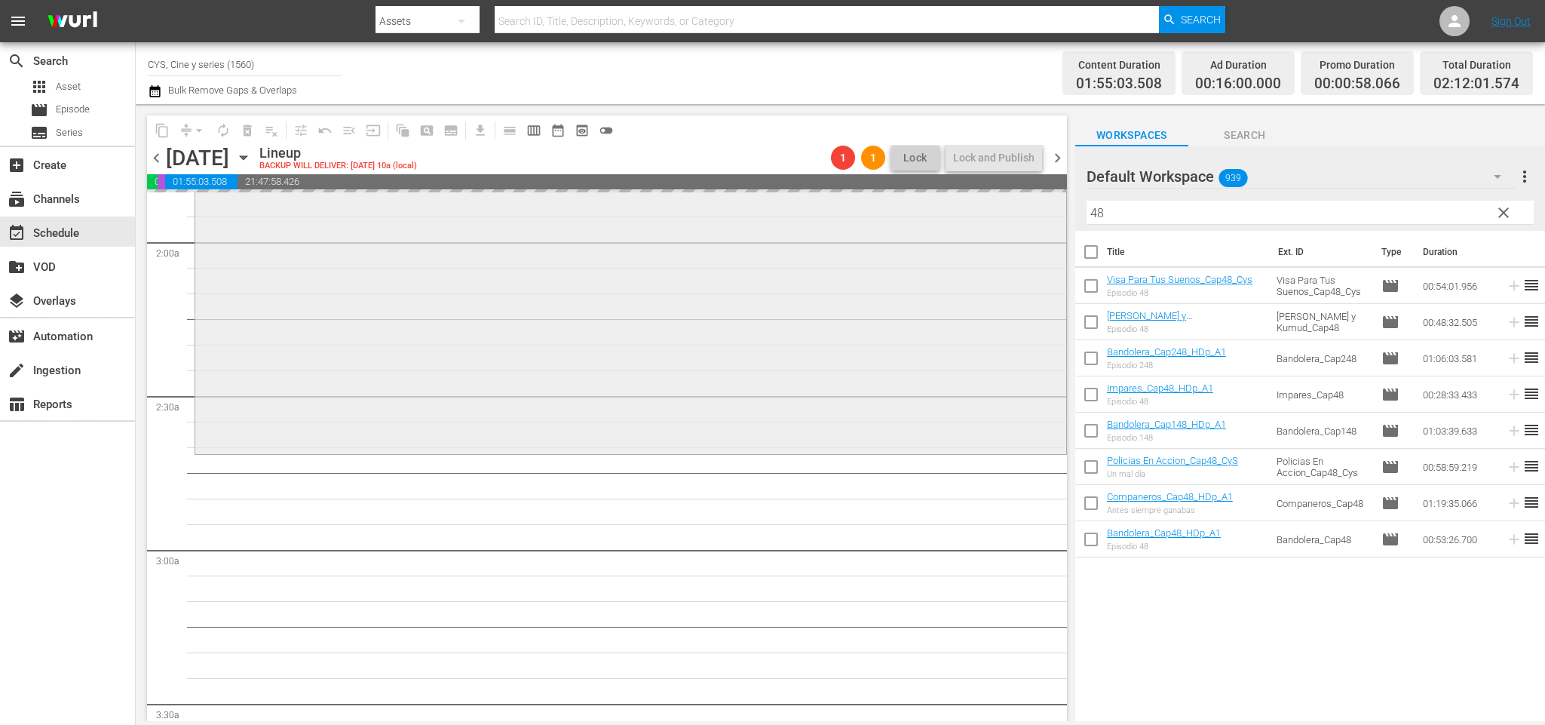
click at [808, 213] on div "content_copy compress arrow_drop_down autorenew_outlined delete_forever_outline…" at bounding box center [840, 412] width 1409 height 617
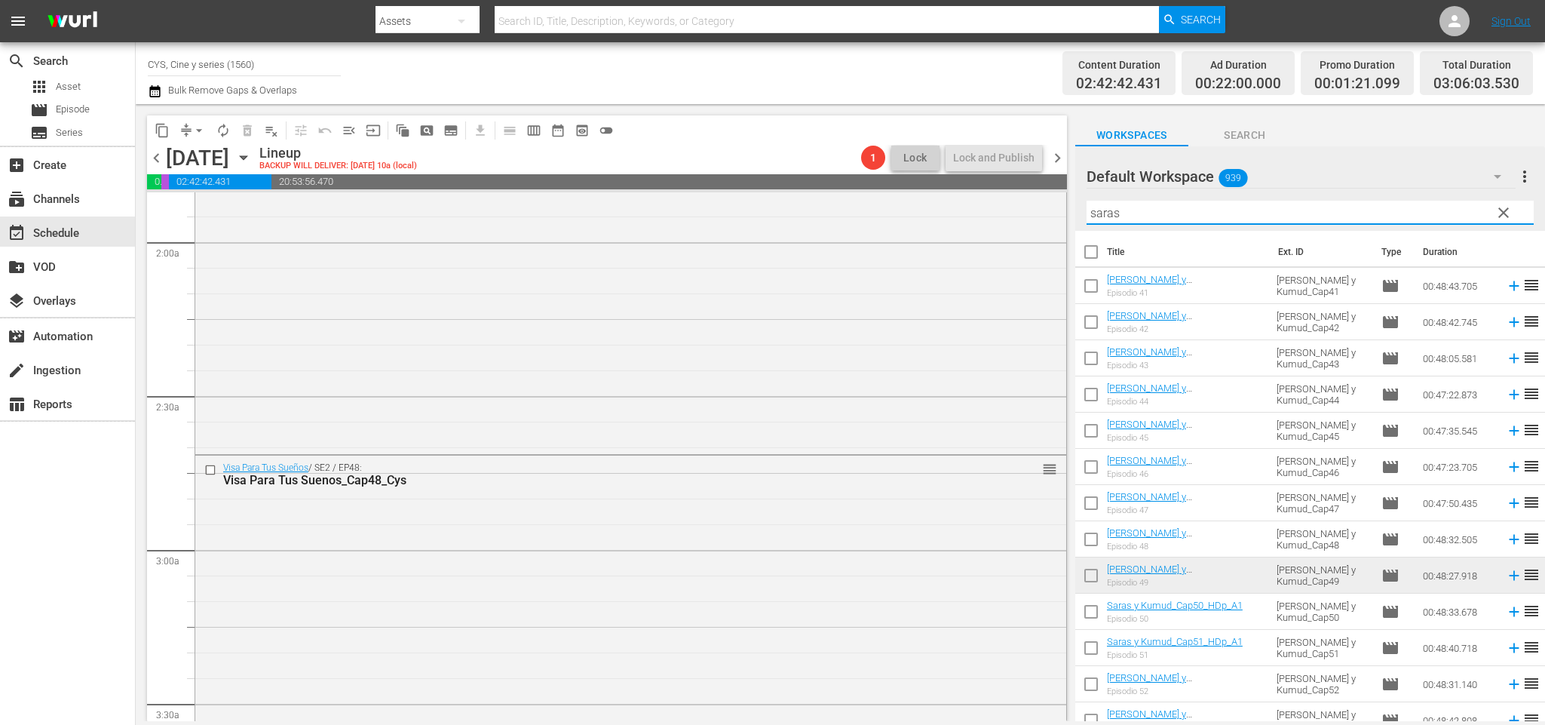
scroll to position [113, 0]
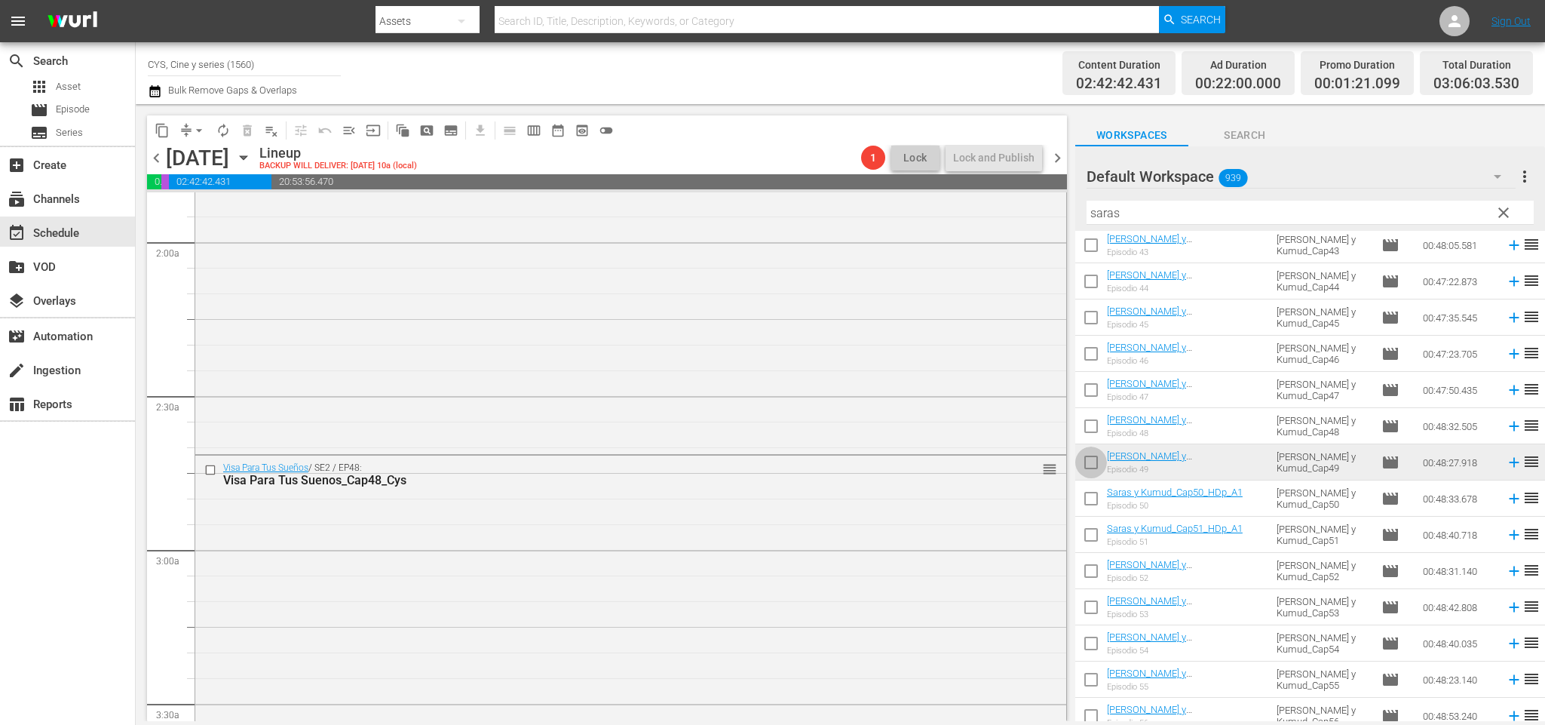
click at [1091, 468] on input "checkbox" at bounding box center [1091, 465] width 32 height 32
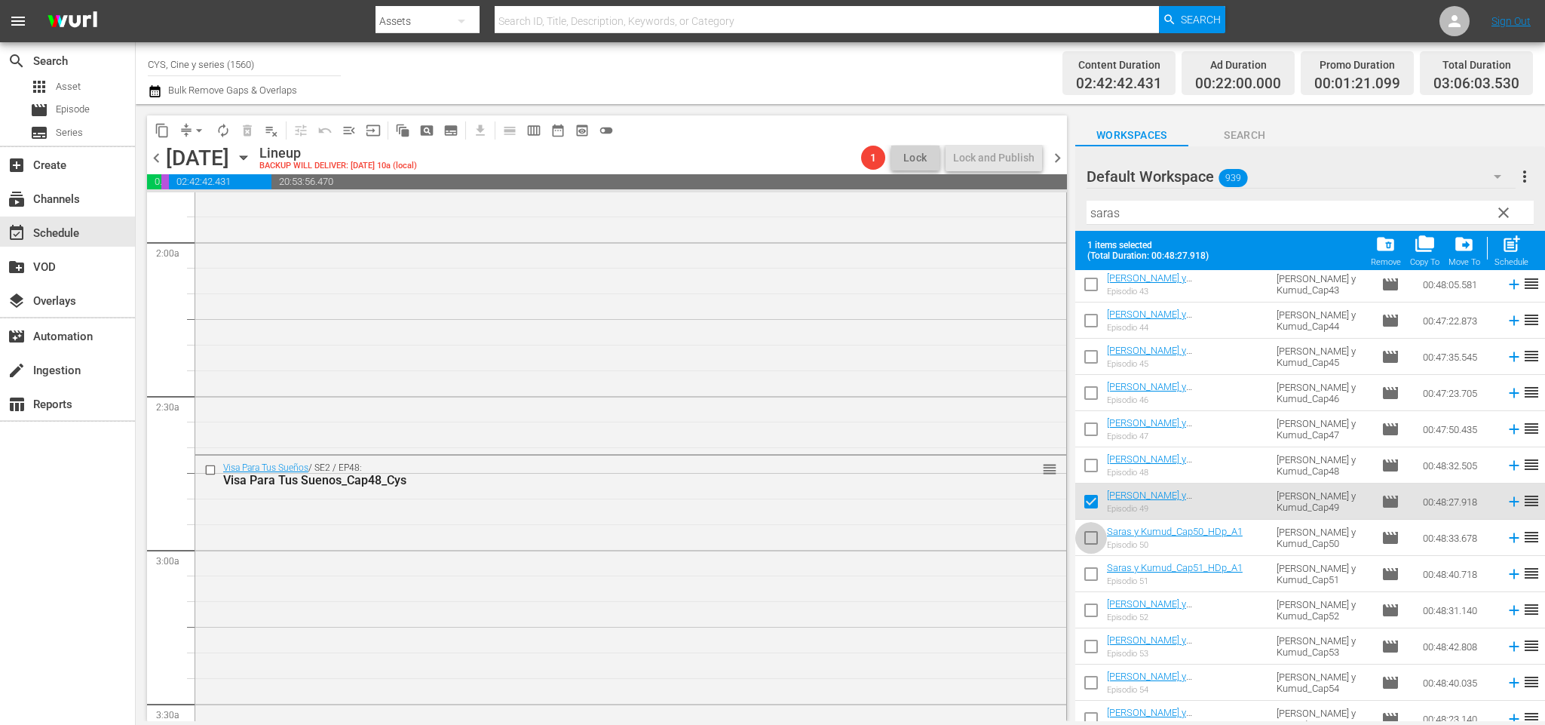
click at [1092, 532] on input "checkbox" at bounding box center [1091, 541] width 32 height 32
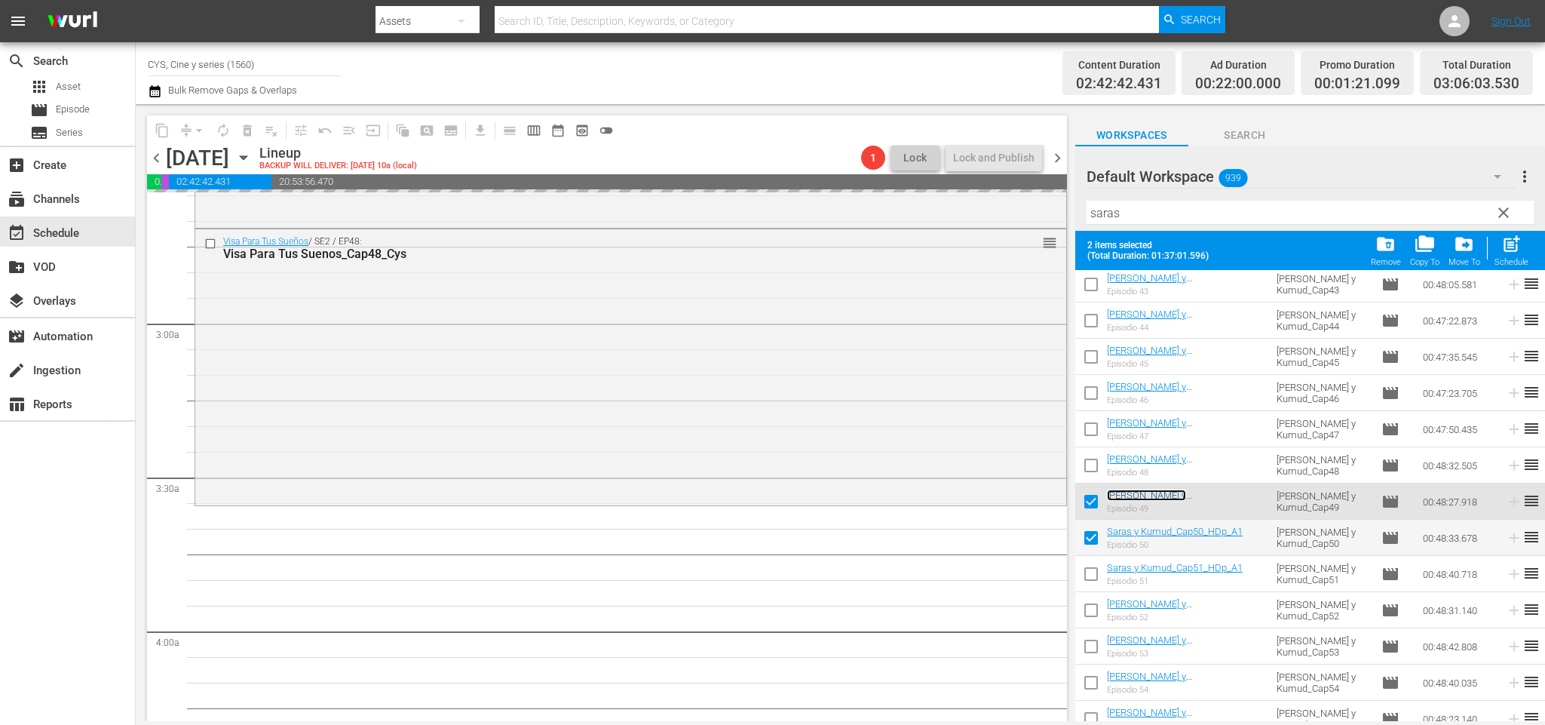
scroll to position [0, 0]
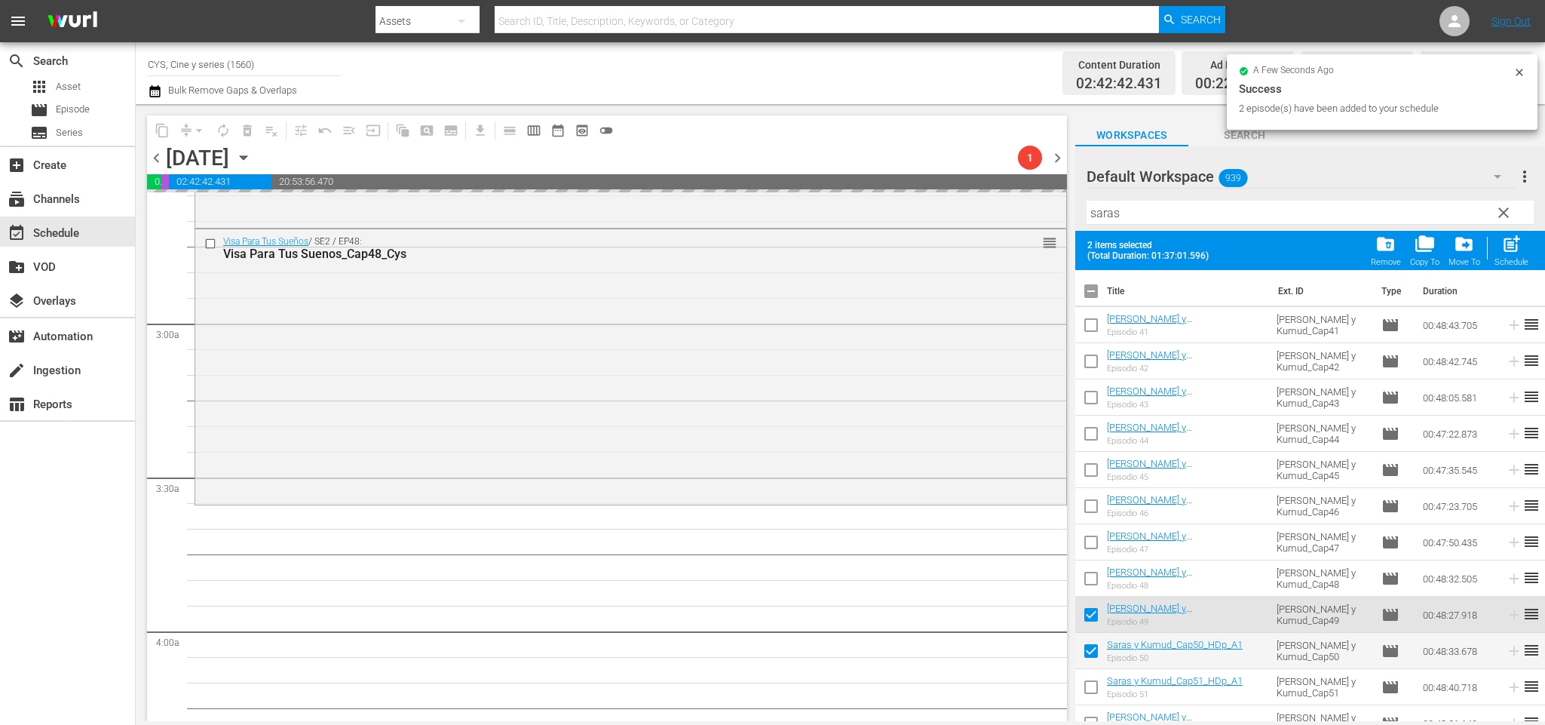
click at [1105, 299] on tr "Title Ext. ID Type Duration" at bounding box center [1310, 288] width 470 height 36
click at [1099, 295] on input "checkbox" at bounding box center [1091, 294] width 32 height 32
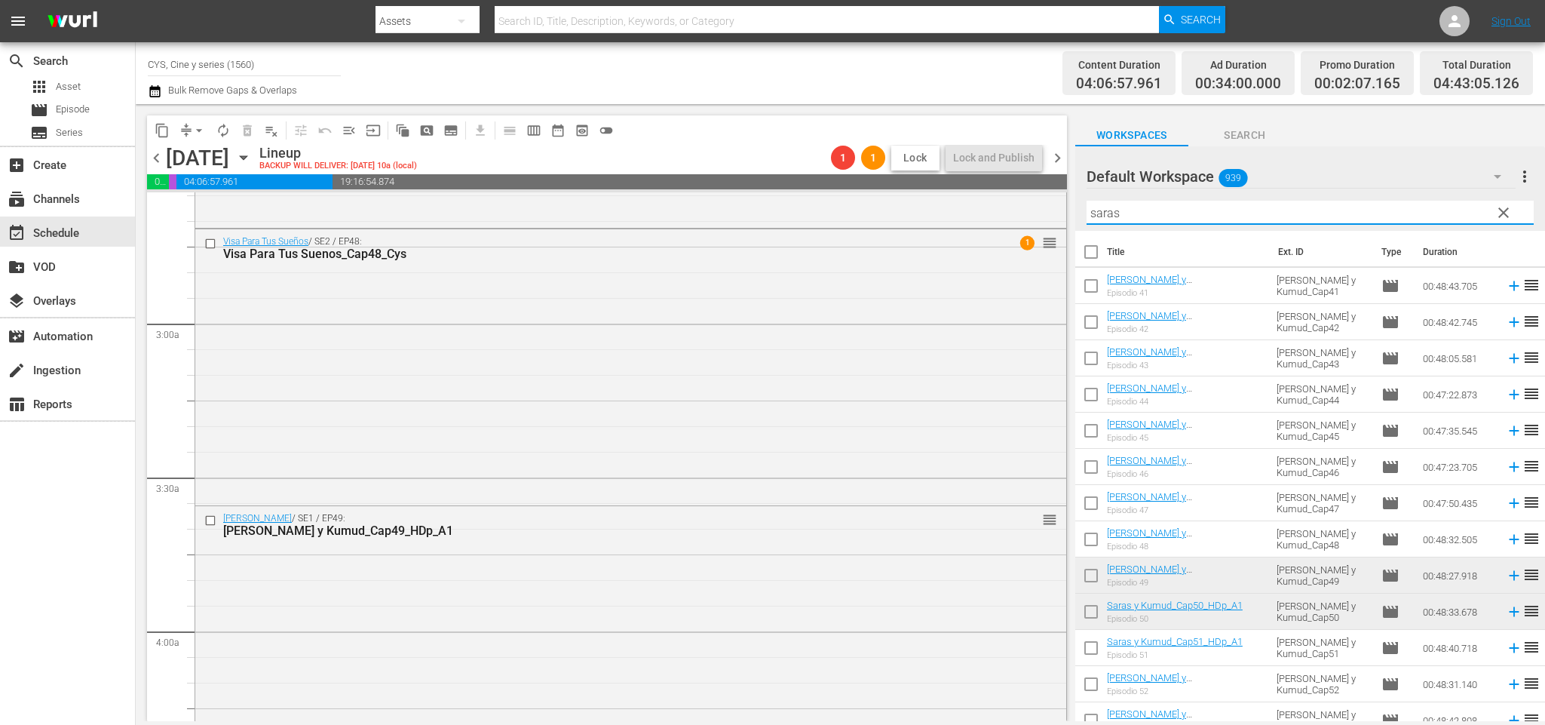
drag, startPoint x: 1138, startPoint y: 210, endPoint x: 903, endPoint y: 166, distance: 239.4
click at [903, 166] on div "content_copy compress arrow_drop_down autorenew_outlined delete_forever_outline…" at bounding box center [840, 412] width 1409 height 617
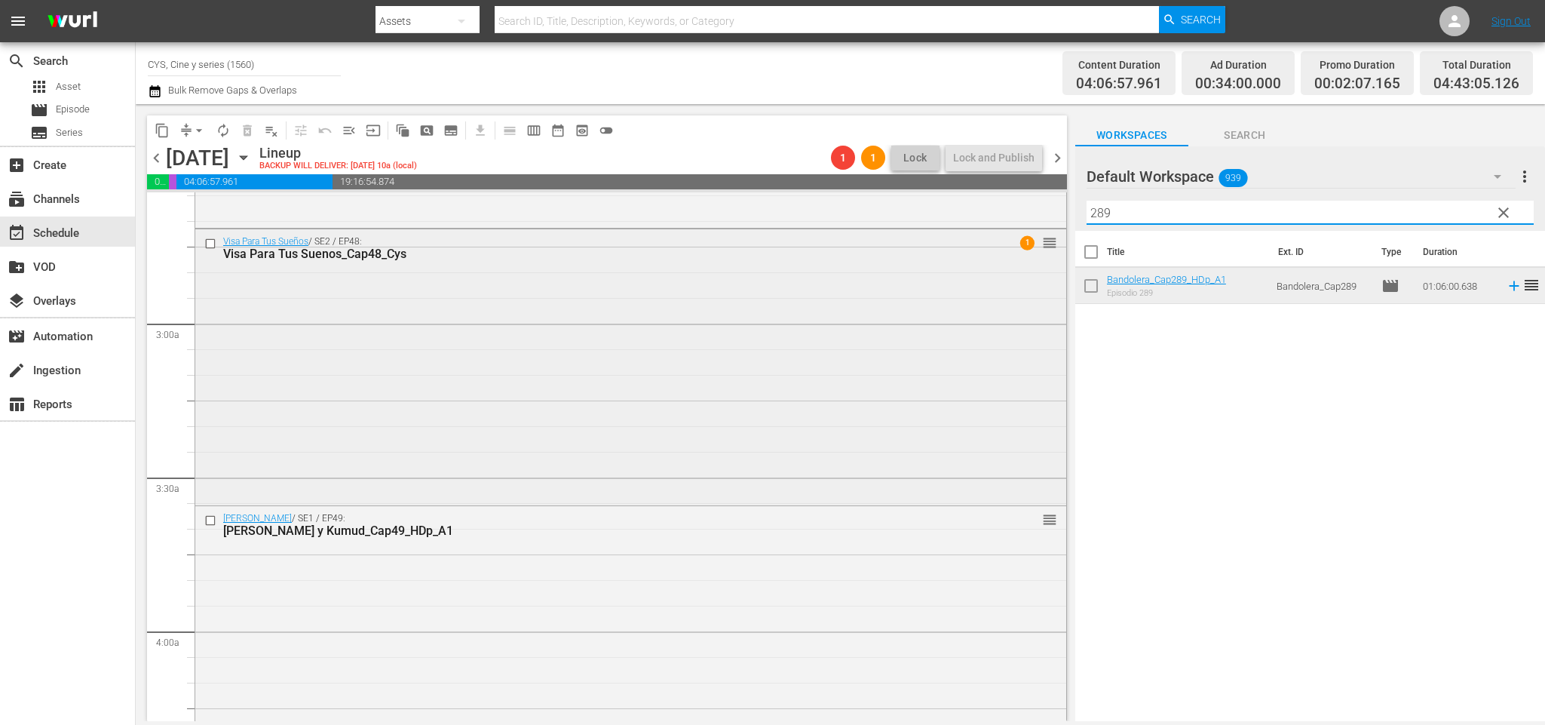
scroll to position [1131, 0]
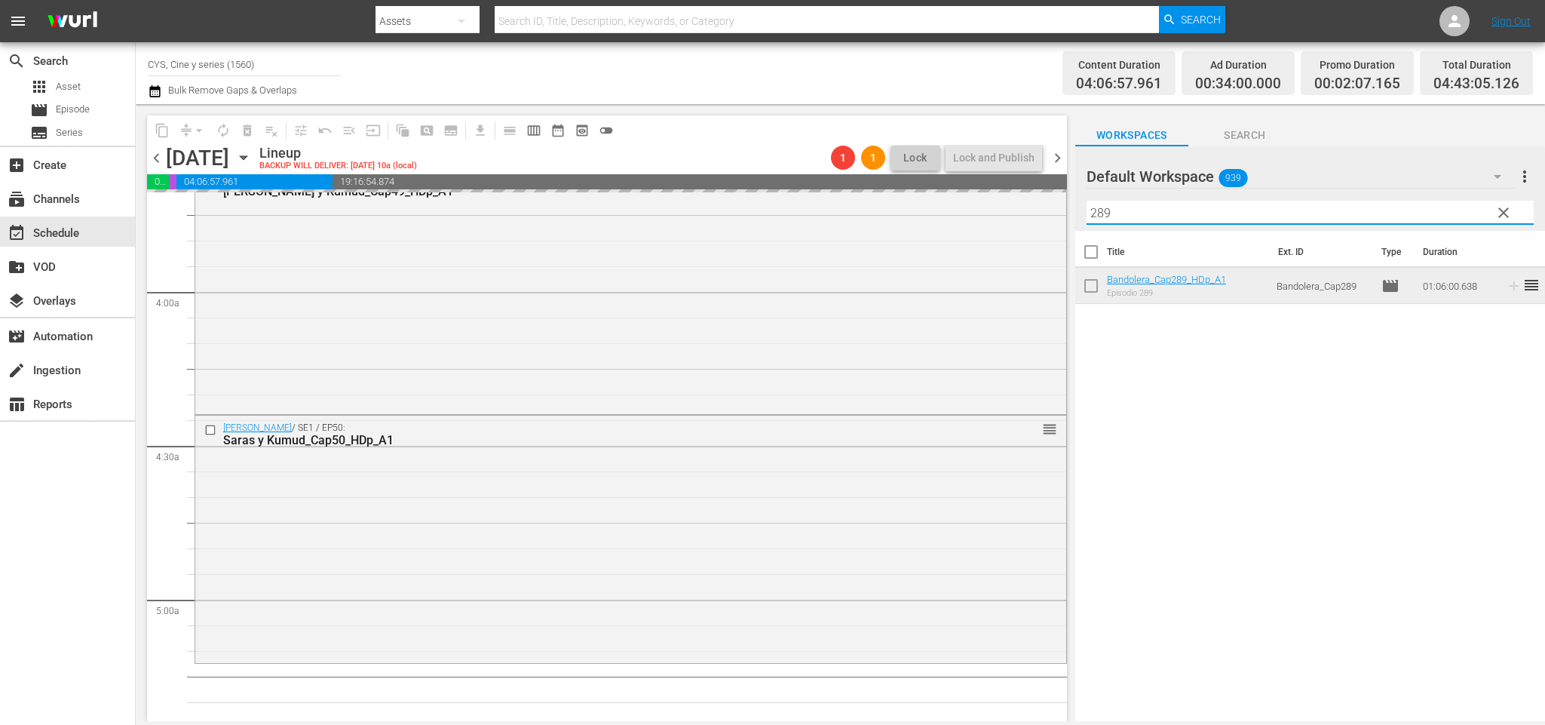
click at [932, 204] on div "content_copy compress arrow_drop_down autorenew_outlined delete_forever_outline…" at bounding box center [840, 412] width 1409 height 617
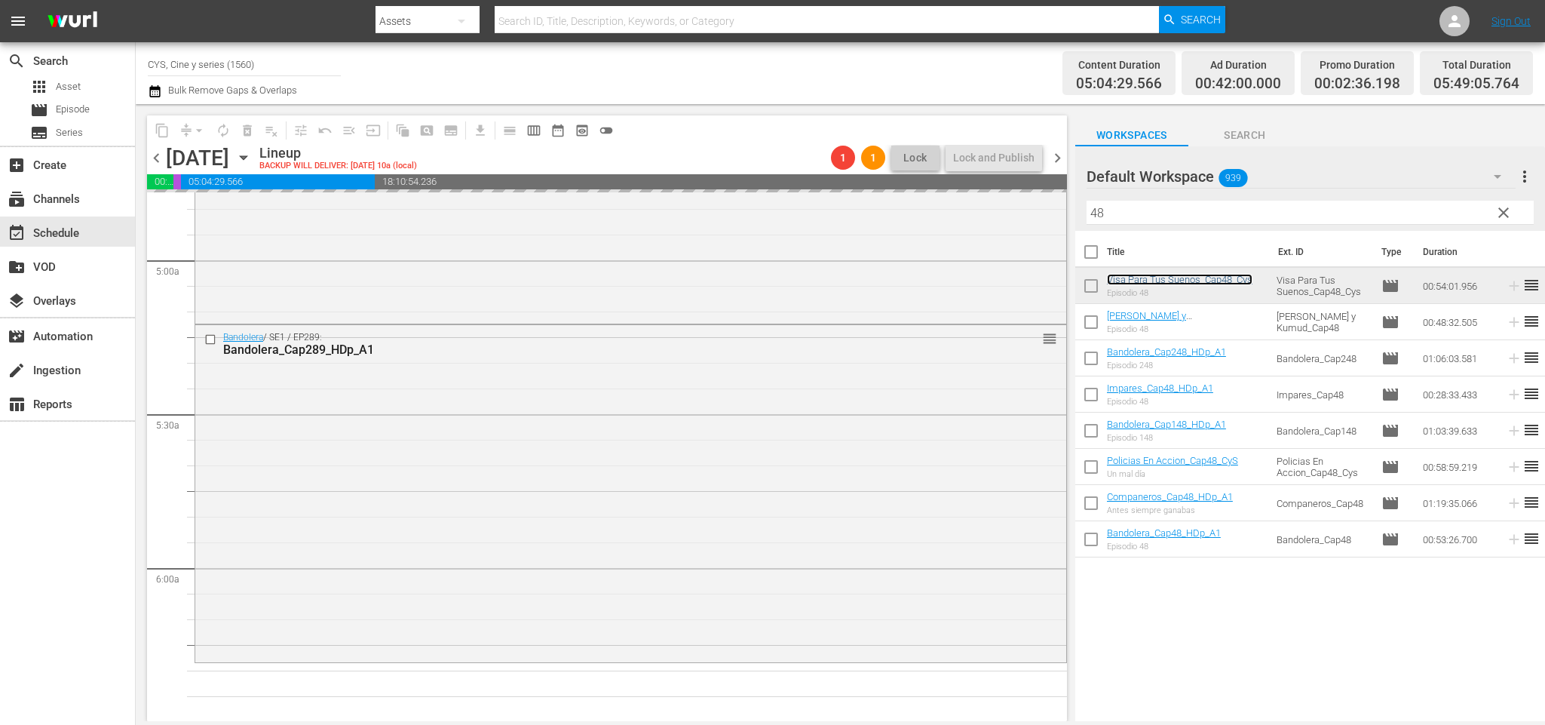
scroll to position [1583, 0]
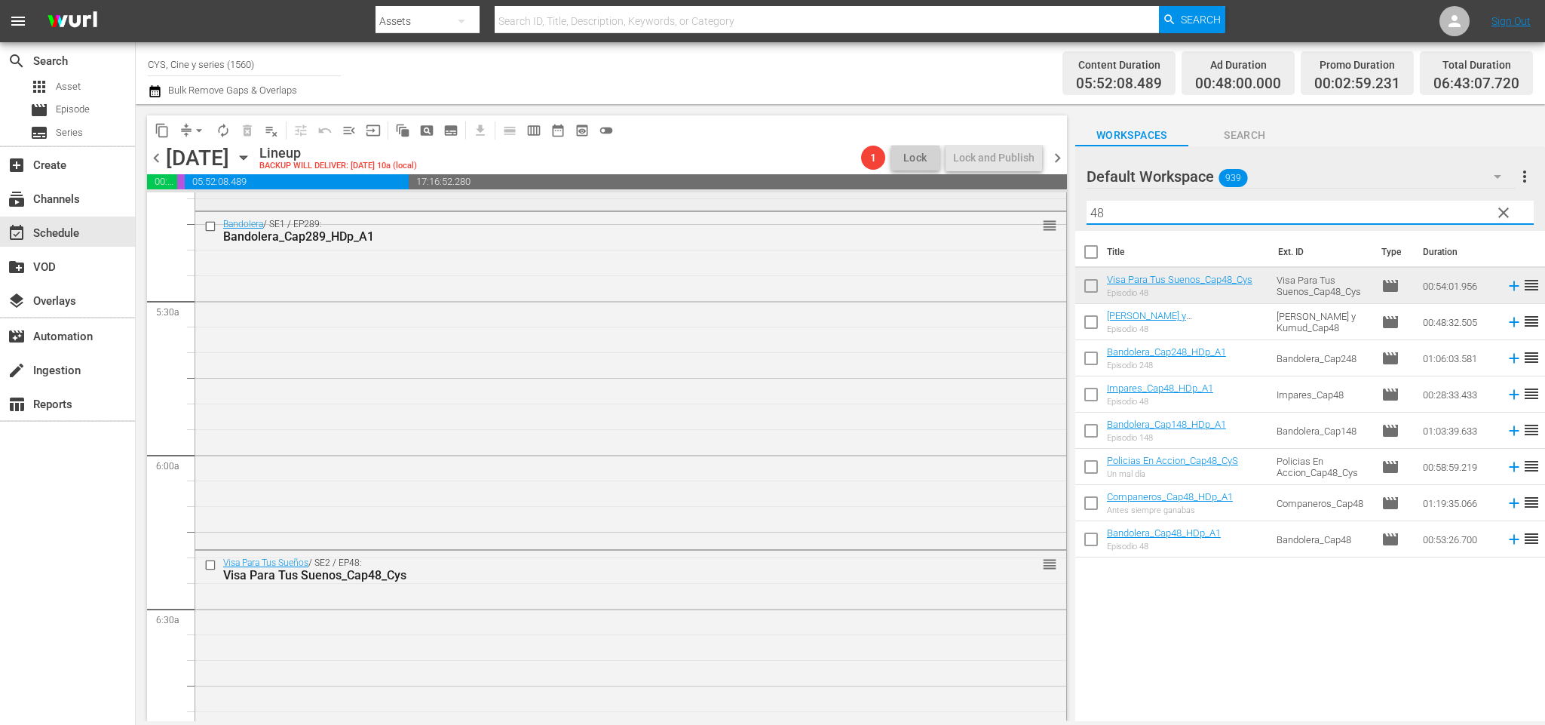
drag, startPoint x: 1056, startPoint y: 207, endPoint x: 1010, endPoint y: 206, distance: 46.8
click at [1010, 206] on div "content_copy compress arrow_drop_down autorenew_outlined delete_forever_outline…" at bounding box center [840, 412] width 1409 height 617
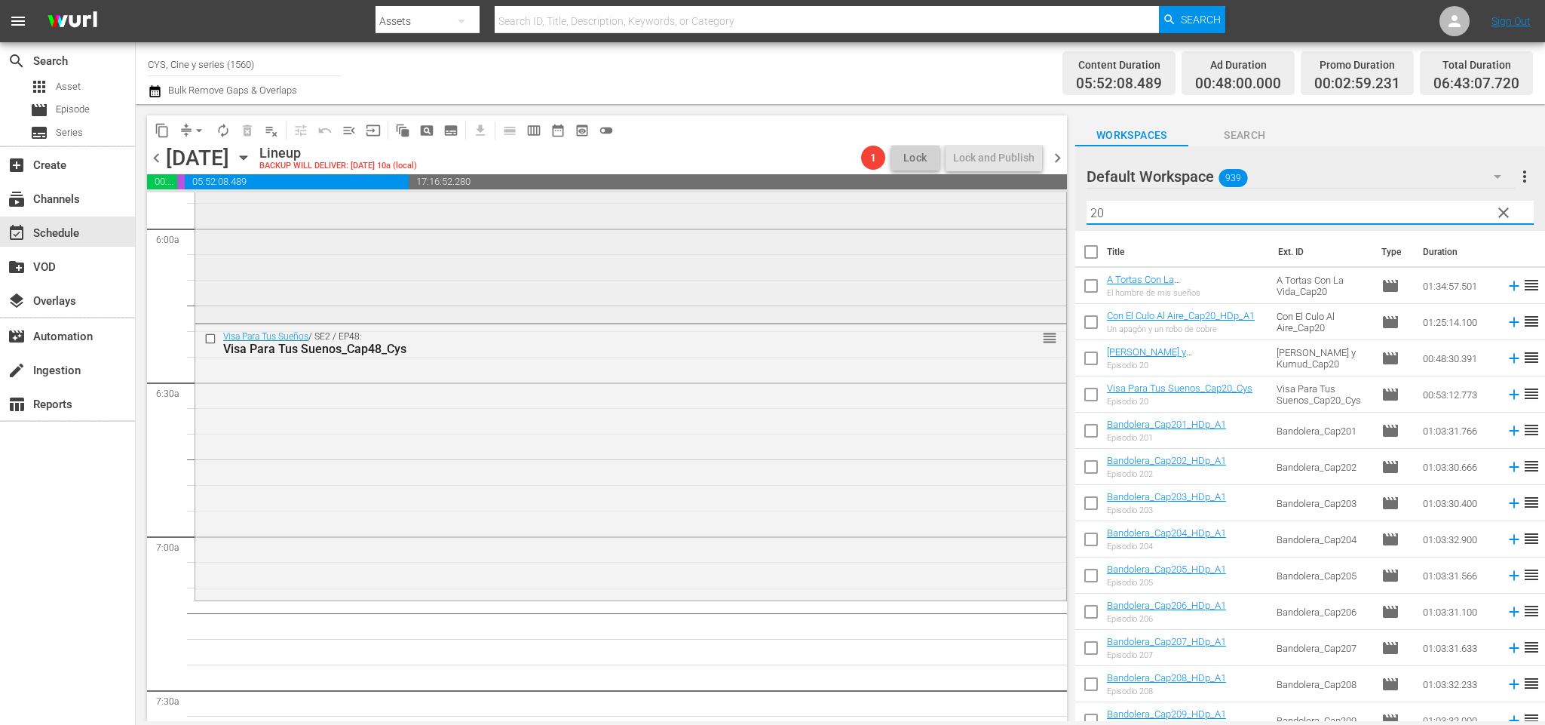
scroll to position [1923, 0]
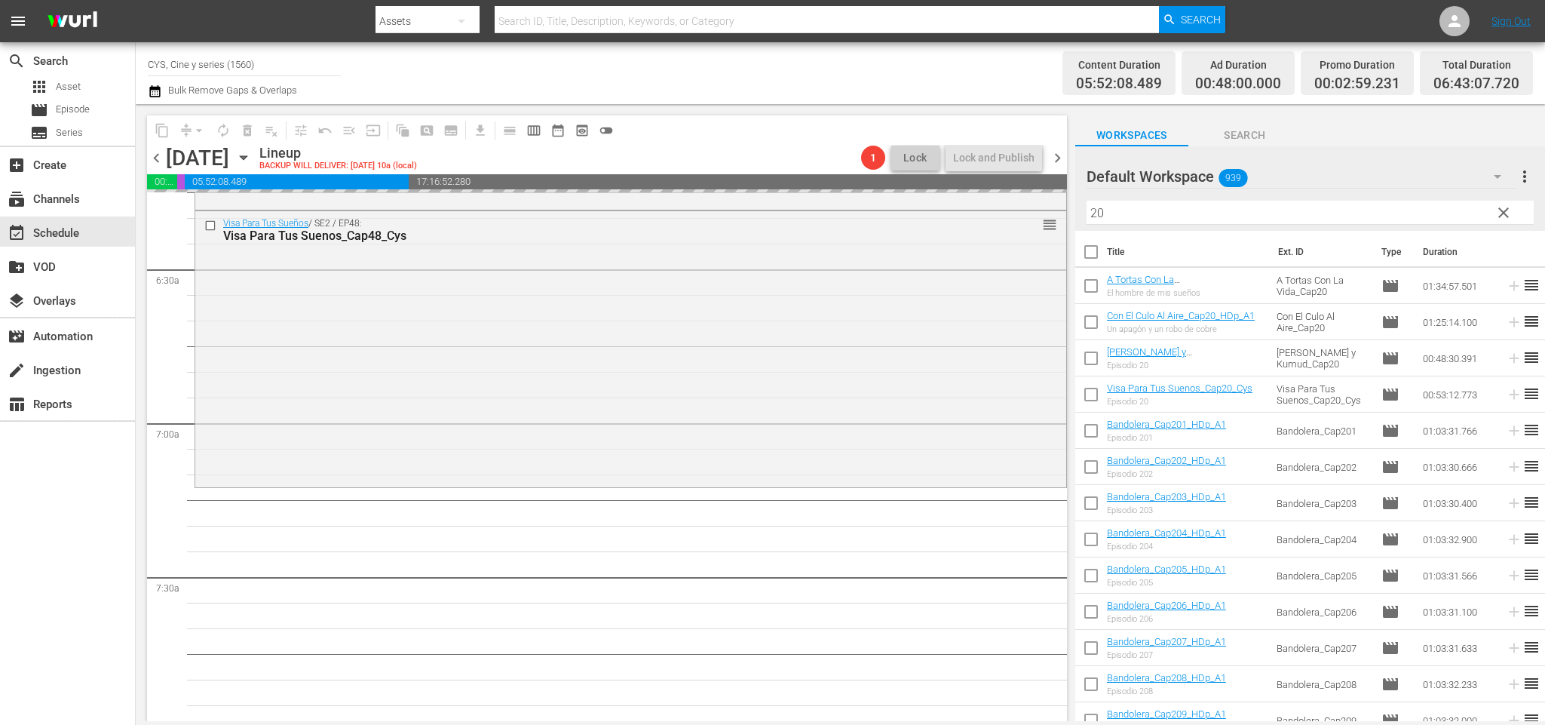
click at [1170, 207] on input "20" at bounding box center [1309, 213] width 447 height 24
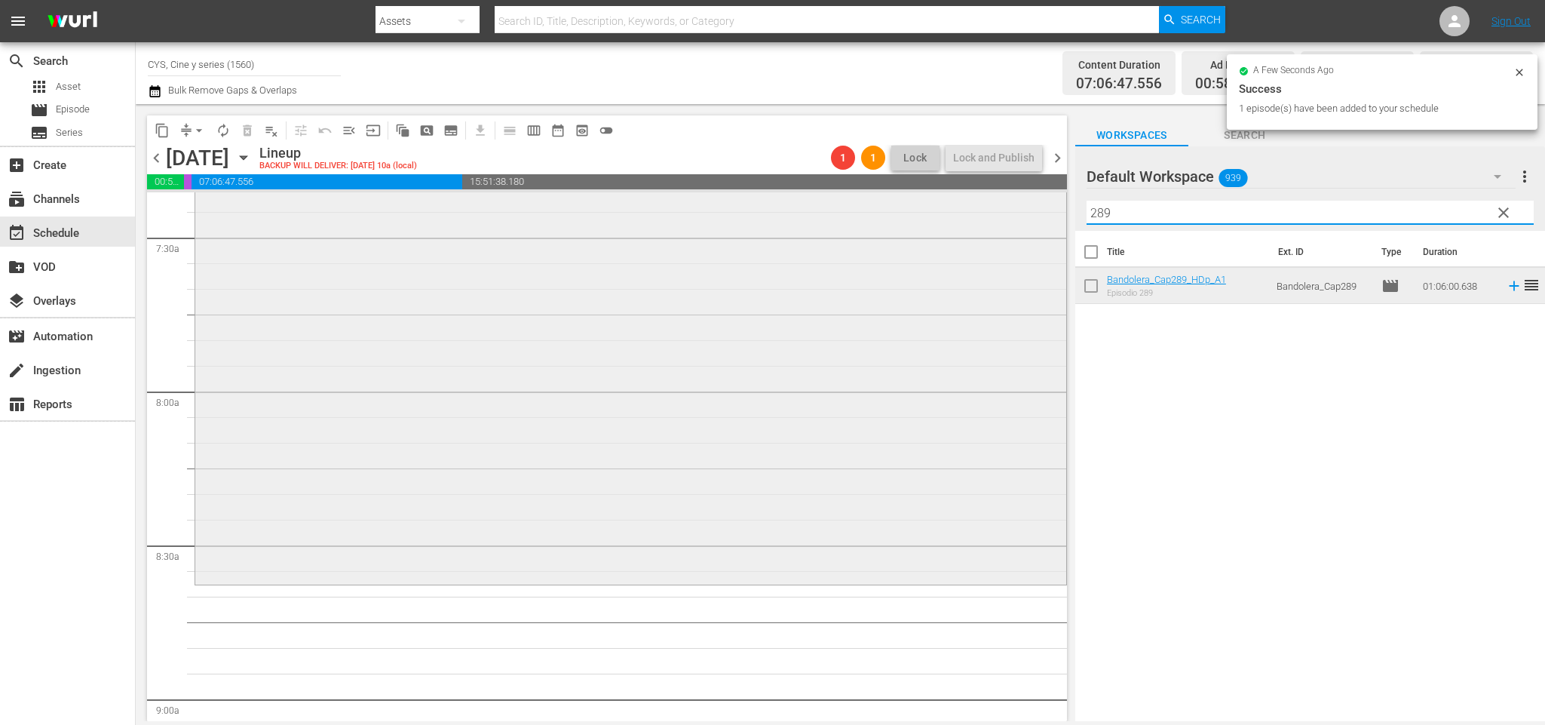
scroll to position [2375, 0]
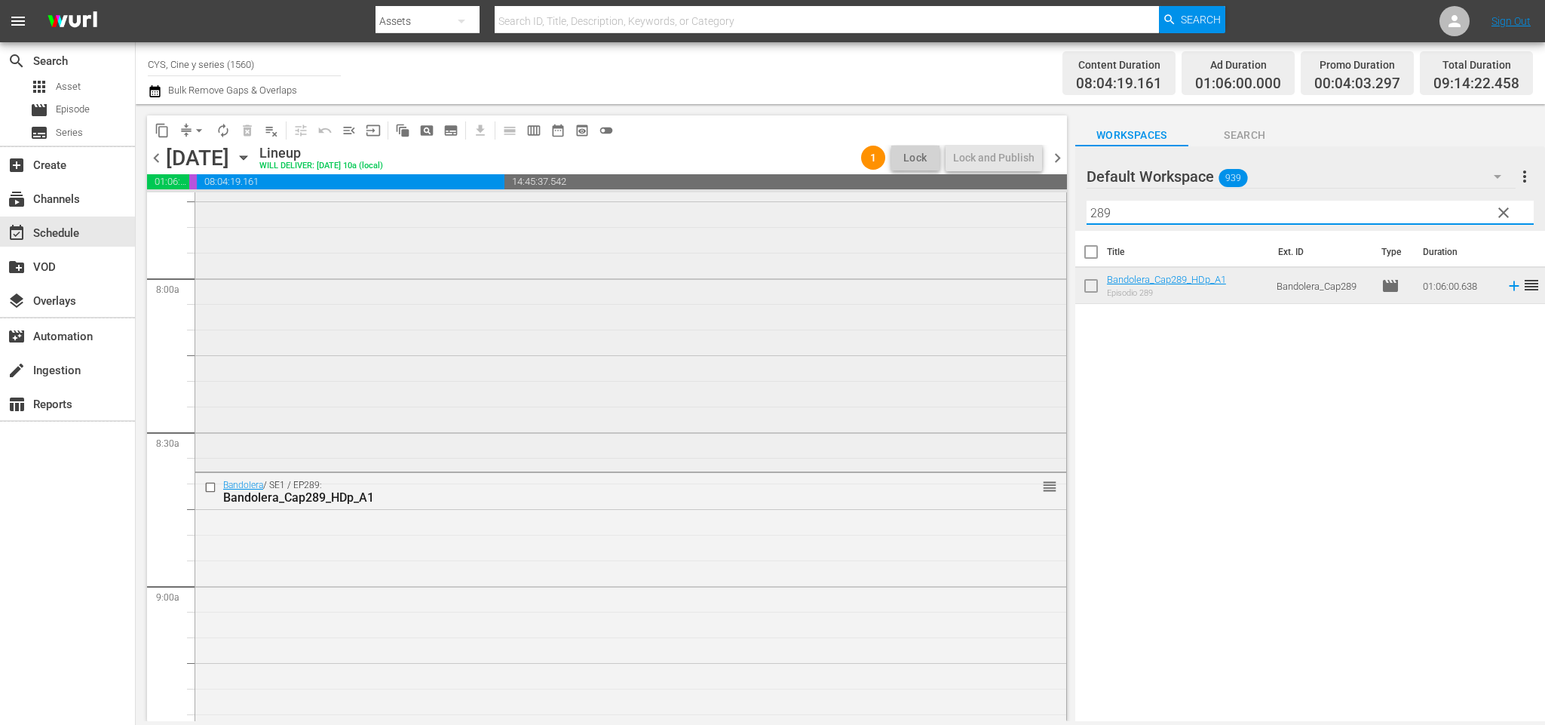
drag, startPoint x: 1007, startPoint y: 213, endPoint x: 939, endPoint y: 213, distance: 67.1
click at [939, 213] on div "content_copy compress arrow_drop_down autorenew_outlined delete_forever_outline…" at bounding box center [840, 412] width 1409 height 617
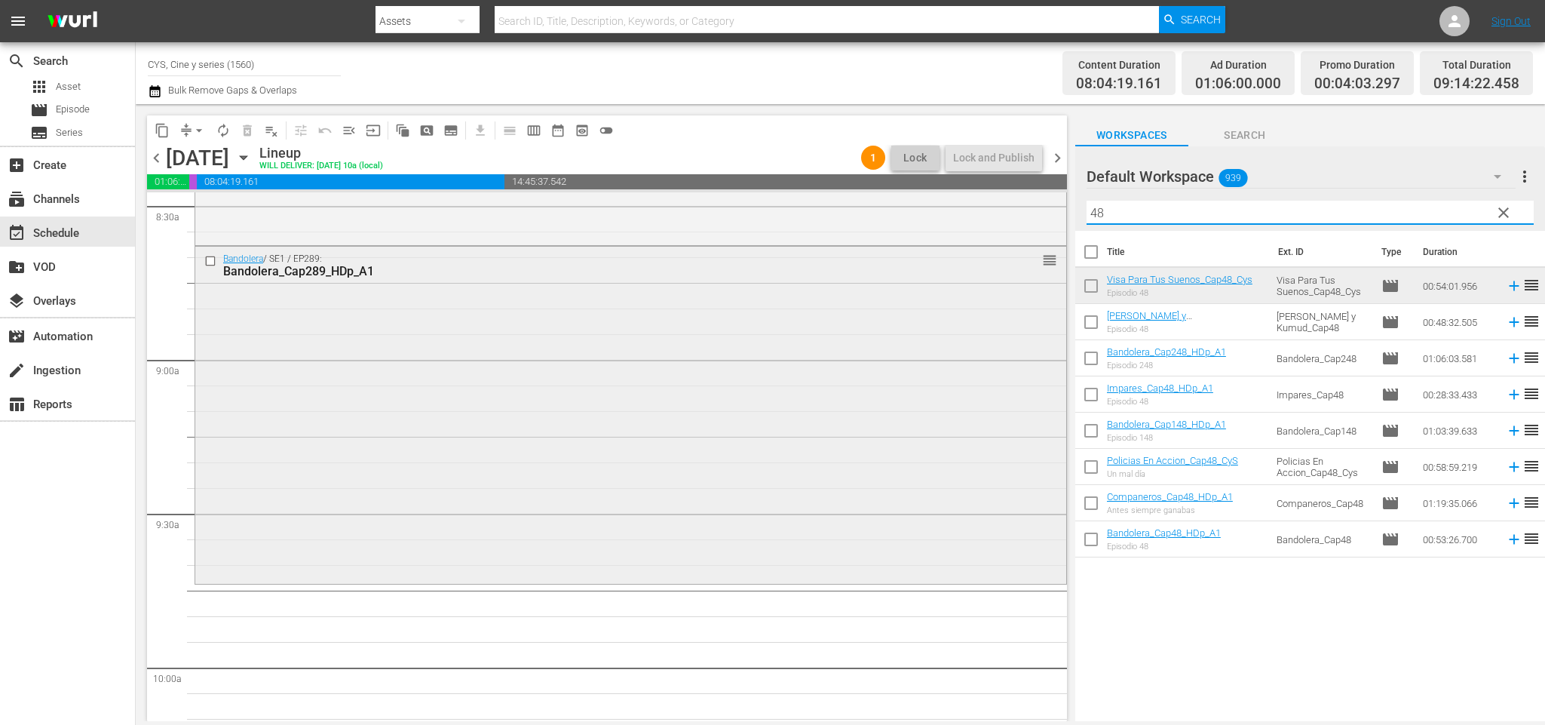
scroll to position [2714, 0]
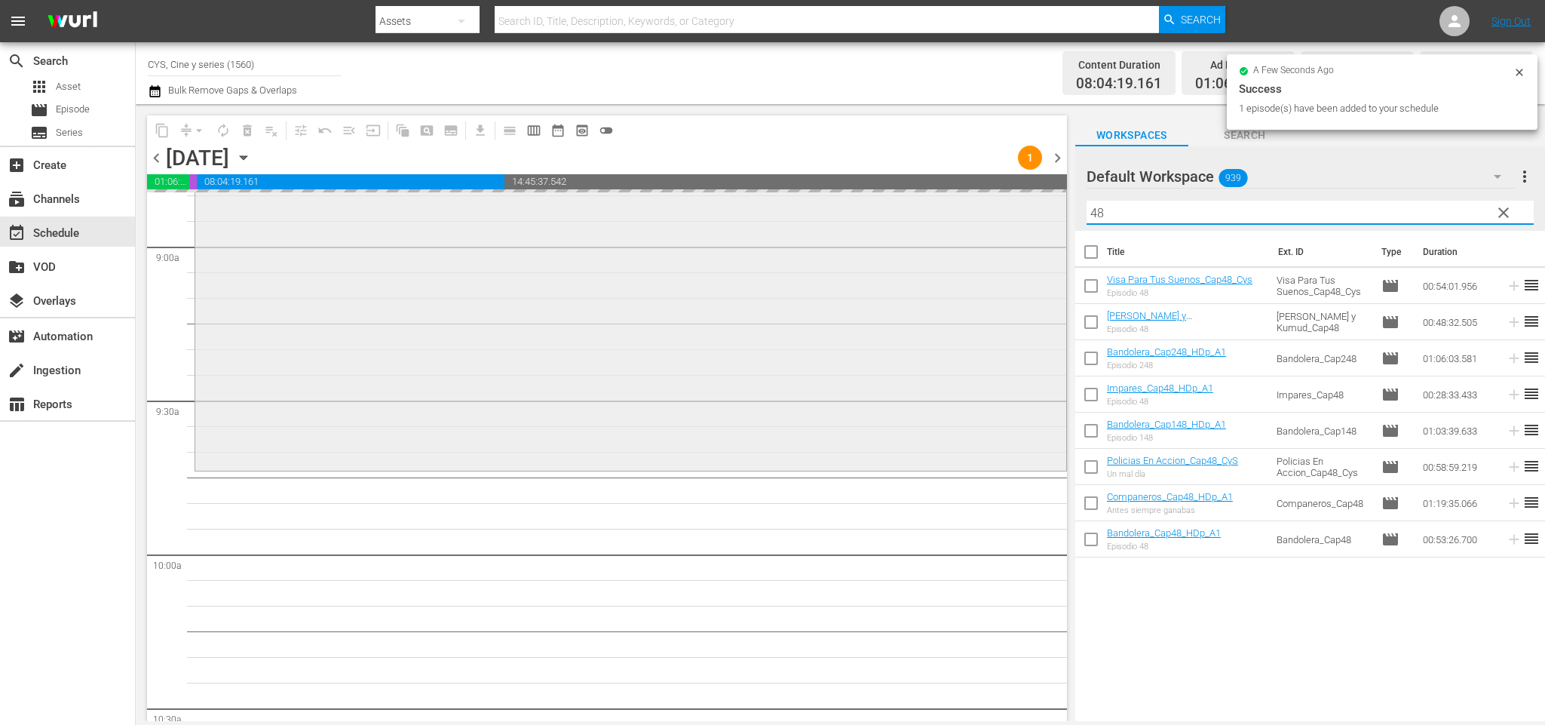
drag, startPoint x: 1222, startPoint y: 216, endPoint x: 900, endPoint y: 218, distance: 321.9
click at [908, 216] on div "content_copy compress arrow_drop_down autorenew_outlined delete_forever_outline…" at bounding box center [840, 412] width 1409 height 617
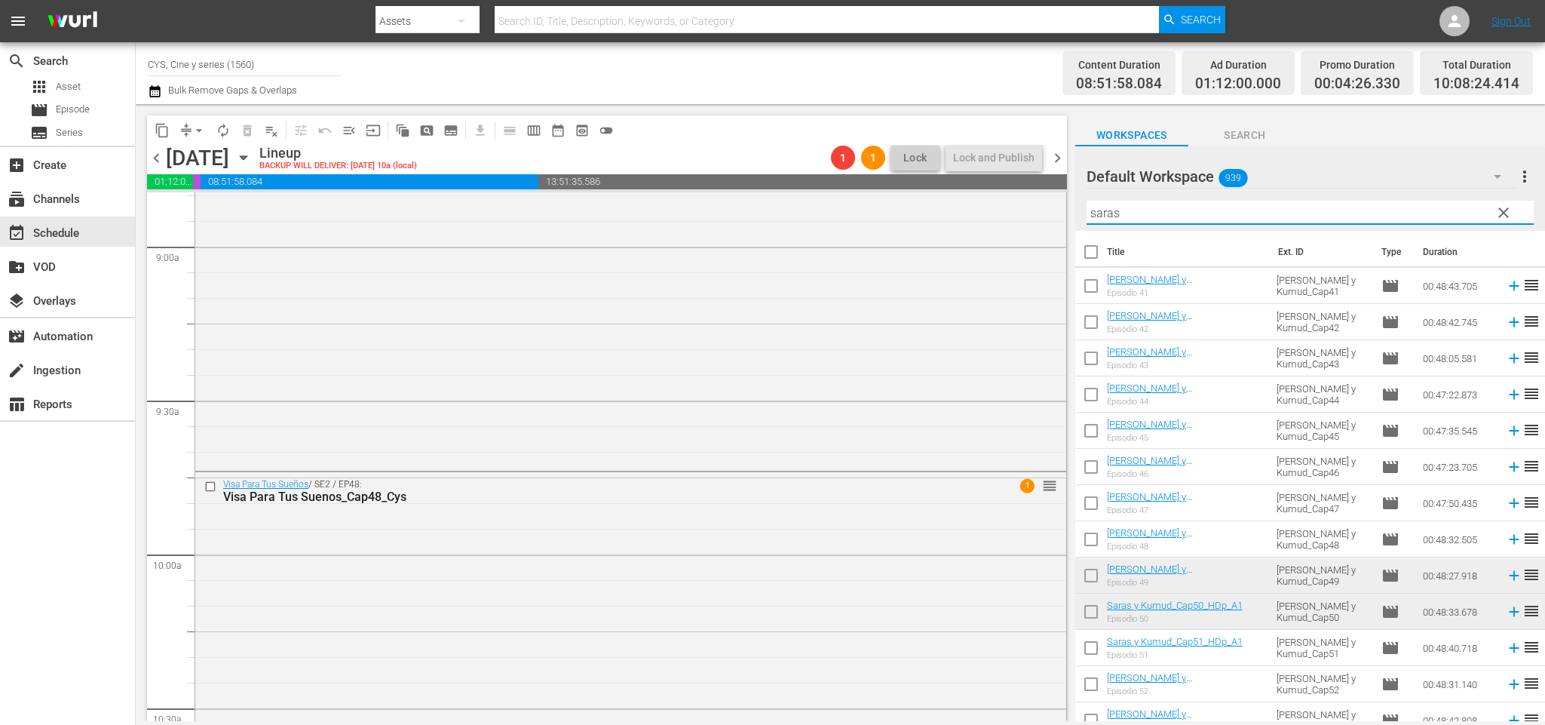
scroll to position [2940, 0]
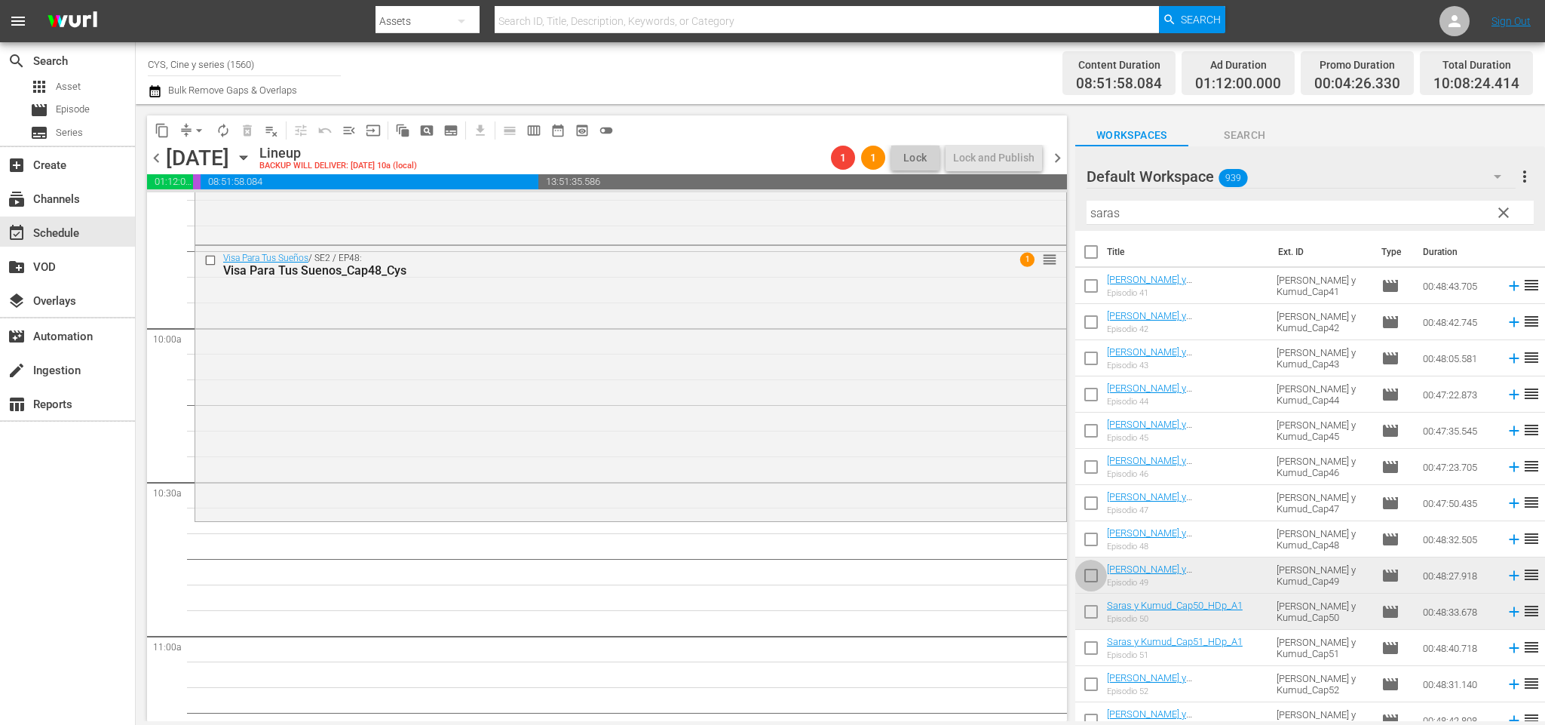
click at [1092, 572] on input "checkbox" at bounding box center [1091, 578] width 32 height 32
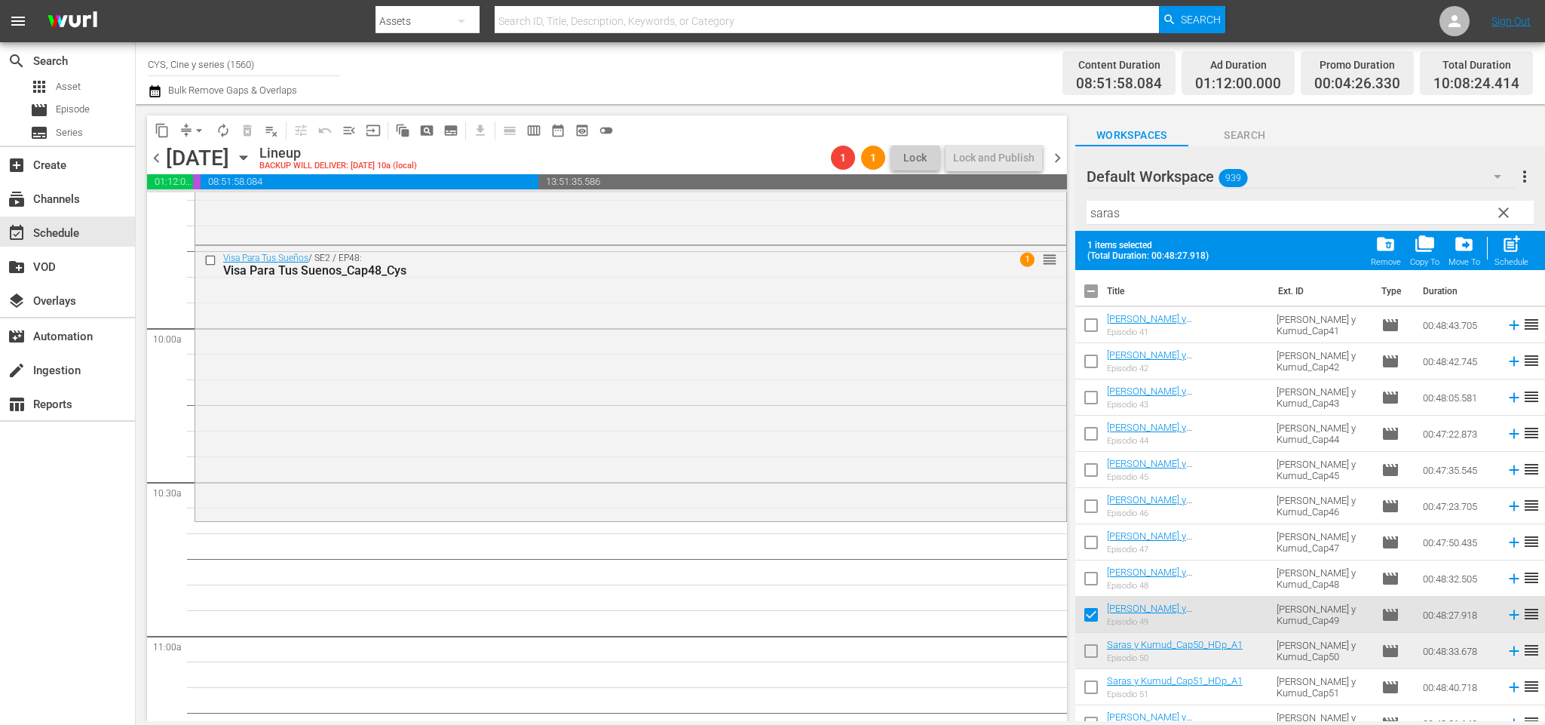
click at [1086, 650] on input "checkbox" at bounding box center [1091, 654] width 32 height 32
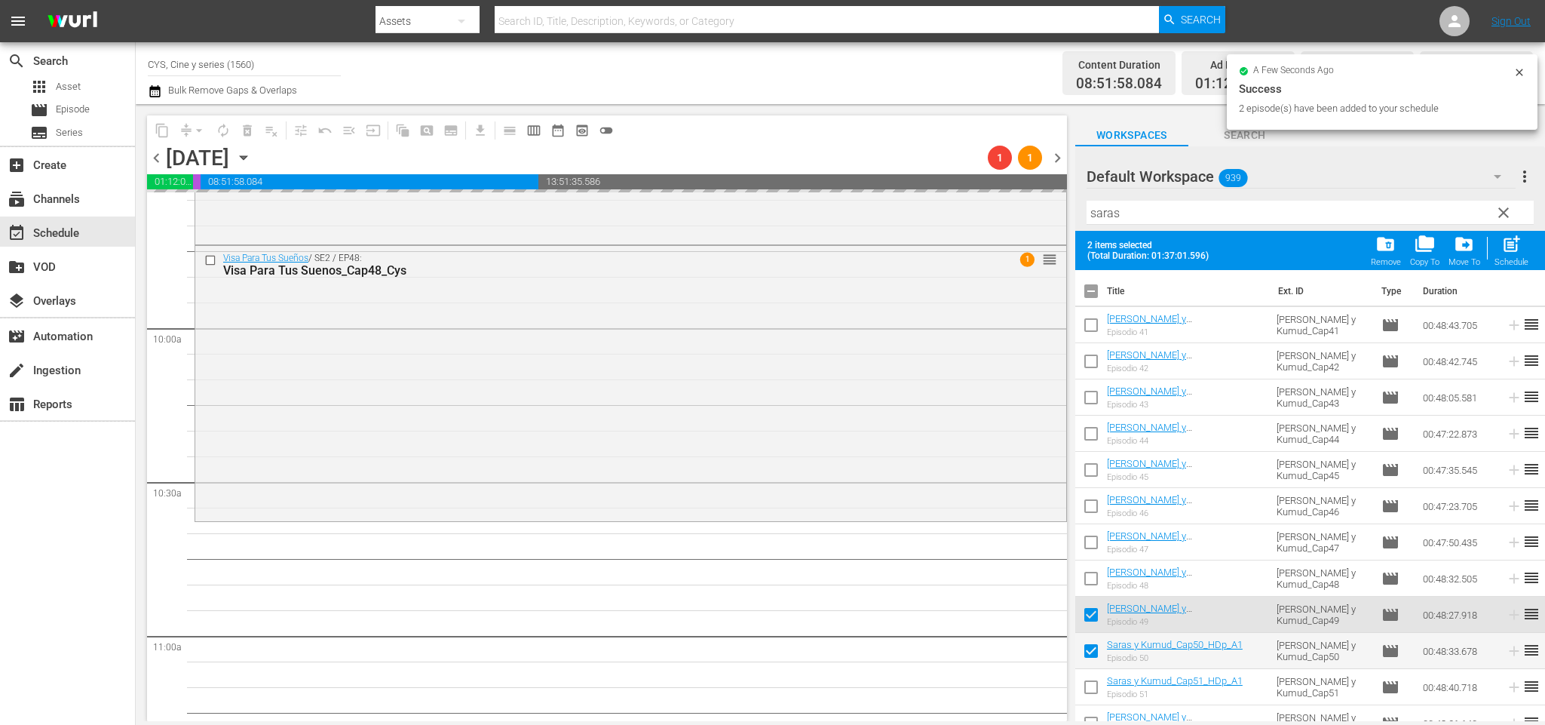
click at [1095, 286] on input "checkbox" at bounding box center [1091, 294] width 32 height 32
click at [1093, 286] on input "checkbox" at bounding box center [1091, 294] width 32 height 32
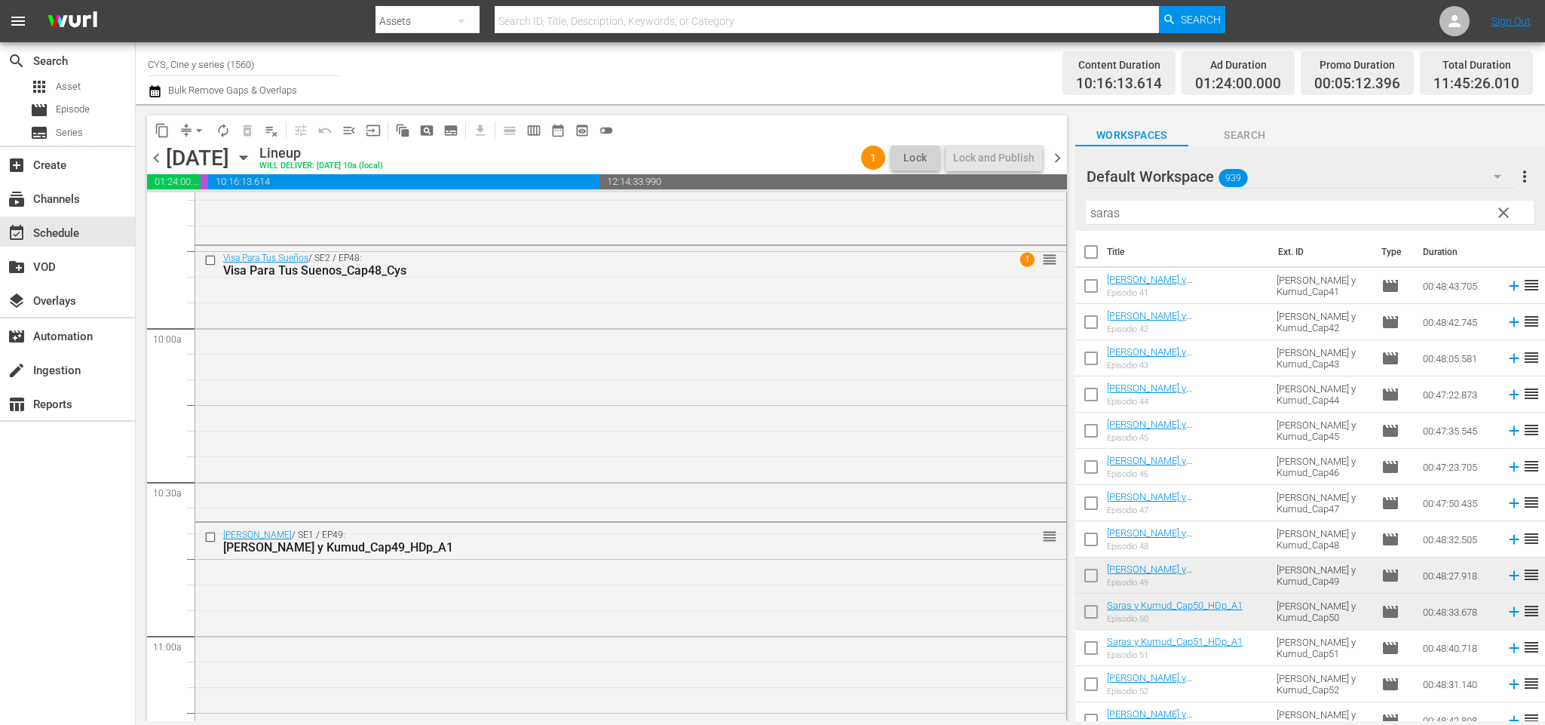
scroll to position [3280, 0]
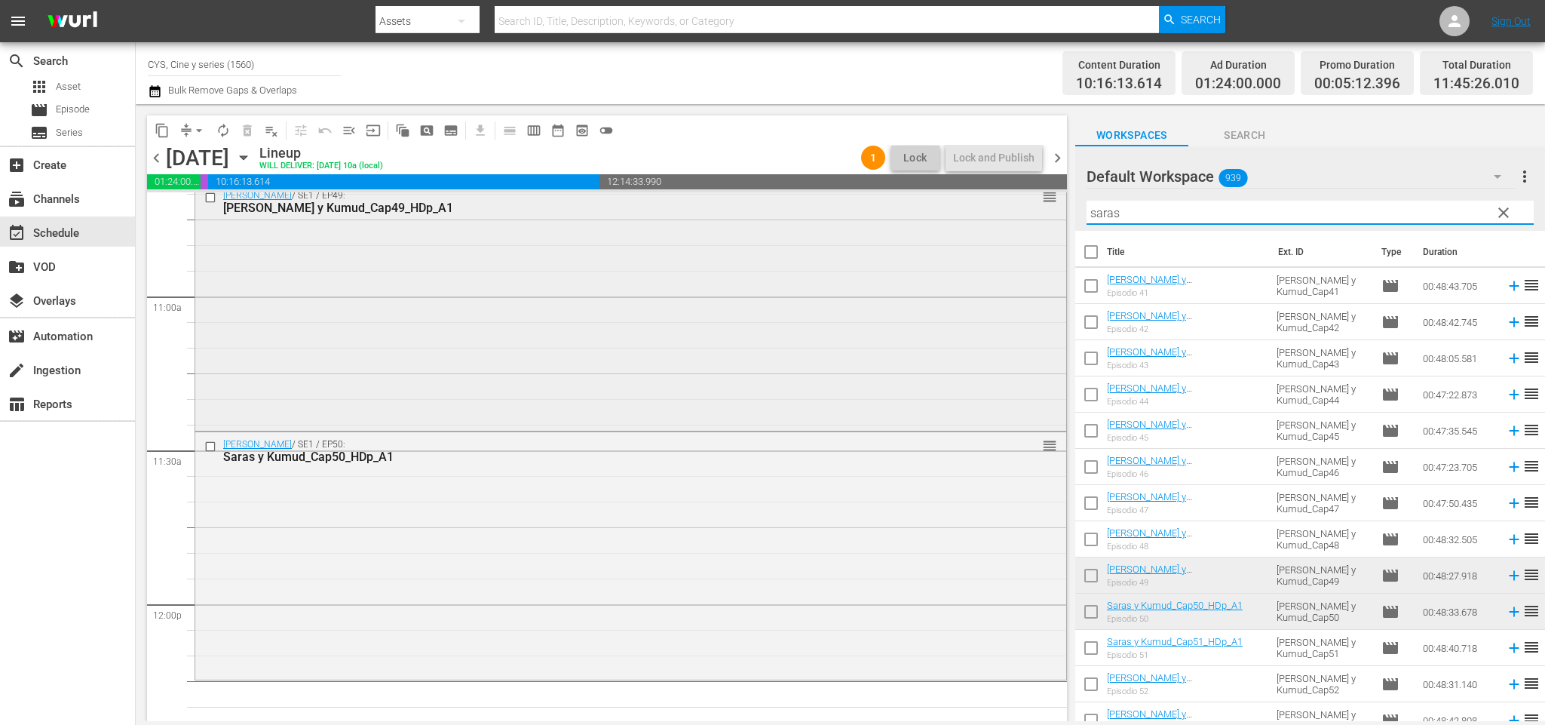
drag, startPoint x: 1154, startPoint y: 219, endPoint x: 994, endPoint y: 220, distance: 159.8
click at [994, 219] on div "content_copy compress arrow_drop_down autorenew_outlined delete_forever_outline…" at bounding box center [840, 412] width 1409 height 617
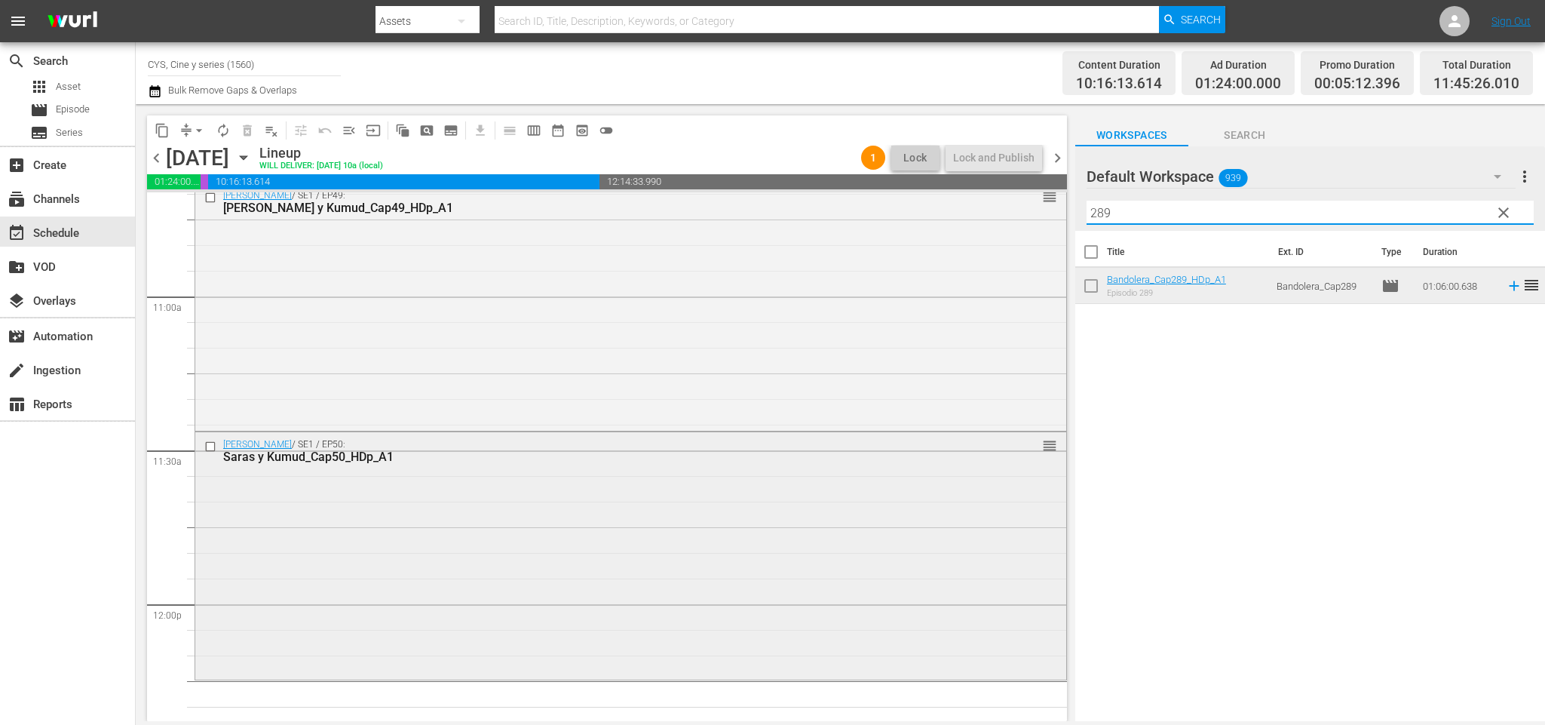
scroll to position [3619, 0]
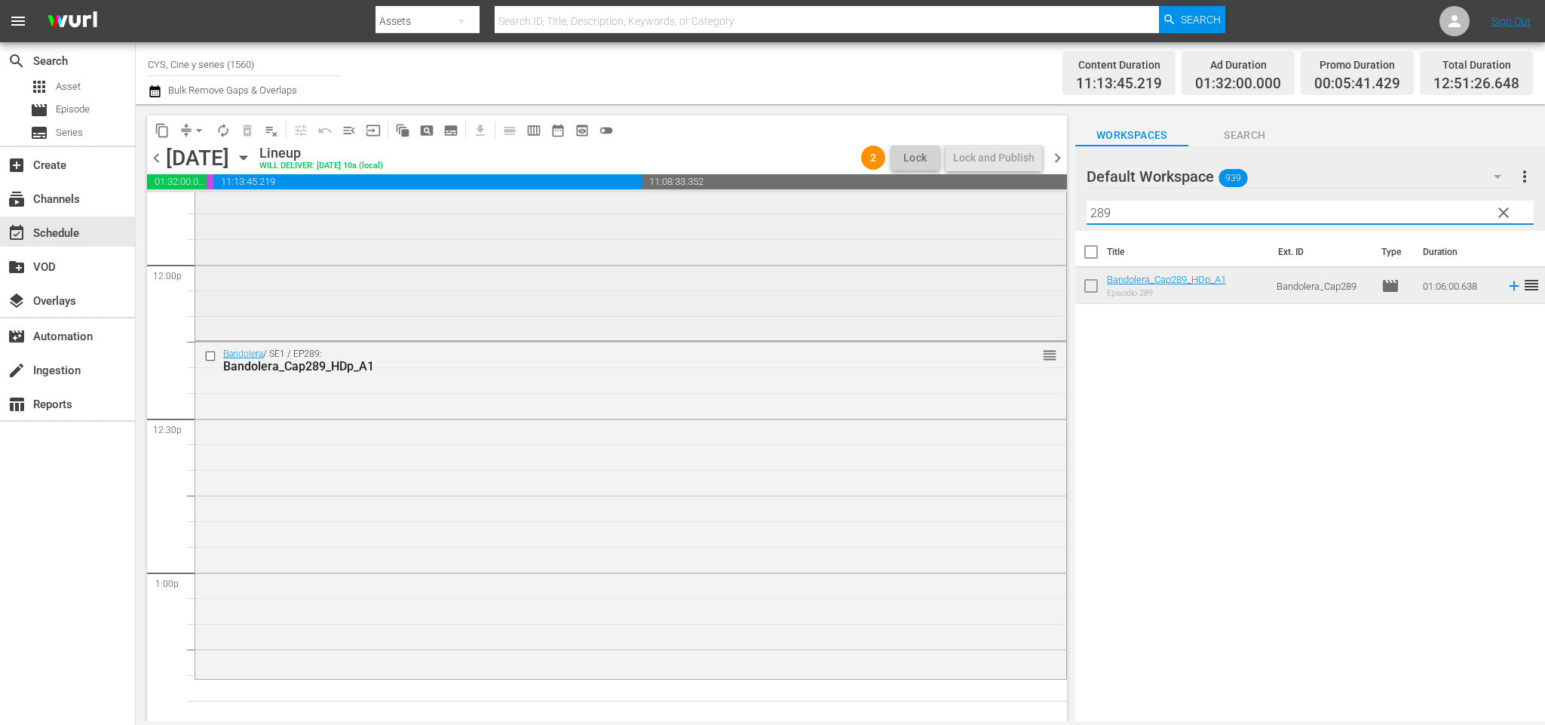
drag, startPoint x: 1138, startPoint y: 219, endPoint x: 1011, endPoint y: 193, distance: 130.1
click at [1011, 193] on div "content_copy compress arrow_drop_down autorenew_outlined delete_forever_outline…" at bounding box center [840, 412] width 1409 height 617
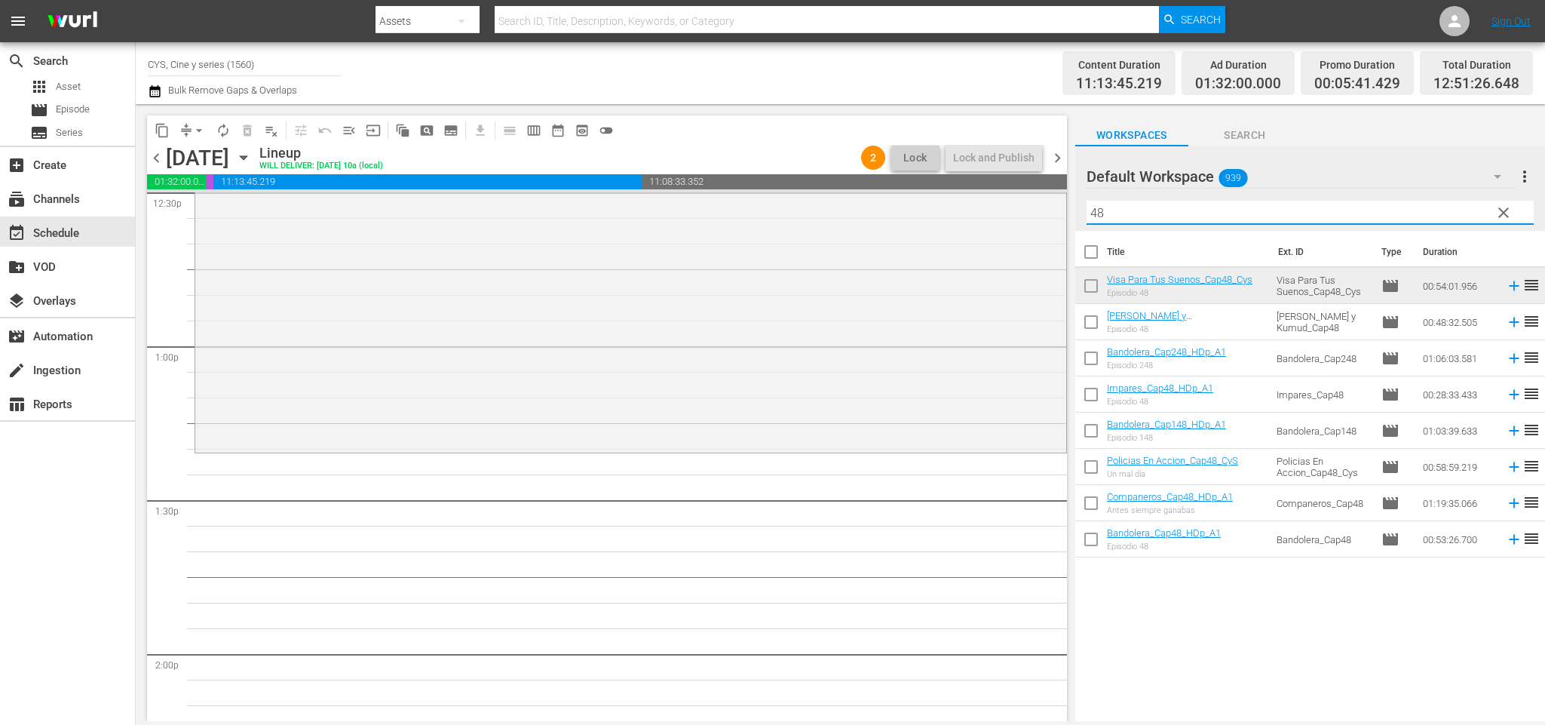
scroll to position [3958, 0]
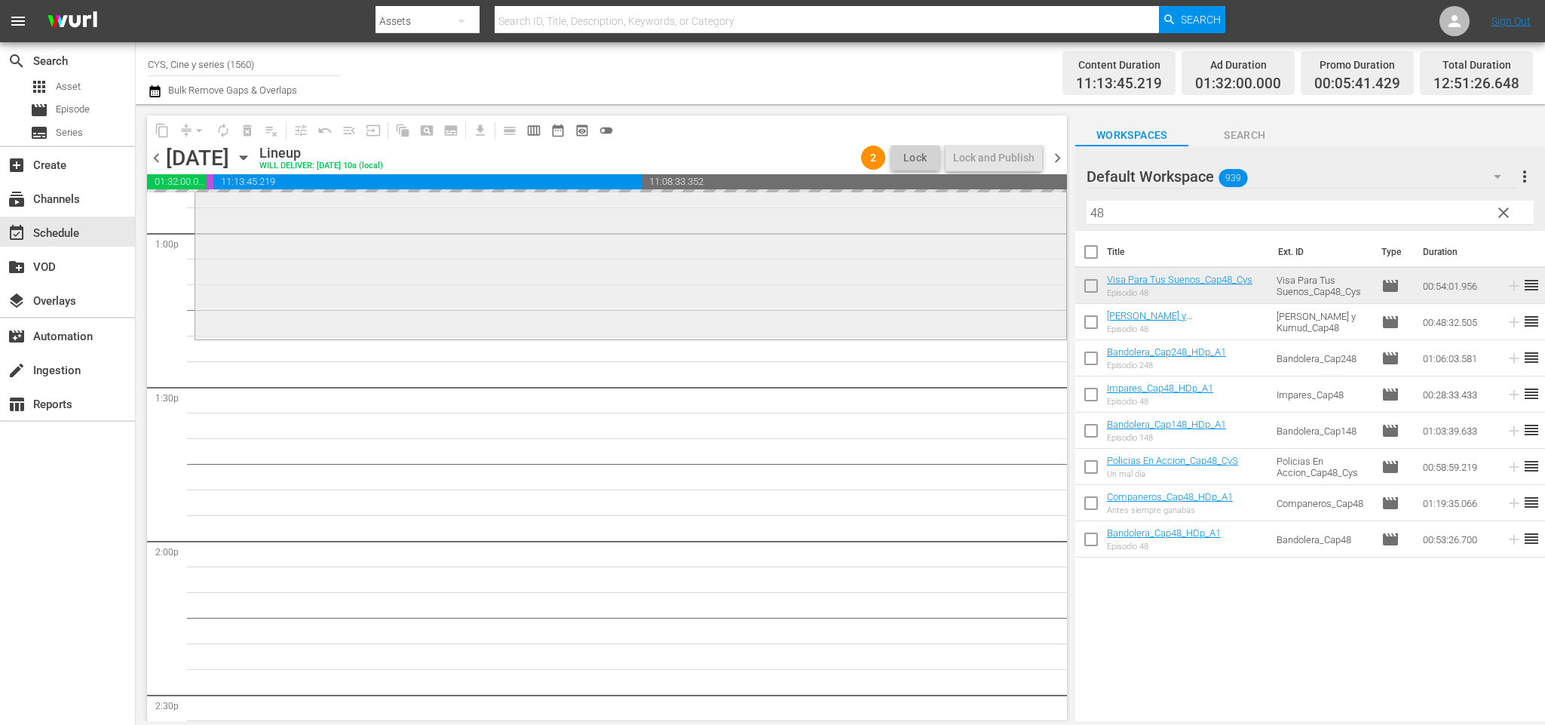
click at [882, 213] on div "content_copy compress arrow_drop_down autorenew_outlined delete_forever_outline…" at bounding box center [840, 412] width 1409 height 617
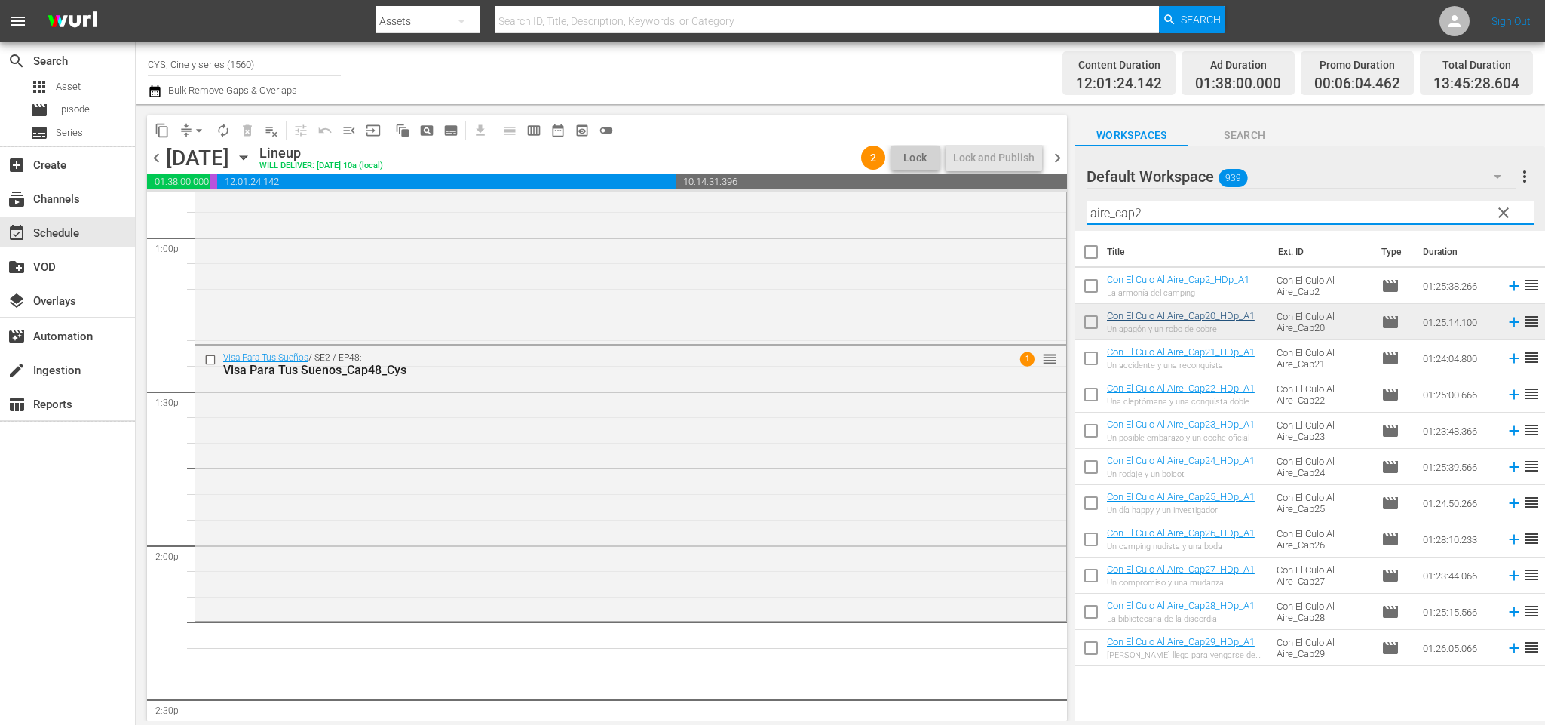
drag, startPoint x: 1093, startPoint y: 321, endPoint x: 1129, endPoint y: 360, distance: 53.4
click at [1093, 321] on input "checkbox" at bounding box center [1091, 325] width 32 height 32
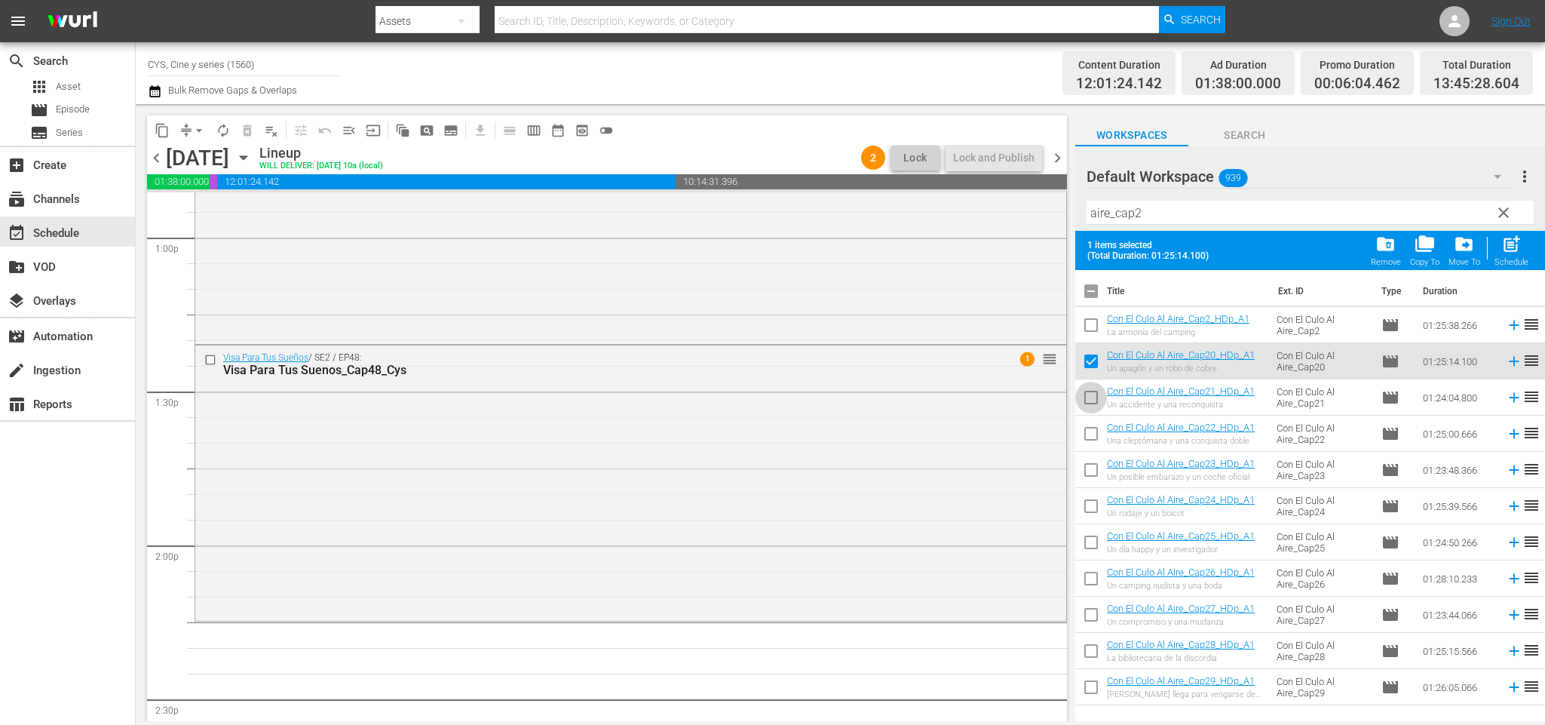
click at [1092, 403] on input "checkbox" at bounding box center [1091, 401] width 32 height 32
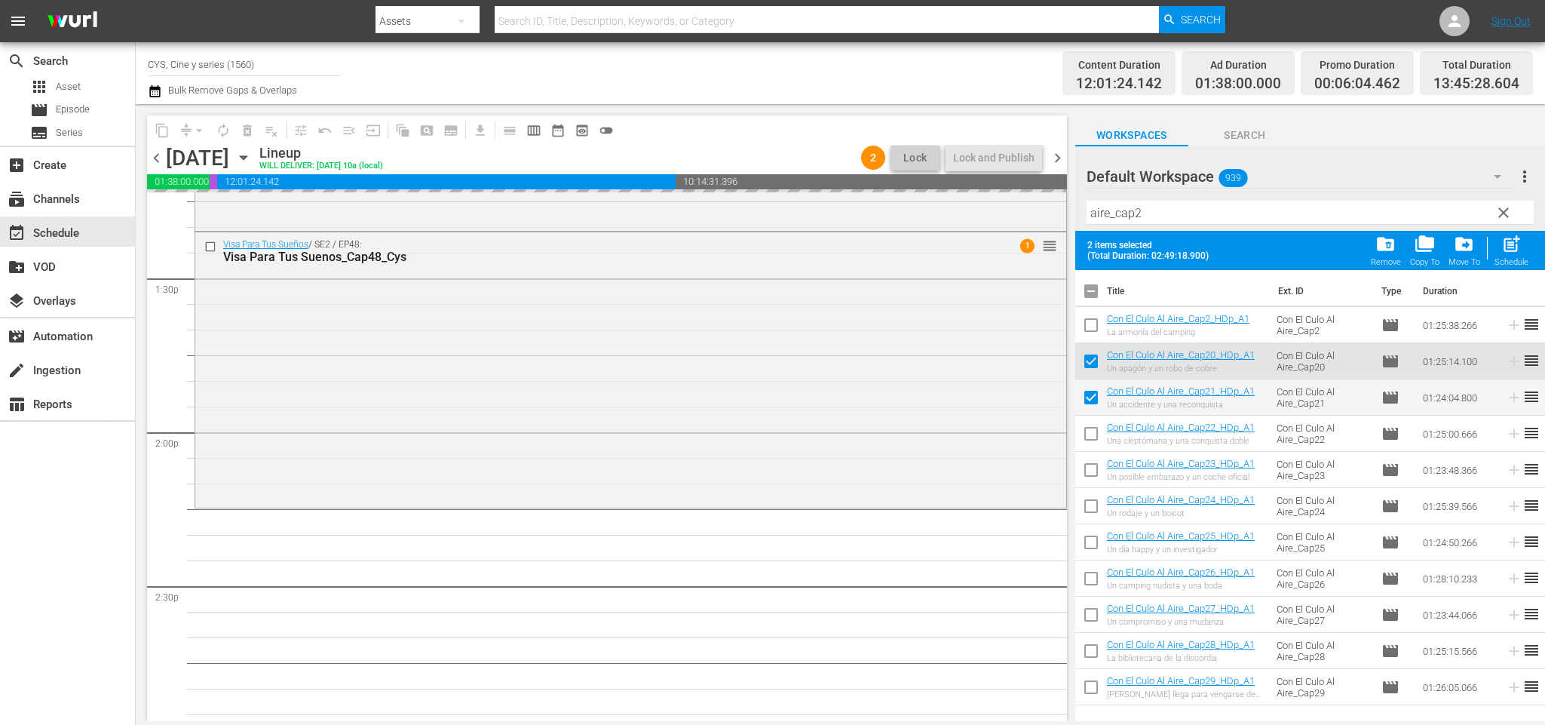
click at [1093, 288] on input "checkbox" at bounding box center [1091, 294] width 32 height 32
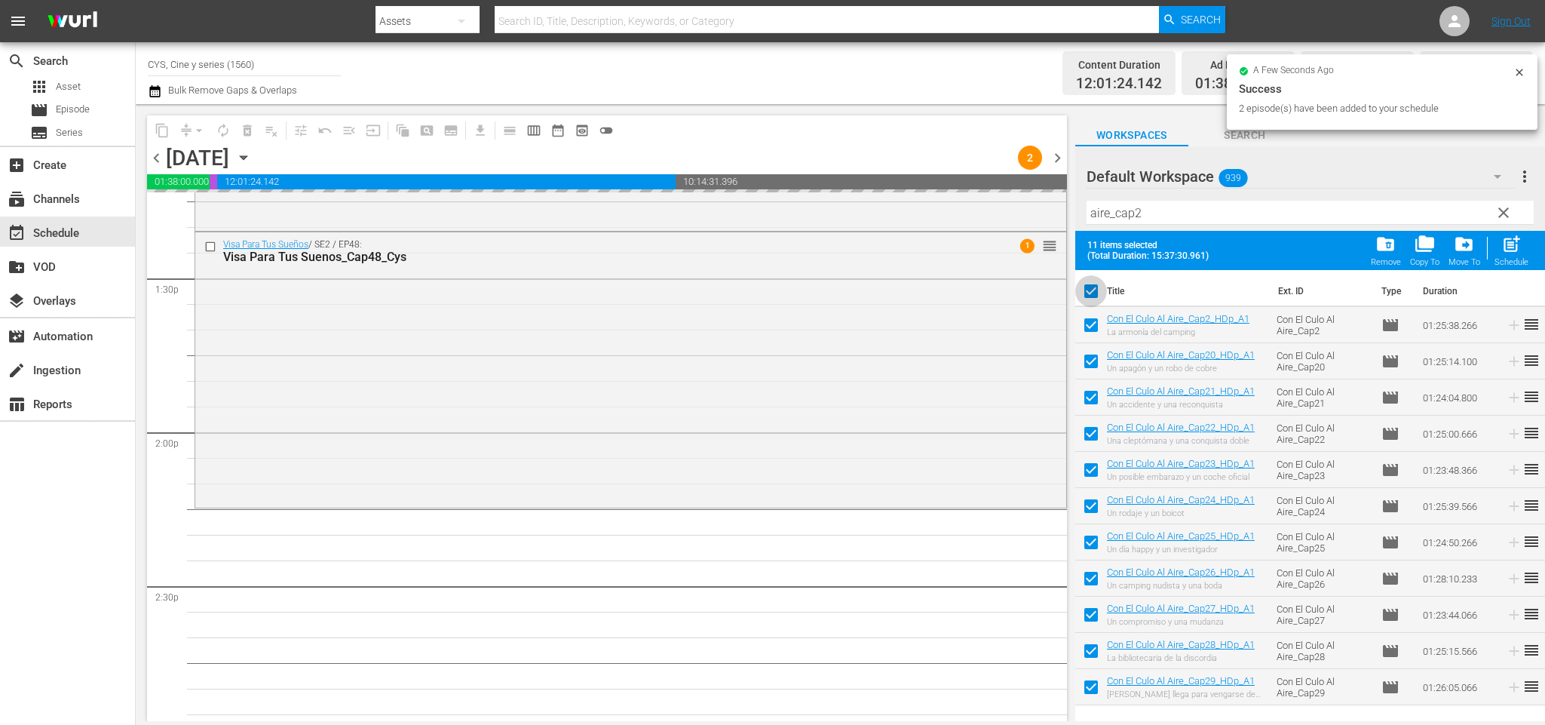
click at [1093, 288] on input "checkbox" at bounding box center [1091, 294] width 32 height 32
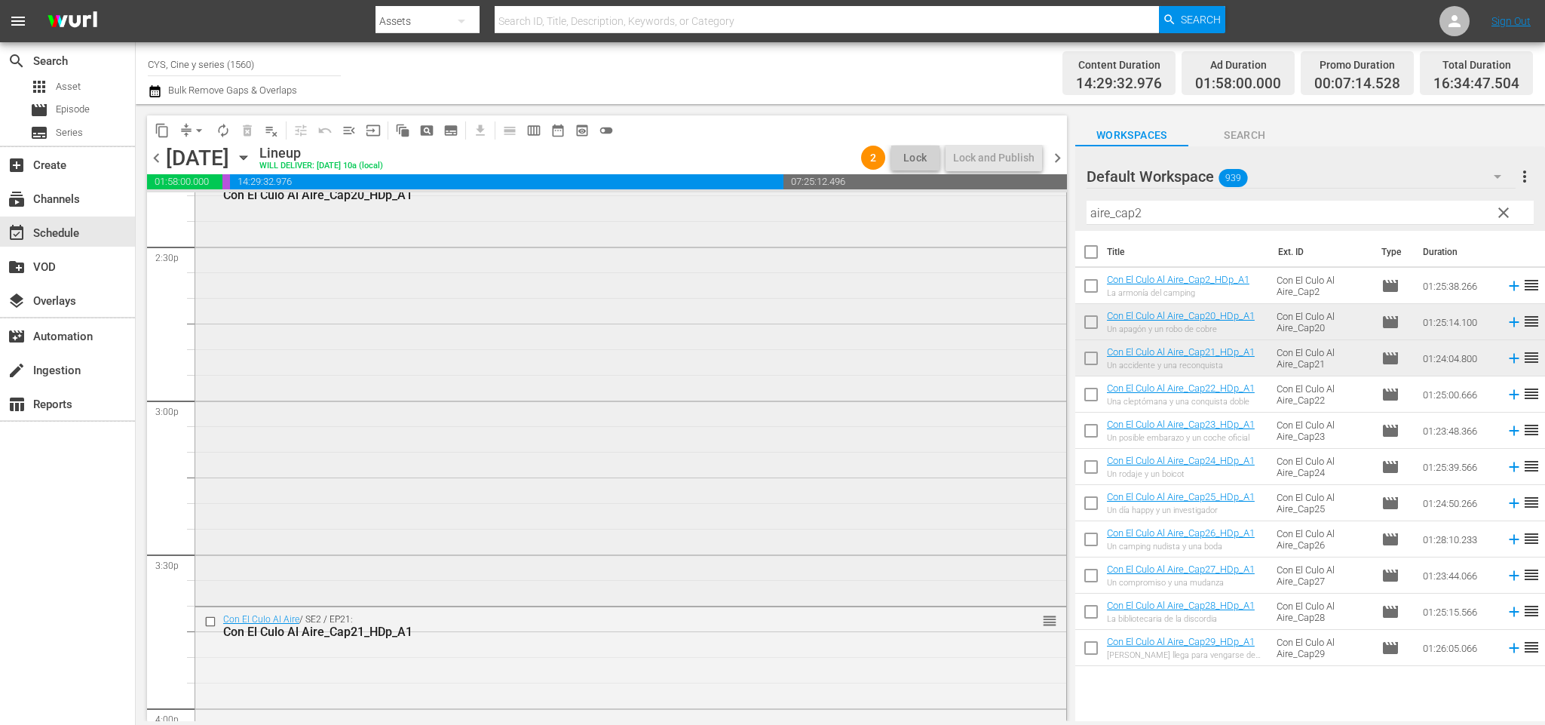
scroll to position [4745, 0]
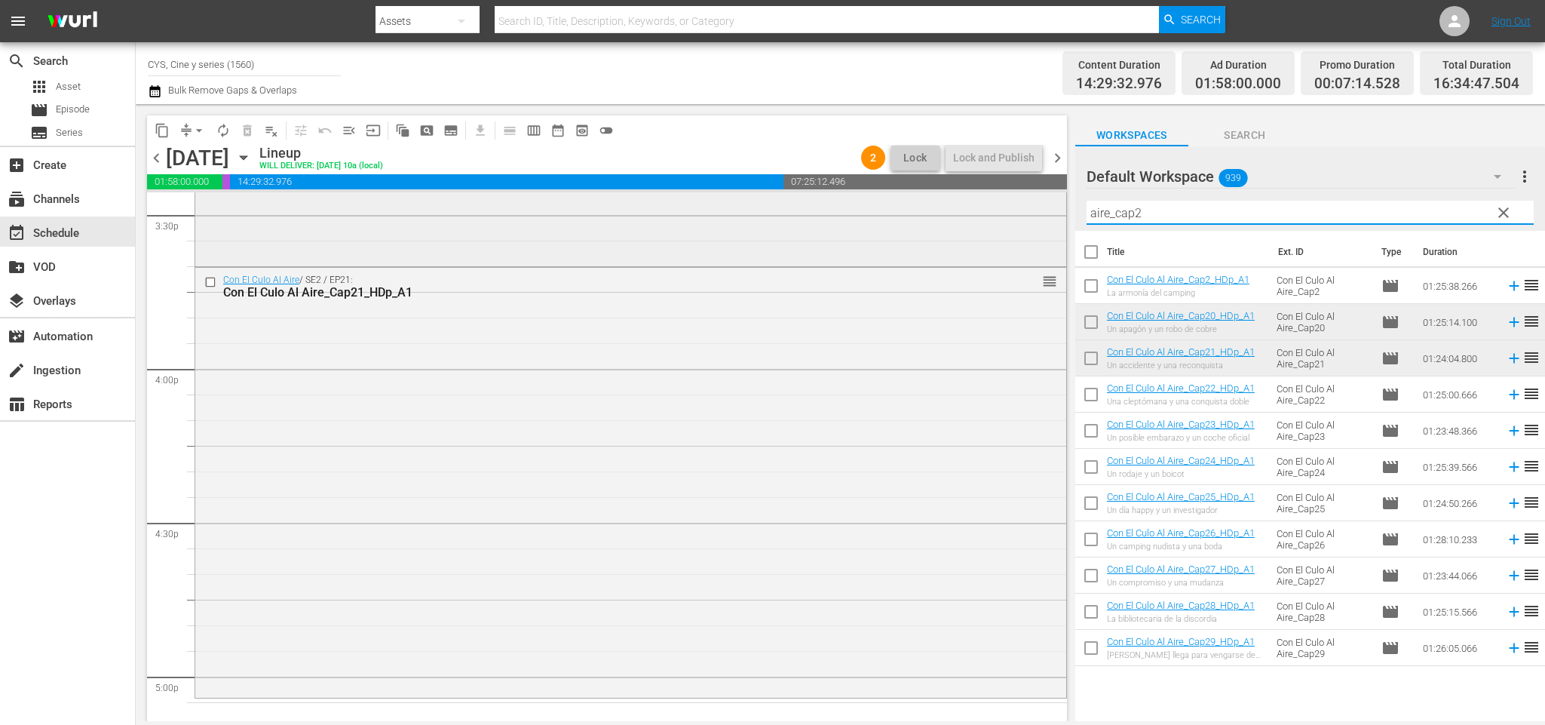
drag, startPoint x: 1150, startPoint y: 217, endPoint x: 916, endPoint y: 217, distance: 233.7
click at [916, 217] on div "content_copy compress arrow_drop_down autorenew_outlined delete_forever_outline…" at bounding box center [840, 412] width 1409 height 617
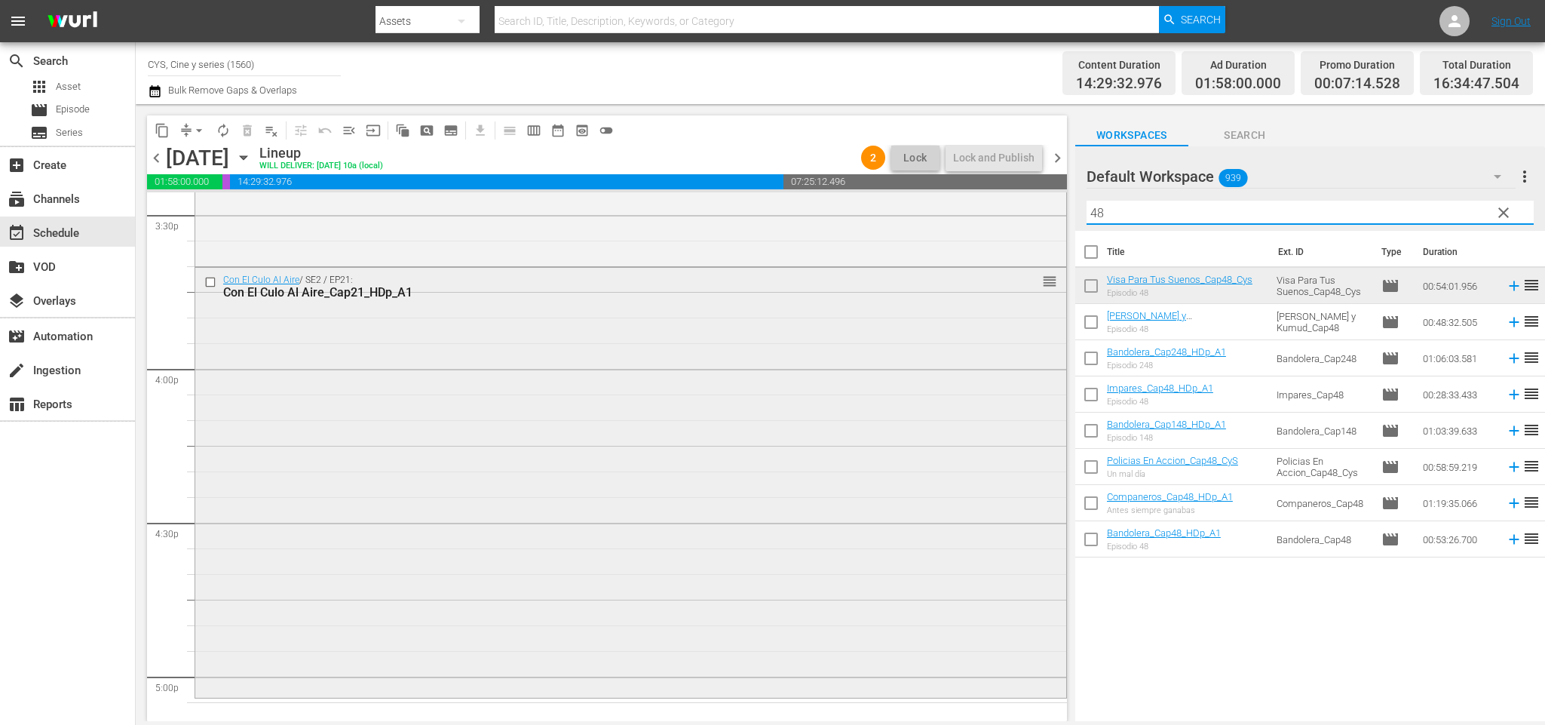
scroll to position [5085, 0]
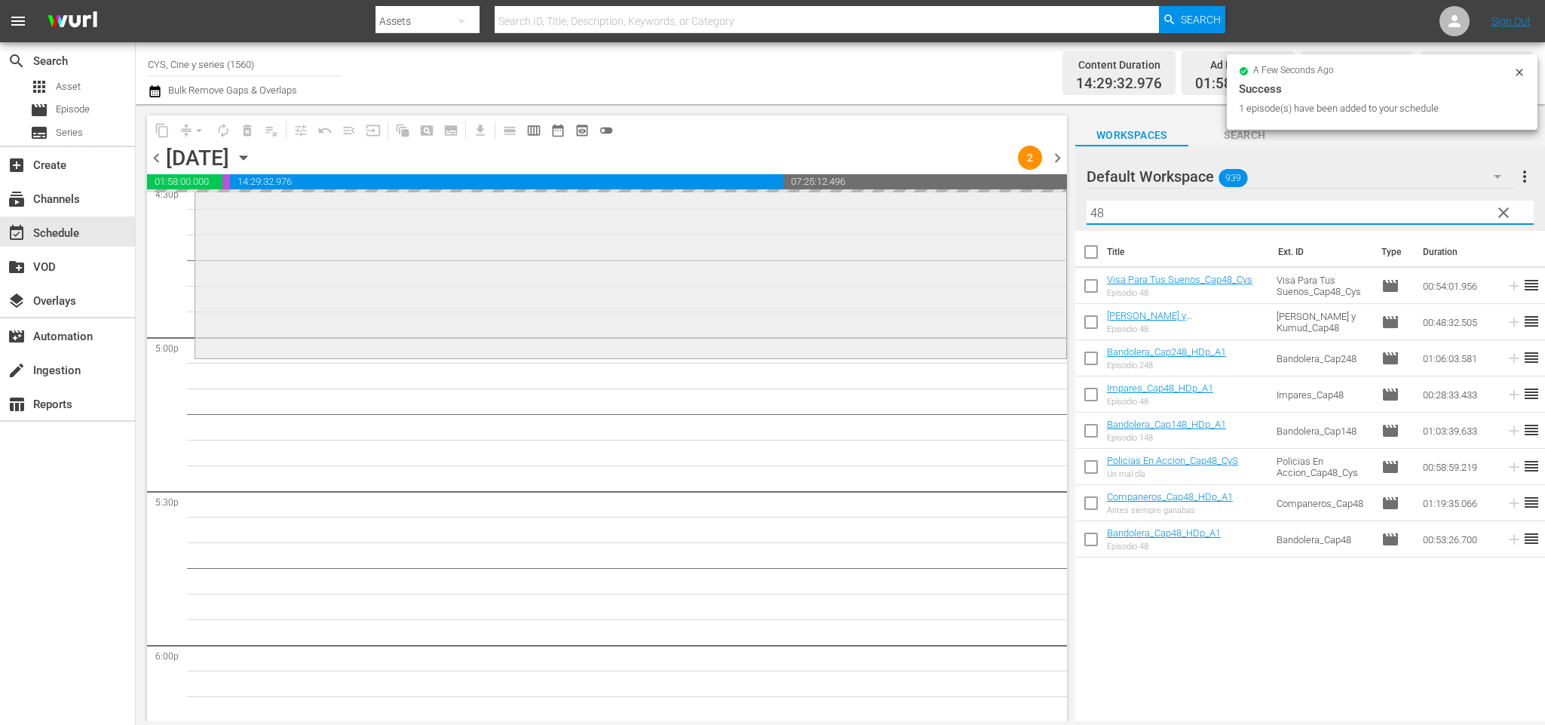
click at [1034, 211] on div "content_copy compress arrow_drop_down autorenew_outlined delete_forever_outline…" at bounding box center [840, 412] width 1409 height 617
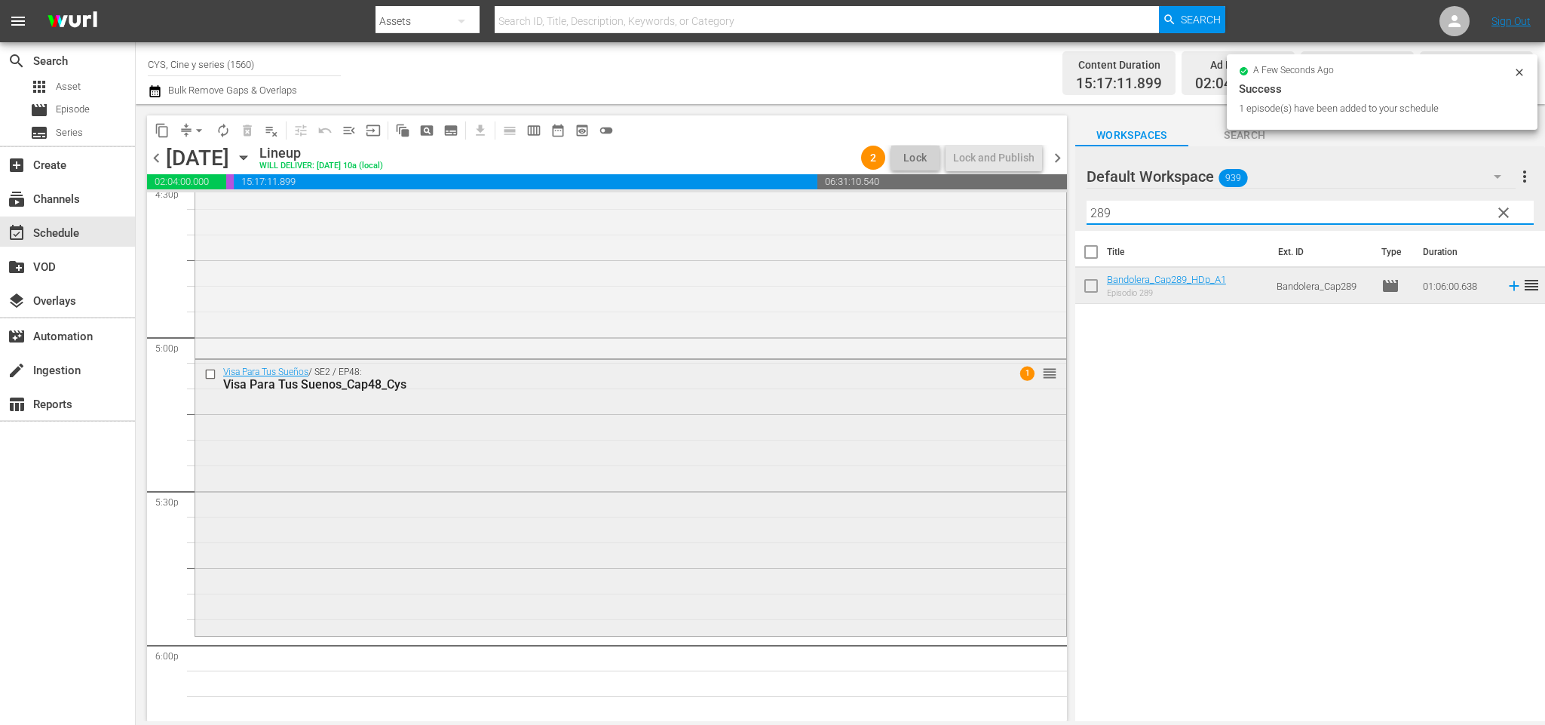
scroll to position [5311, 0]
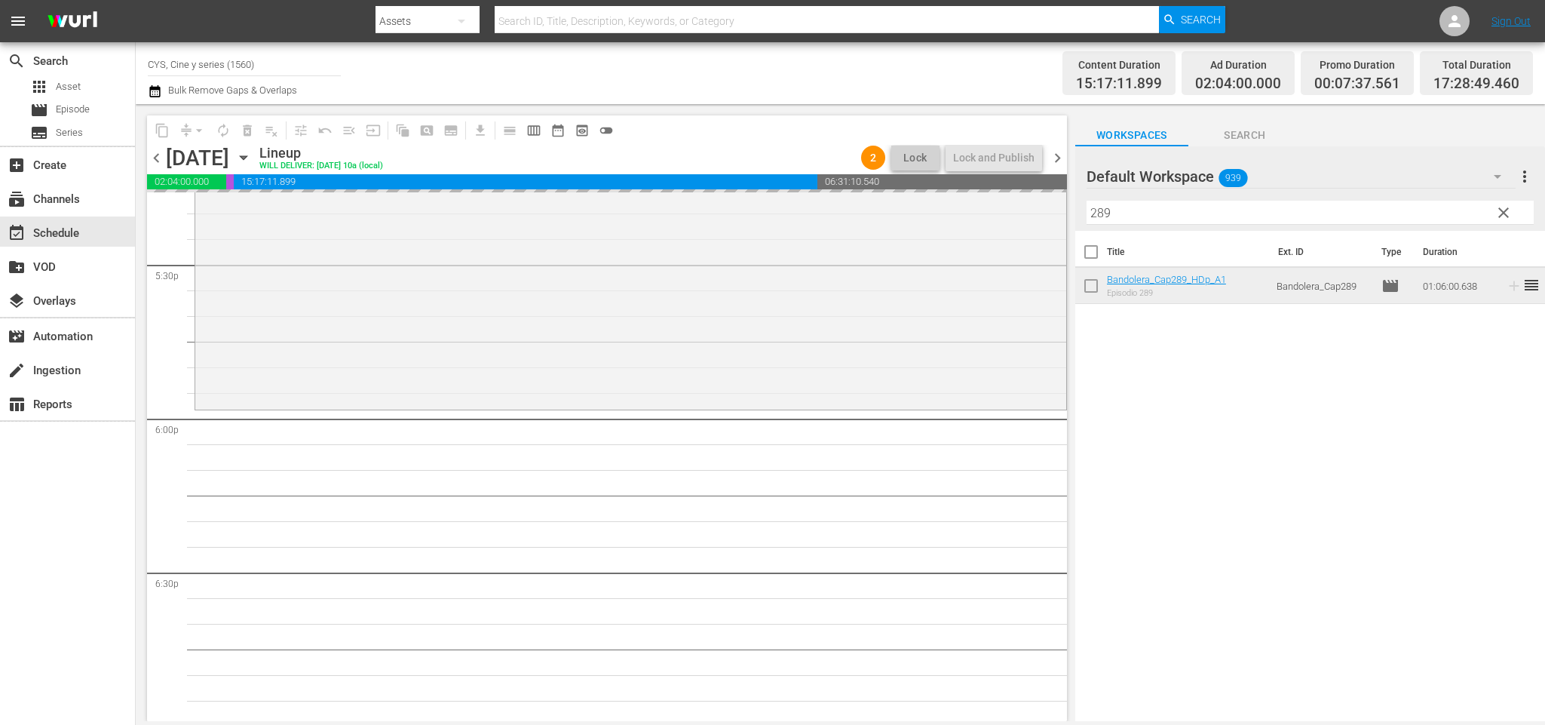
click at [912, 208] on div "content_copy compress arrow_drop_down autorenew_outlined delete_forever_outline…" at bounding box center [840, 412] width 1409 height 617
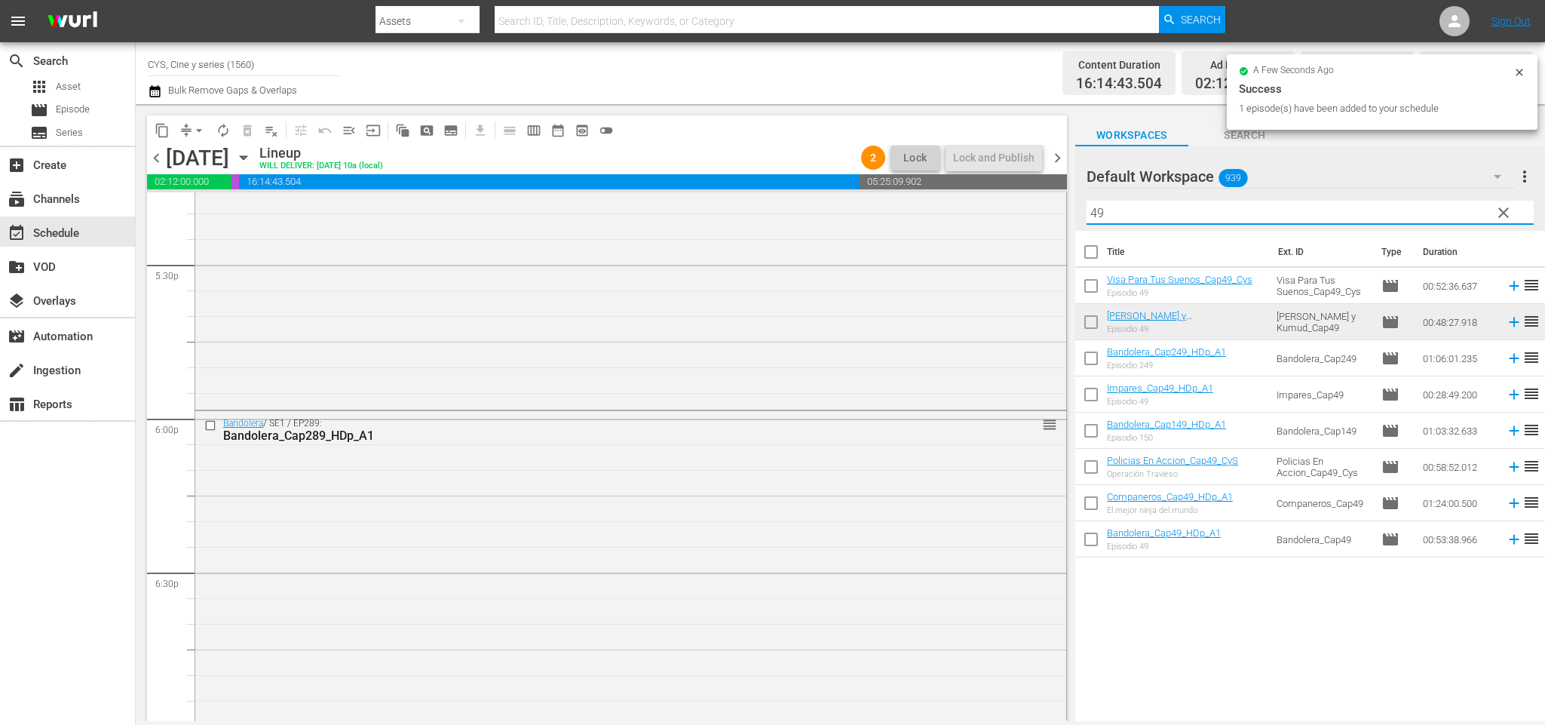
scroll to position [5424, 0]
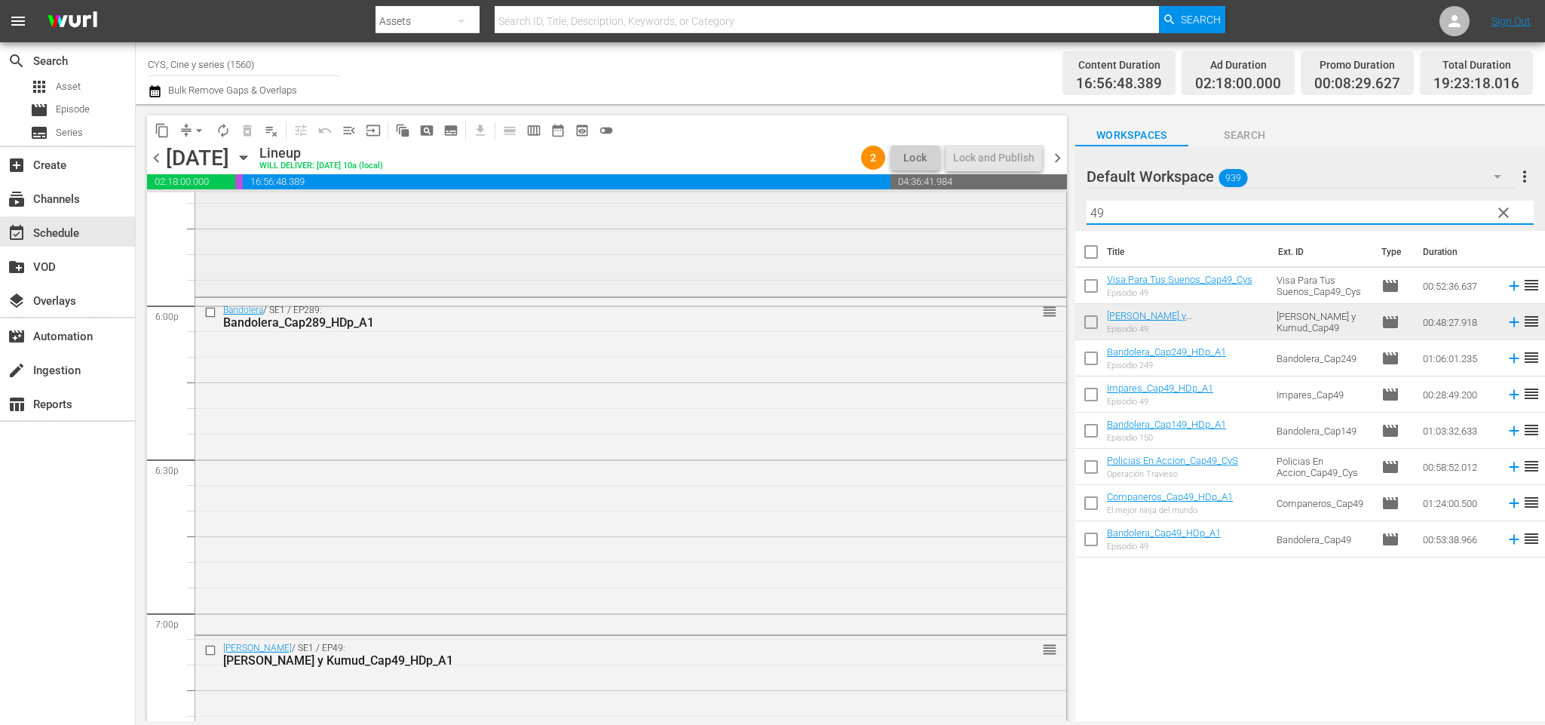
drag, startPoint x: 1043, startPoint y: 210, endPoint x: 948, endPoint y: 210, distance: 95.0
click at [948, 210] on div "content_copy compress arrow_drop_down autorenew_outlined delete_forever_outline…" at bounding box center [840, 412] width 1409 height 617
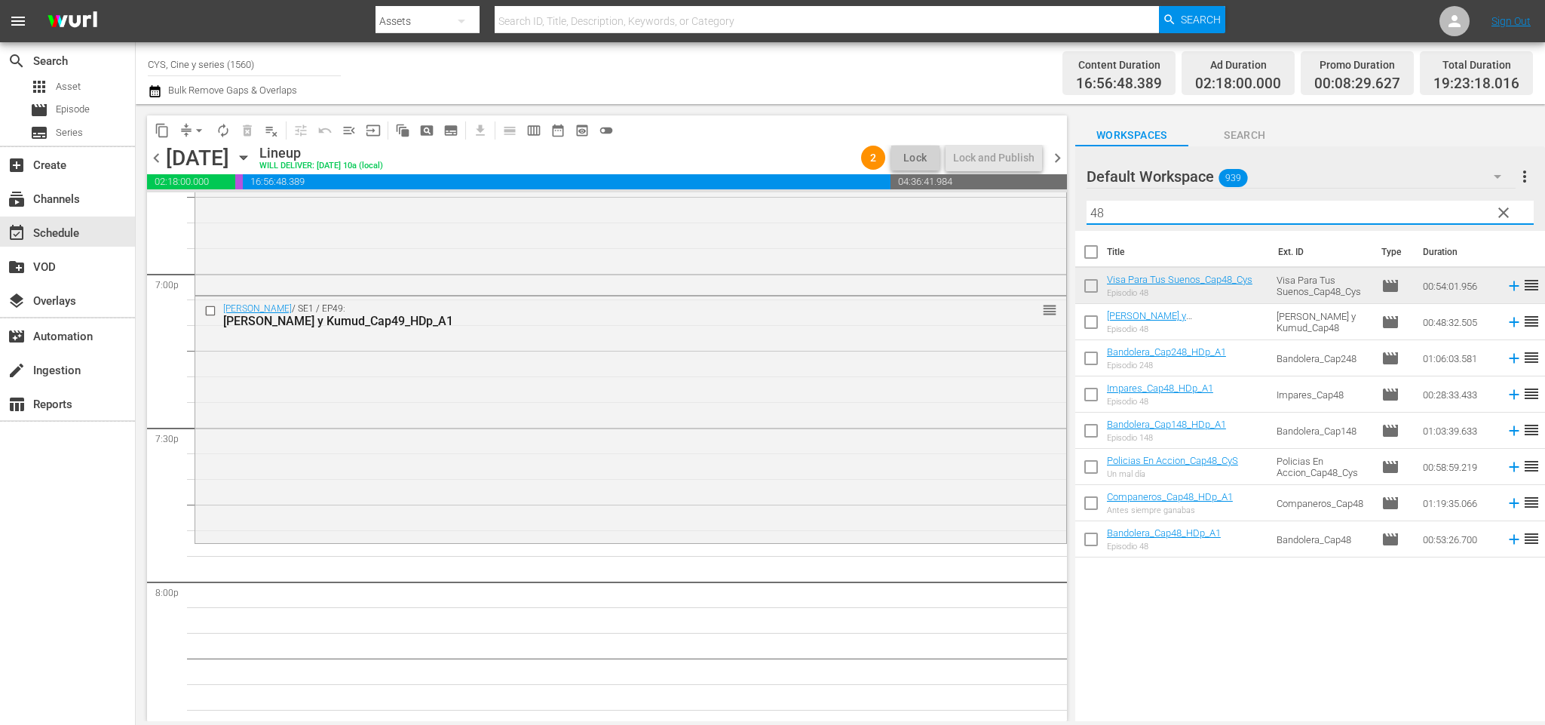
scroll to position [5876, 0]
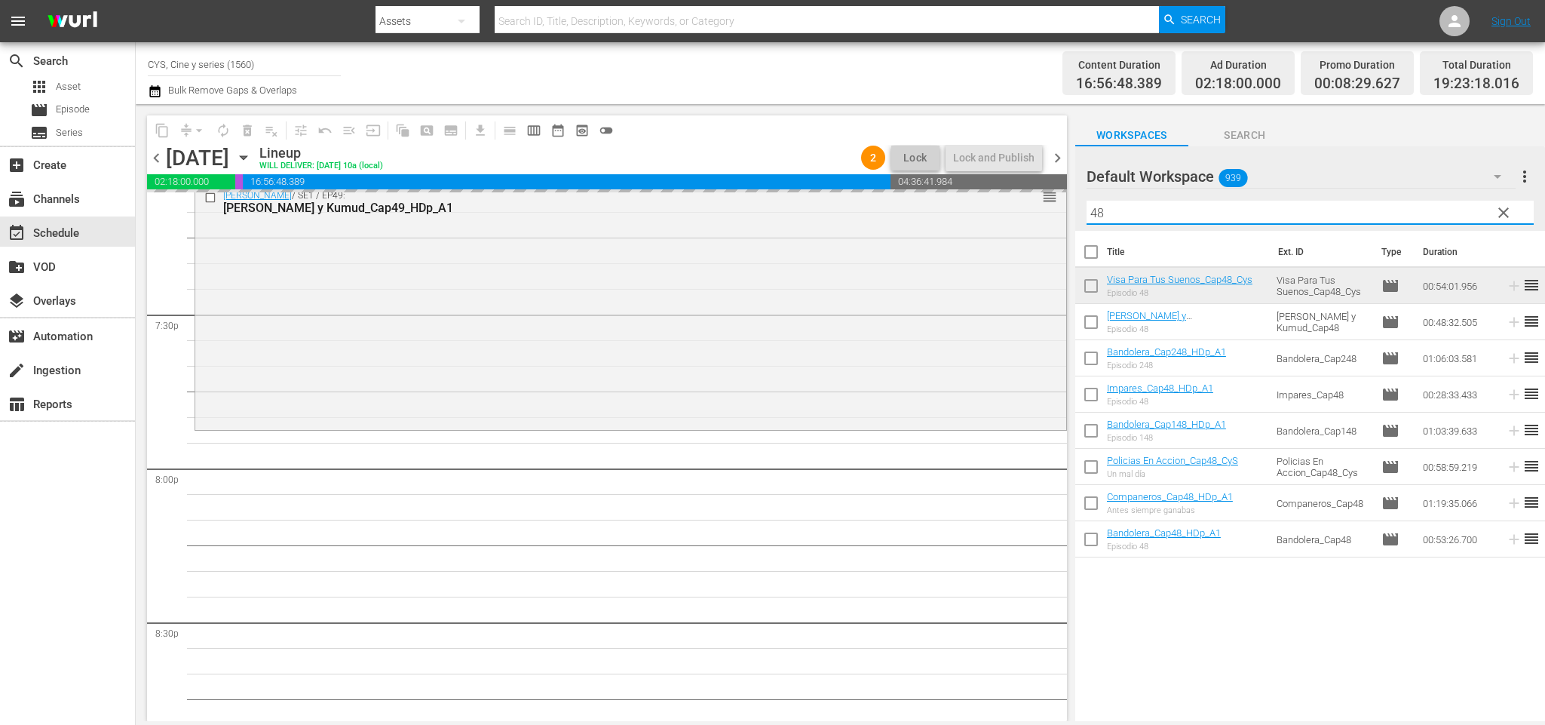
drag, startPoint x: 1133, startPoint y: 216, endPoint x: 1049, endPoint y: 213, distance: 83.7
click at [1049, 213] on div "content_copy compress arrow_drop_down autorenew_outlined delete_forever_outline…" at bounding box center [840, 412] width 1409 height 617
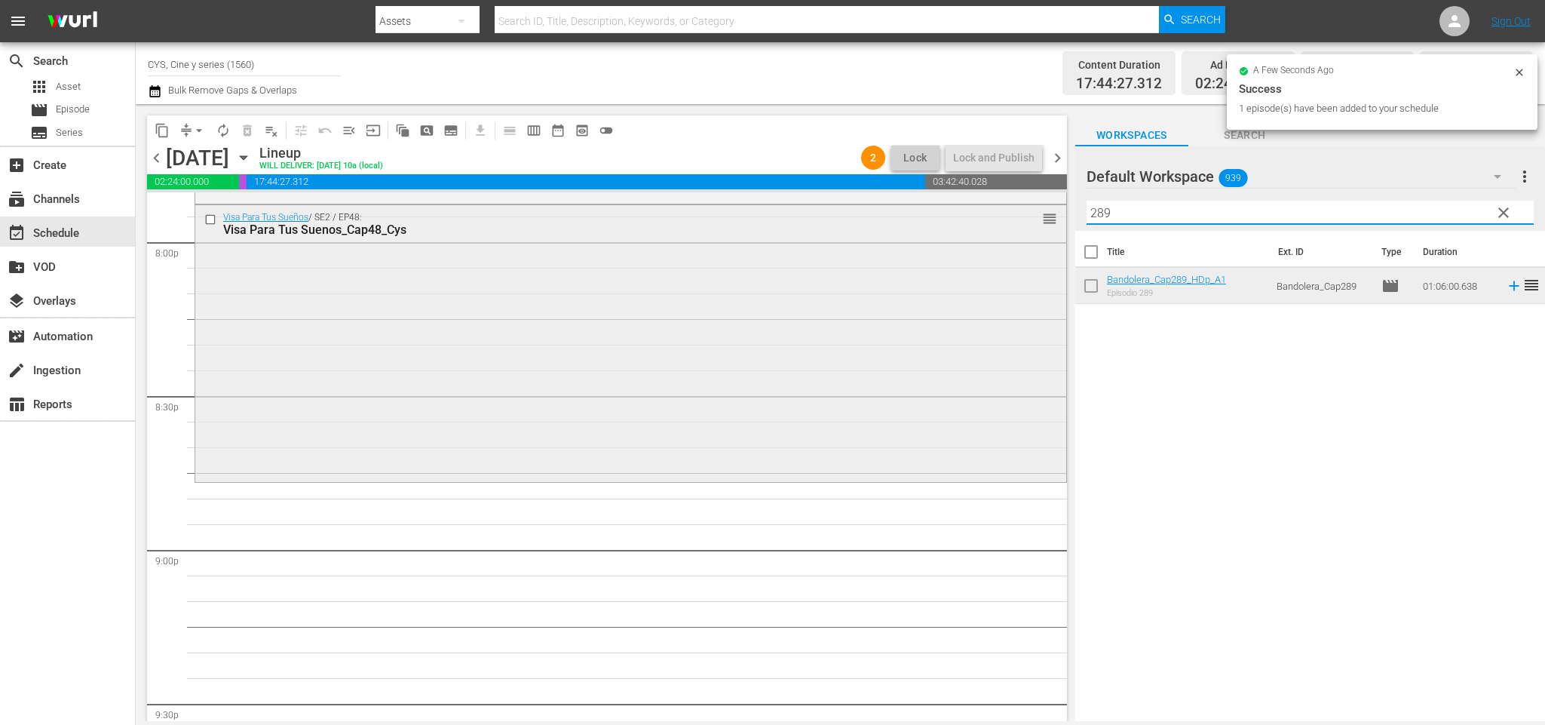
scroll to position [6216, 0]
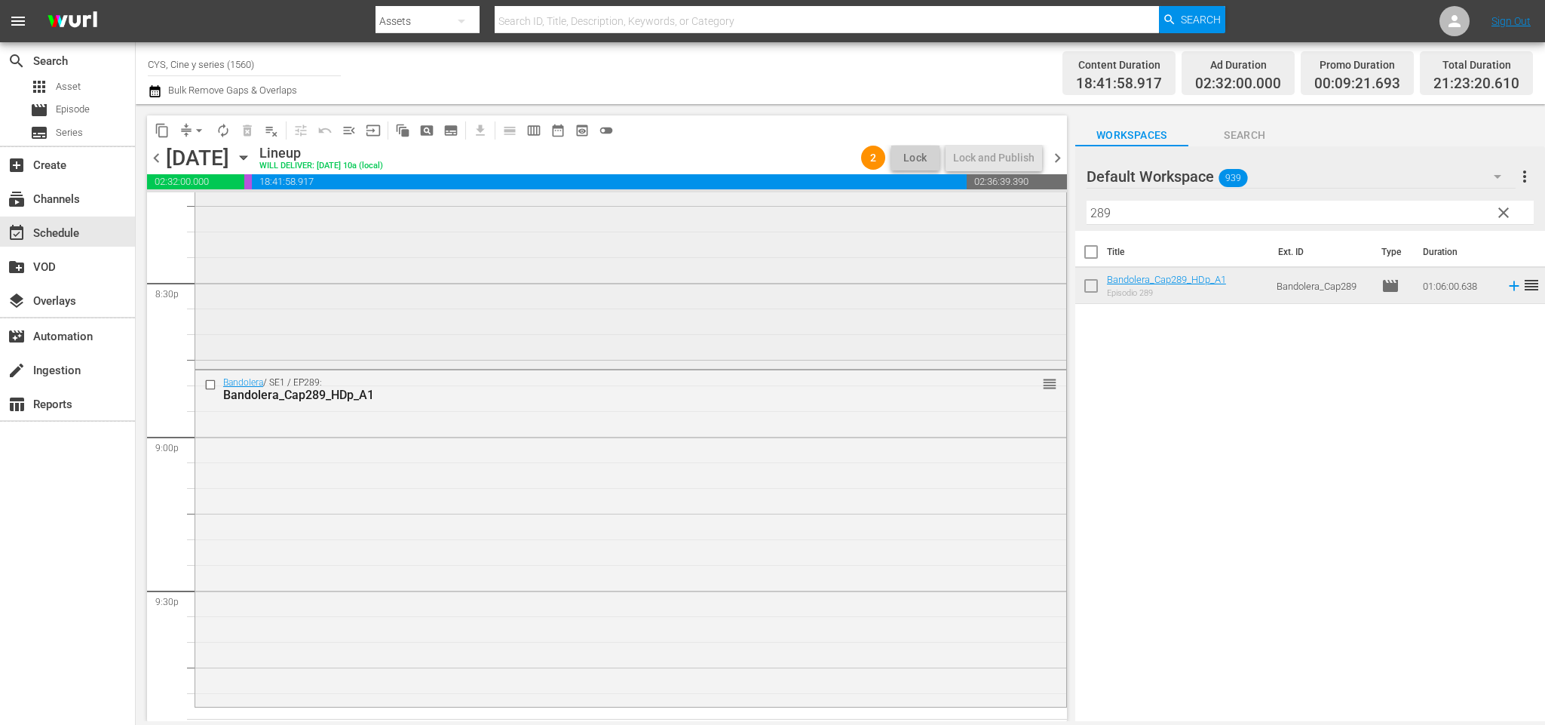
drag, startPoint x: 1131, startPoint y: 213, endPoint x: 1002, endPoint y: 213, distance: 128.9
click at [1002, 213] on div "content_copy compress arrow_drop_down autorenew_outlined delete_forever_outline…" at bounding box center [840, 412] width 1409 height 617
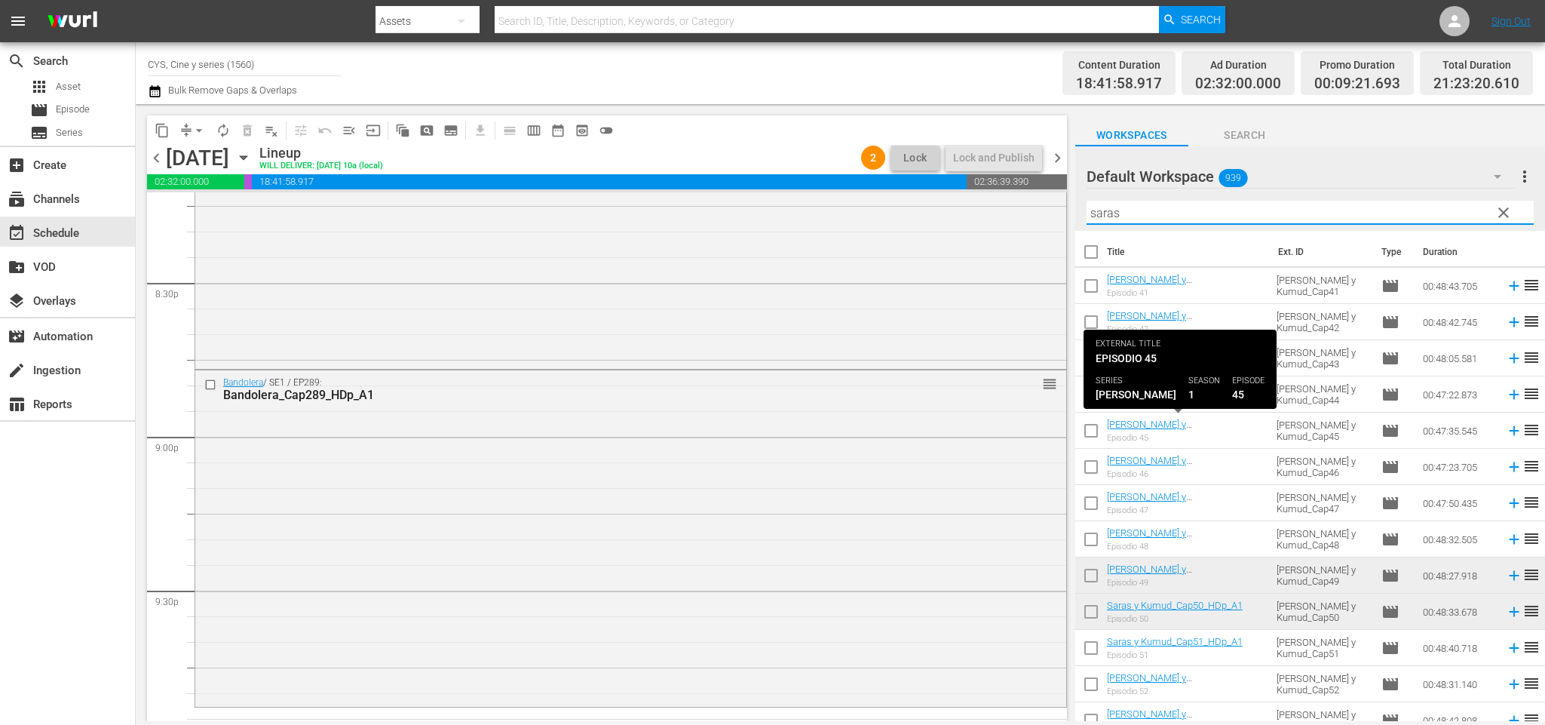
scroll to position [113, 0]
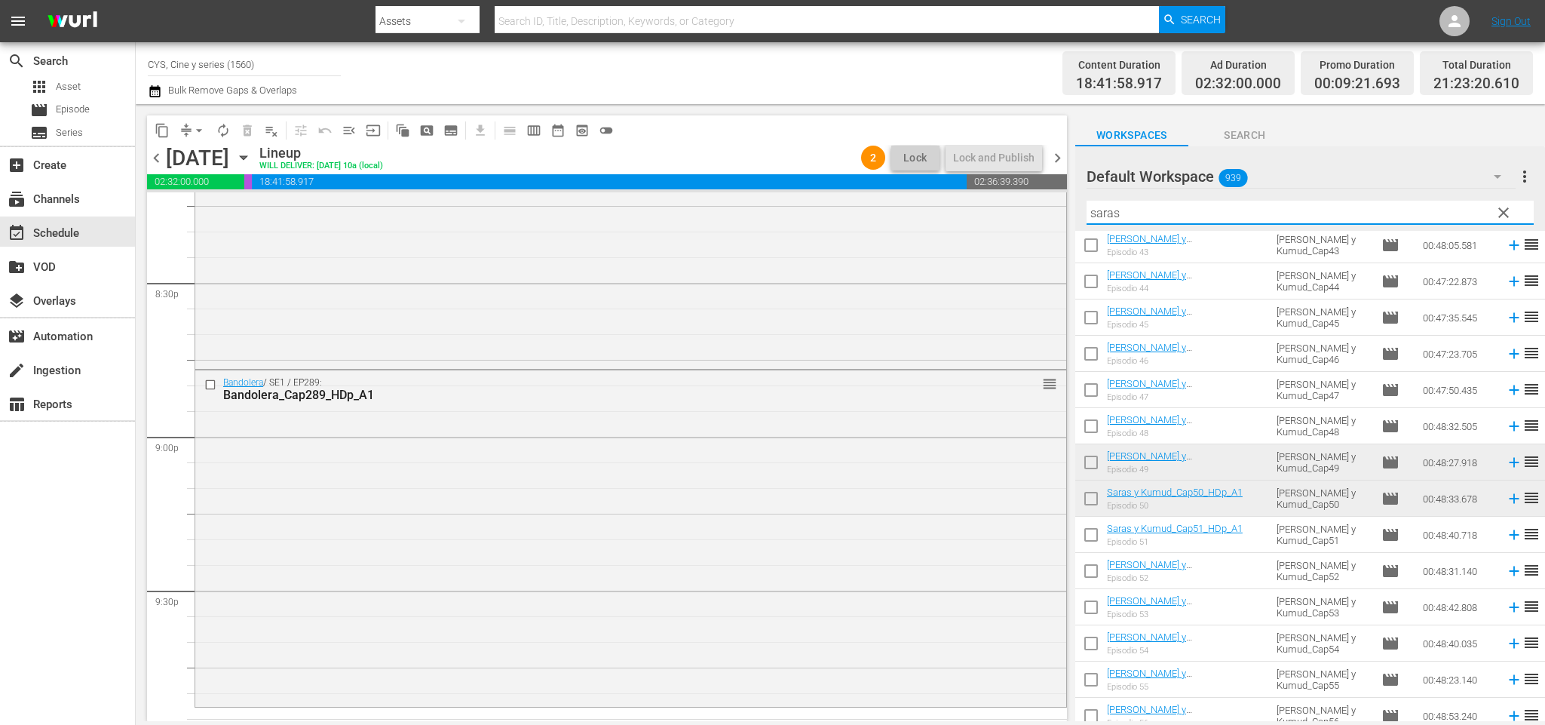
click at [1084, 464] on input "checkbox" at bounding box center [1091, 465] width 32 height 32
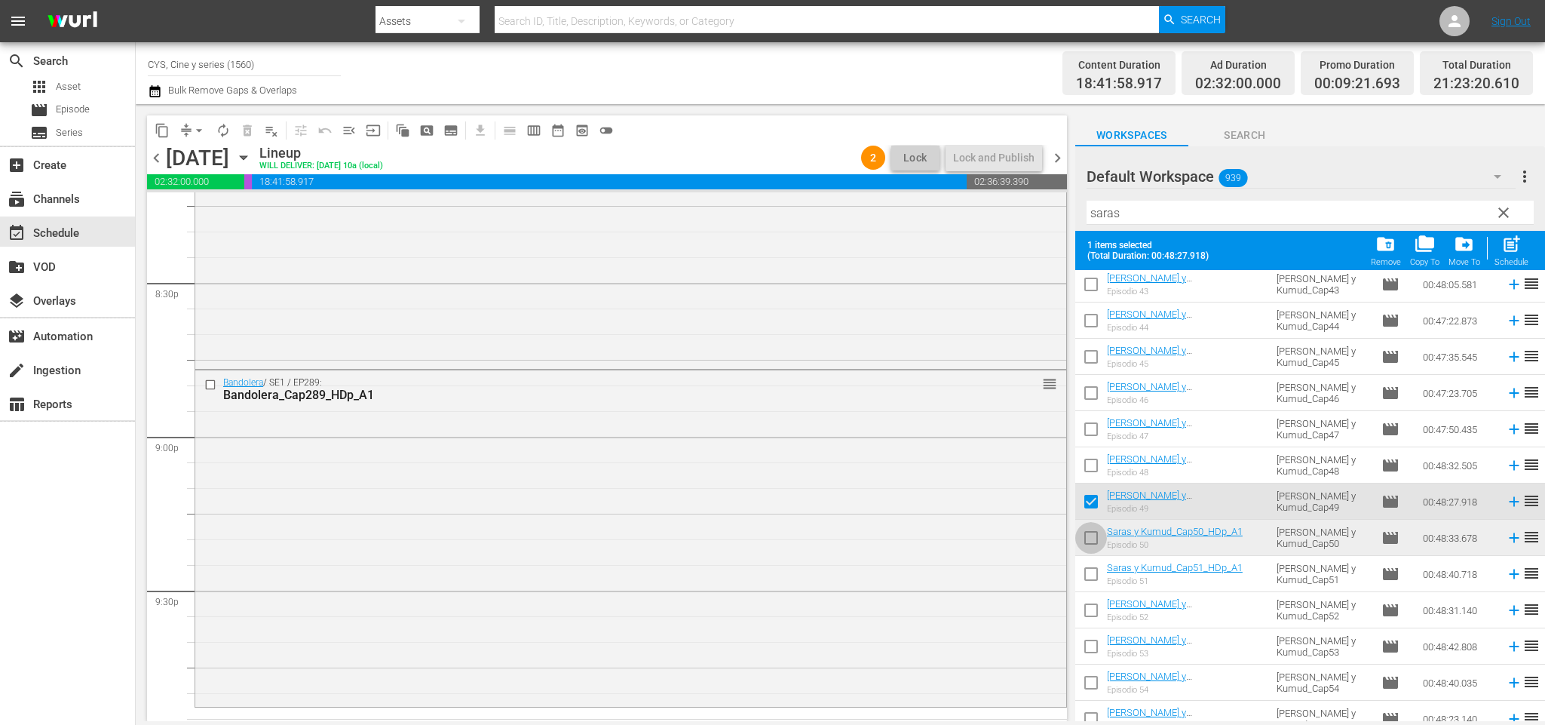
click at [1095, 535] on input "checkbox" at bounding box center [1091, 541] width 32 height 32
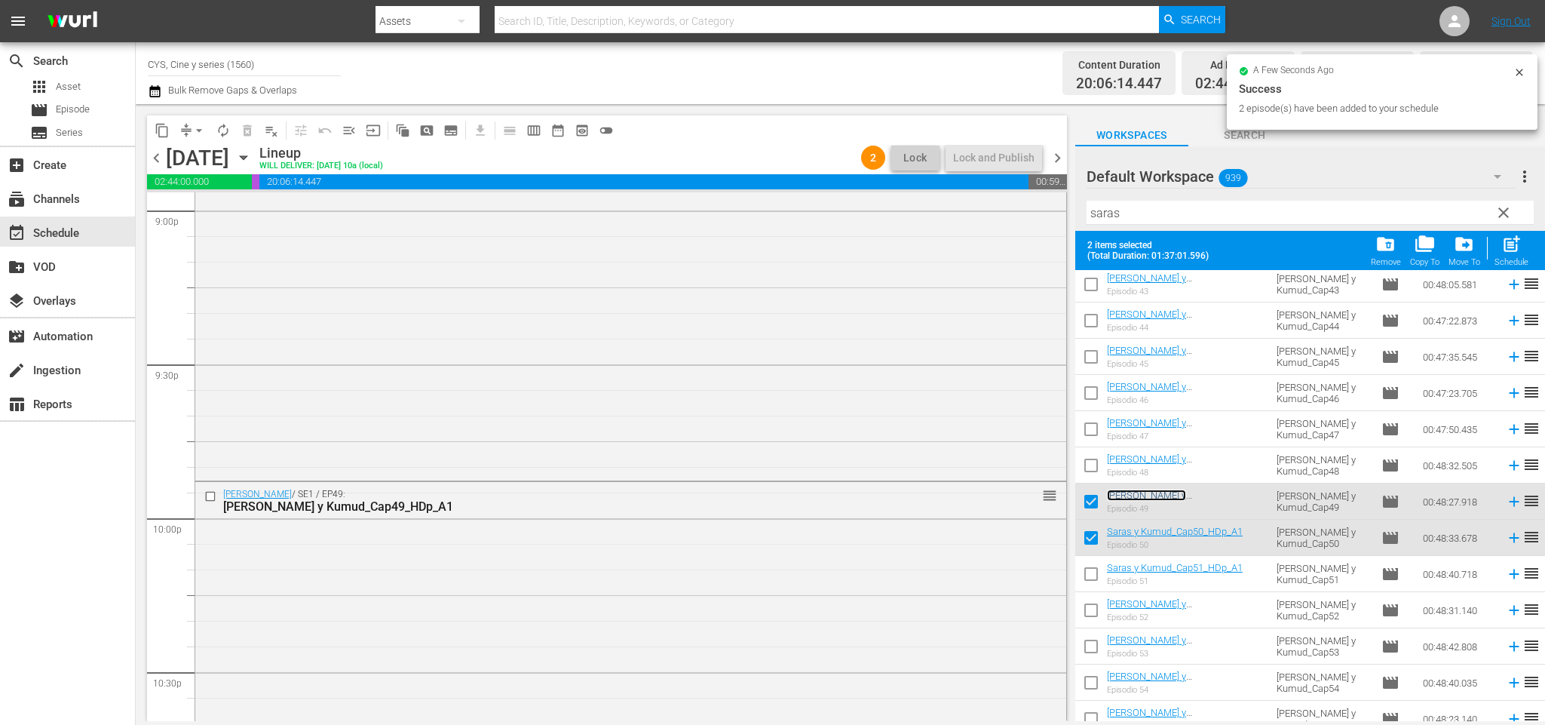
scroll to position [0, 0]
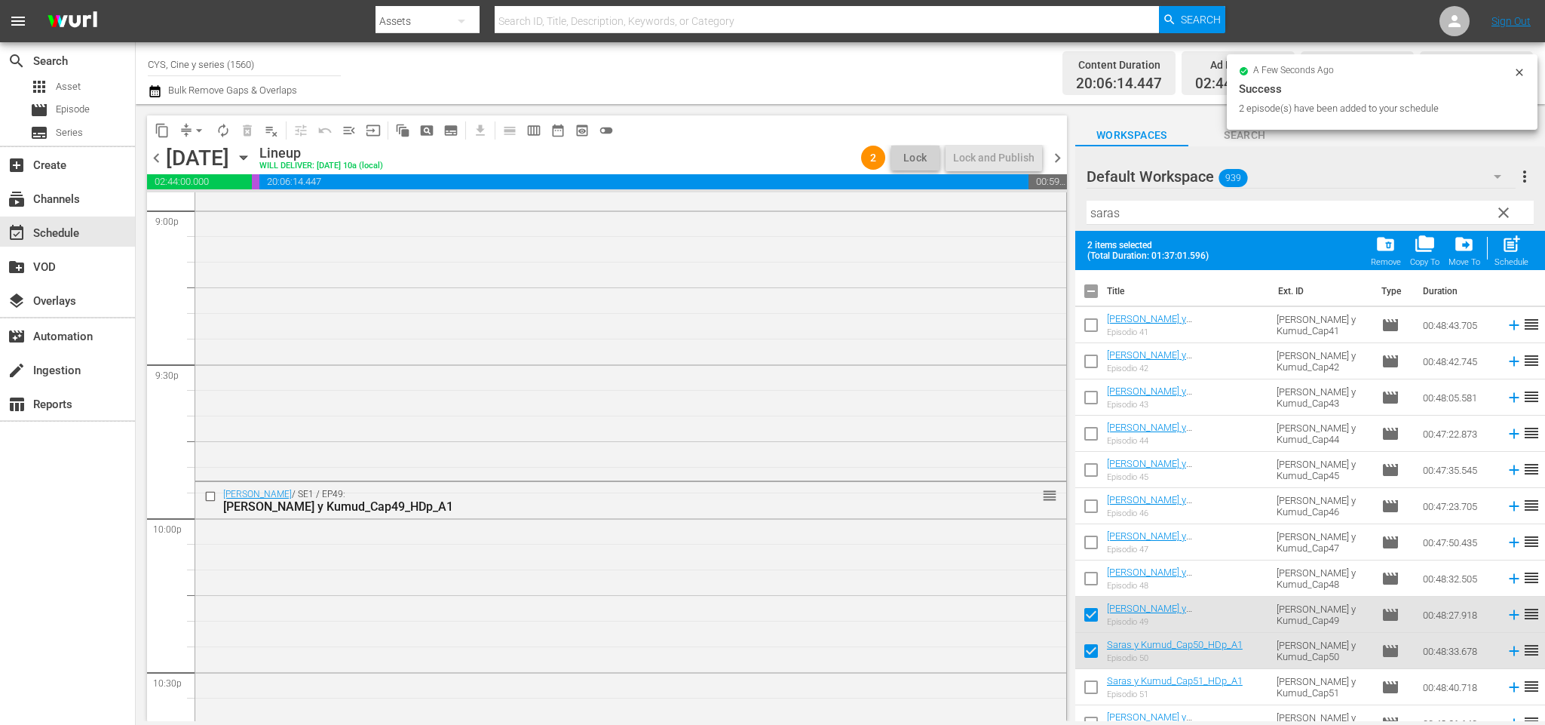
click at [1091, 294] on input "checkbox" at bounding box center [1091, 294] width 32 height 32
click at [1090, 295] on input "checkbox" at bounding box center [1091, 294] width 32 height 32
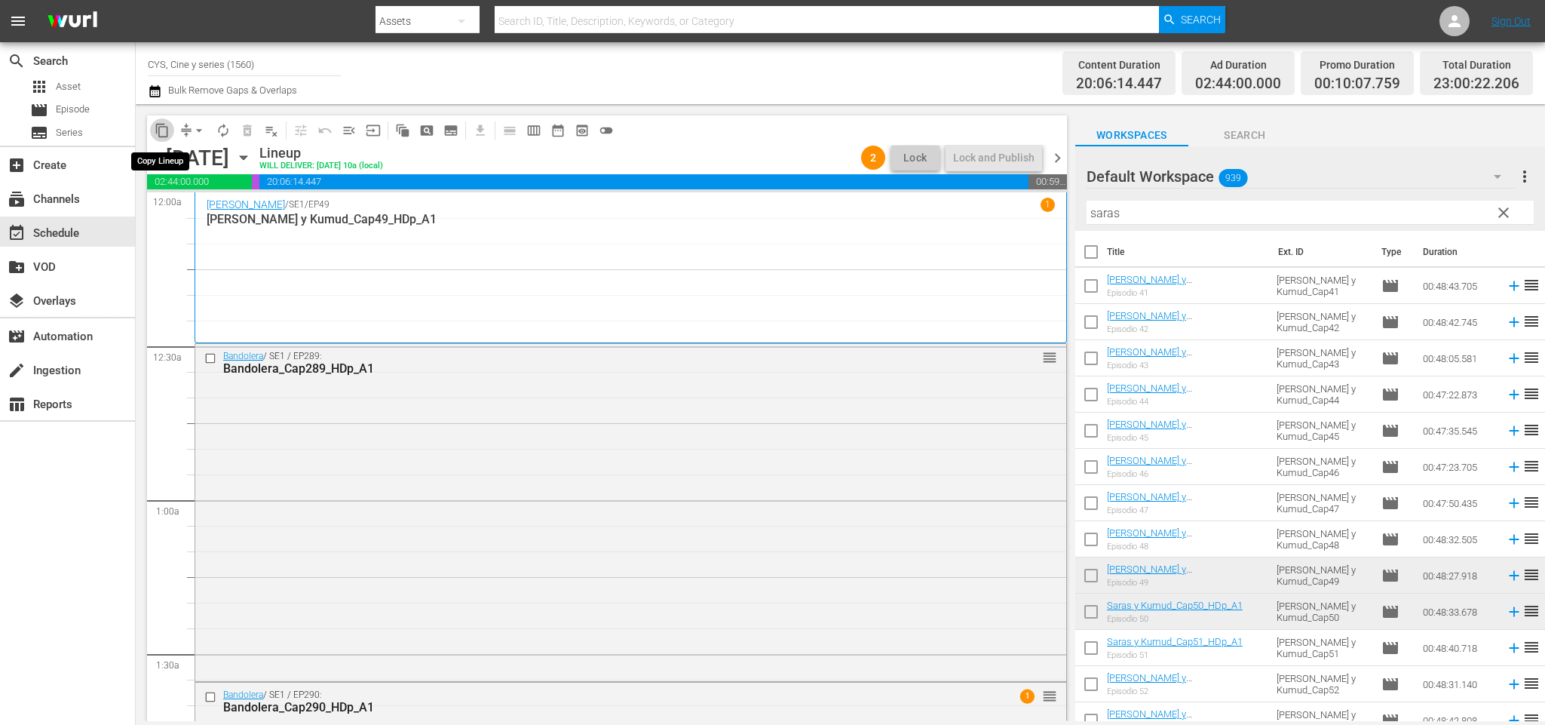
click at [161, 133] on span "content_copy" at bounding box center [162, 130] width 15 height 15
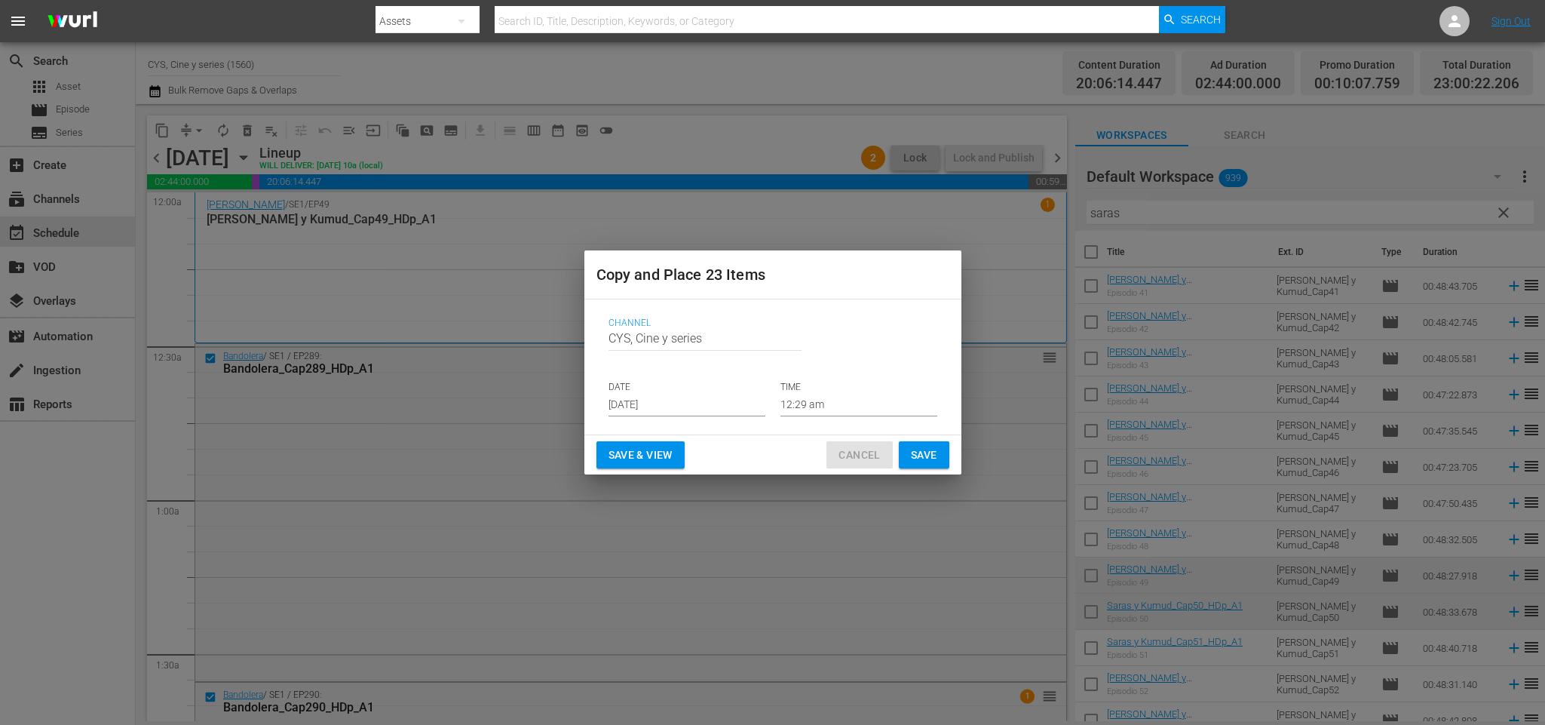
click at [876, 446] on span "Cancel" at bounding box center [858, 455] width 41 height 19
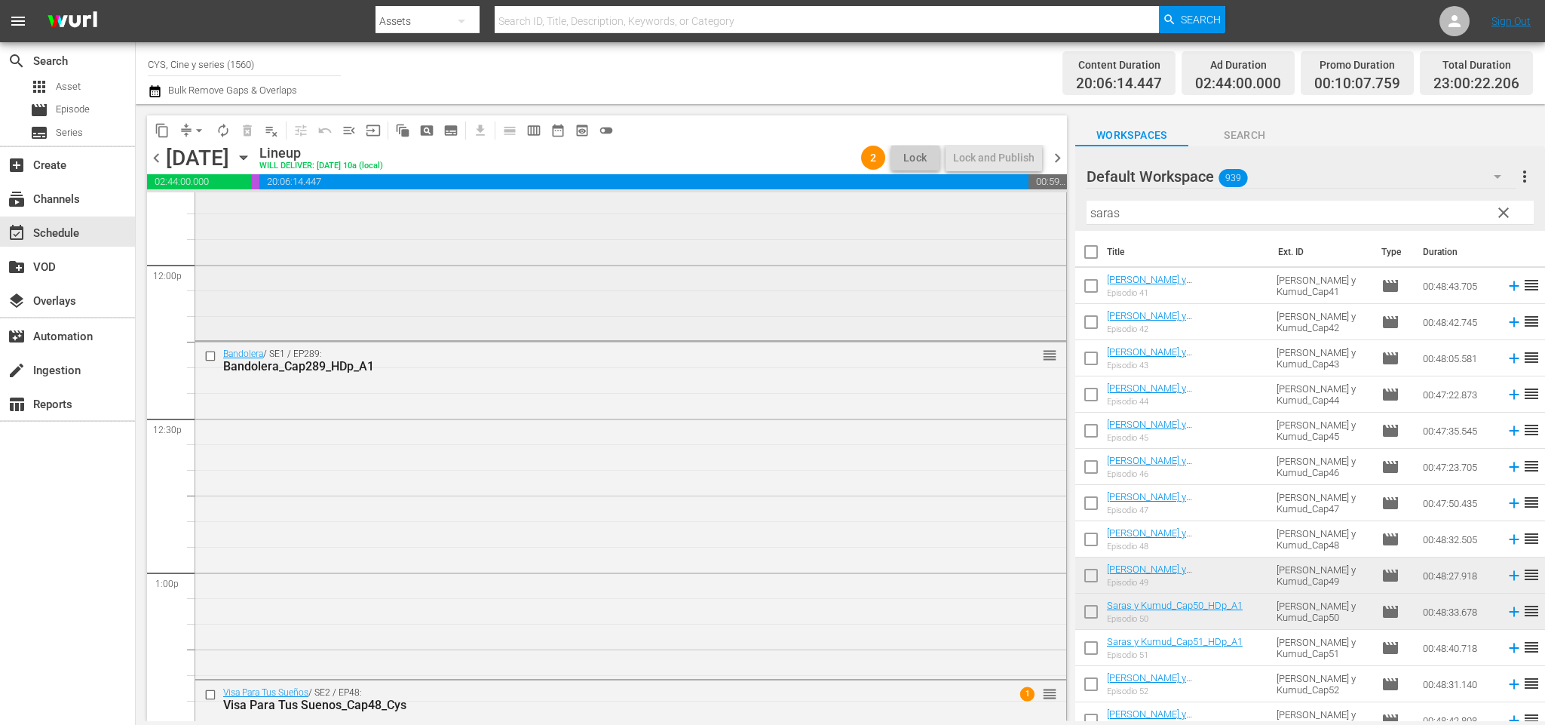
scroll to position [3732, 0]
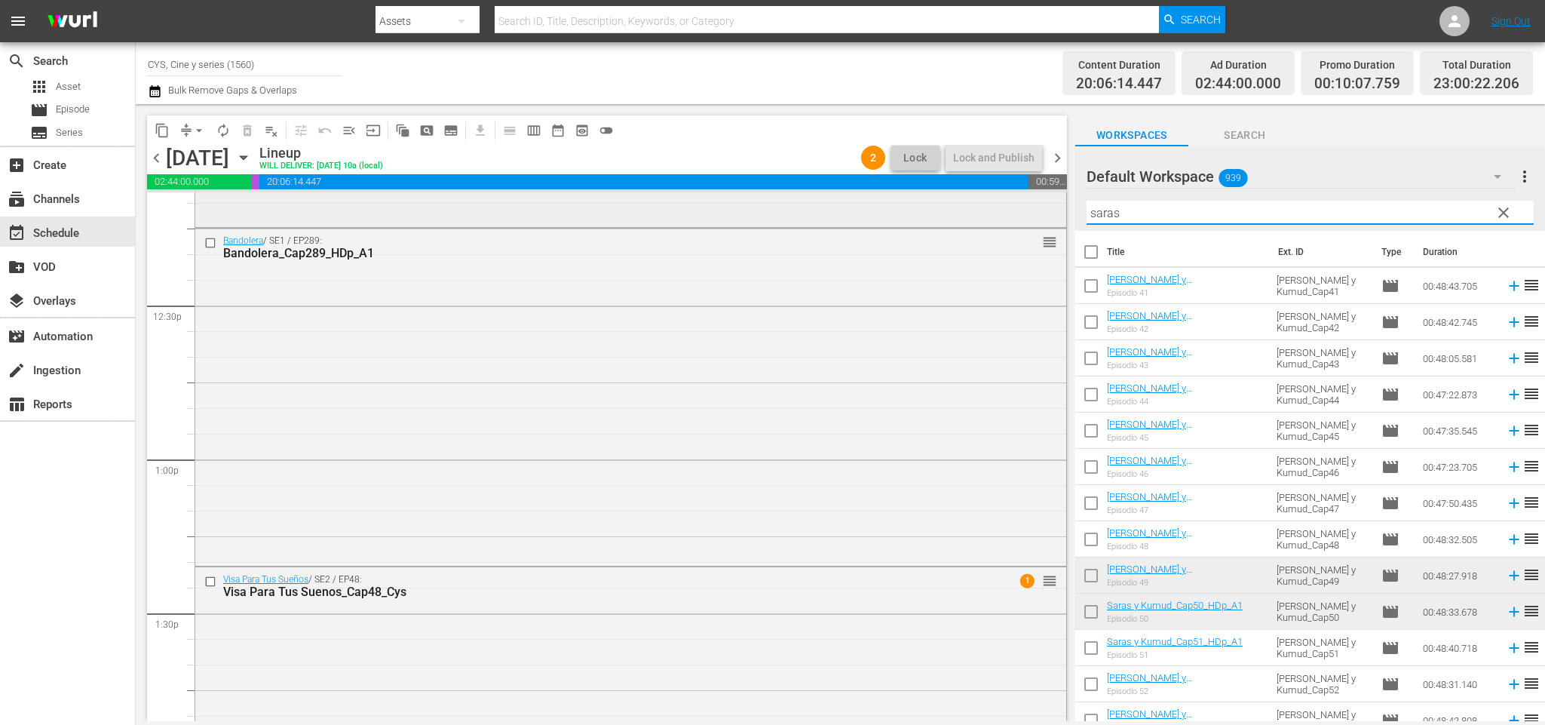
drag, startPoint x: 1172, startPoint y: 213, endPoint x: 982, endPoint y: 226, distance: 191.2
click at [998, 216] on div "content_copy compress arrow_drop_down autorenew_outlined delete_forever_outline…" at bounding box center [840, 412] width 1409 height 617
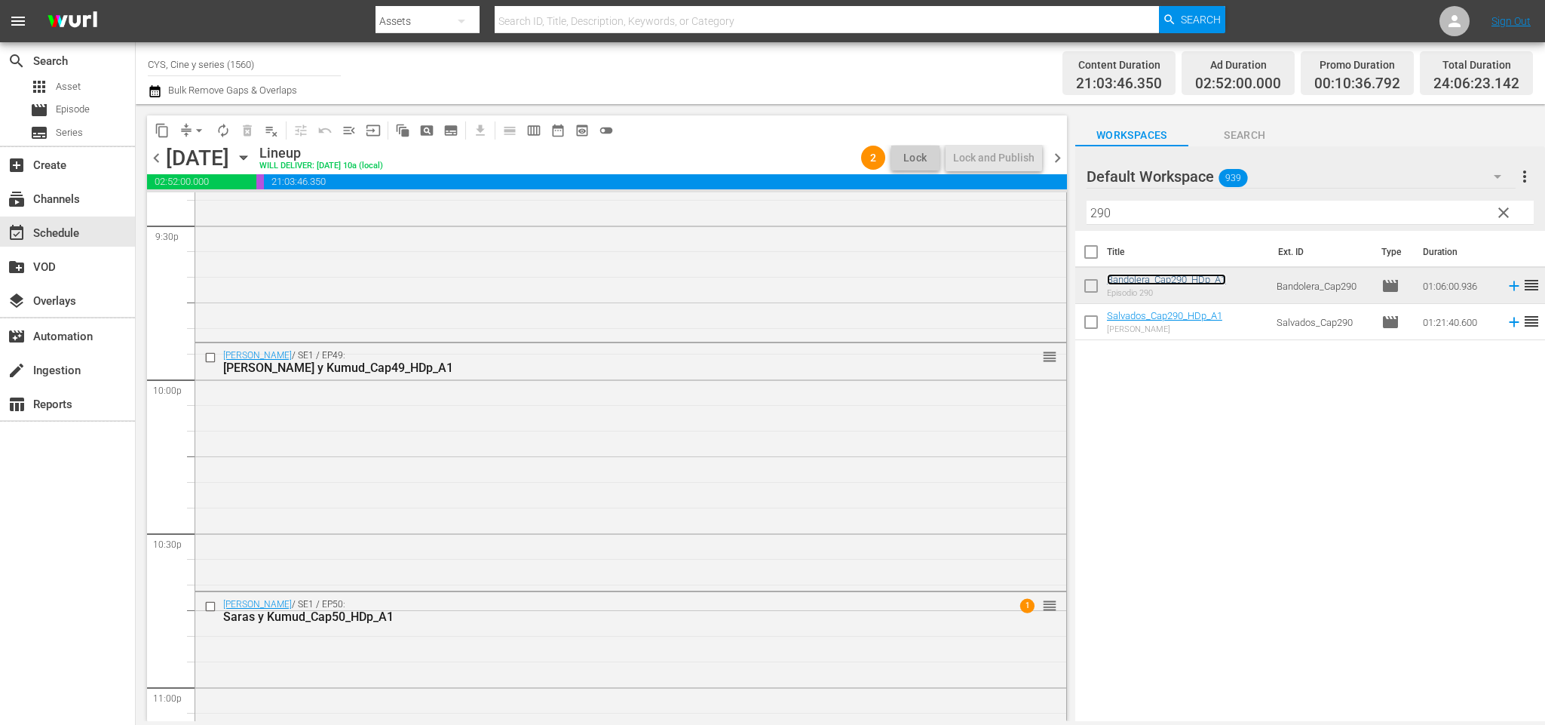
scroll to position [6853, 0]
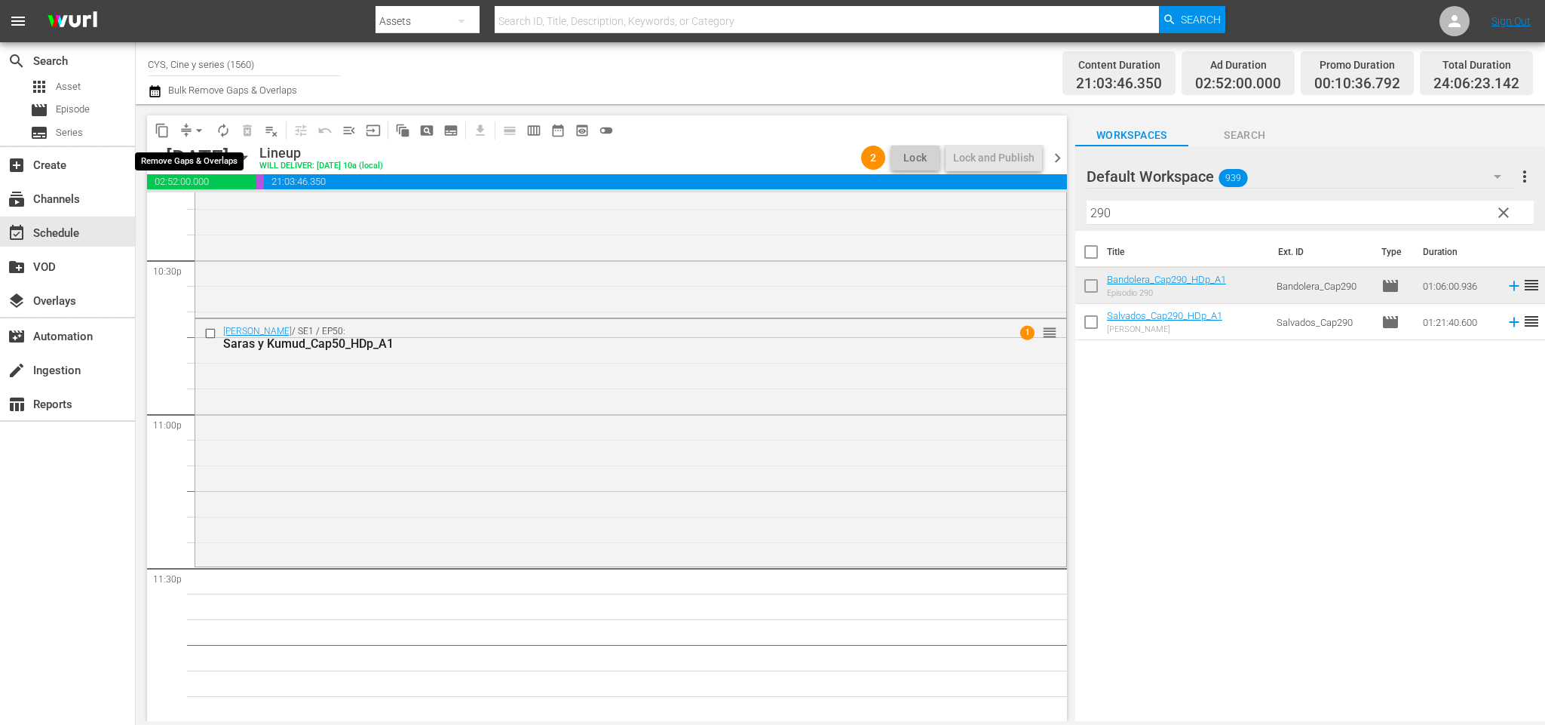
click at [195, 127] on span "arrow_drop_down" at bounding box center [199, 130] width 15 height 15
click at [191, 204] on li "Align to End of Previous Day" at bounding box center [202, 210] width 158 height 25
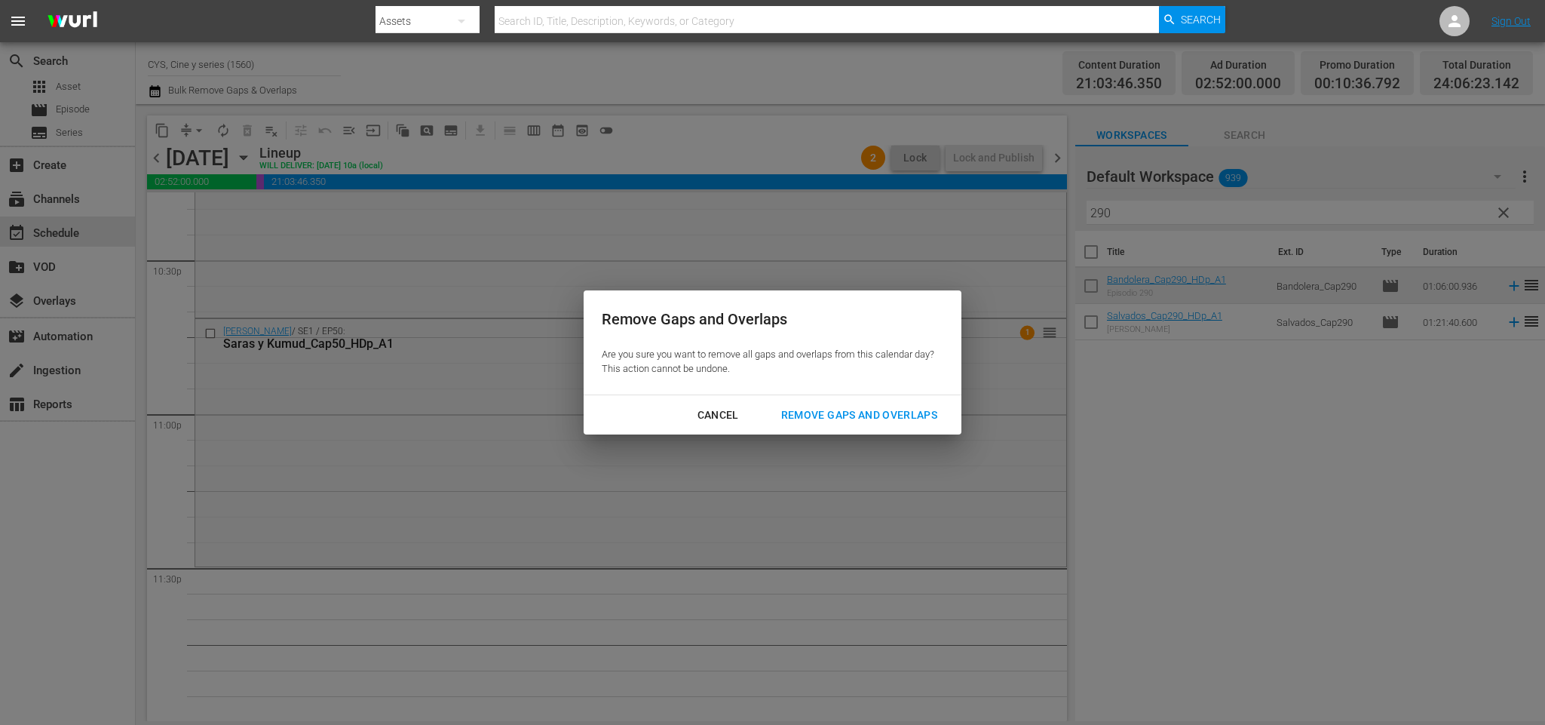
click at [817, 414] on div "Remove Gaps and Overlaps" at bounding box center [859, 415] width 180 height 19
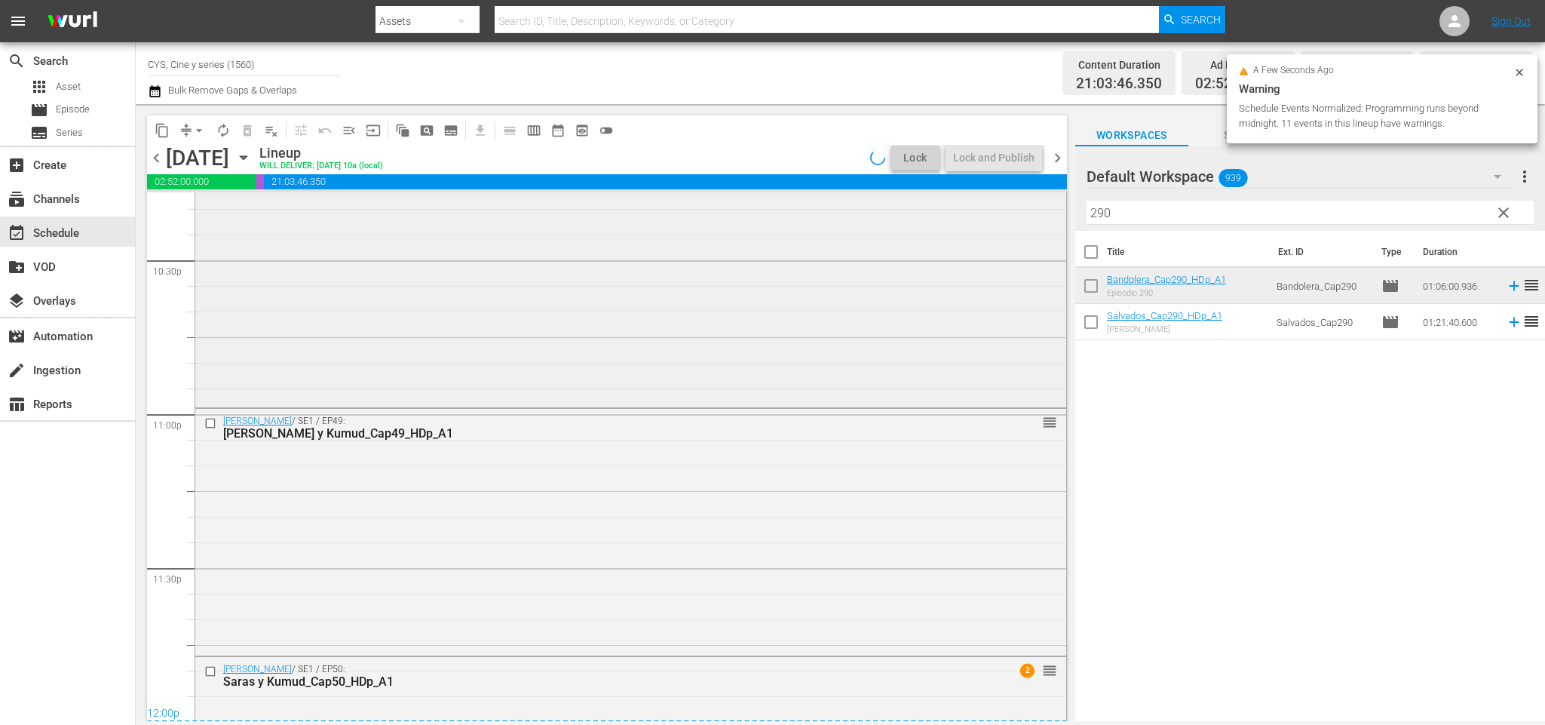
scroll to position [7037, 0]
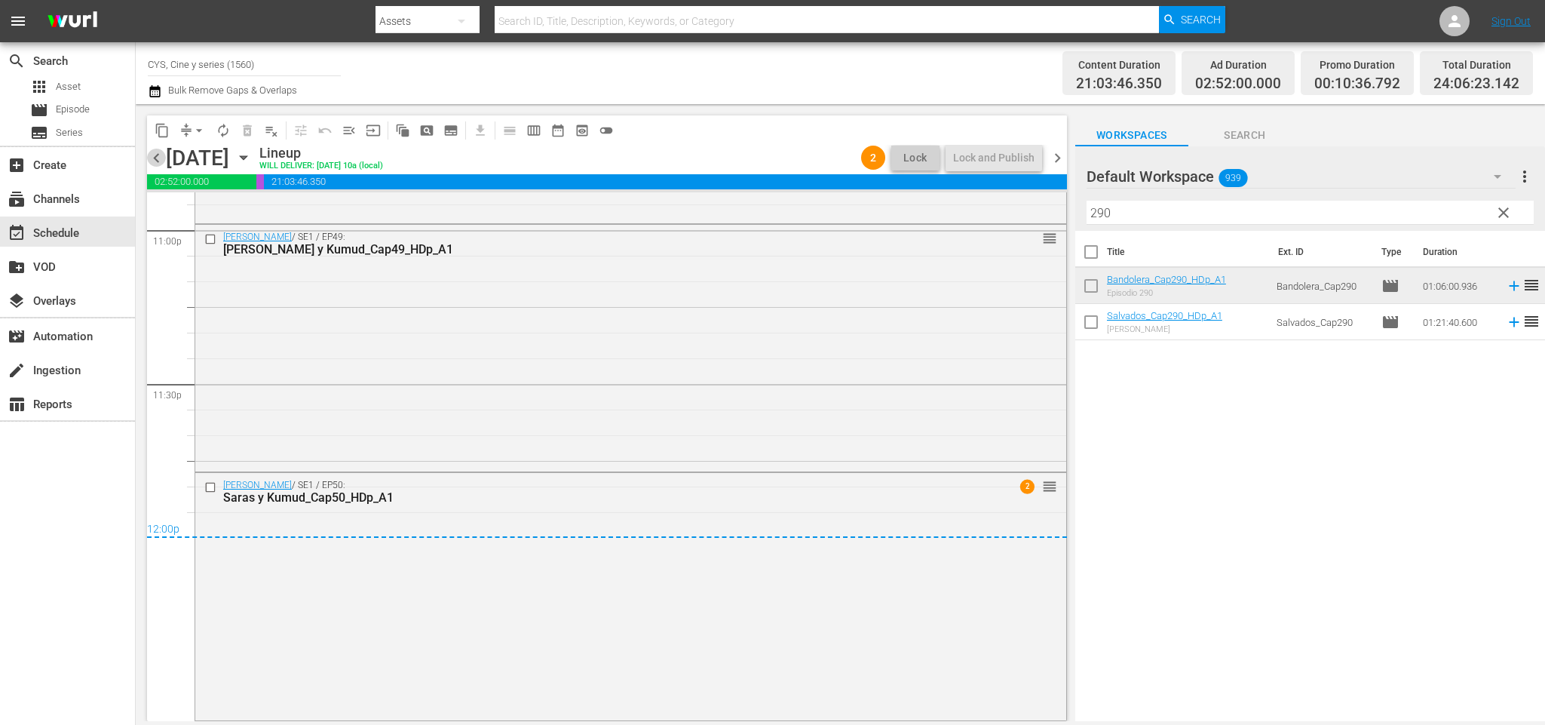
click at [159, 165] on span "chevron_left" at bounding box center [156, 158] width 19 height 19
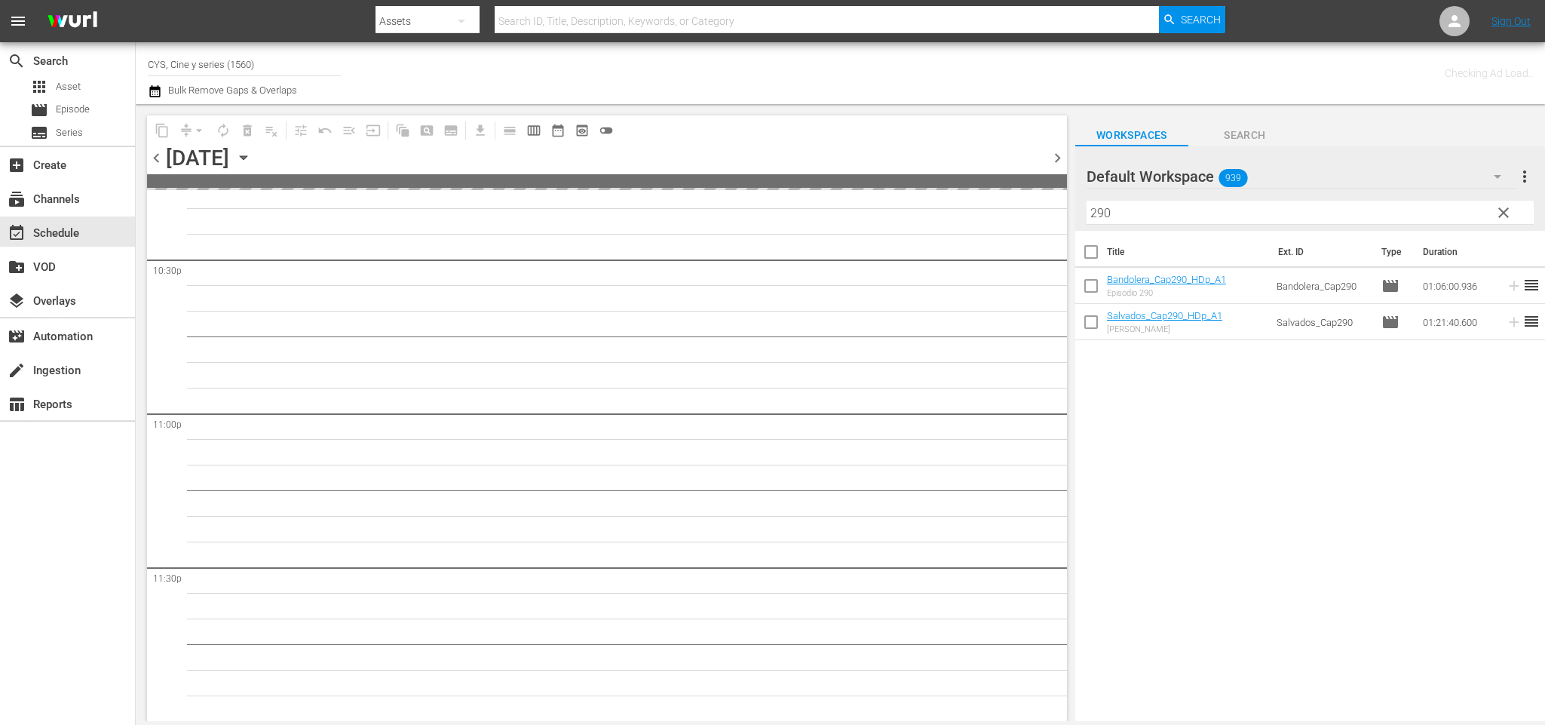
scroll to position [6852, 0]
click at [156, 163] on span "chevron_left" at bounding box center [156, 158] width 19 height 19
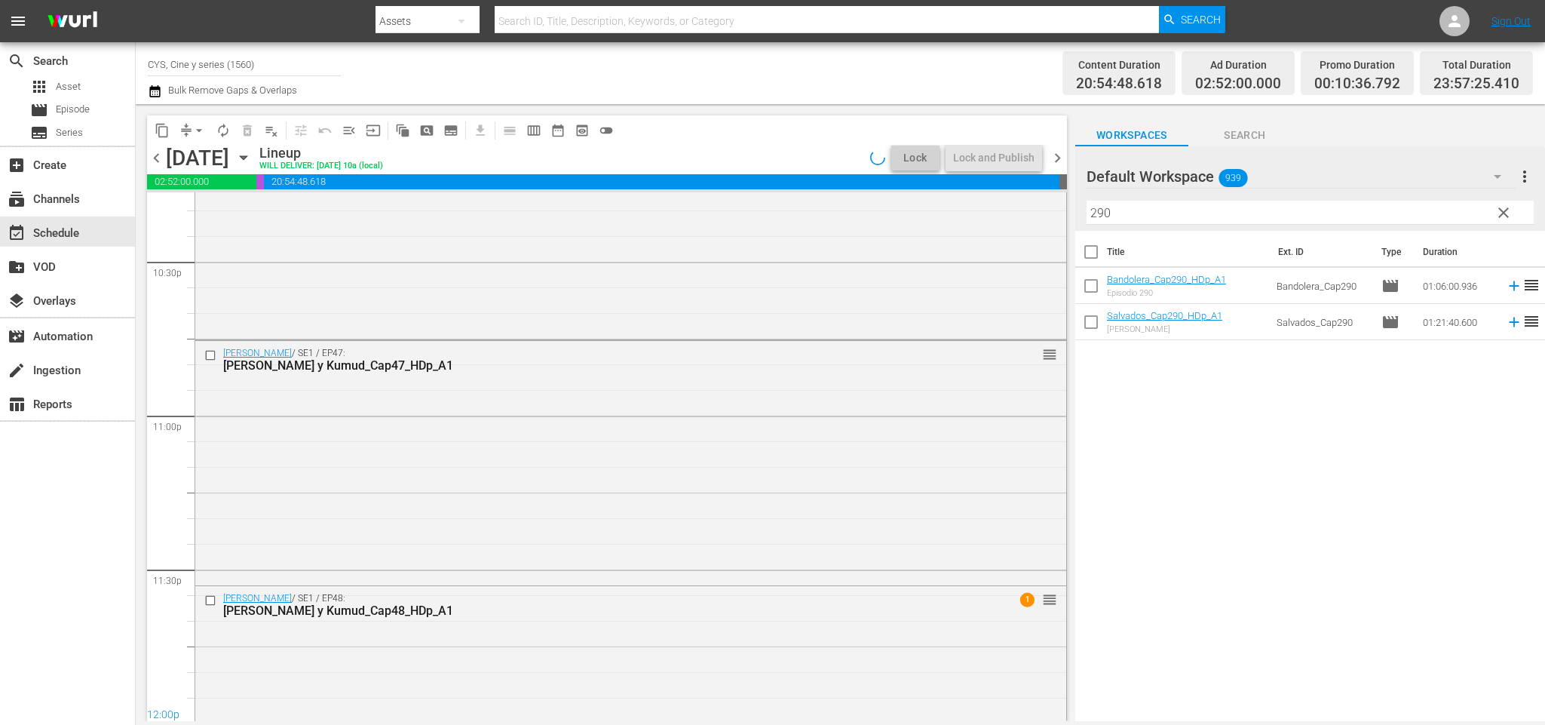
scroll to position [6596, 0]
